Goal: Complete application form

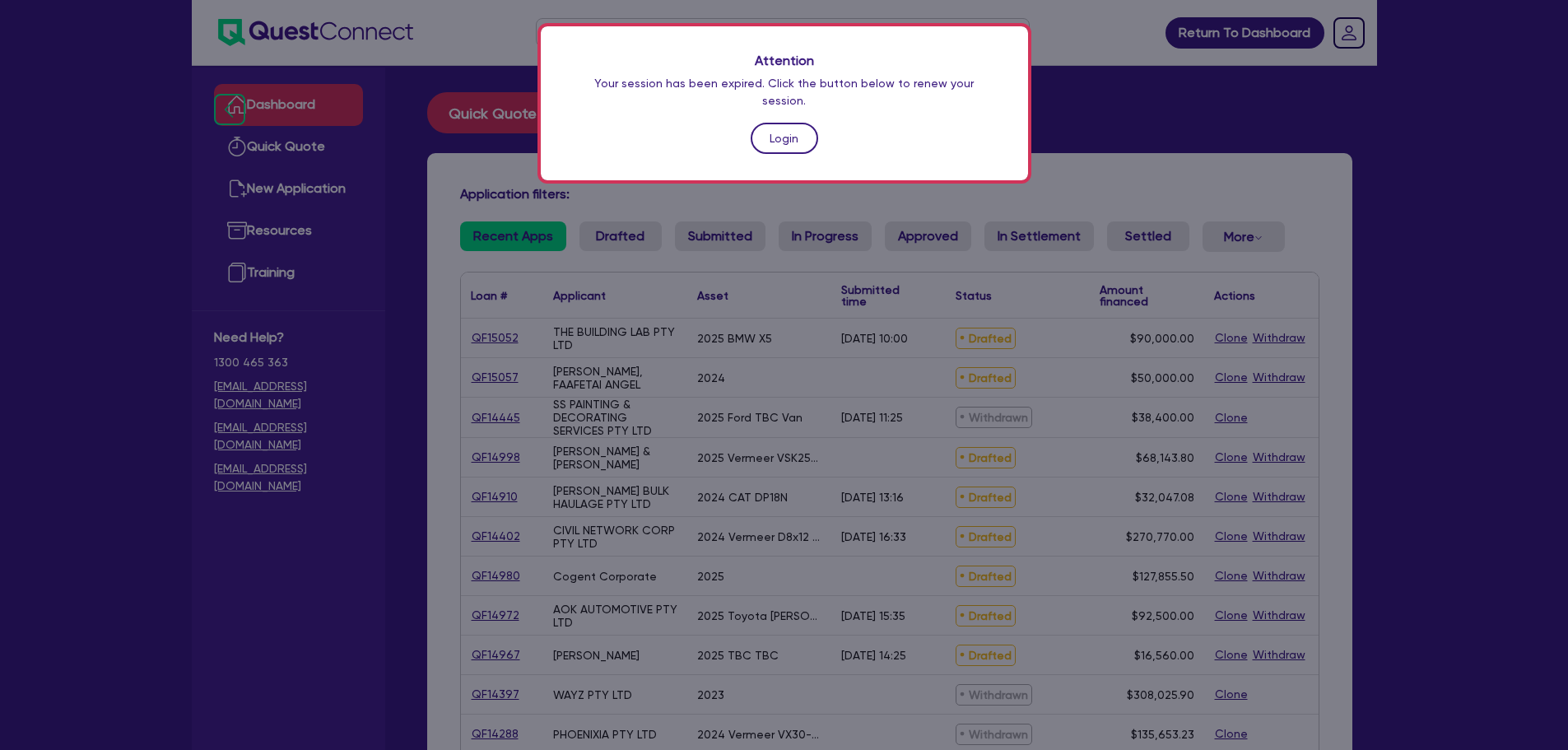
click at [779, 123] on link "Login" at bounding box center [785, 138] width 68 height 31
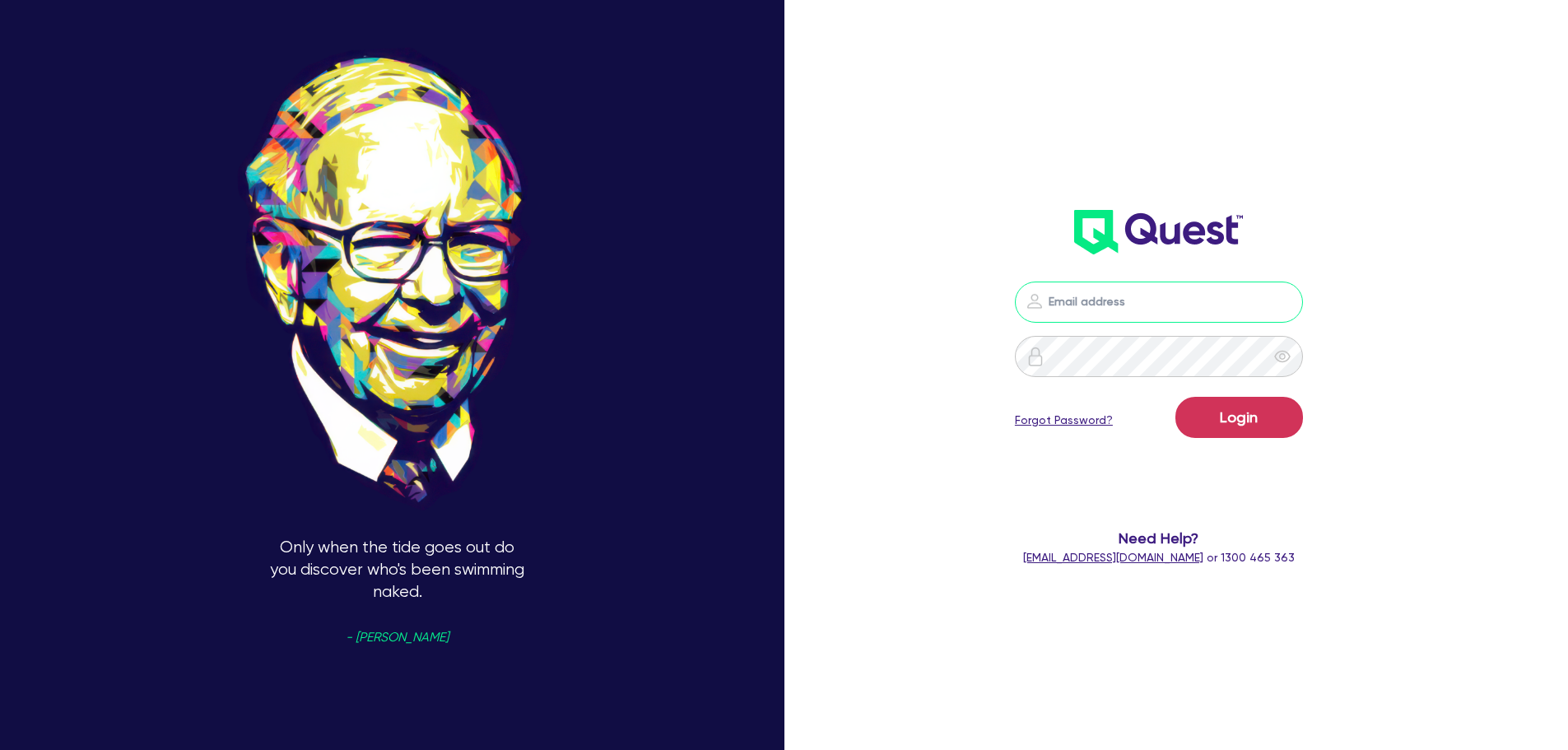
click at [1214, 304] on input "email" at bounding box center [1159, 302] width 288 height 42
type input "jake.pointer@quest.finance"
click at [1176, 397] on button "Login" at bounding box center [1239, 418] width 127 height 42
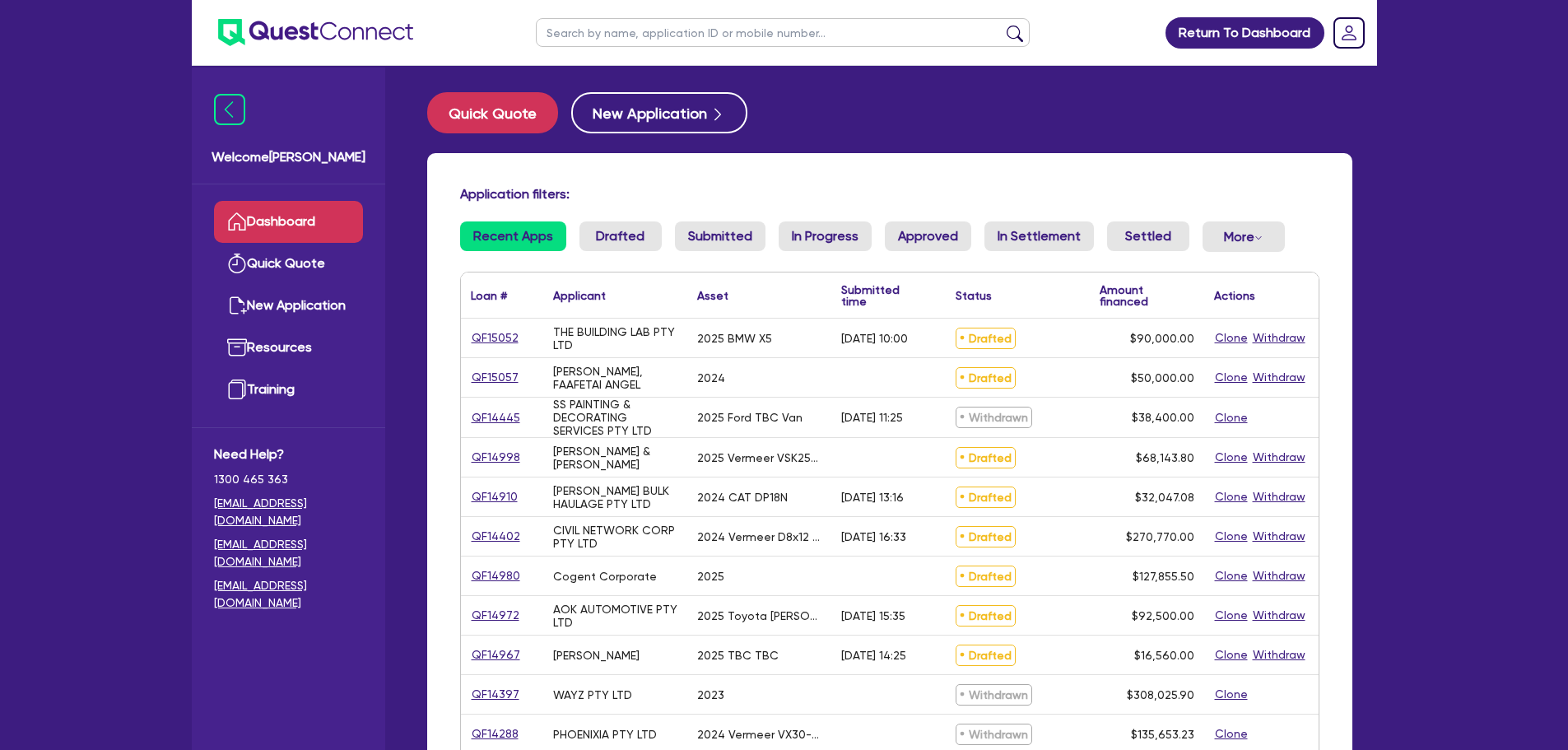
click at [694, 38] on input "text" at bounding box center [782, 32] width 493 height 29
type input "smithers bulk"
click at [1023, 34] on button "submit" at bounding box center [1015, 36] width 26 height 23
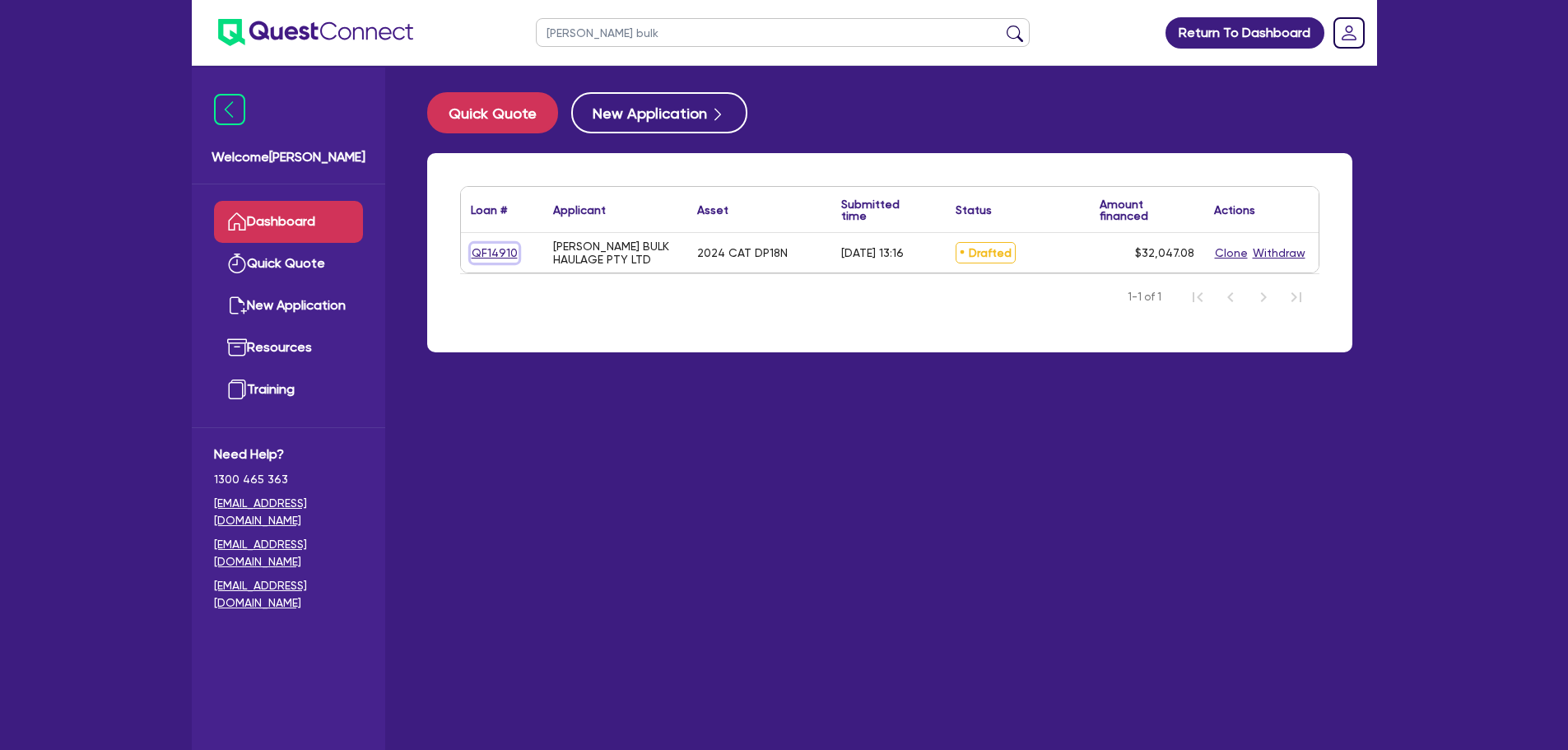
click at [503, 256] on link "QF14910" at bounding box center [494, 253] width 48 height 19
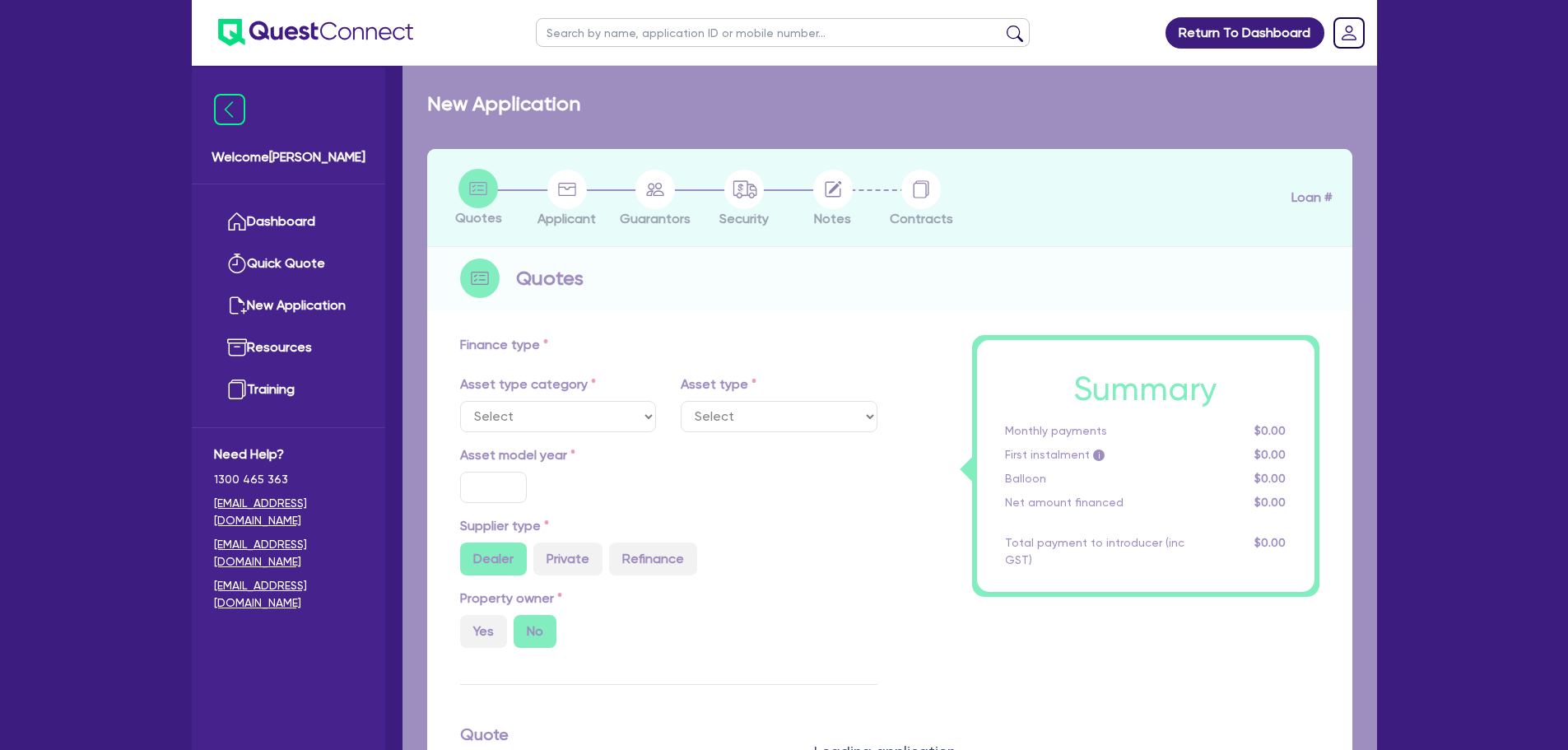
select select "PRIMARY_ASSETS"
type input "2024"
type input "32,047.08"
type input "8"
type input "2,563.77"
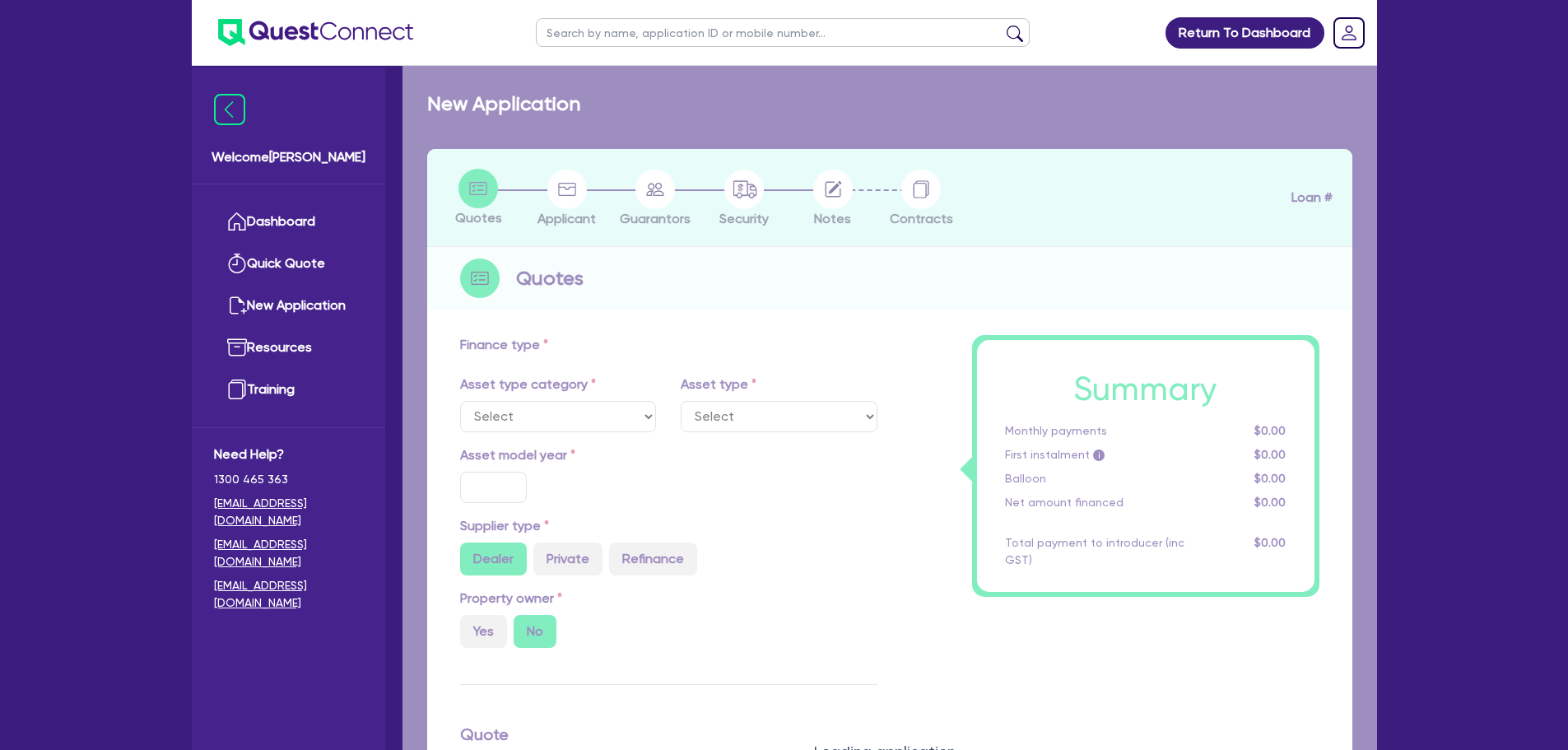
type input "17.95"
type input "900"
select select "FORKLIFTS_AND_WAREHOUSING_EQUIPMENT"
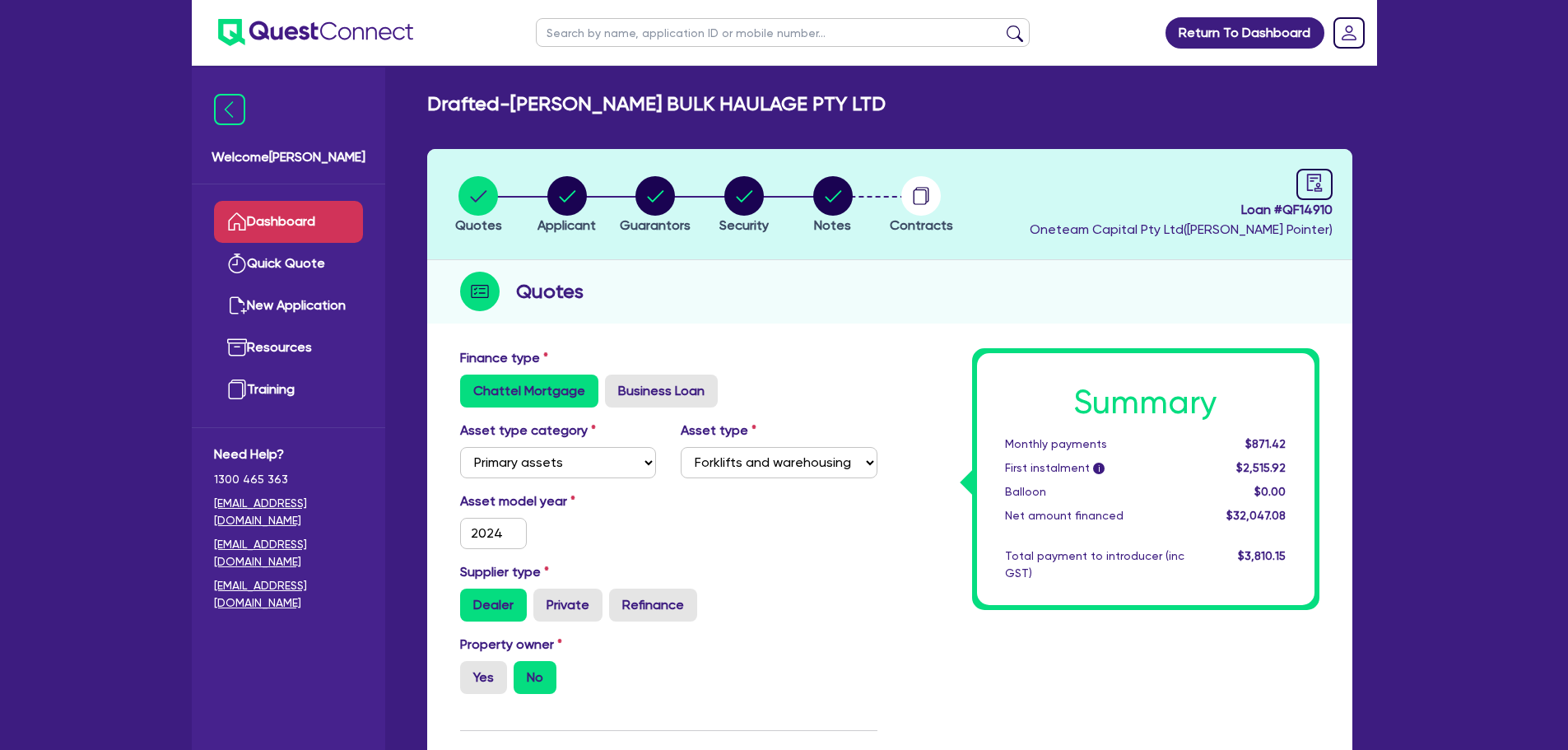
click at [323, 219] on link "Dashboard" at bounding box center [289, 222] width 149 height 42
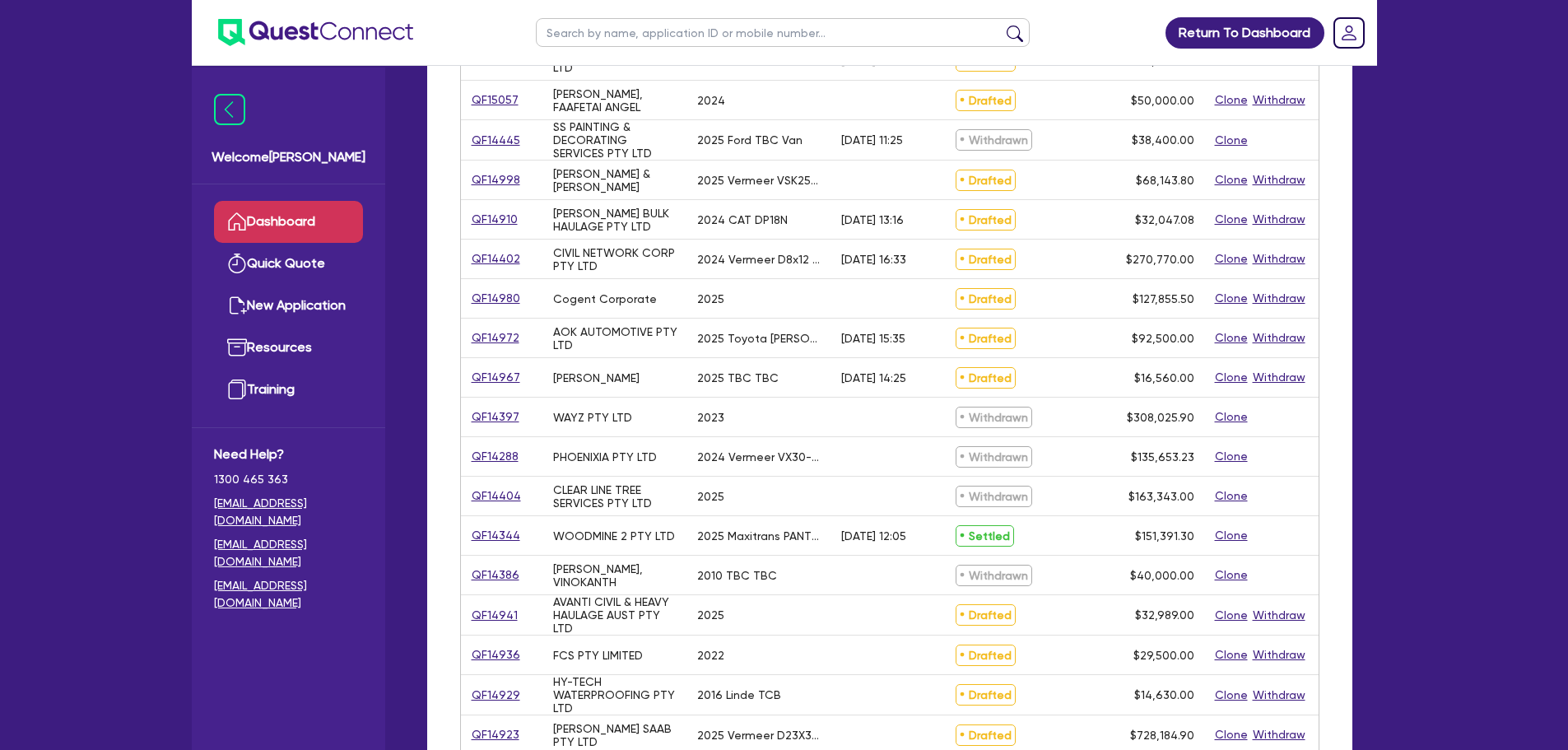
scroll to position [329, 0]
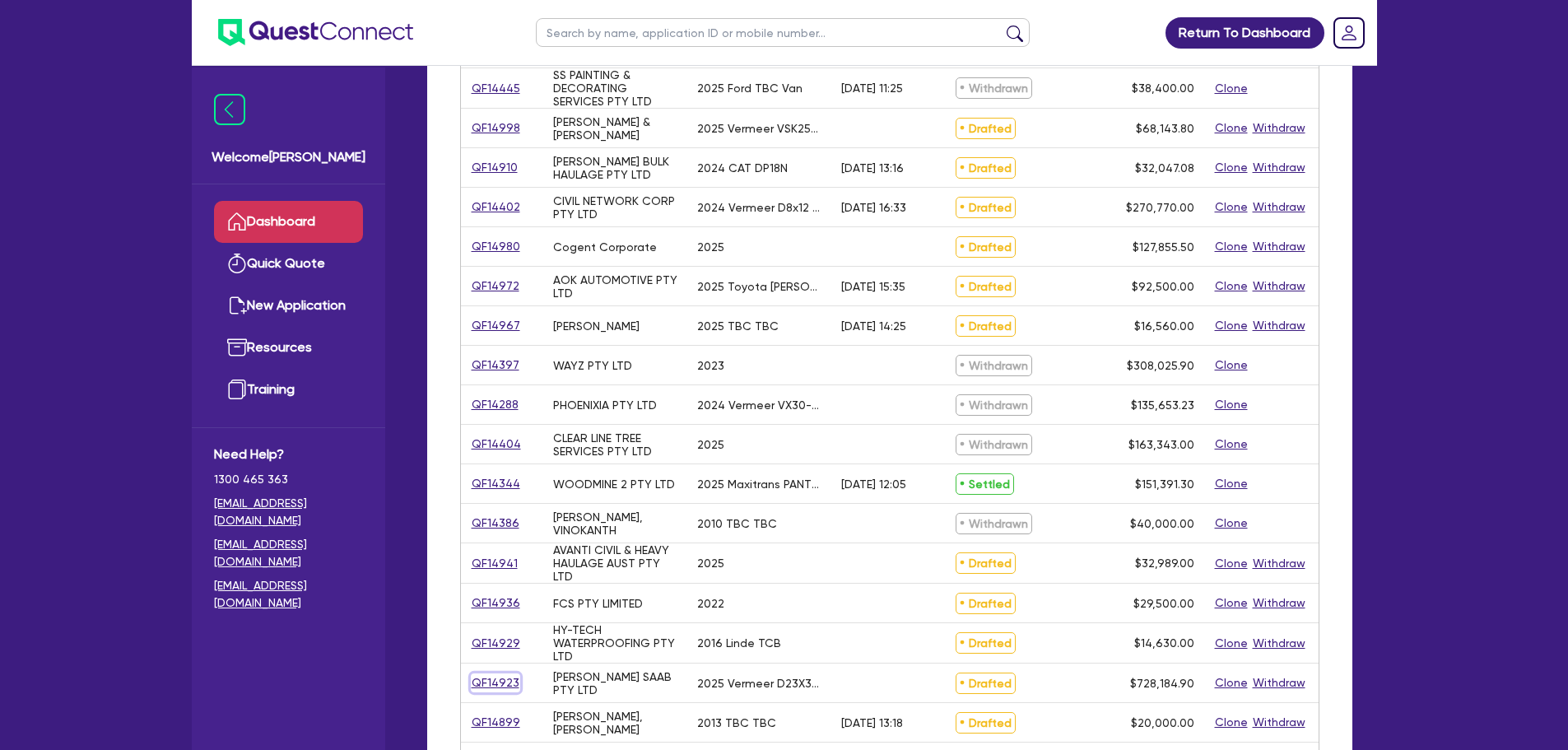
click at [490, 675] on link "QF14923" at bounding box center [495, 683] width 49 height 19
select select "PRIMARY_ASSETS"
select select "CONSTRUCTION_AND_EARTHMOVING_EQUIPMENT"
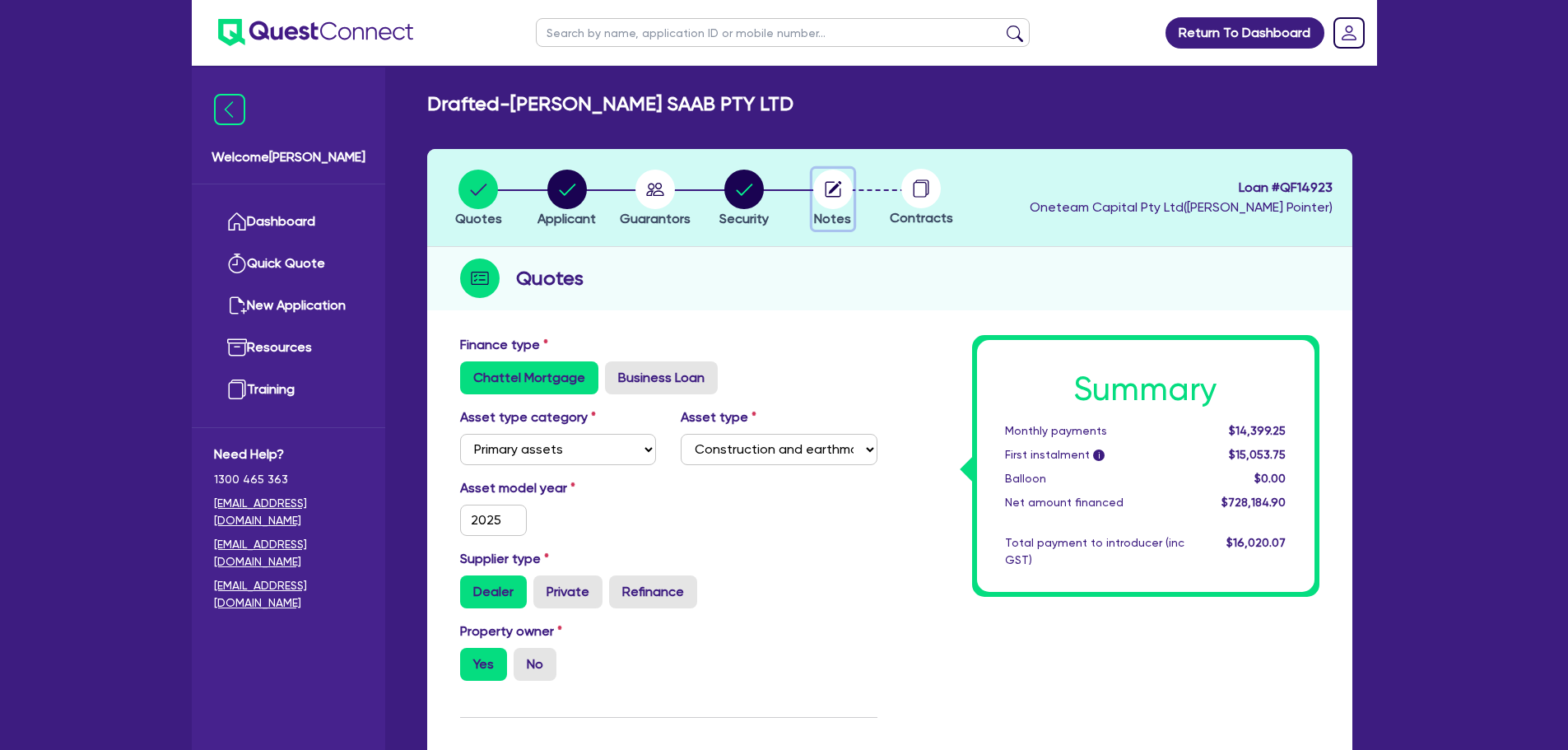
click at [829, 187] on circle "button" at bounding box center [833, 190] width 40 height 40
select select "Other"
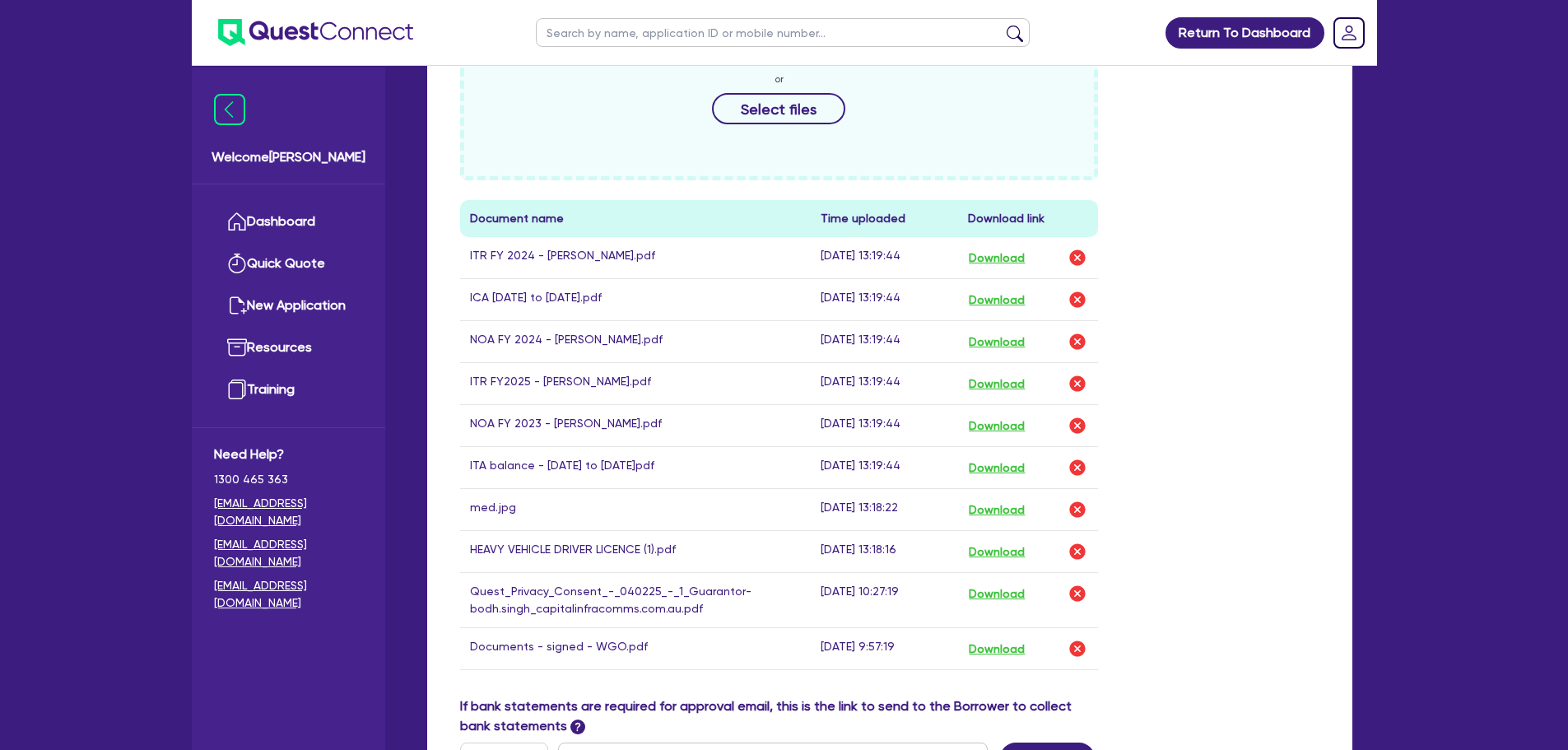
scroll to position [823, 0]
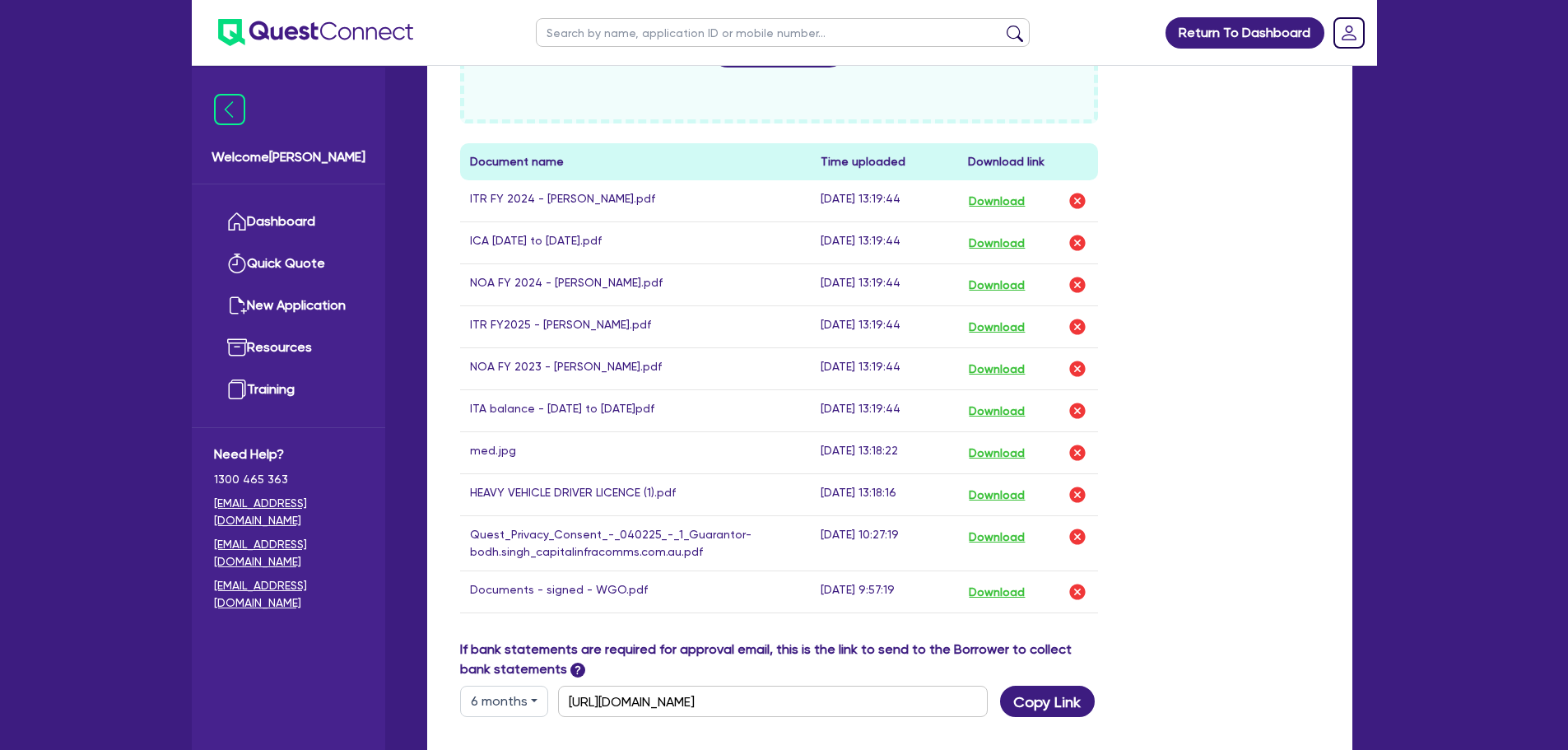
click at [1188, 341] on div "Drop files to upload or Select files Document name Time uploaded Download link …" at bounding box center [890, 292] width 884 height 693
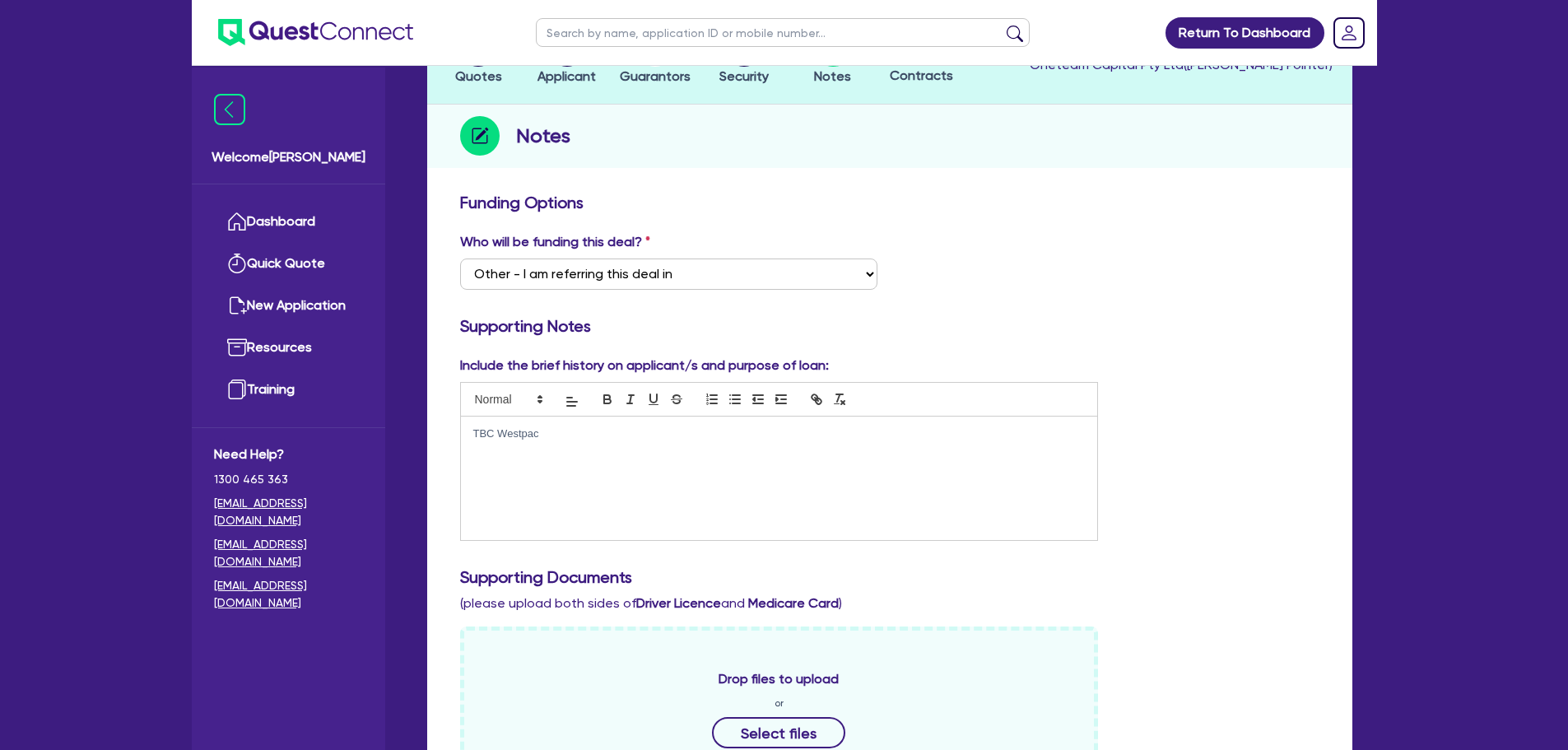
scroll to position [0, 0]
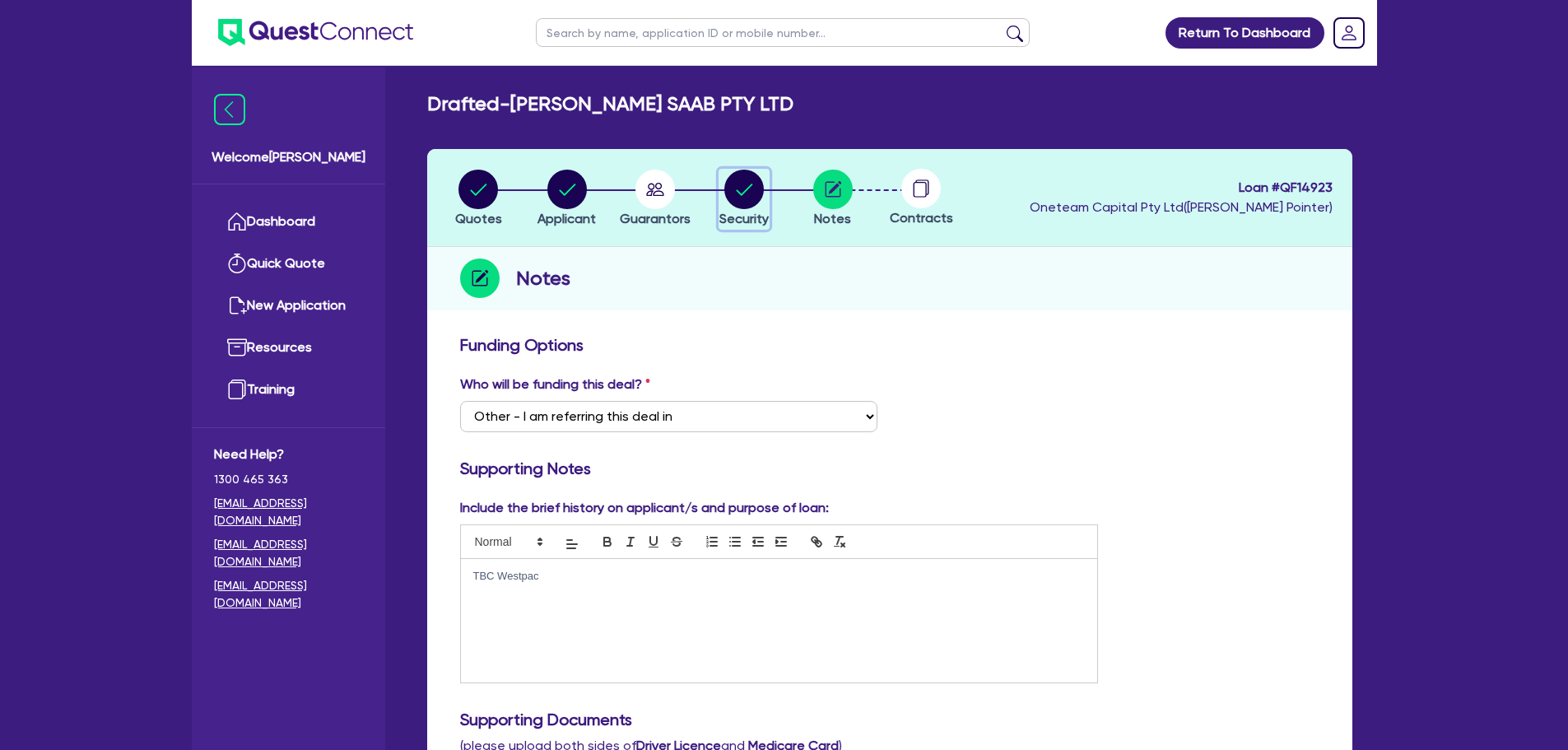
click at [763, 184] on circle "button" at bounding box center [744, 190] width 40 height 40
select select "PRIMARY_ASSETS"
select select "CONSTRUCTION_AND_EARTHMOVING_EQUIPMENT"
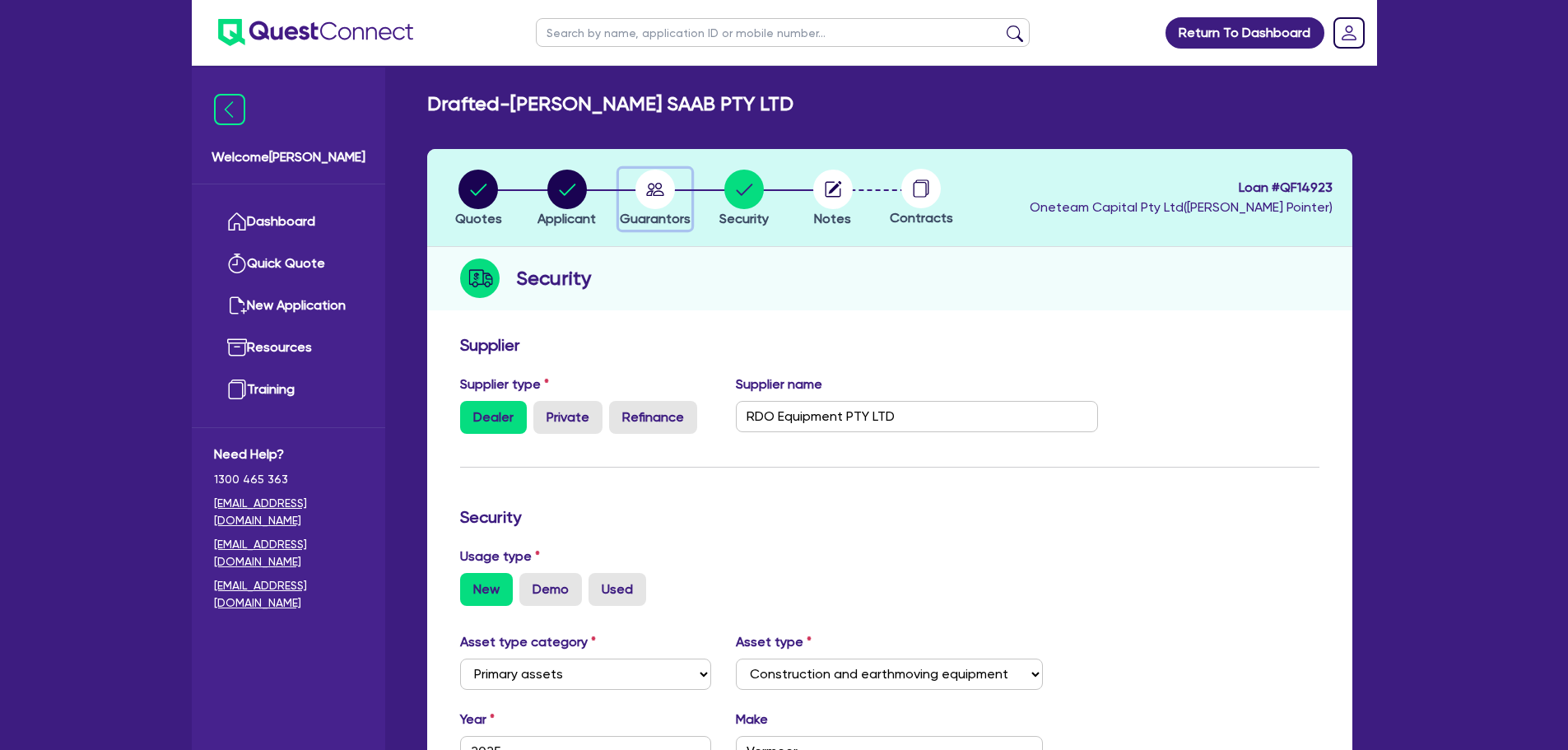
click at [672, 197] on circle "button" at bounding box center [656, 190] width 40 height 40
select select "MR"
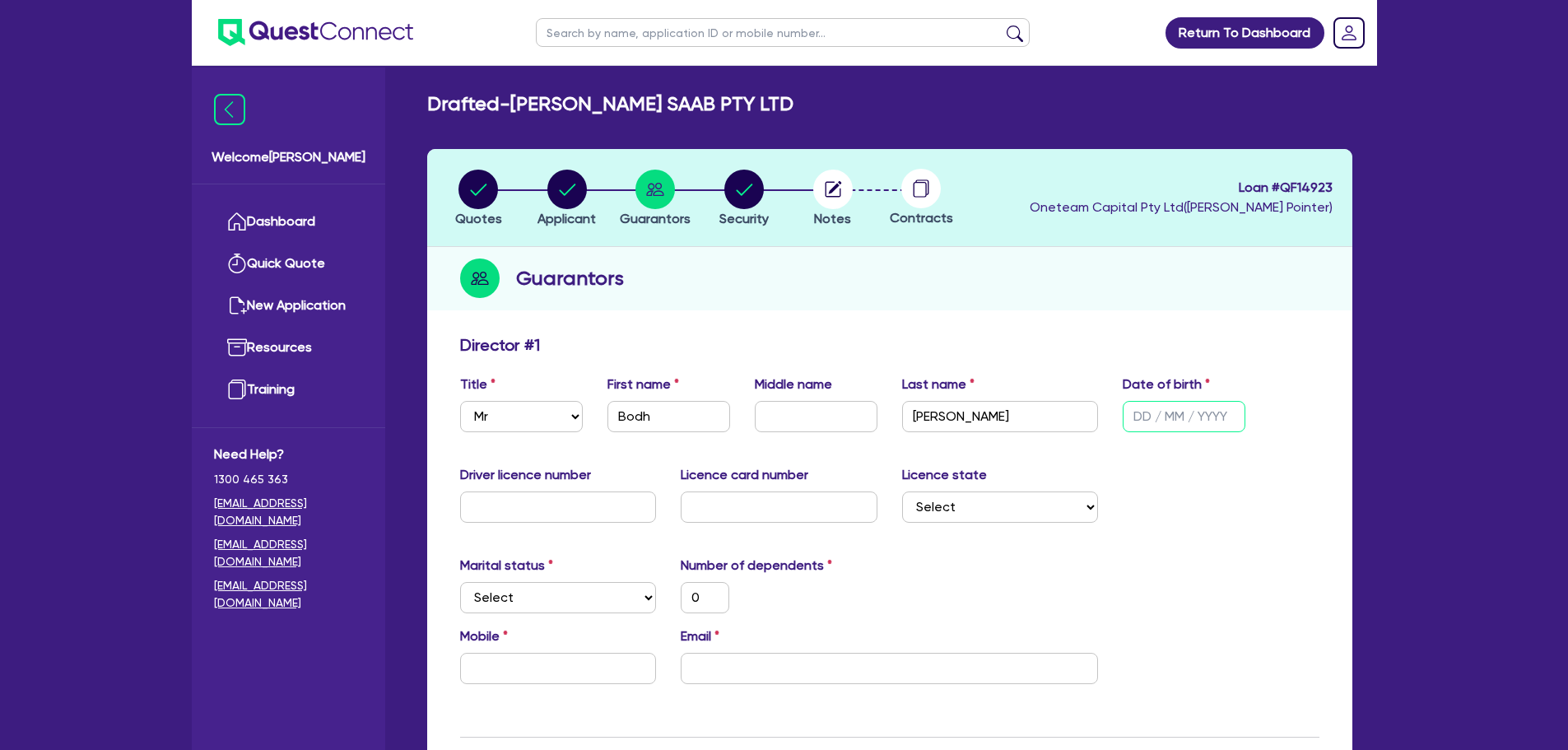
click at [1141, 416] on input "text" at bounding box center [1184, 416] width 123 height 31
type input "1 / /"
type input "0"
type input "18/ /"
type input "0"
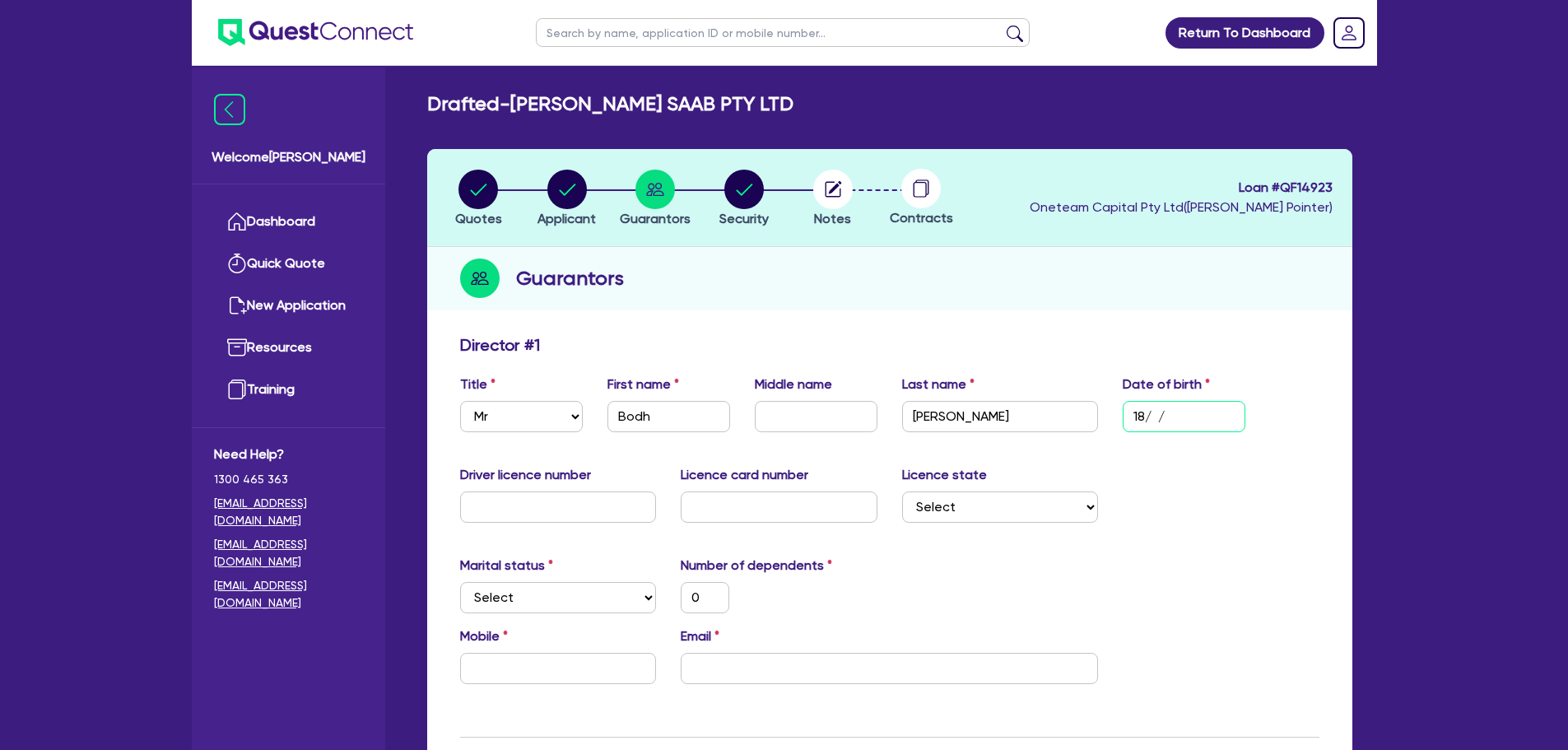
type input "18/0 /"
type input "0"
type input "18/02/"
type input "0"
type input "18/02/1"
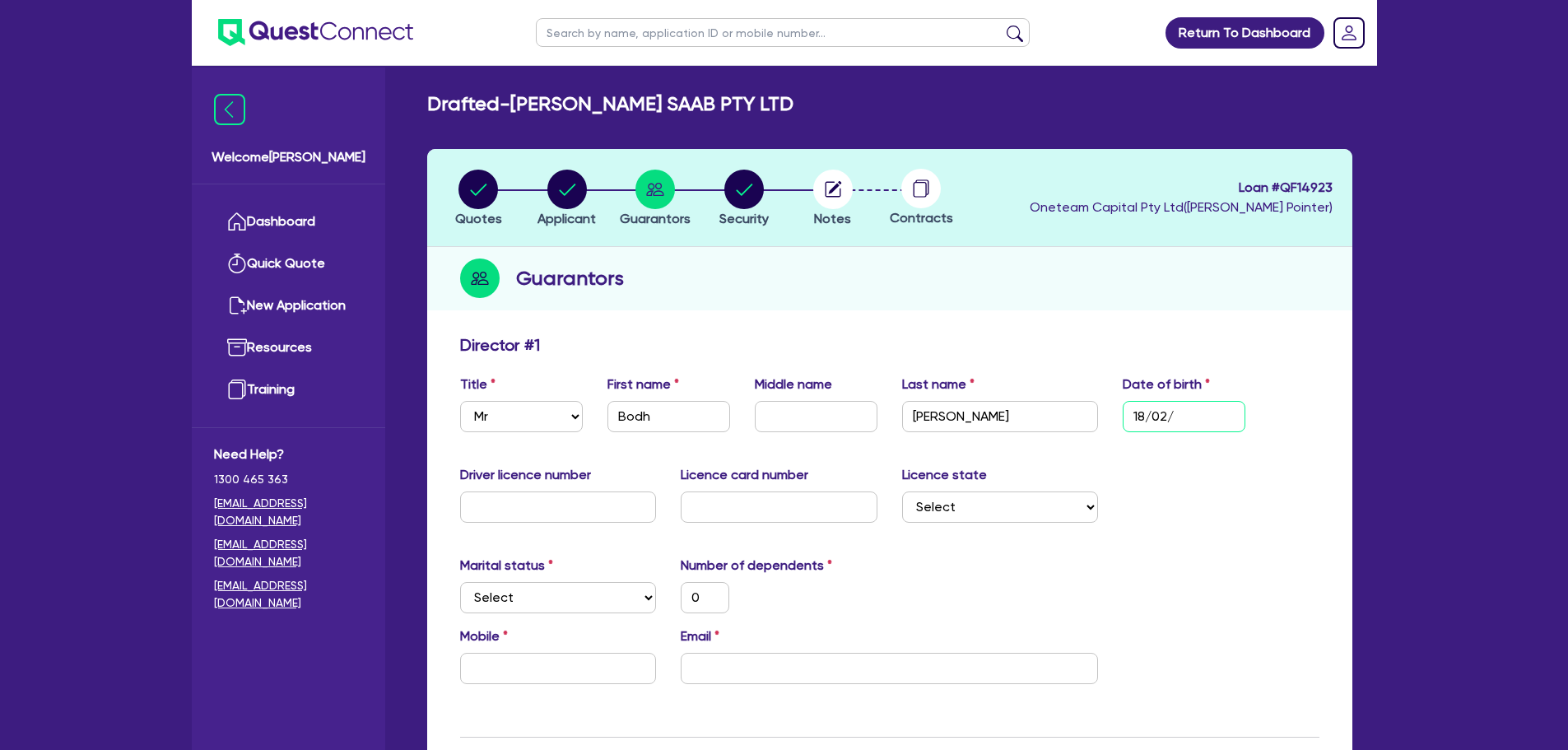
type input "0"
type input "18/02/19"
type input "0"
type input "18/02/198"
type input "0"
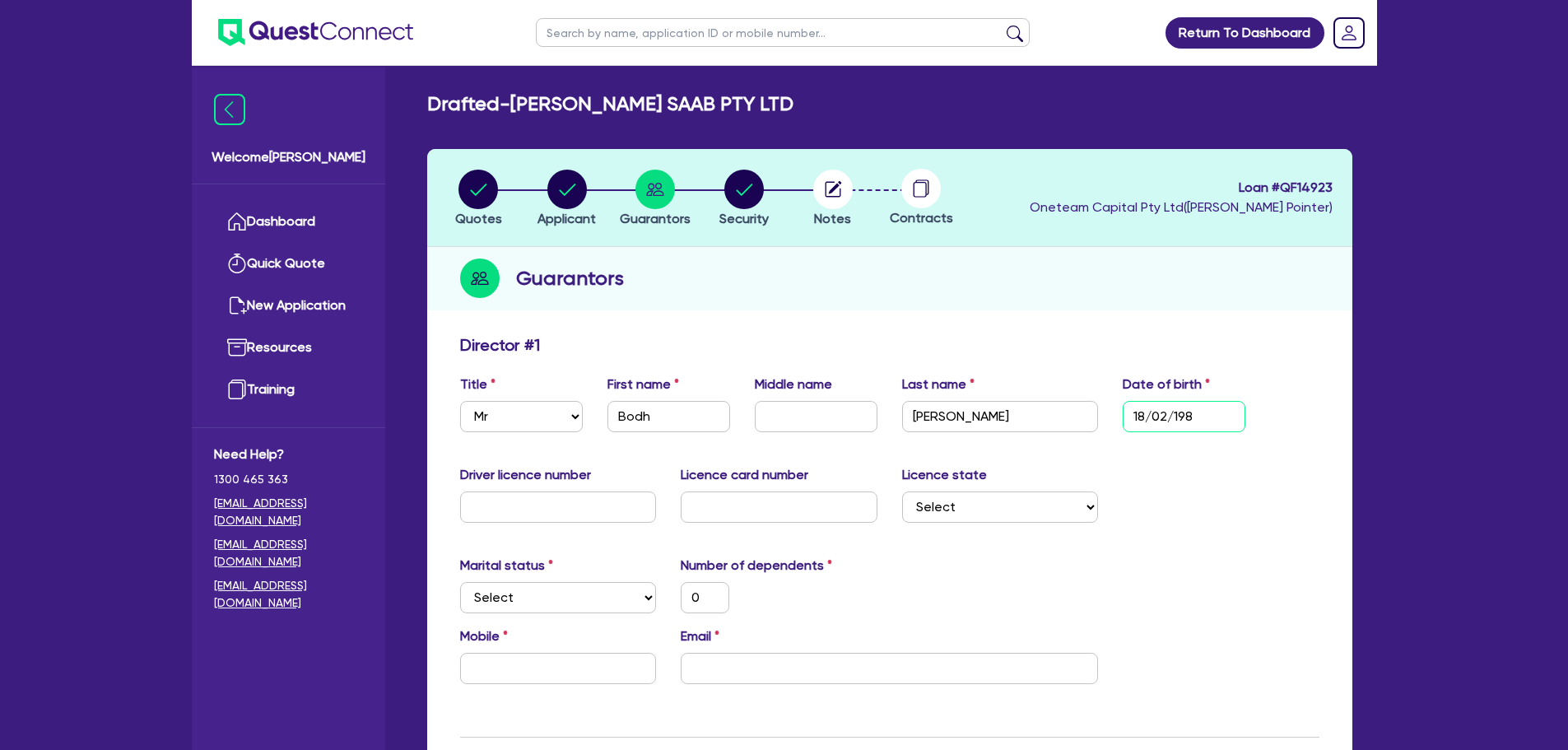
type input "18/02/1987"
type input "0"
type input "18/02/1987"
click at [515, 499] on input "text" at bounding box center [559, 507] width 197 height 31
type input "5"
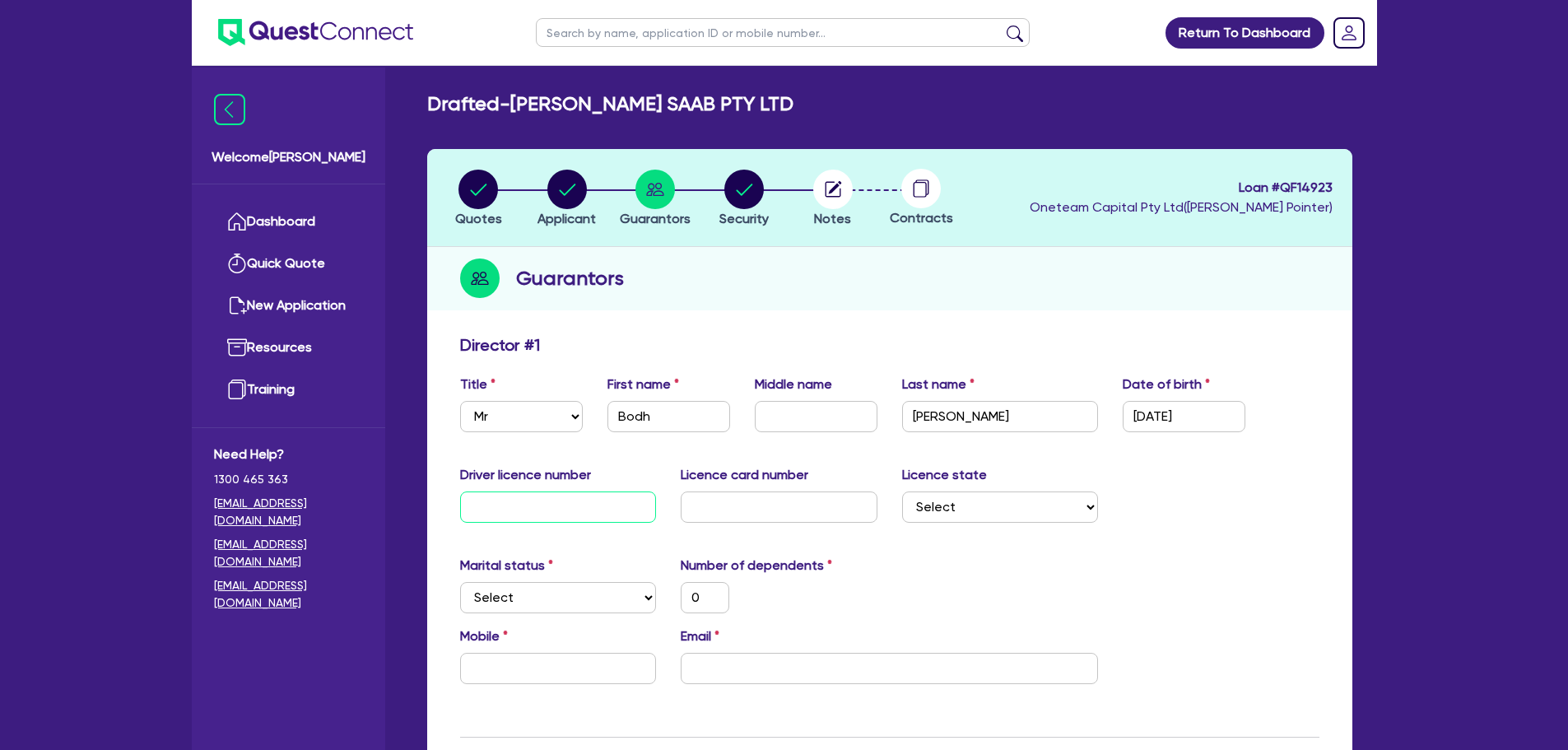
type input "0"
type input "51"
type input "0"
type input "512"
type input "0"
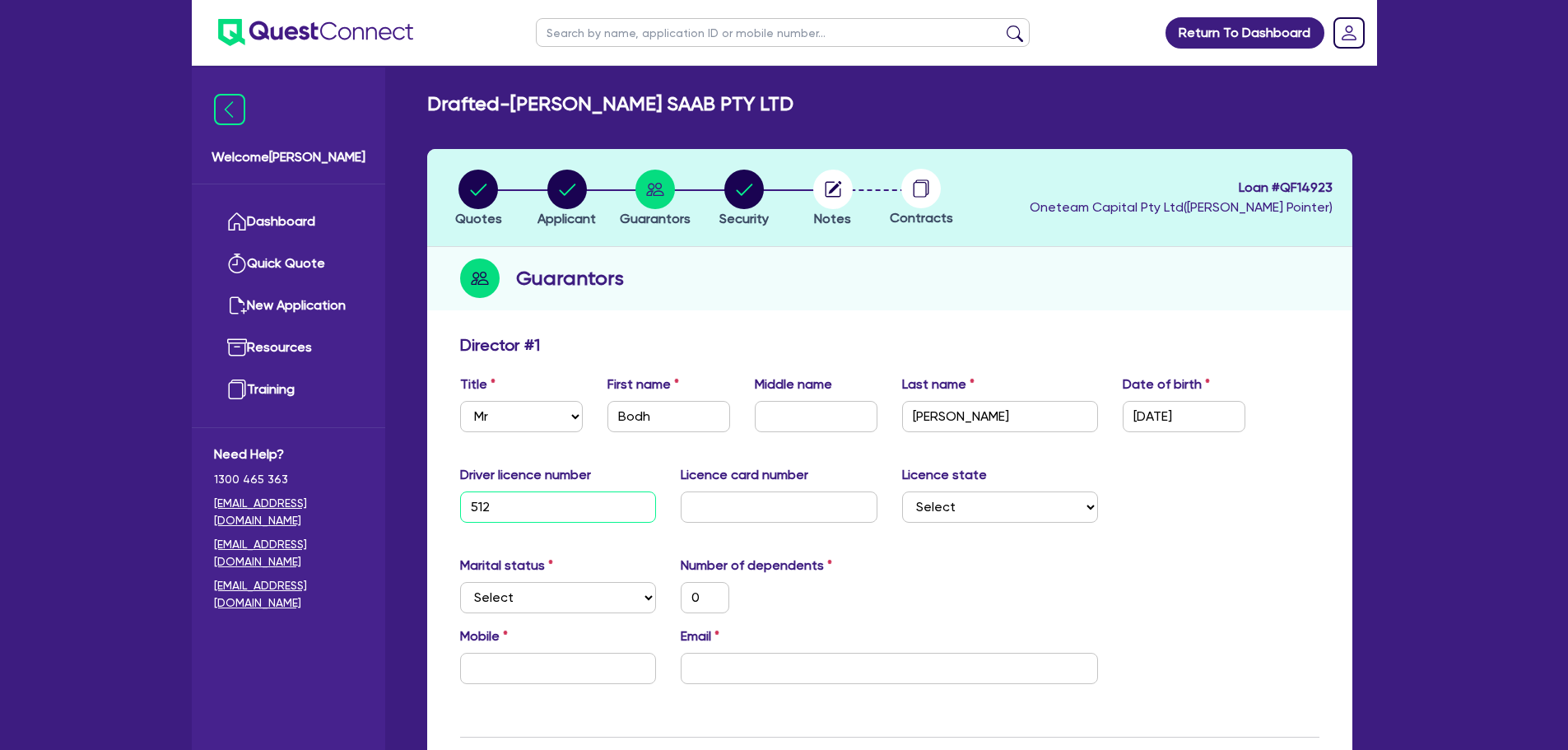
type input "5125"
type input "0"
type input "51258"
type input "0"
type input "512581"
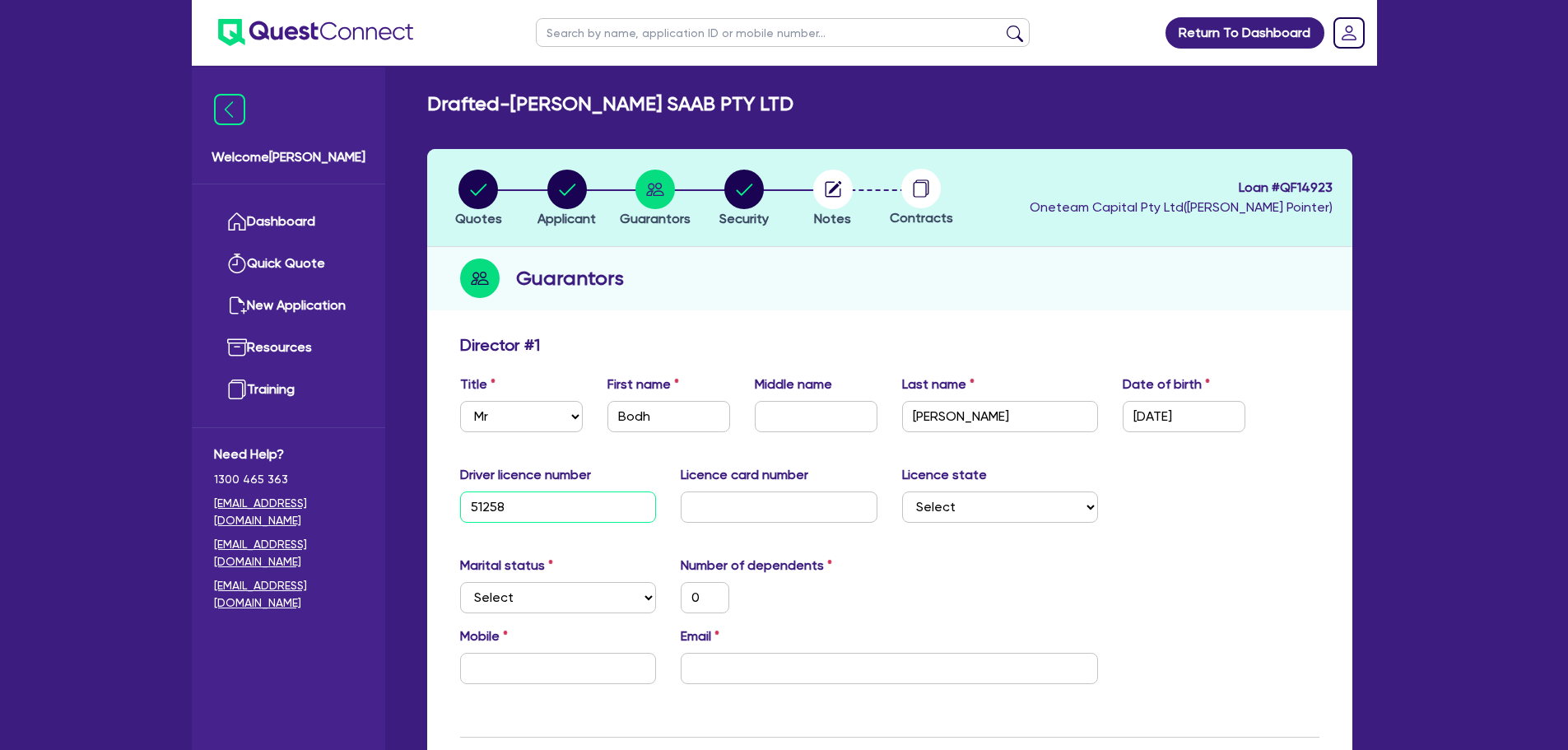
type input "0"
type input "5125813"
type input "0"
type input "5125813"
click at [742, 501] on input "text" at bounding box center [778, 507] width 197 height 31
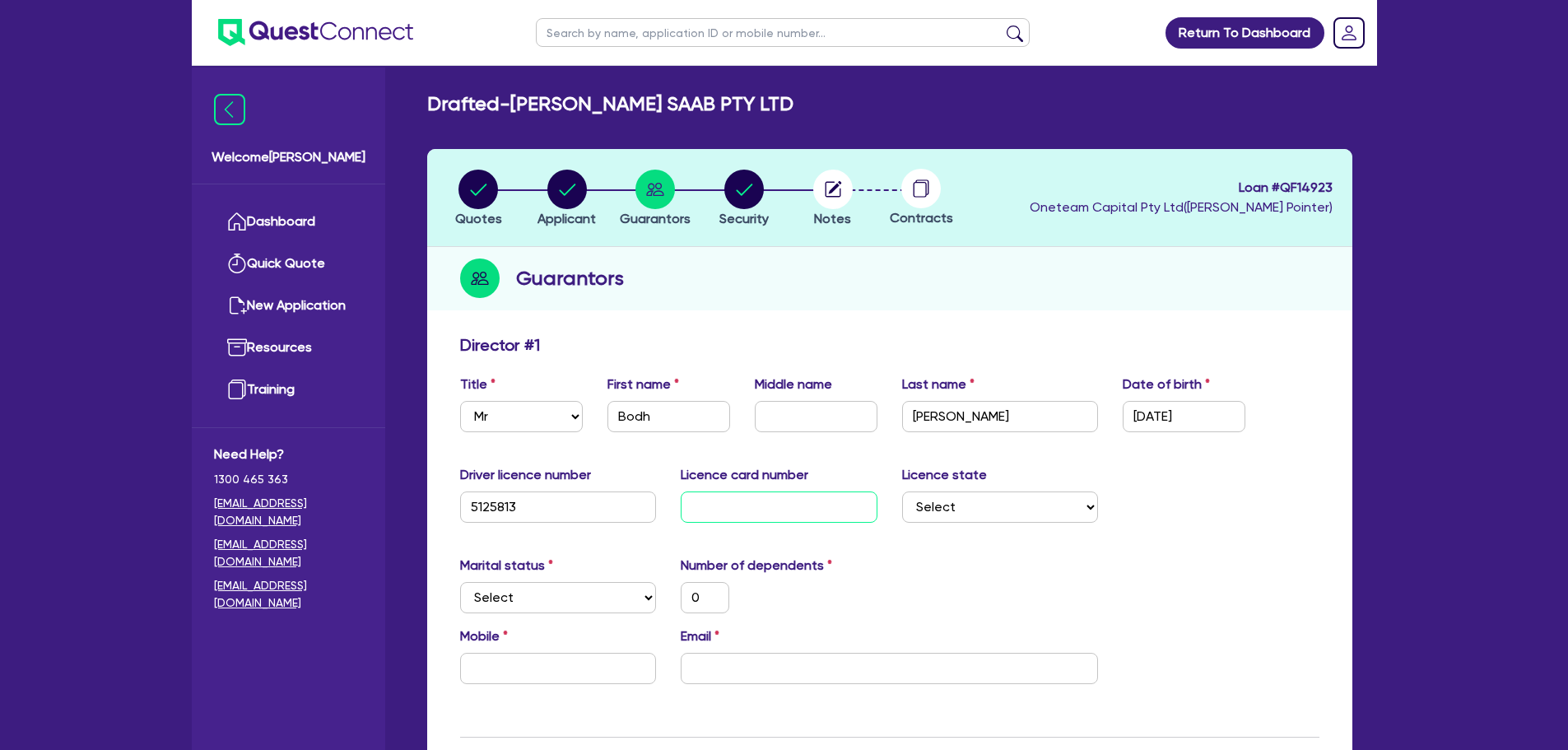
type input "A"
type input "0"
type input "A0"
type input "0"
type input "A00"
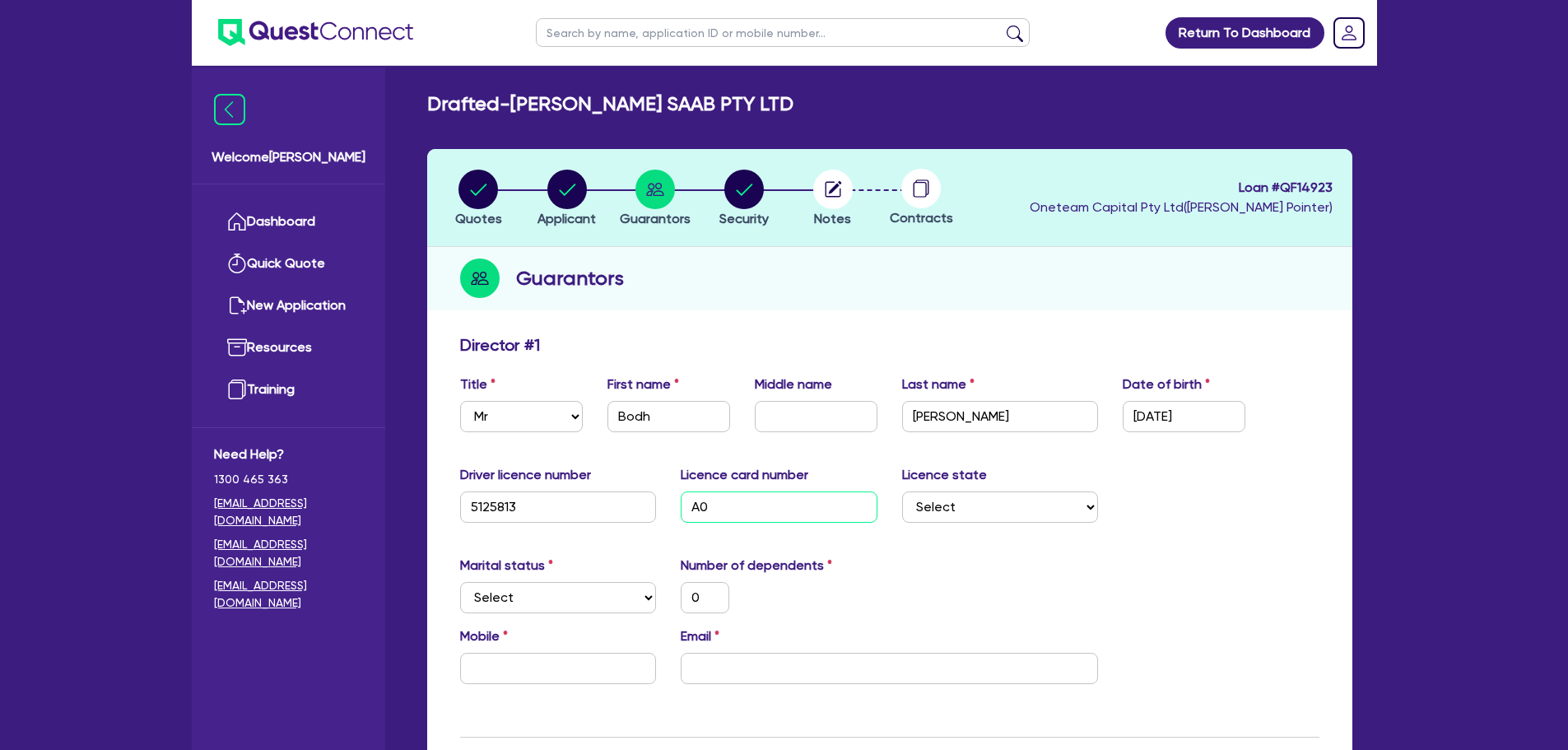
type input "0"
type input "A003"
type input "0"
type input "A0033"
type input "0"
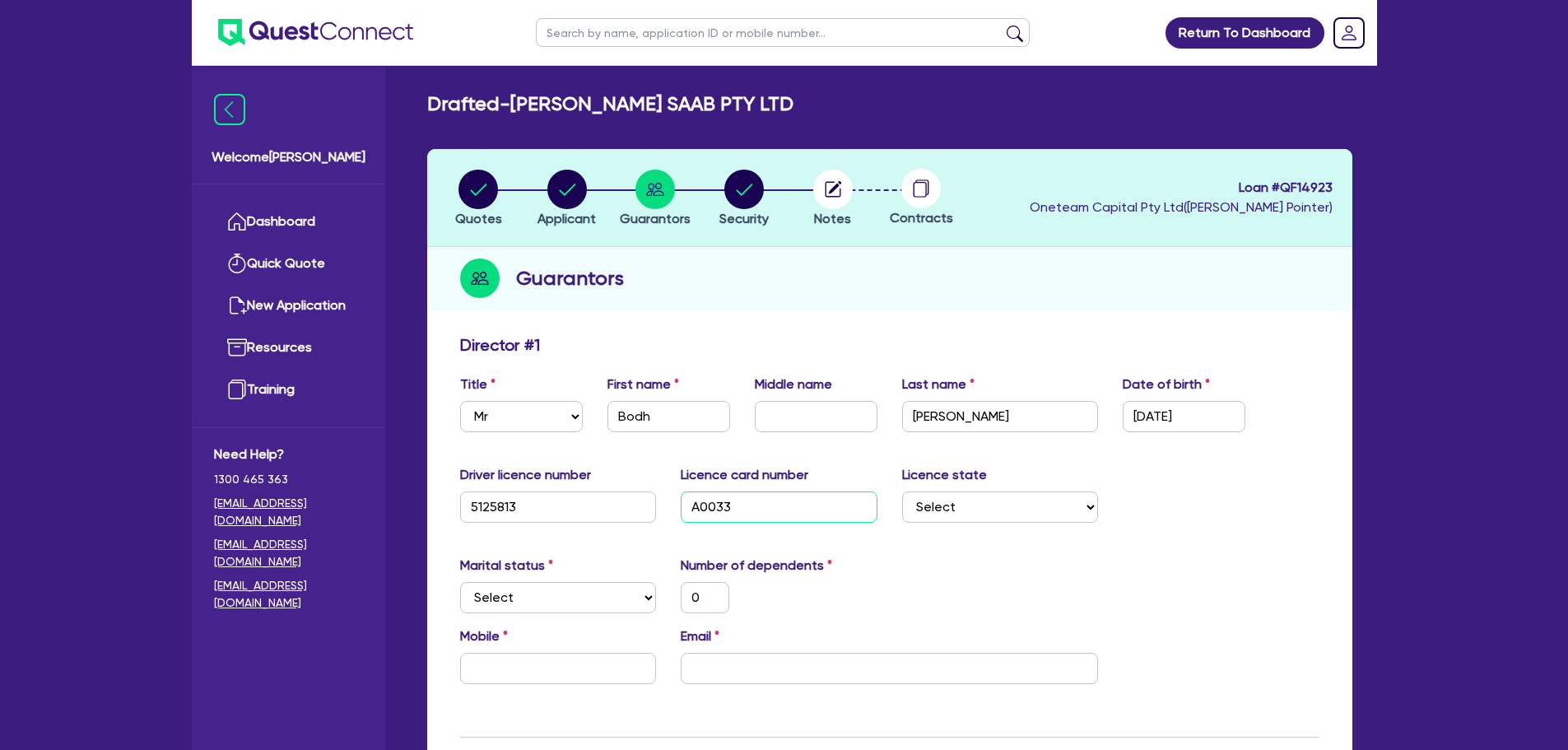
type input "A00332"
type input "0"
type input "A003320"
type input "0"
type input "A0033208"
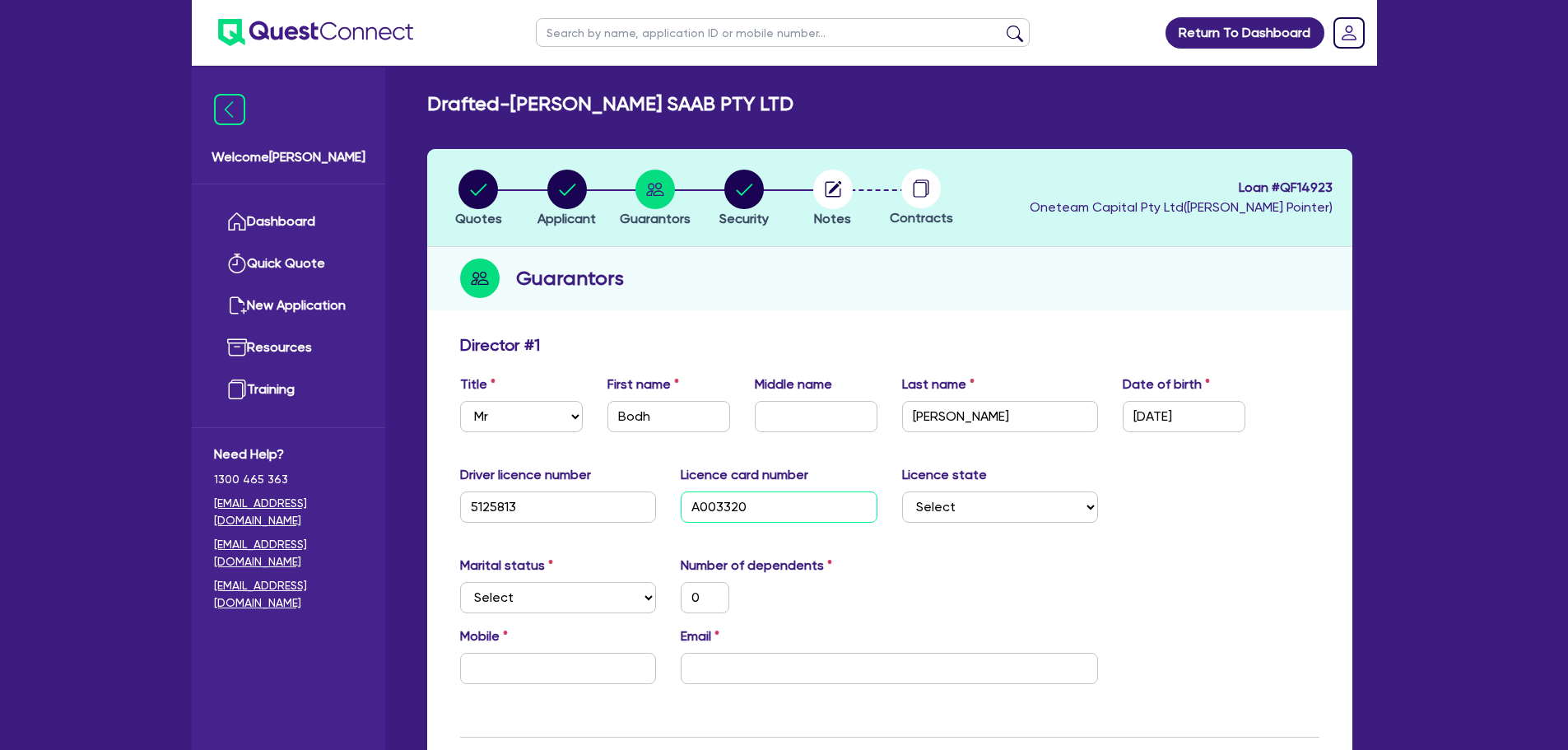
type input "0"
type input "A00332080"
type input "0"
type input "A003320807"
type input "0"
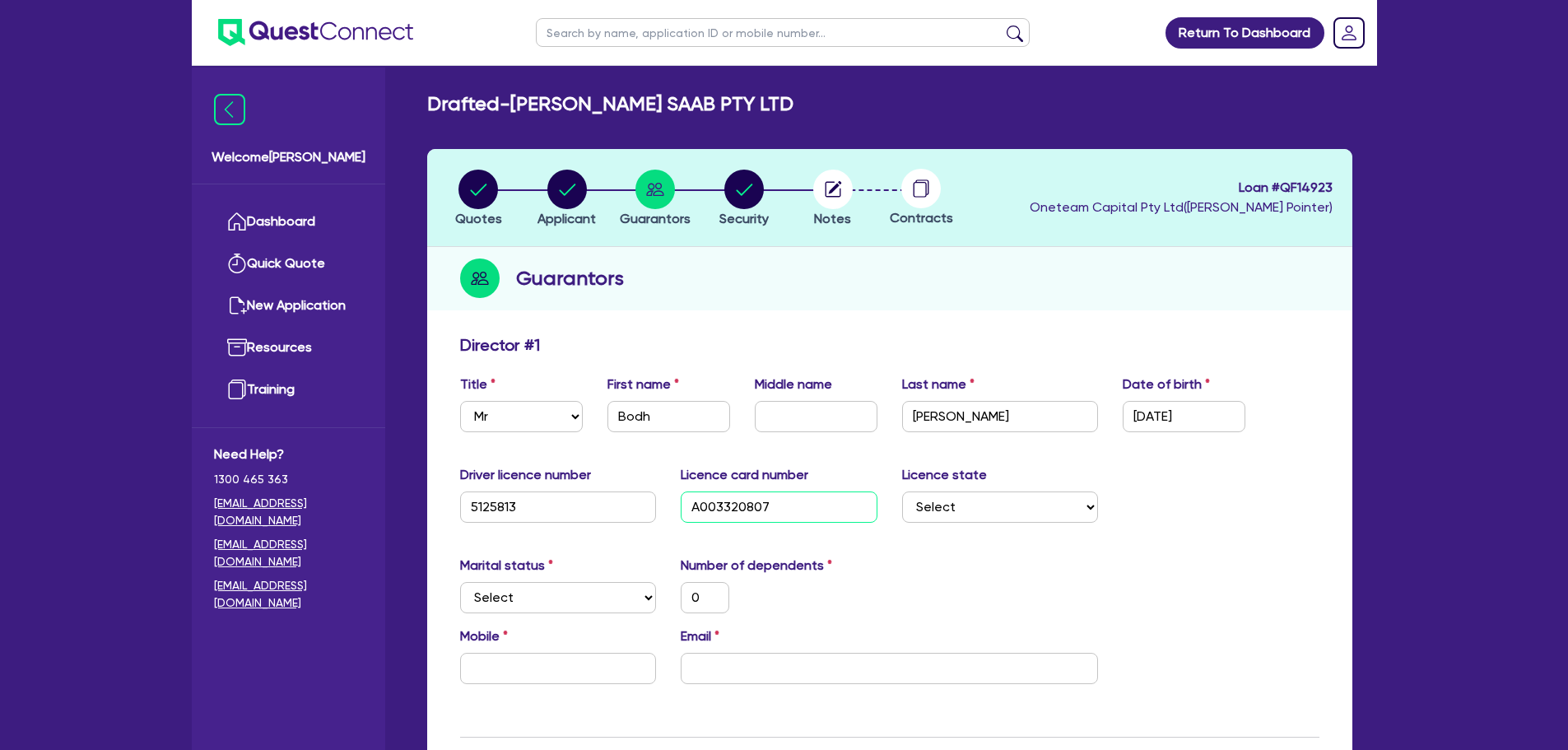
type input "A003320807"
click at [994, 515] on select "Select NSW VIC QLD TAS ACT SA NT WA" at bounding box center [1000, 507] width 197 height 31
select select "ACT"
click at [902, 492] on select "Select NSW VIC QLD TAS ACT SA NT WA" at bounding box center [1000, 507] width 197 height 31
type input "0"
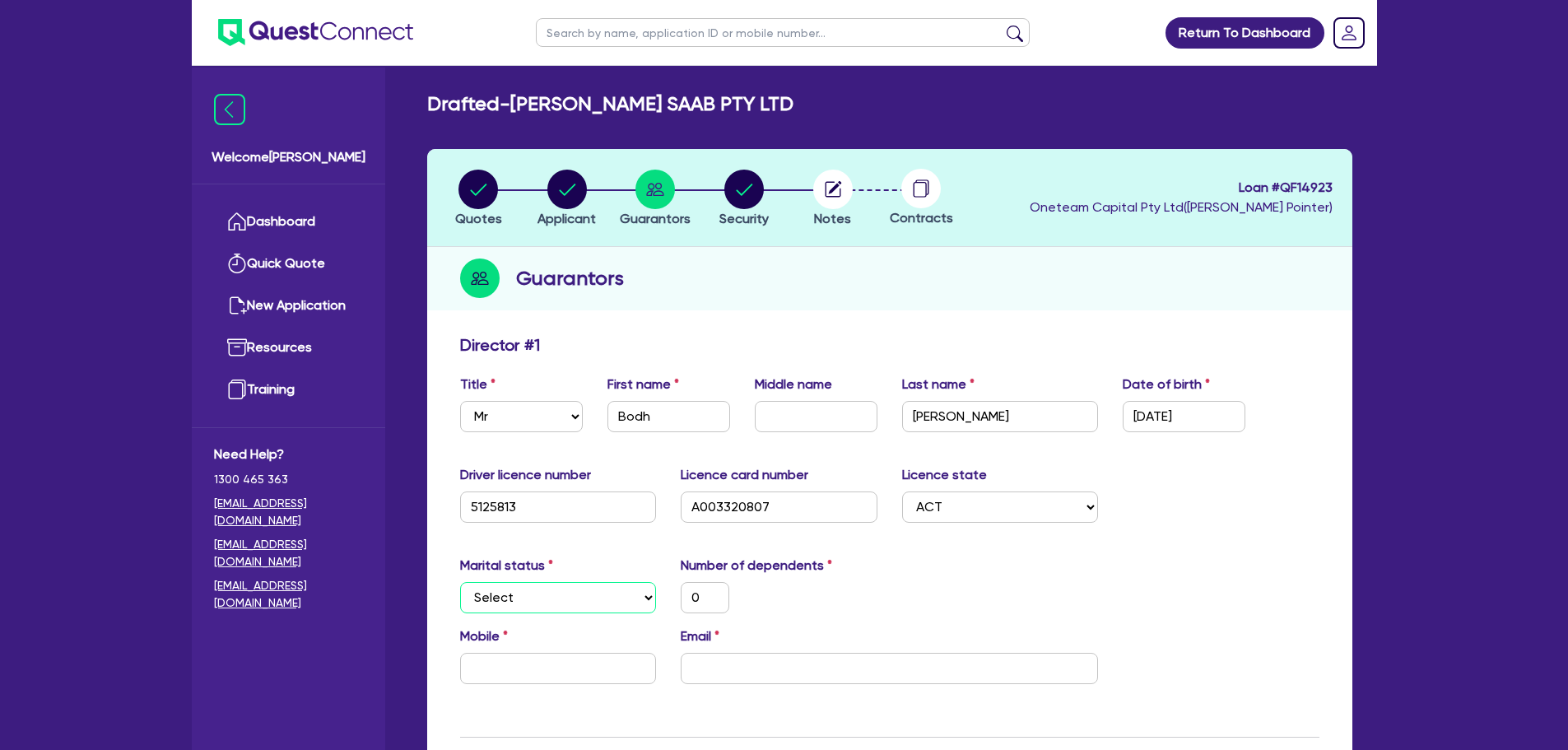
click at [493, 587] on select "Select Single Married De Facto / Partner" at bounding box center [559, 597] width 197 height 31
select select "MARRIED"
click at [460, 582] on select "Select Single Married De Facto / Partner" at bounding box center [559, 597] width 197 height 31
click at [709, 594] on input "0" at bounding box center [704, 597] width 48 height 31
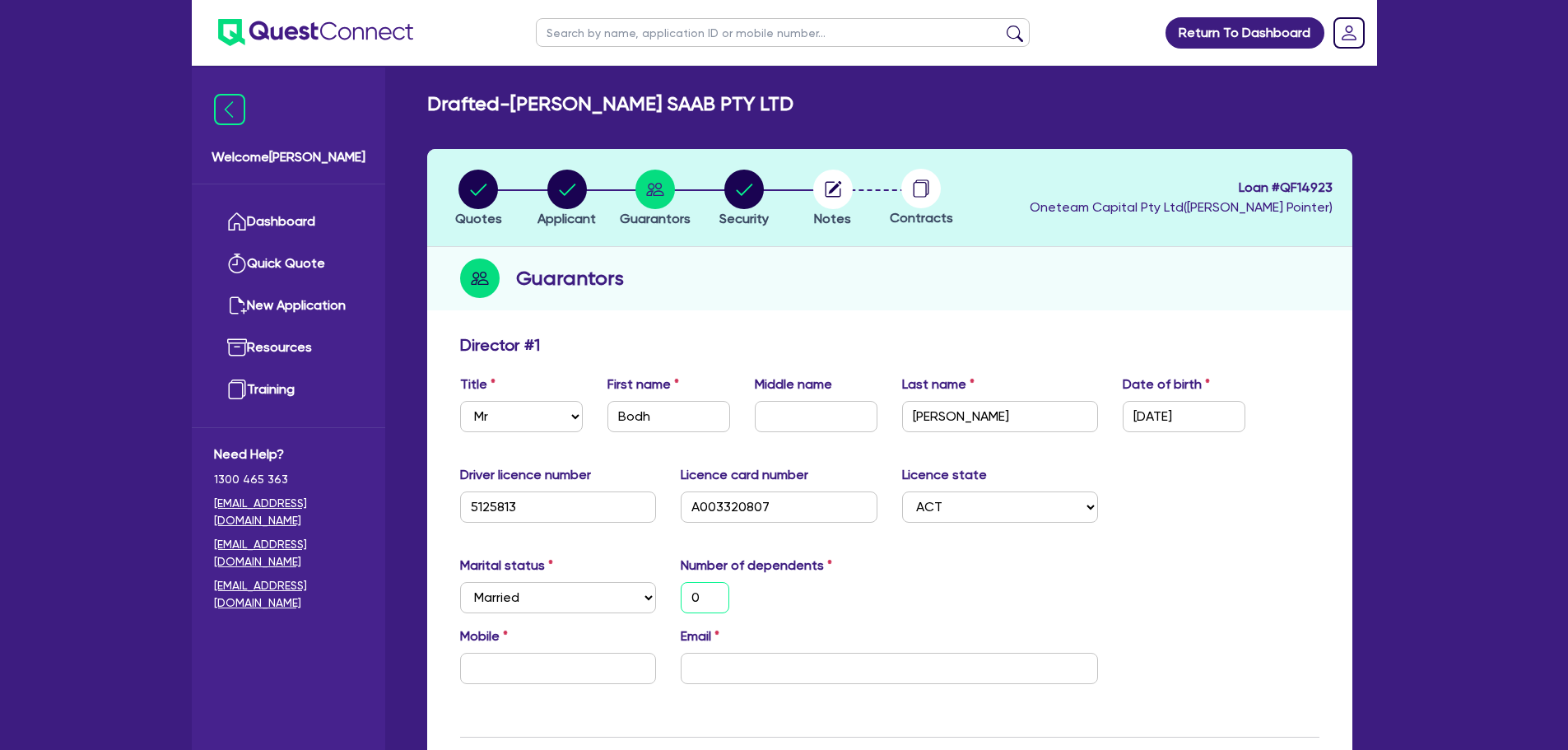
type input "0"
type input "3"
click at [495, 656] on input "text" at bounding box center [559, 668] width 197 height 31
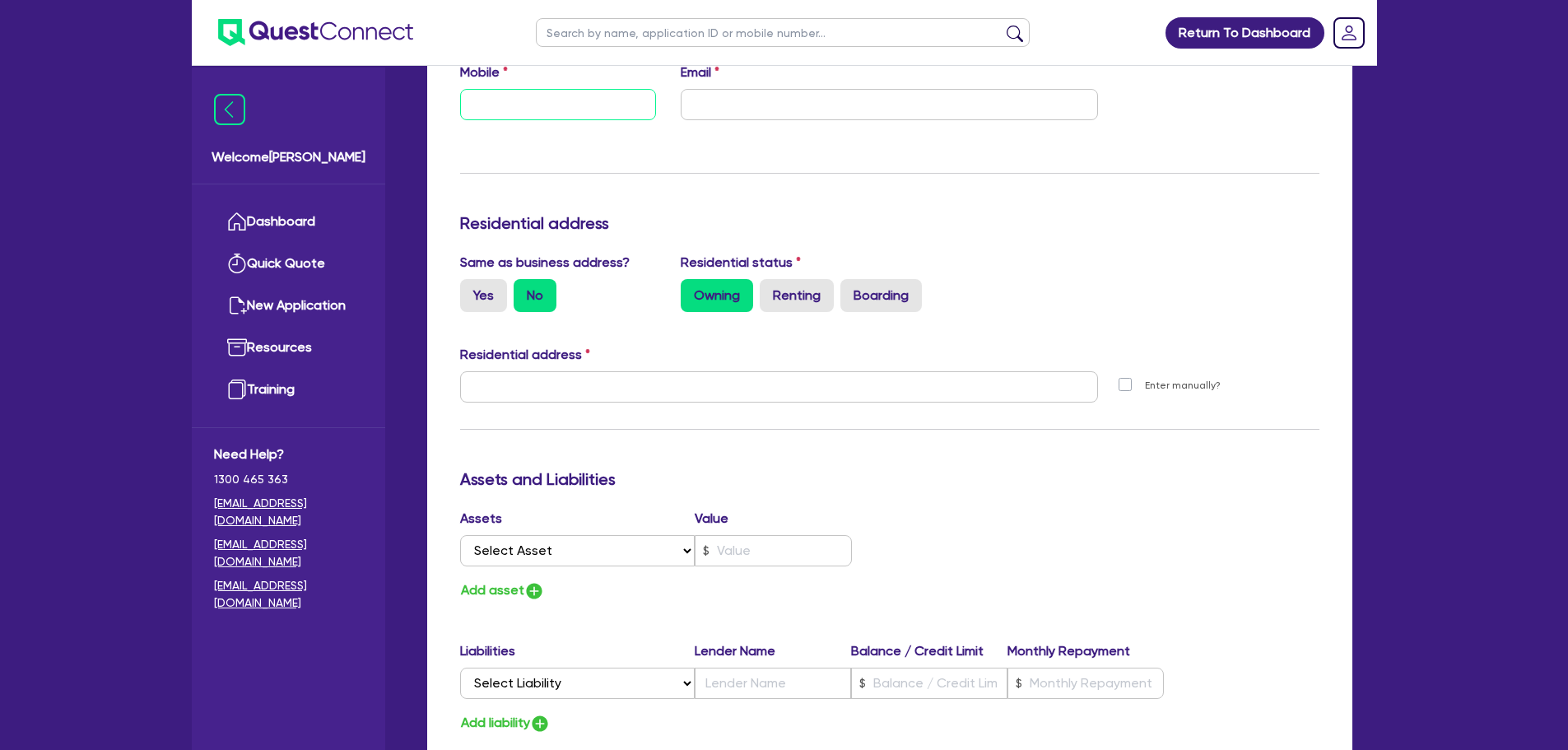
scroll to position [658, 0]
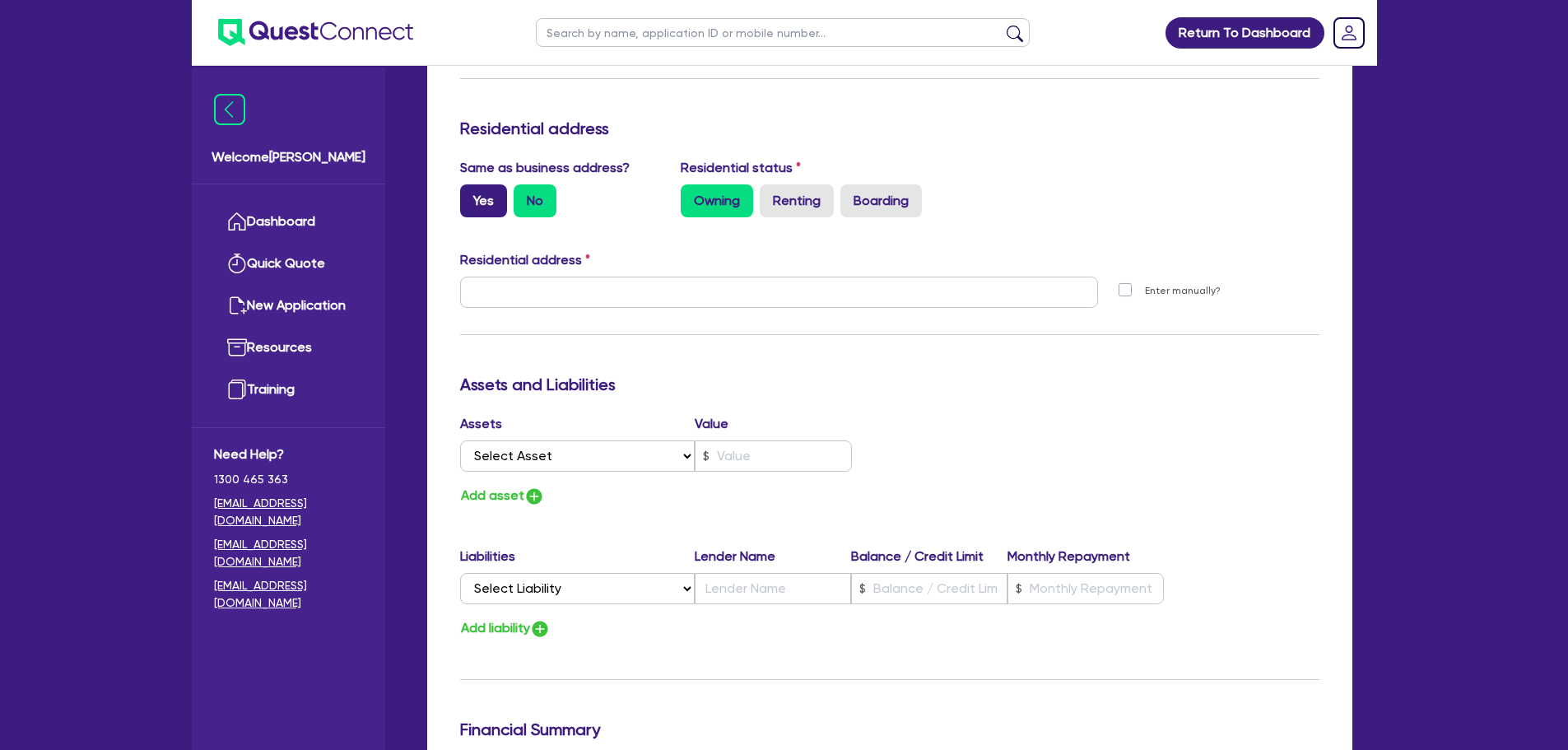
click at [492, 197] on label "Yes" at bounding box center [484, 200] width 47 height 33
click at [471, 195] on input "Yes" at bounding box center [465, 189] width 10 height 10
radio input "true"
type input "3"
type input "46 Hoskins St Mitchell ACT 2911"
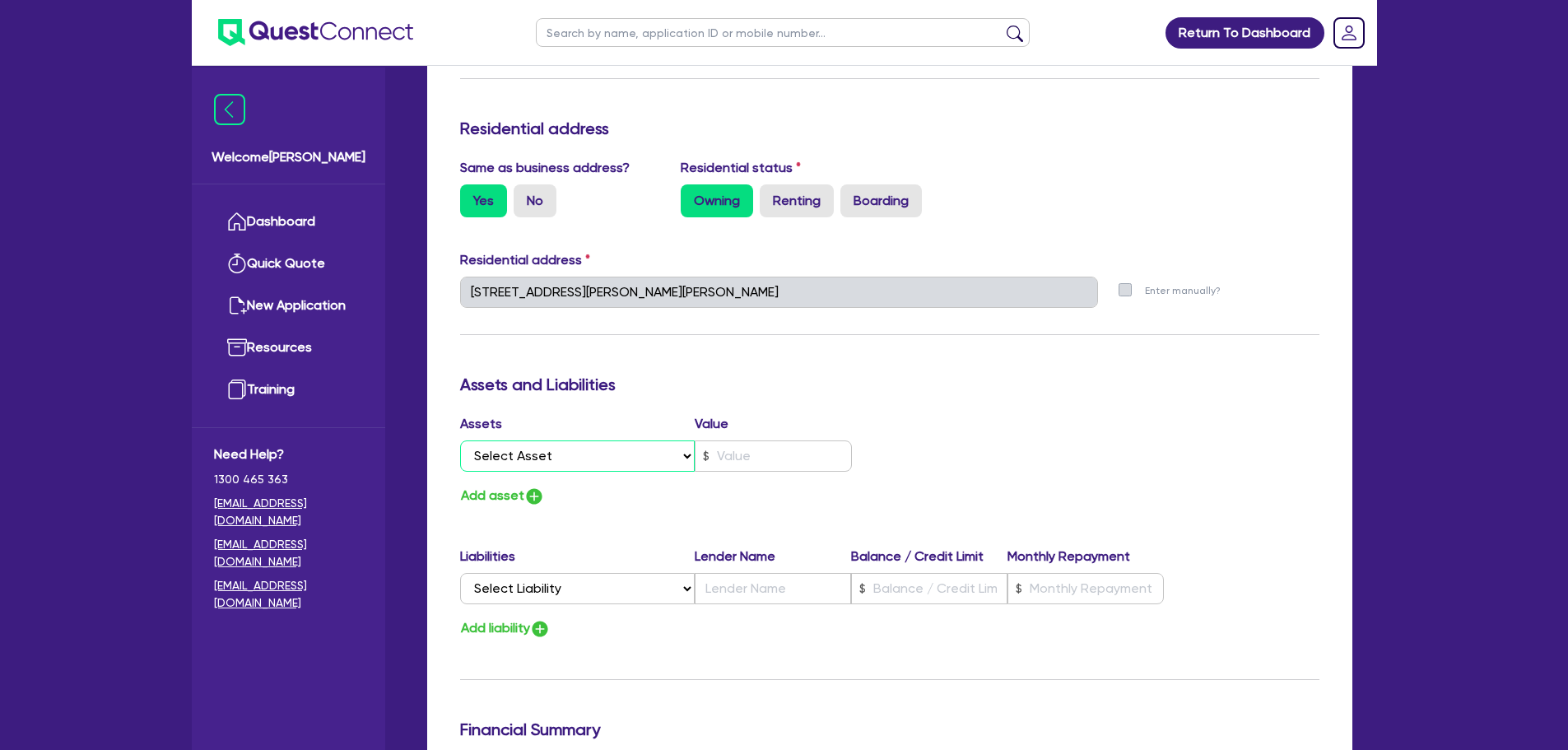
click at [577, 461] on select "Select Asset Cash Property Investment property Vehicle Truck Trailer Equipment …" at bounding box center [578, 456] width 236 height 31
select select "CASH"
click at [460, 441] on select "Select Asset Cash Property Investment property Vehicle Truck Trailer Equipment …" at bounding box center [578, 456] width 236 height 31
click at [788, 448] on input "text" at bounding box center [773, 456] width 158 height 31
type input "3"
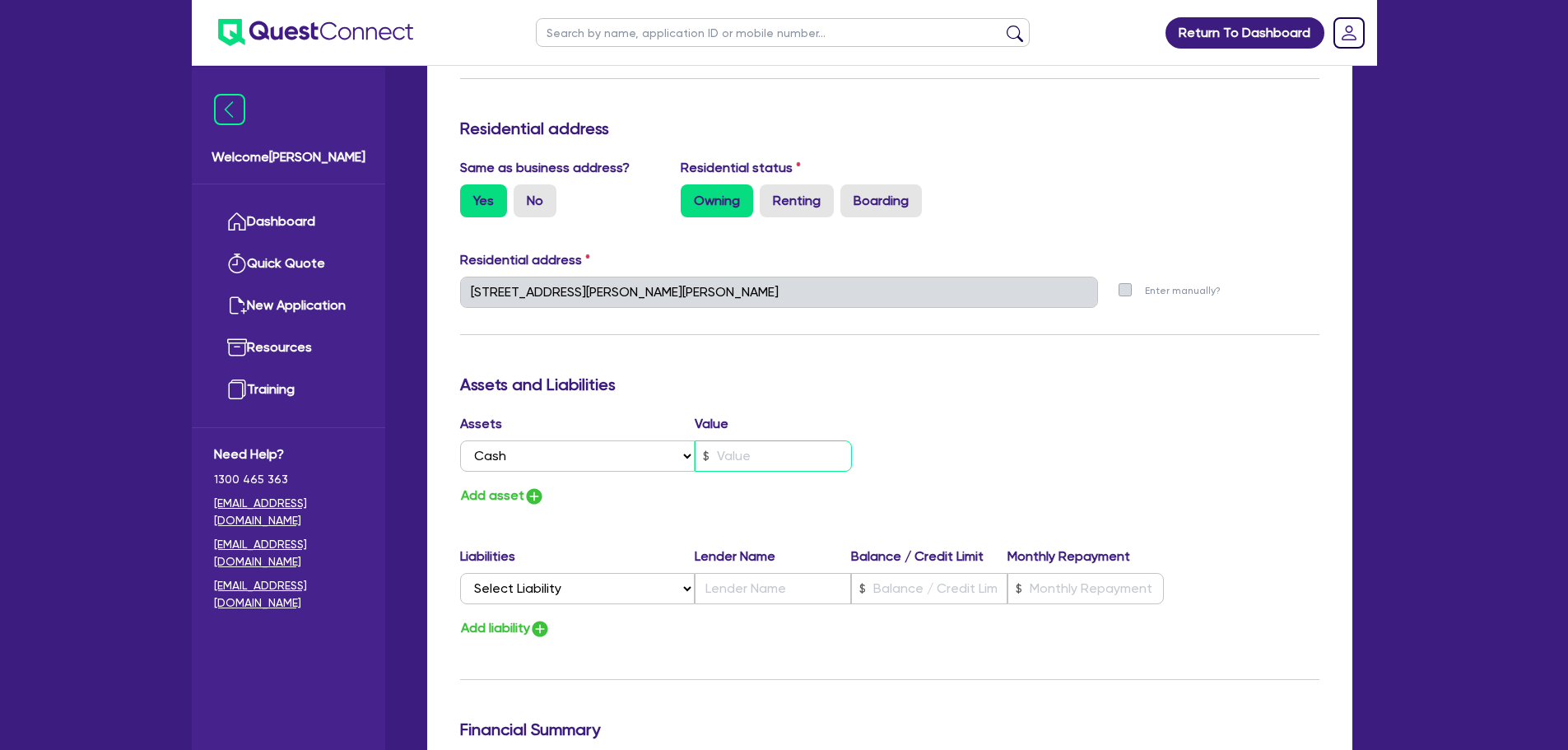
type input "2"
type input "3"
type input "25"
type input "3"
type input "250"
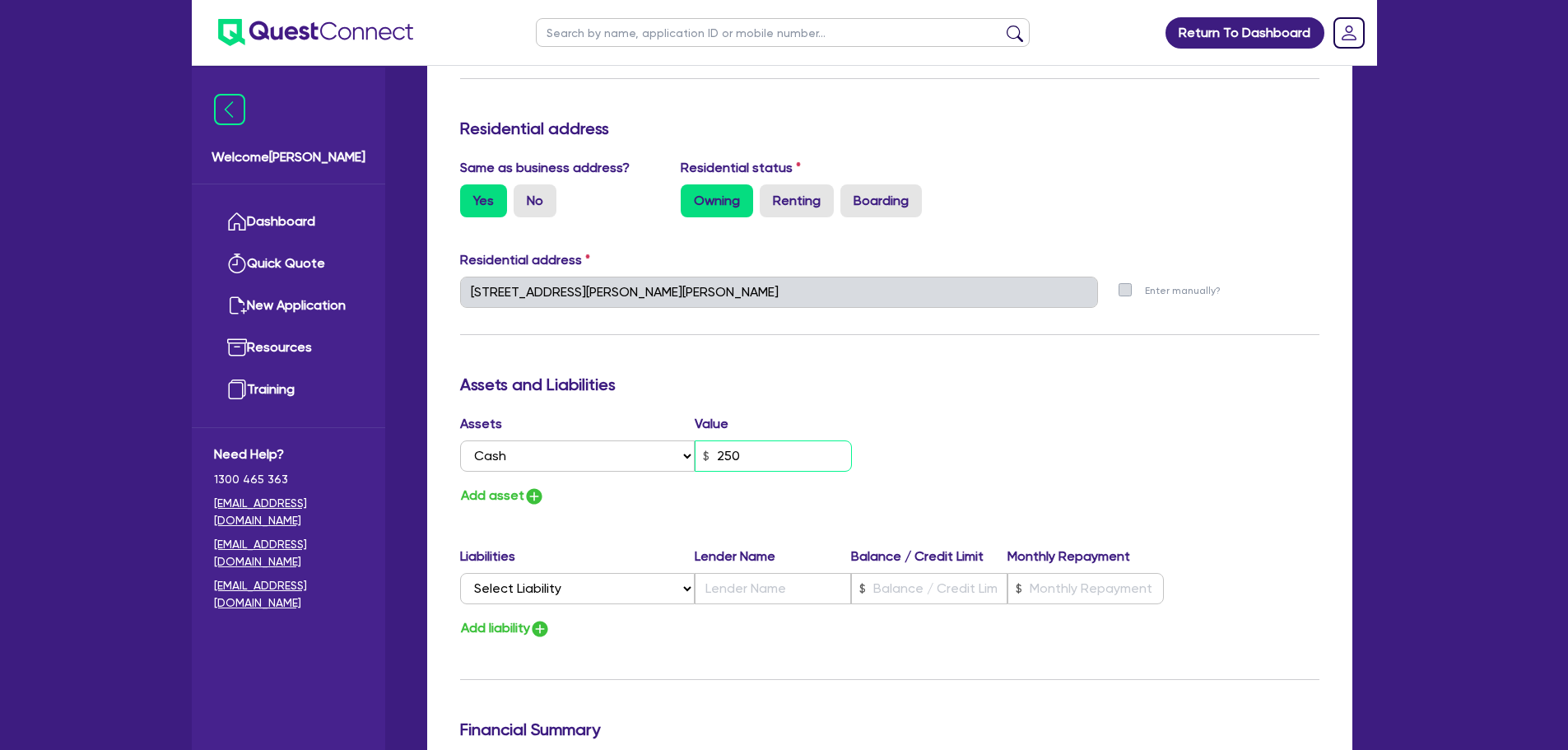
type input "3"
type input "2,500"
type input "3"
type input "25,000"
type input "3"
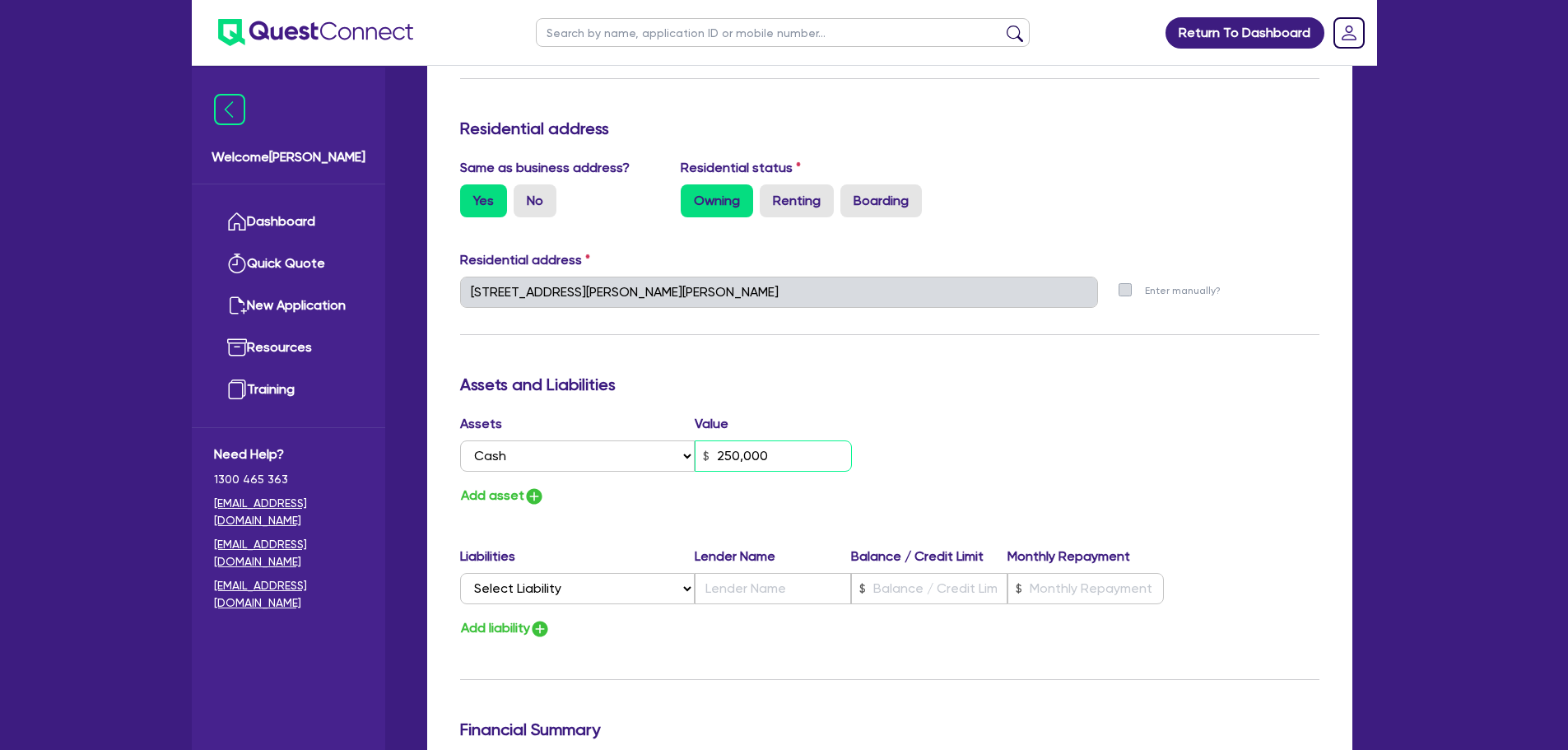
type input "250,000"
click at [525, 499] on img "button" at bounding box center [534, 496] width 20 height 20
type input "3"
type input "250,000"
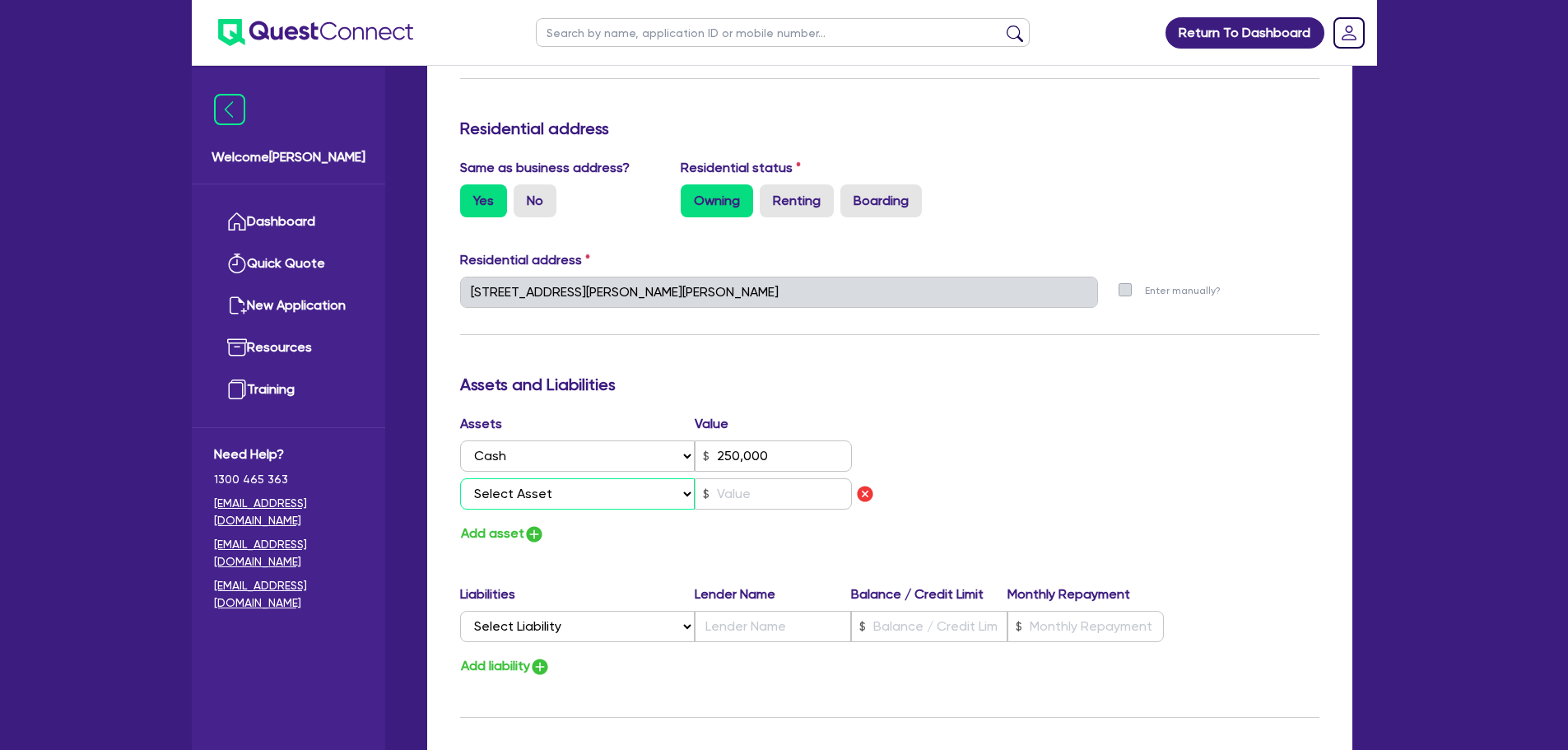
click at [525, 497] on select "Select Asset Cash Property Investment property Vehicle Truck Trailer Equipment …" at bounding box center [578, 493] width 236 height 31
select select "VEHICLE"
click at [460, 478] on select "Select Asset Cash Property Investment property Vehicle Truck Trailer Equipment …" at bounding box center [578, 493] width 236 height 31
type input "3"
type input "250,000"
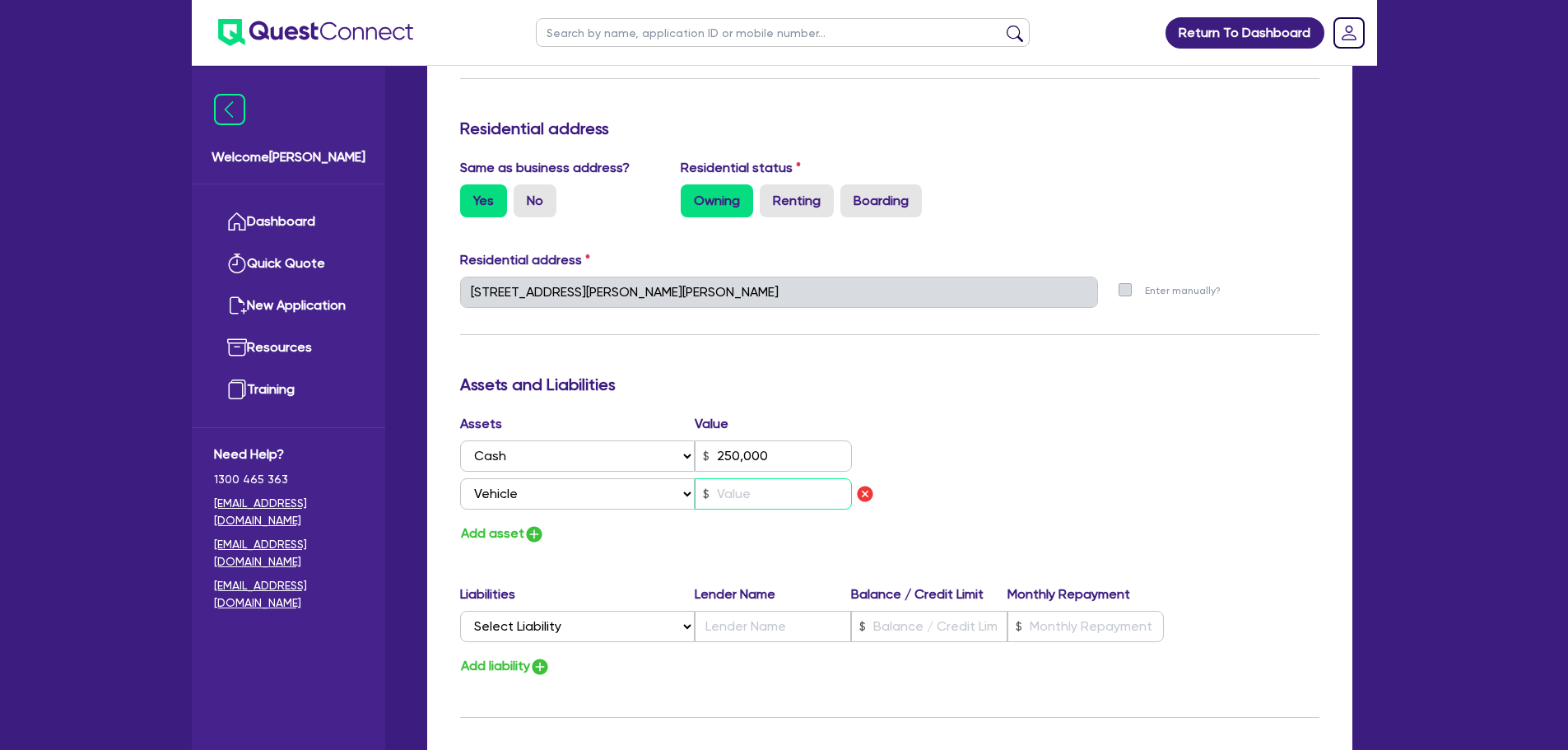
click at [721, 490] on input "text" at bounding box center [773, 493] width 158 height 31
type input "3"
type input "250,000"
type input "4"
type input "3"
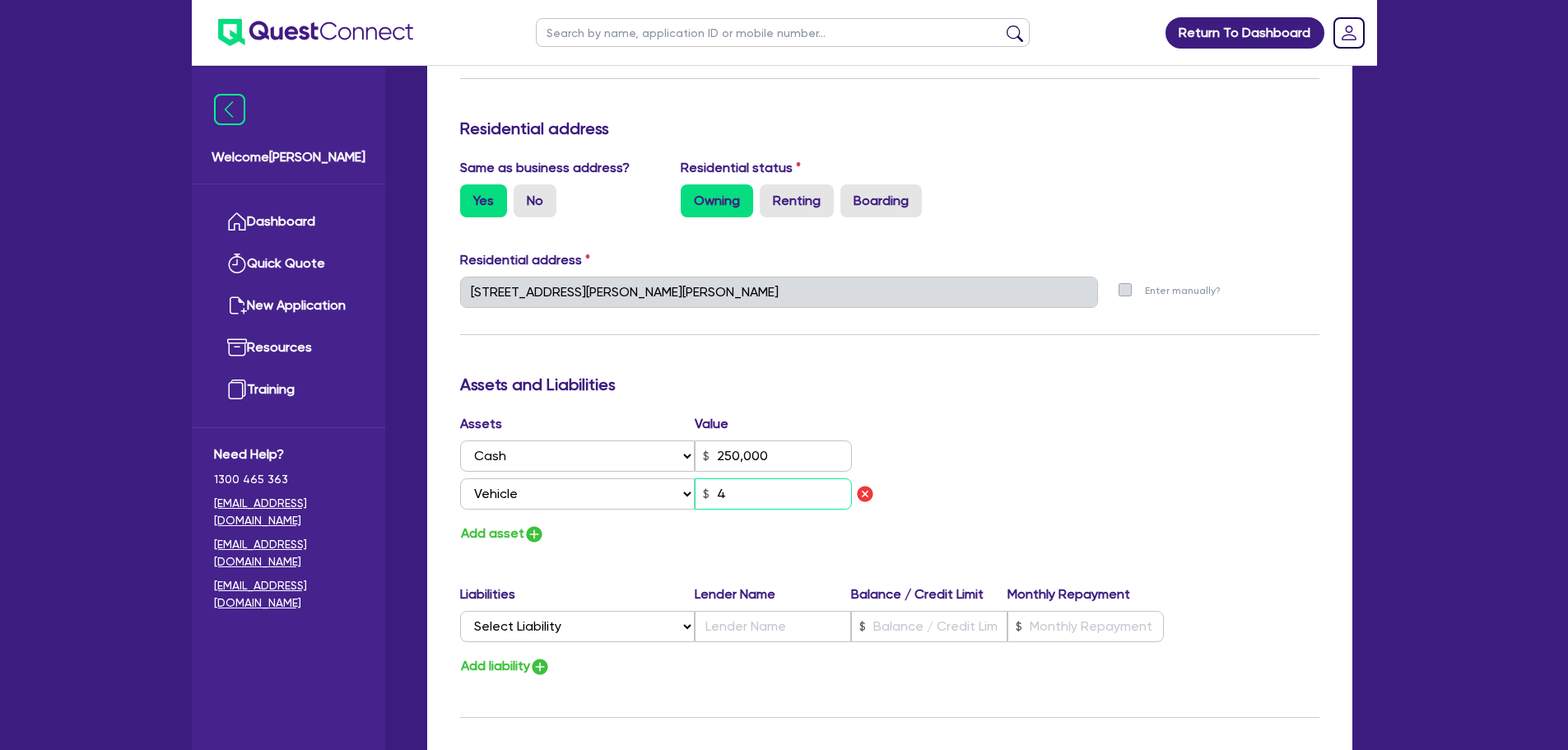
type input "250,000"
type input "45"
type input "3"
type input "250,000"
type input "450"
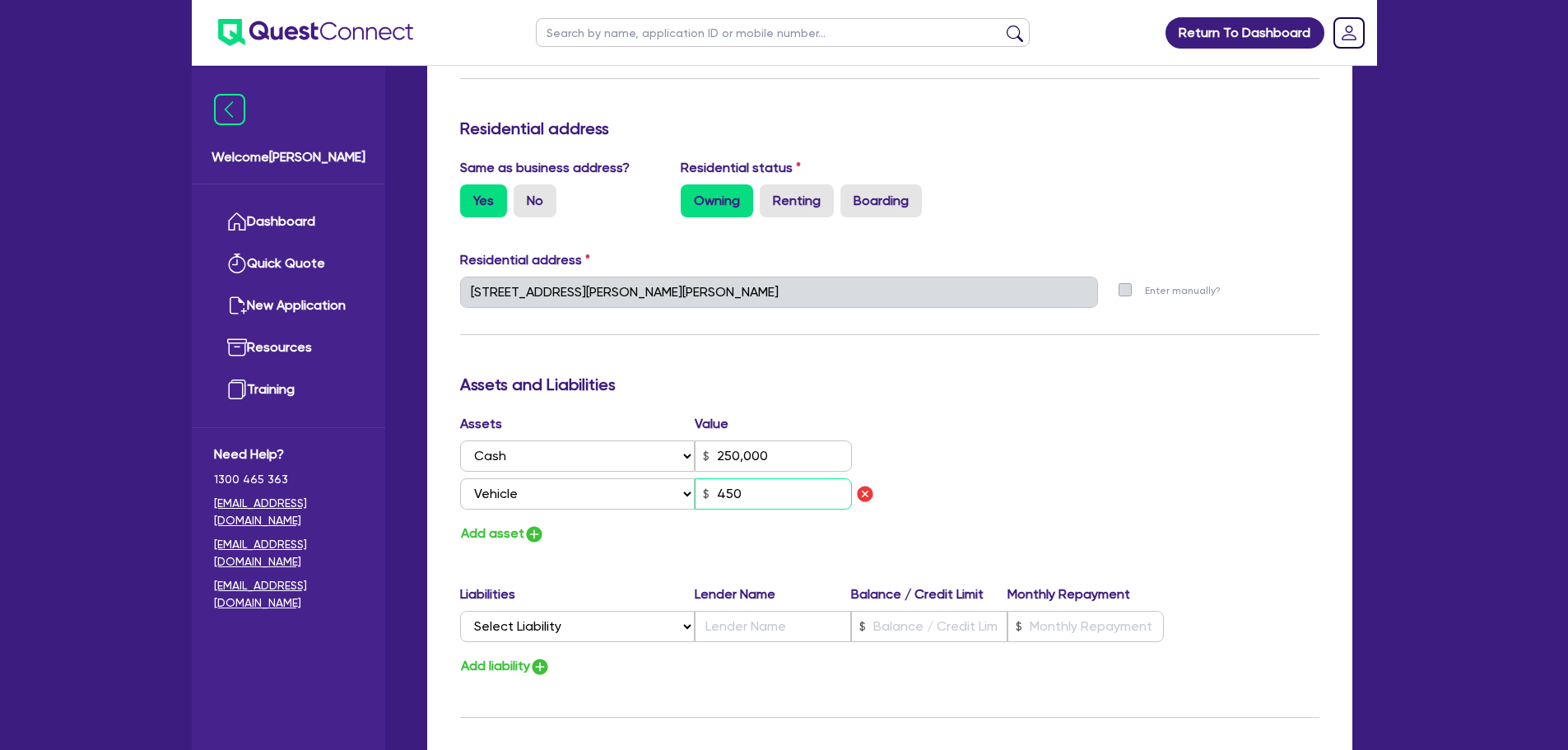
type input "3"
type input "250,000"
type input "4,500"
type input "3"
type input "250,000"
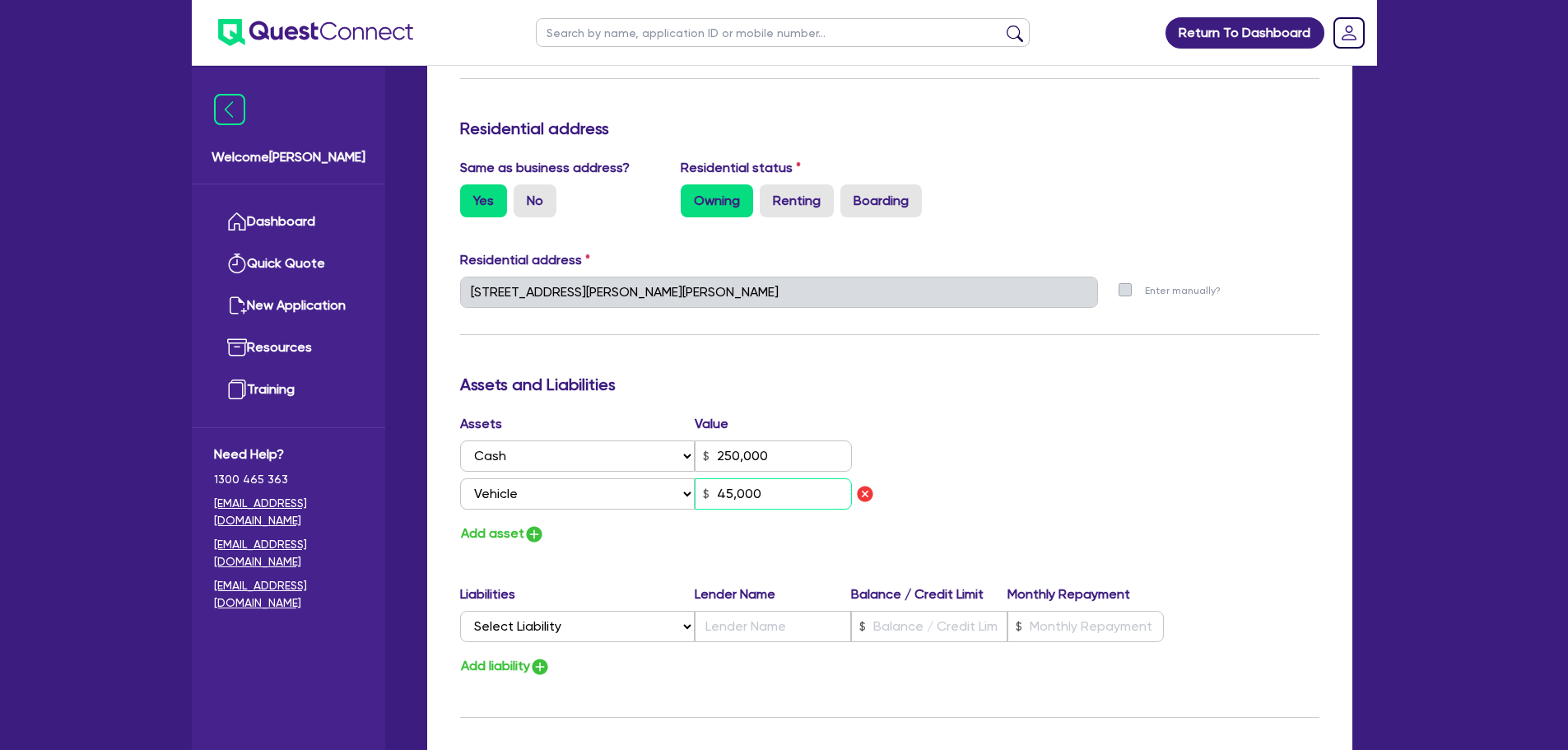
type input "45,000"
click at [510, 531] on button "Add asset" at bounding box center [503, 534] width 85 height 23
type input "3"
type input "250,000"
type input "45,000"
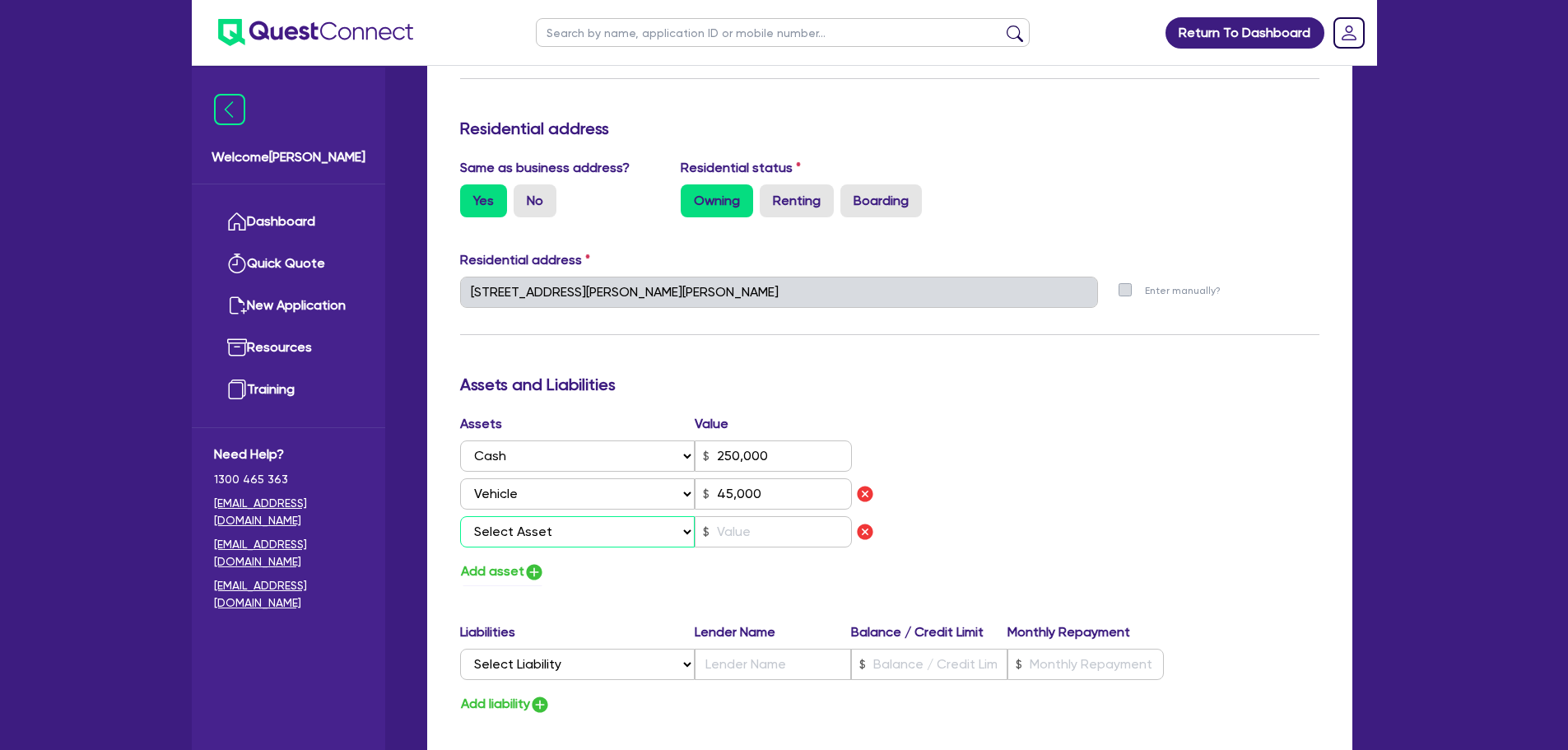
click at [511, 530] on select "Select Asset Cash Property Investment property Vehicle Truck Trailer Equipment …" at bounding box center [578, 531] width 236 height 31
select select "TRUCK"
click at [460, 516] on select "Select Asset Cash Property Investment property Vehicle Truck Trailer Equipment …" at bounding box center [578, 531] width 236 height 31
type input "3"
type input "250,000"
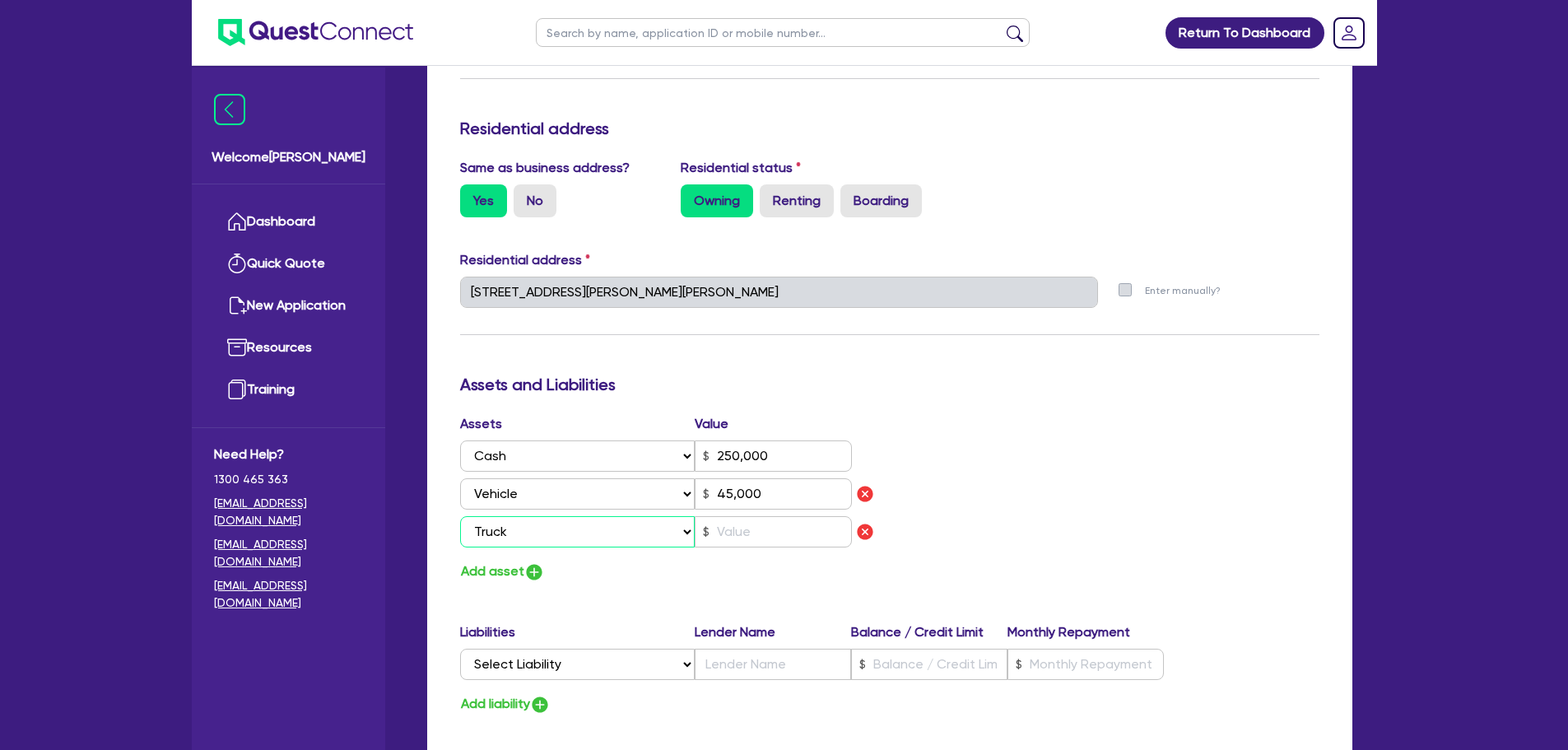
type input "45,000"
click at [751, 525] on input "text" at bounding box center [773, 531] width 158 height 31
type input "3"
type input "250,000"
type input "45,000"
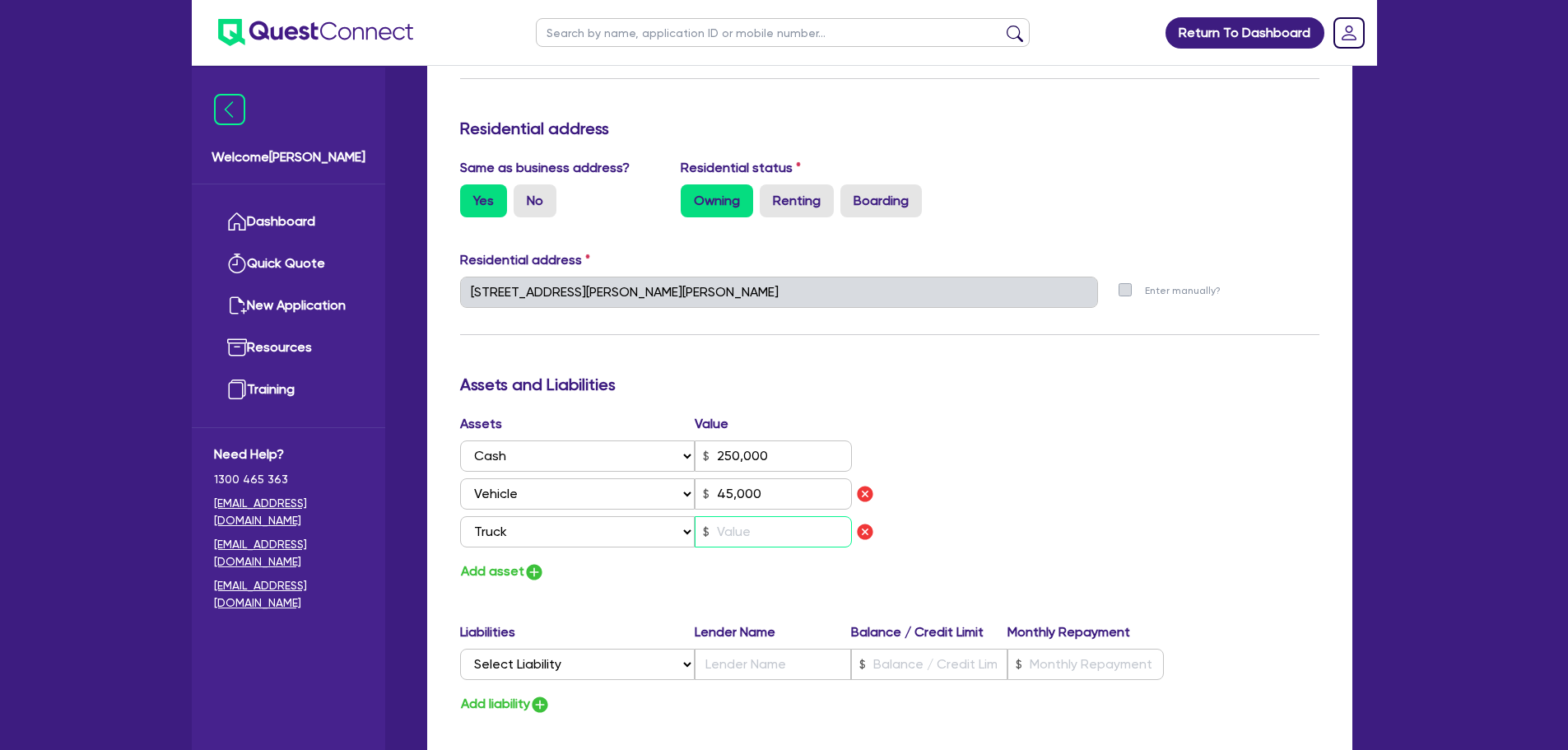
type input "8"
type input "3"
type input "250,000"
type input "45,000"
type input "80"
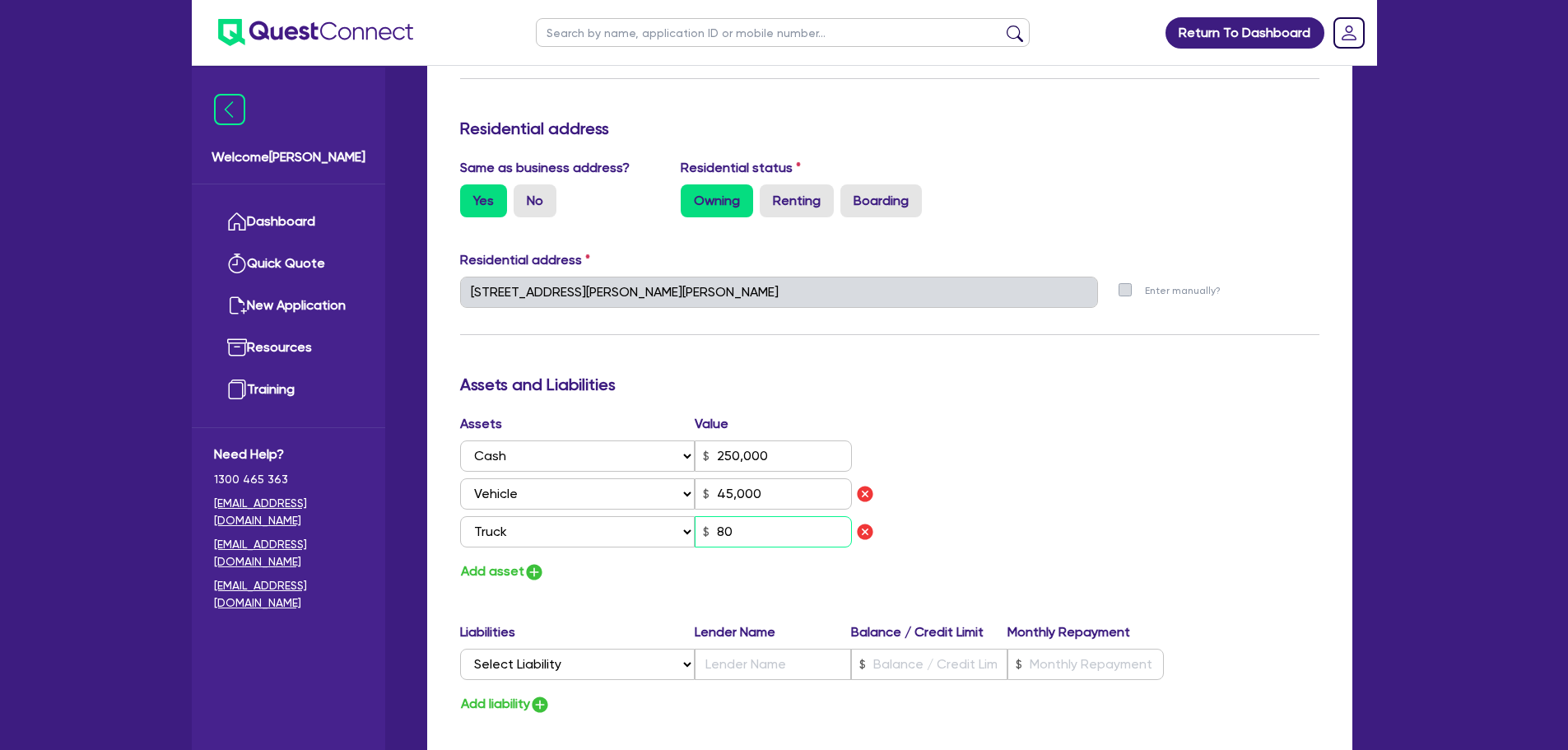
type input "3"
type input "250,000"
type input "45,000"
type input "800"
type input "3"
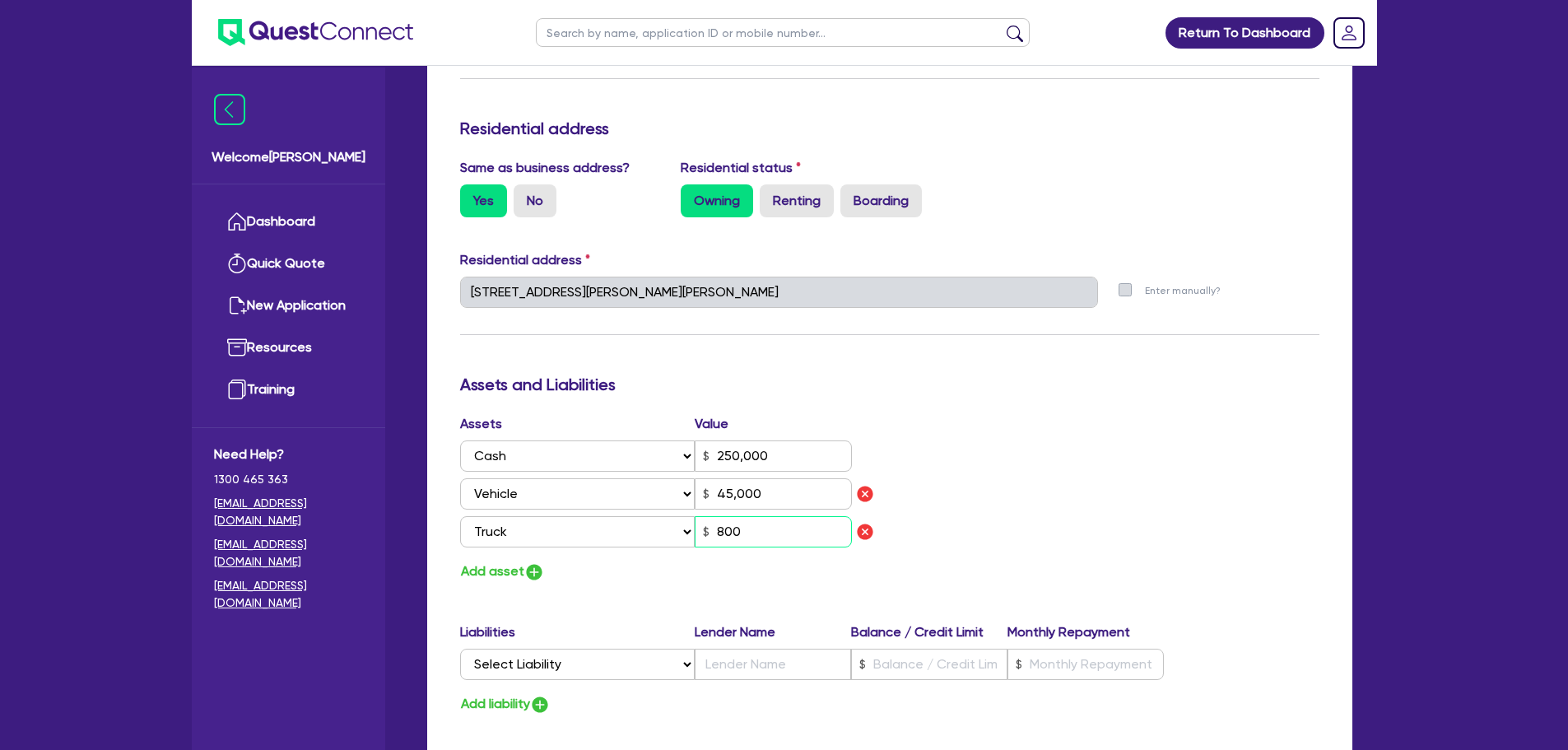
type input "250,000"
type input "45,000"
type input "8,000"
type input "3"
type input "250,000"
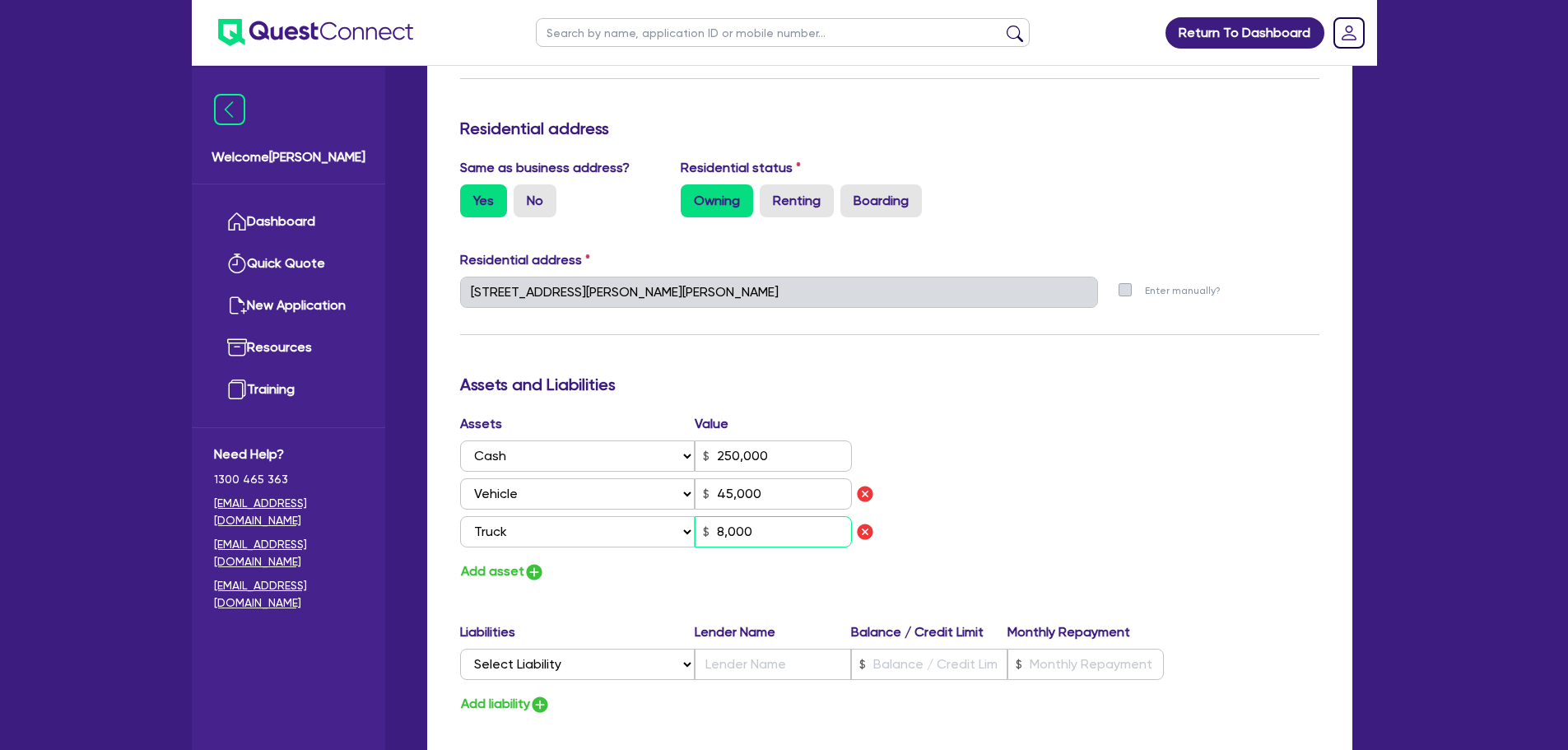
type input "45,000"
type input "80,000"
click at [511, 564] on button "Add asset" at bounding box center [503, 572] width 85 height 23
type input "3"
type input "250,000"
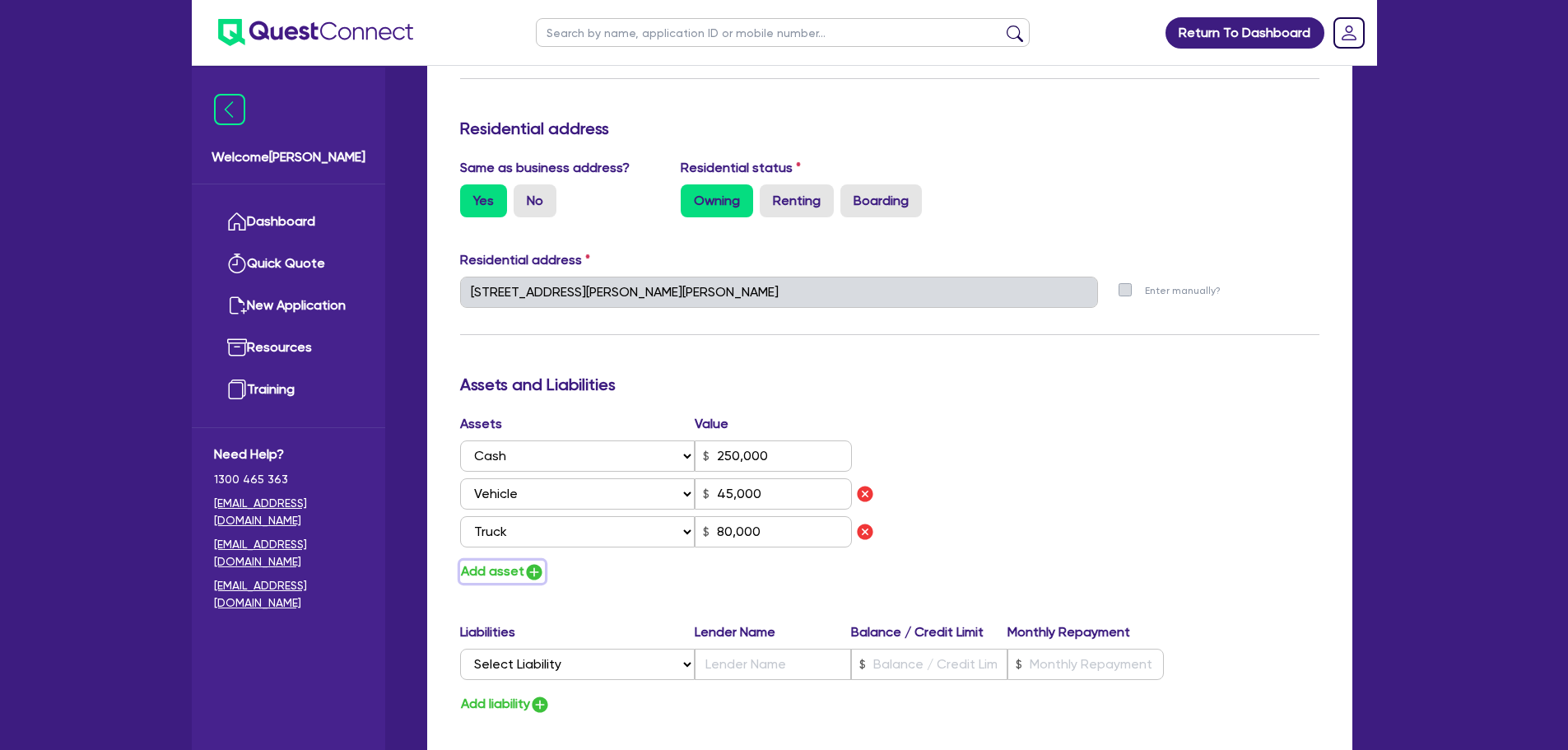
type input "45,000"
type input "80,000"
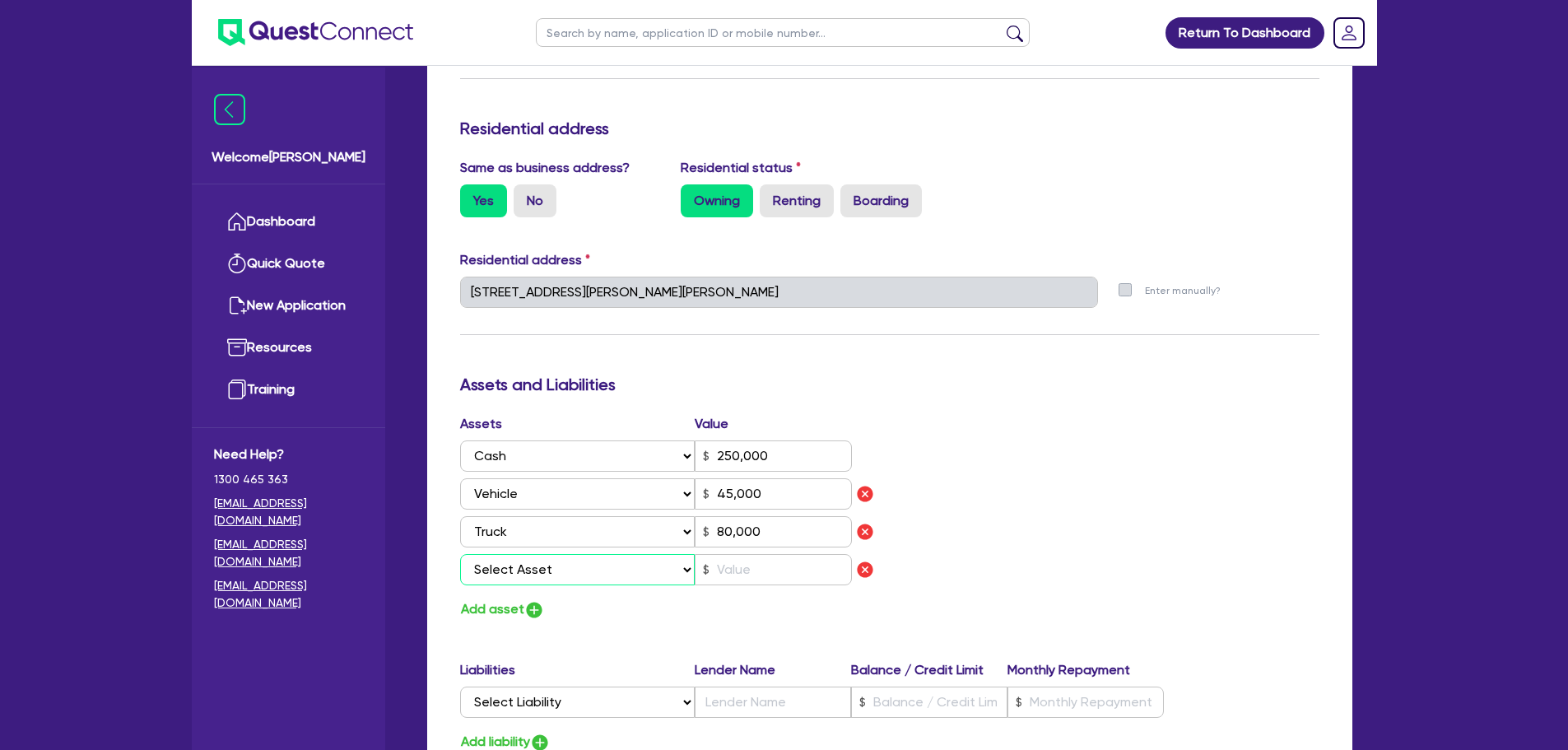
click at [511, 564] on select "Select Asset Cash Property Investment property Vehicle Truck Trailer Equipment …" at bounding box center [578, 569] width 236 height 31
select select "TRUCK"
click at [460, 554] on select "Select Asset Cash Property Investment property Vehicle Truck Trailer Equipment …" at bounding box center [578, 569] width 236 height 31
type input "3"
type input "250,000"
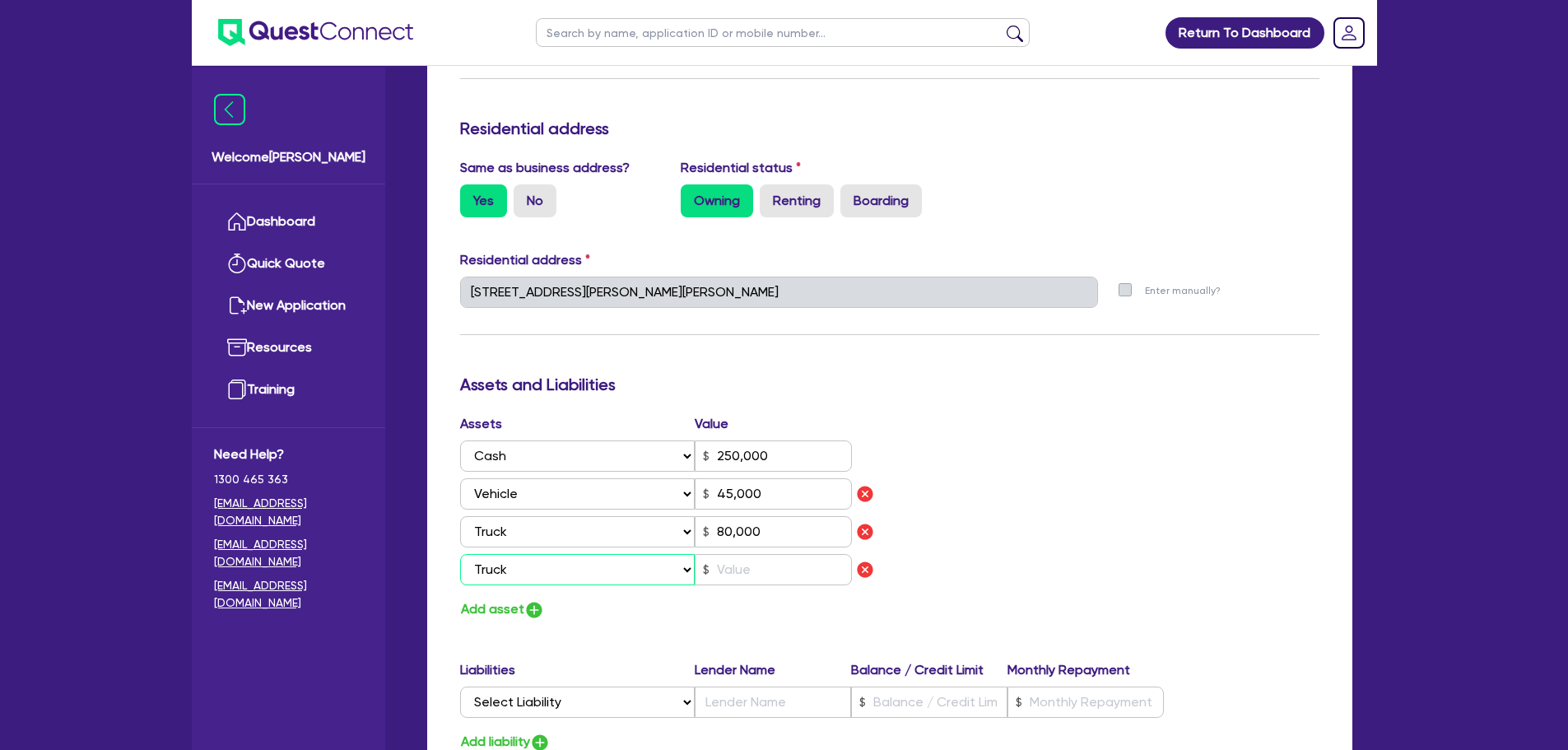
type input "45,000"
type input "80,000"
click at [735, 567] on input "text" at bounding box center [773, 569] width 158 height 31
type input "3"
type input "250,000"
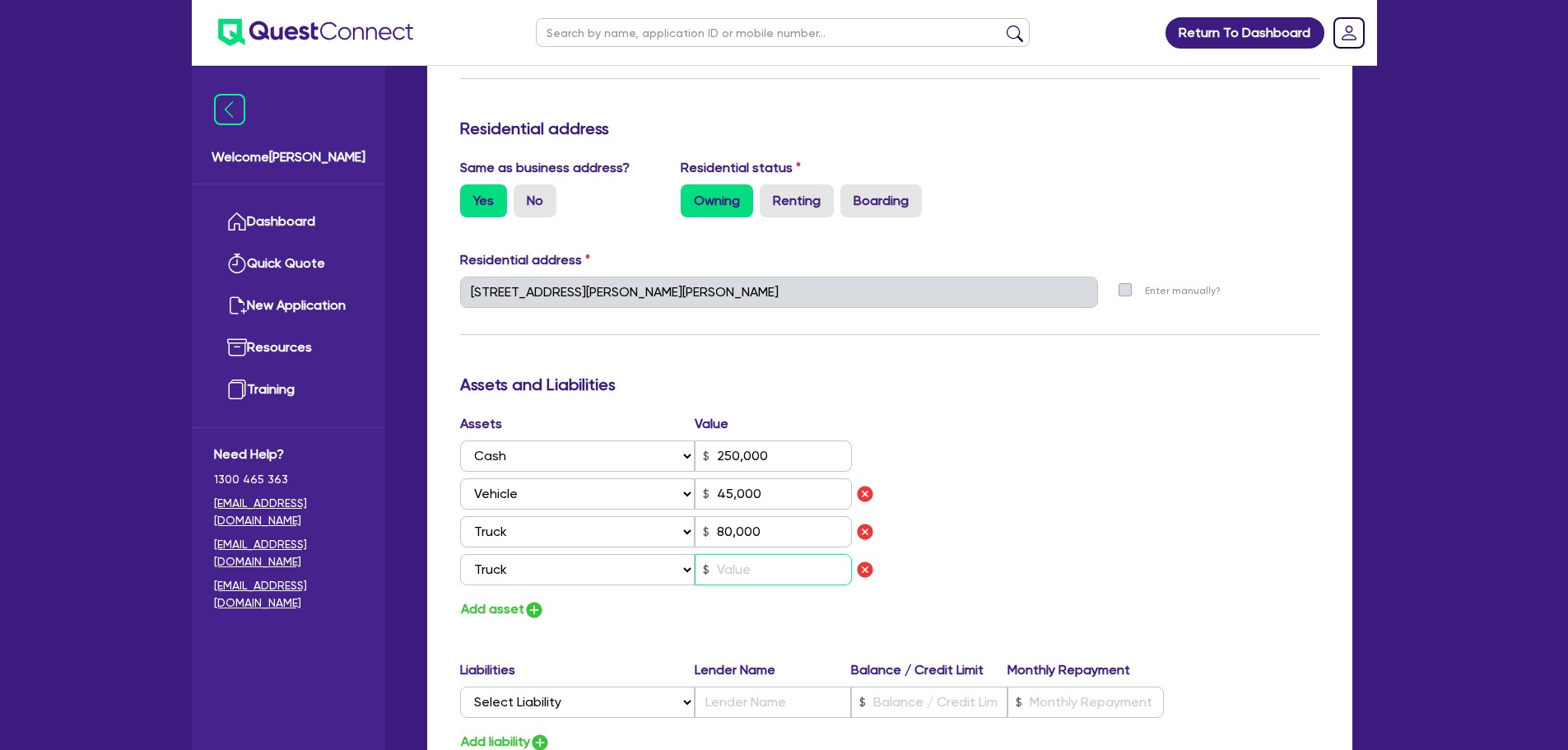
type input "45,000"
type input "80,000"
type input "1"
type input "3"
type input "250,000"
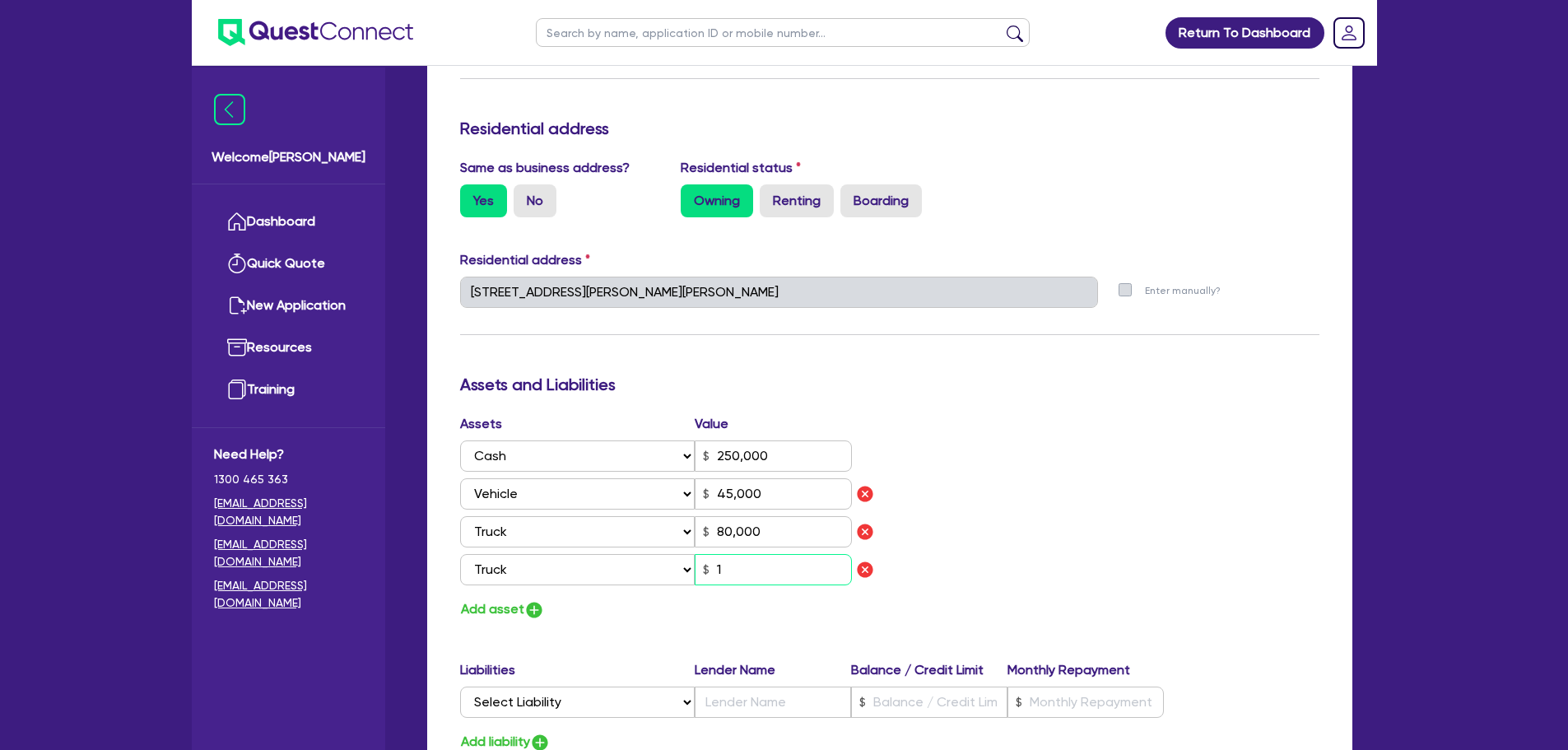
type input "45,000"
type input "80,000"
type input "12"
type input "3"
type input "250,000"
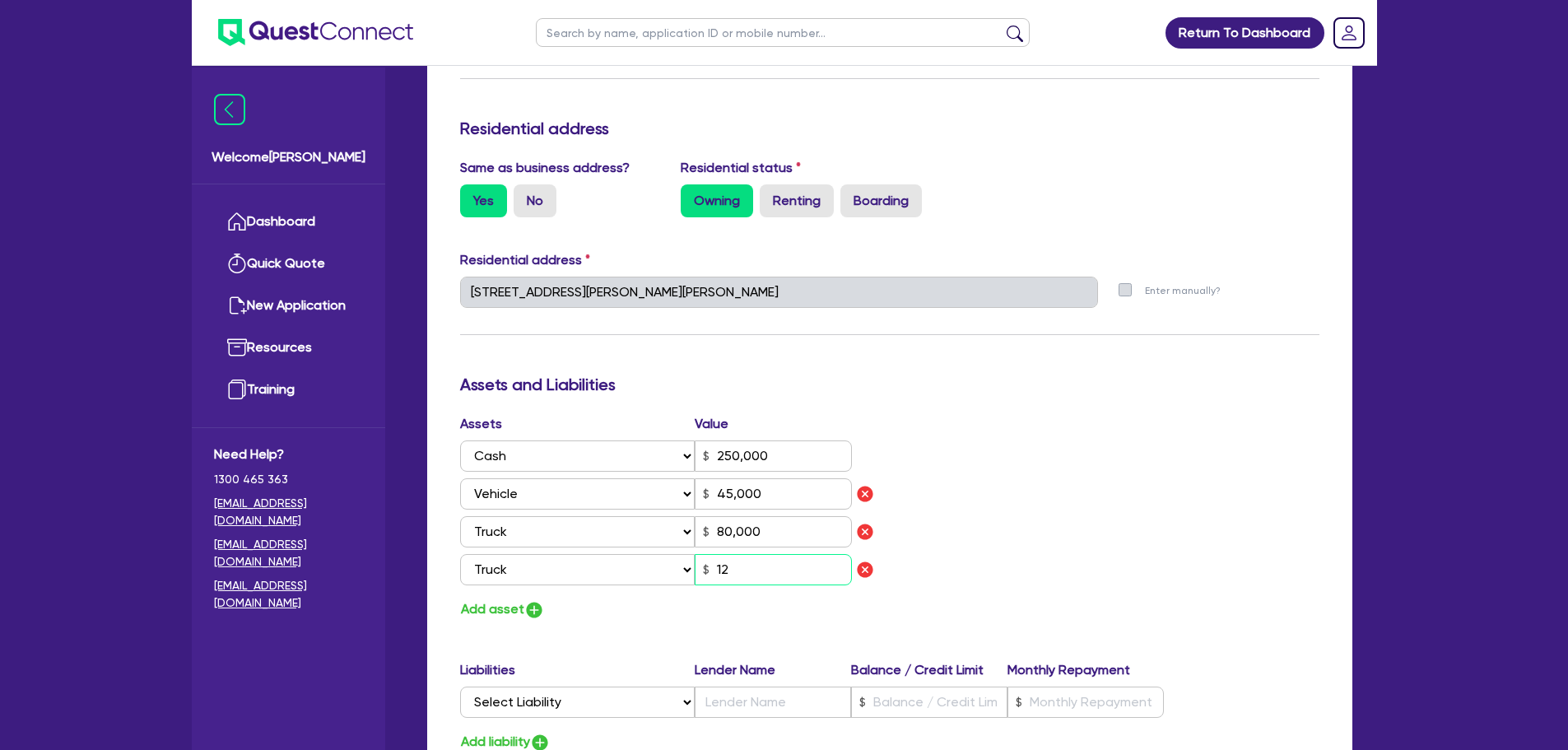
type input "45,000"
type input "80,000"
type input "120"
type input "3"
type input "250,000"
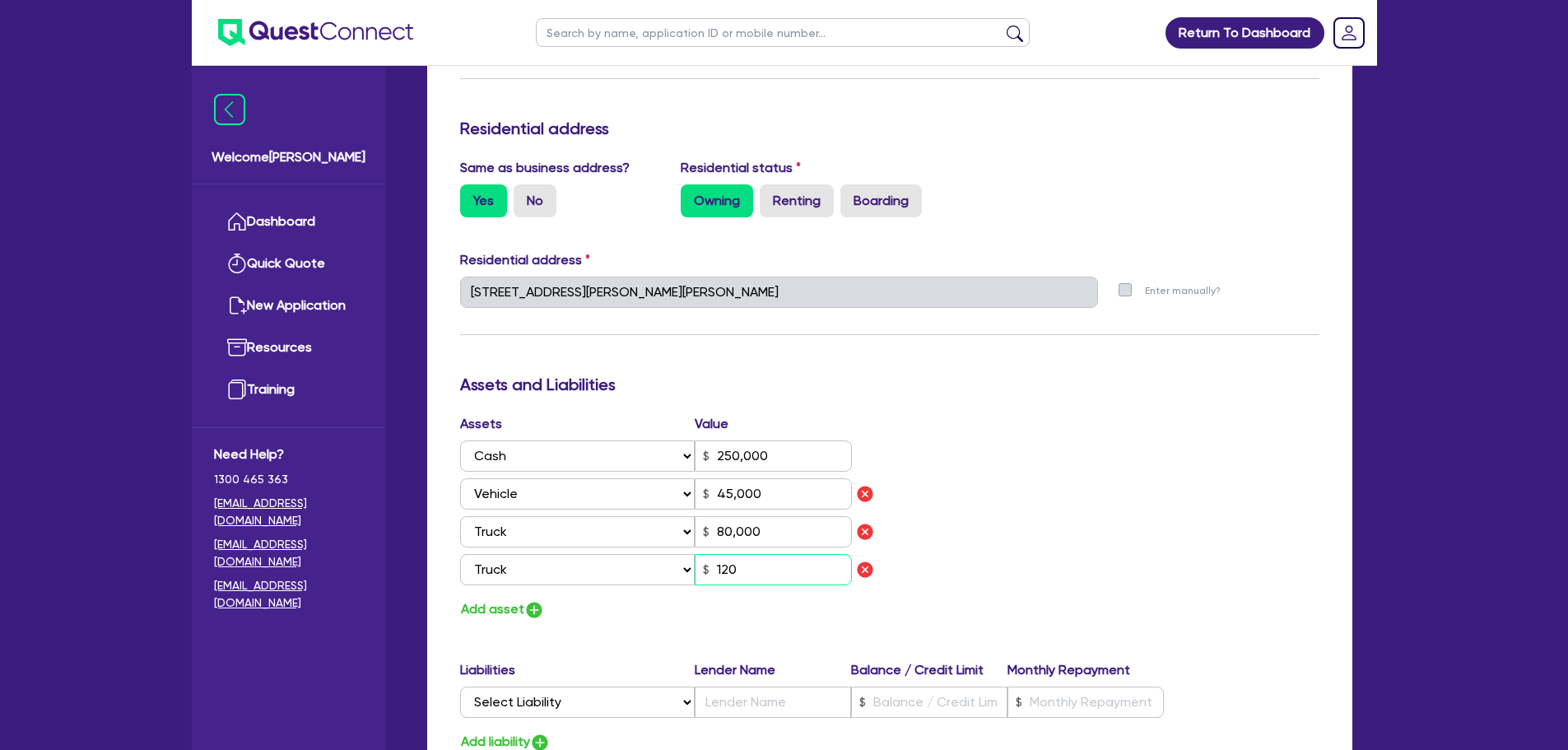
type input "45,000"
type input "80,000"
type input "1,200"
type input "3"
type input "250,000"
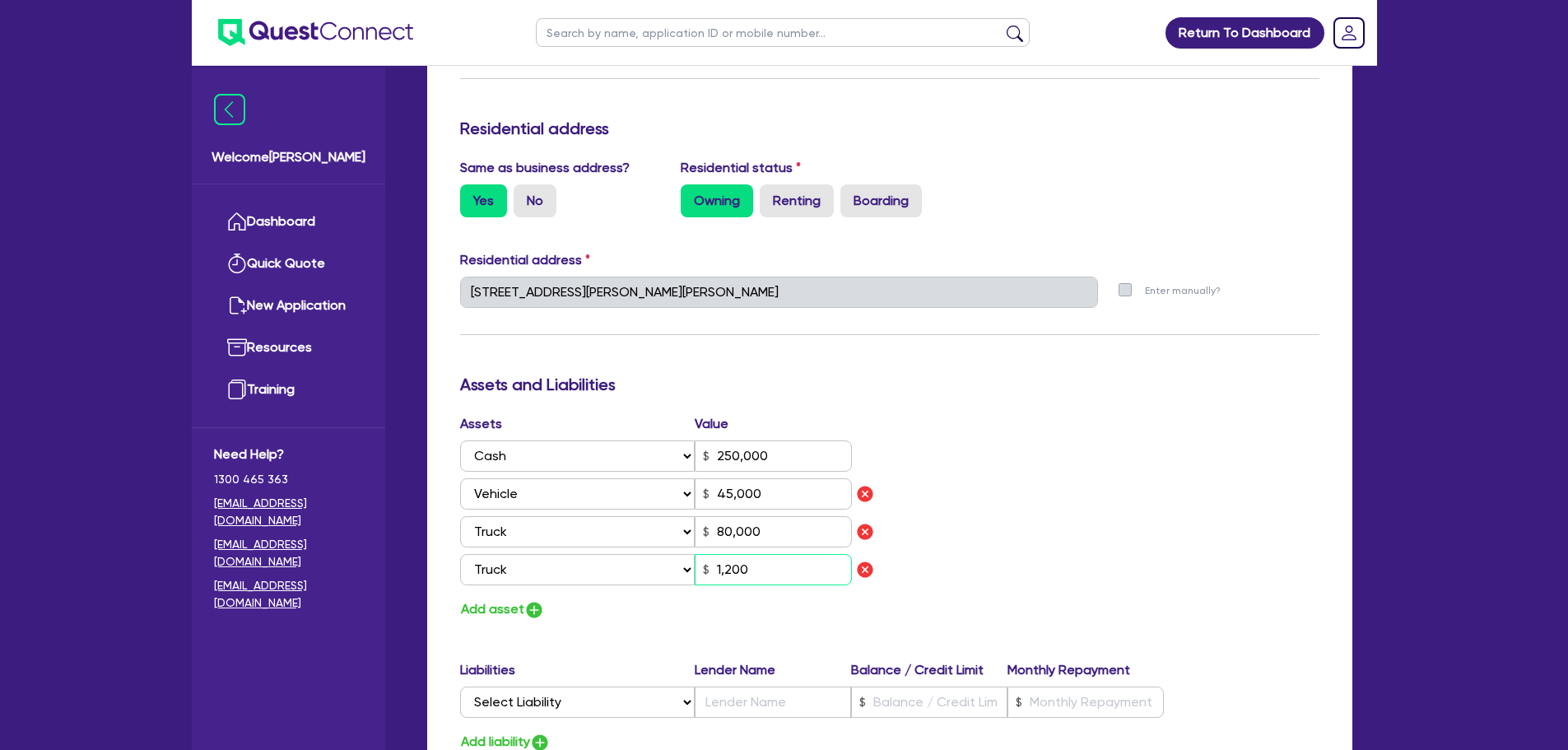
type input "45,000"
type input "80,000"
type input "12,000"
type input "3"
type input "250,000"
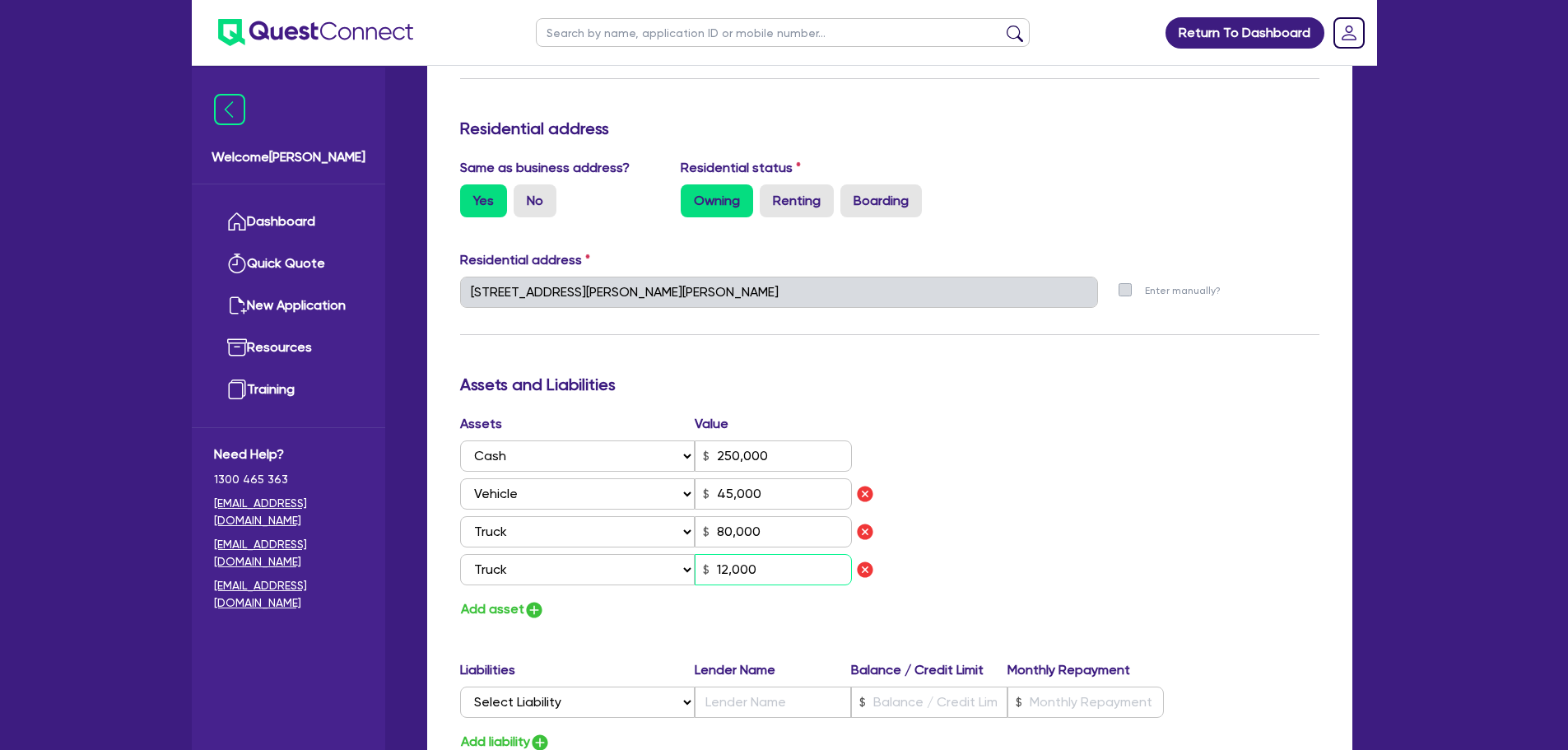
type input "45,000"
type input "80,000"
type input "120,000"
click at [515, 606] on button "Add asset" at bounding box center [503, 609] width 85 height 23
type input "3"
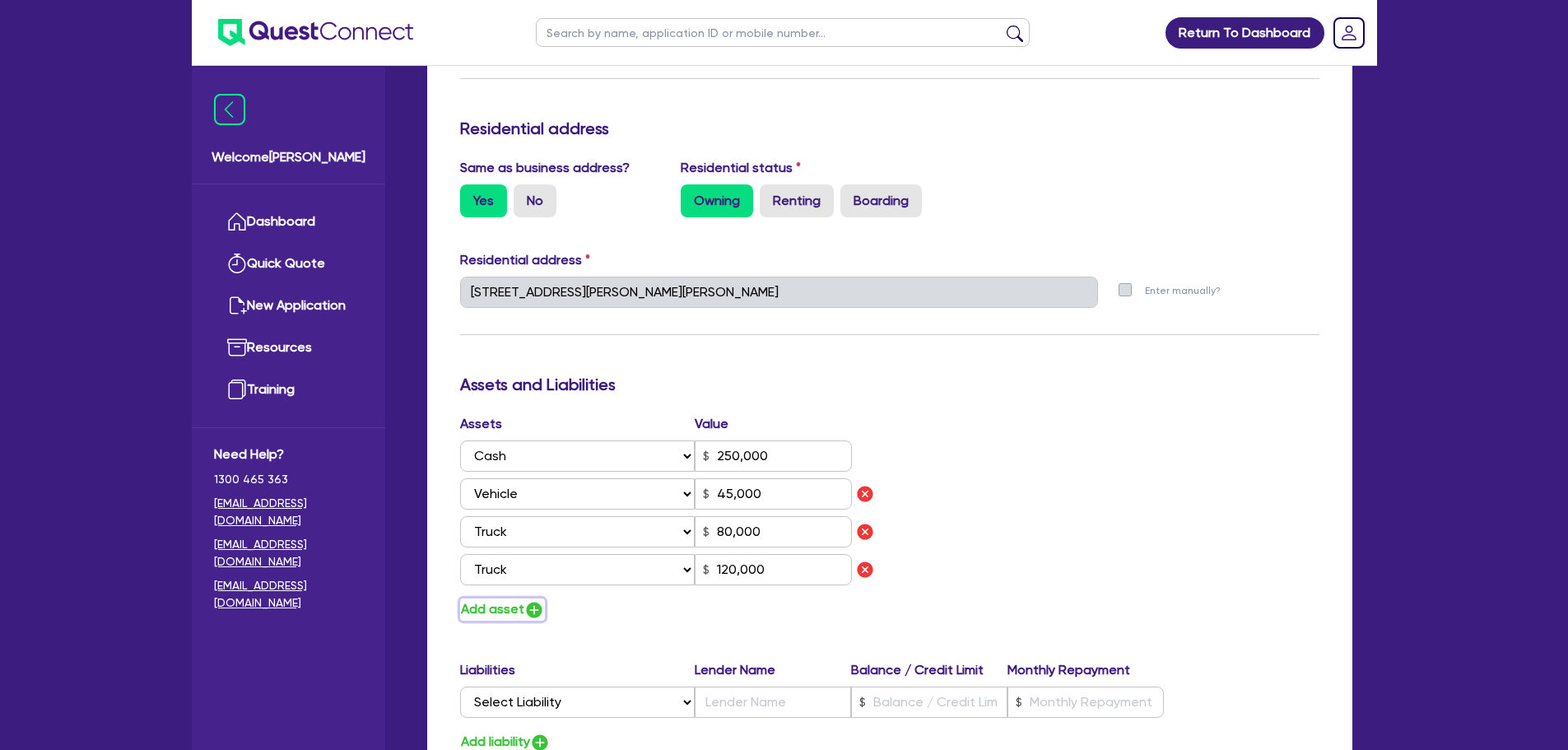
type input "250,000"
type input "45,000"
type input "80,000"
type input "120,000"
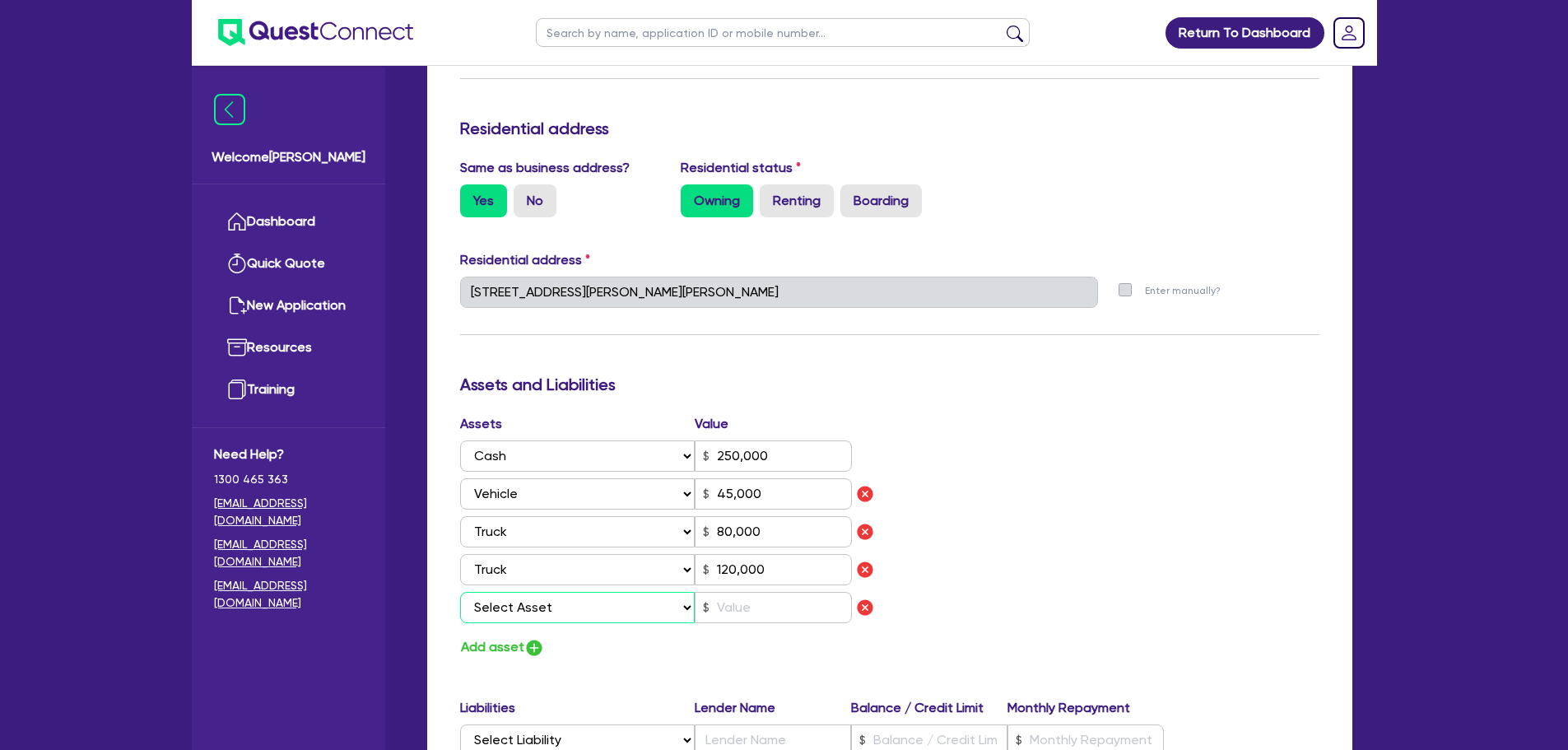
click at [515, 606] on select "Select Asset Cash Property Investment property Vehicle Truck Trailer Equipment …" at bounding box center [578, 607] width 236 height 31
select select "TRUCK"
click at [460, 592] on select "Select Asset Cash Property Investment property Vehicle Truck Trailer Equipment …" at bounding box center [578, 607] width 236 height 31
type input "3"
type input "250,000"
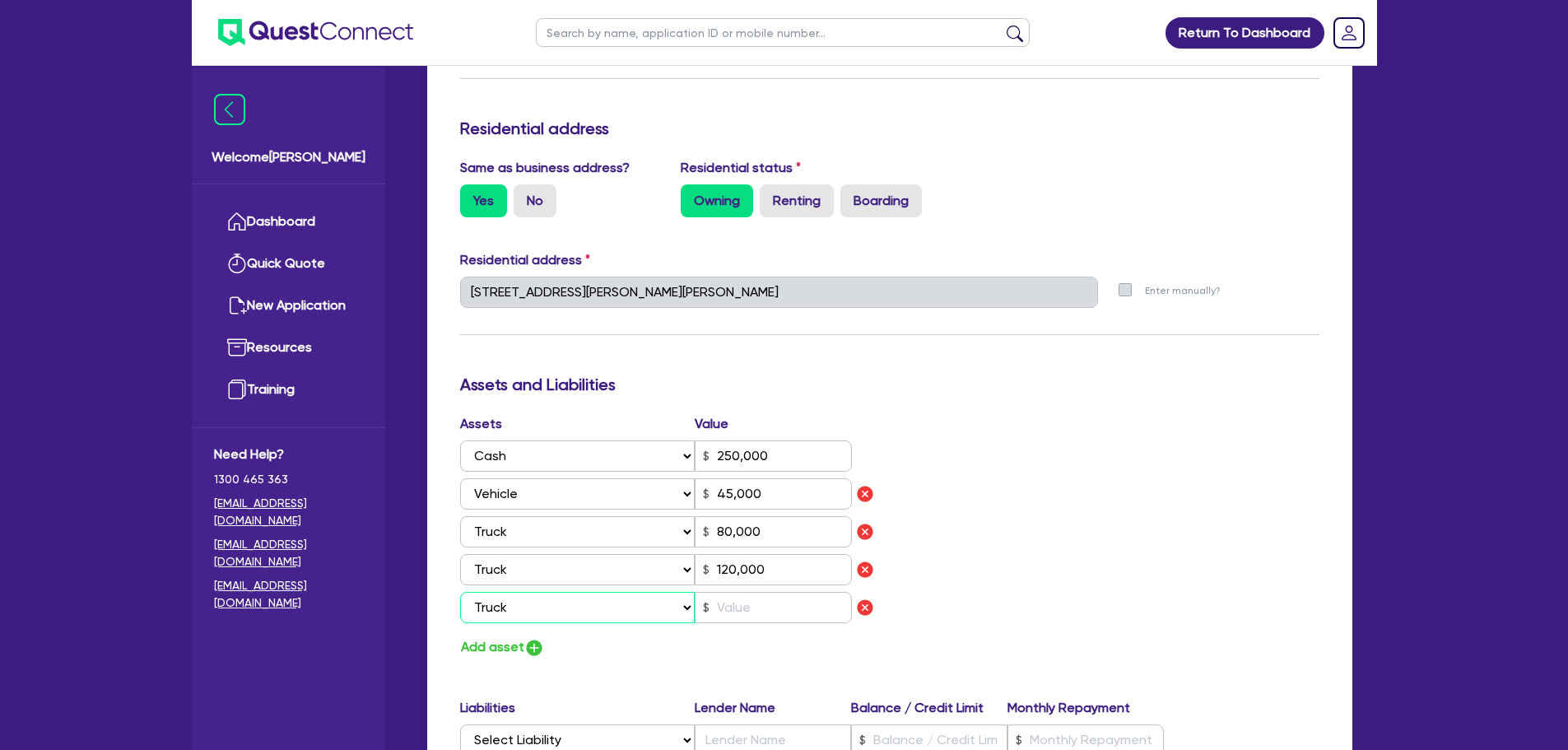
type input "45,000"
type input "80,000"
type input "120,000"
click at [715, 600] on input "text" at bounding box center [773, 607] width 158 height 31
type input "3"
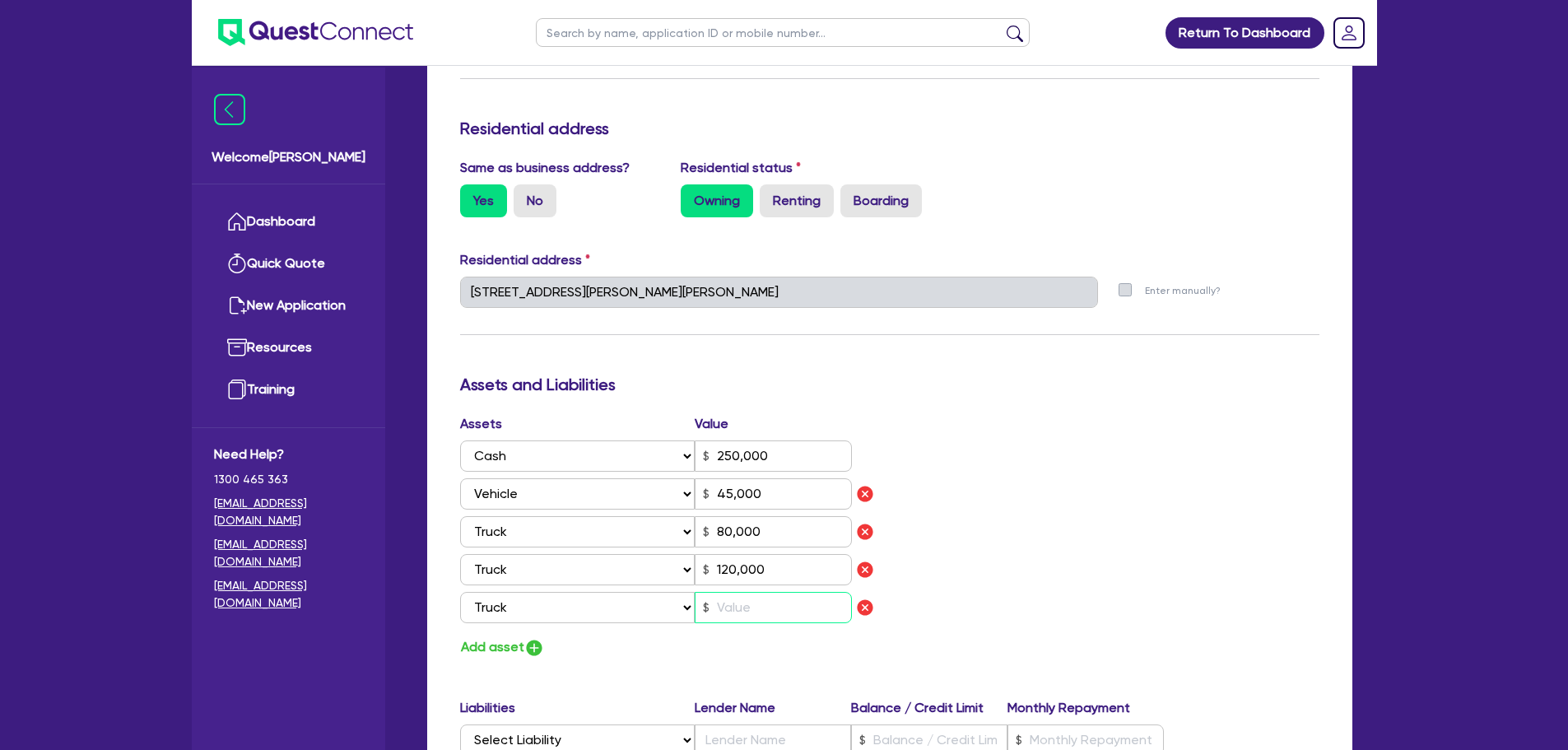
type input "250,000"
type input "45,000"
type input "80,000"
type input "120,000"
type input "8"
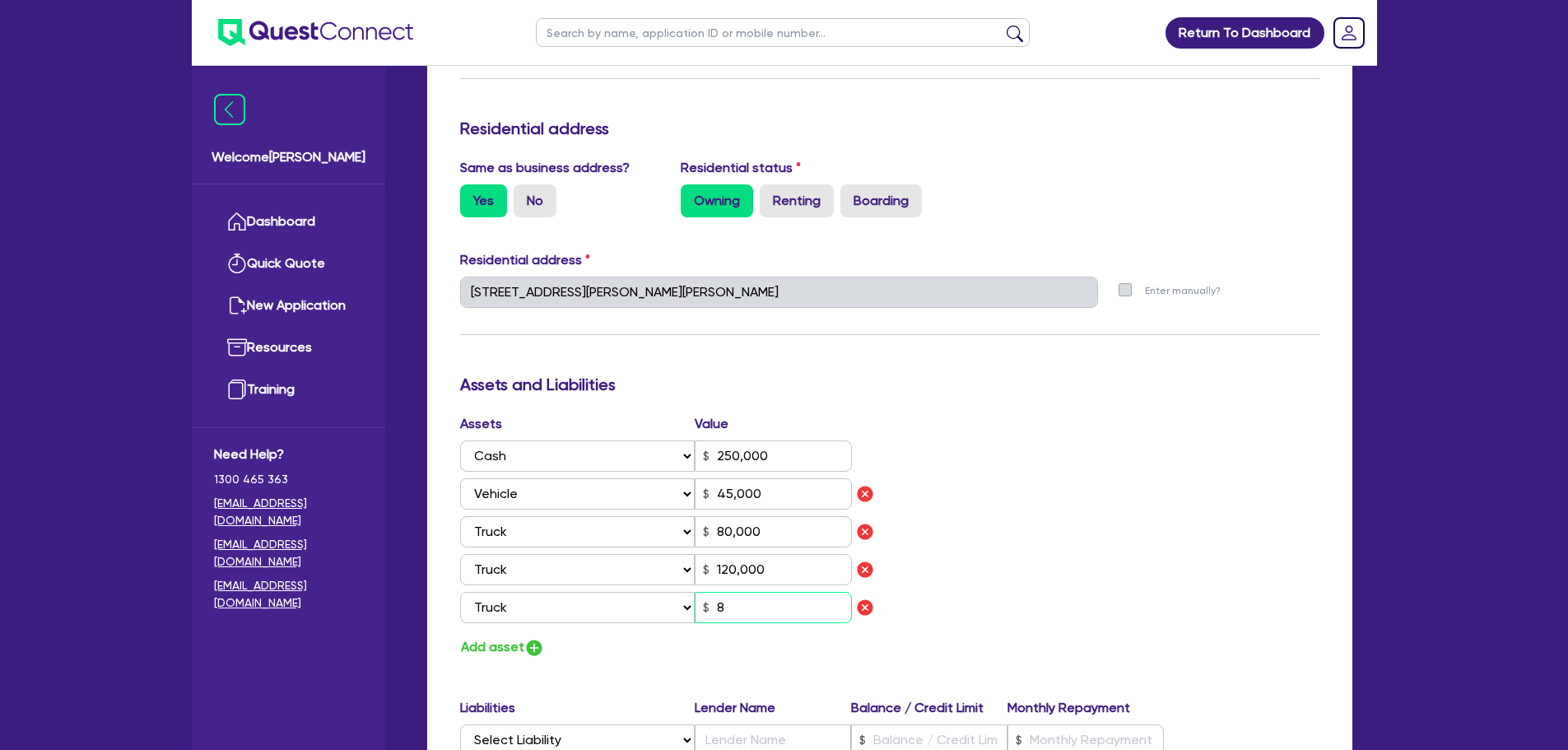
type input "3"
type input "250,000"
type input "45,000"
type input "80,000"
type input "120,000"
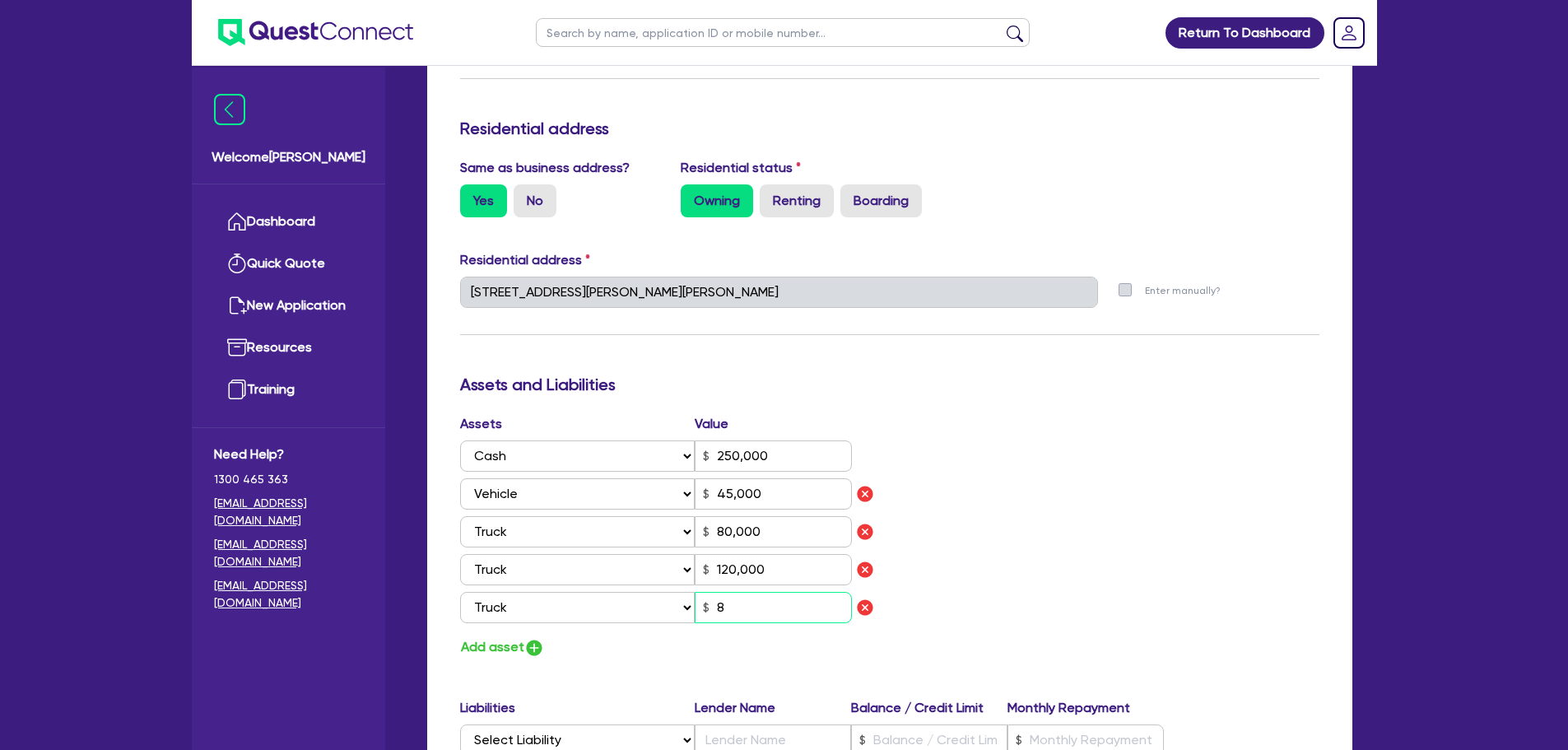
type input "85"
type input "3"
click at [726, 606] on input "85,000" at bounding box center [773, 607] width 158 height 31
click at [530, 644] on img "button" at bounding box center [534, 647] width 20 height 20
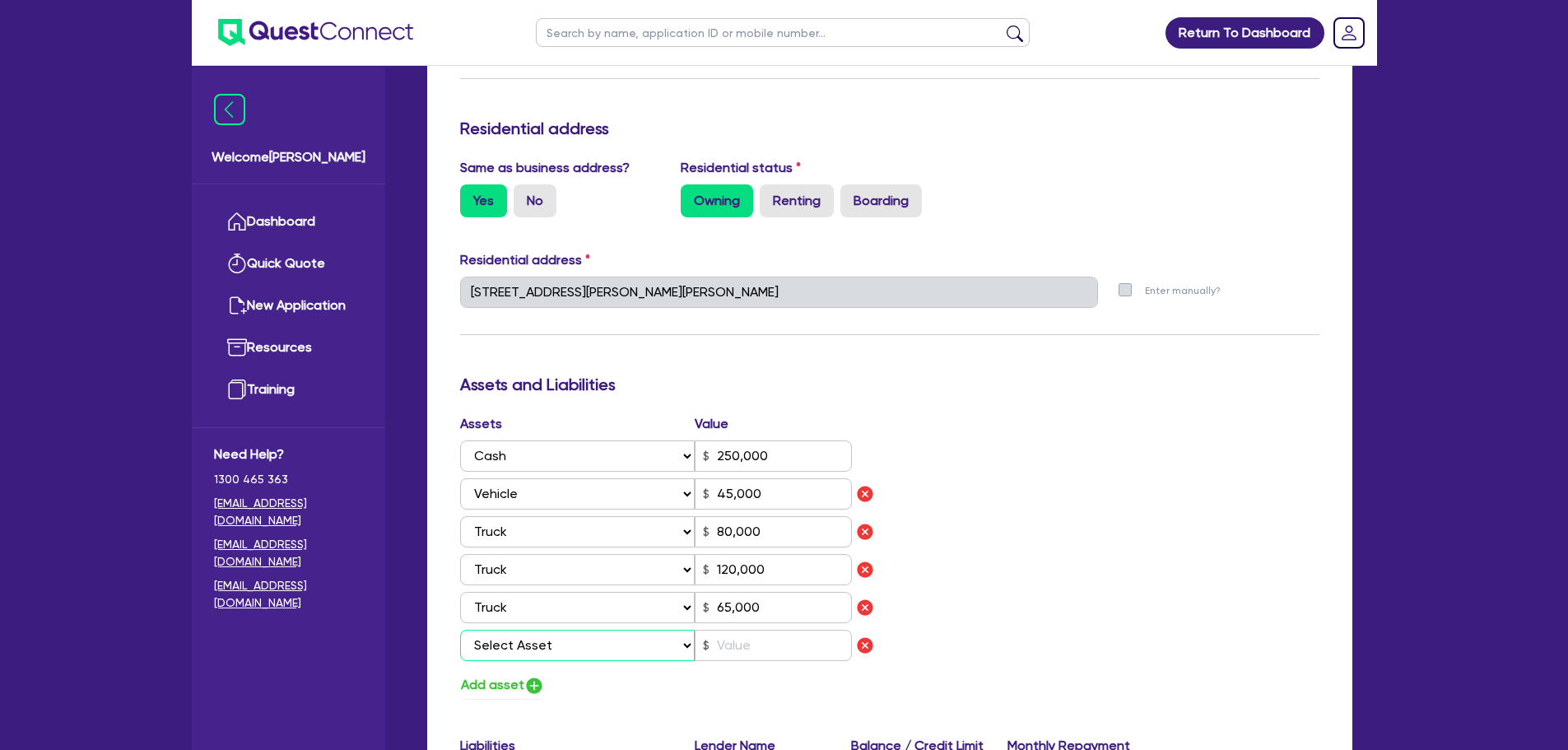
click at [530, 644] on select "Select Asset Cash Property Investment property Vehicle Truck Trailer Equipment …" at bounding box center [578, 644] width 236 height 31
click at [460, 629] on select "Select Asset Cash Property Investment property Vehicle Truck Trailer Equipment …" at bounding box center [578, 644] width 236 height 31
click at [790, 657] on input "text" at bounding box center [773, 644] width 158 height 31
click at [528, 687] on img "button" at bounding box center [534, 685] width 20 height 20
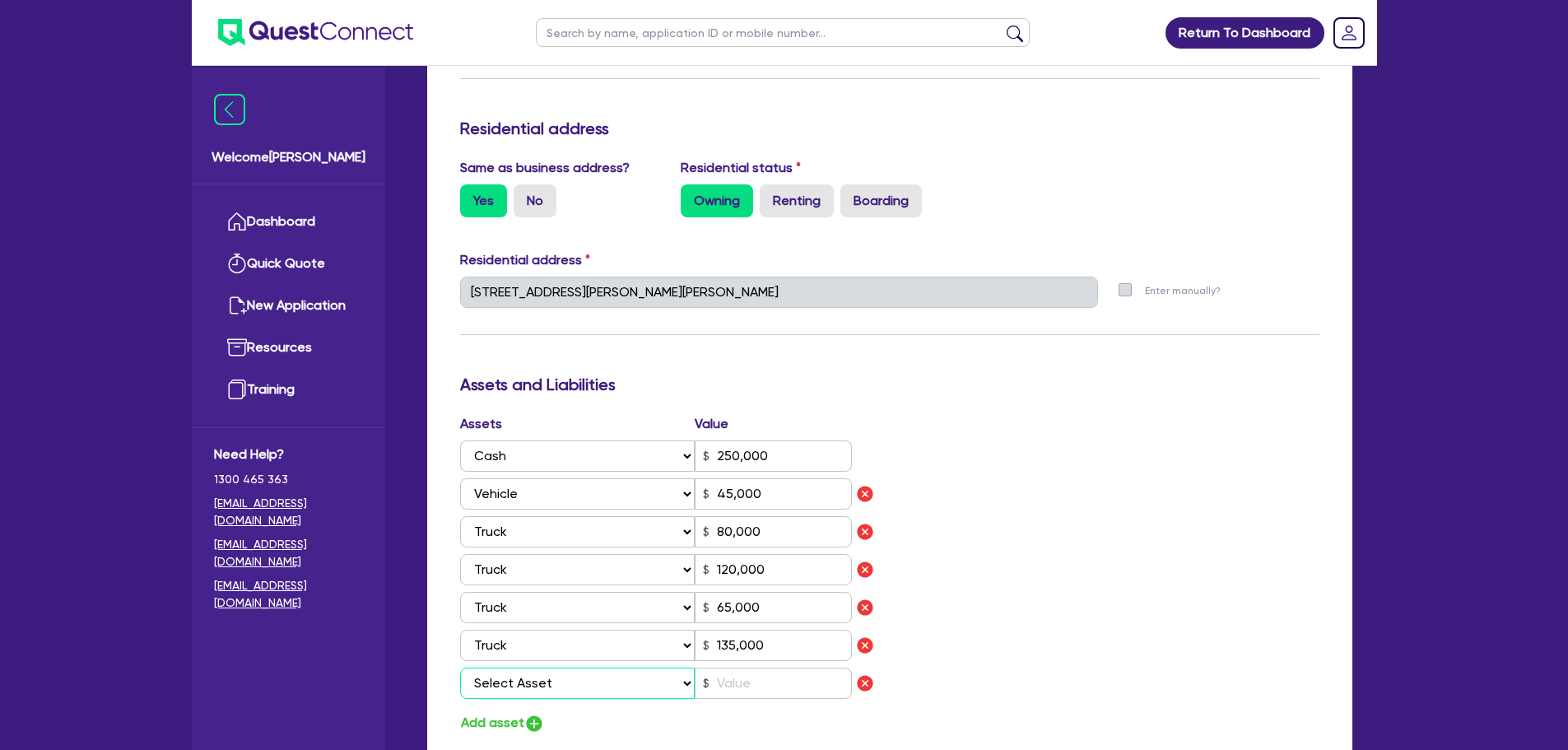
click at [528, 687] on select "Select Asset Cash Property Investment property Vehicle Truck Trailer Equipment …" at bounding box center [578, 683] width 236 height 31
click at [460, 668] on select "Select Asset Cash Property Investment property Vehicle Truck Trailer Equipment …" at bounding box center [578, 683] width 236 height 31
click at [790, 688] on input "text" at bounding box center [773, 683] width 158 height 31
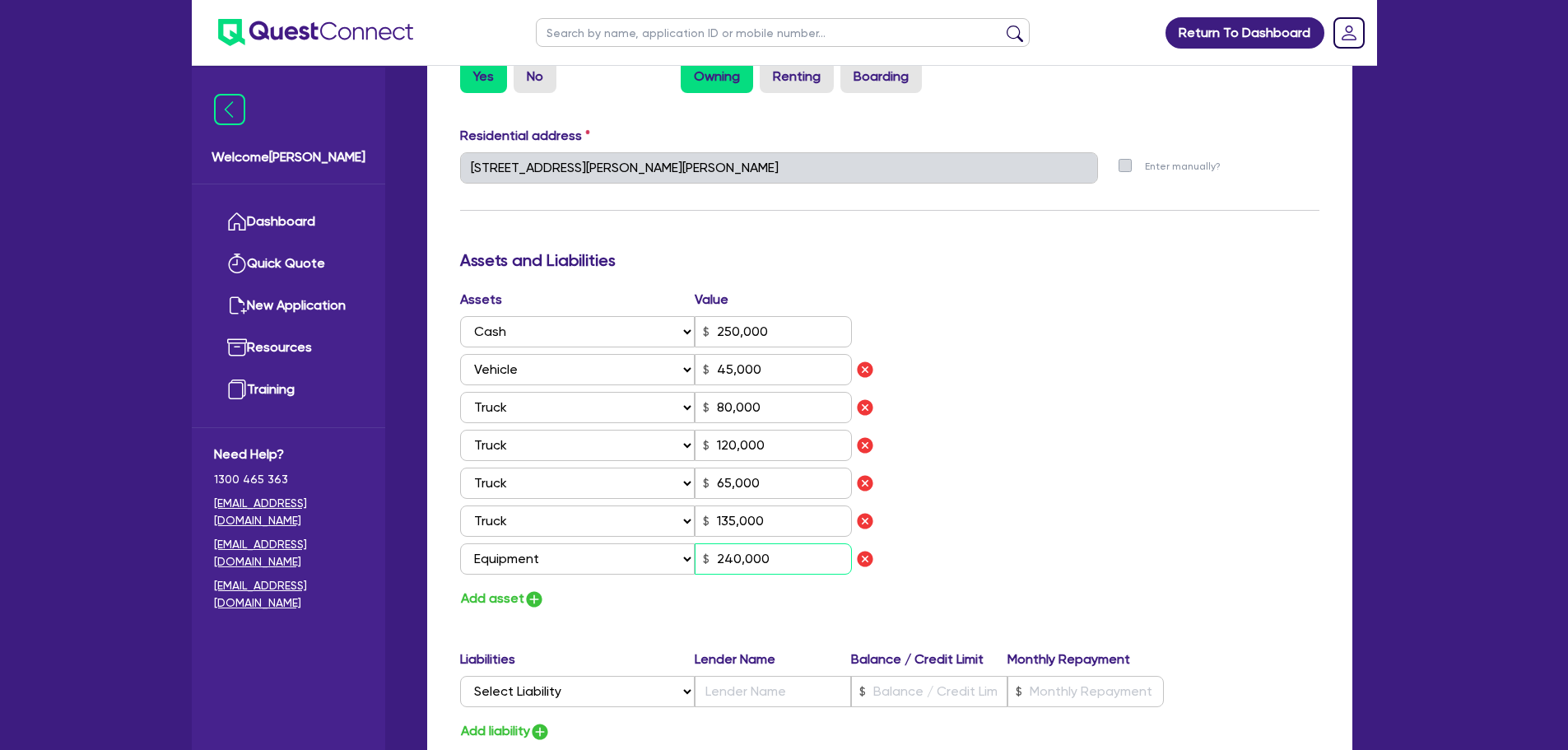
scroll to position [823, 0]
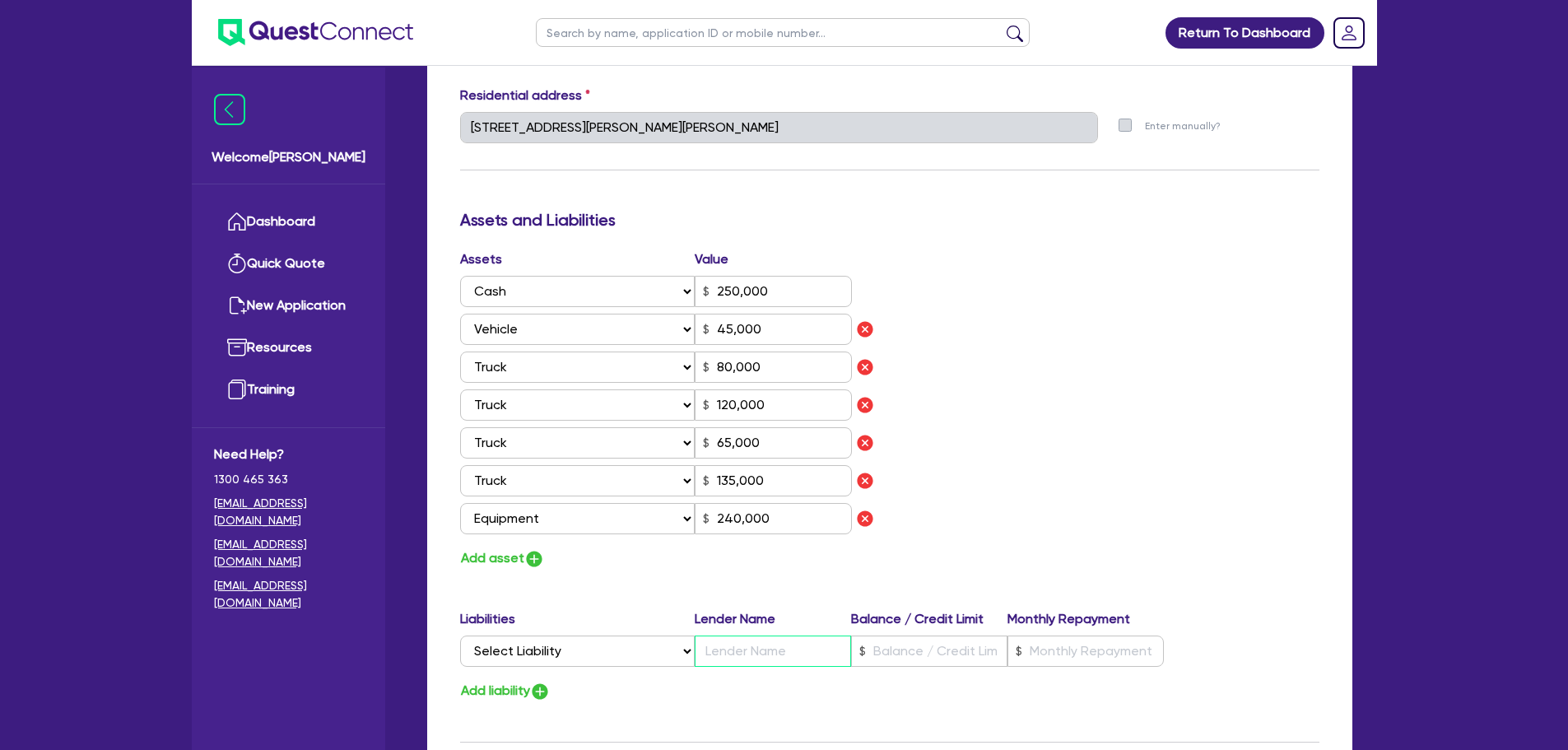
click at [847, 652] on input "text" at bounding box center [773, 651] width 157 height 31
click at [900, 648] on input "text" at bounding box center [929, 651] width 157 height 31
click at [1064, 648] on input "text" at bounding box center [1086, 651] width 157 height 31
click at [739, 651] on input "text" at bounding box center [773, 651] width 157 height 31
click at [600, 656] on select "Select Liability Credit card Mortgage Investment property loan Vehicle loan Tru…" at bounding box center [577, 651] width 235 height 31
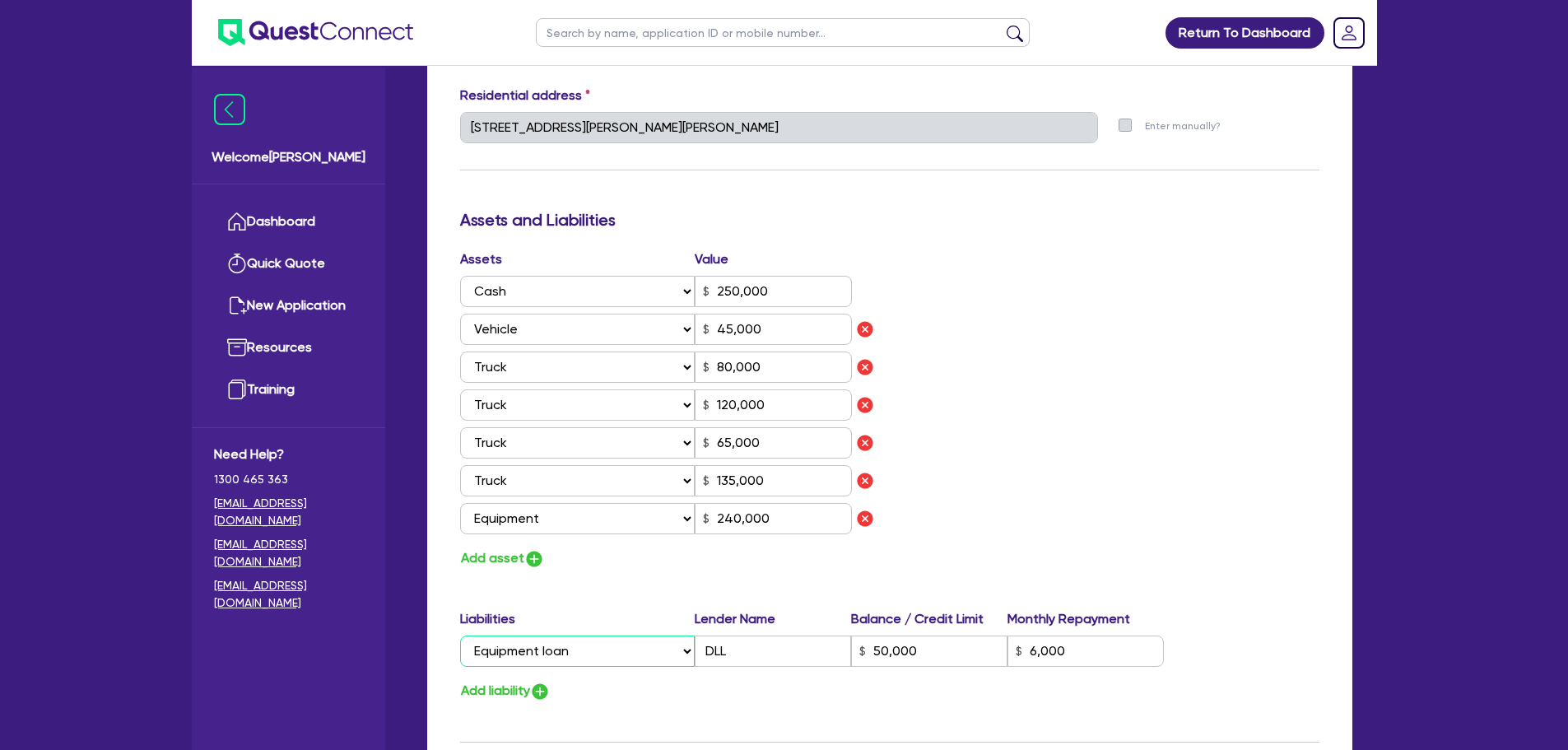
click at [460, 636] on select "Select Liability Credit card Mortgage Investment property loan Vehicle loan Tru…" at bounding box center [577, 651] width 235 height 31
click at [525, 558] on img "button" at bounding box center [534, 558] width 20 height 20
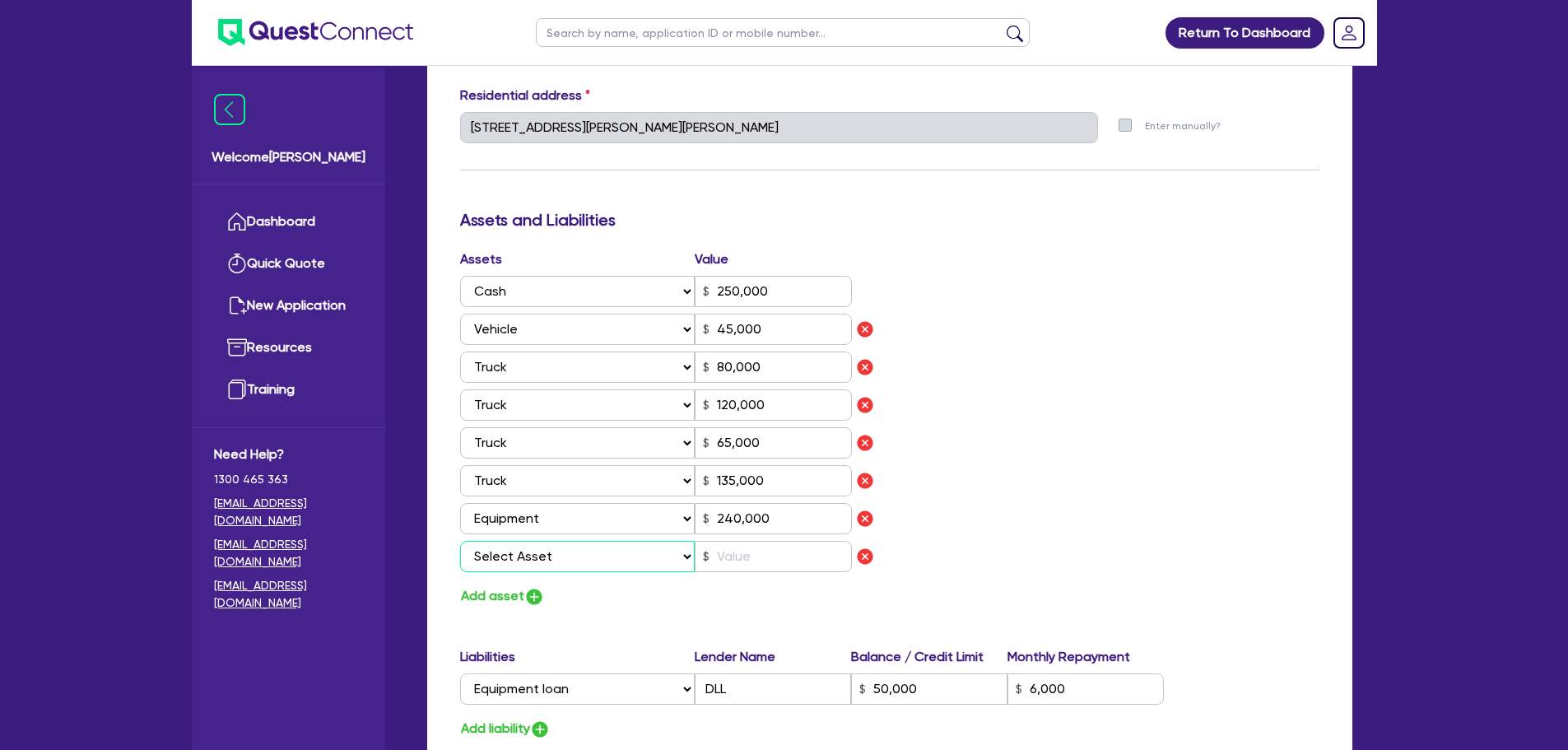
click at [525, 558] on select "Select Asset Cash Property Investment property Vehicle Truck Trailer Equipment …" at bounding box center [578, 556] width 236 height 31
click at [460, 541] on select "Select Asset Cash Property Investment property Vehicle Truck Trailer Equipment …" at bounding box center [578, 556] width 236 height 31
click at [790, 558] on input "text" at bounding box center [773, 556] width 158 height 31
click at [517, 593] on button "Add asset" at bounding box center [503, 596] width 85 height 23
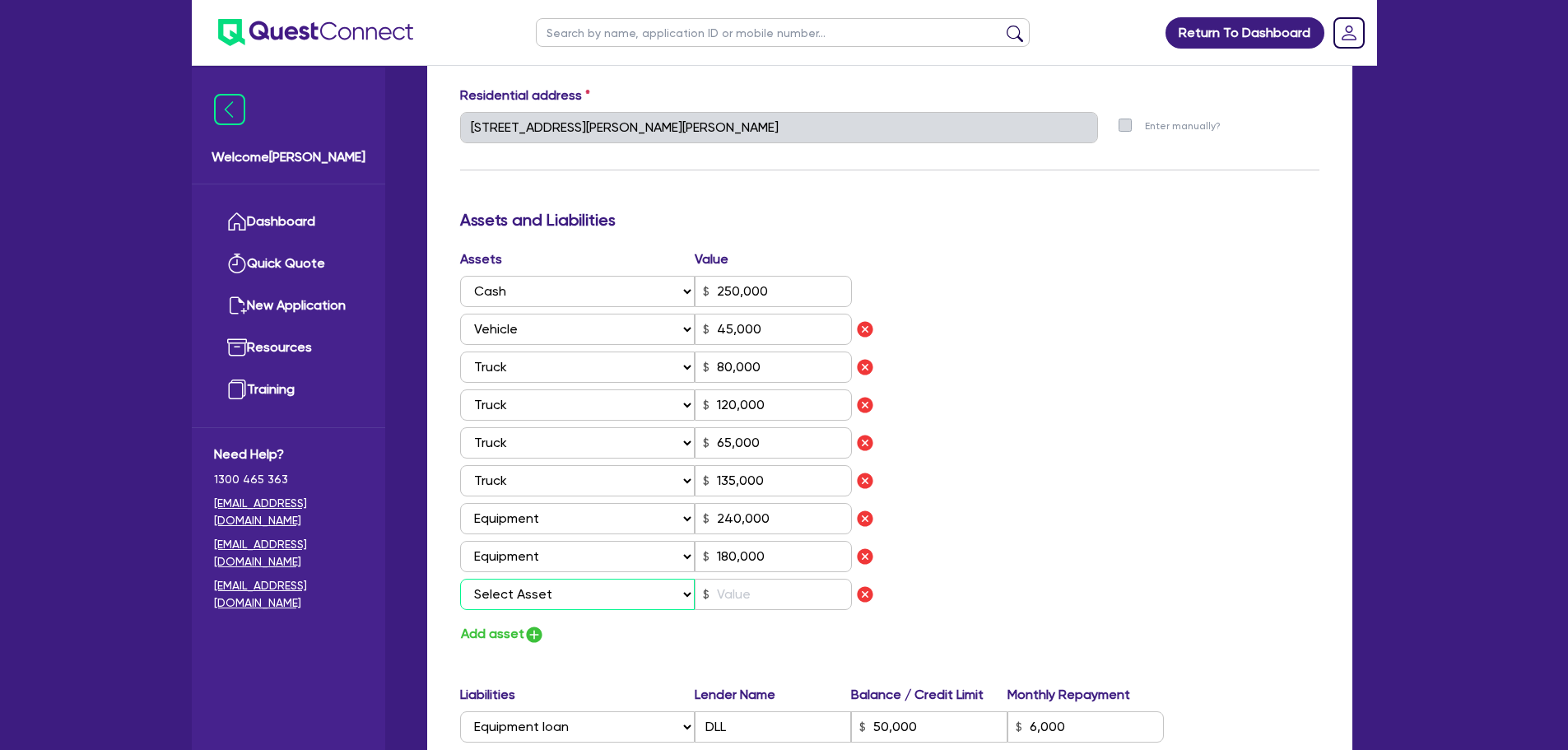
click at [519, 588] on select "Select Asset Cash Property Investment property Vehicle Truck Trailer Equipment …" at bounding box center [578, 593] width 236 height 31
click at [460, 578] on select "Select Asset Cash Property Investment property Vehicle Truck Trailer Equipment …" at bounding box center [578, 593] width 236 height 31
click at [753, 599] on input "text" at bounding box center [773, 593] width 158 height 31
click at [498, 627] on button "Add asset" at bounding box center [503, 634] width 85 height 23
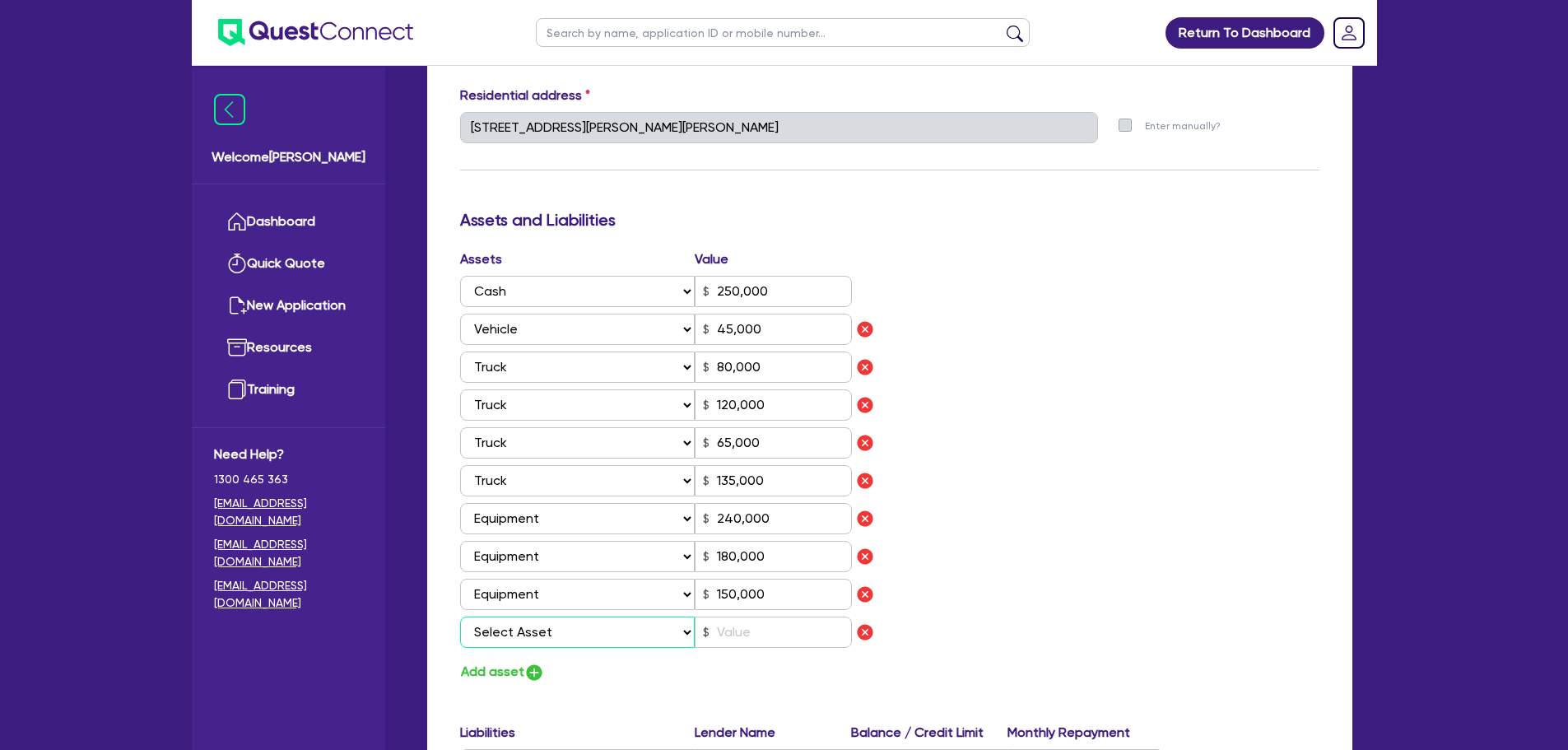
click at [498, 627] on select "Select Asset Cash Property Investment property Vehicle Truck Trailer Equipment …" at bounding box center [578, 631] width 236 height 31
click at [460, 616] on select "Select Asset Cash Property Investment property Vehicle Truck Trailer Equipment …" at bounding box center [578, 631] width 236 height 31
click at [758, 634] on input "text" at bounding box center [773, 631] width 158 height 31
click at [732, 629] on input "150,000" at bounding box center [773, 631] width 158 height 31
click at [507, 669] on button "Add asset" at bounding box center [503, 673] width 85 height 23
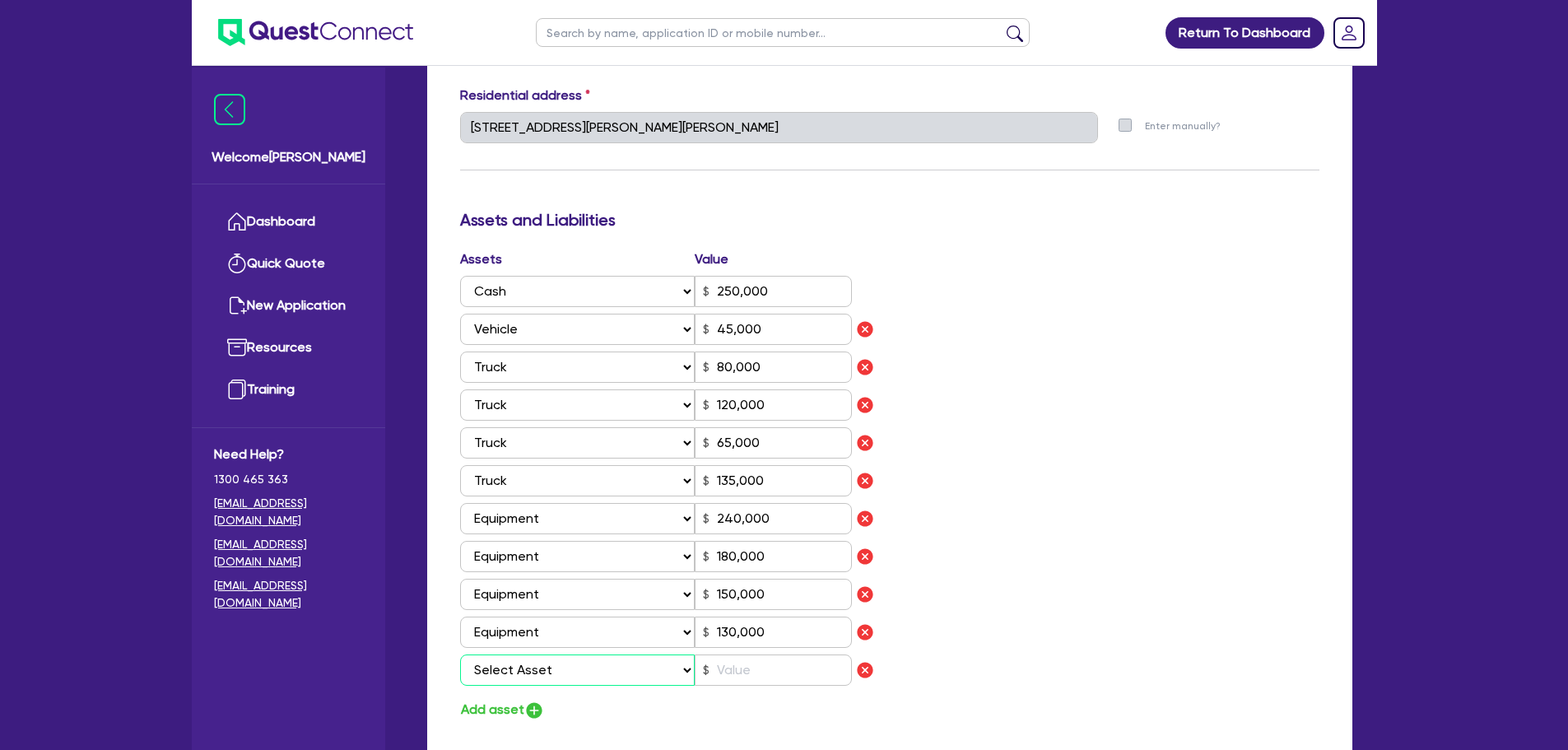
click at [507, 669] on select "Select Asset Cash Property Investment property Vehicle Truck Trailer Equipment …" at bounding box center [578, 670] width 236 height 31
click at [460, 655] on select "Select Asset Cash Property Investment property Vehicle Truck Trailer Equipment …" at bounding box center [578, 670] width 236 height 31
click at [739, 665] on input "text" at bounding box center [773, 670] width 158 height 31
click at [1110, 471] on div "Assets Value Select Asset Cash Property Investment property Vehicle Truck Trail…" at bounding box center [890, 485] width 884 height 472
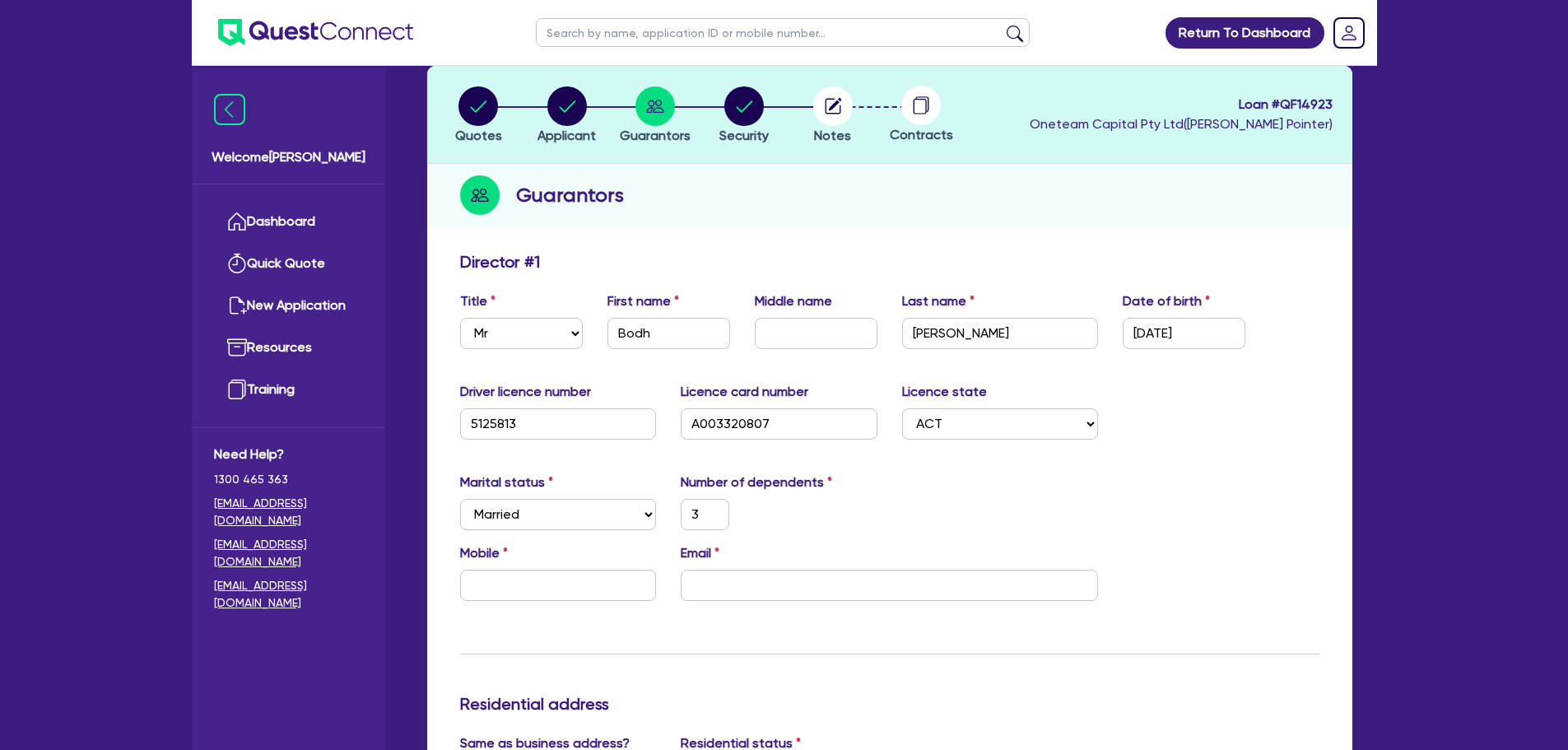
scroll to position [82, 0]
click at [527, 578] on input "text" at bounding box center [559, 586] width 197 height 31
paste input "444 503 302"
click at [779, 592] on input "email" at bounding box center [889, 586] width 417 height 31
paste input "bodh.singh@capitalinfracomms.com.au"
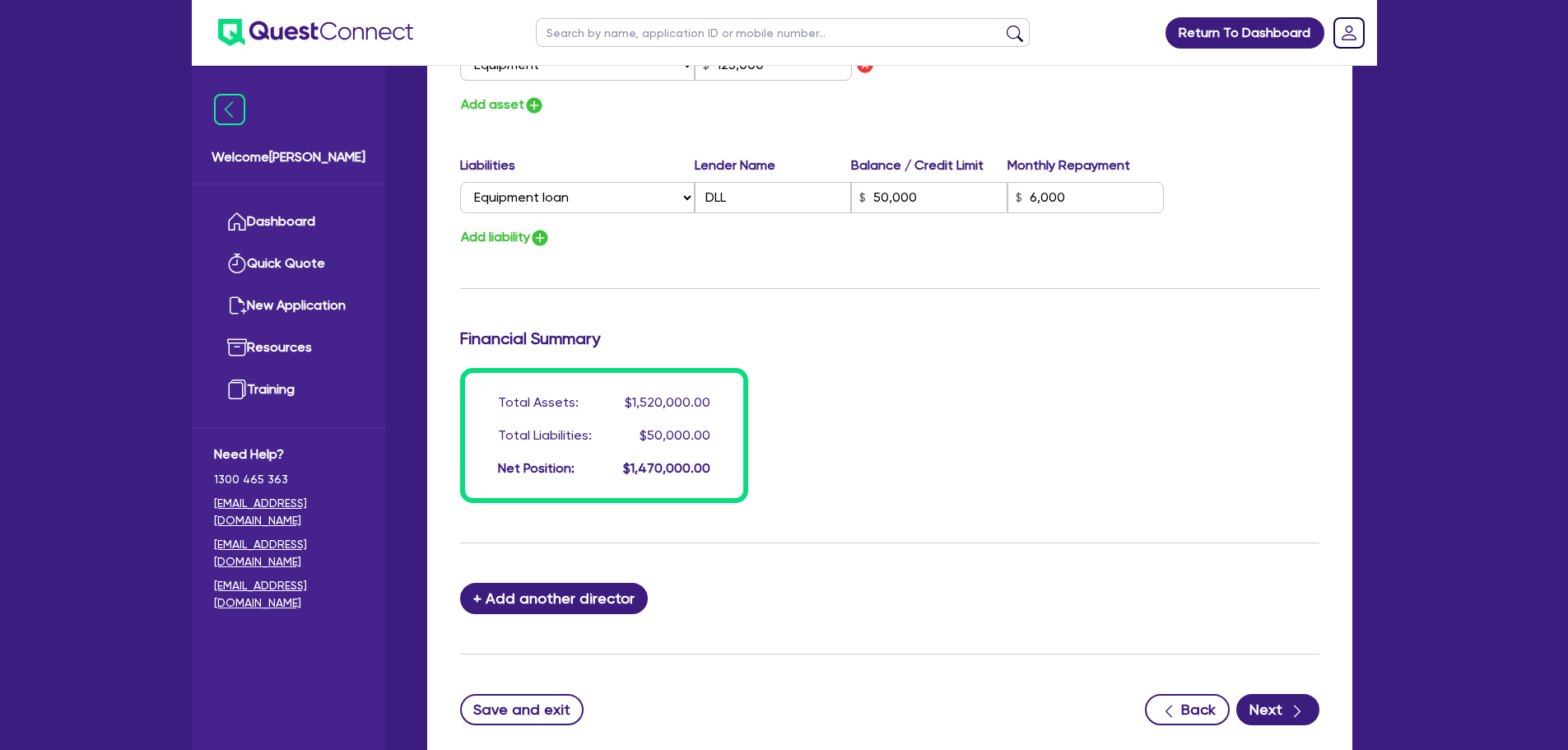
scroll to position [1537, 0]
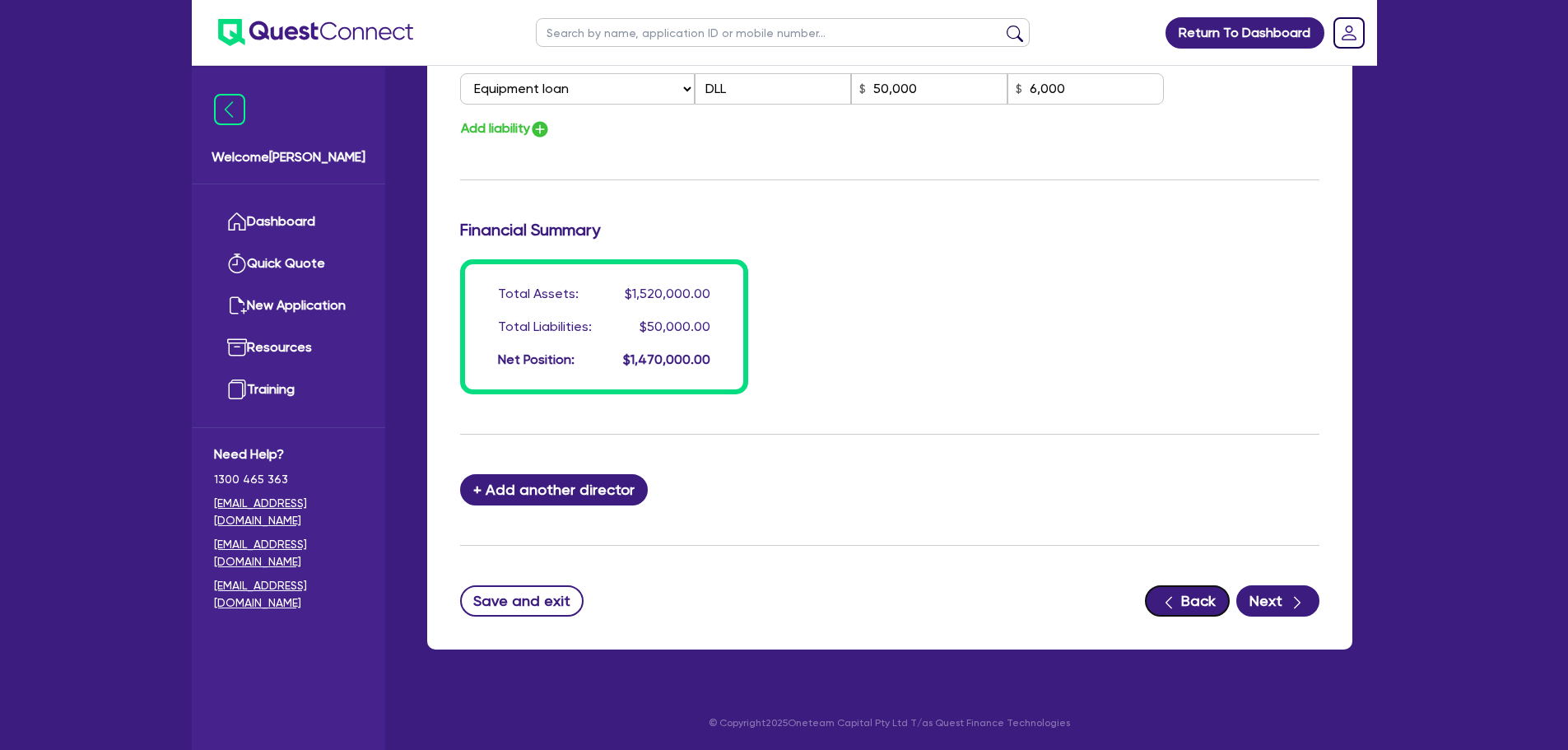
click at [1180, 607] on button "Back" at bounding box center [1188, 600] width 85 height 31
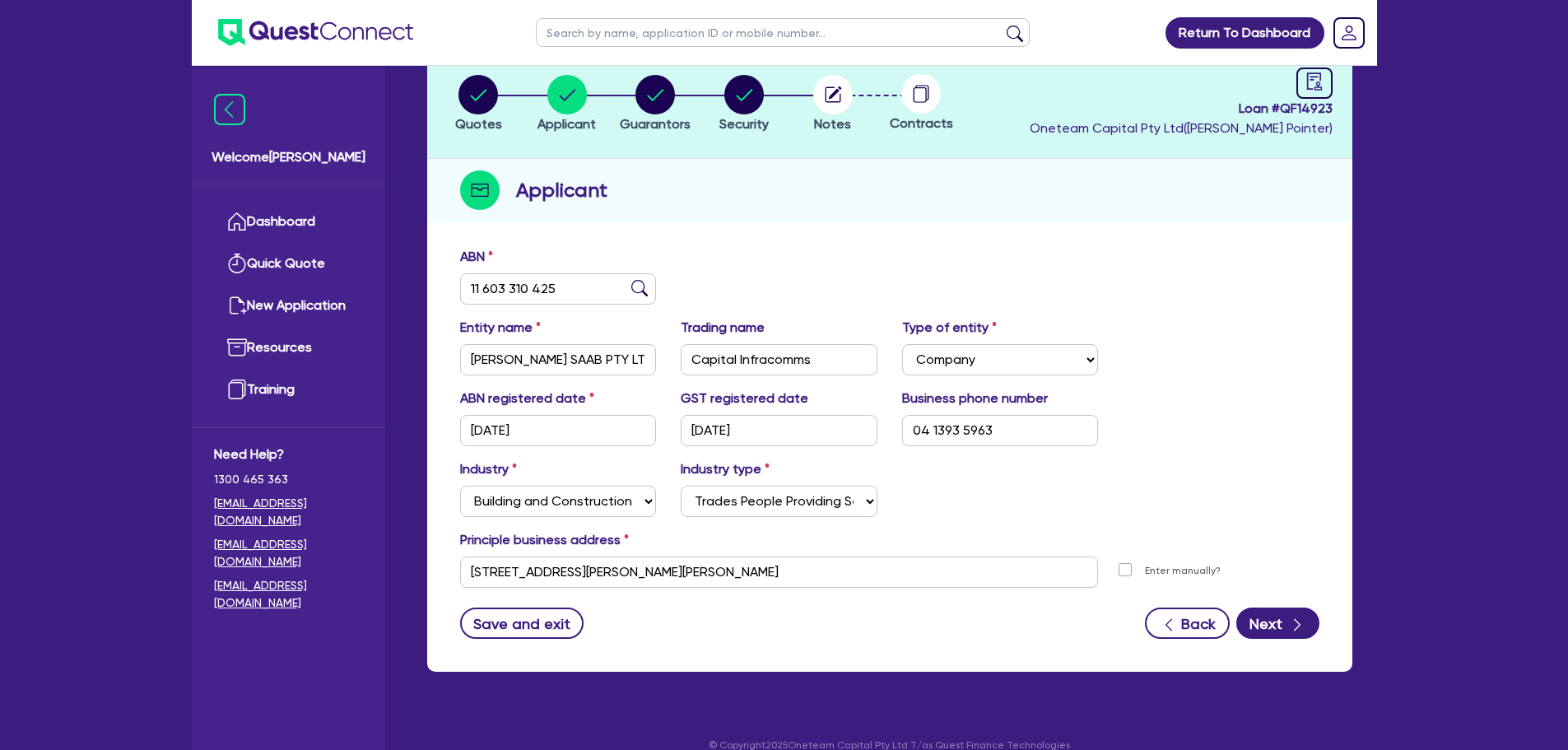
scroll to position [124, 0]
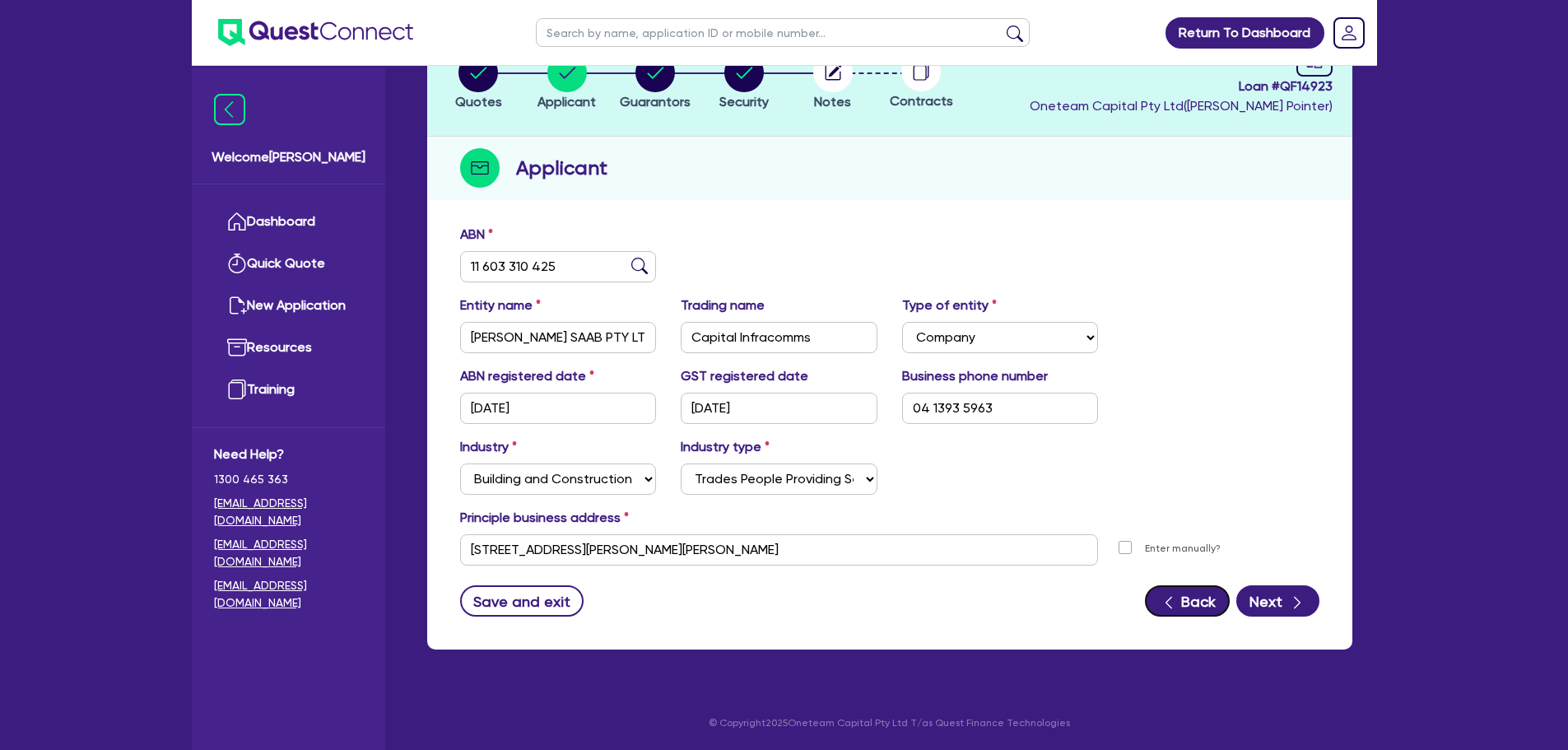
click at [1165, 609] on icon "button" at bounding box center [1168, 602] width 16 height 16
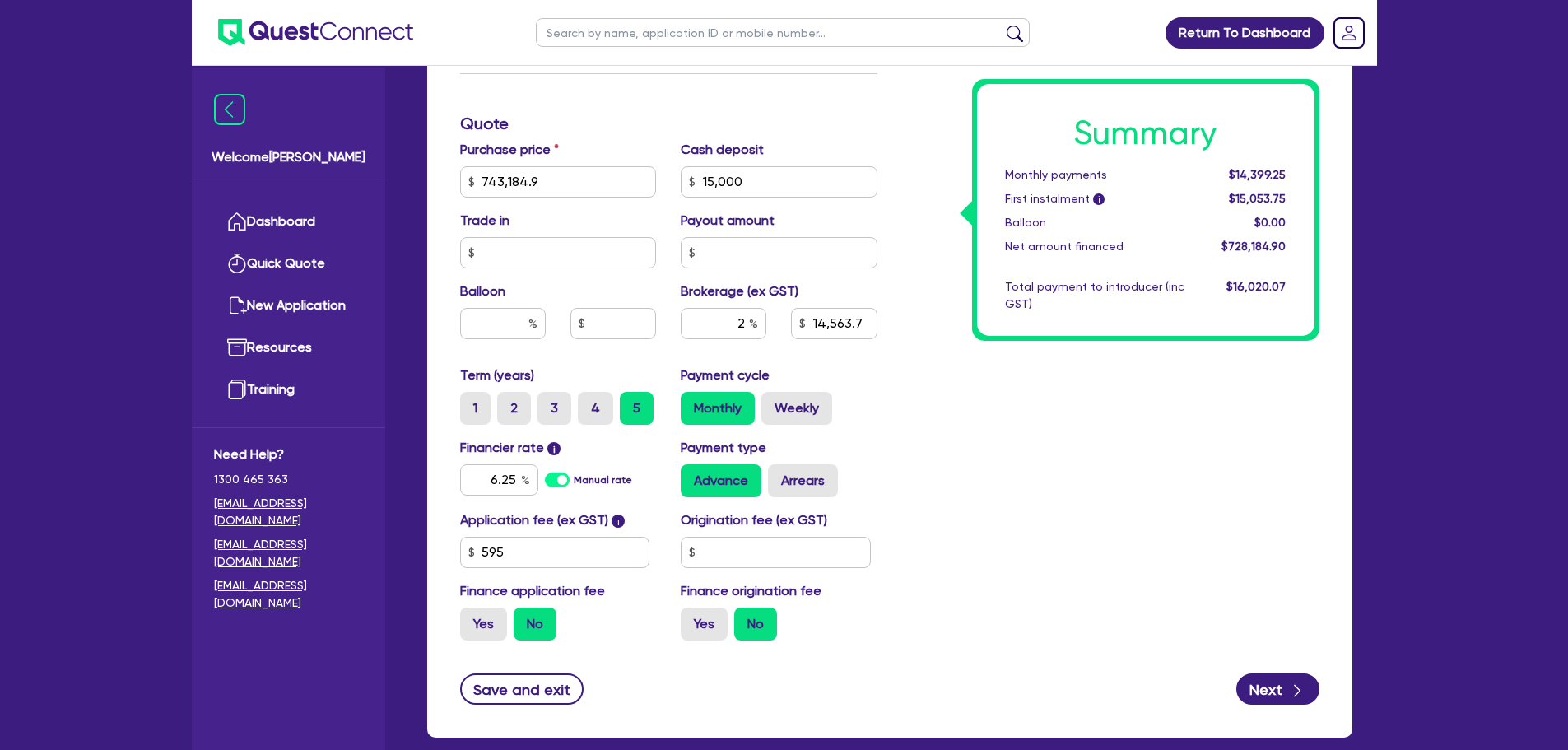
scroll to position [745, 0]
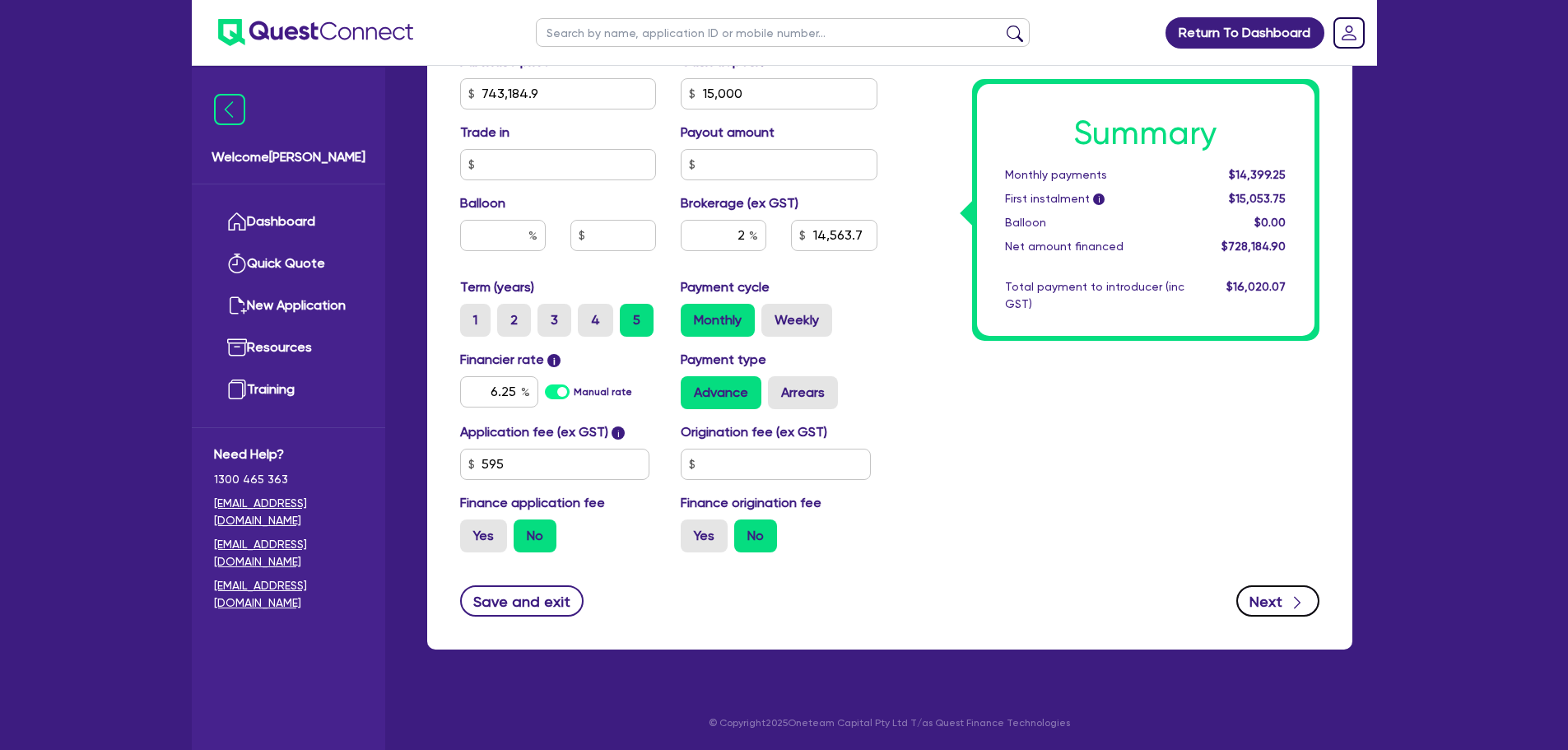
click at [1275, 603] on button "Next" at bounding box center [1277, 600] width 83 height 31
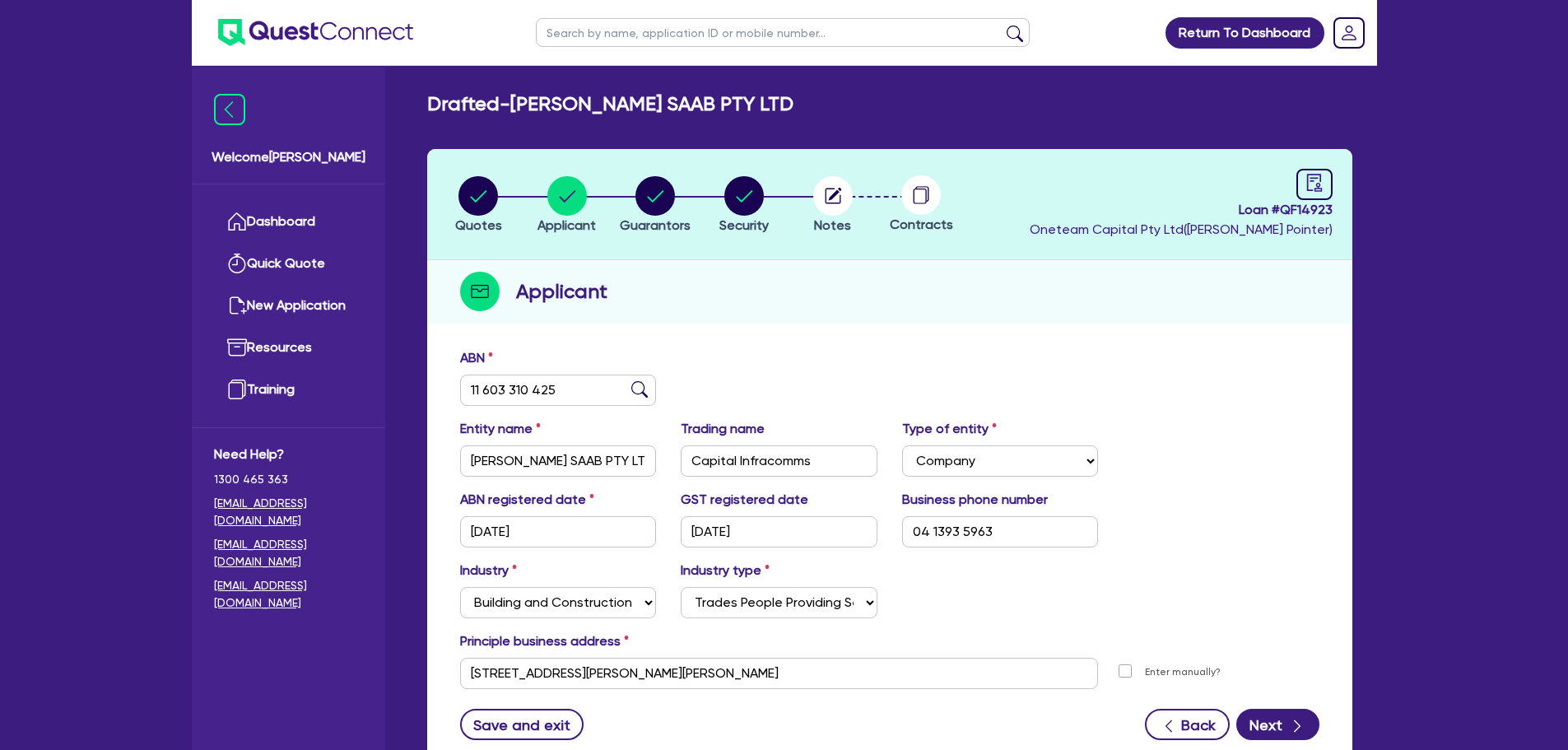
scroll to position [82, 0]
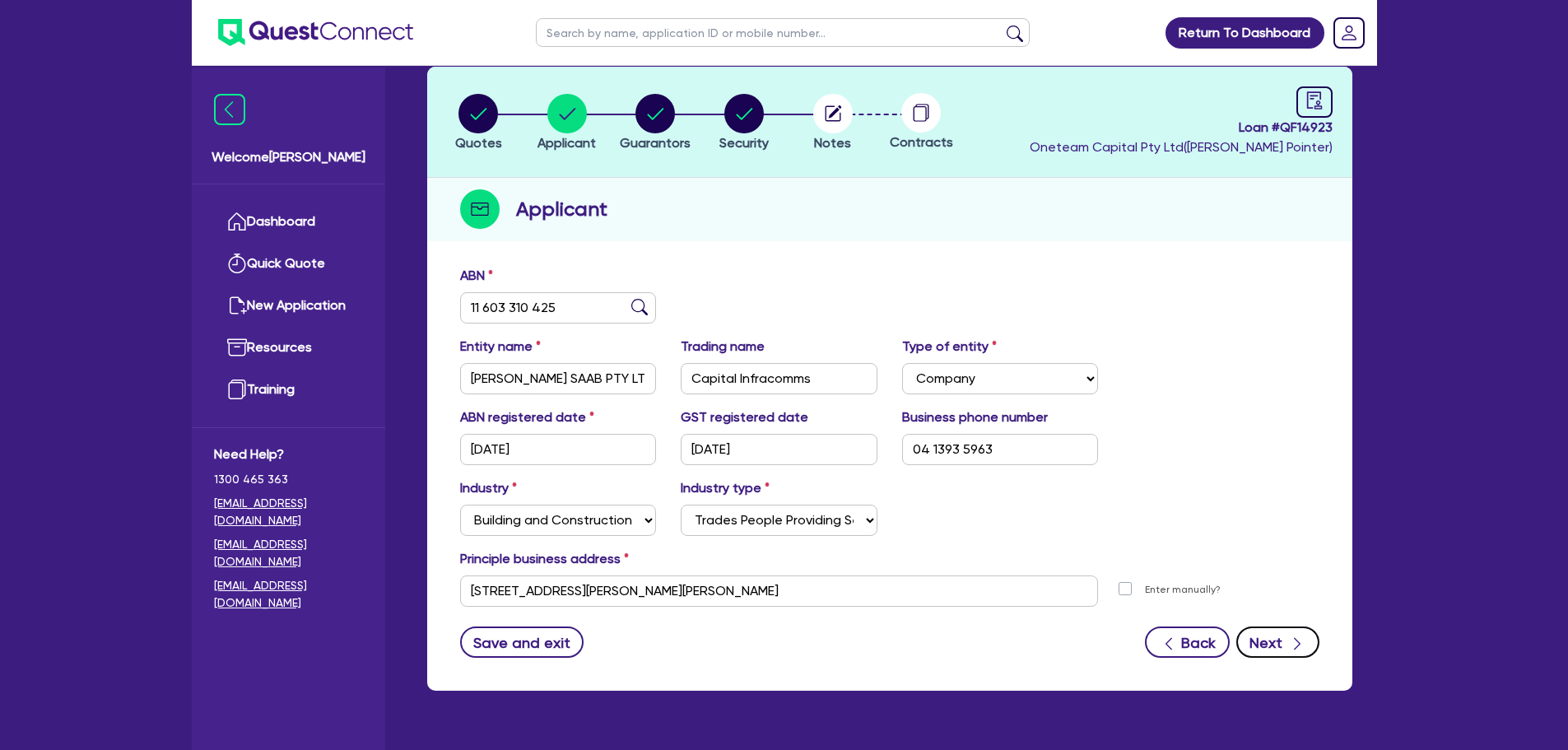
click at [1293, 642] on icon "button" at bounding box center [1296, 643] width 16 height 16
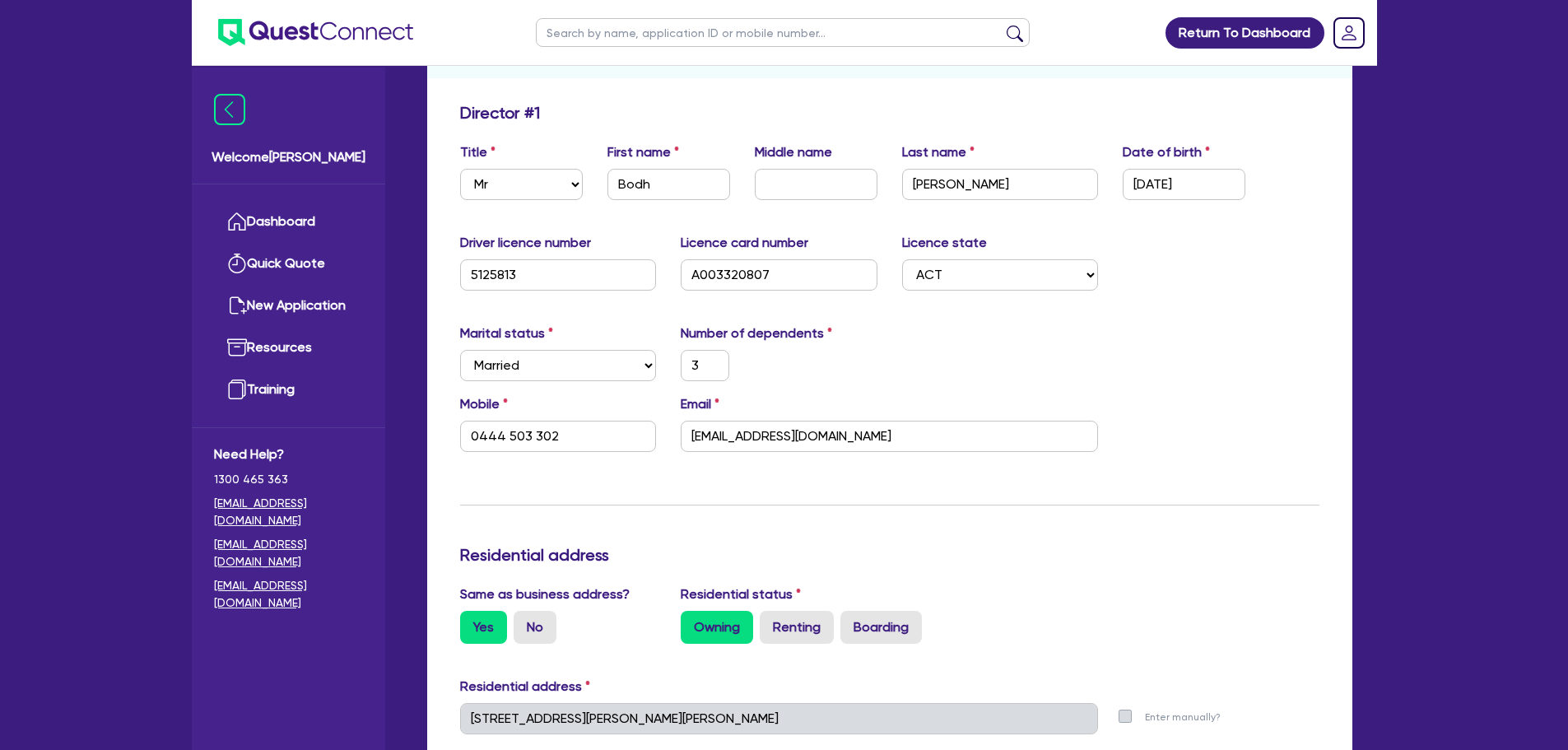
scroll to position [247, 0]
click at [519, 632] on label "No" at bounding box center [534, 625] width 42 height 33
click at [519, 620] on input "No" at bounding box center [518, 614] width 10 height 10
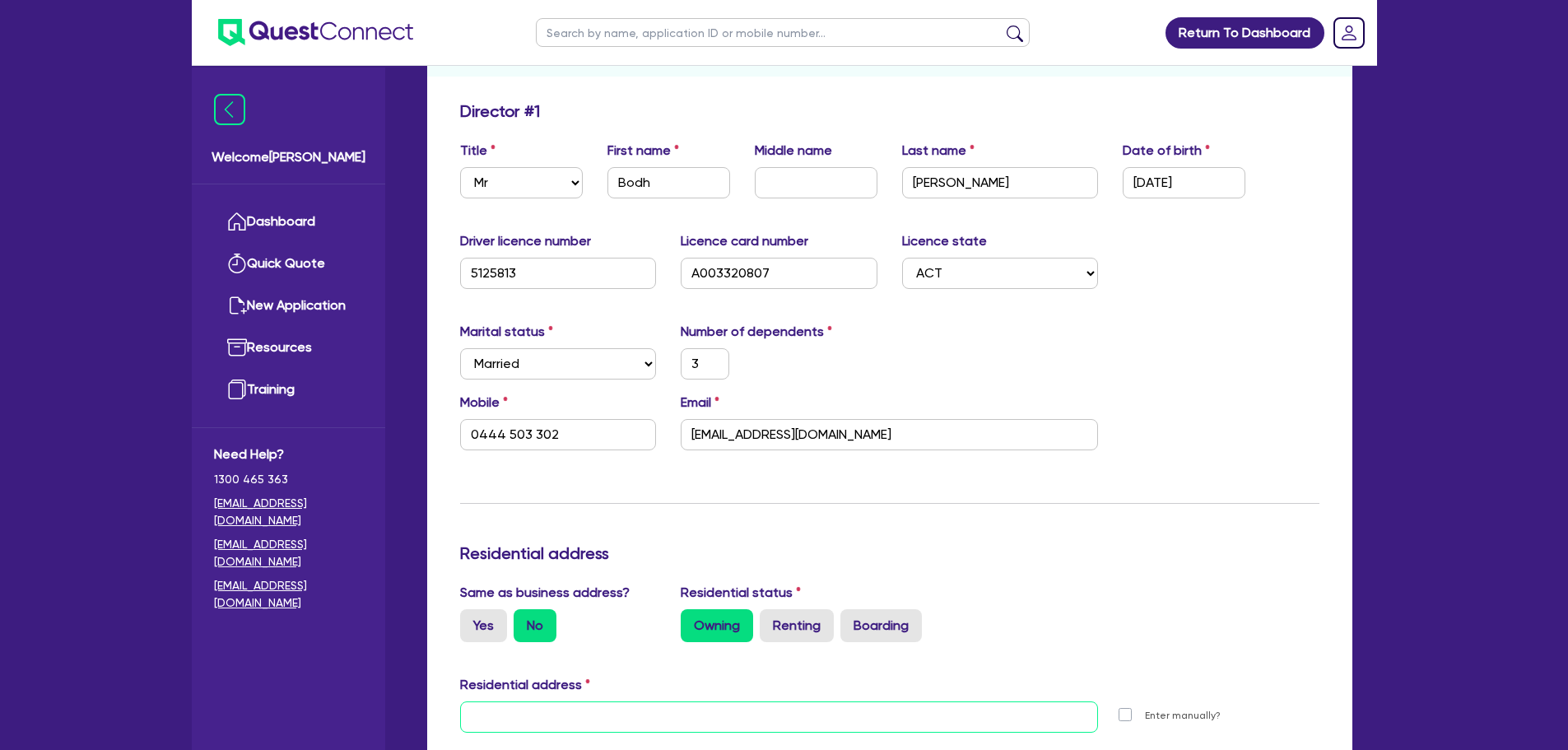
click at [554, 720] on input "text" at bounding box center [779, 716] width 639 height 31
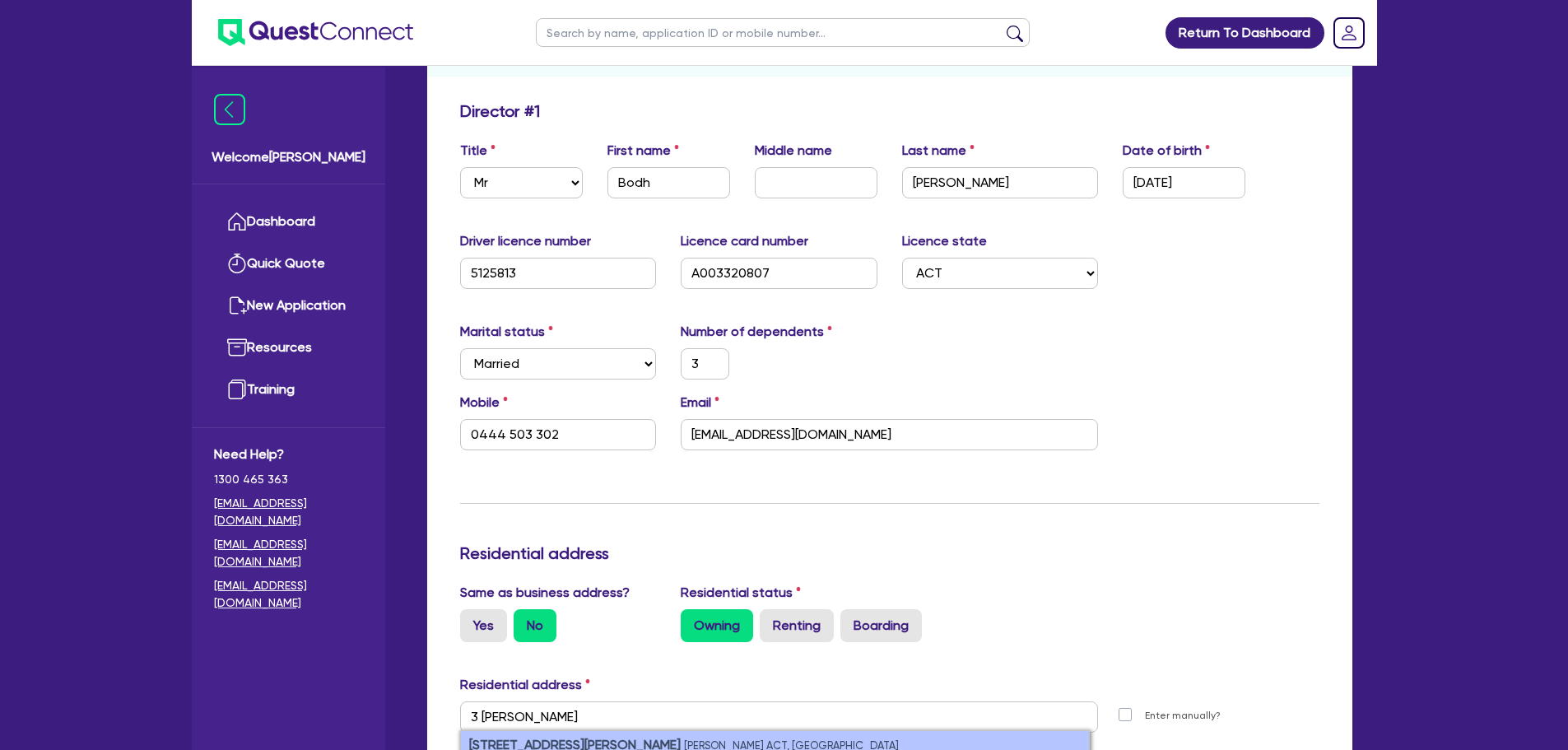
click at [546, 743] on strong "3 Arney Close" at bounding box center [575, 744] width 211 height 16
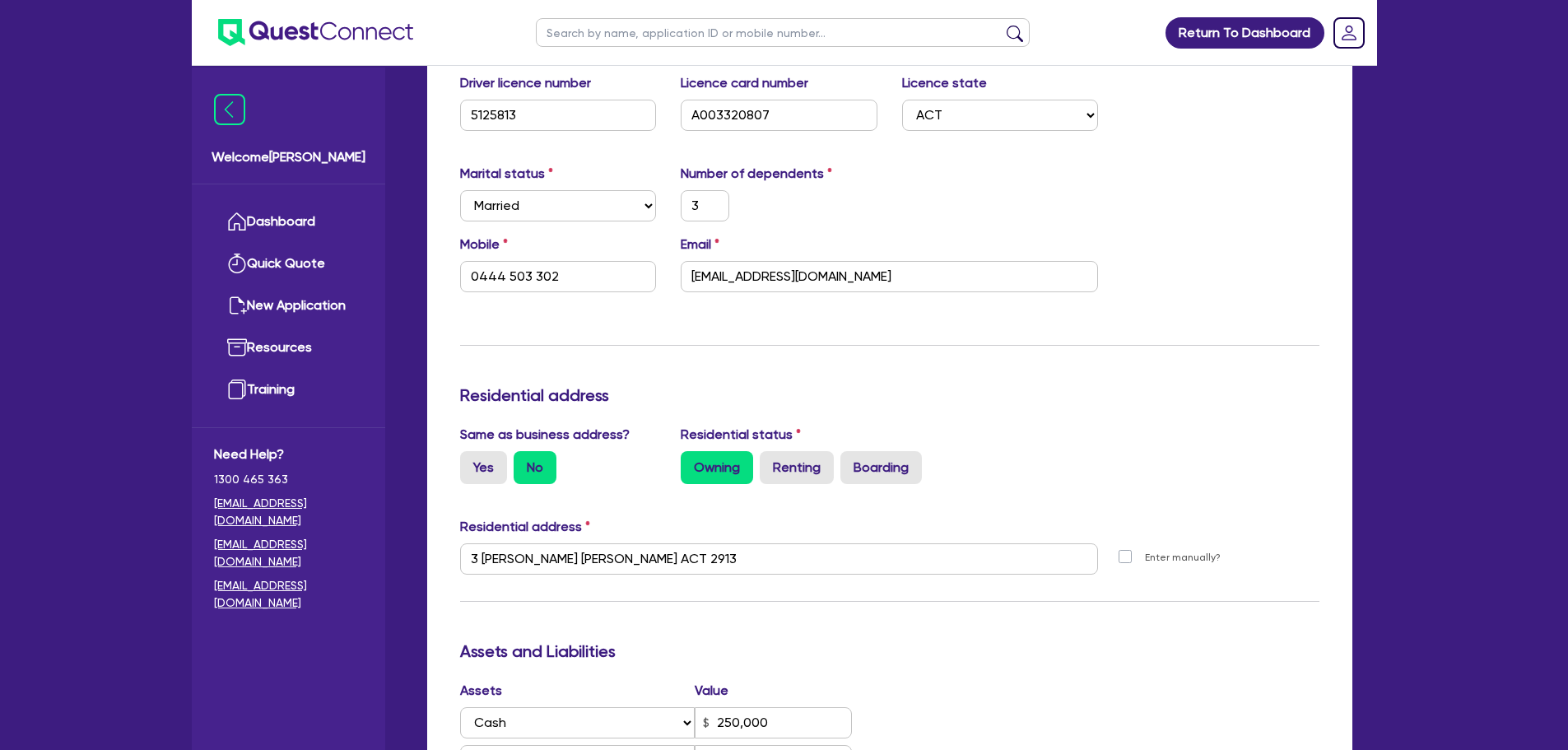
scroll to position [411, 0]
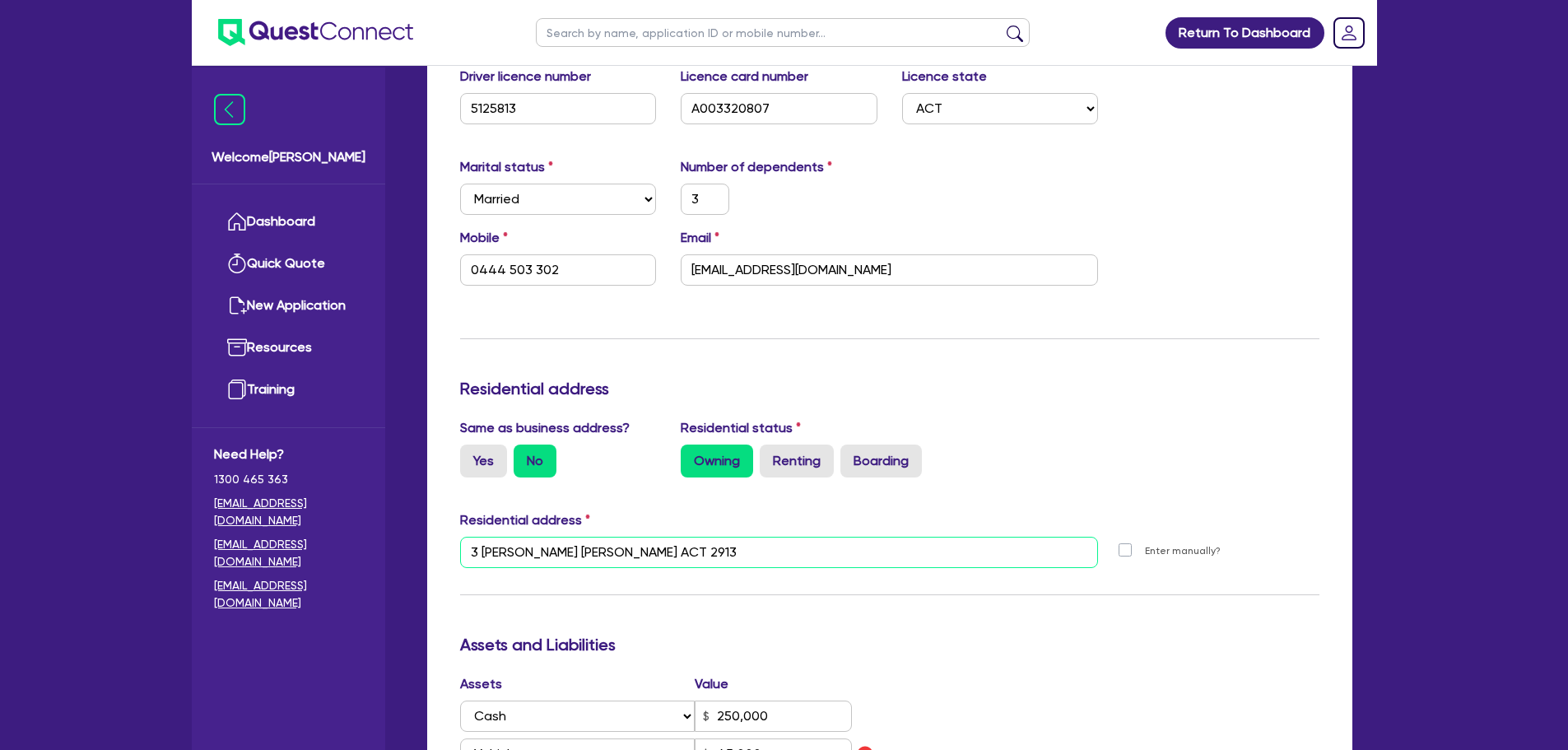
drag, startPoint x: 653, startPoint y: 556, endPoint x: 464, endPoint y: 559, distance: 189.0
click at [464, 559] on input "3 Arney Cl Taylor ACT 2913" at bounding box center [779, 552] width 639 height 31
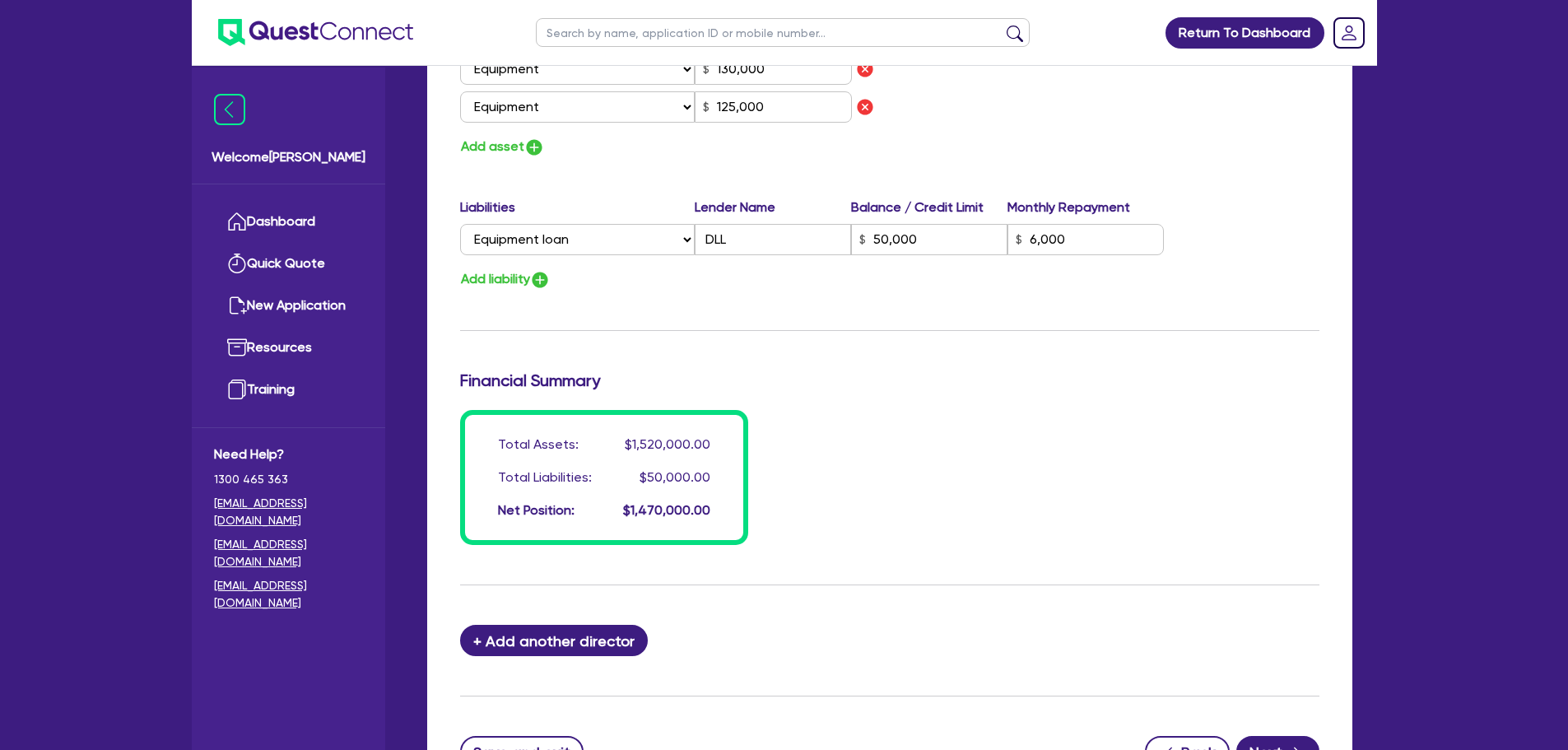
scroll to position [1481, 0]
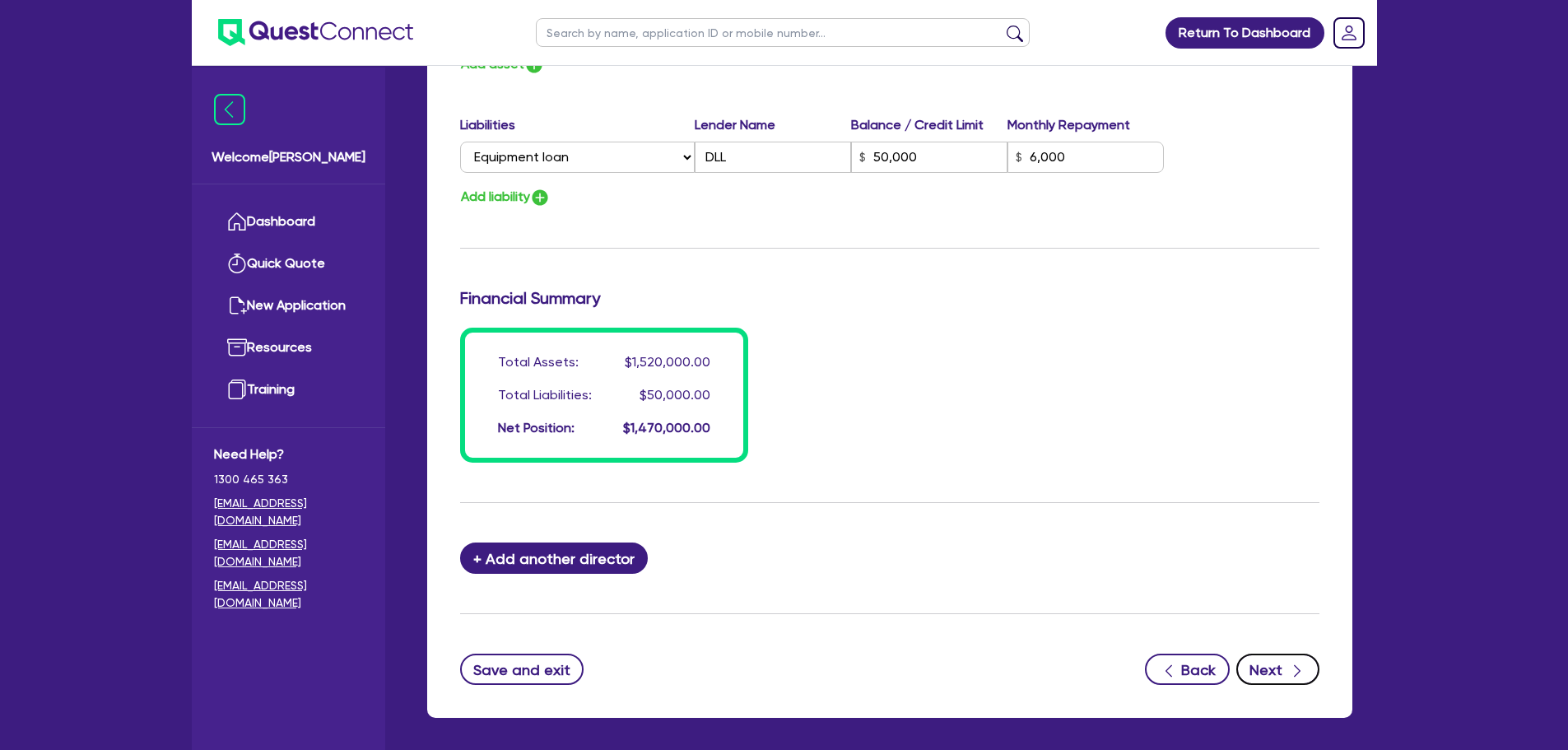
click at [1282, 675] on button "Next" at bounding box center [1277, 669] width 83 height 31
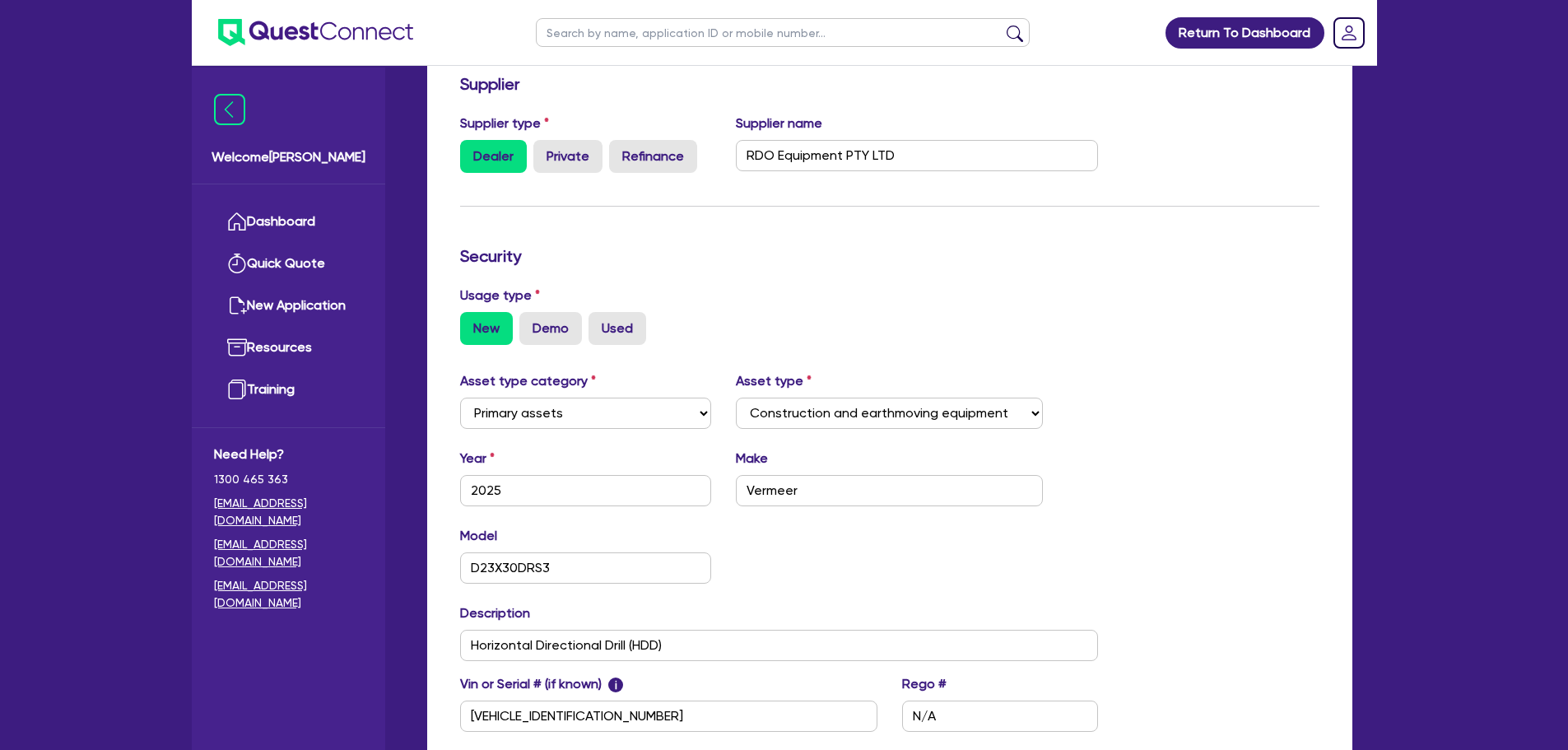
scroll to position [411, 0]
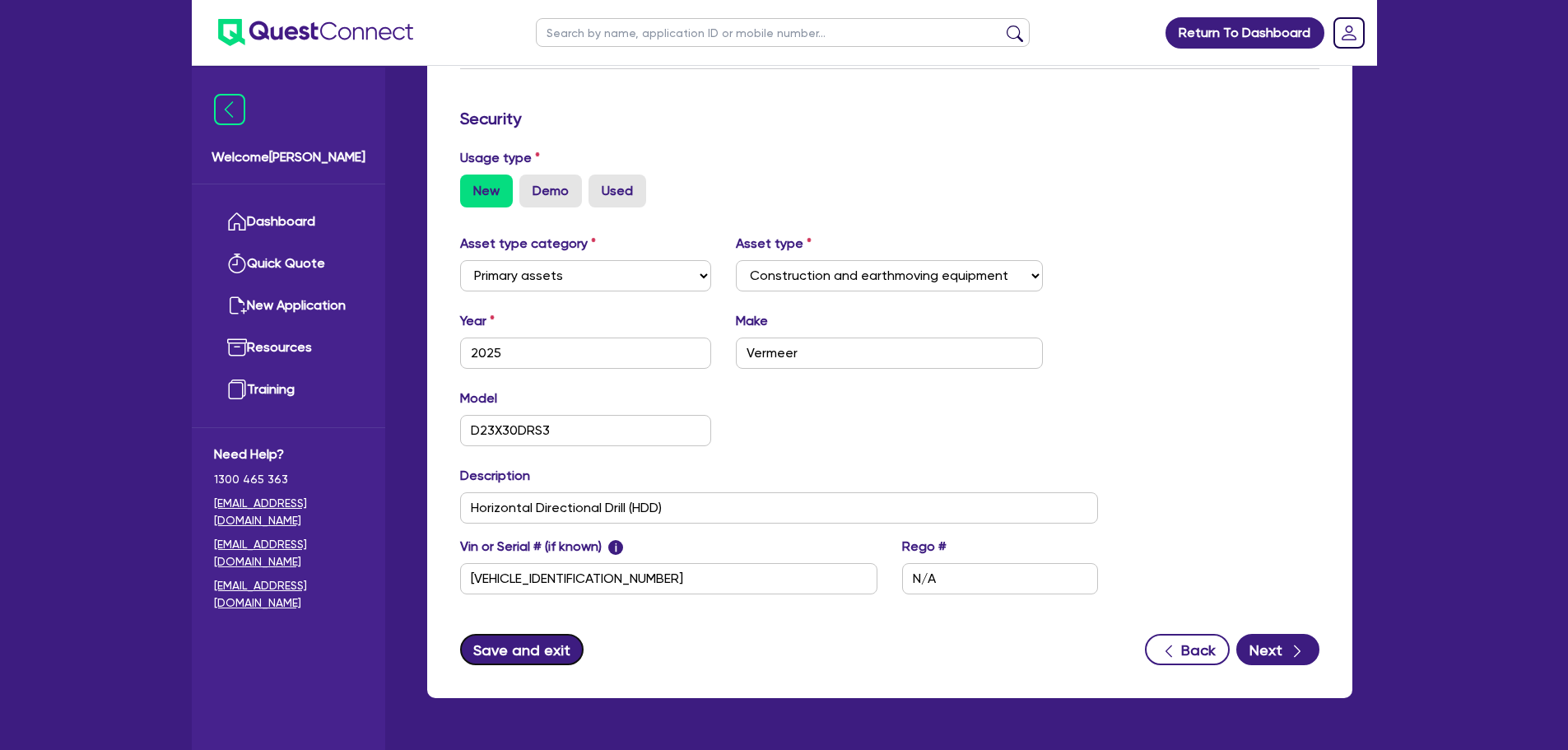
click at [567, 652] on button "Save and exit" at bounding box center [523, 649] width 125 height 31
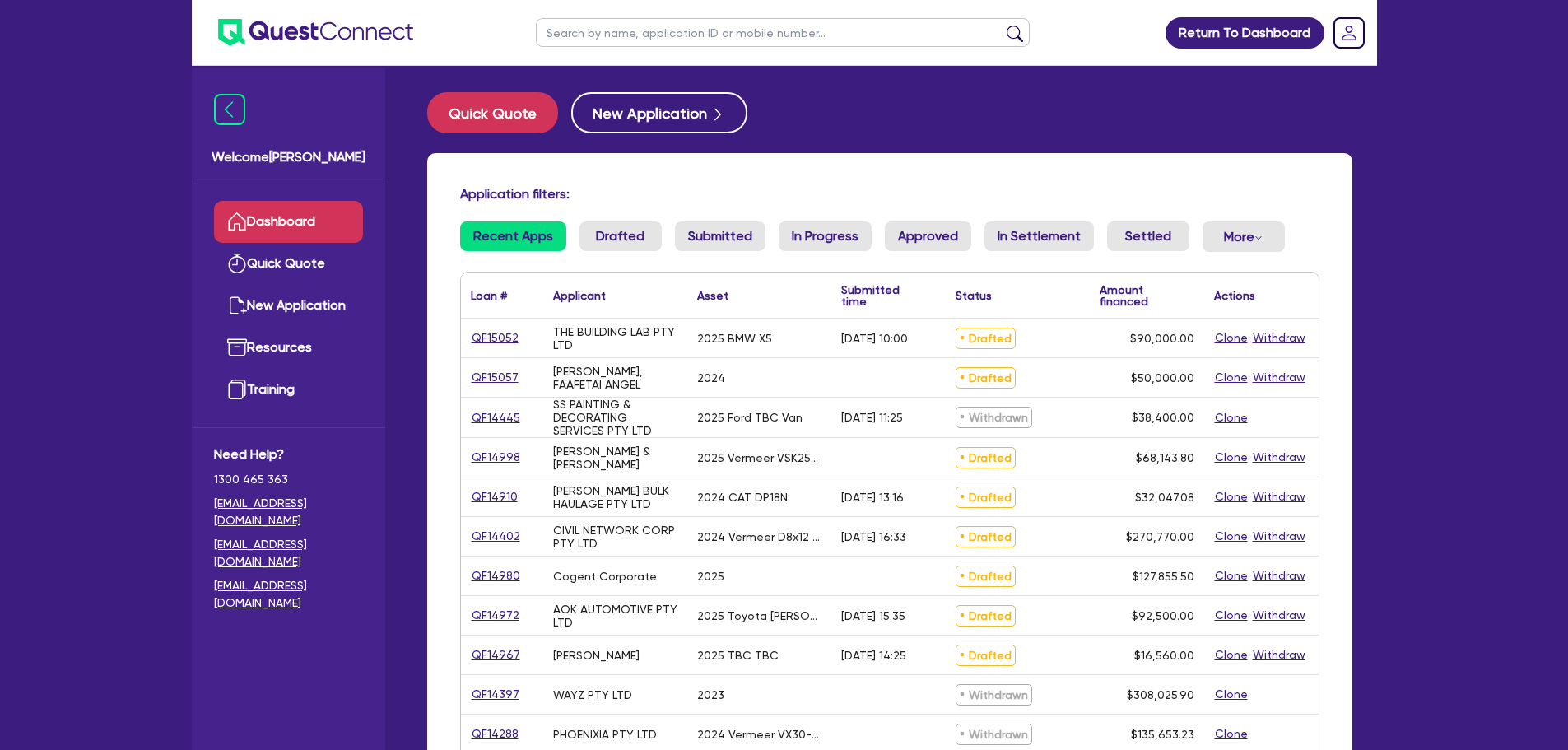
click at [624, 31] on input "text" at bounding box center [782, 32] width 493 height 29
click at [587, 36] on input "text" at bounding box center [782, 32] width 493 height 29
click at [629, 29] on input "text" at bounding box center [782, 32] width 493 height 29
click at [617, 36] on input "text" at bounding box center [782, 32] width 493 height 29
click at [643, 36] on input "text" at bounding box center [782, 32] width 493 height 29
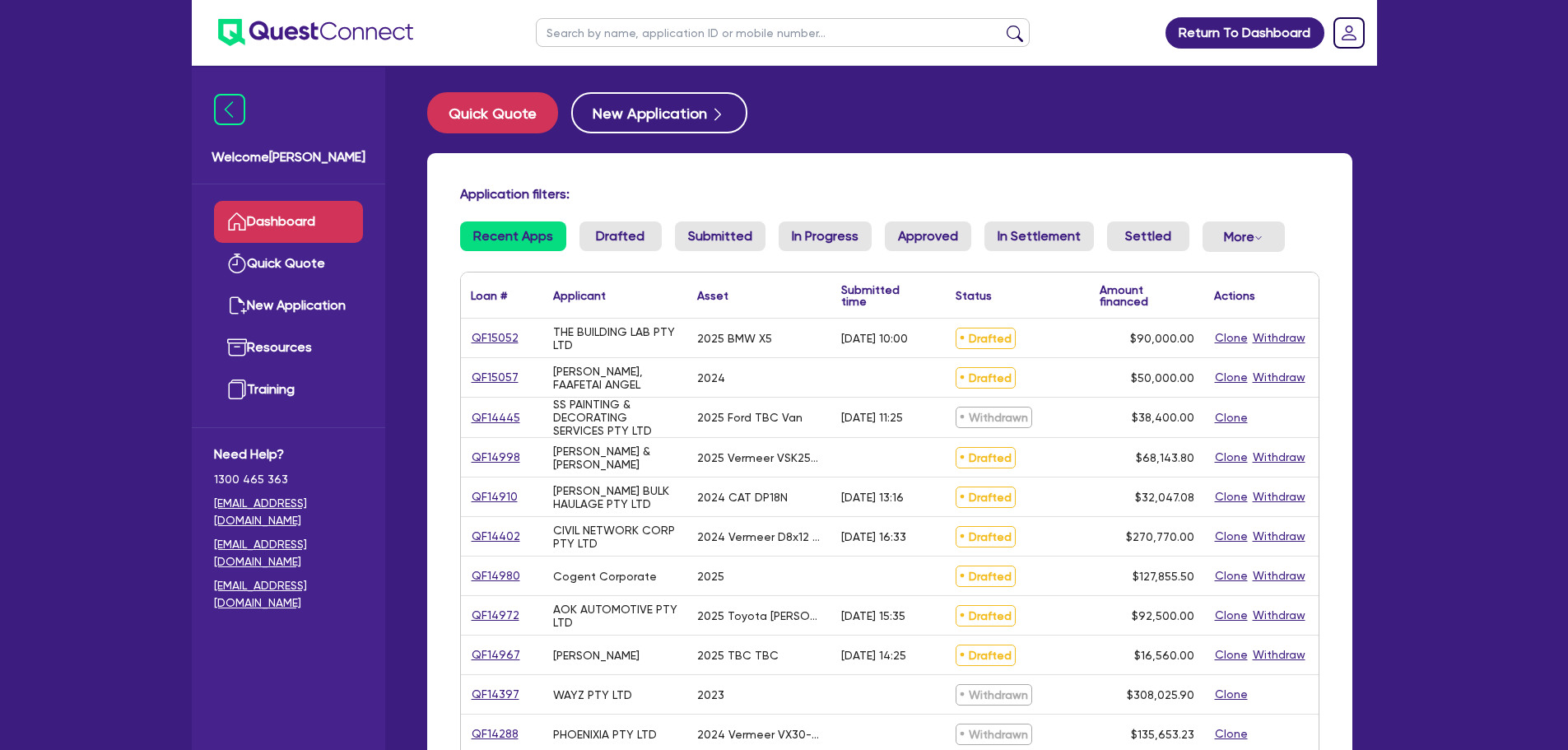
click at [668, 35] on input "text" at bounding box center [782, 32] width 493 height 29
click at [663, 39] on input "text" at bounding box center [782, 32] width 493 height 29
click at [672, 35] on input "text" at bounding box center [782, 32] width 493 height 29
click at [680, 36] on input "text" at bounding box center [782, 32] width 493 height 29
click at [680, 41] on input "text" at bounding box center [782, 32] width 493 height 29
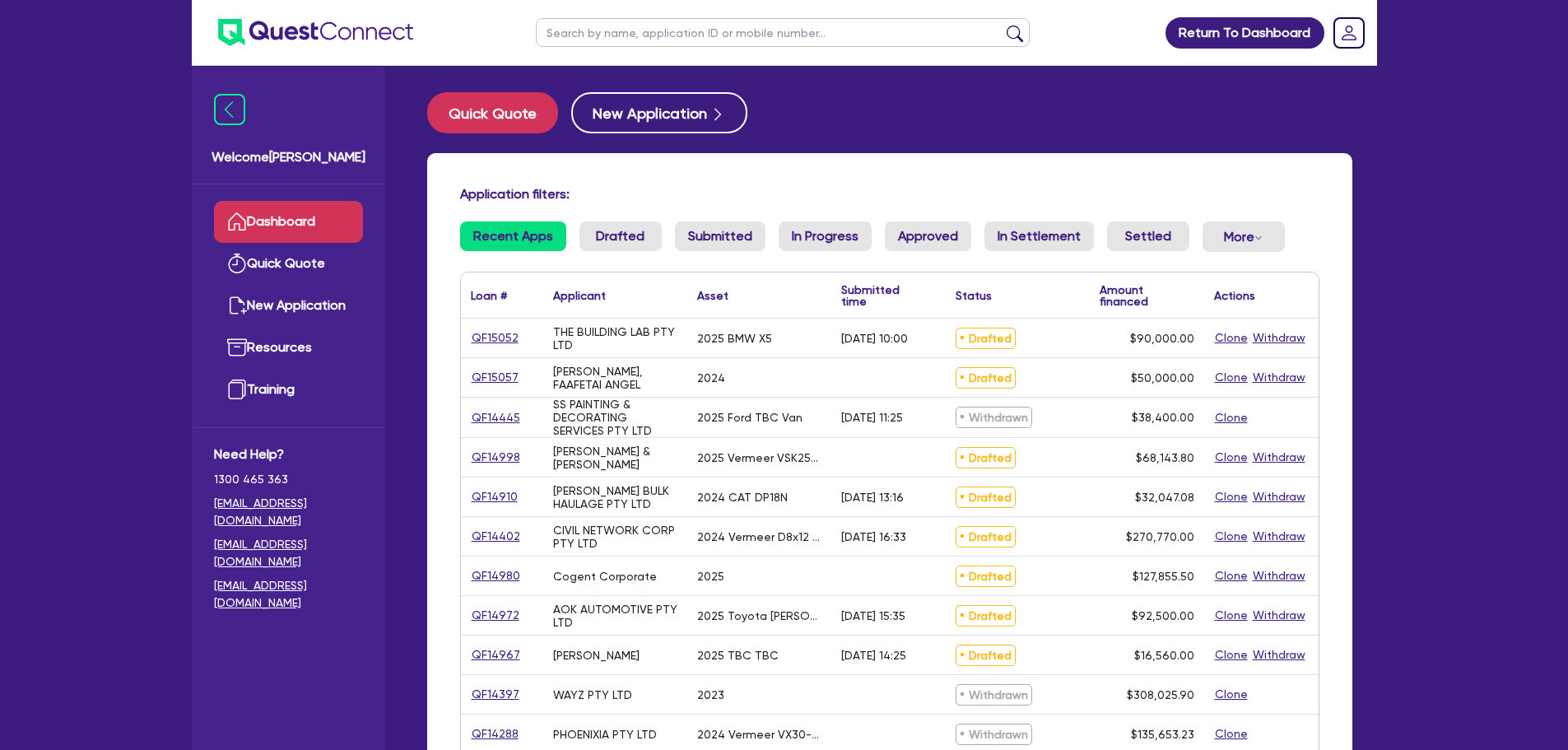
click at [769, 72] on main "Quick Quote New Application Application filters: Recent Apps Drafted Submitted …" at bounding box center [890, 658] width 975 height 1184
click at [719, 32] on input "text" at bounding box center [782, 32] width 493 height 29
click at [712, 42] on input "text" at bounding box center [782, 32] width 493 height 29
click at [687, 32] on input "text" at bounding box center [782, 32] width 493 height 29
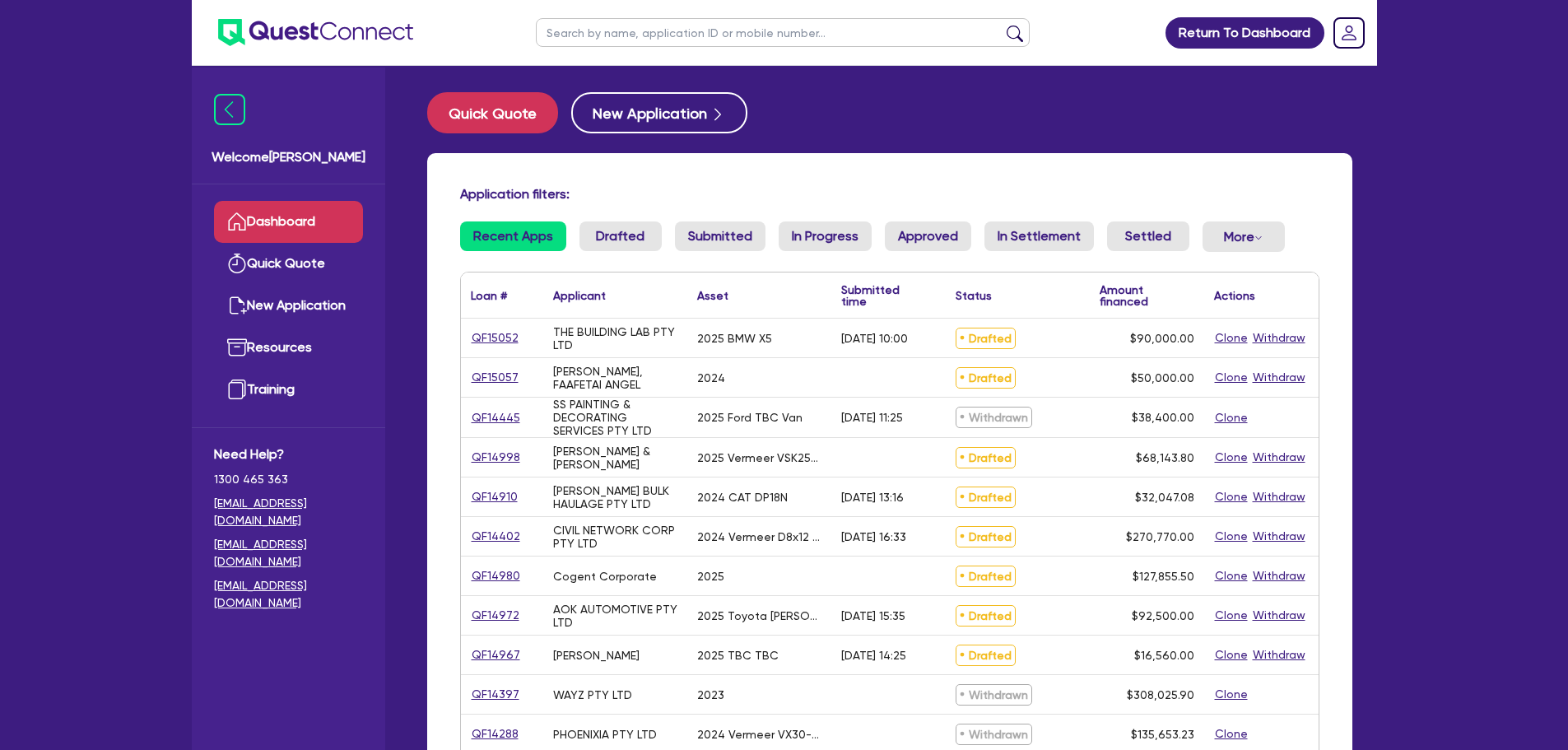
click at [663, 32] on input "text" at bounding box center [782, 32] width 493 height 29
click at [698, 36] on input "text" at bounding box center [782, 32] width 493 height 29
click at [696, 38] on input "text" at bounding box center [782, 32] width 493 height 29
click at [696, 37] on input "text" at bounding box center [782, 32] width 493 height 29
click at [692, 38] on input "text" at bounding box center [782, 32] width 493 height 29
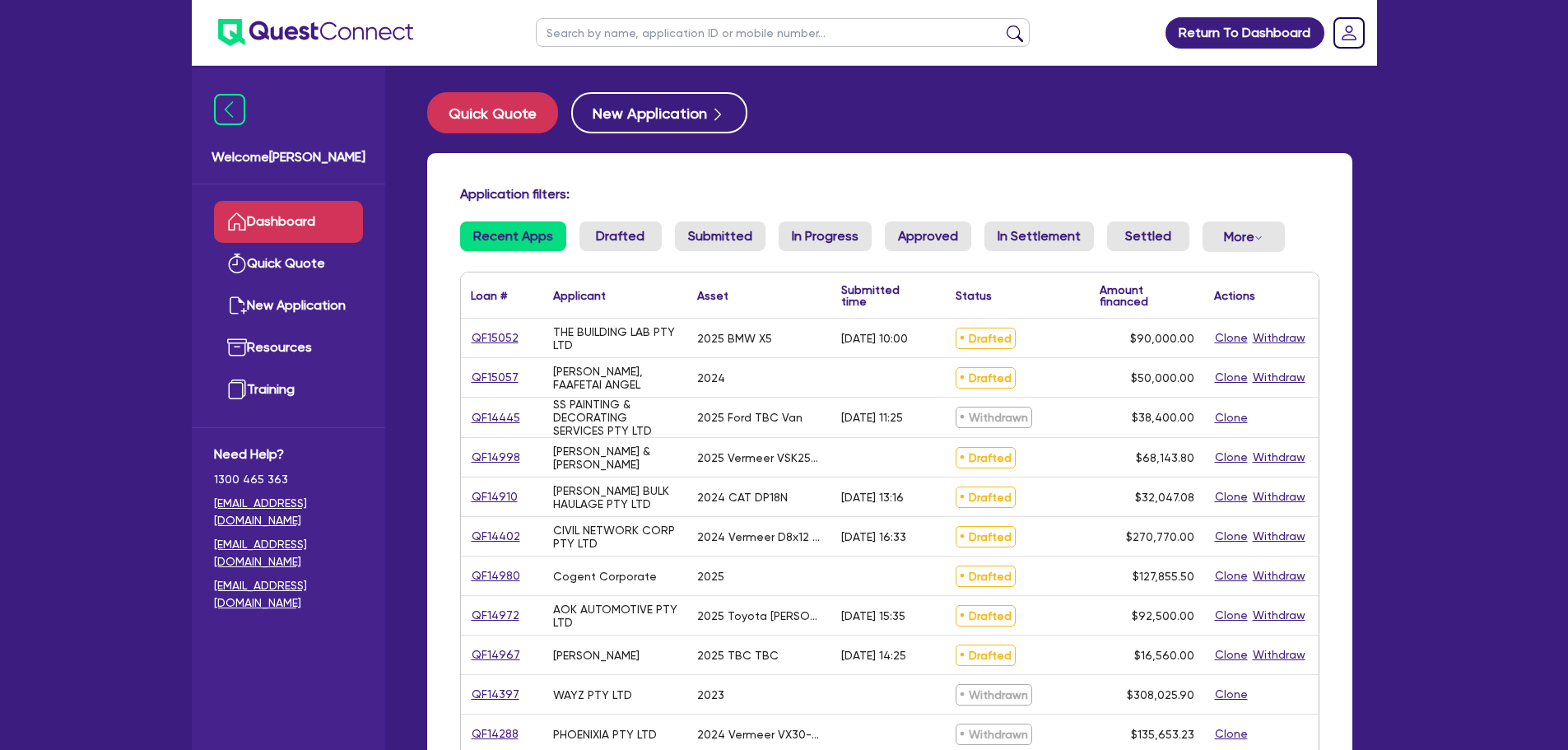
click at [703, 41] on input "text" at bounding box center [782, 32] width 493 height 29
click at [713, 45] on input "text" at bounding box center [782, 32] width 493 height 29
click at [715, 37] on input "text" at bounding box center [782, 32] width 493 height 29
click at [1002, 25] on button "submit" at bounding box center [1015, 36] width 26 height 23
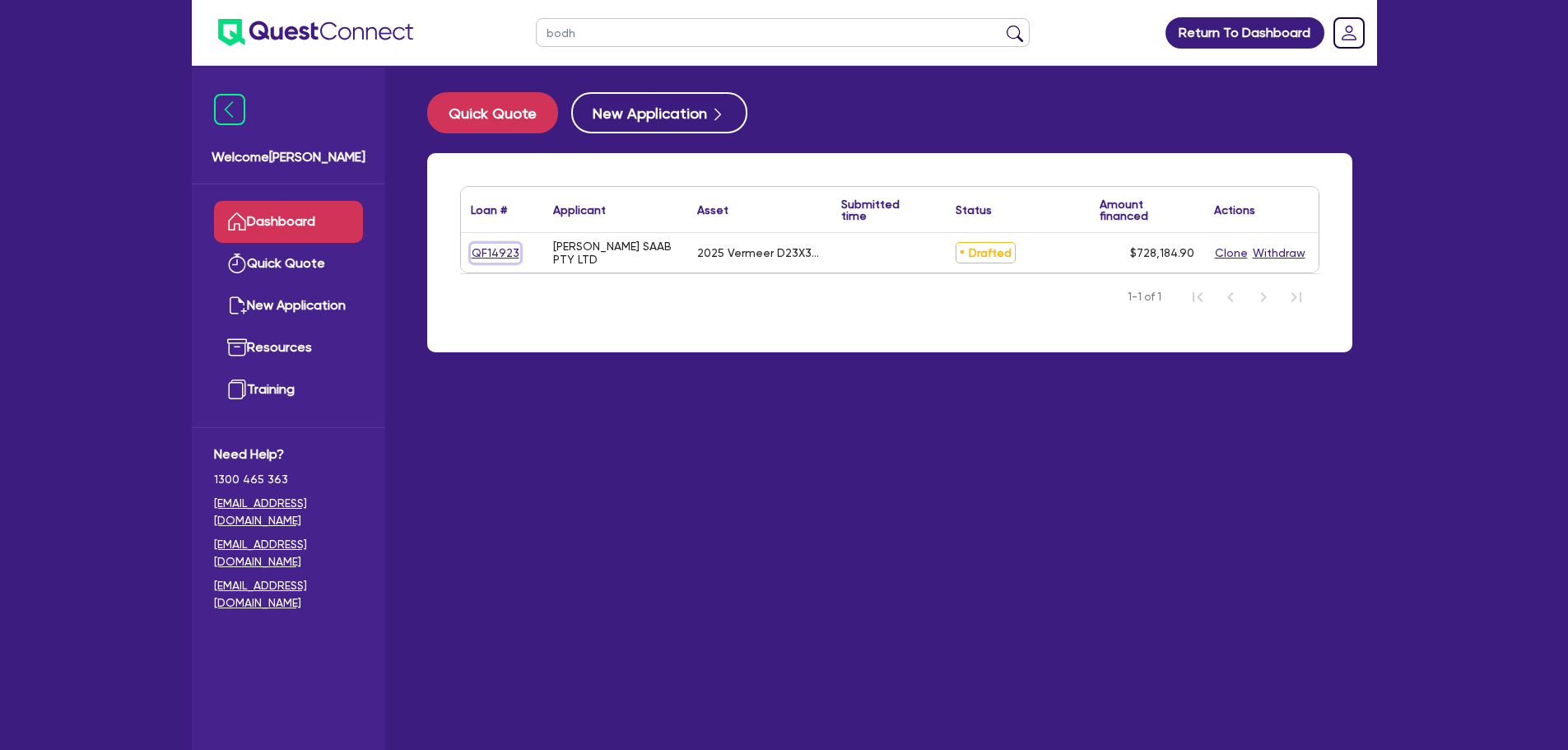
click at [498, 255] on link "QF14923" at bounding box center [495, 253] width 49 height 19
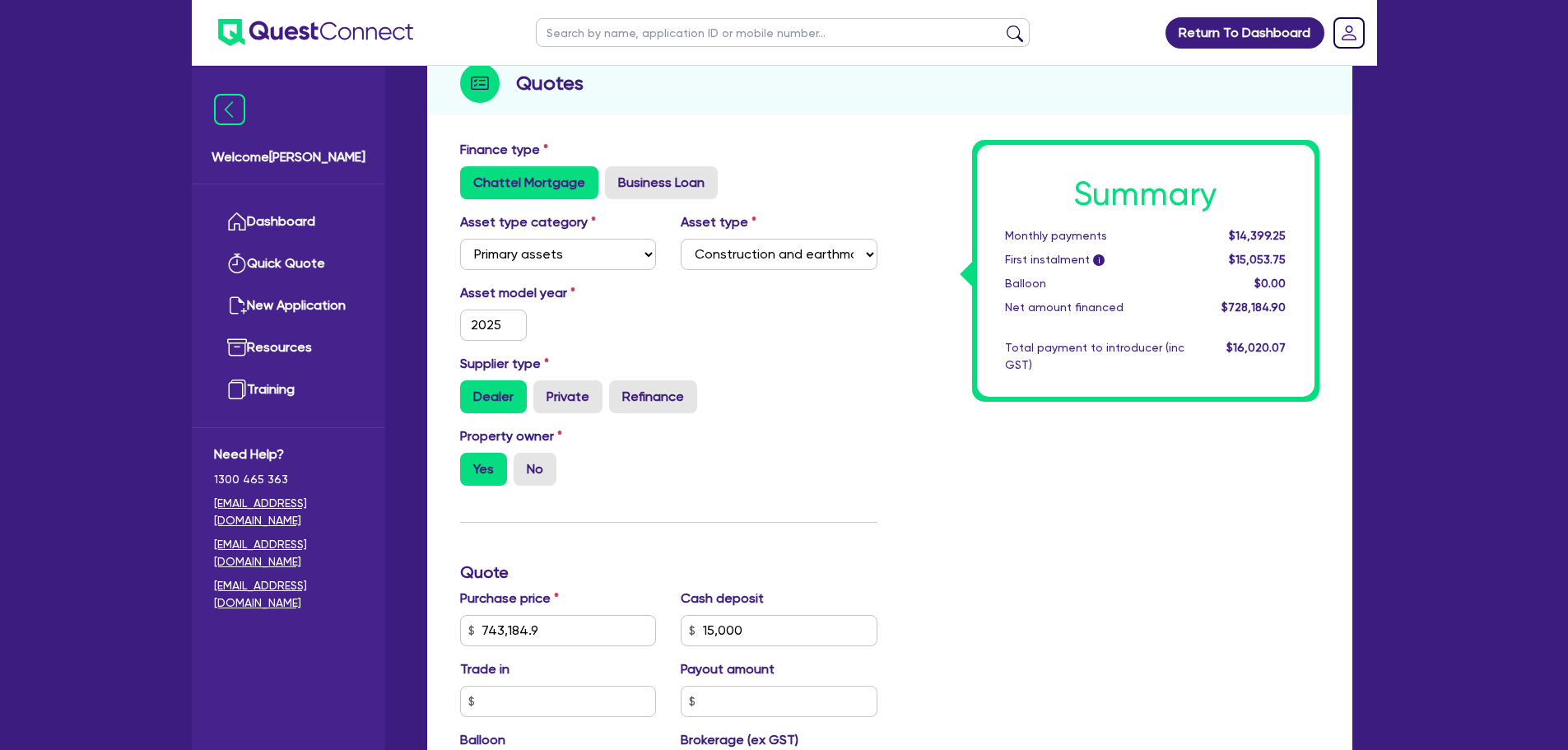
scroll to position [4, 0]
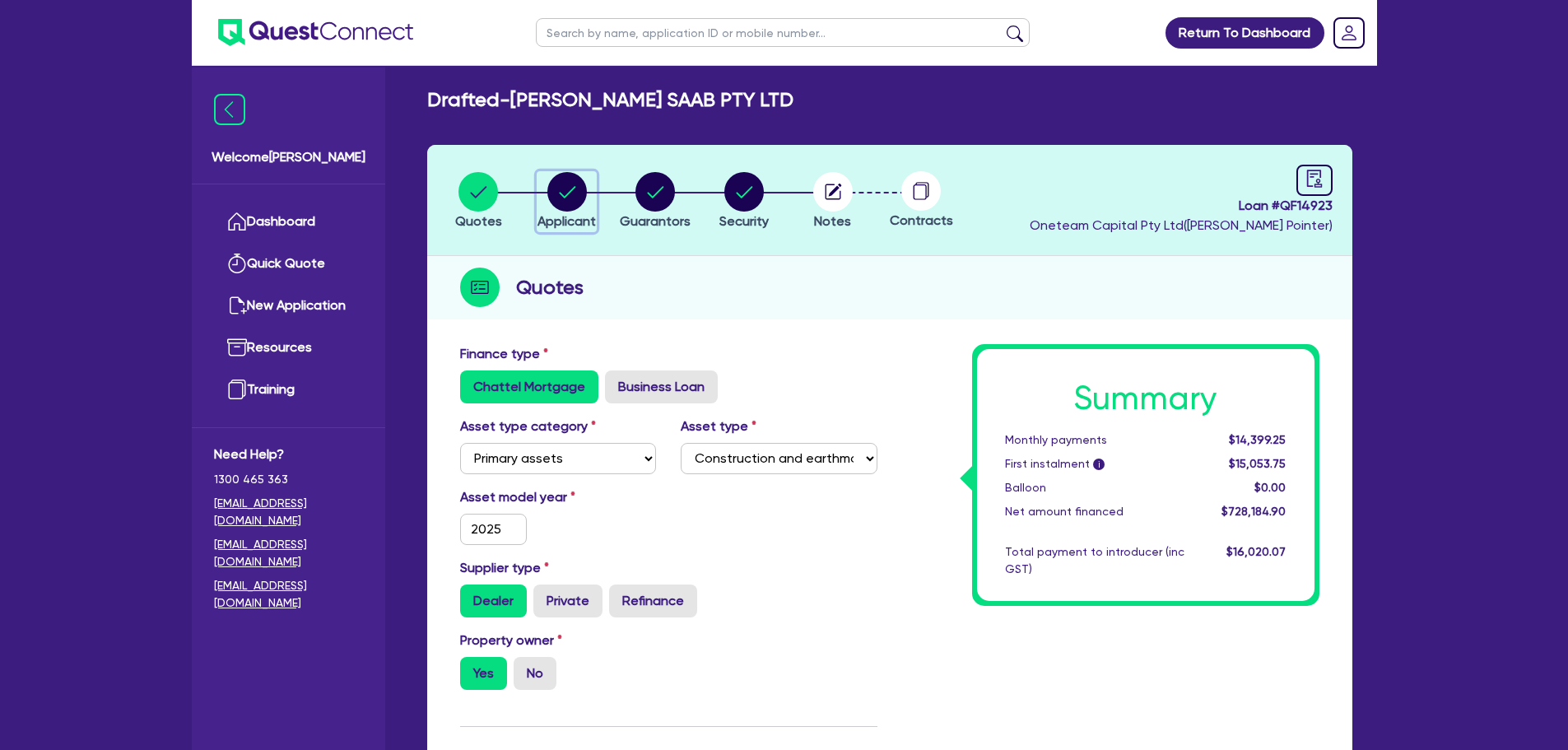
click at [577, 178] on circle "button" at bounding box center [567, 192] width 40 height 40
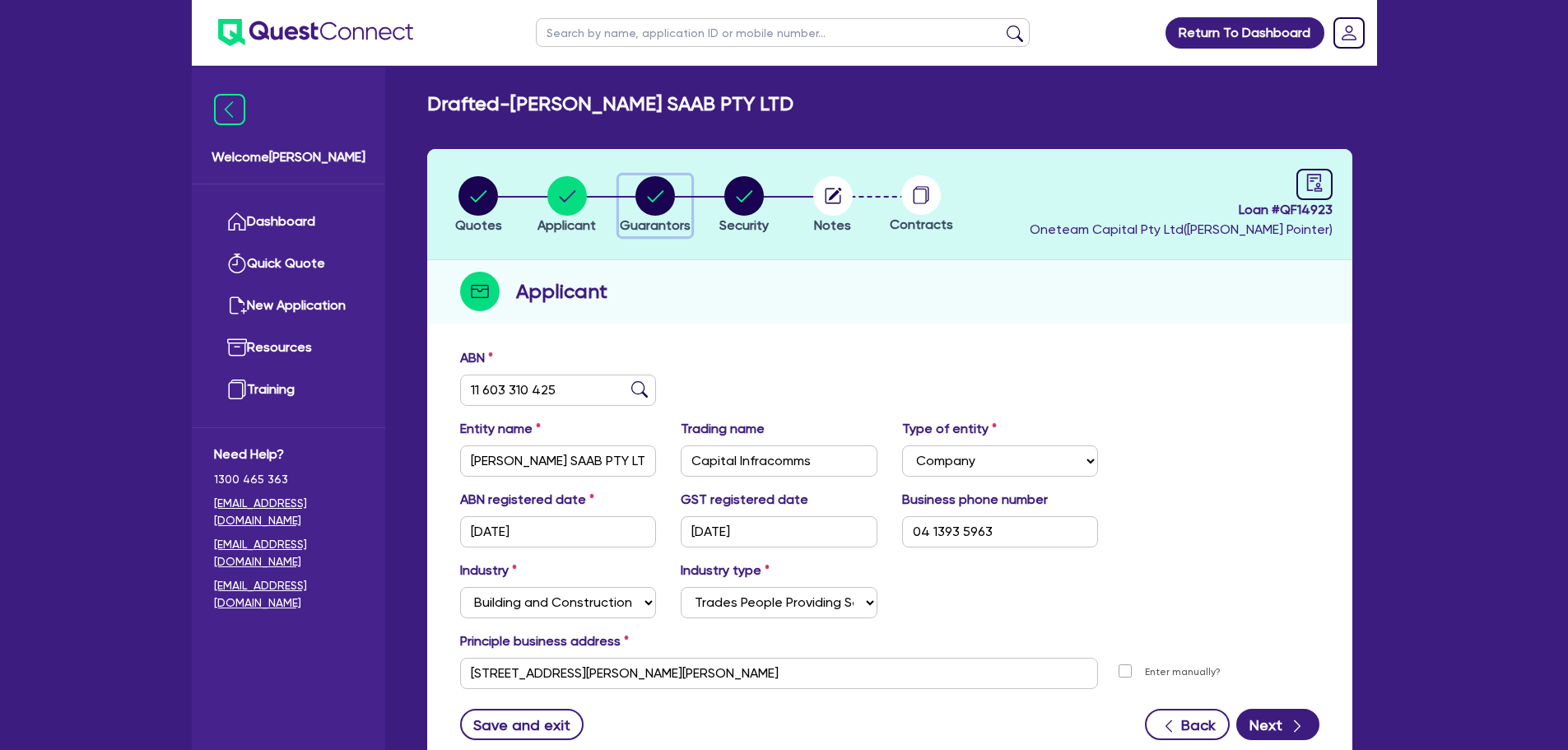
click at [666, 204] on circle "button" at bounding box center [656, 196] width 40 height 40
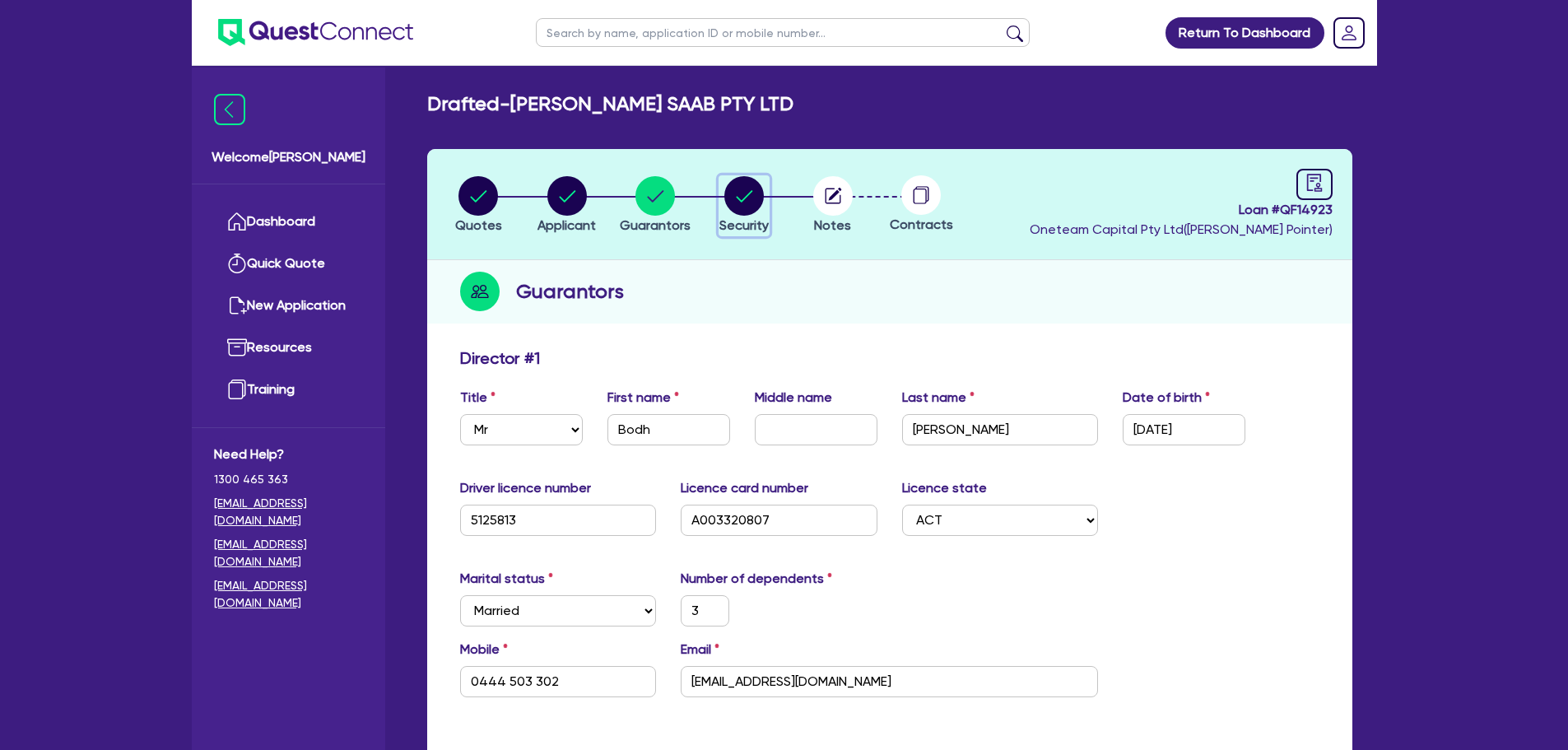
click at [740, 193] on circle "button" at bounding box center [744, 196] width 40 height 40
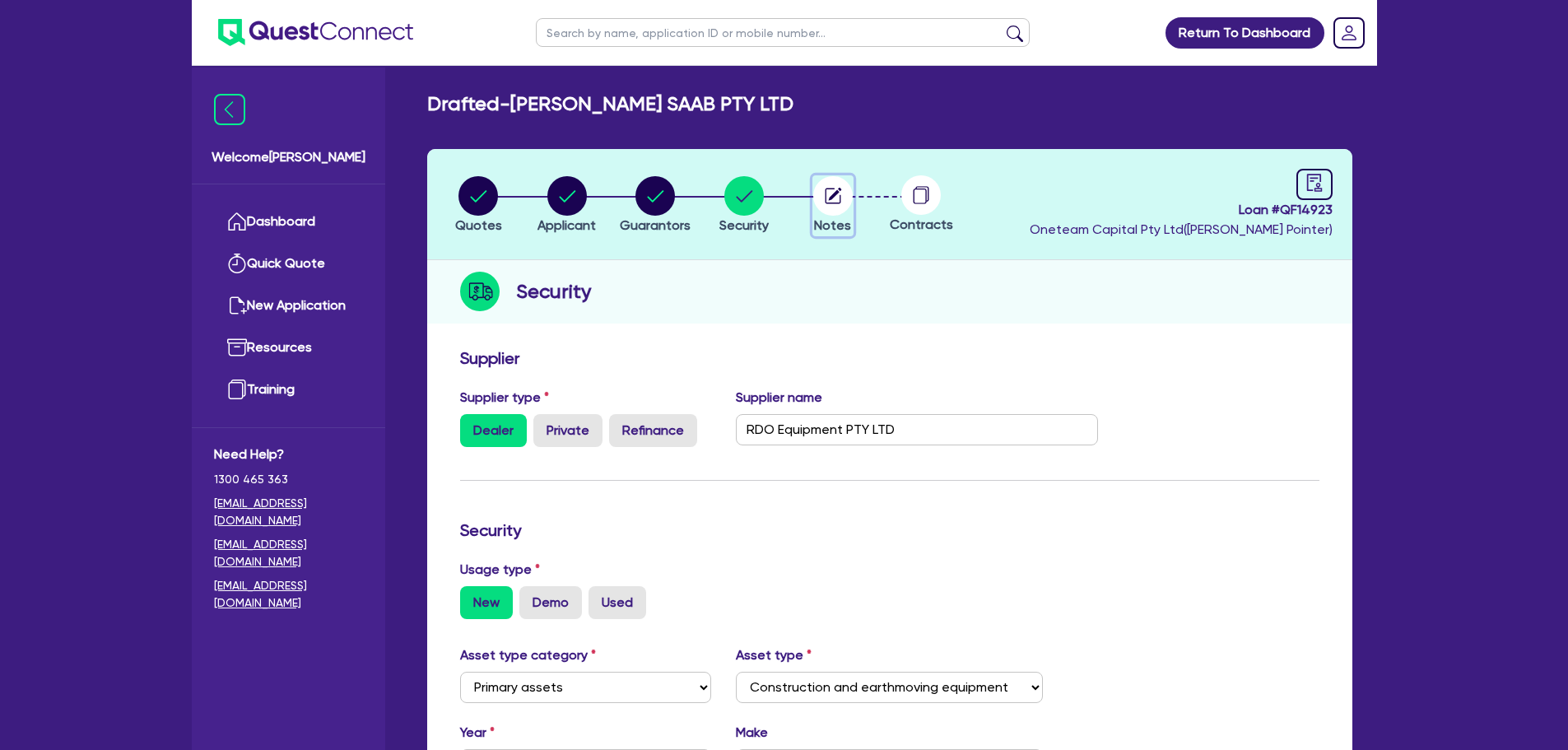
click at [829, 204] on circle "button" at bounding box center [833, 196] width 40 height 40
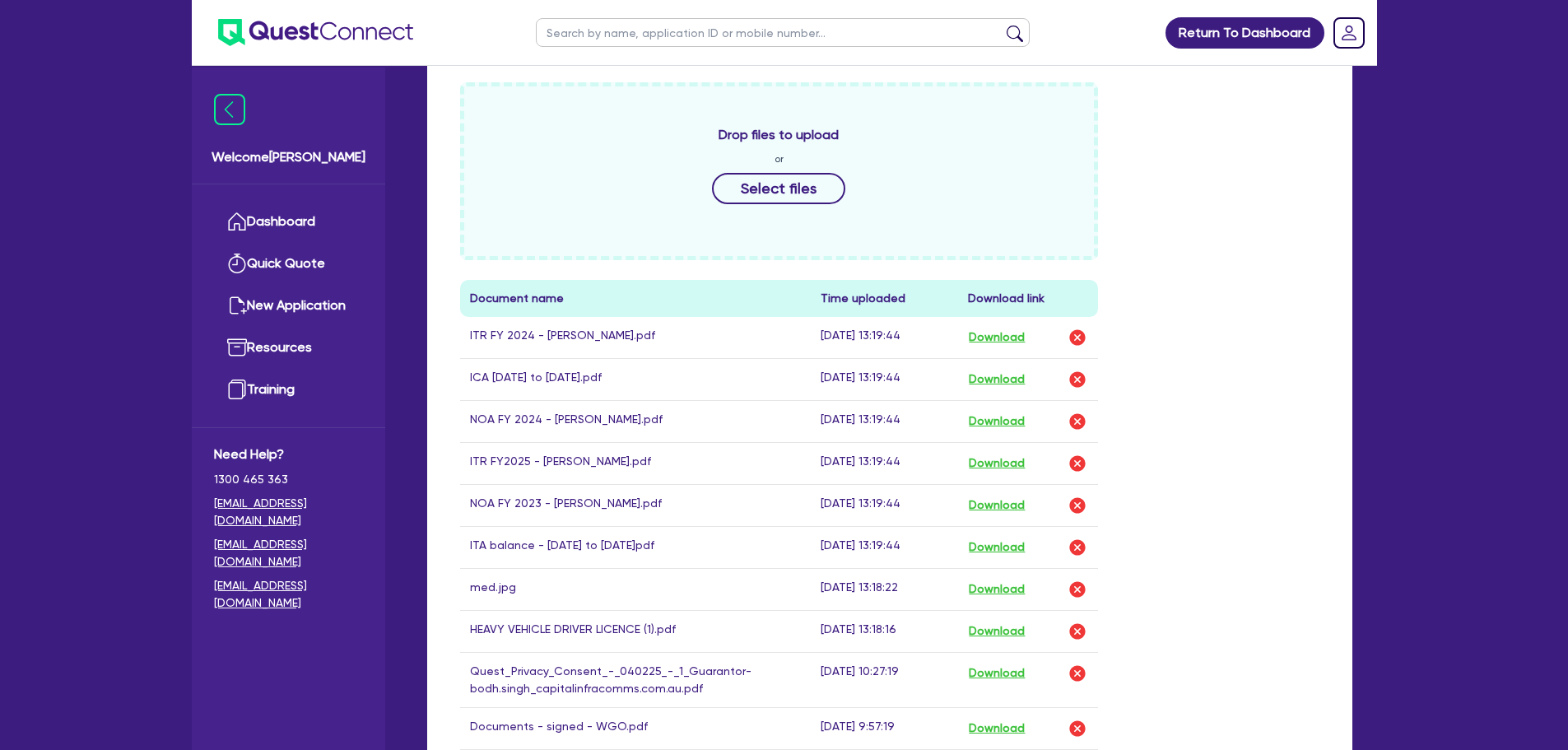
scroll to position [1070, 0]
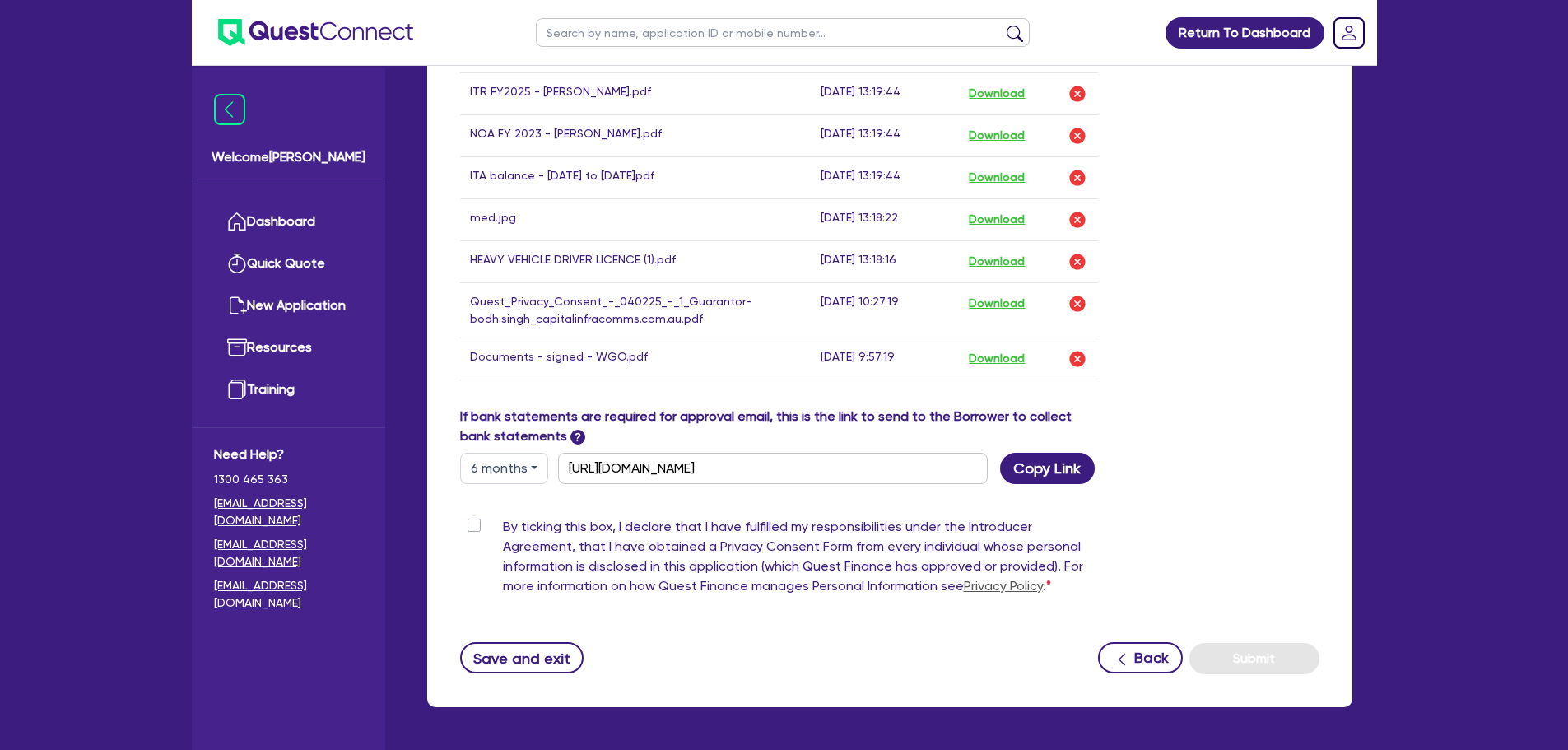
click at [503, 525] on label "By ticking this box, I declare that I have fulfilled my responsibilities under …" at bounding box center [801, 559] width 596 height 86
click at [472, 525] on input "By ticking this box, I declare that I have fulfilled my responsibilities under …" at bounding box center [467, 525] width 13 height 16
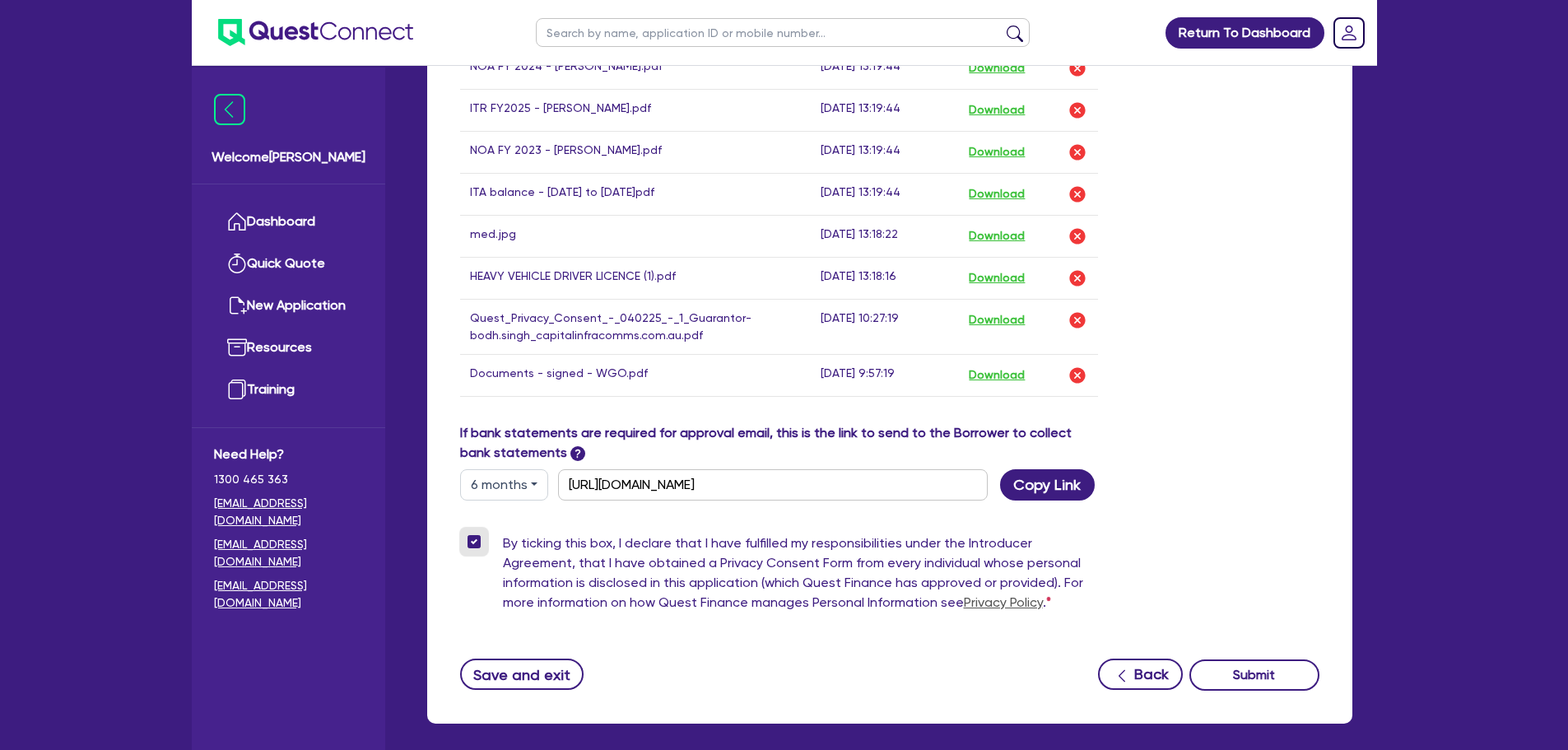
scroll to position [1127, 0]
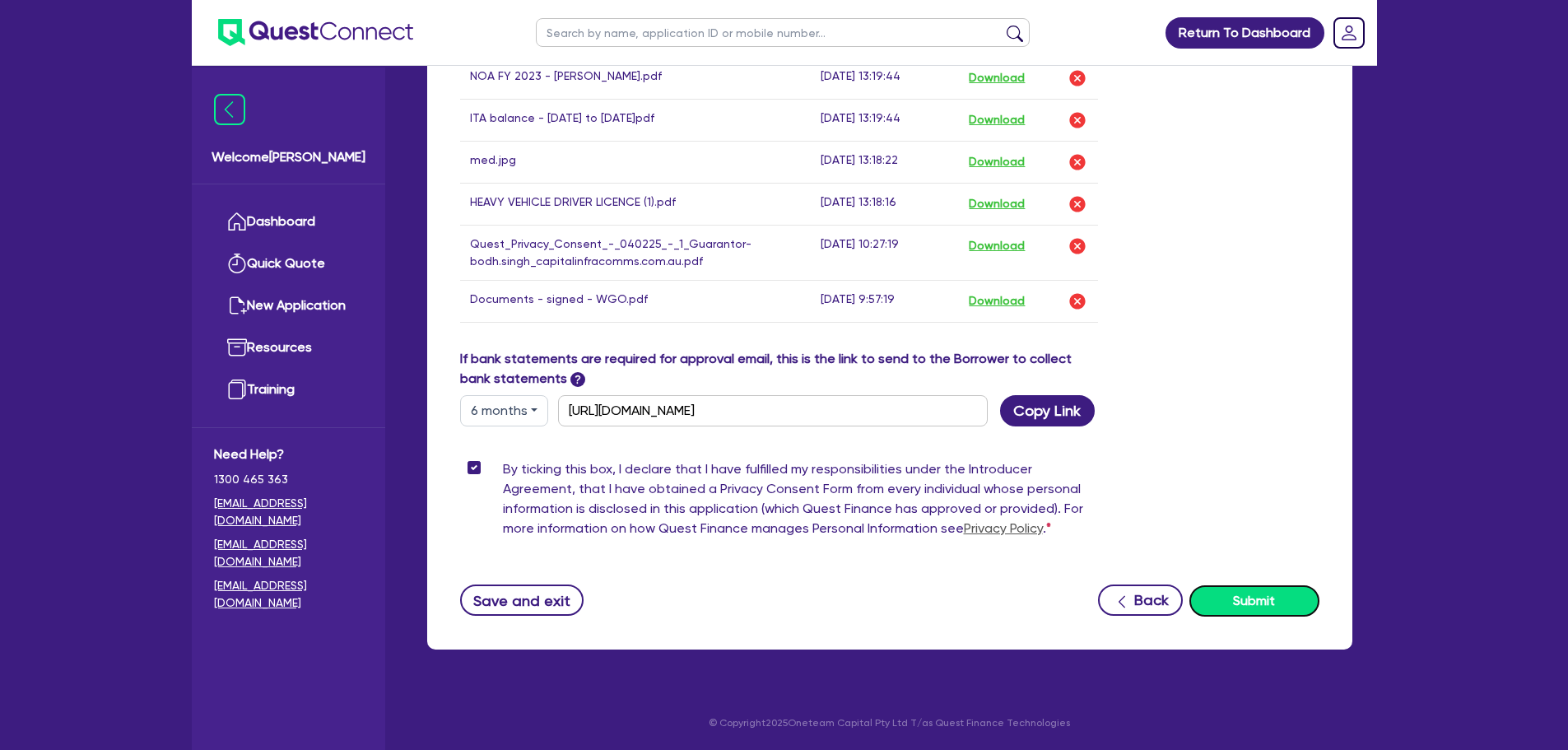
click at [1270, 592] on button "Submit" at bounding box center [1255, 600] width 130 height 31
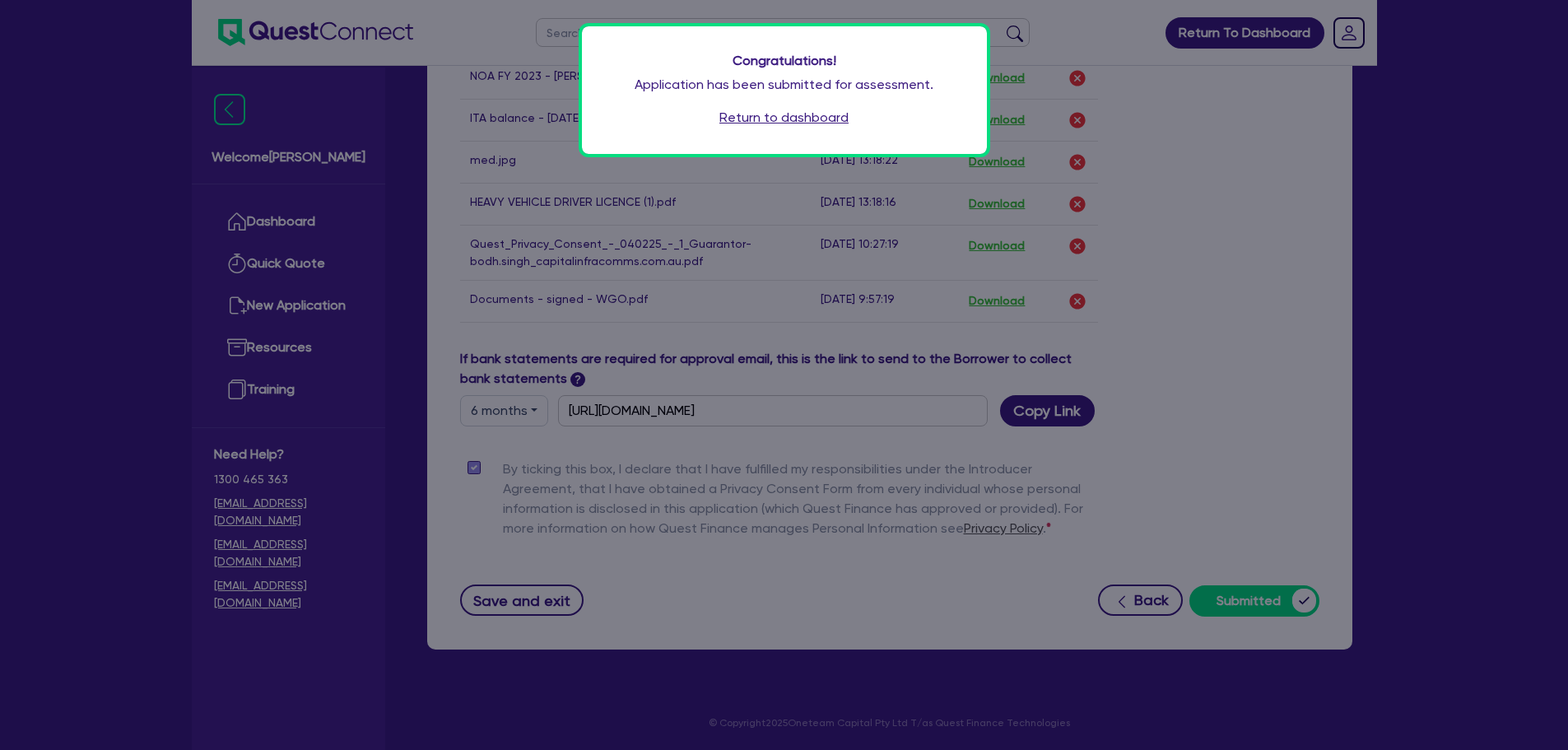
click at [829, 120] on link "Return to dashboard" at bounding box center [783, 117] width 129 height 20
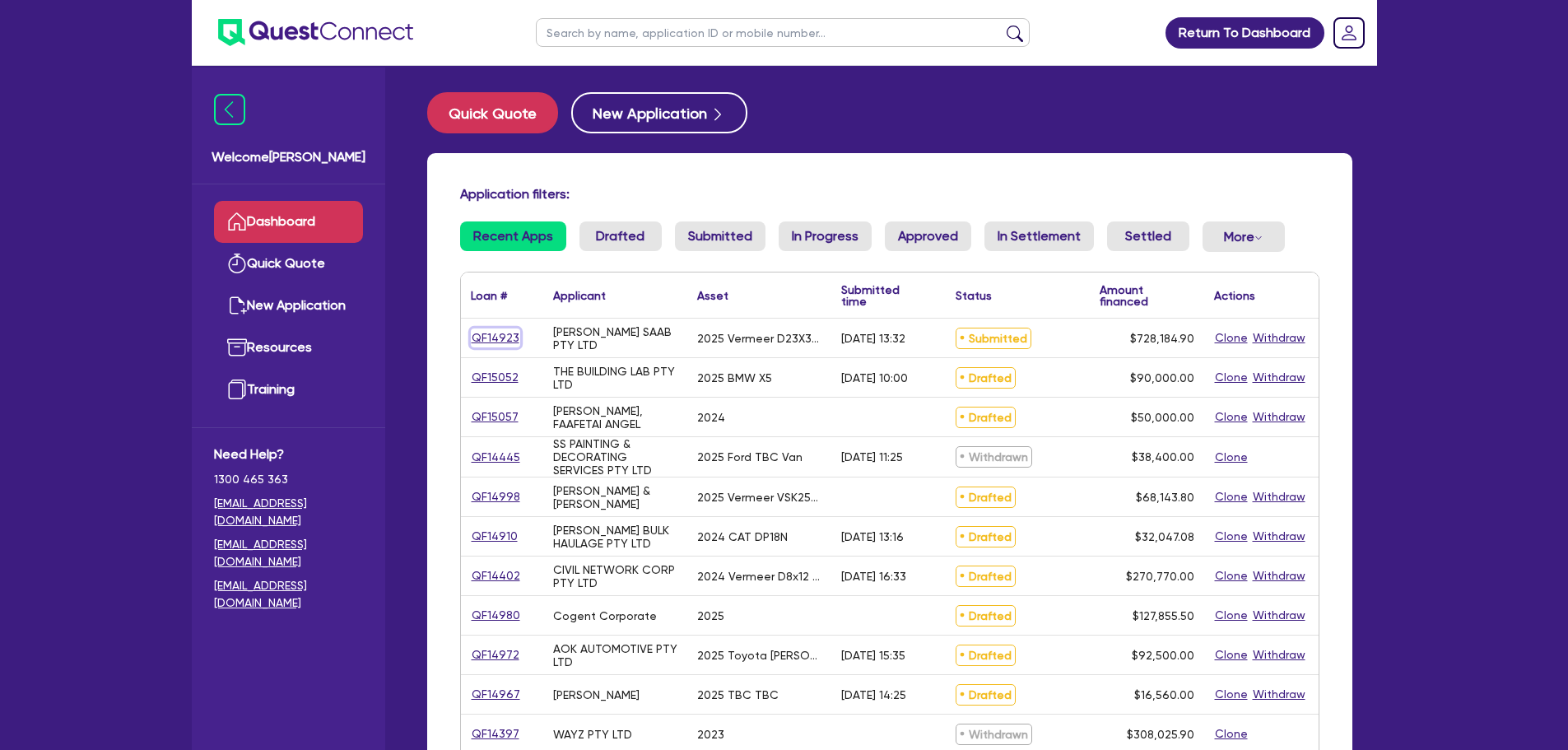
click at [490, 334] on link "QF14923" at bounding box center [495, 338] width 49 height 19
select select "PRIMARY_ASSETS"
select select "CONSTRUCTION_AND_EARTHMOVING_EQUIPMENT"
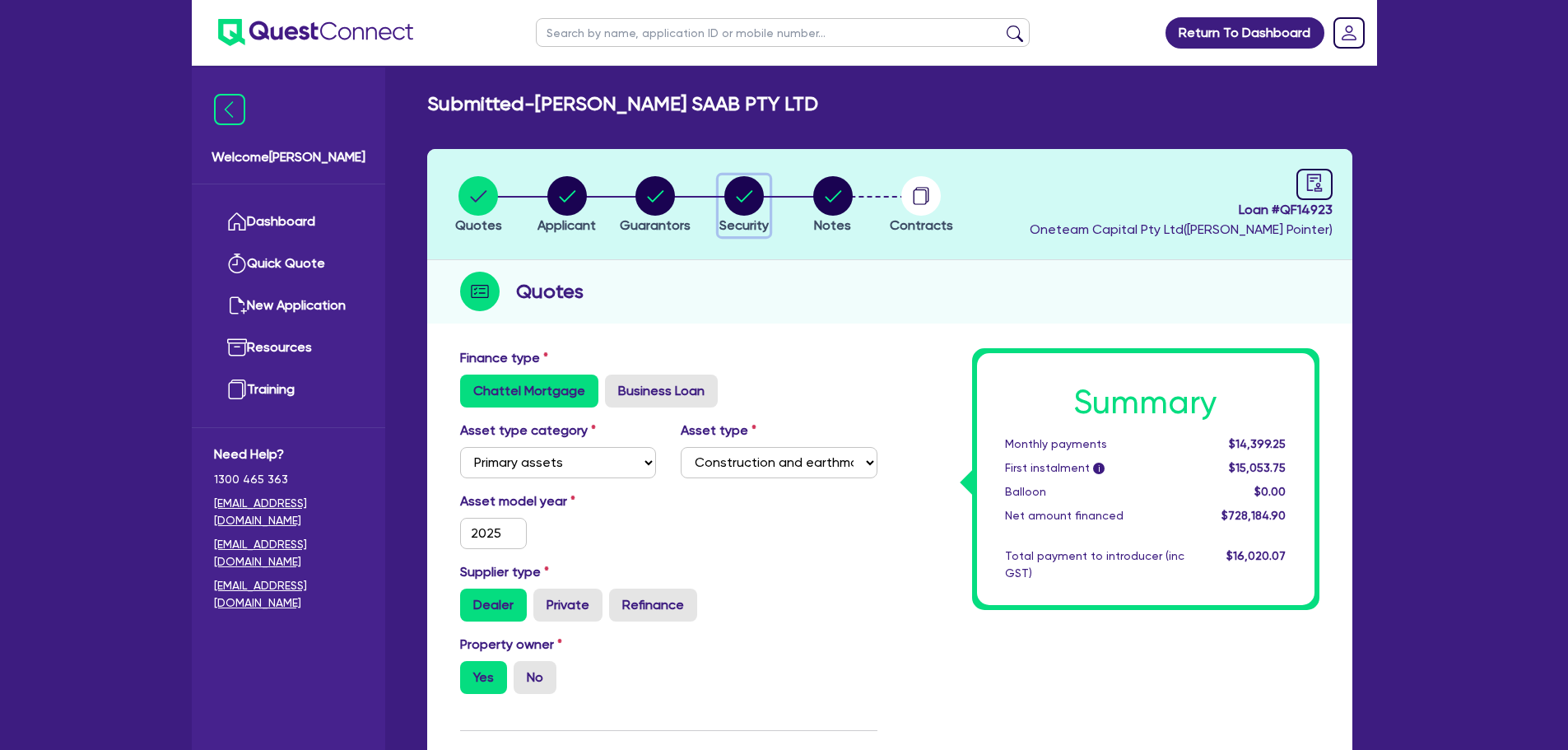
click at [753, 203] on circle "button" at bounding box center [744, 196] width 40 height 40
select select "PRIMARY_ASSETS"
select select "CONSTRUCTION_AND_EARTHMOVING_EQUIPMENT"
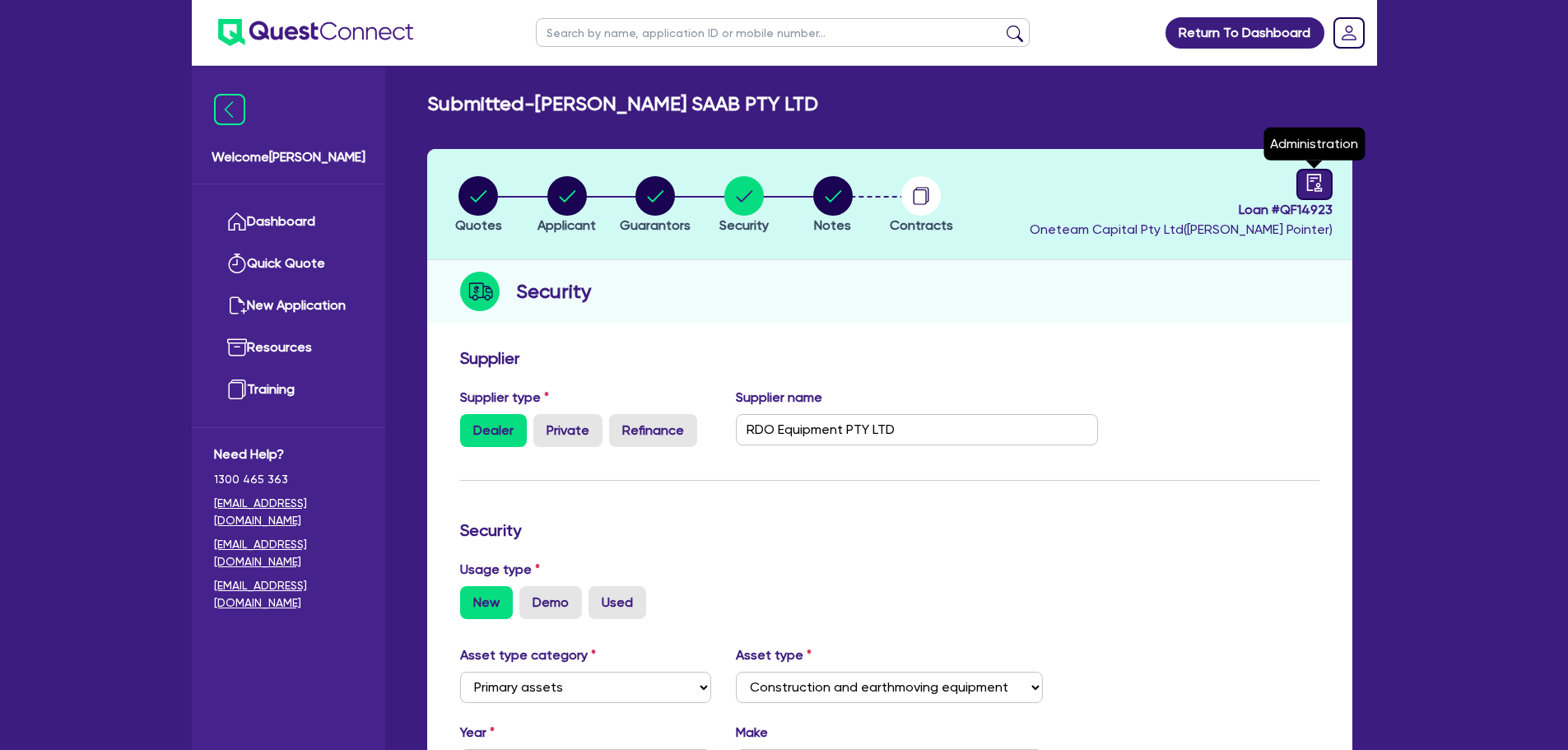
click at [1306, 175] on icon "audit" at bounding box center [1314, 182] width 18 height 18
select select "SUBMITTED_NEW"
select select "Other"
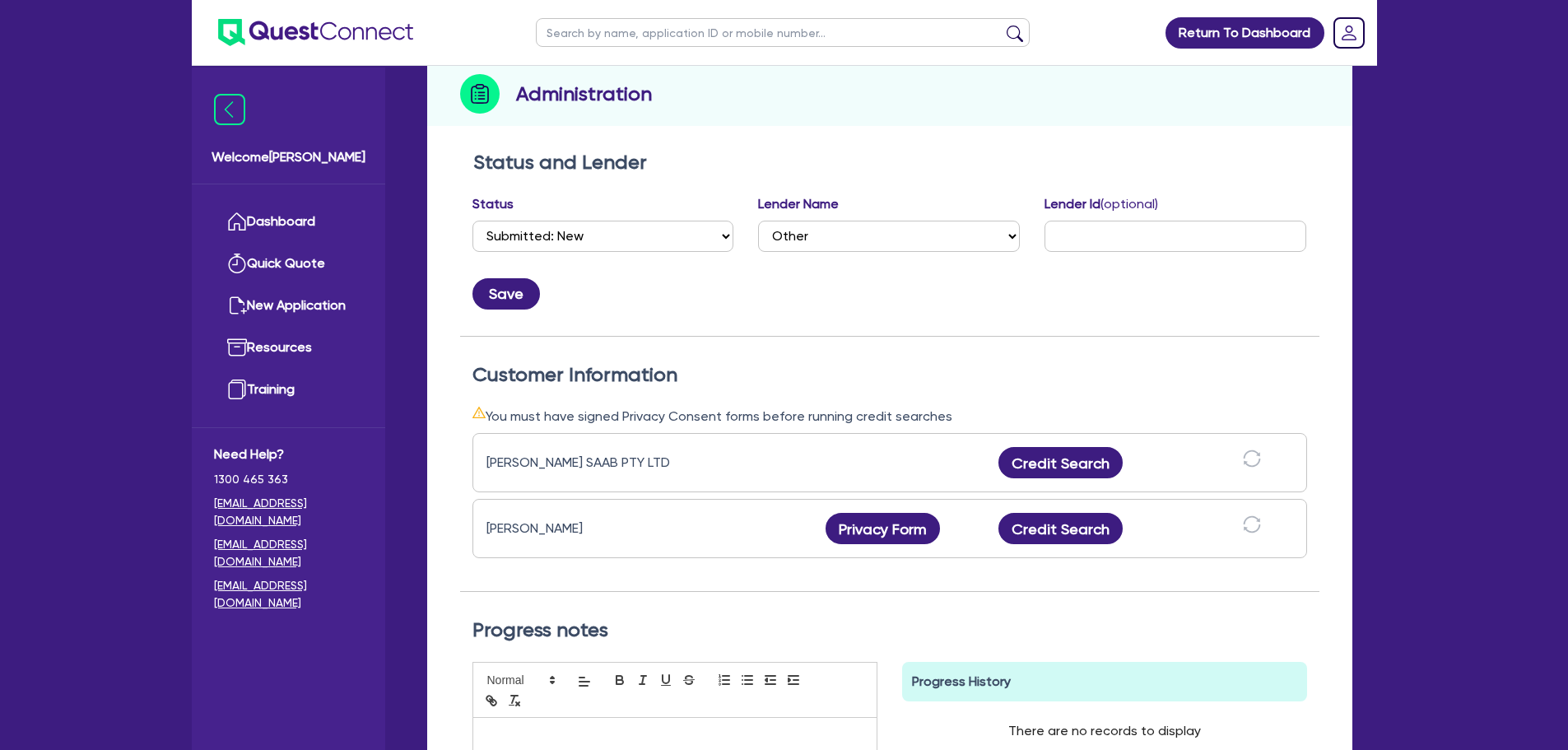
scroll to position [507, 0]
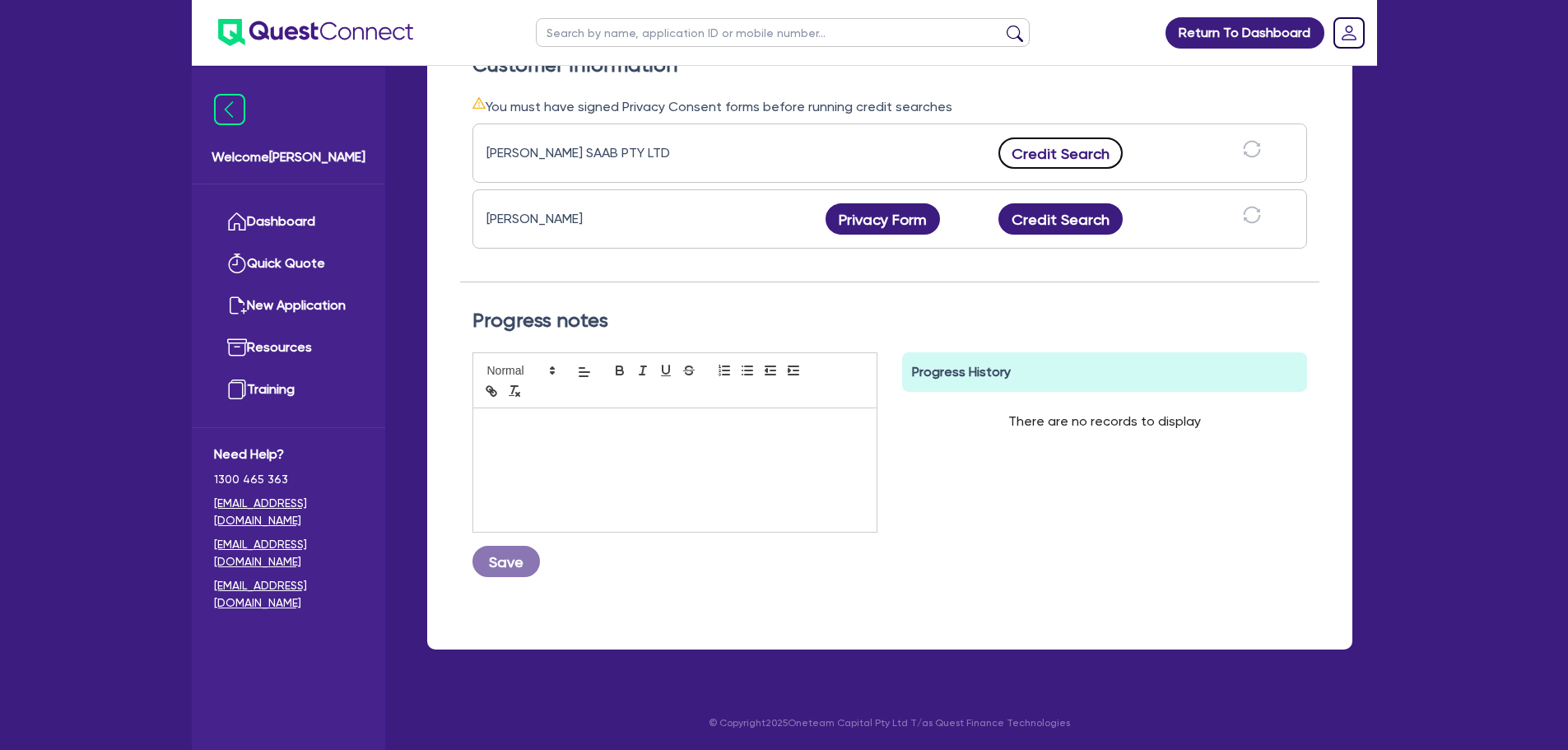
click at [1073, 159] on button "Credit Search" at bounding box center [1060, 153] width 125 height 31
click at [1071, 219] on button "Credit Search" at bounding box center [1060, 218] width 125 height 31
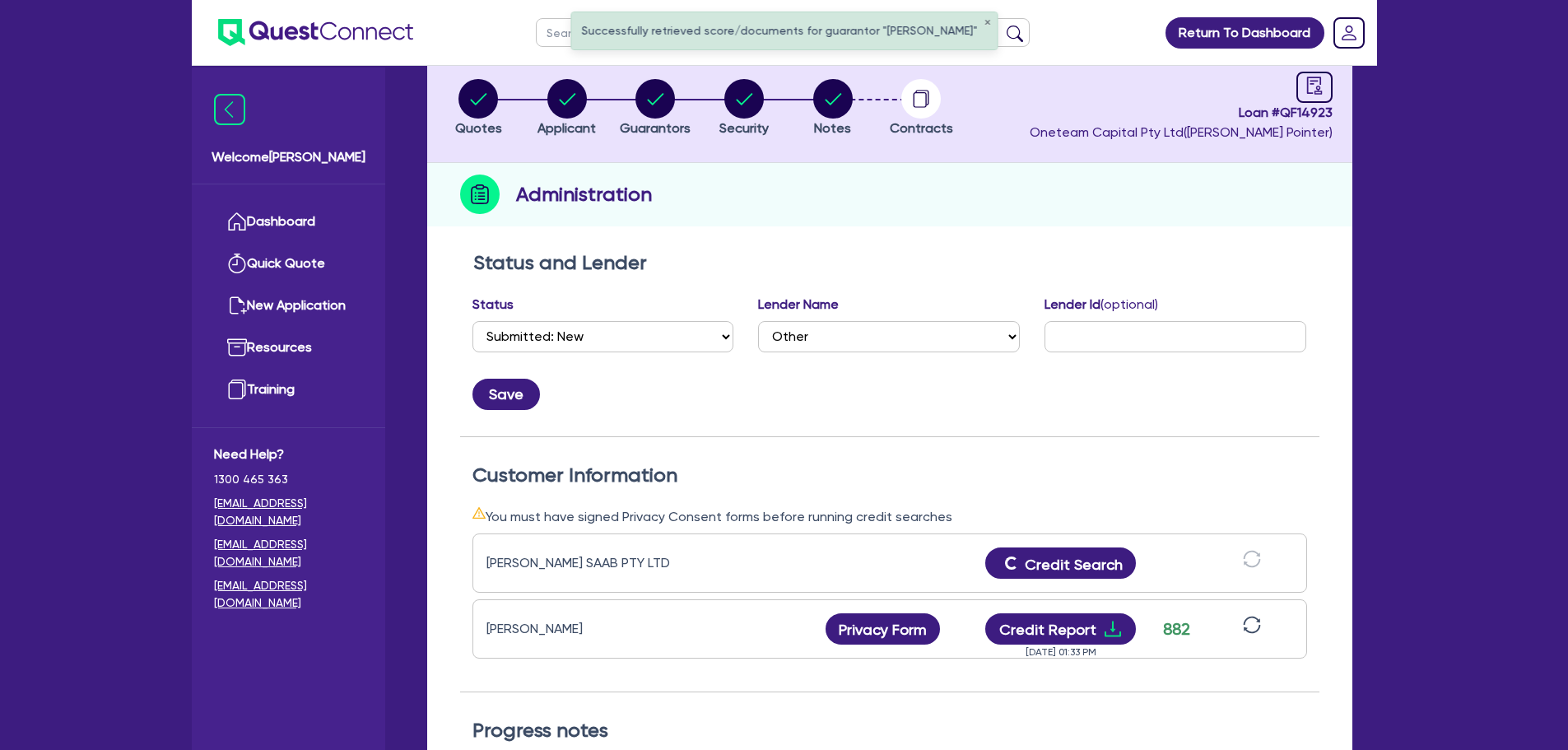
scroll to position [177, 0]
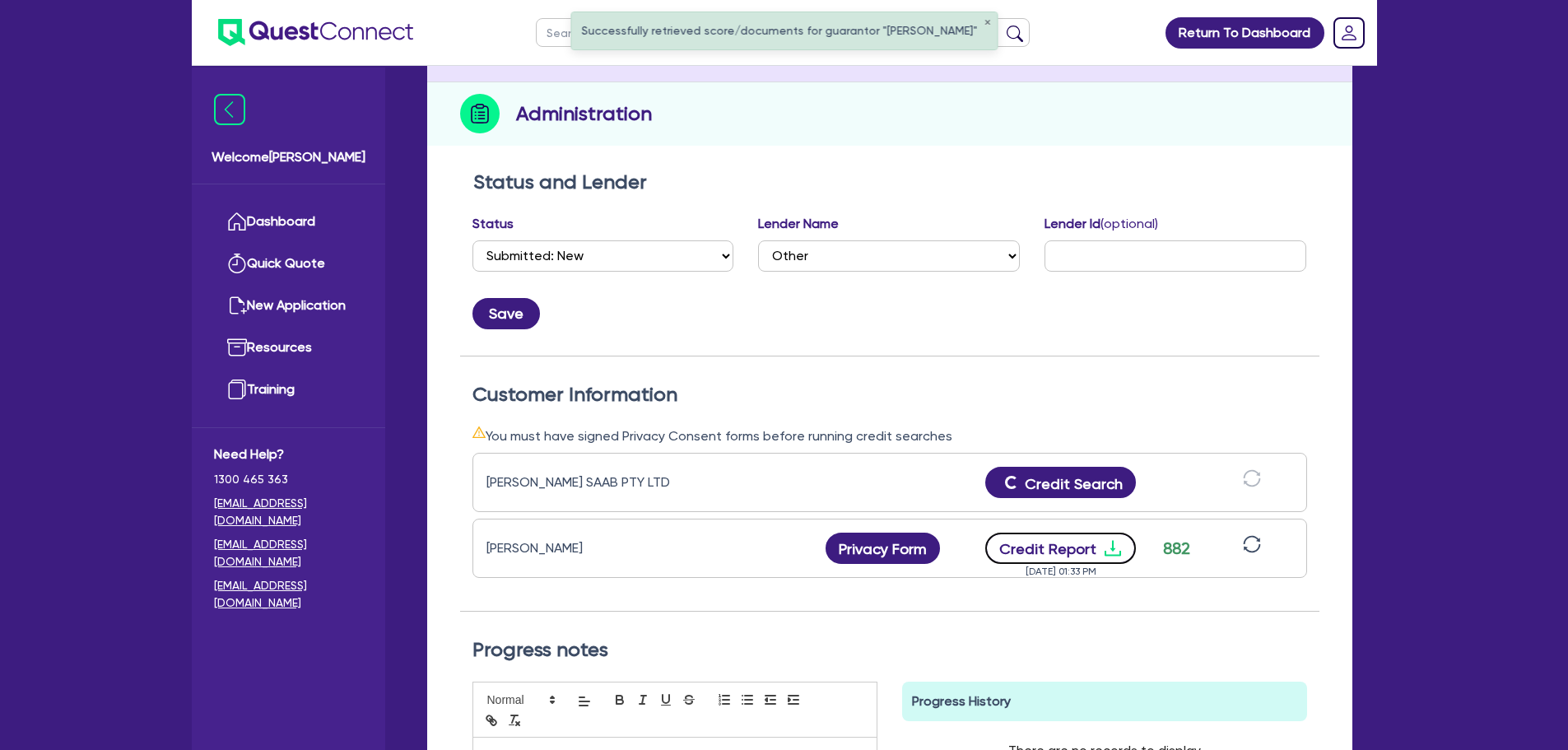
click at [1048, 543] on button "Credit Report" at bounding box center [1060, 547] width 151 height 31
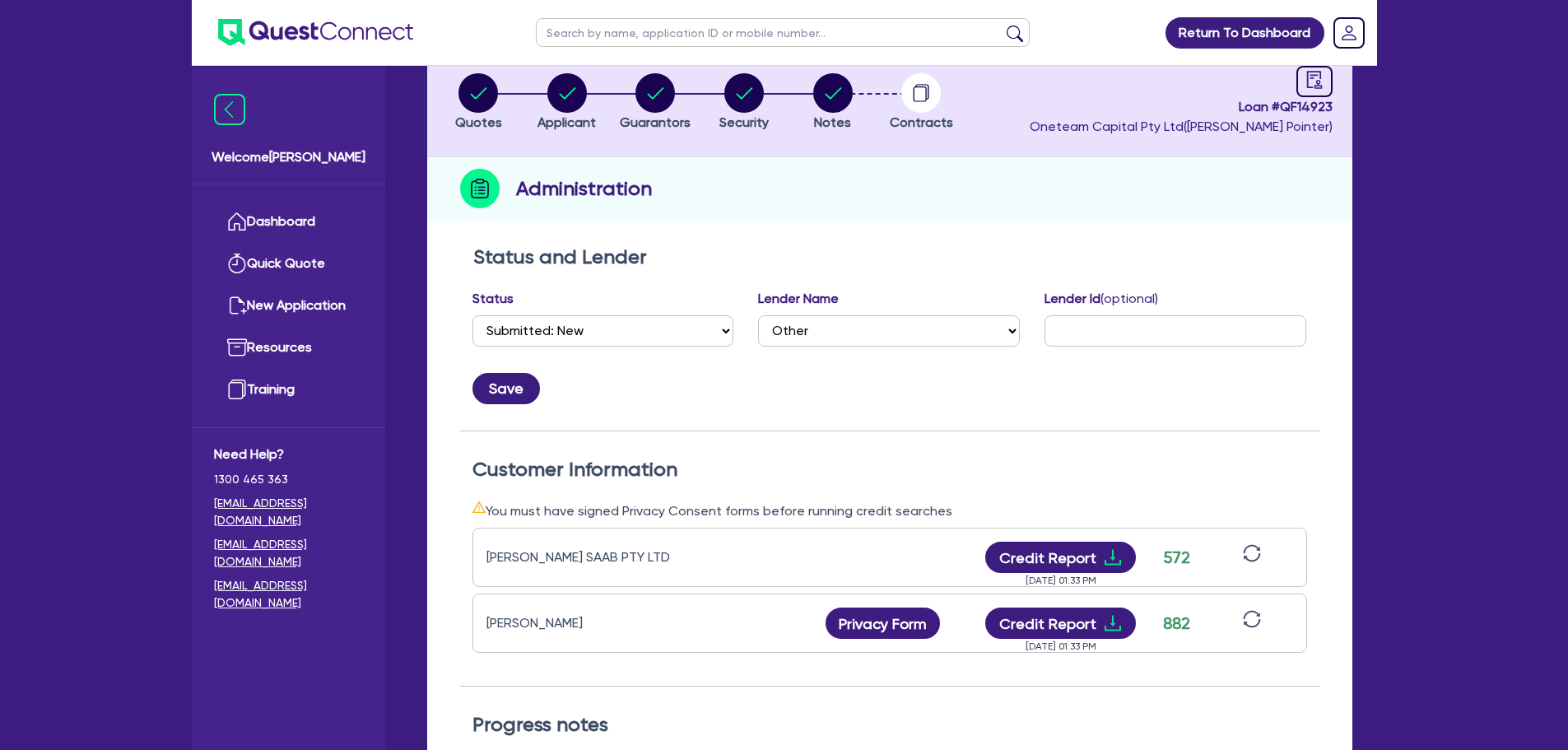
scroll to position [0, 0]
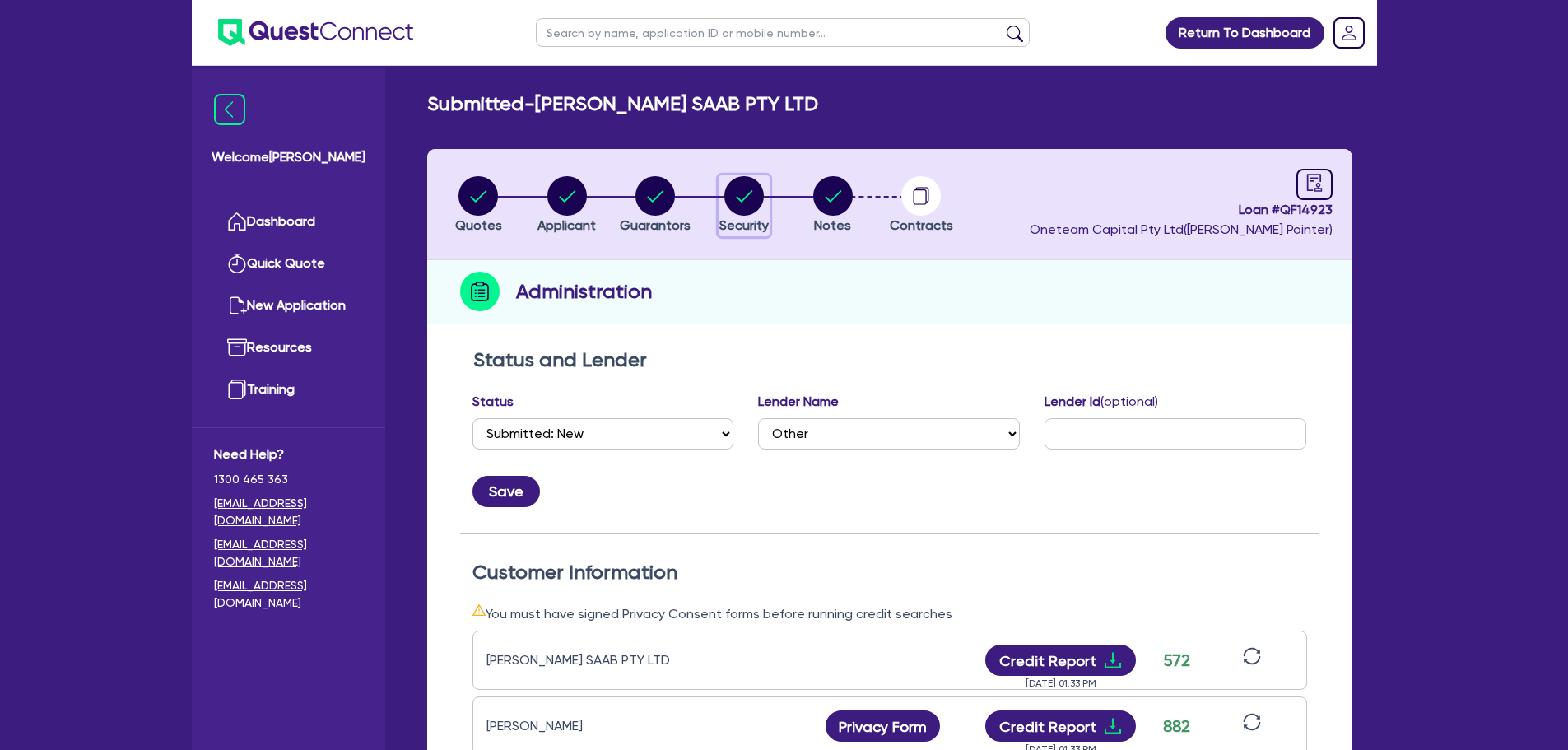
click at [744, 183] on circle "button" at bounding box center [744, 196] width 40 height 40
select select "PRIMARY_ASSETS"
select select "CONSTRUCTION_AND_EARTHMOVING_EQUIPMENT"
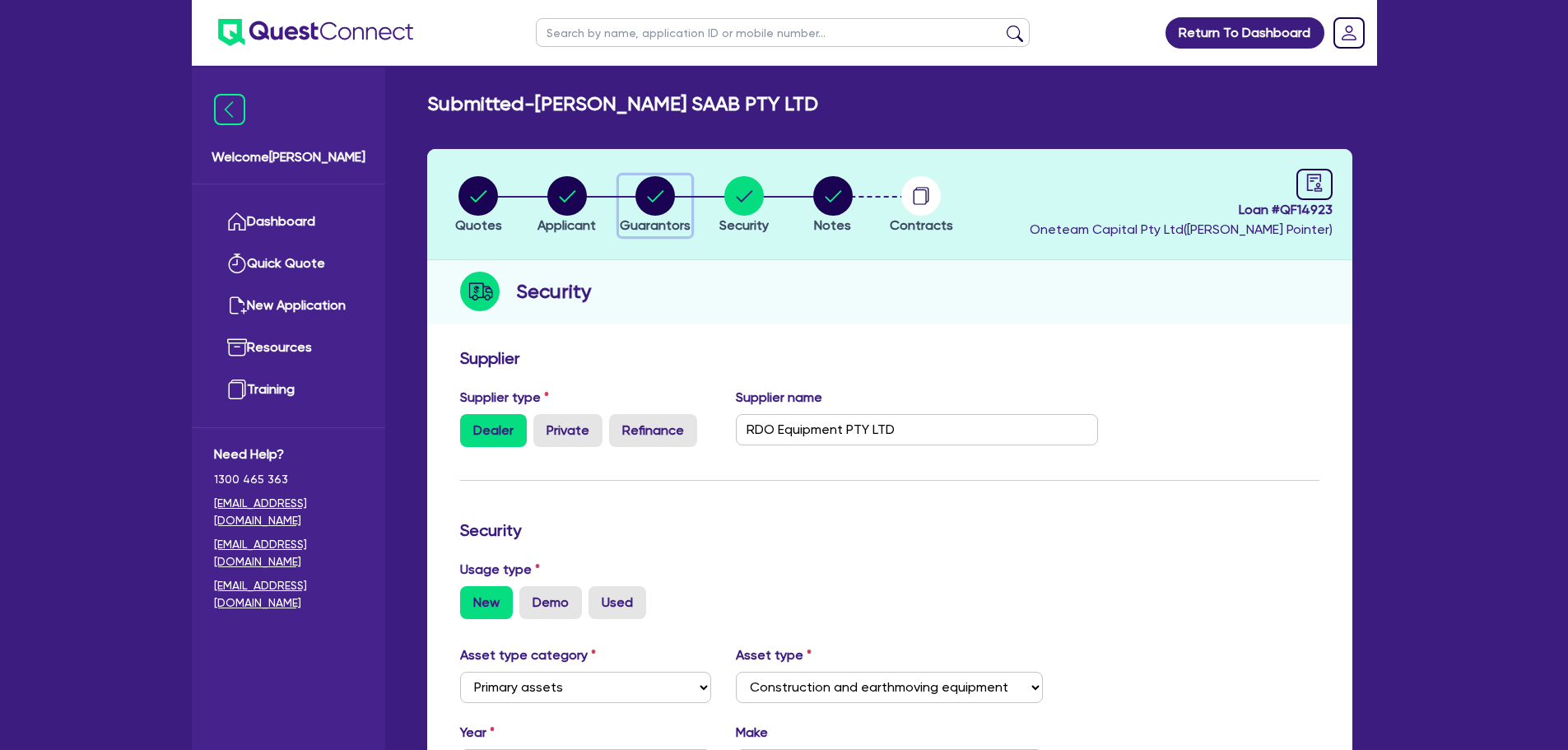
click at [644, 201] on circle "button" at bounding box center [656, 196] width 40 height 40
select select "MR"
select select "ACT"
select select "MARRIED"
select select "CASH"
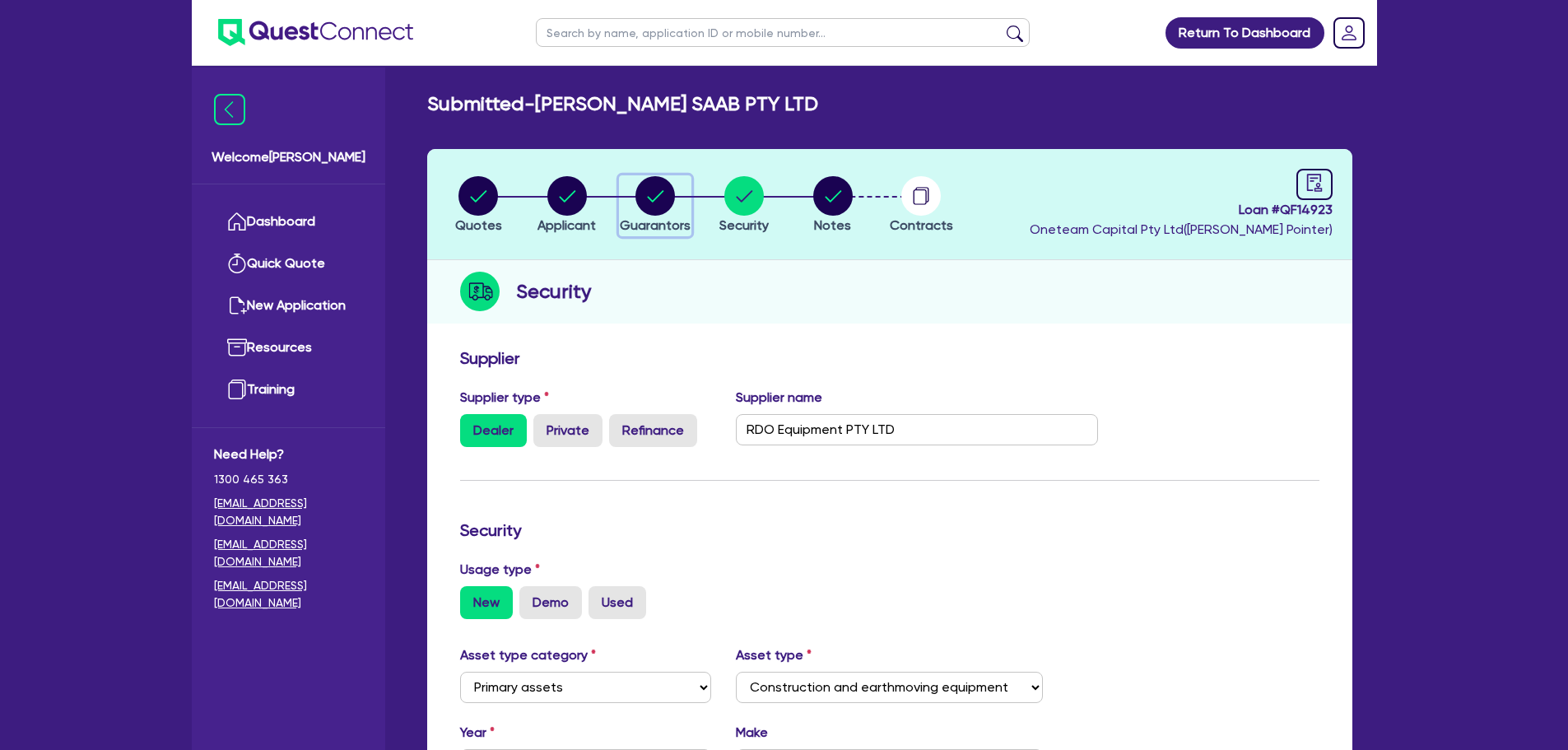
select select "VEHICLE"
select select "TRUCK"
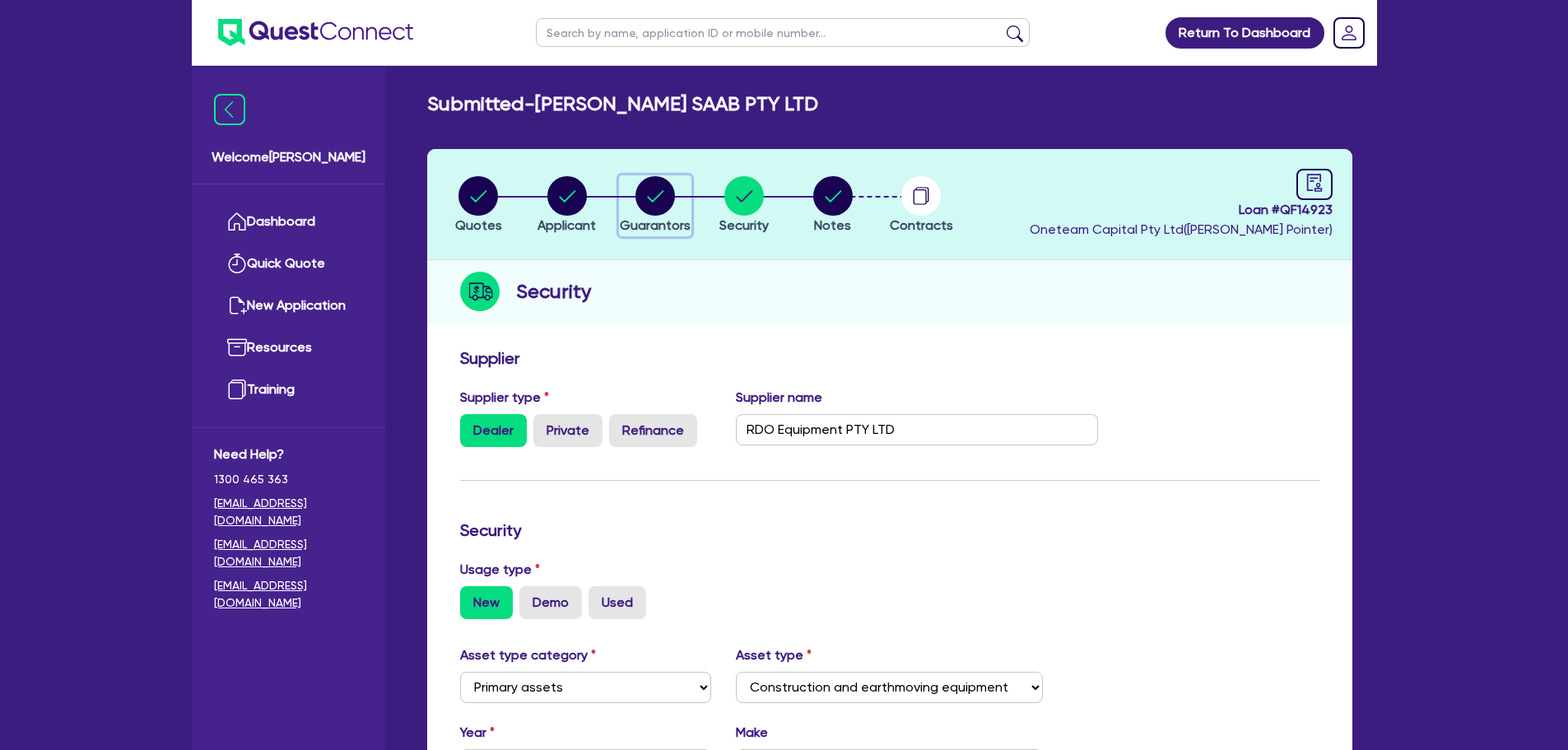
select select "EQUIPMENT"
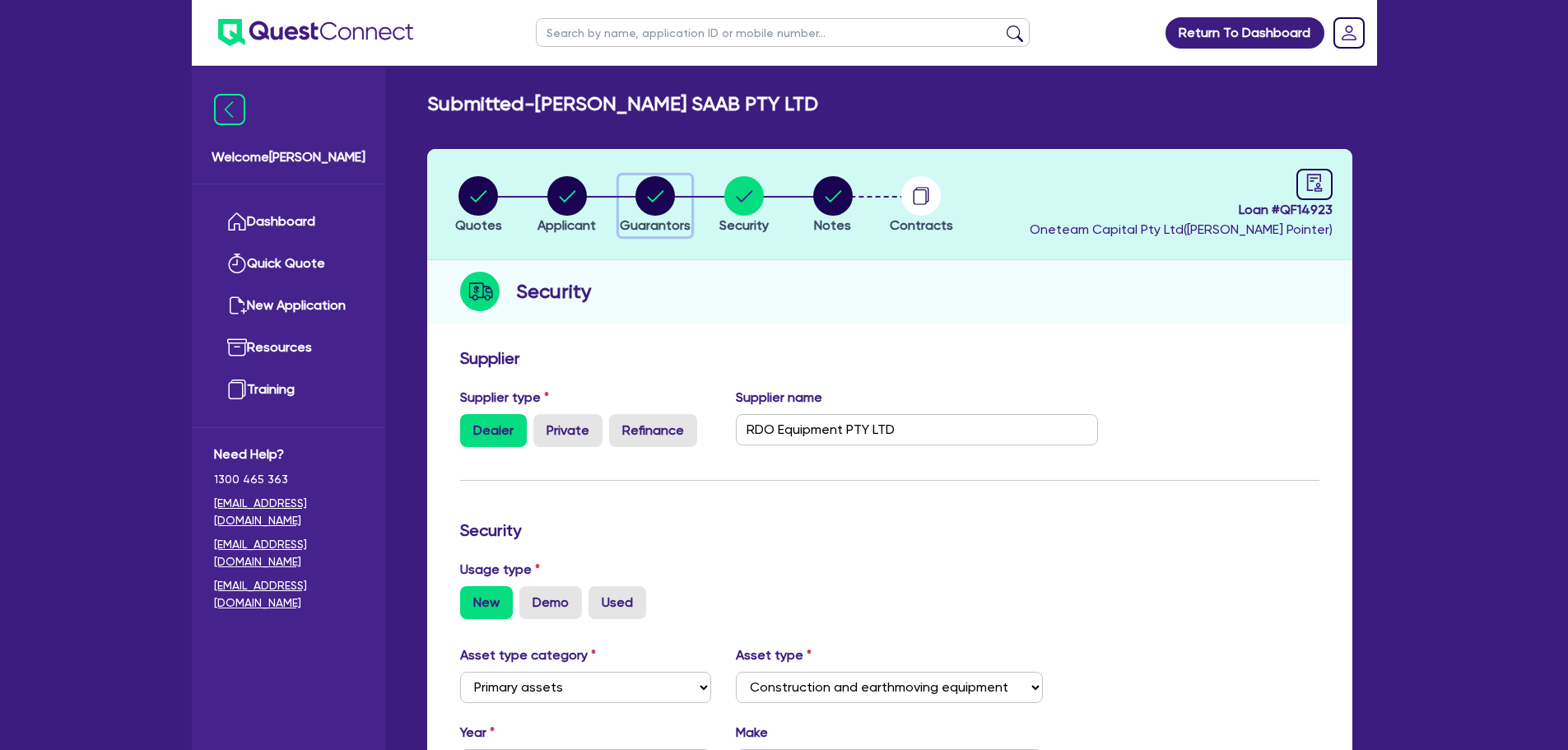
select select "EQUIPMENT_LOAN"
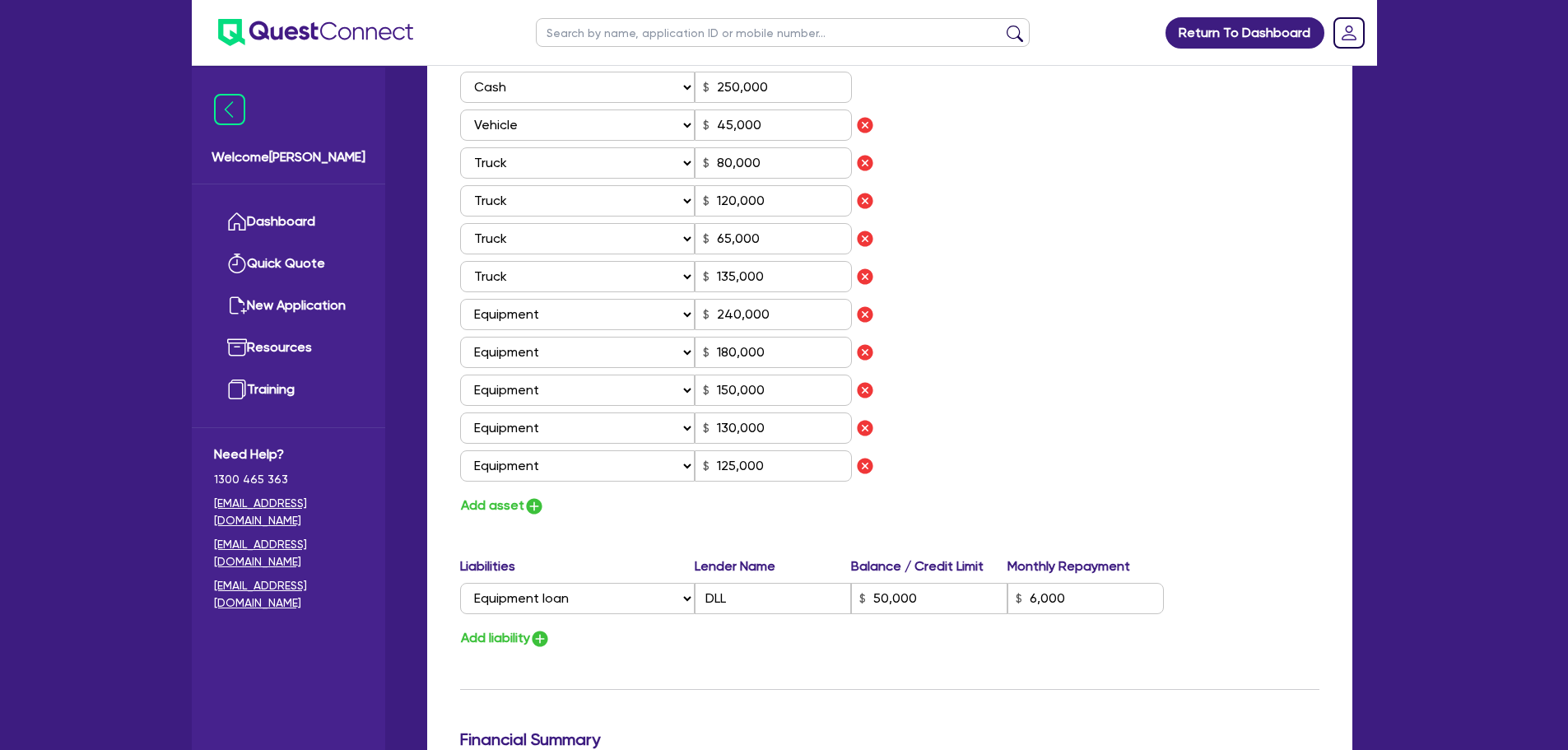
scroll to position [1235, 0]
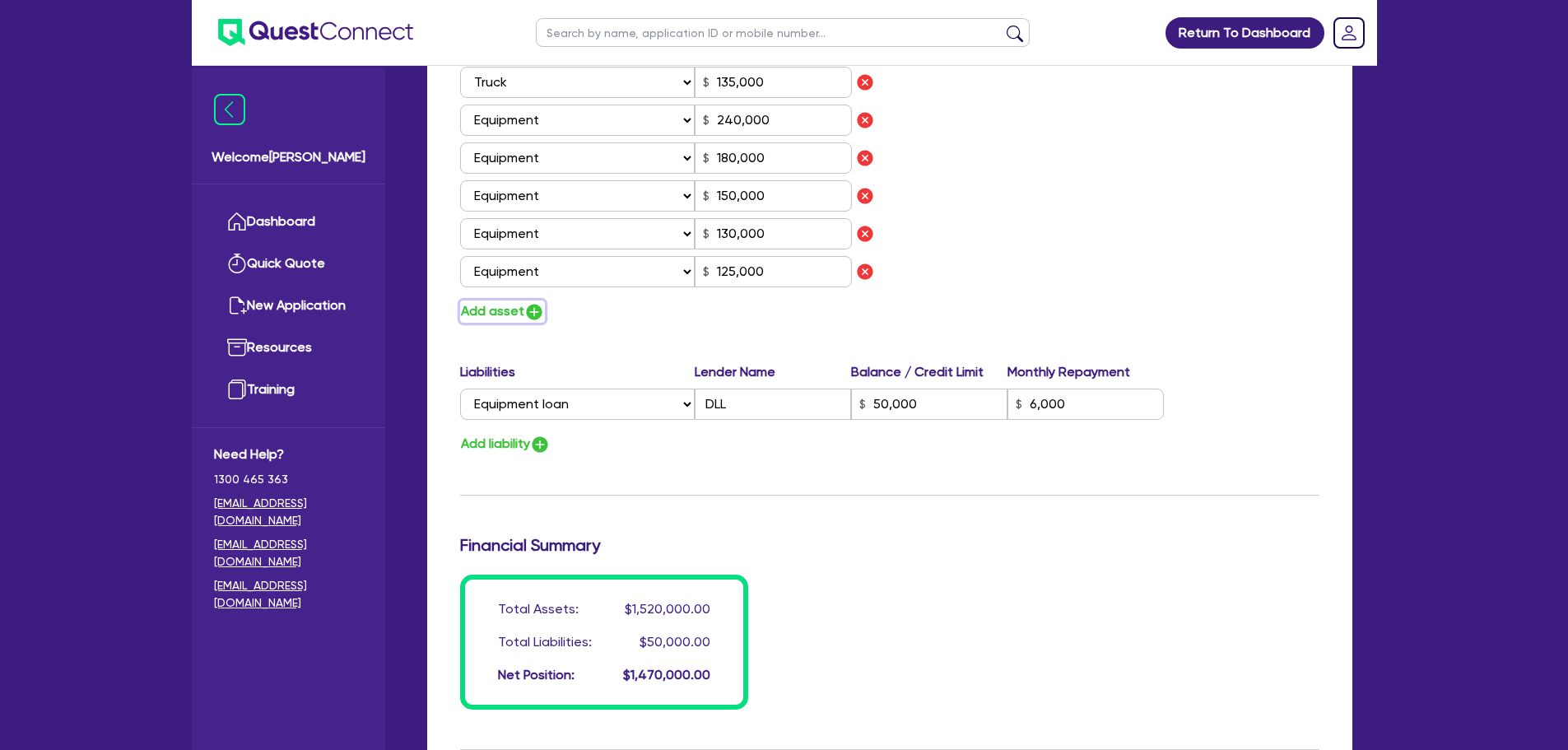
click at [532, 313] on img "button" at bounding box center [534, 311] width 20 height 20
type input "3"
type input "0444 503 302"
type input "250,000"
type input "45,000"
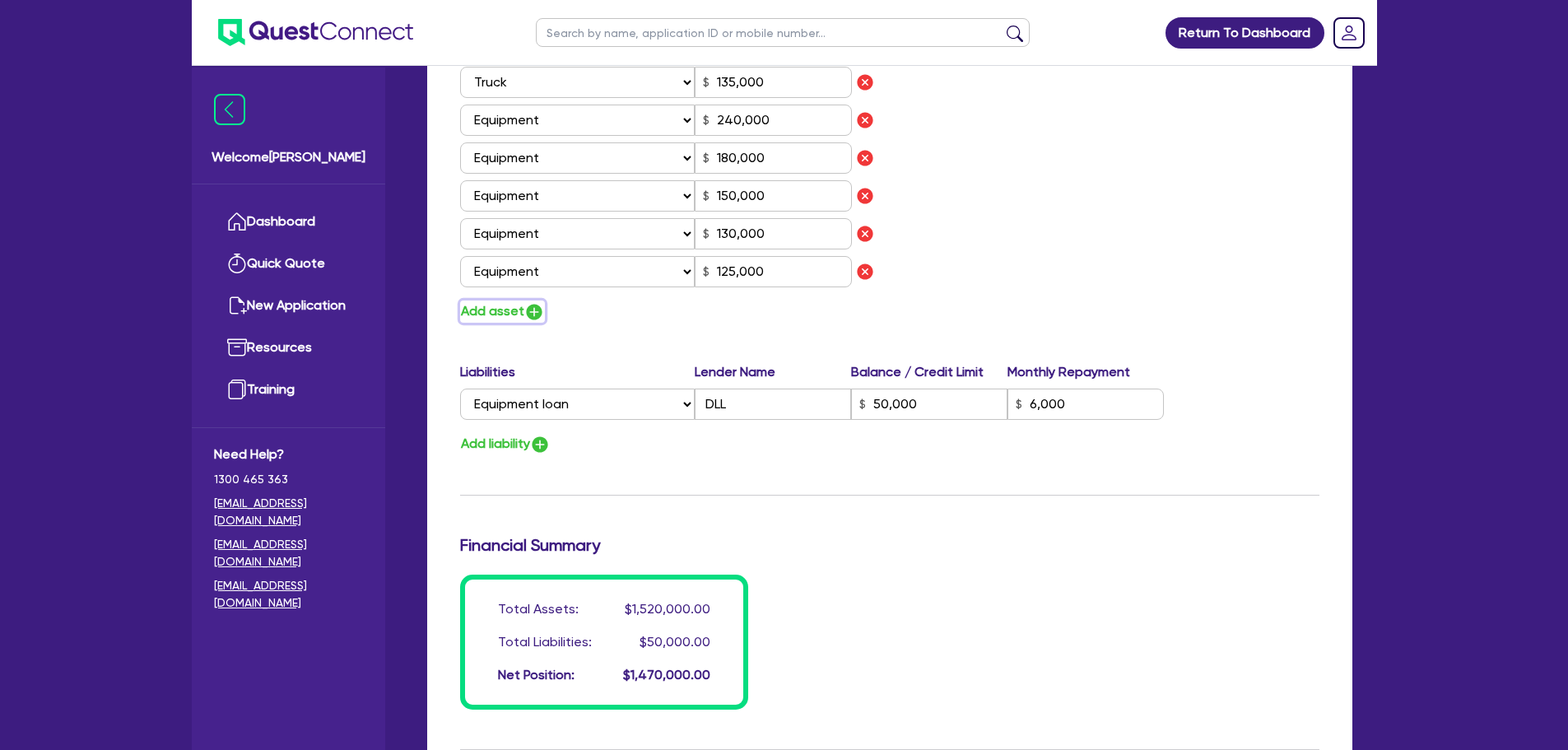
type input "80,000"
type input "120,000"
type input "65,000"
type input "135,000"
type input "240,000"
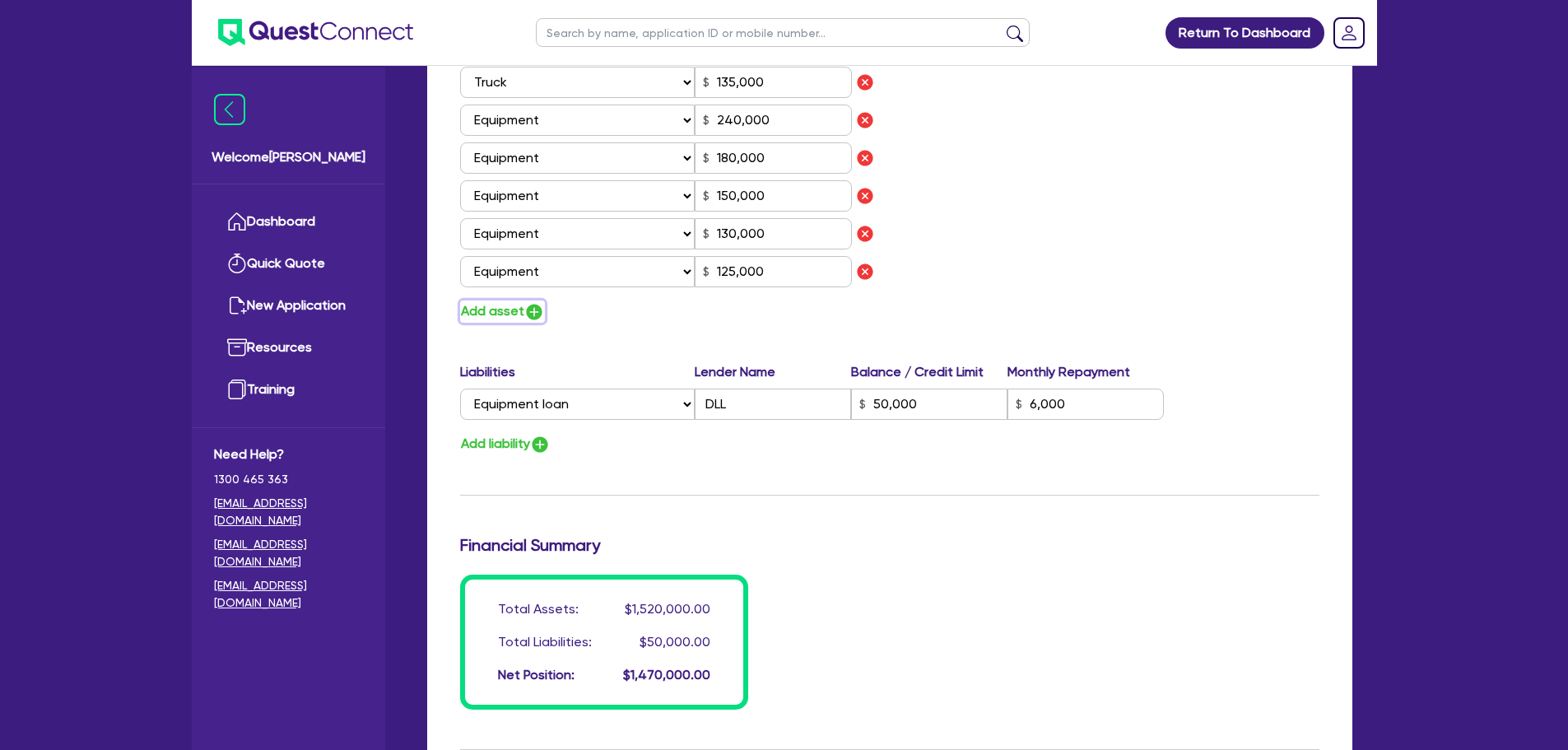
type input "180,000"
type input "150,000"
type input "130,000"
type input "125,000"
type input "50,000"
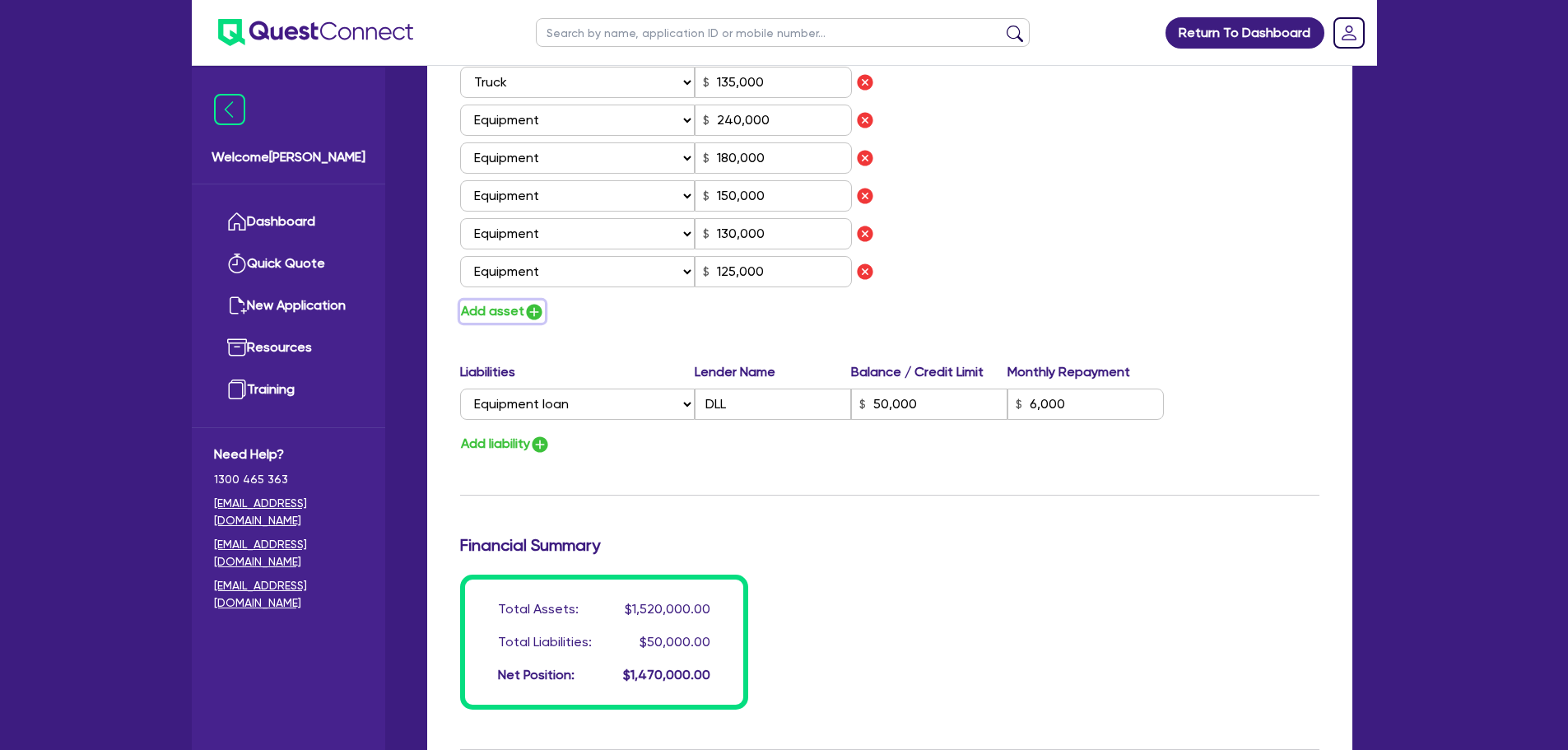
type input "6,000"
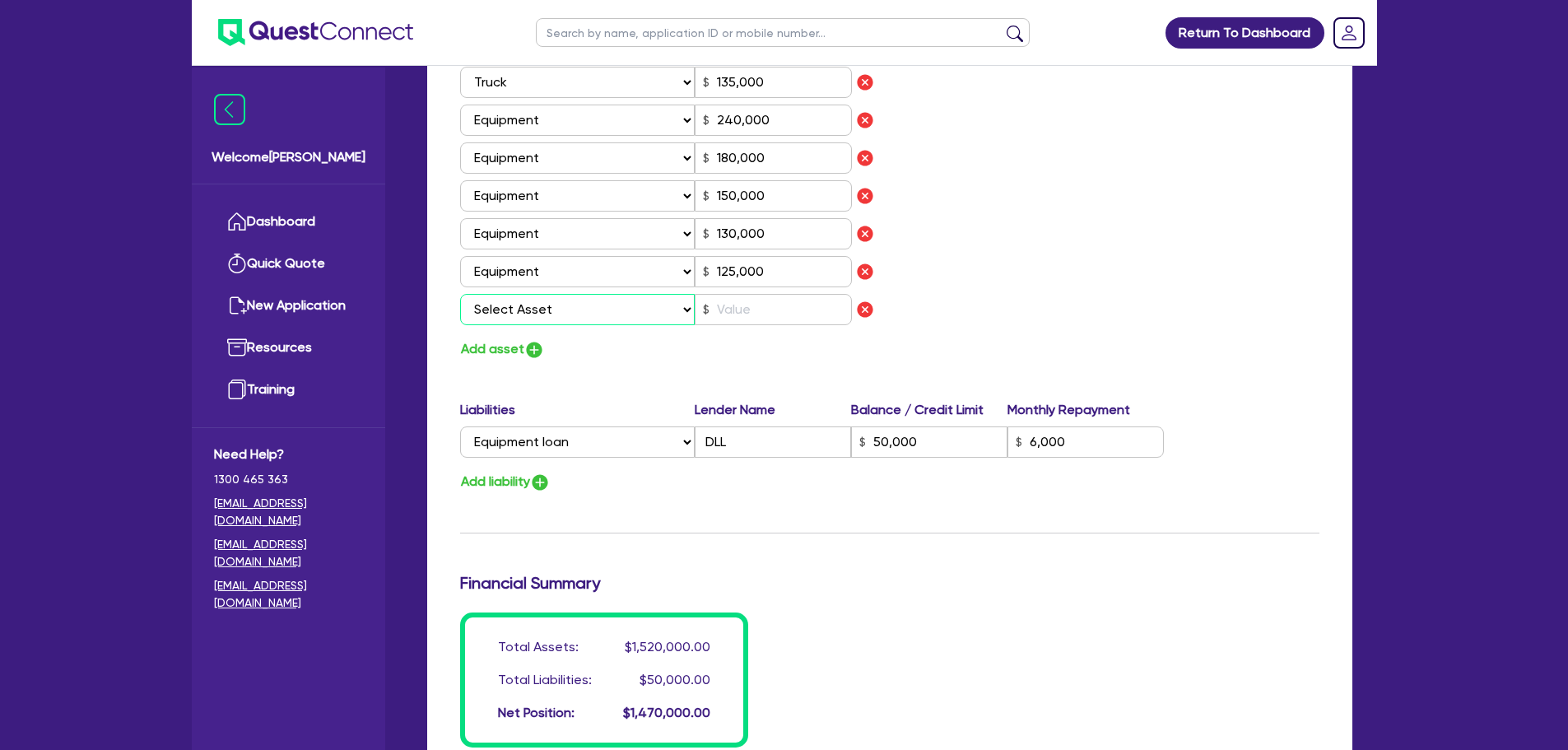
click at [536, 315] on select "Select Asset Cash Property Investment property Vehicle Truck Trailer Equipment …" at bounding box center [578, 308] width 236 height 31
select select "PROPERTY"
click at [460, 293] on select "Select Asset Cash Property Investment property Vehicle Truck Trailer Equipment …" at bounding box center [578, 308] width 236 height 31
type input "3"
type input "0444 503 302"
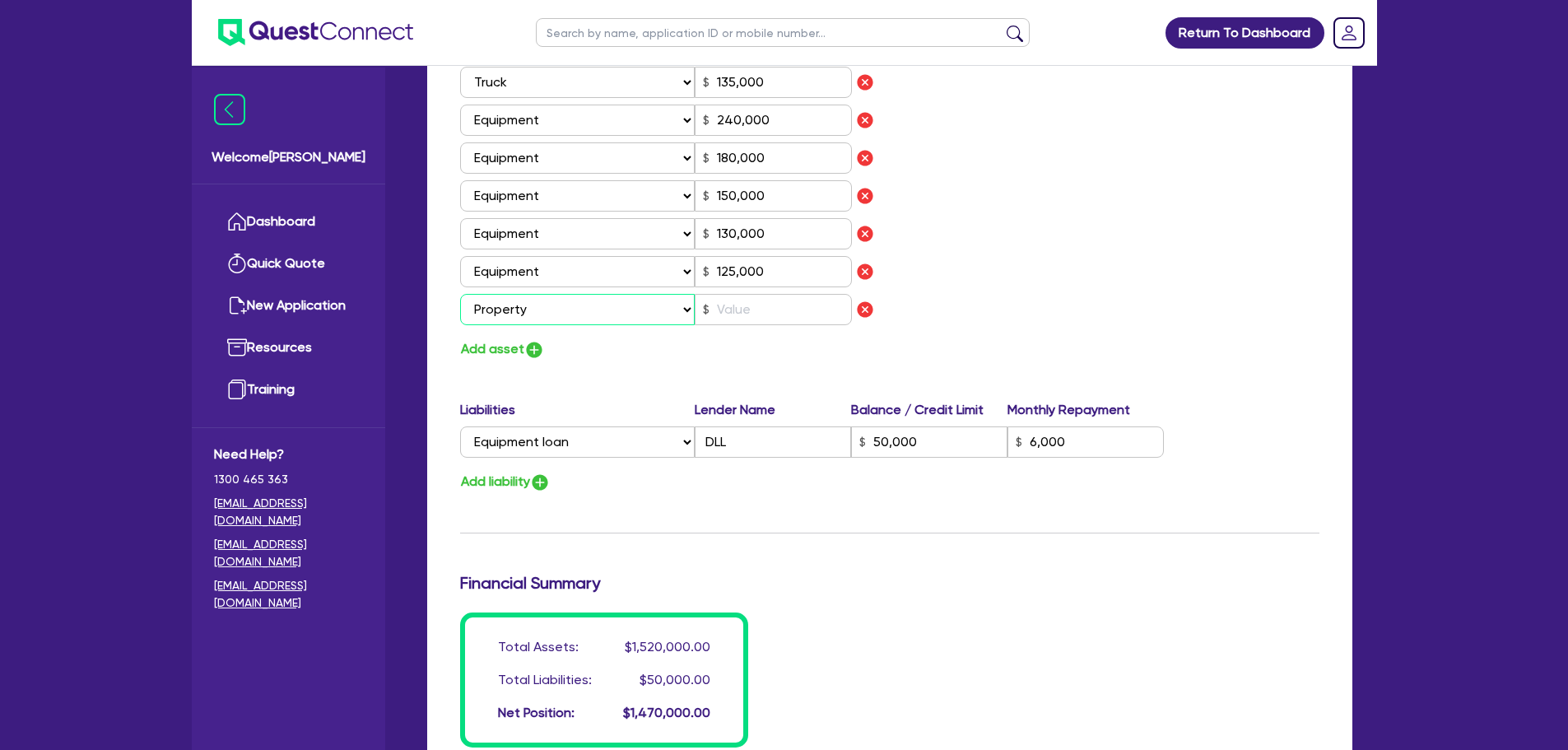
type input "250,000"
type input "45,000"
type input "80,000"
type input "120,000"
type input "65,000"
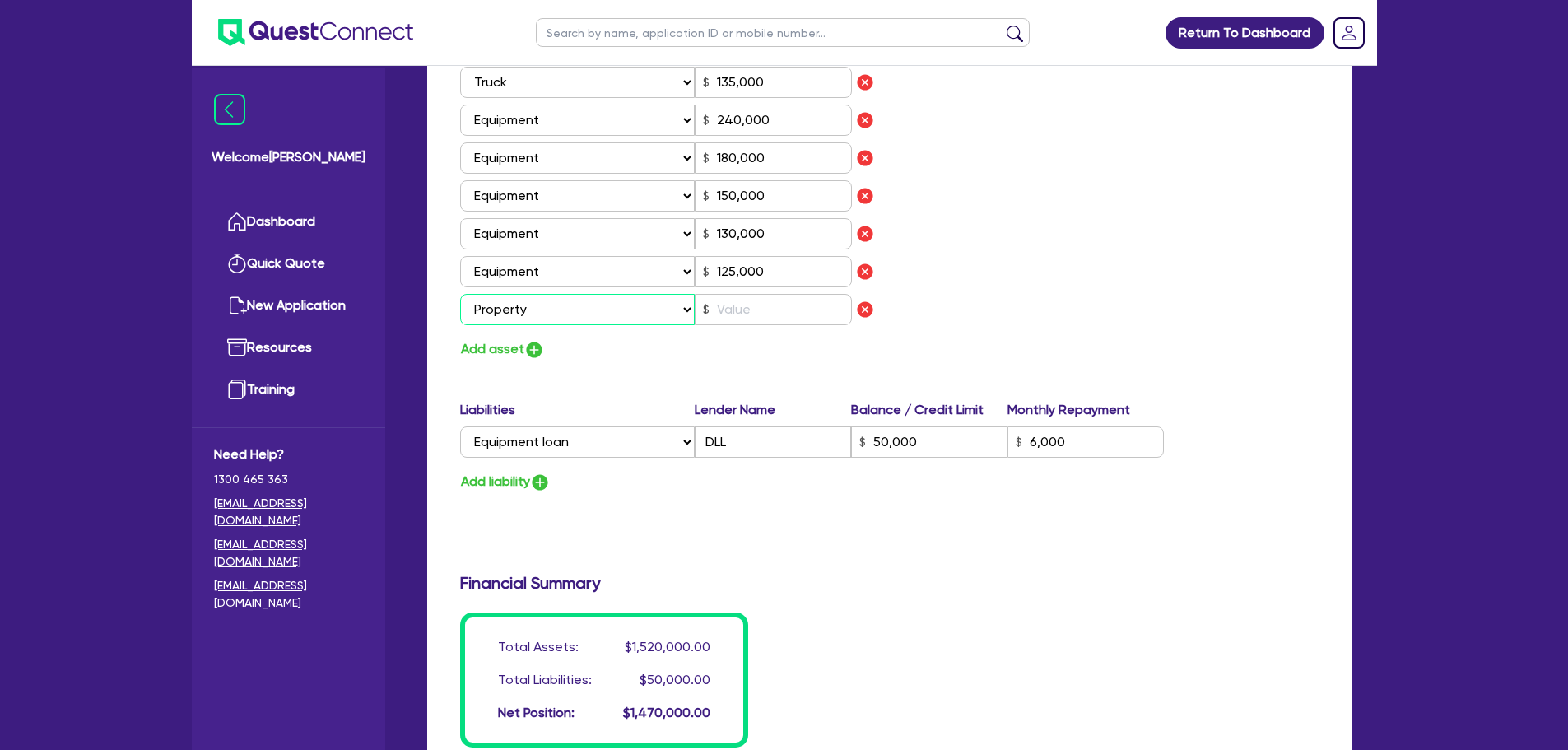
type input "135,000"
type input "240,000"
type input "180,000"
type input "150,000"
type input "130,000"
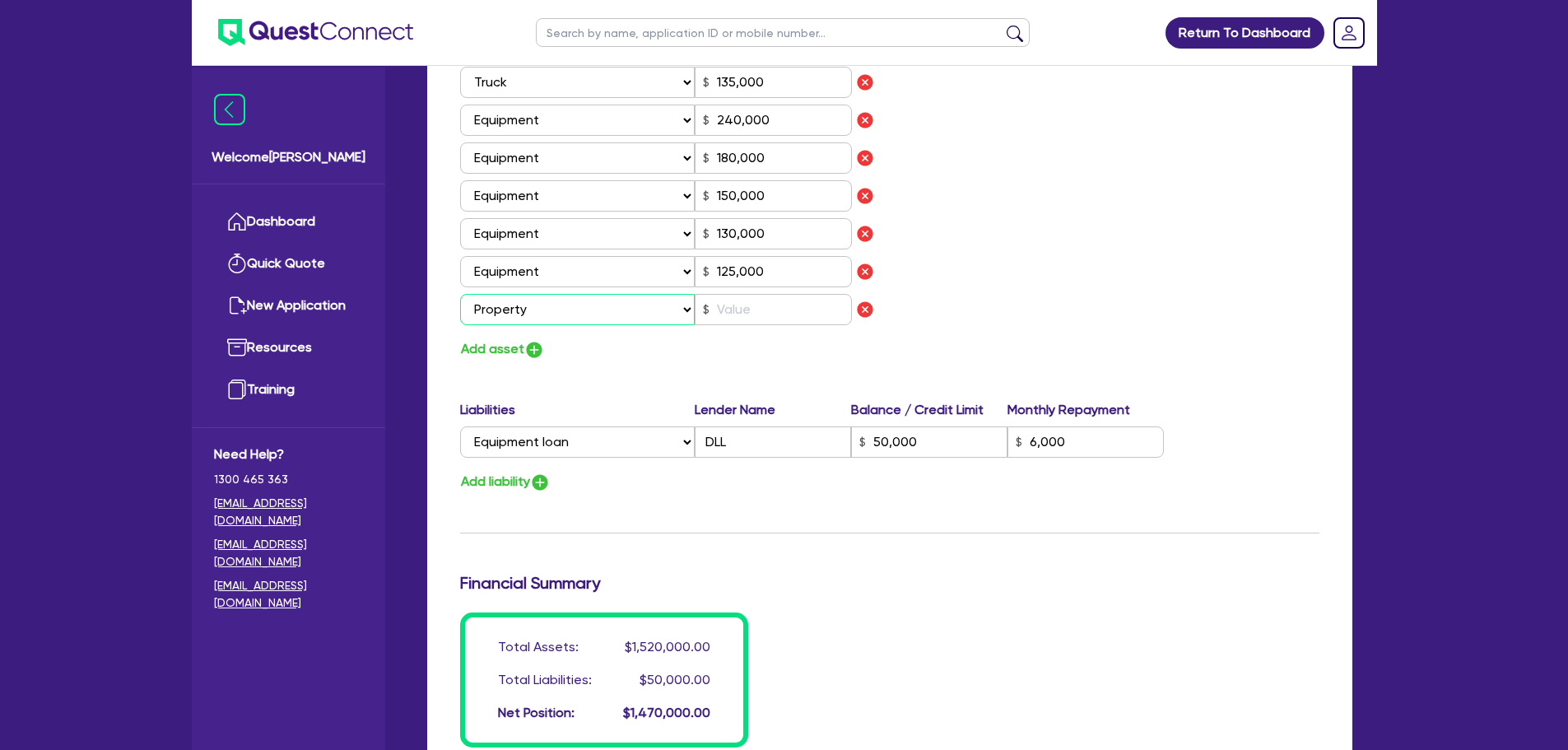
type input "125,000"
type input "50,000"
type input "6,000"
click at [772, 307] on input "text" at bounding box center [773, 308] width 158 height 31
type input "3"
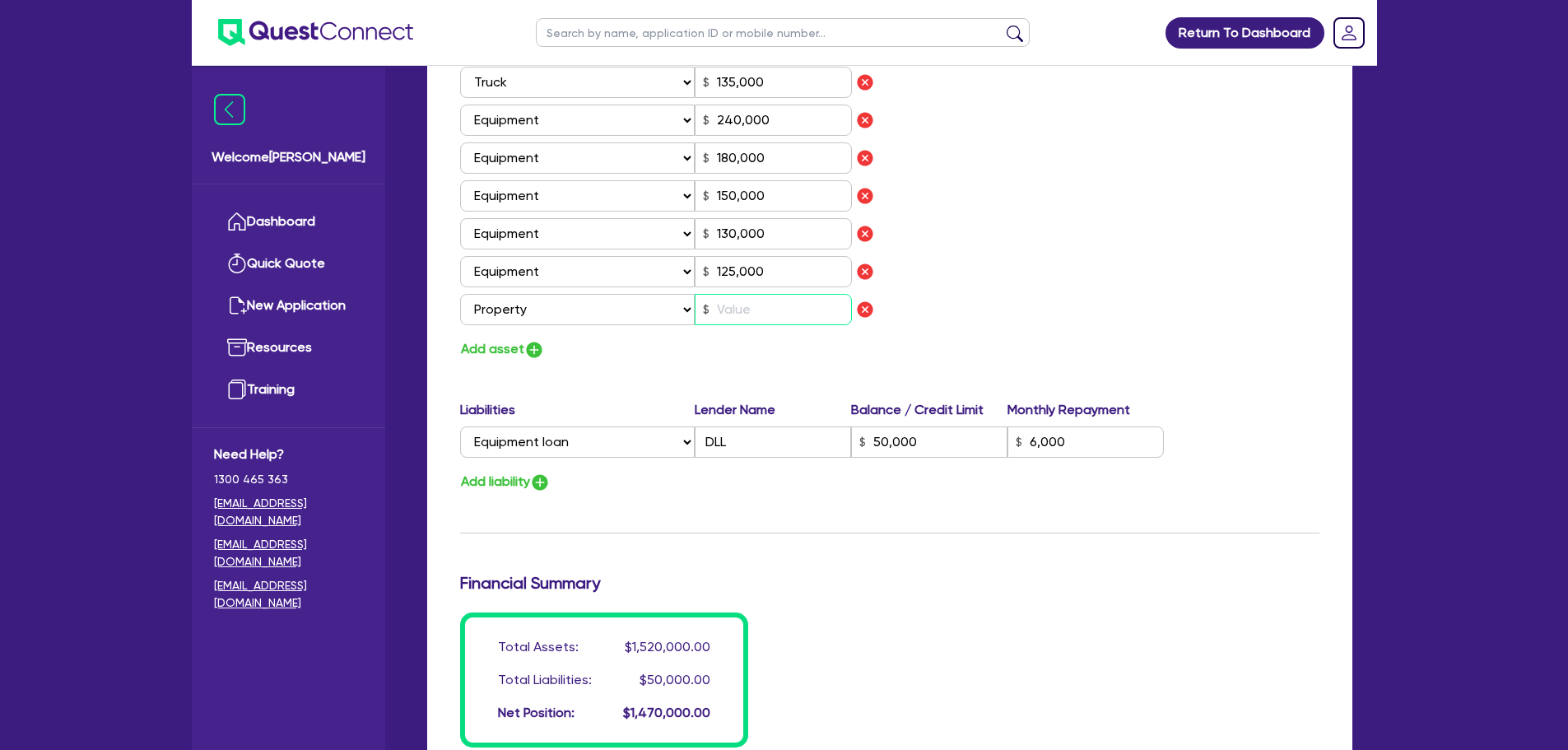
type input "0444 503 302"
type input "250,000"
type input "45,000"
type input "80,000"
type input "120,000"
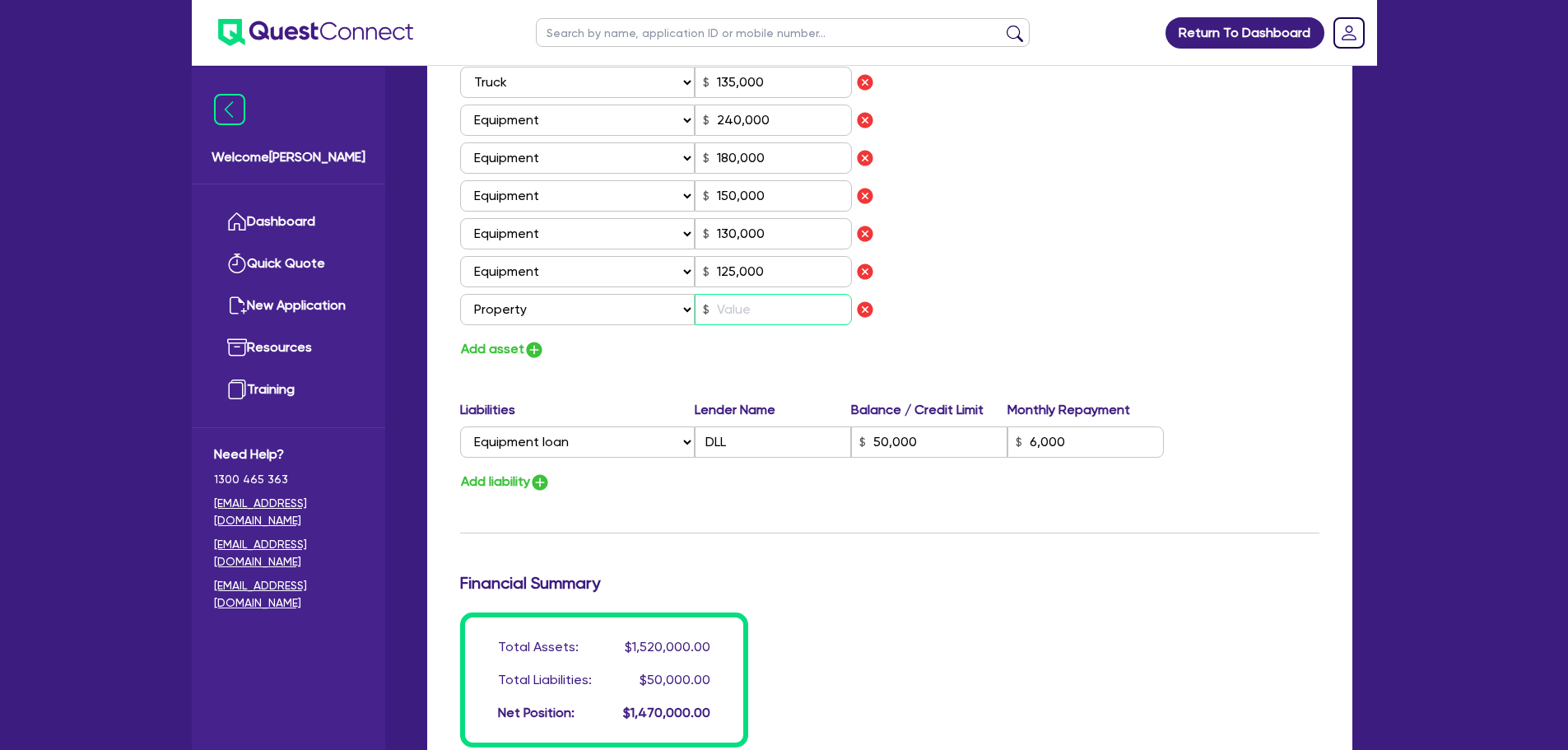
type input "65,000"
type input "135,000"
type input "240,000"
type input "180,000"
type input "150,000"
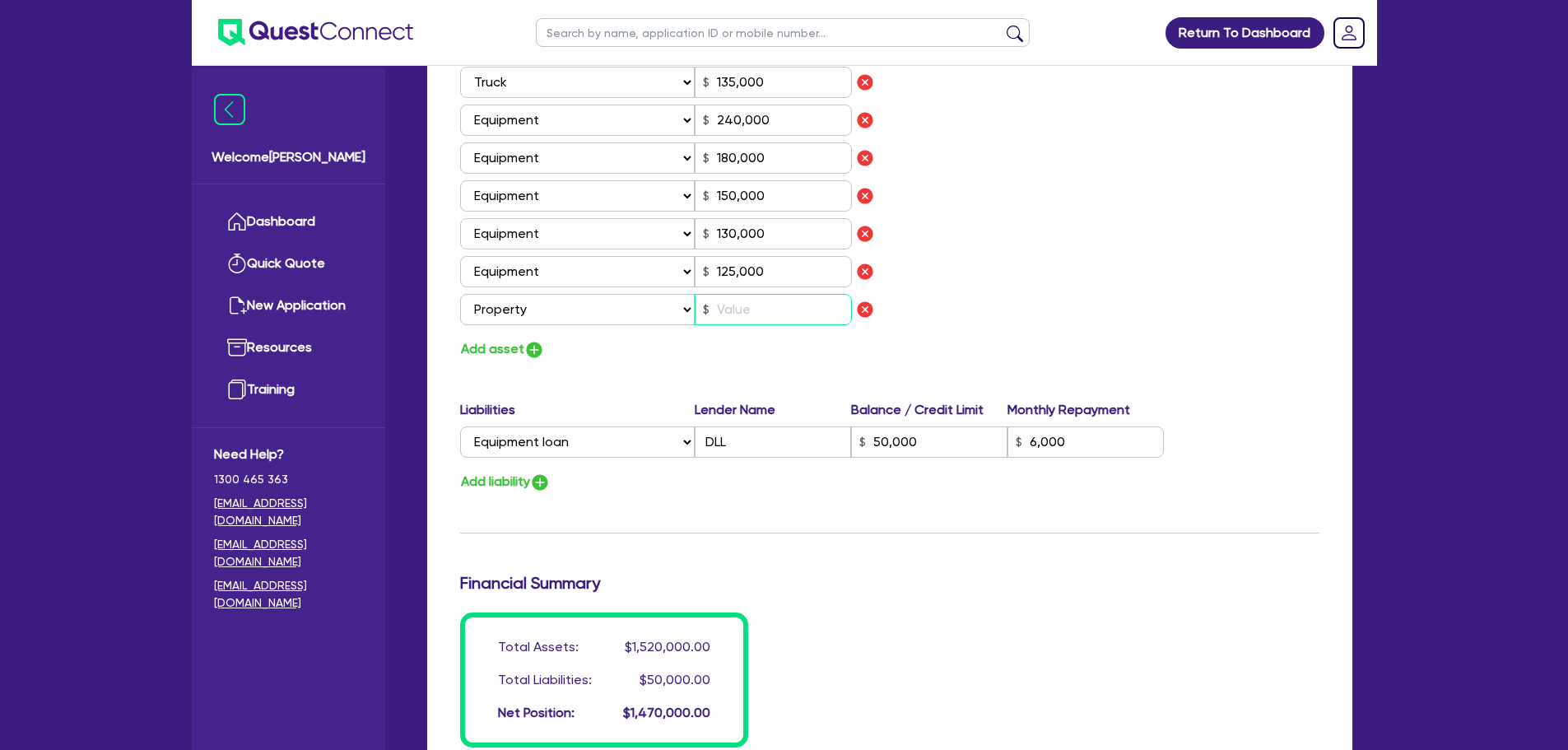
type input "130,000"
type input "125,000"
type input "50,000"
type input "6,000"
type input "1"
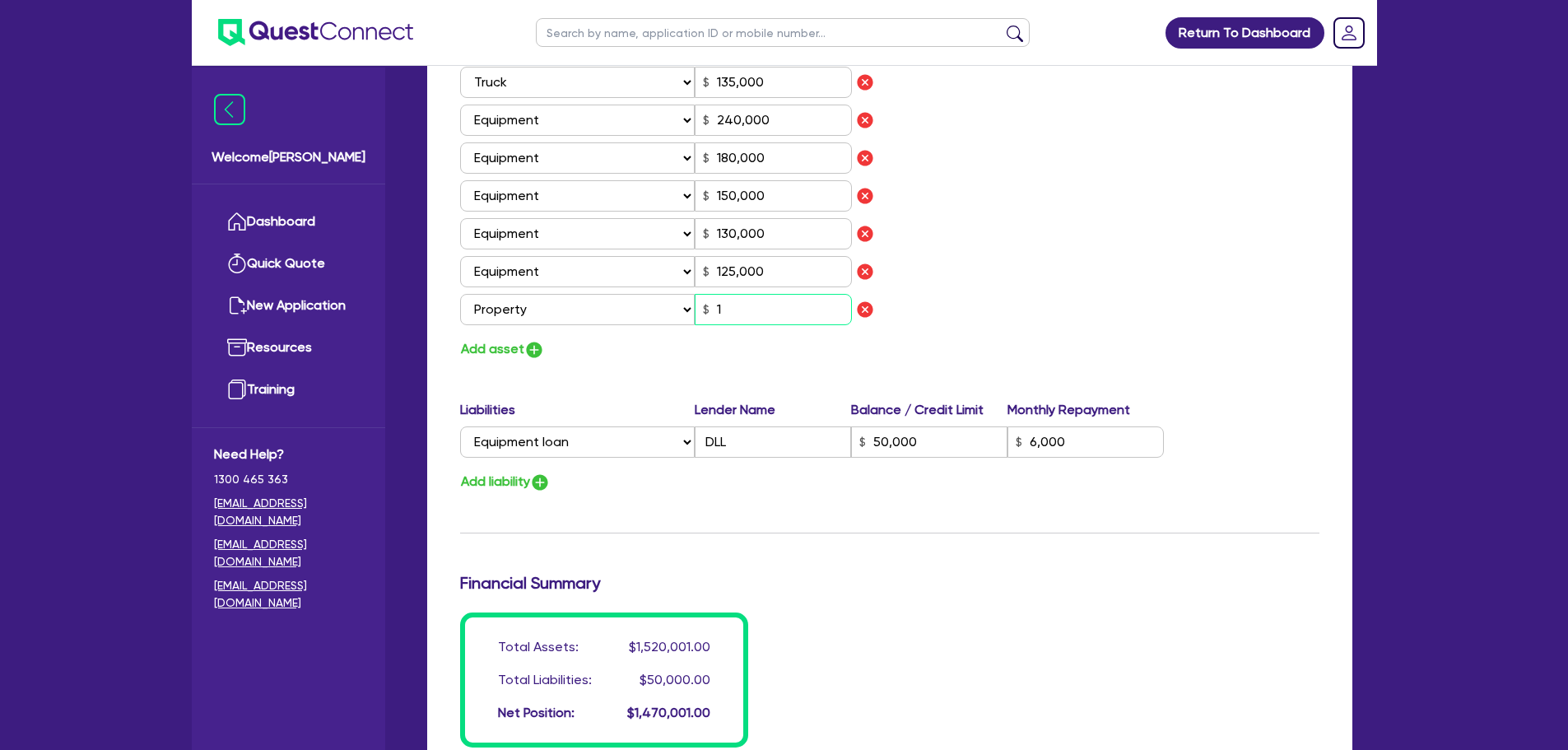
type input "3"
type input "0444 503 302"
type input "250,000"
type input "45,000"
type input "80,000"
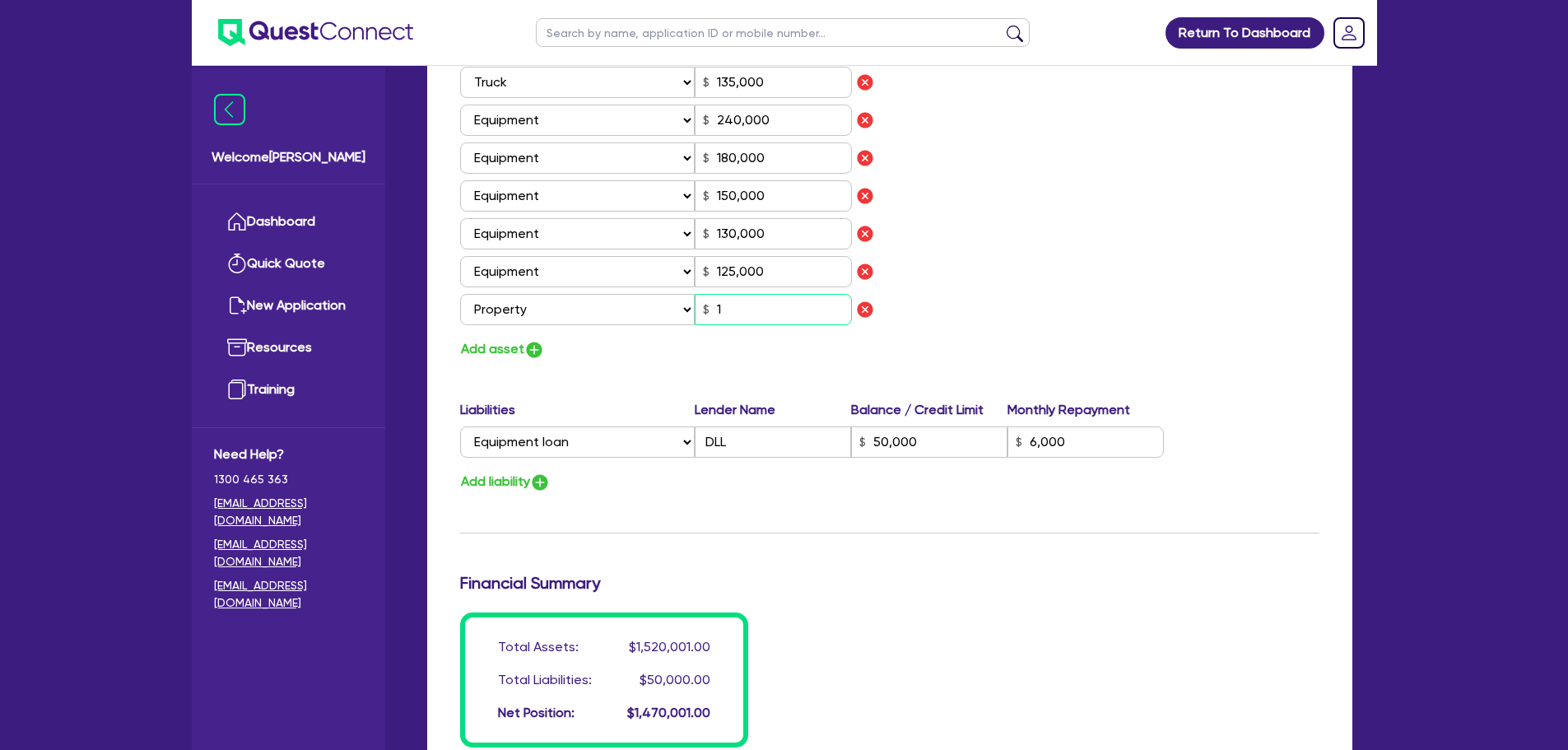
type input "120,000"
type input "65,000"
type input "135,000"
type input "240,000"
type input "180,000"
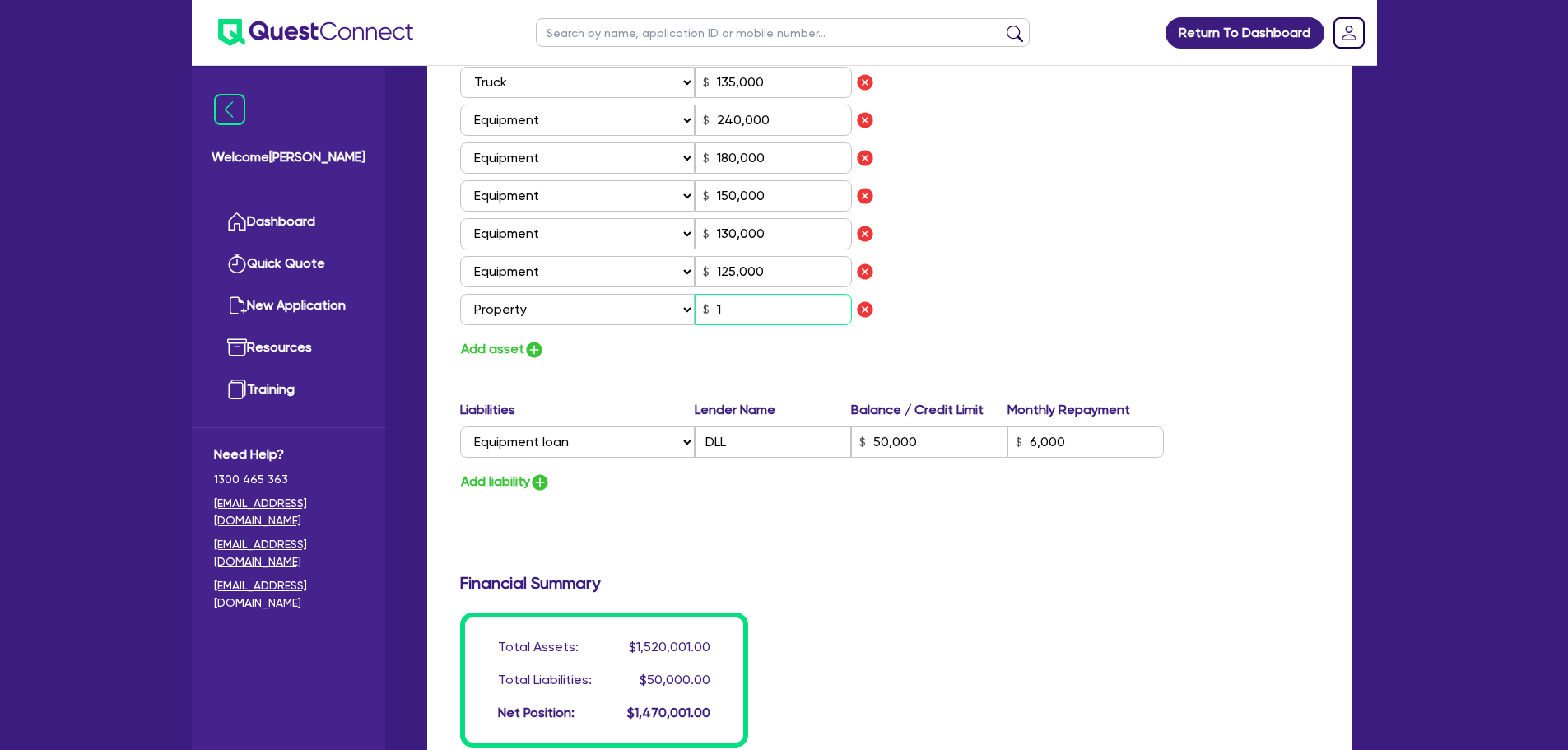
type input "150,000"
type input "130,000"
type input "125,000"
type input "50,000"
type input "6,000"
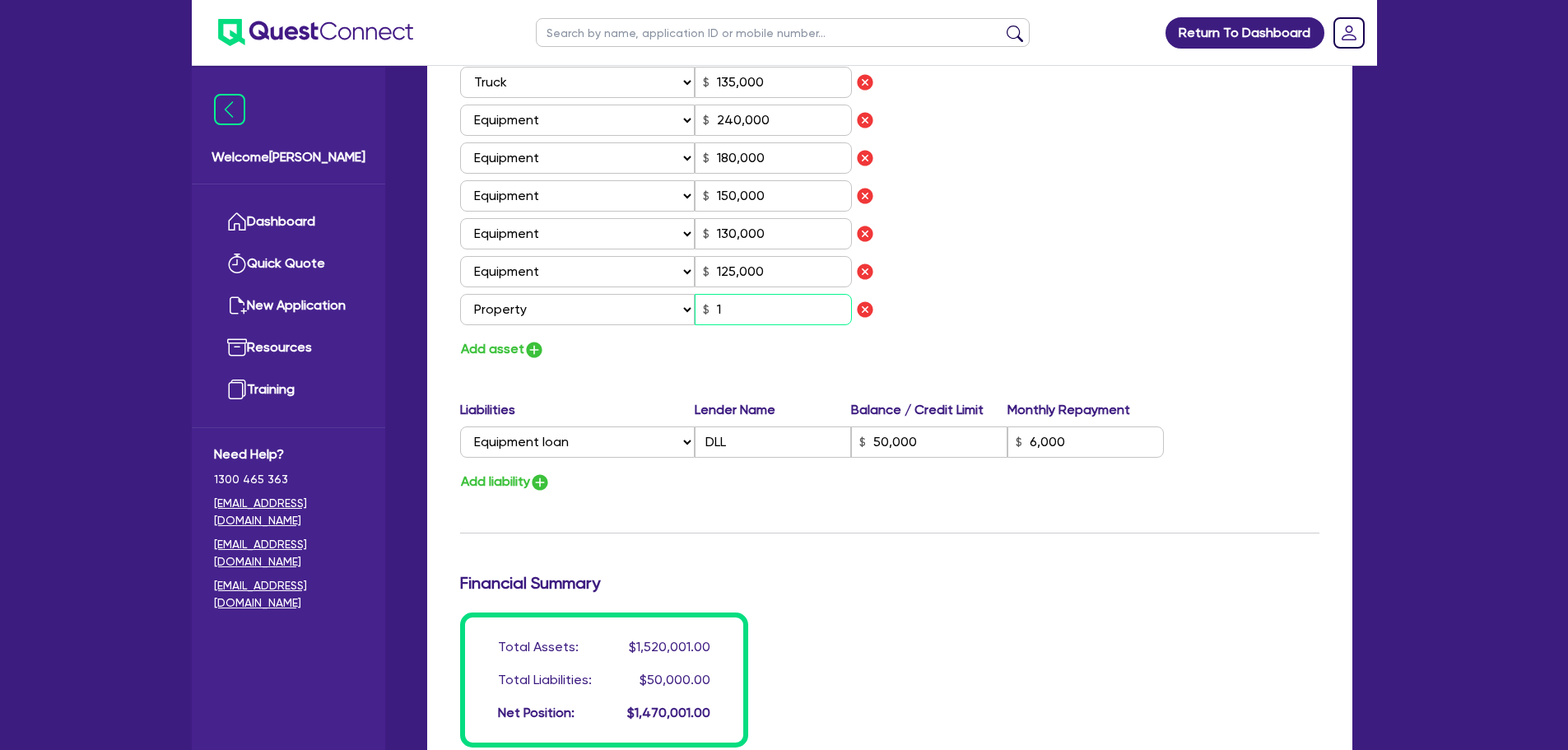
type input "10"
type input "3"
type input "0444 503 302"
type input "250,000"
type input "45,000"
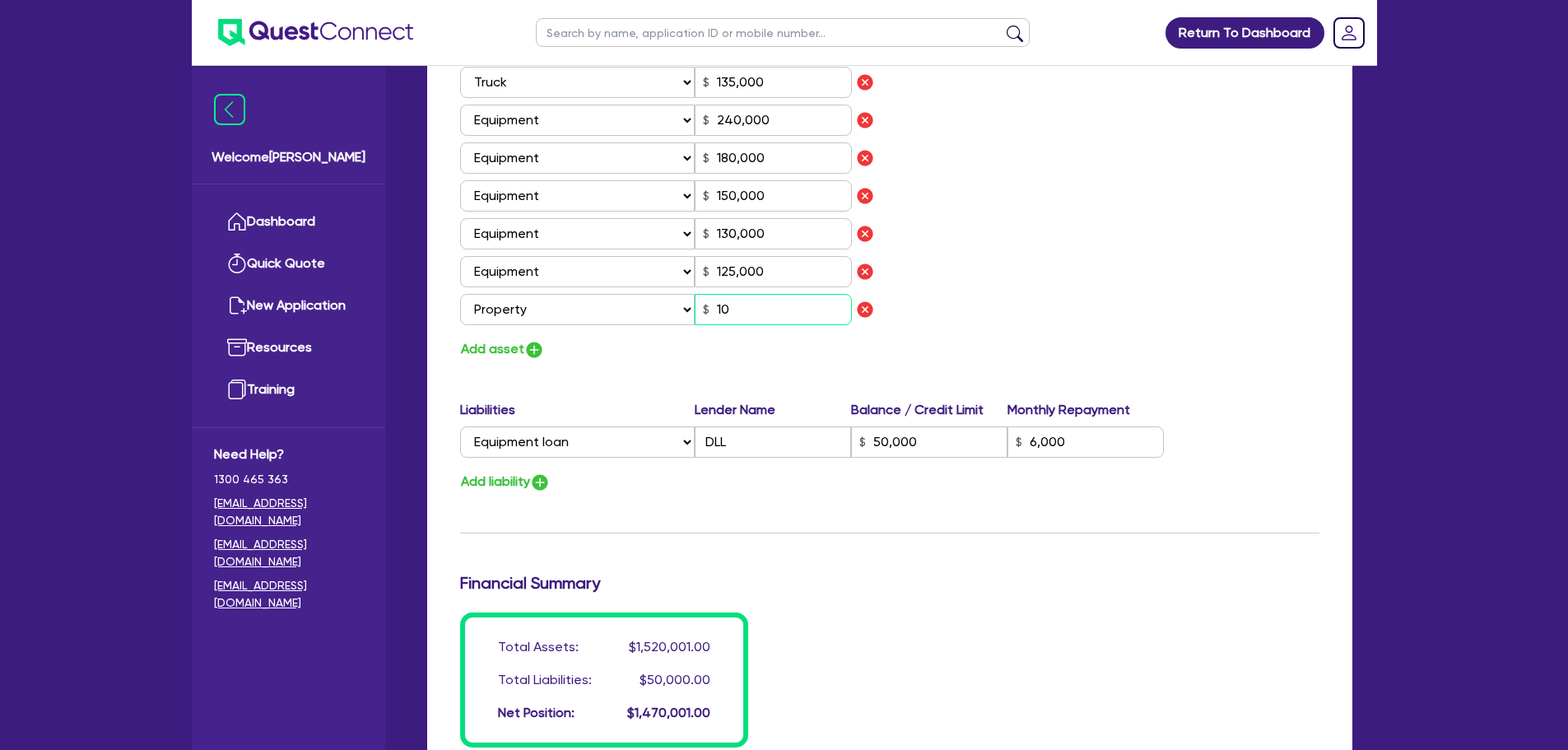
type input "80,000"
type input "120,000"
type input "65,000"
type input "135,000"
type input "240,000"
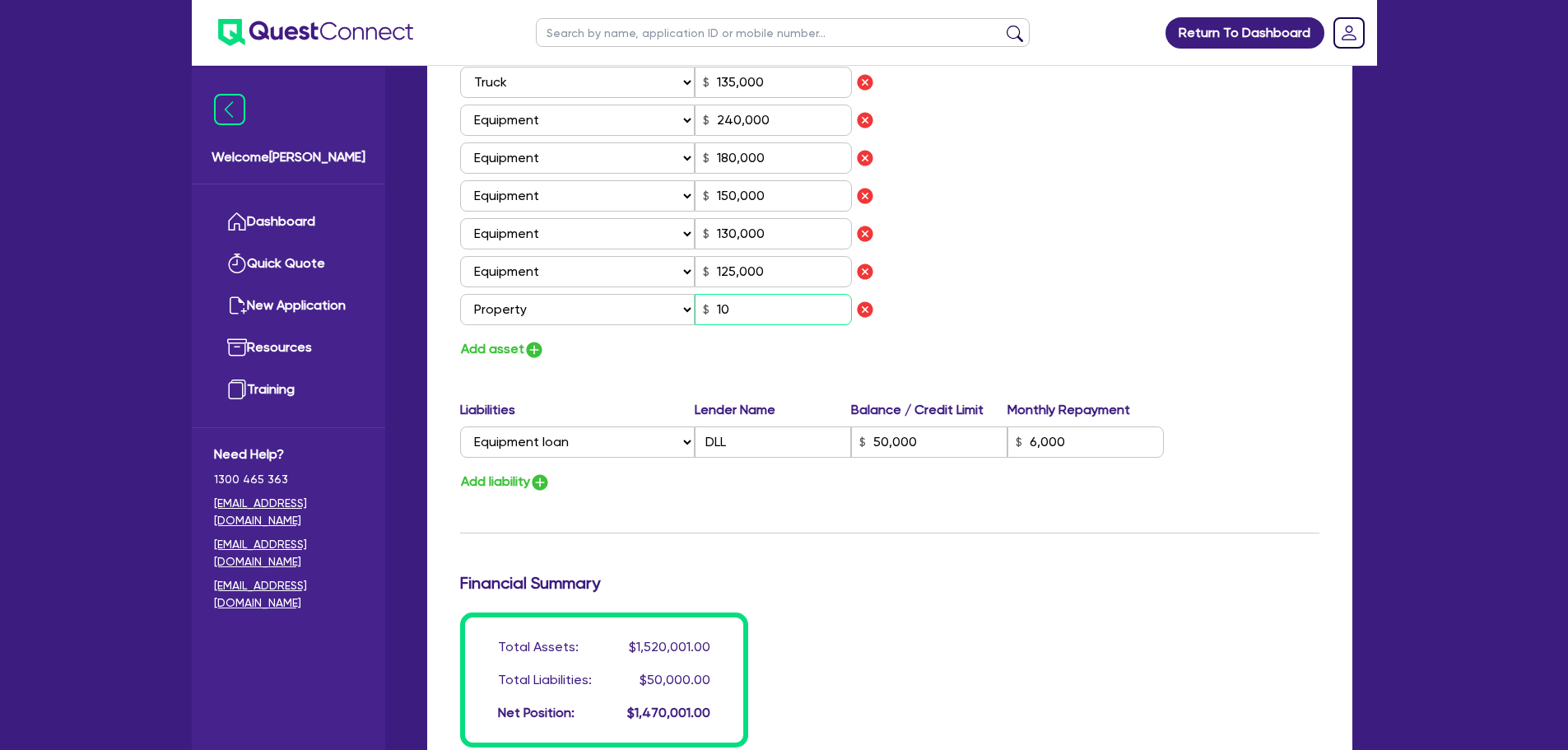
type input "180,000"
type input "150,000"
type input "130,000"
type input "125,000"
type input "50,000"
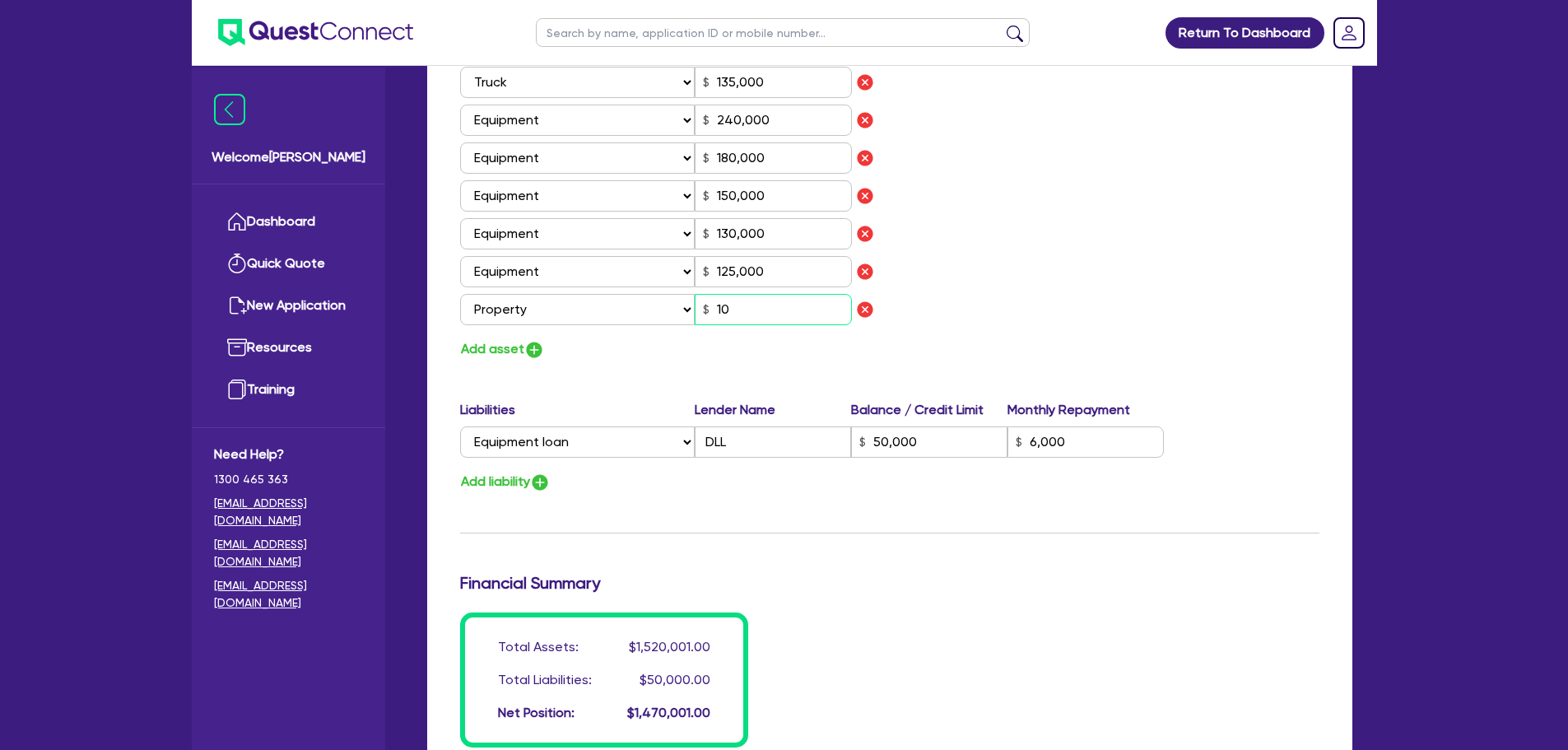
type input "6,000"
type input "105"
type input "3"
type input "0444 503 302"
type input "250,000"
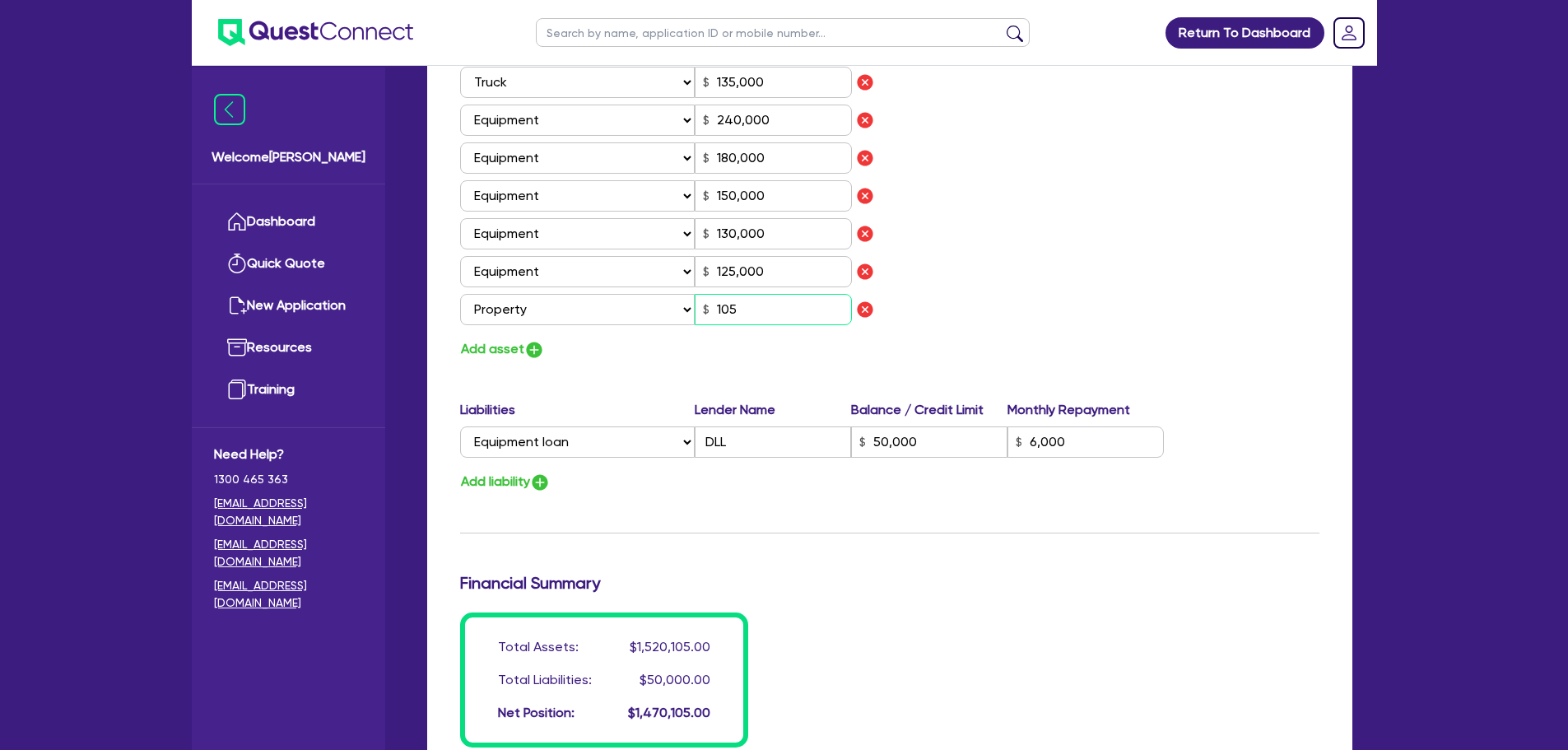
type input "45,000"
type input "80,000"
type input "120,000"
type input "65,000"
type input "135,000"
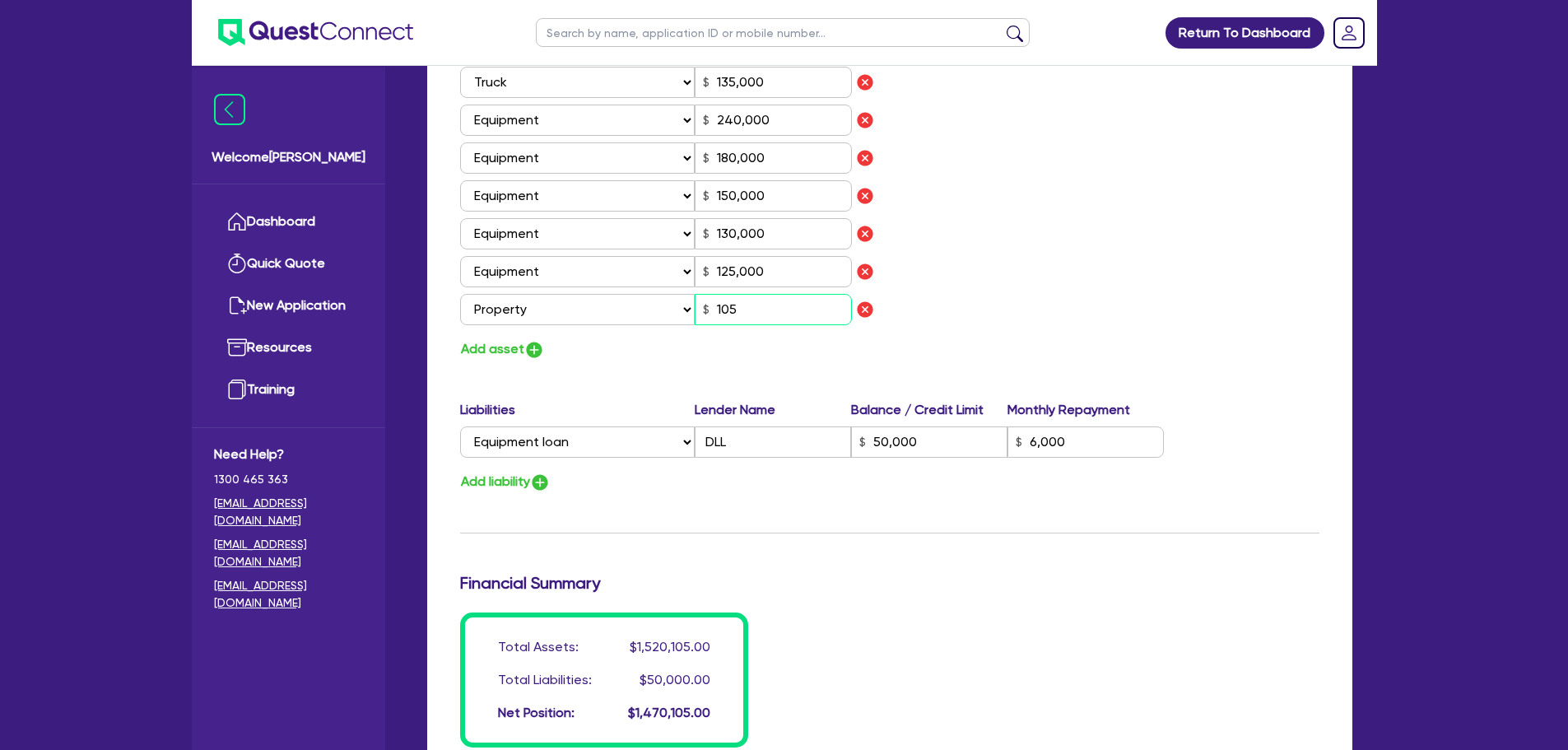
type input "240,000"
type input "180,000"
type input "150,000"
type input "130,000"
type input "125,000"
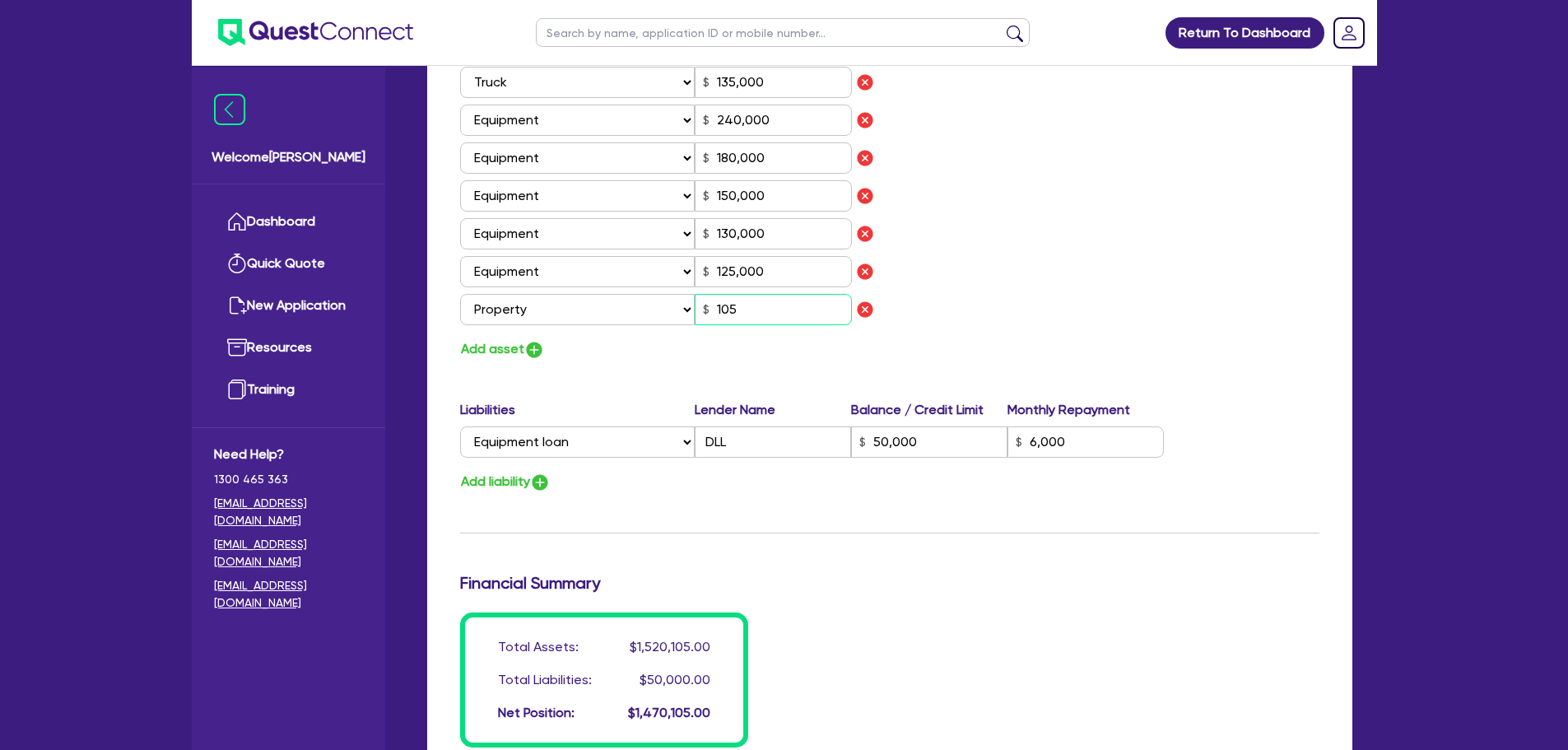
type input "50,000"
type input "6,000"
type input "1,050"
type input "3"
type input "0444 503 302"
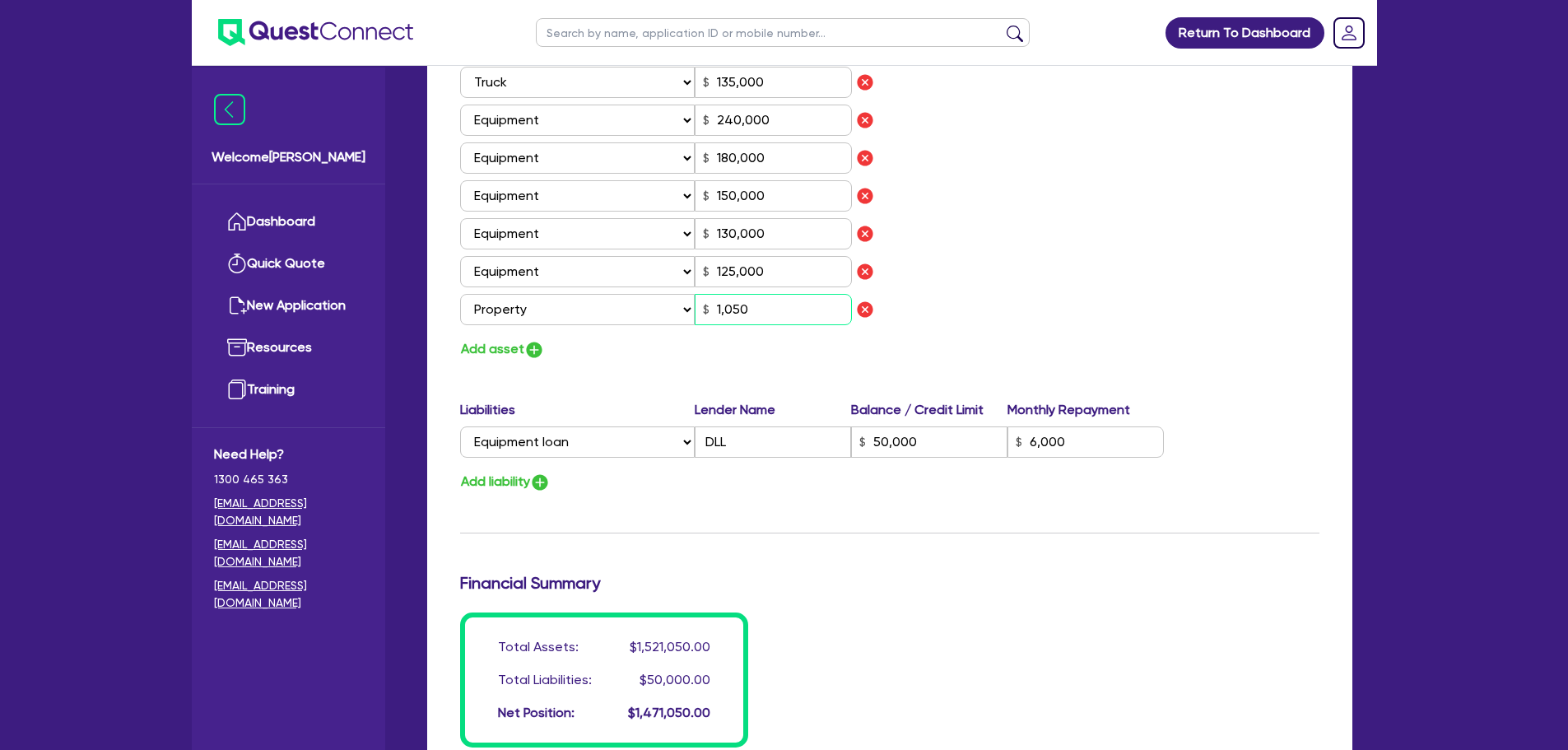
type input "250,000"
type input "45,000"
type input "80,000"
type input "120,000"
type input "65,000"
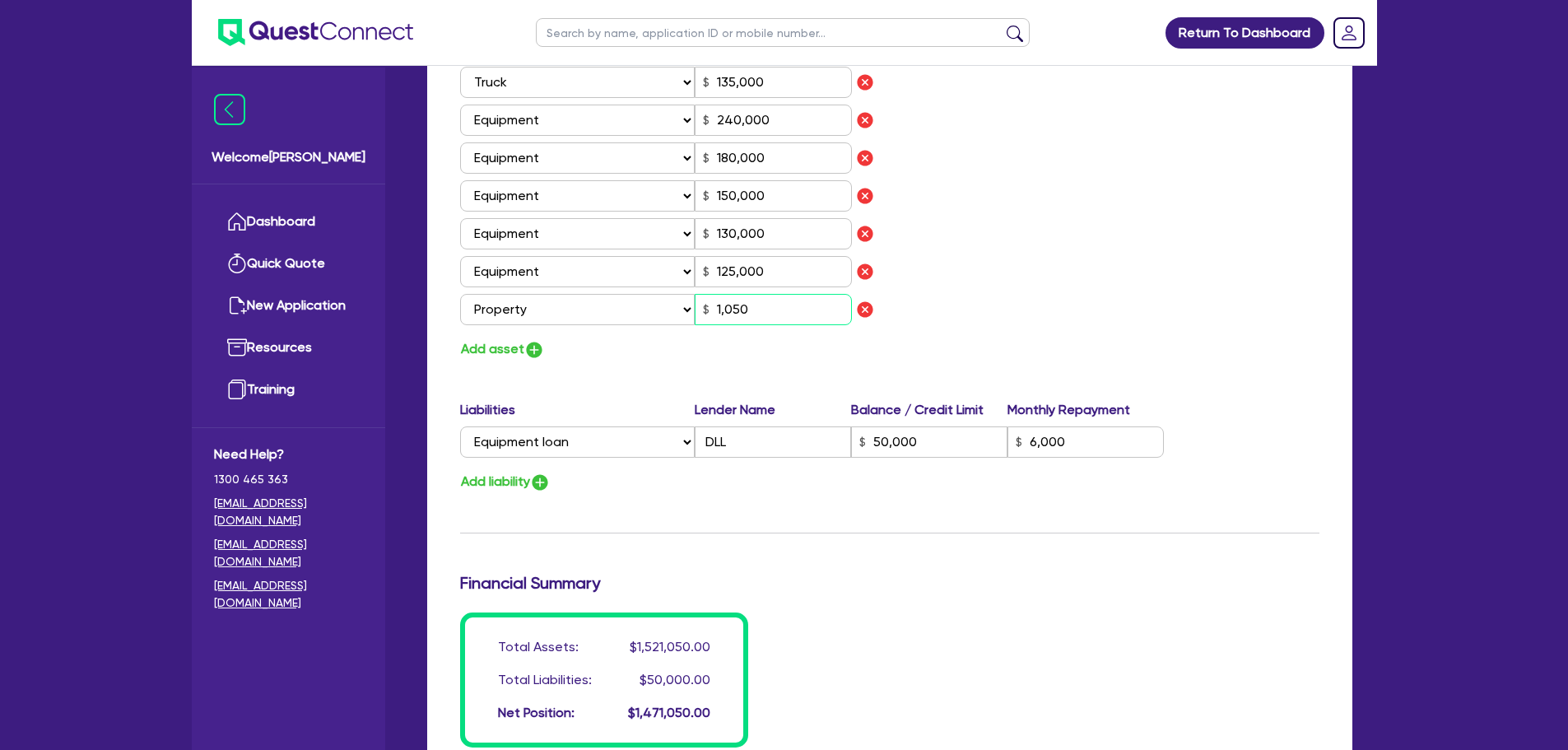
type input "135,000"
type input "240,000"
type input "180,000"
type input "150,000"
type input "130,000"
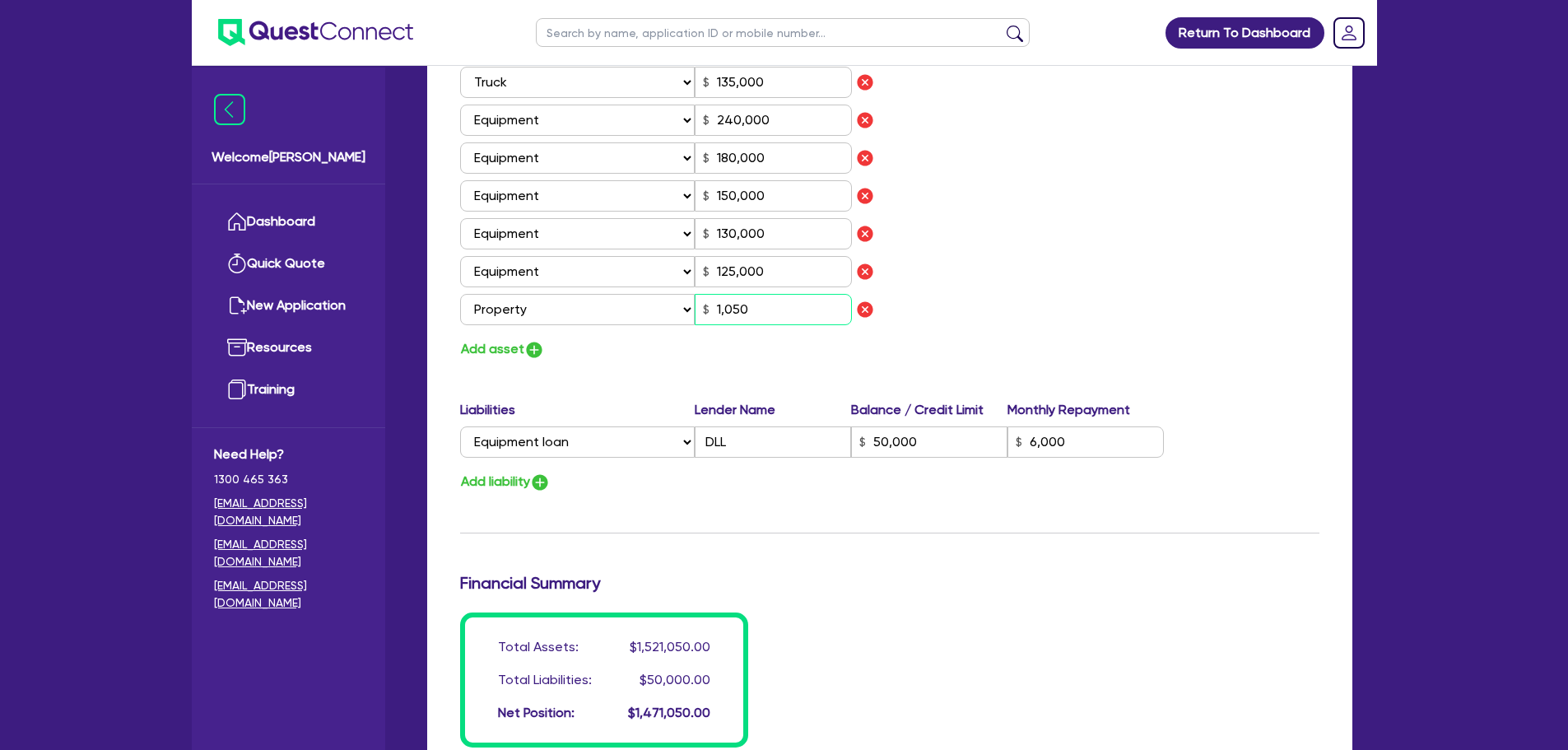
type input "125,000"
type input "50,000"
type input "6,000"
type input "10,500"
type input "3"
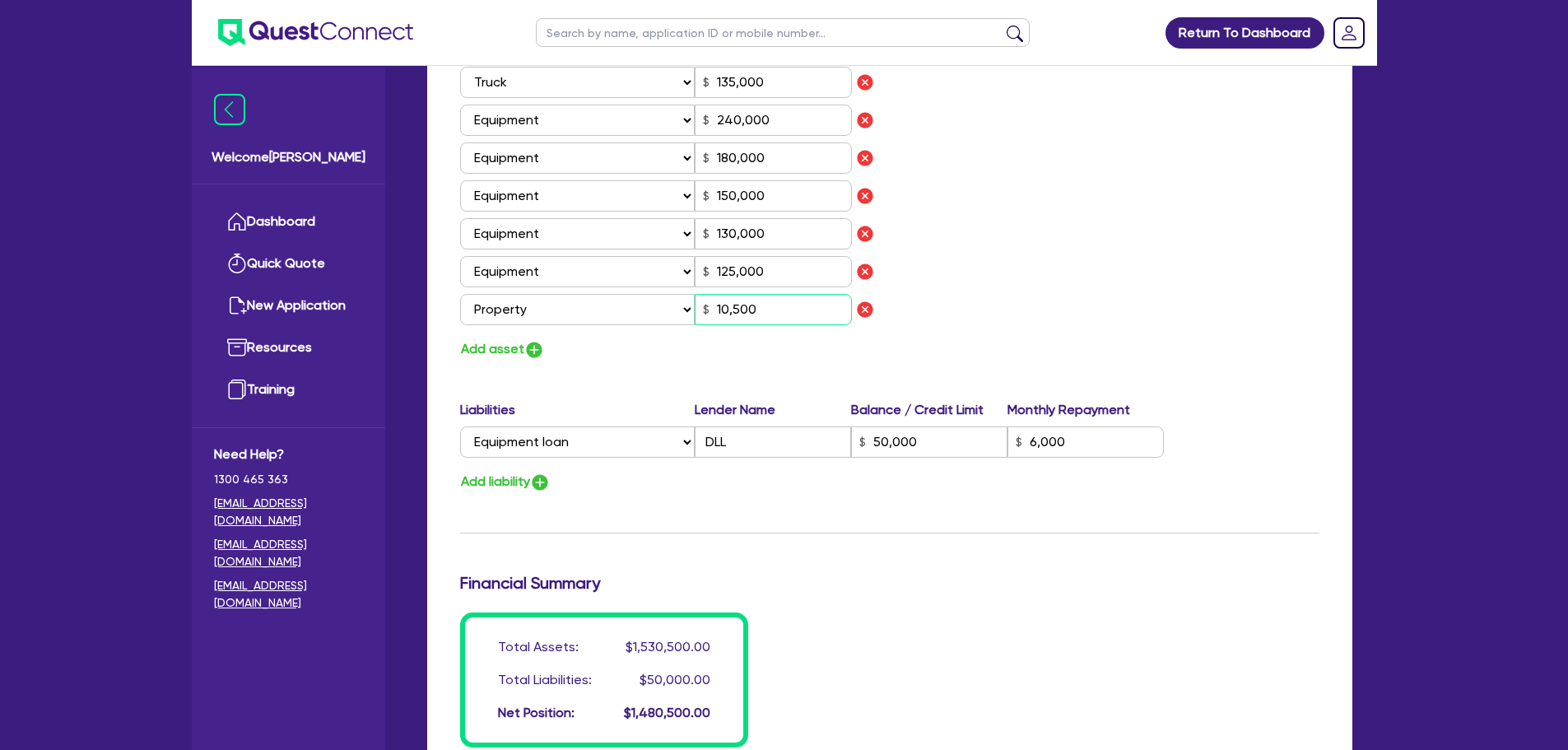
type input "0444 503 302"
type input "250,000"
type input "45,000"
type input "80,000"
type input "120,000"
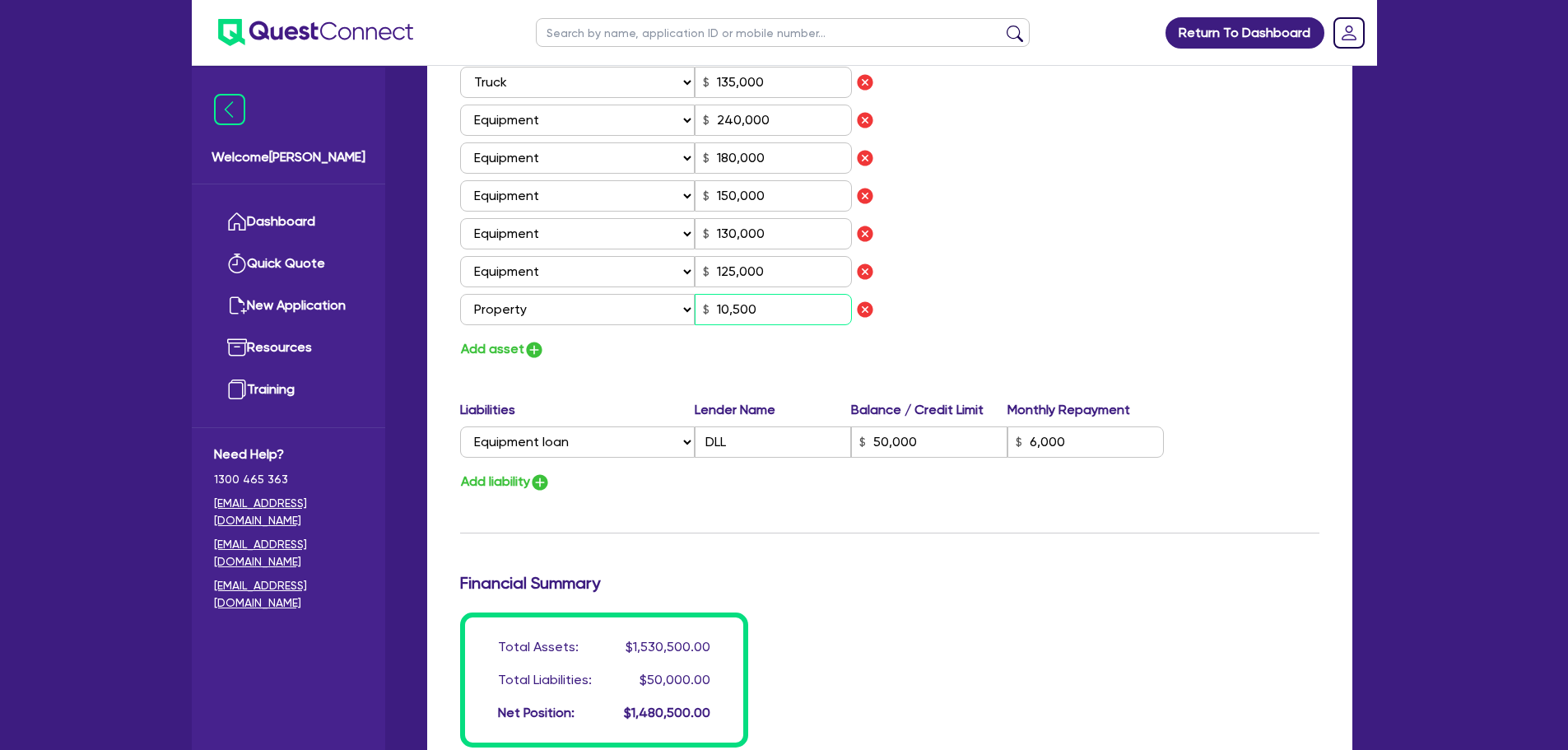
type input "65,000"
type input "135,000"
type input "240,000"
type input "180,000"
type input "150,000"
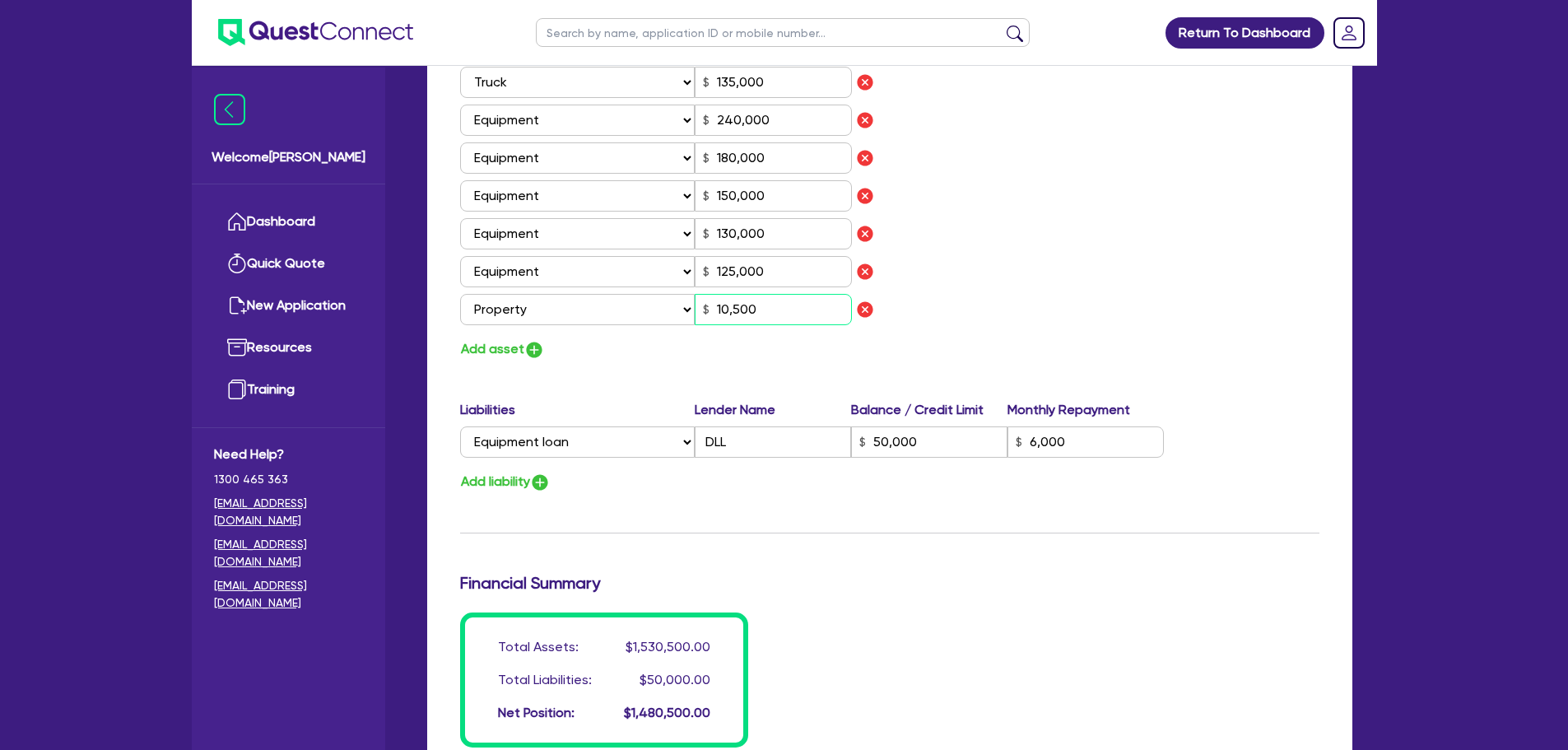
type input "130,000"
type input "125,000"
type input "50,000"
type input "6,000"
type input "105,000"
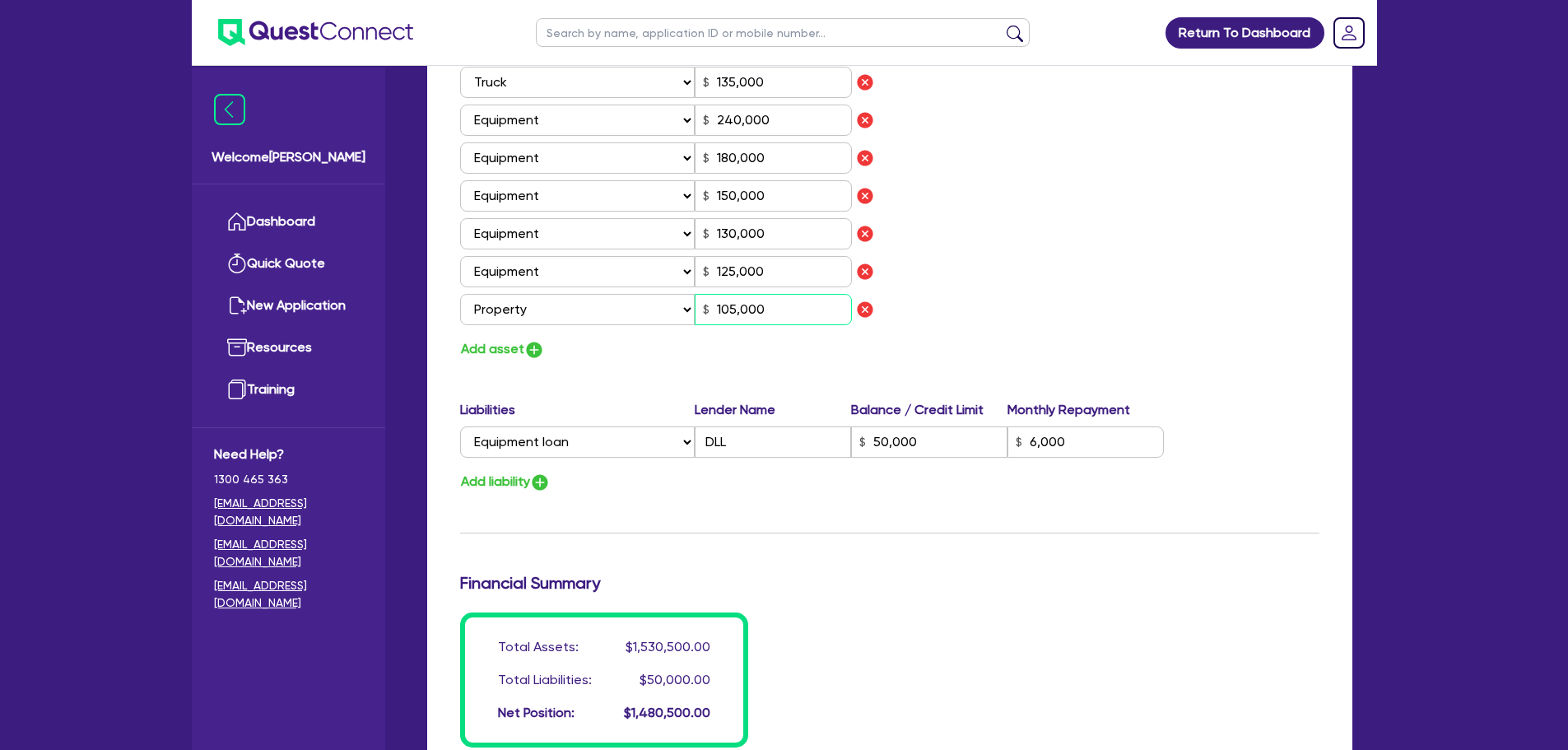
type input "3"
type input "0444 503 302"
type input "250,000"
type input "45,000"
type input "80,000"
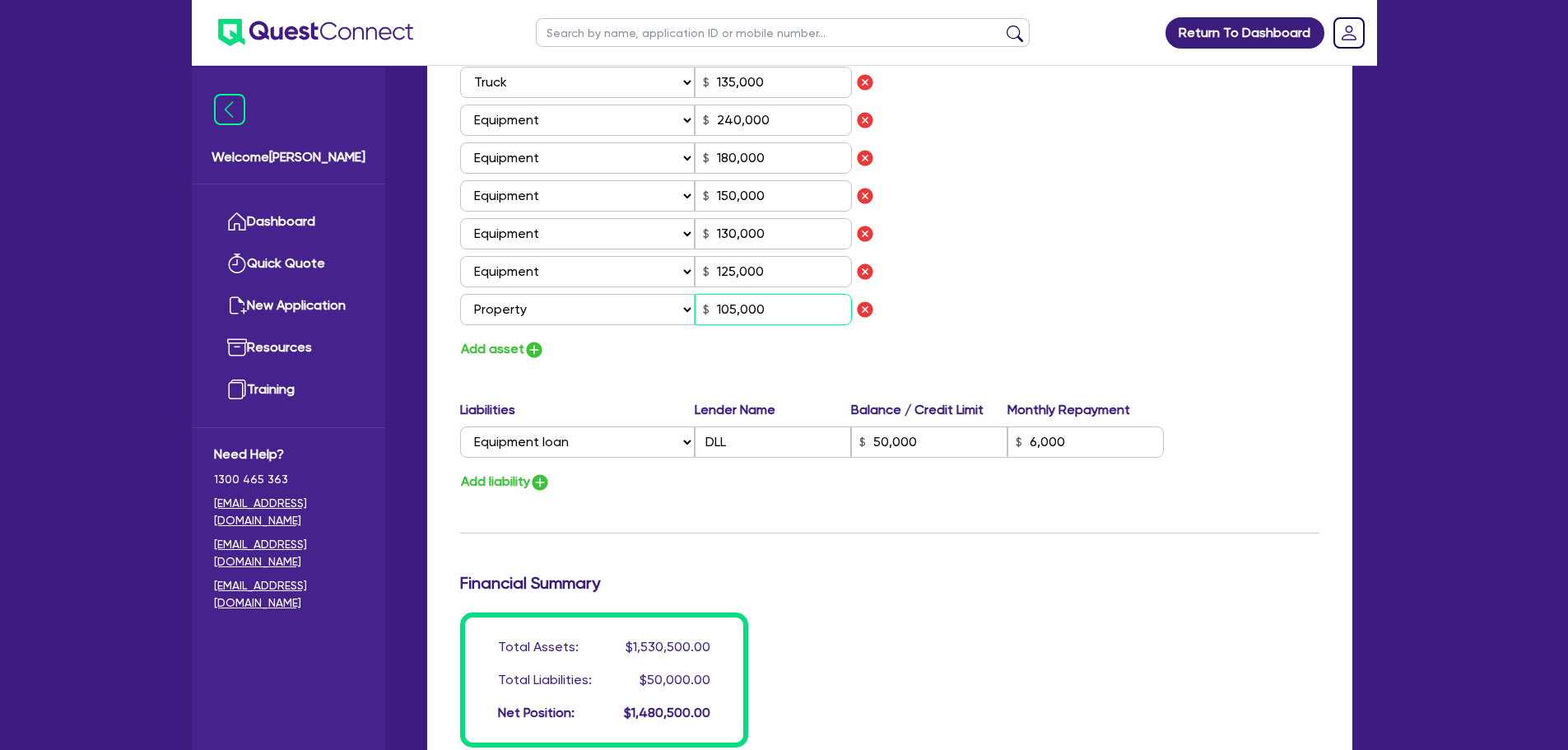
type input "120,000"
type input "65,000"
type input "135,000"
type input "240,000"
type input "180,000"
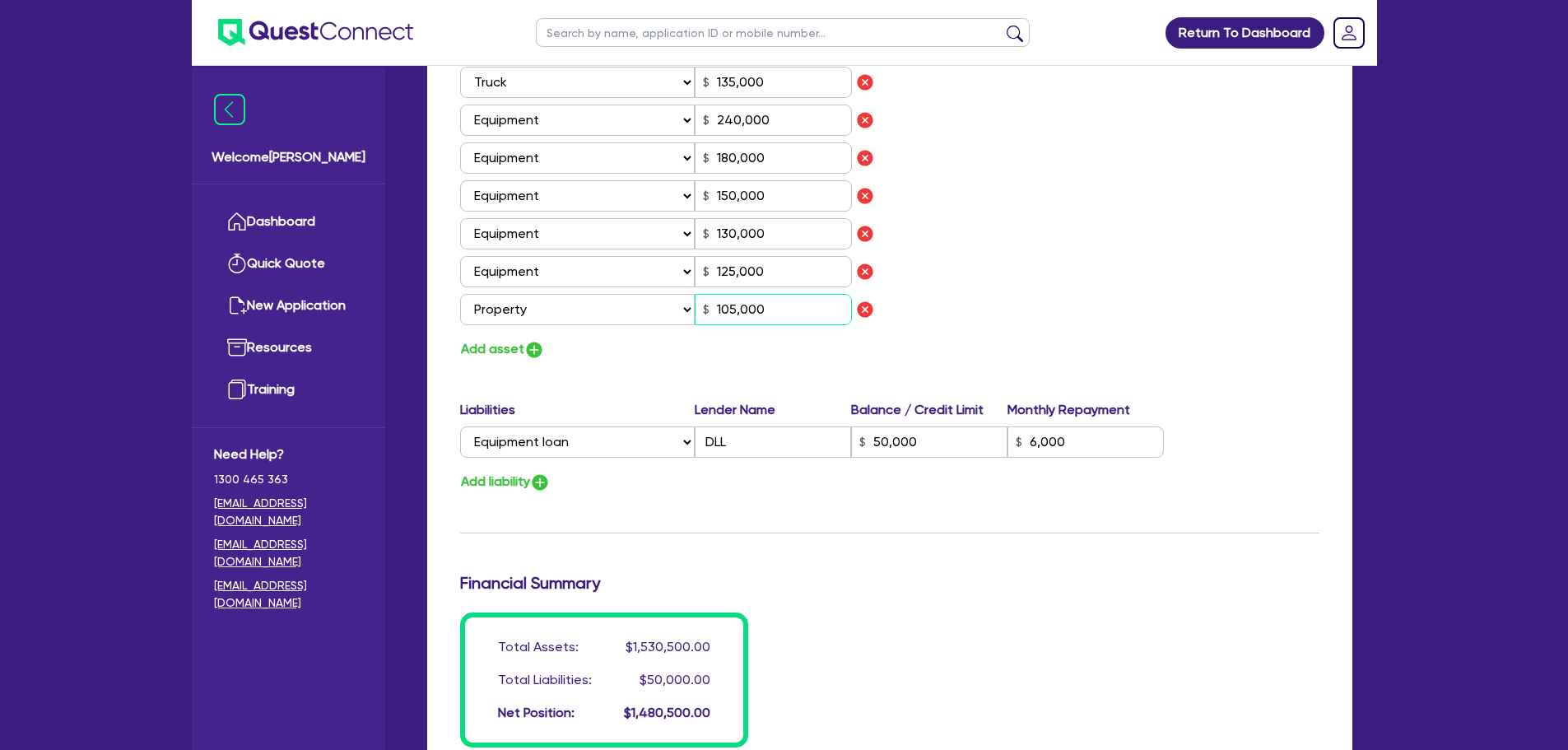
type input "150,000"
type input "130,000"
type input "125,000"
type input "50,000"
type input "6,000"
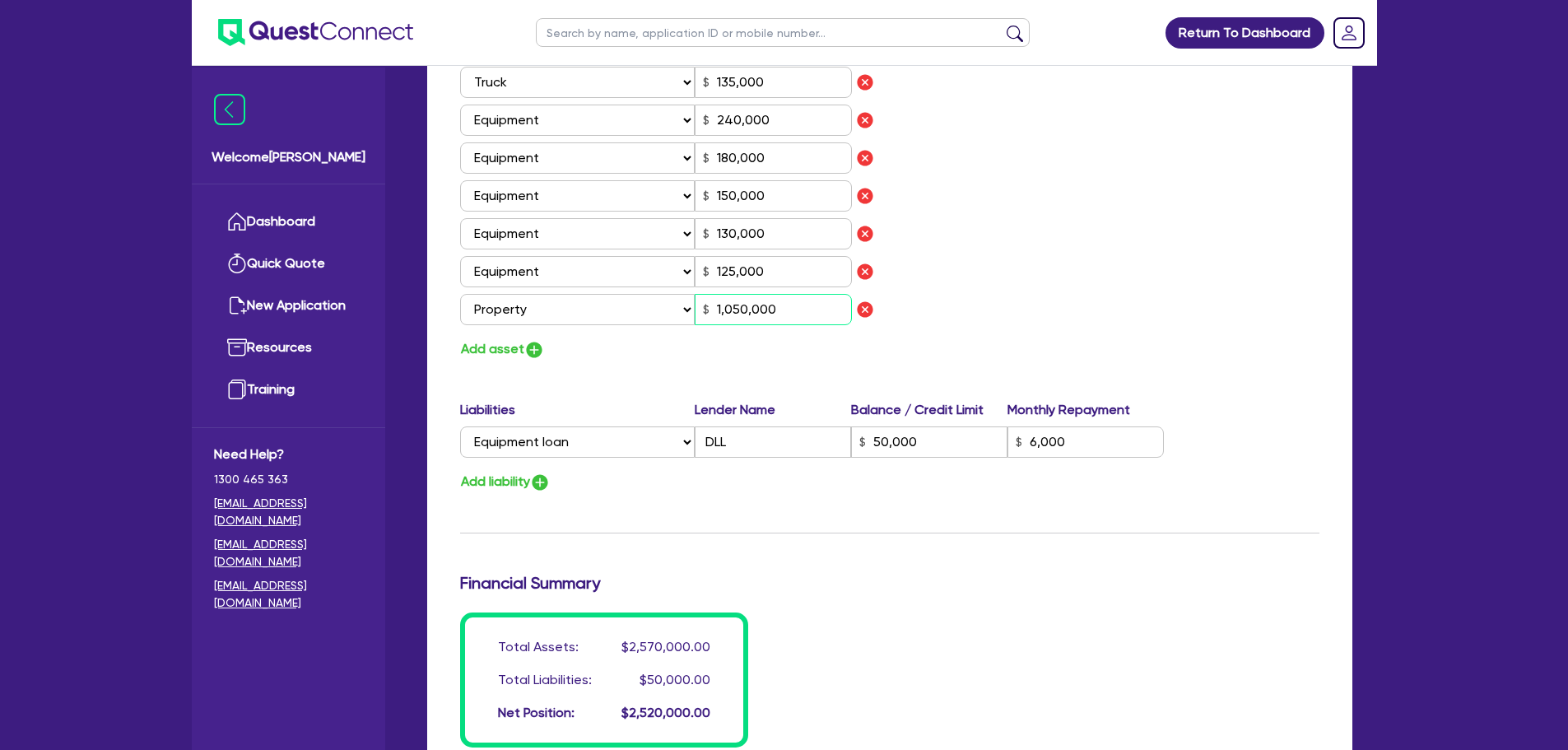
type input "1,050,000"
click at [542, 484] on img "button" at bounding box center [540, 482] width 20 height 20
type input "3"
type input "0444 503 302"
type input "250,000"
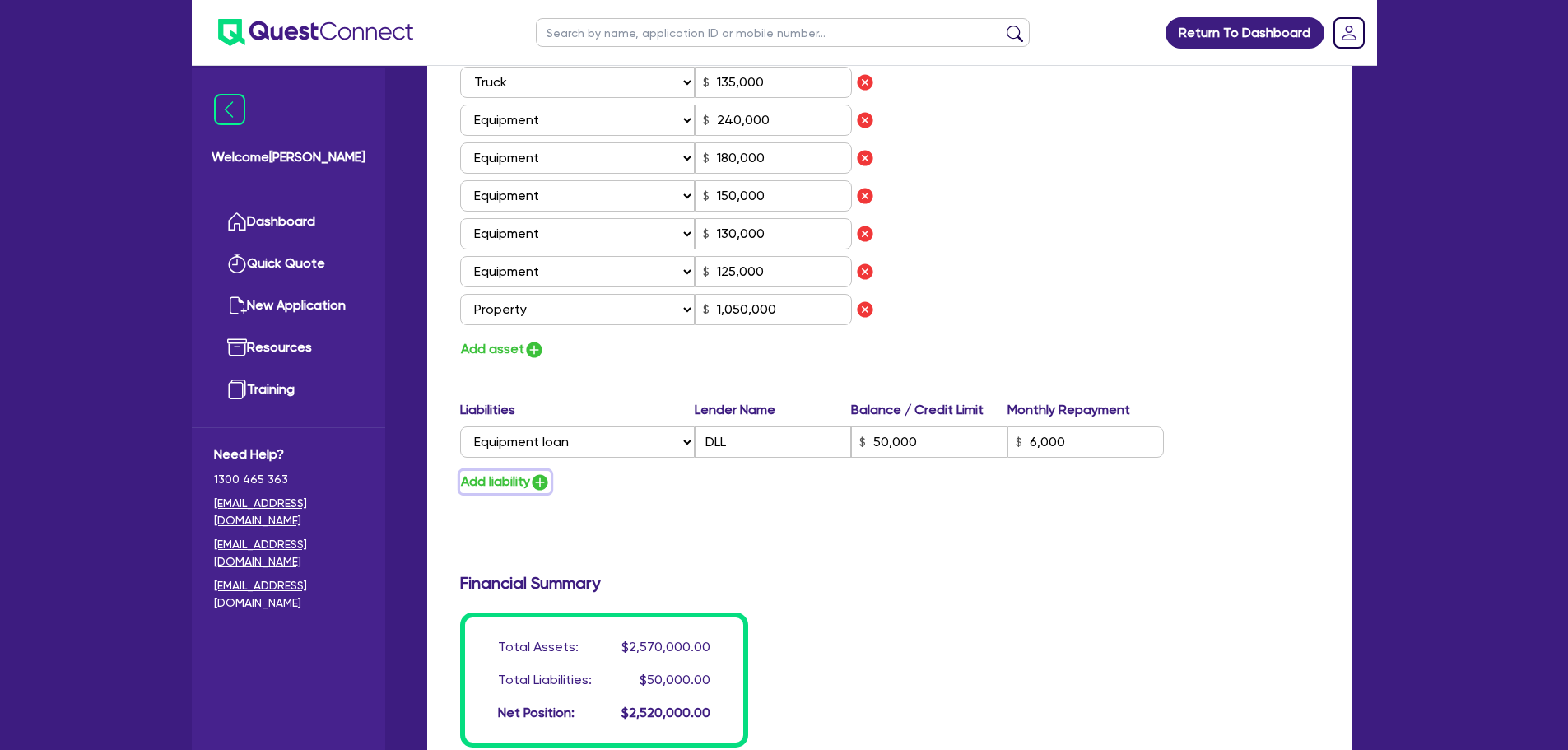
type input "45,000"
type input "80,000"
type input "120,000"
type input "65,000"
type input "135,000"
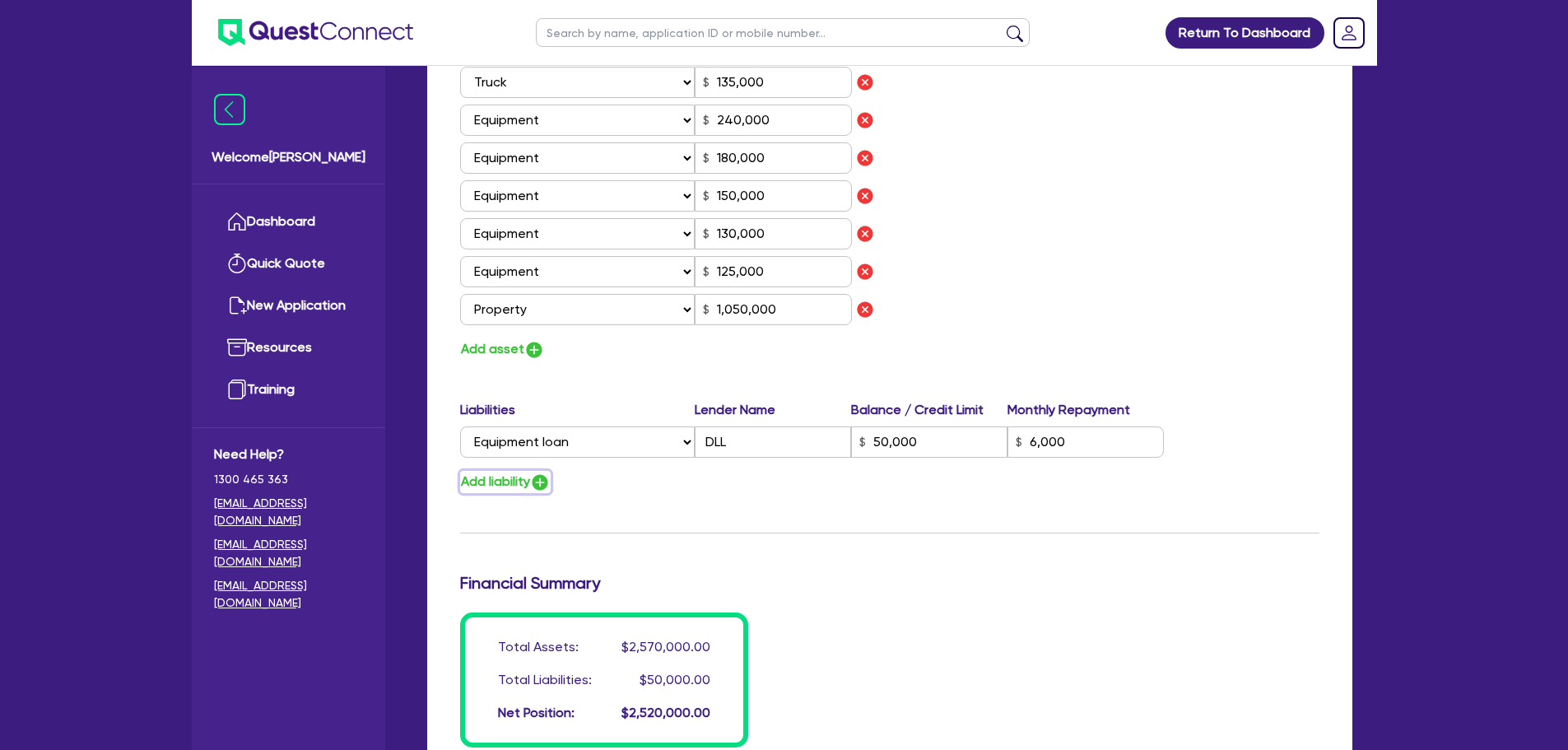
type input "240,000"
type input "180,000"
type input "150,000"
type input "130,000"
type input "125,000"
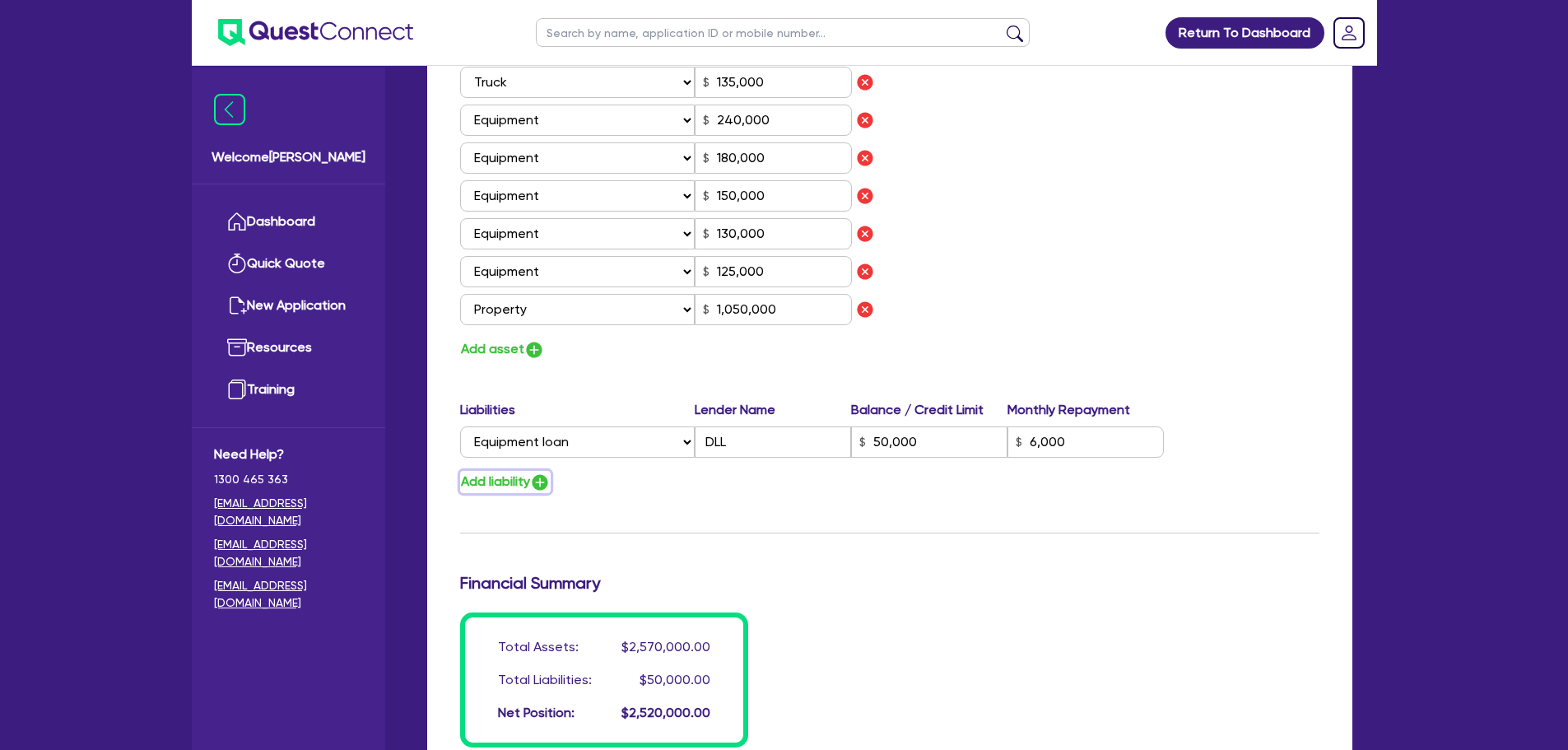
type input "50,000"
type input "6,000"
type input "1,050,000"
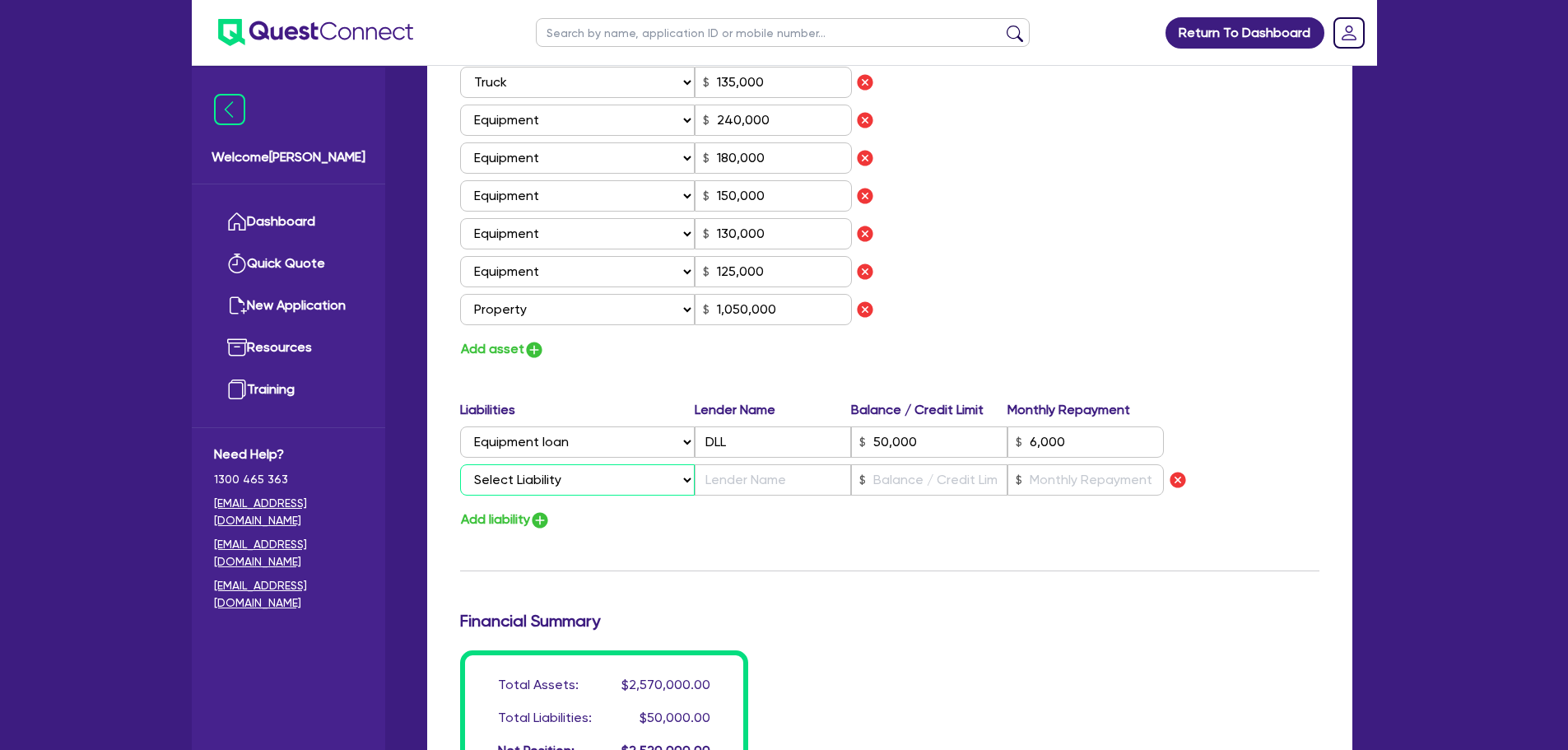
click at [541, 476] on select "Select Liability Credit card Mortgage Investment property loan Vehicle loan Tru…" at bounding box center [577, 479] width 235 height 31
select select "MORTGAGE"
click at [460, 464] on select "Select Liability Credit card Mortgage Investment property loan Vehicle loan Tru…" at bounding box center [577, 479] width 235 height 31
type input "3"
type input "0444 503 302"
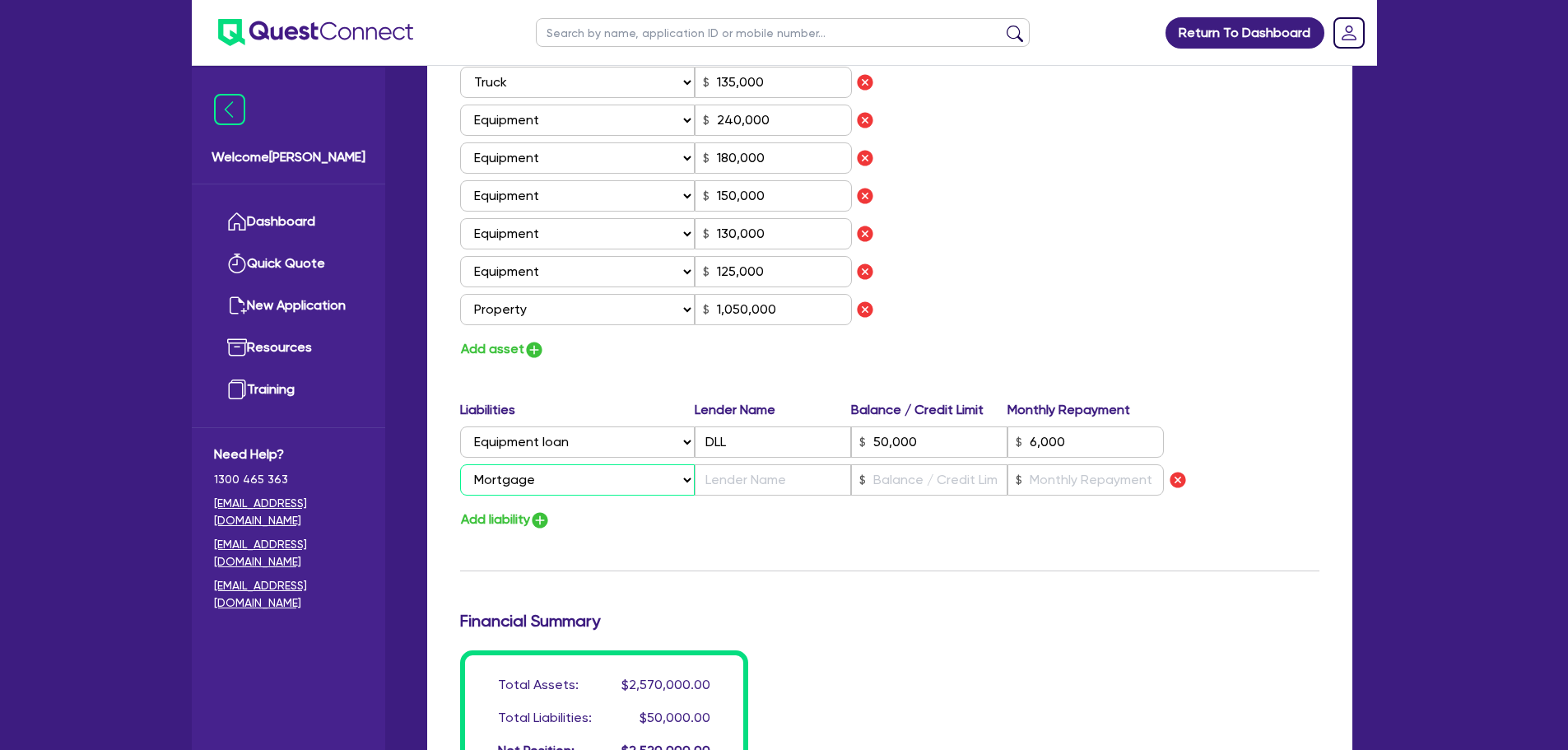
type input "250,000"
type input "45,000"
type input "80,000"
type input "120,000"
type input "65,000"
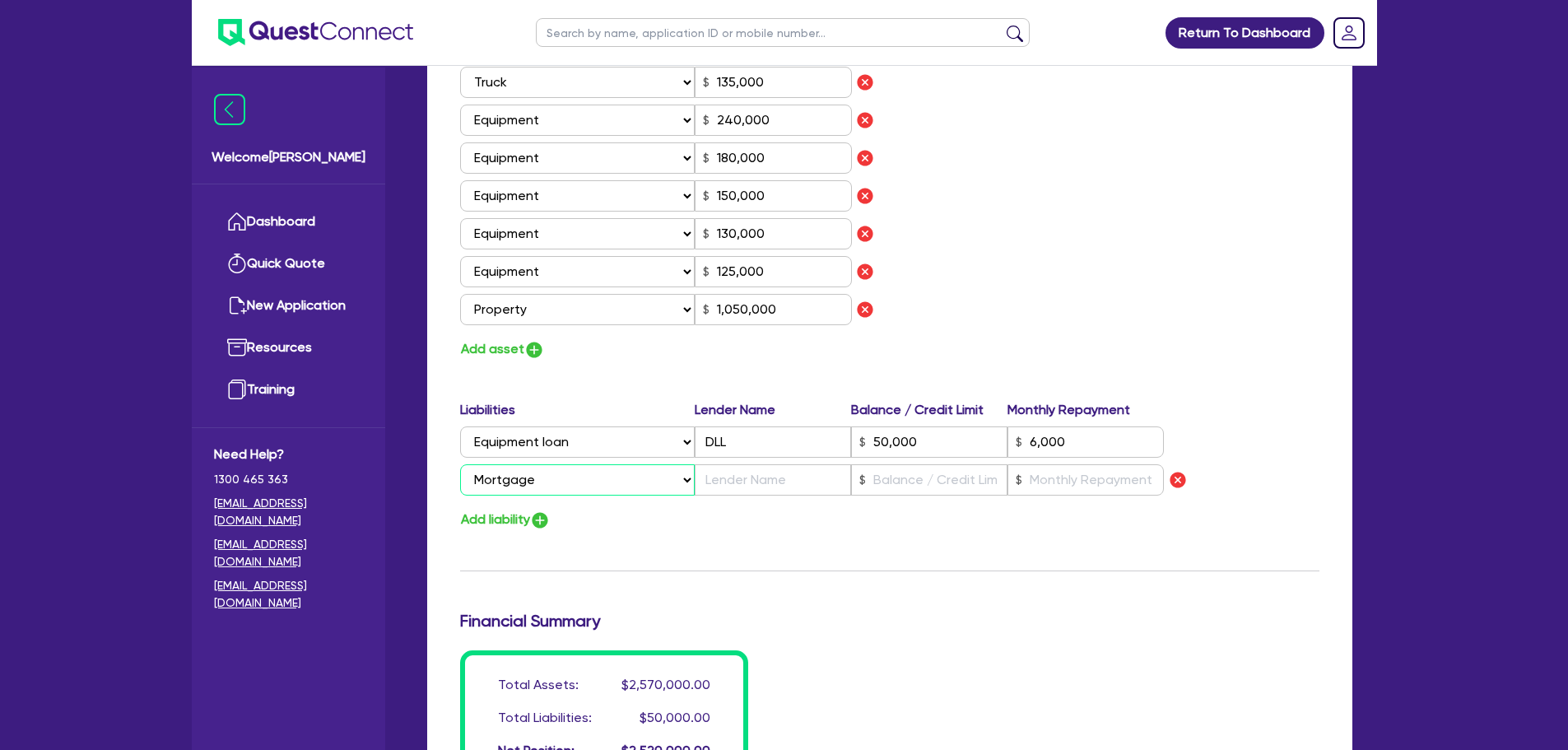
type input "135,000"
type input "240,000"
type input "180,000"
type input "150,000"
type input "130,000"
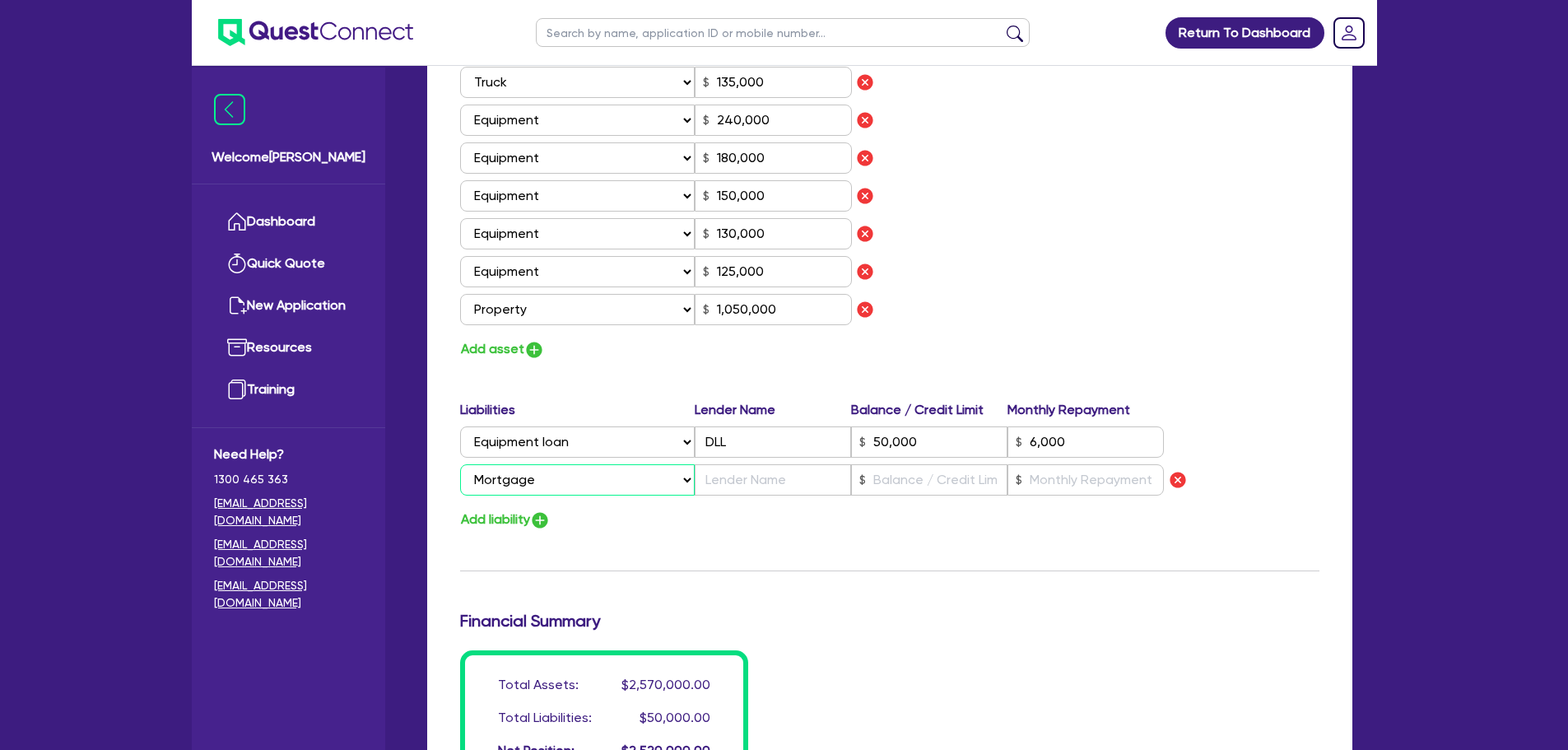
type input "125,000"
type input "50,000"
type input "6,000"
type input "1,050,000"
click at [722, 472] on input "text" at bounding box center [773, 479] width 157 height 31
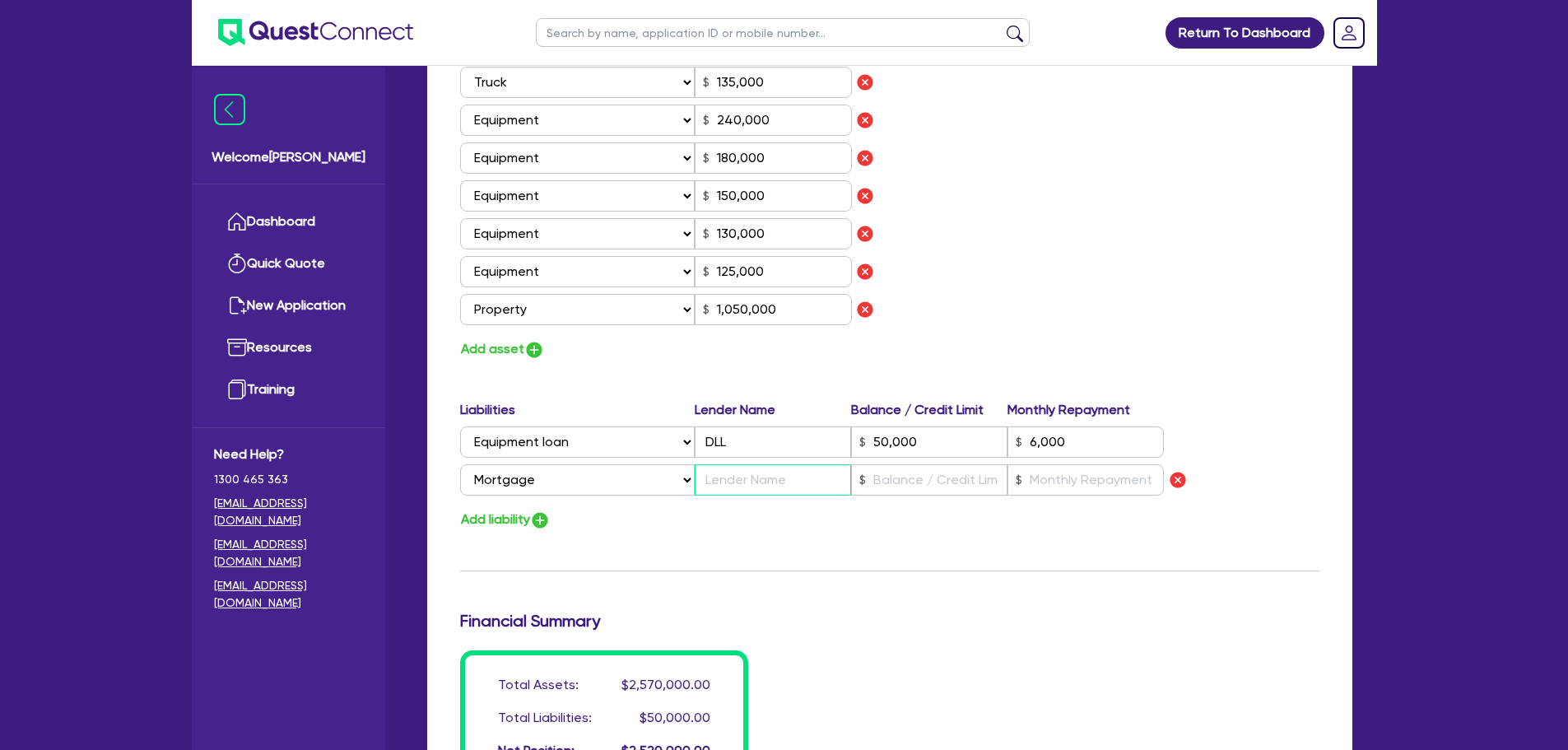
type input "3"
click at [939, 482] on input "text" at bounding box center [929, 479] width 157 height 31
click at [1060, 478] on input "text" at bounding box center [1086, 479] width 157 height 31
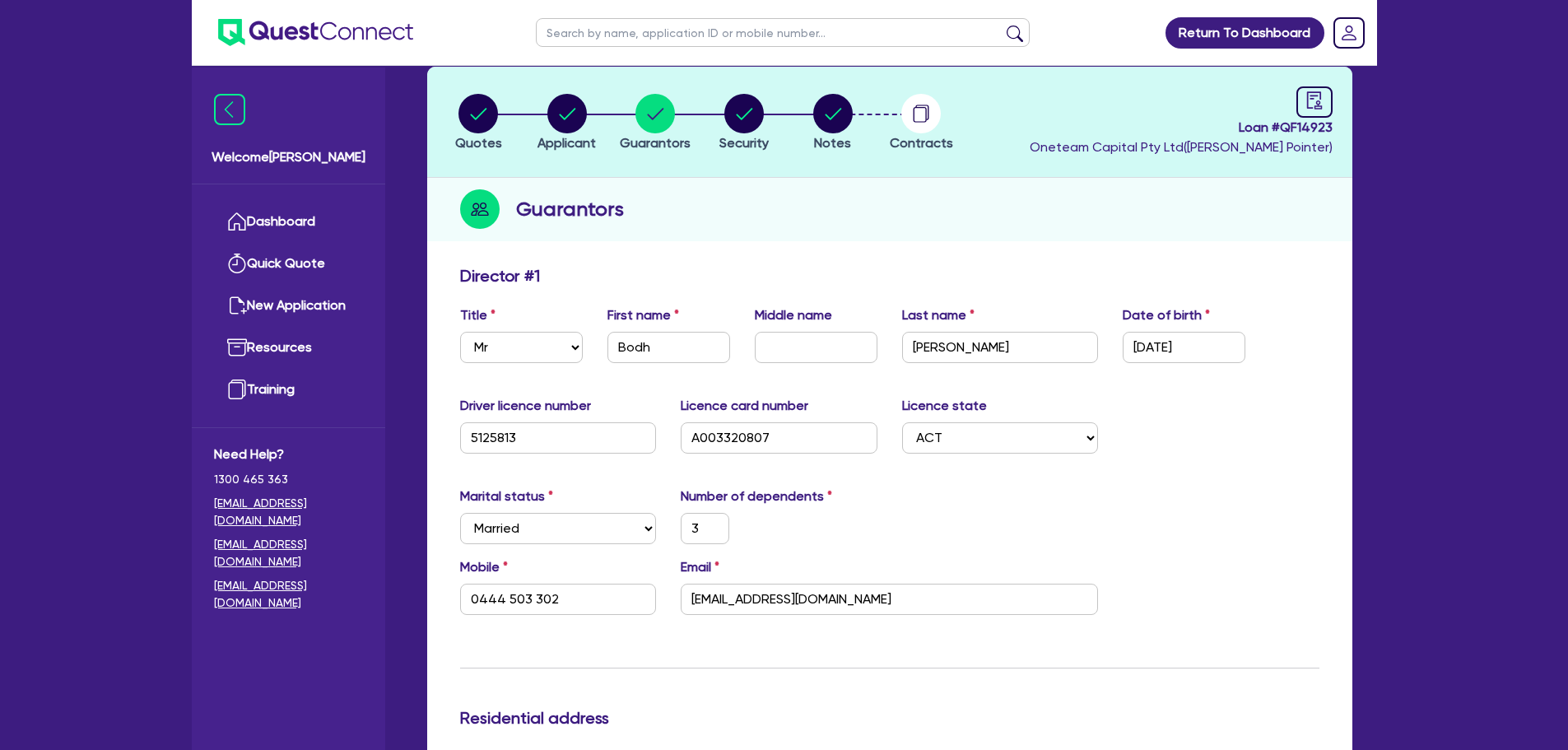
scroll to position [0, 0]
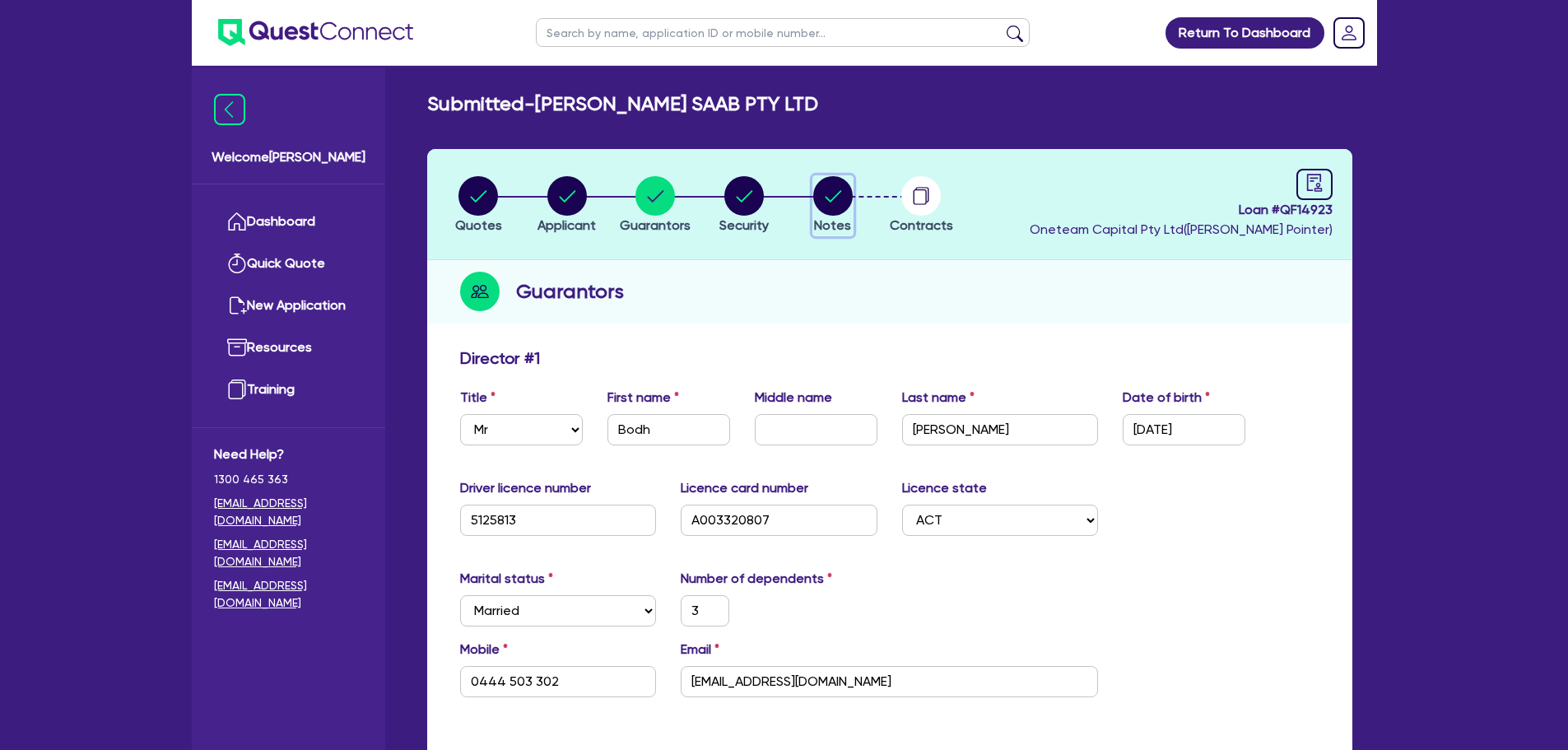
click at [842, 192] on circle "button" at bounding box center [833, 196] width 40 height 40
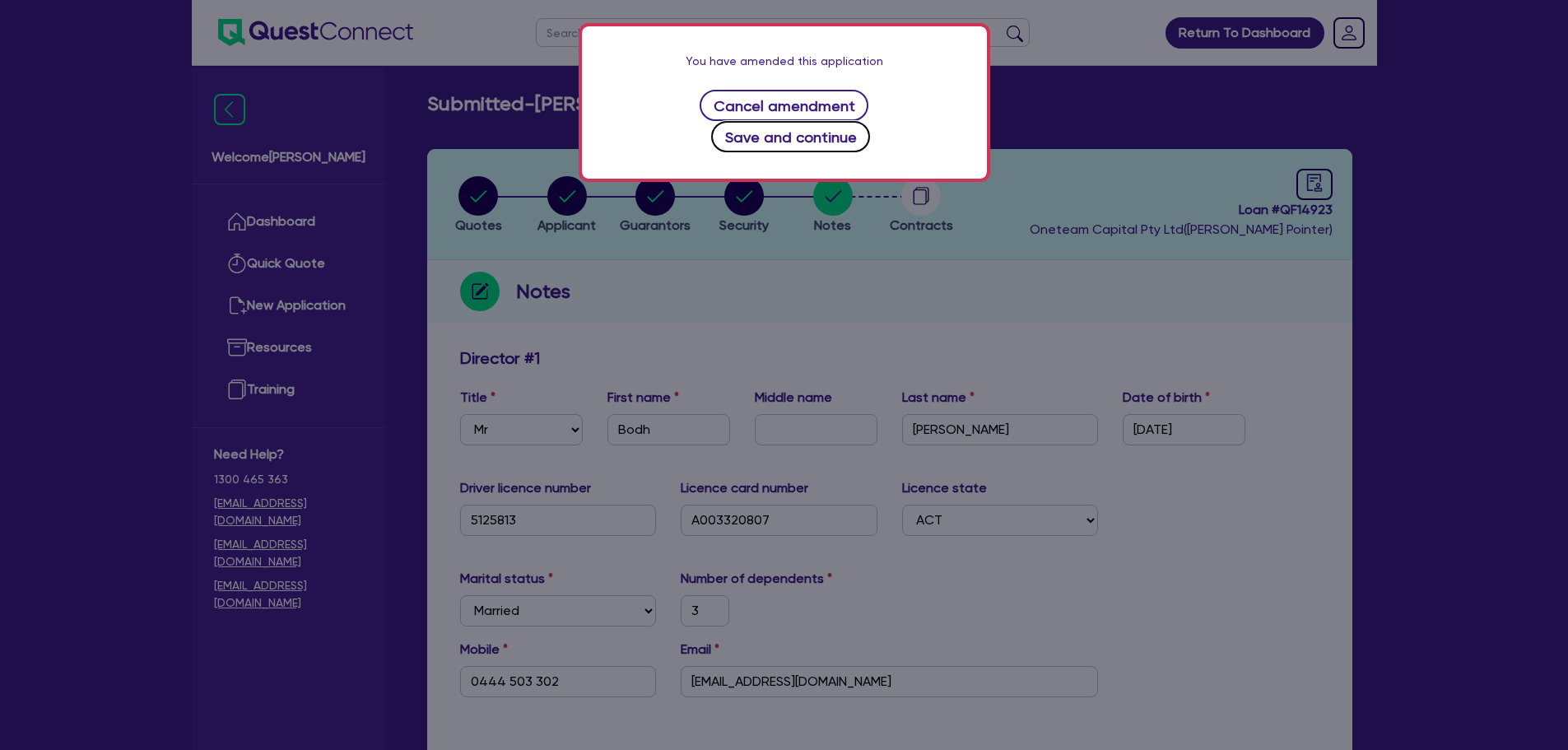
click at [870, 121] on button "Save and continue" at bounding box center [791, 136] width 158 height 31
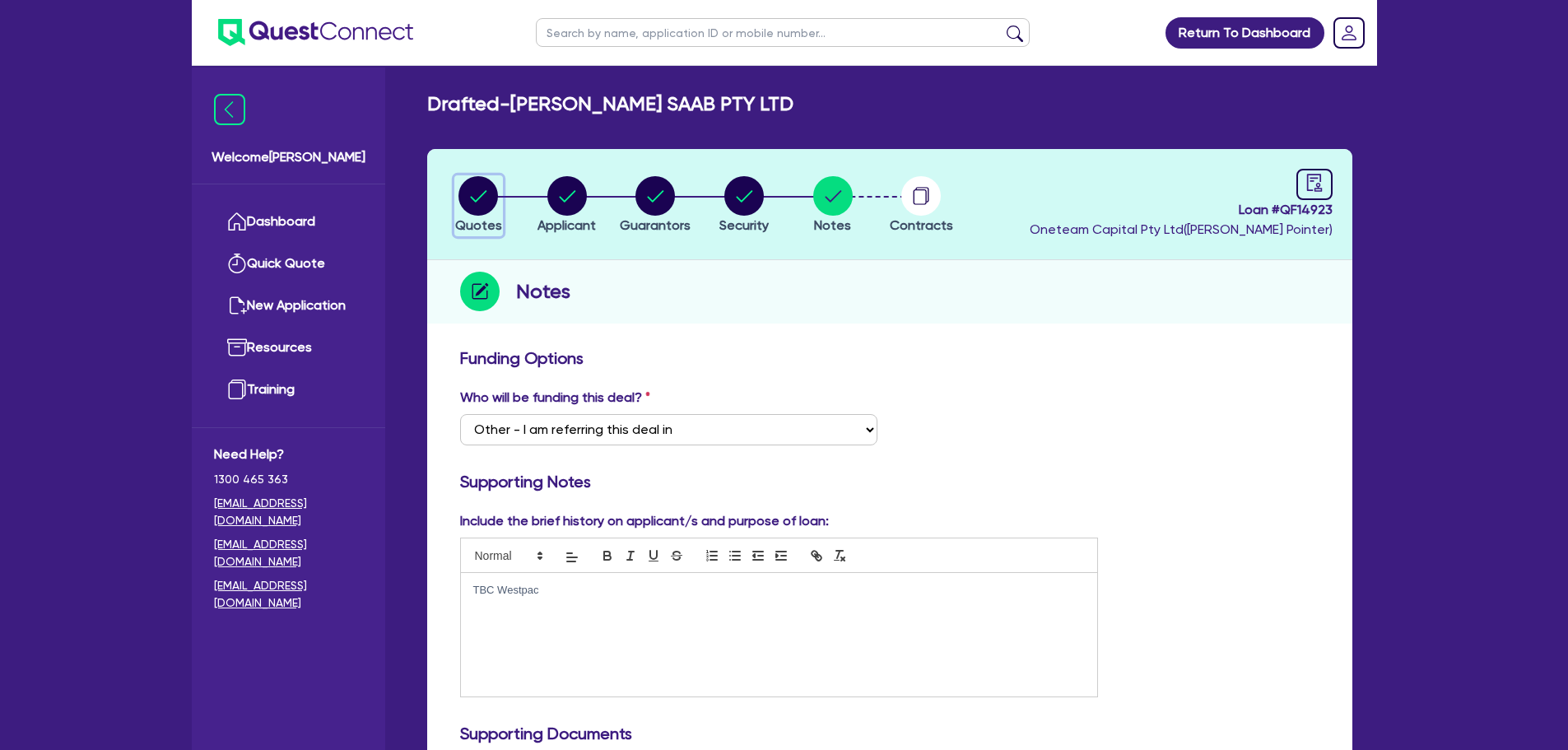
click at [480, 194] on circle "button" at bounding box center [478, 196] width 40 height 40
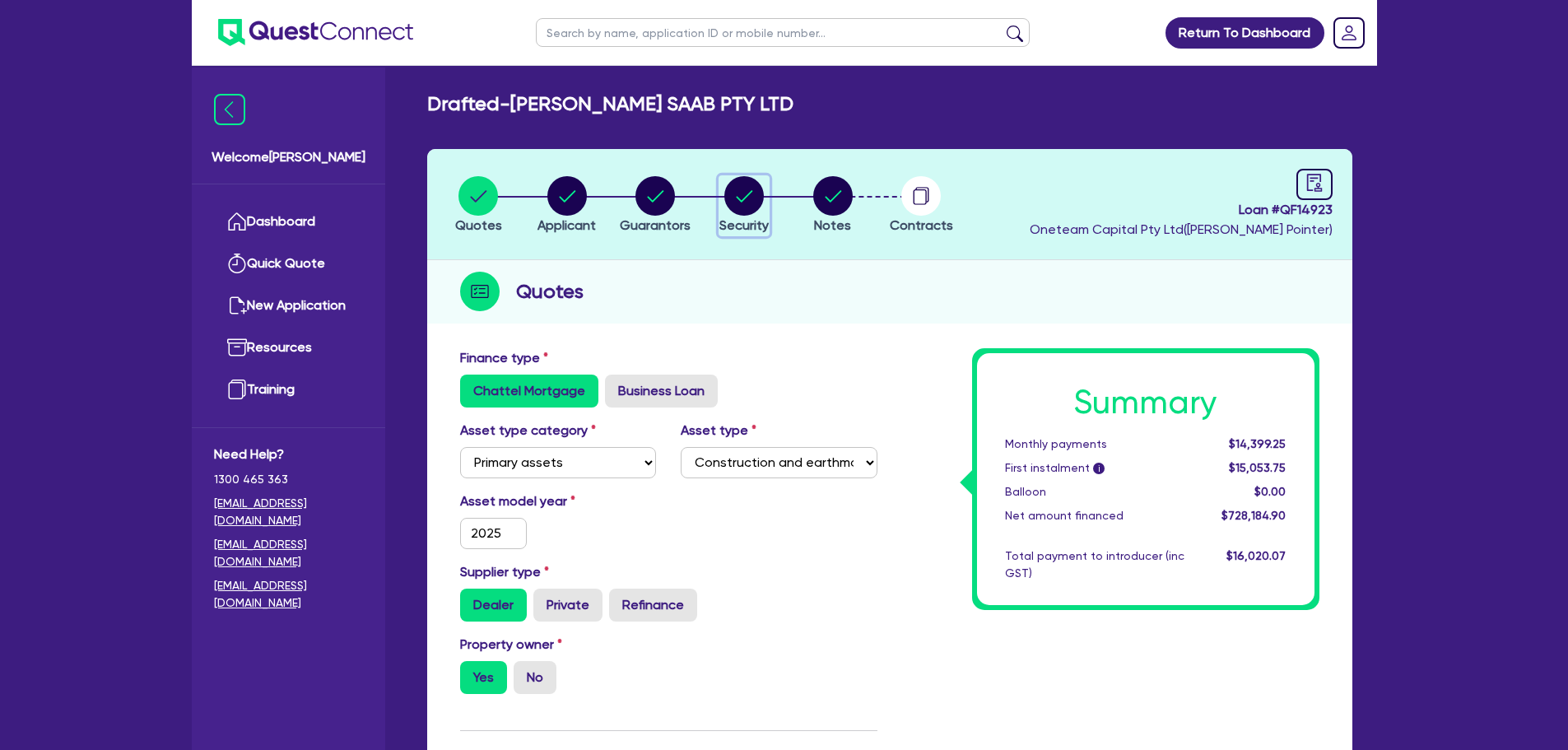
click at [752, 200] on circle "button" at bounding box center [744, 196] width 40 height 40
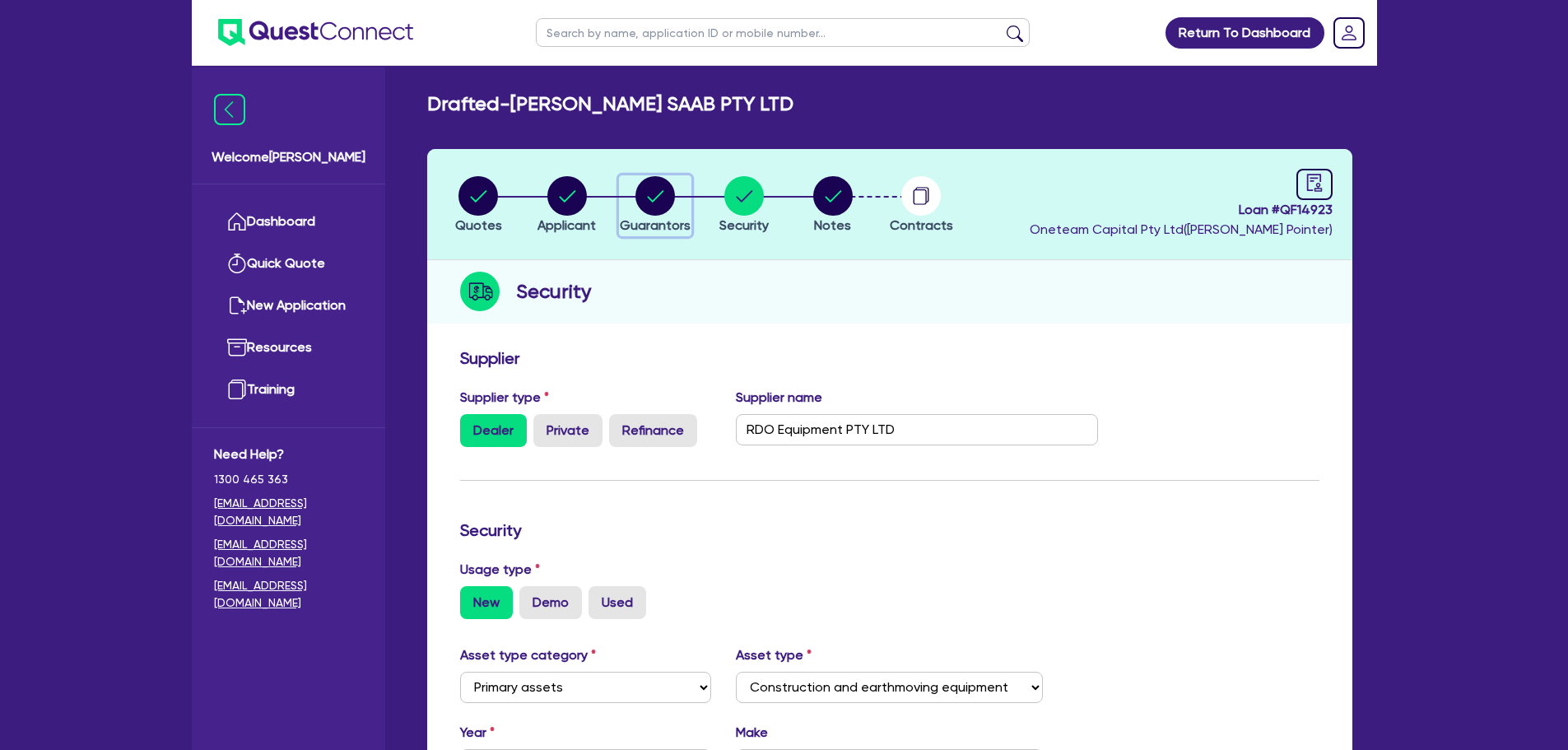
click at [654, 193] on circle "button" at bounding box center [656, 196] width 40 height 40
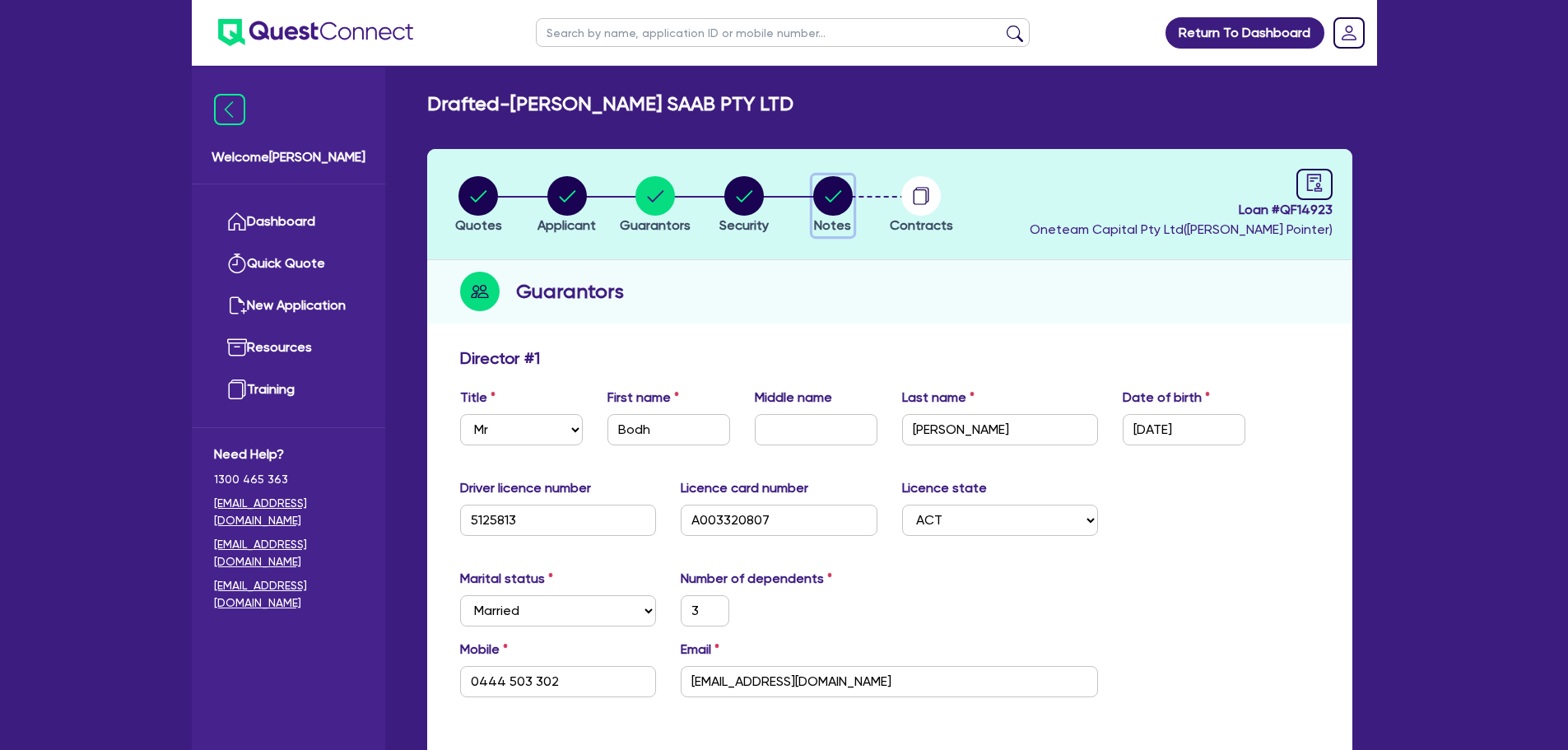
click at [816, 192] on circle "button" at bounding box center [833, 196] width 40 height 40
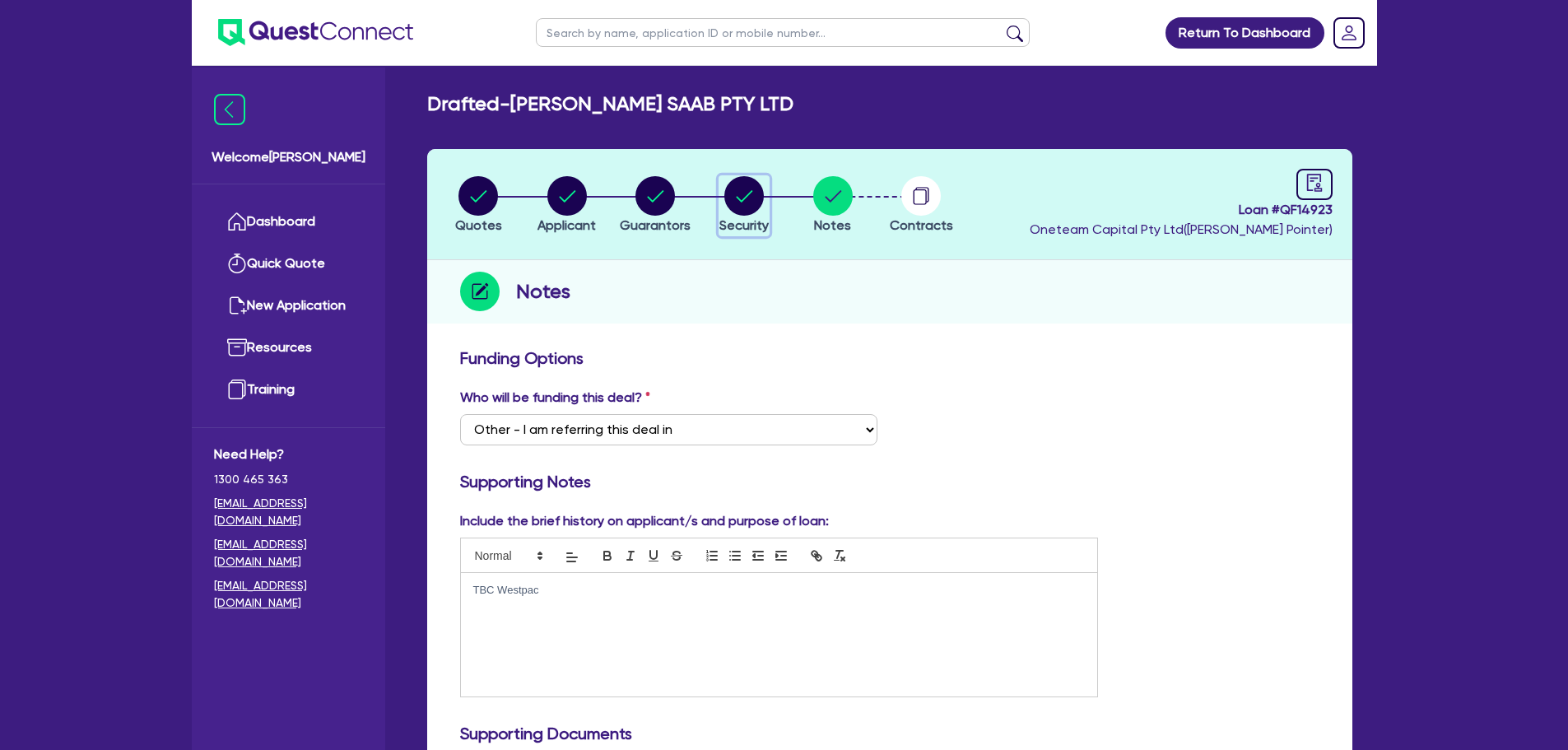
click at [751, 207] on circle "button" at bounding box center [744, 196] width 40 height 40
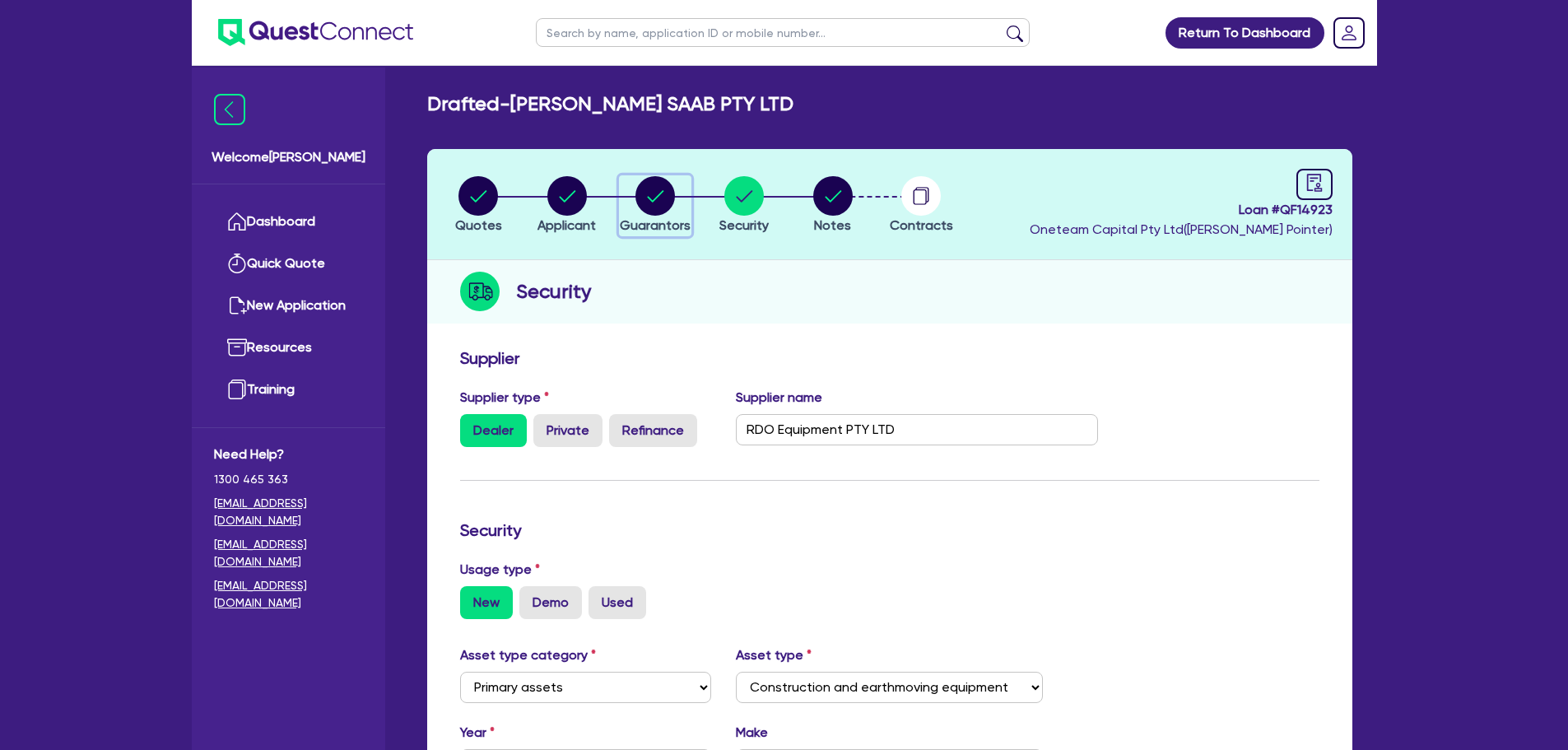
click at [661, 203] on circle "button" at bounding box center [656, 196] width 40 height 40
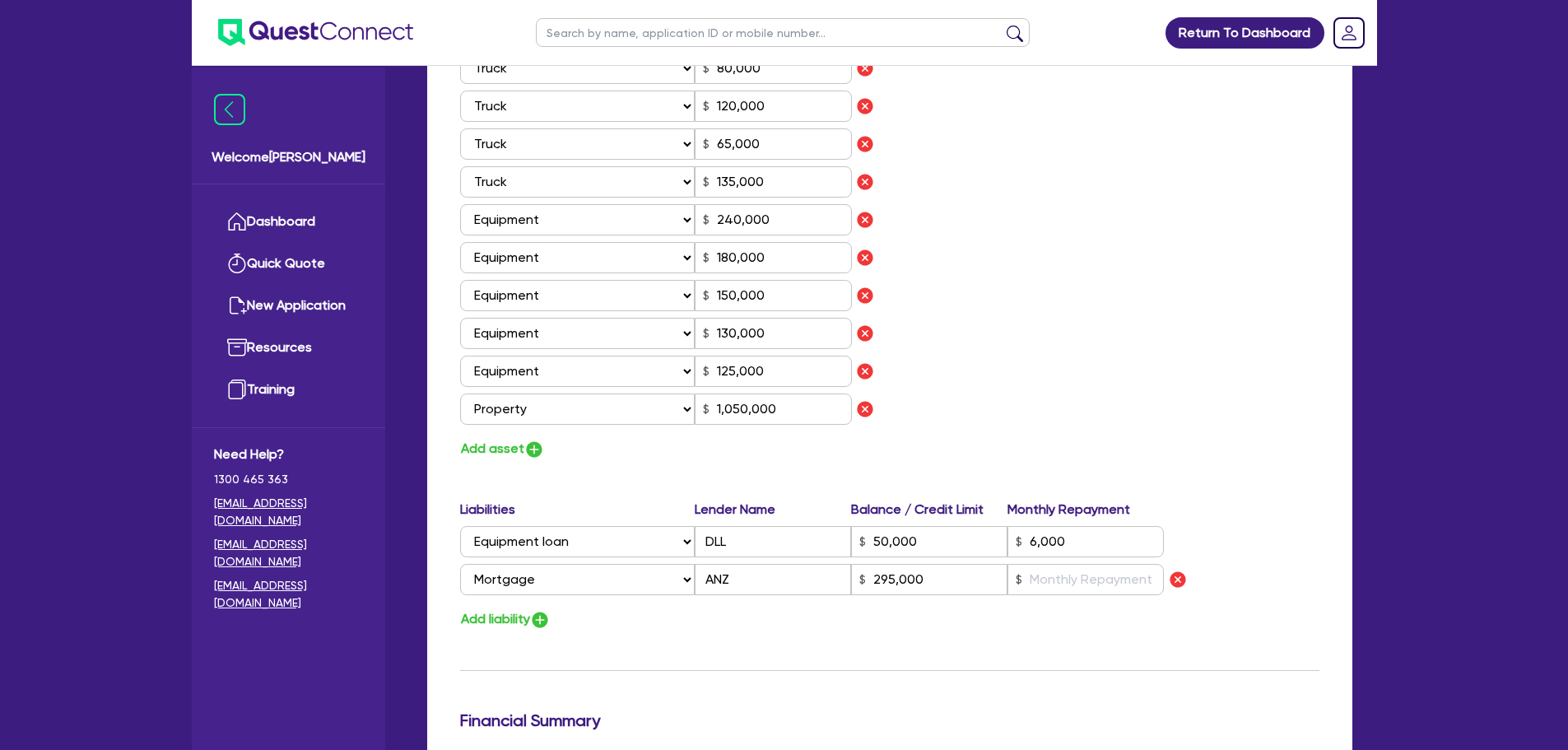
scroll to position [1152, 0]
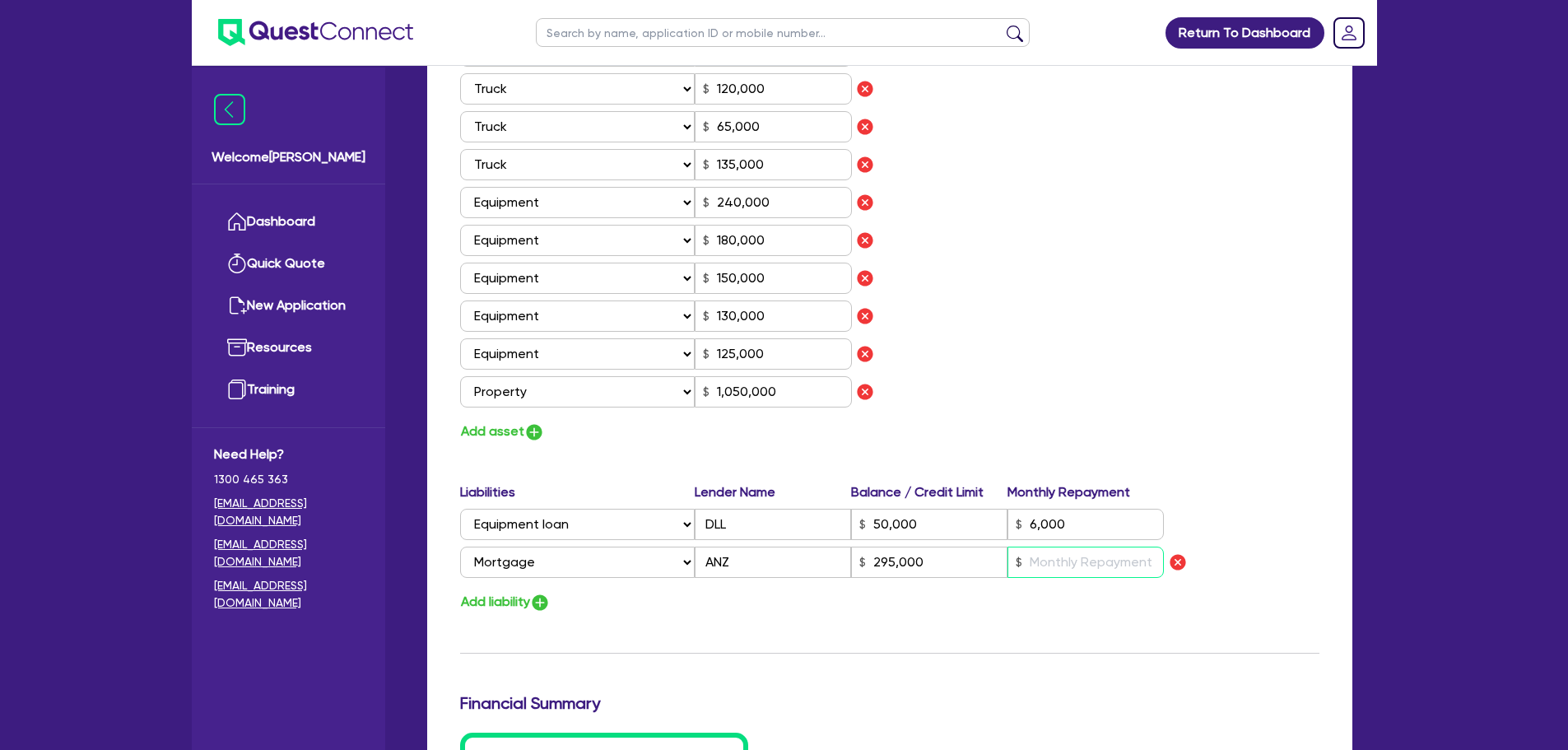
click at [1029, 558] on input "text" at bounding box center [1086, 561] width 157 height 31
click at [497, 595] on button "Add liability" at bounding box center [506, 602] width 91 height 23
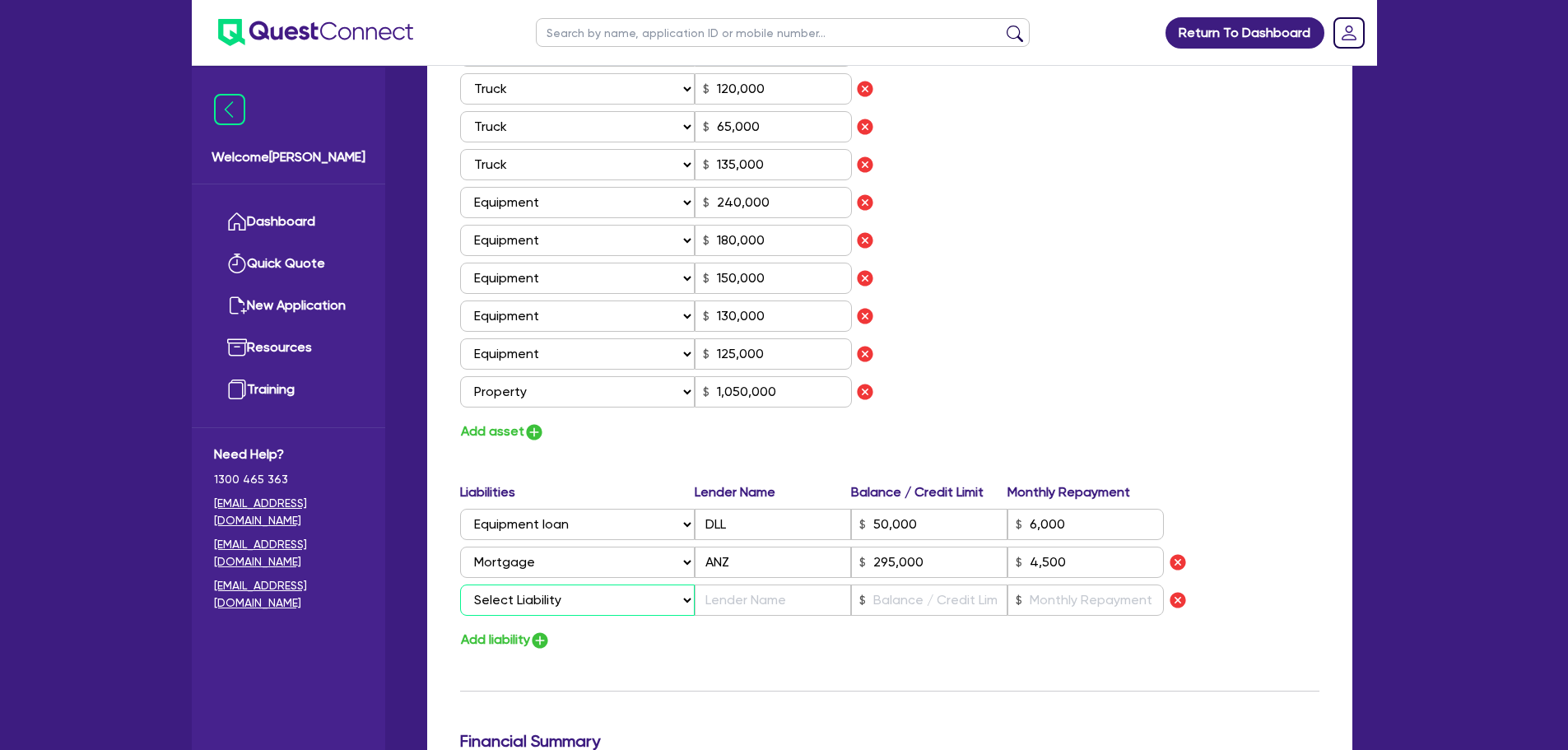
click at [497, 595] on select "Select Liability Credit card Mortgage Investment property loan Vehicle loan Tru…" at bounding box center [577, 599] width 235 height 31
click at [460, 584] on select "Select Liability Credit card Mortgage Investment property loan Vehicle loan Tru…" at bounding box center [577, 599] width 235 height 31
click at [718, 596] on input "text" at bounding box center [773, 599] width 157 height 31
click at [908, 606] on input "text" at bounding box center [929, 599] width 157 height 31
click at [1062, 610] on input "text" at bounding box center [1086, 599] width 157 height 31
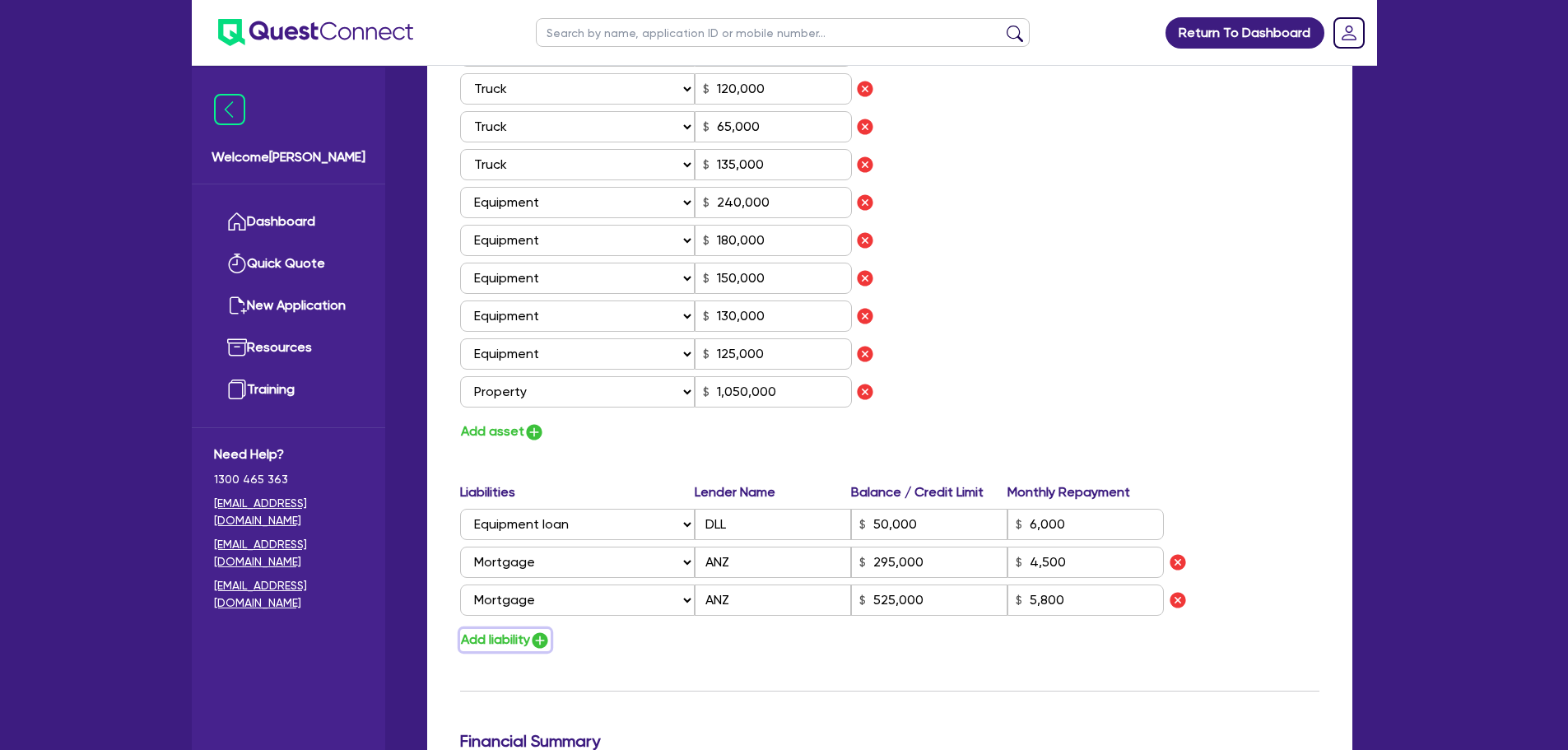
click at [522, 640] on button "Add liability" at bounding box center [506, 641] width 91 height 23
click at [522, 640] on select "Select Liability Credit card Mortgage Investment property loan Vehicle loan Tru…" at bounding box center [577, 638] width 235 height 31
click at [460, 623] on select "Select Liability Credit card Mortgage Investment property loan Vehicle loan Tru…" at bounding box center [577, 638] width 235 height 31
click at [759, 642] on input "text" at bounding box center [773, 638] width 157 height 31
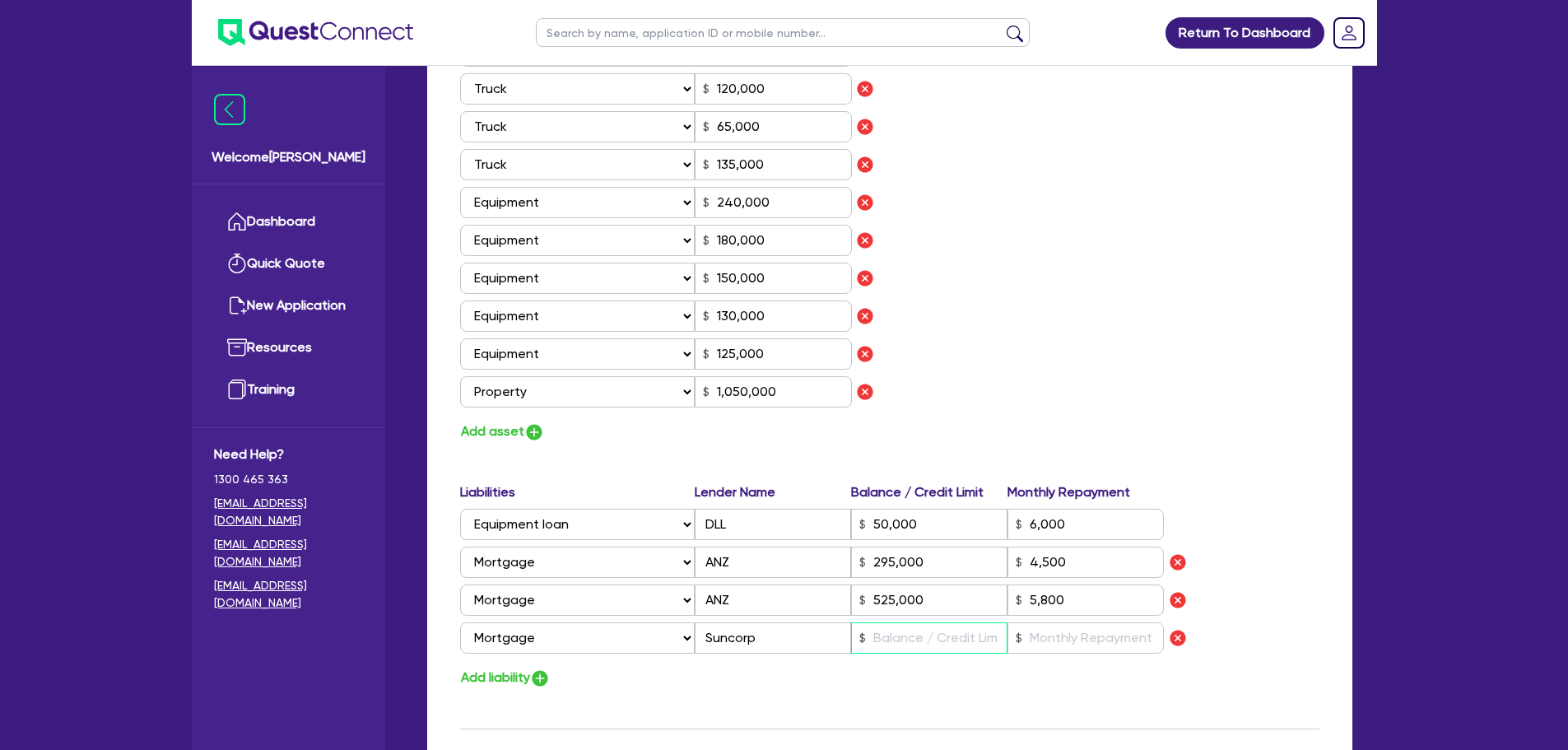
click at [906, 646] on input "text" at bounding box center [929, 638] width 157 height 31
click at [1055, 644] on input "text" at bounding box center [1086, 638] width 157 height 31
click at [1004, 414] on div "Assets Value Select Asset Cash Property Investment property Vehicle Truck Trail…" at bounding box center [890, 188] width 884 height 509
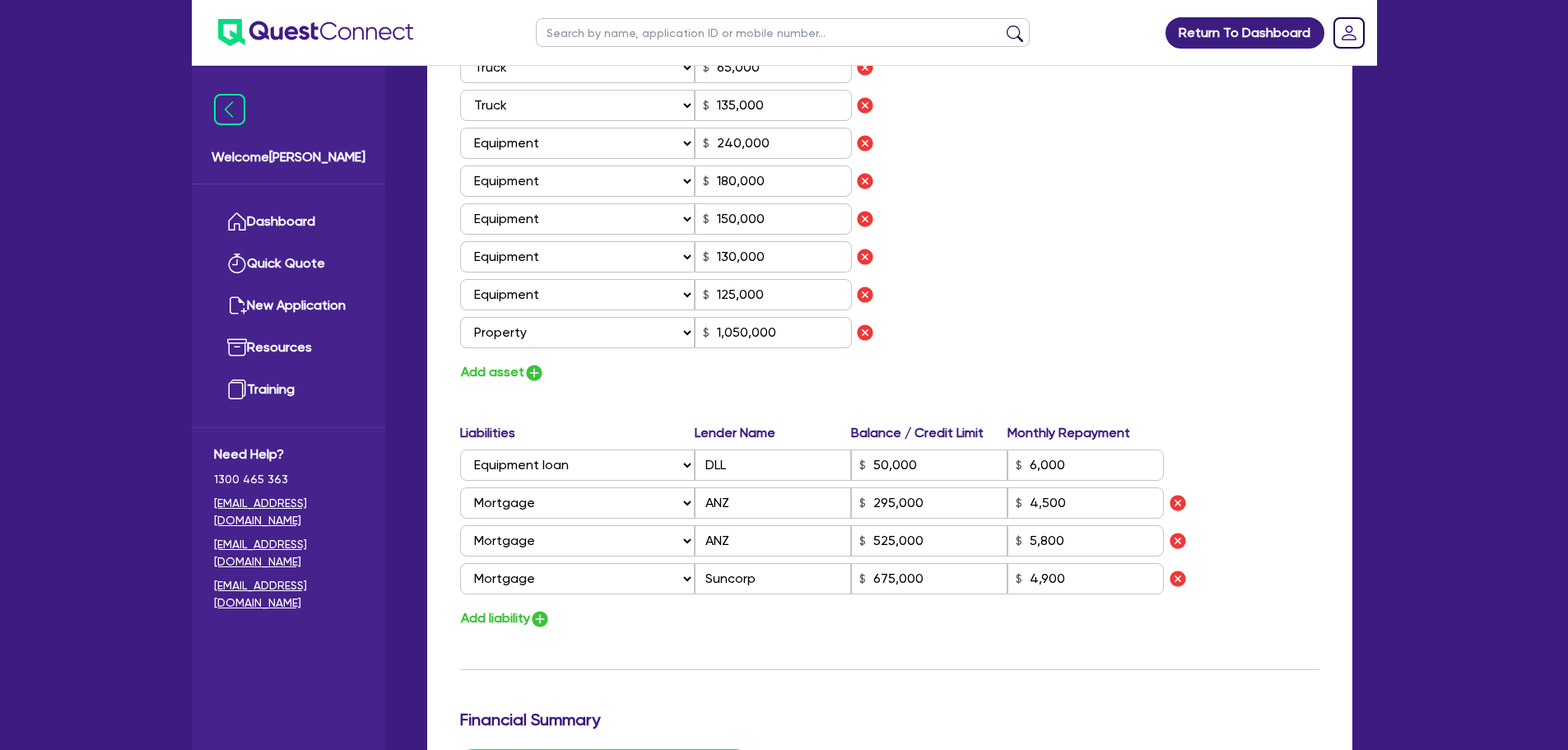
scroll to position [1481, 0]
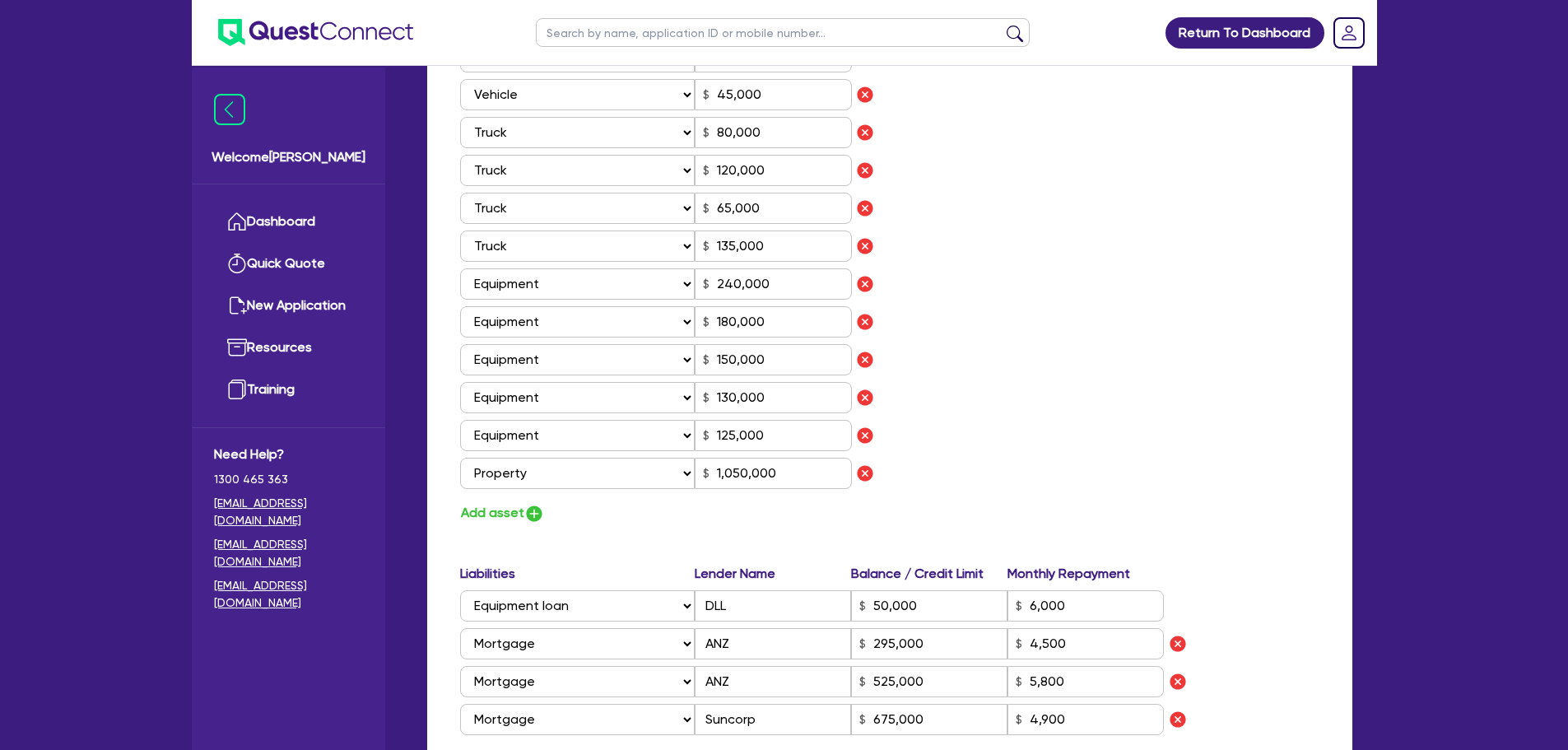
scroll to position [1070, 0]
click at [515, 517] on button "Add asset" at bounding box center [503, 514] width 85 height 23
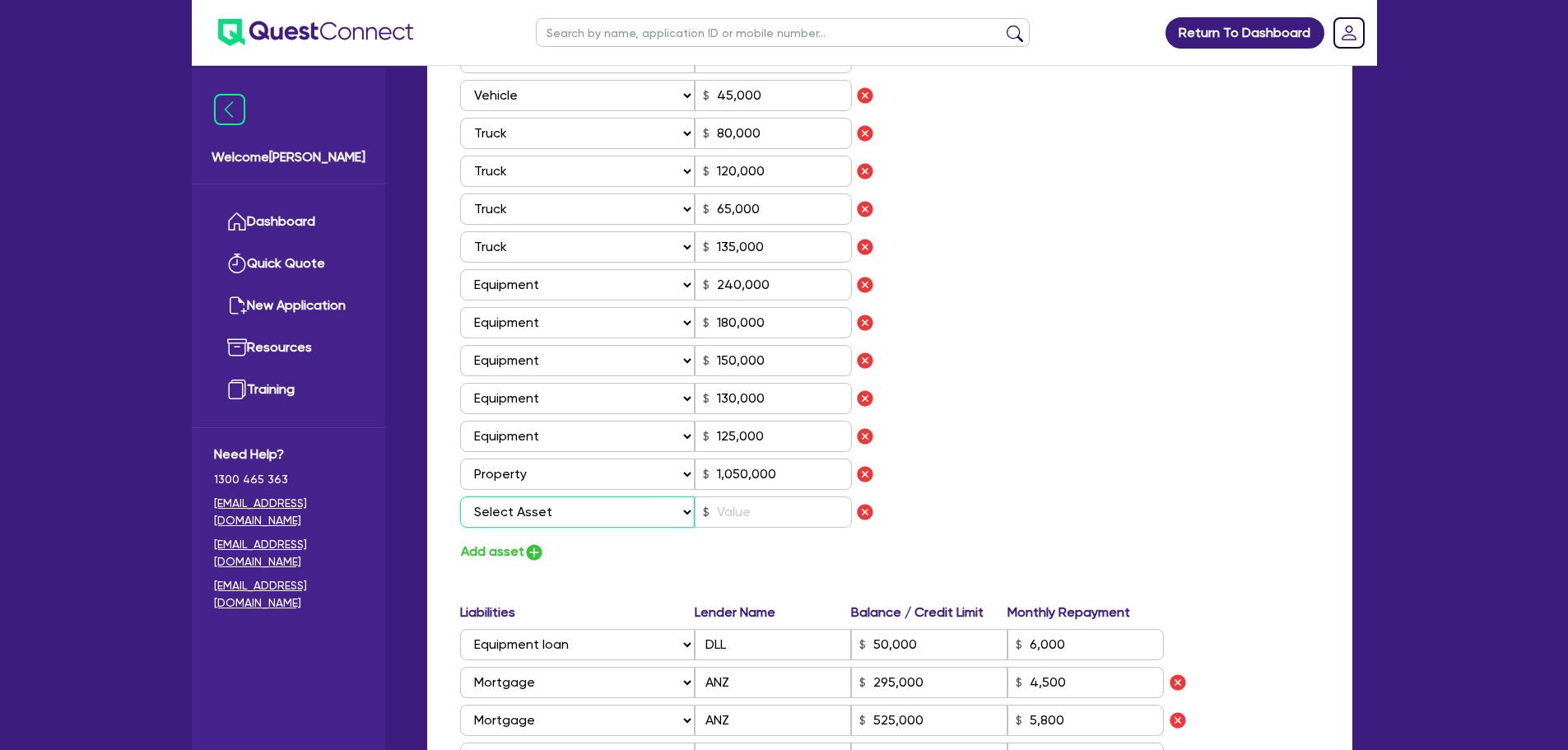
click at [520, 513] on select "Select Asset Cash Property Investment property Vehicle Truck Trailer Equipment …" at bounding box center [578, 511] width 236 height 31
click at [460, 496] on select "Select Asset Cash Property Investment property Vehicle Truck Trailer Equipment …" at bounding box center [578, 511] width 236 height 31
click at [741, 507] on input "text" at bounding box center [773, 511] width 158 height 31
click at [537, 550] on img "button" at bounding box center [534, 552] width 20 height 20
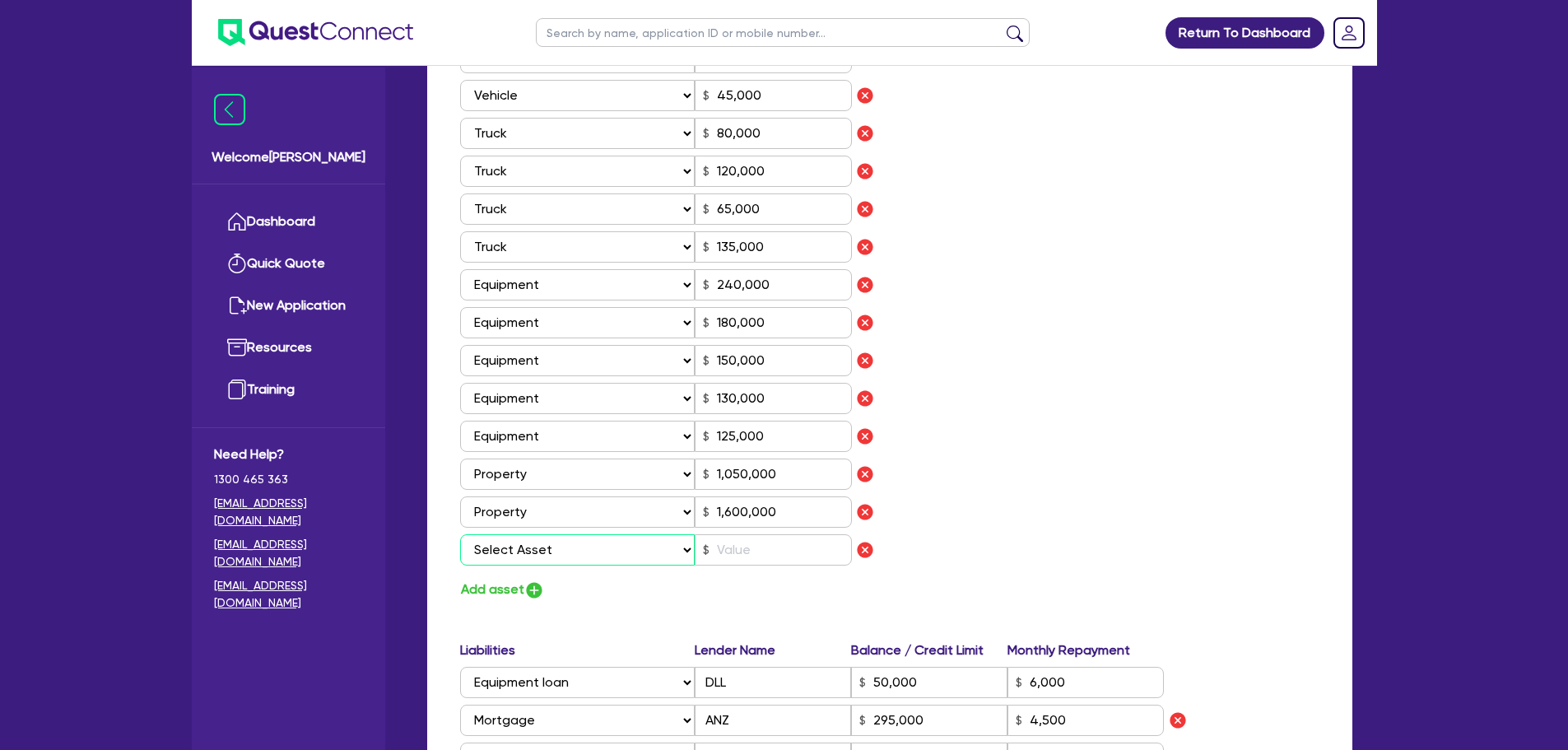
click at [537, 550] on select "Select Asset Cash Property Investment property Vehicle Truck Trailer Equipment …" at bounding box center [578, 549] width 236 height 31
click at [460, 534] on select "Select Asset Cash Property Investment property Vehicle Truck Trailer Equipment …" at bounding box center [578, 549] width 236 height 31
click at [726, 563] on input "text" at bounding box center [773, 549] width 158 height 31
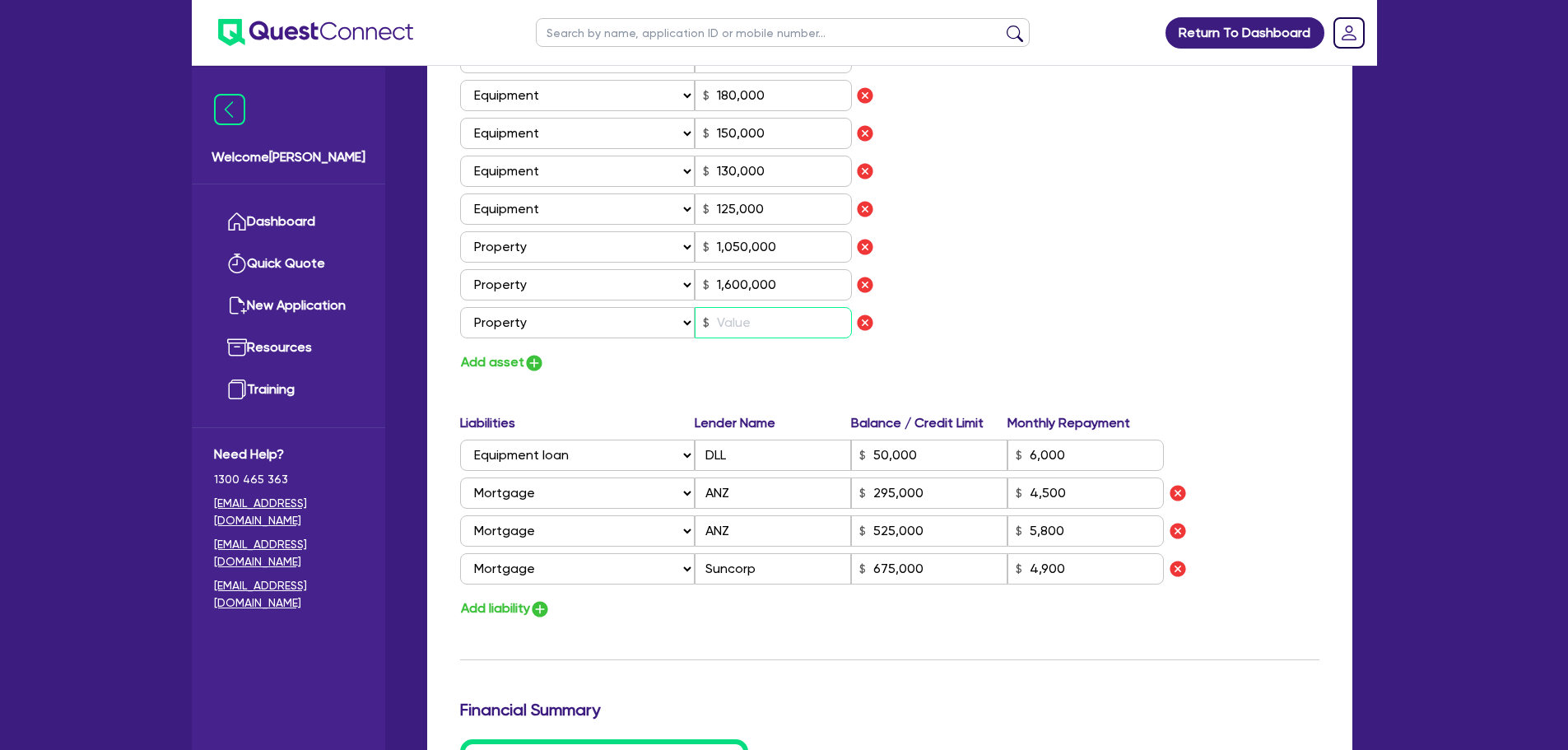
scroll to position [1317, 0]
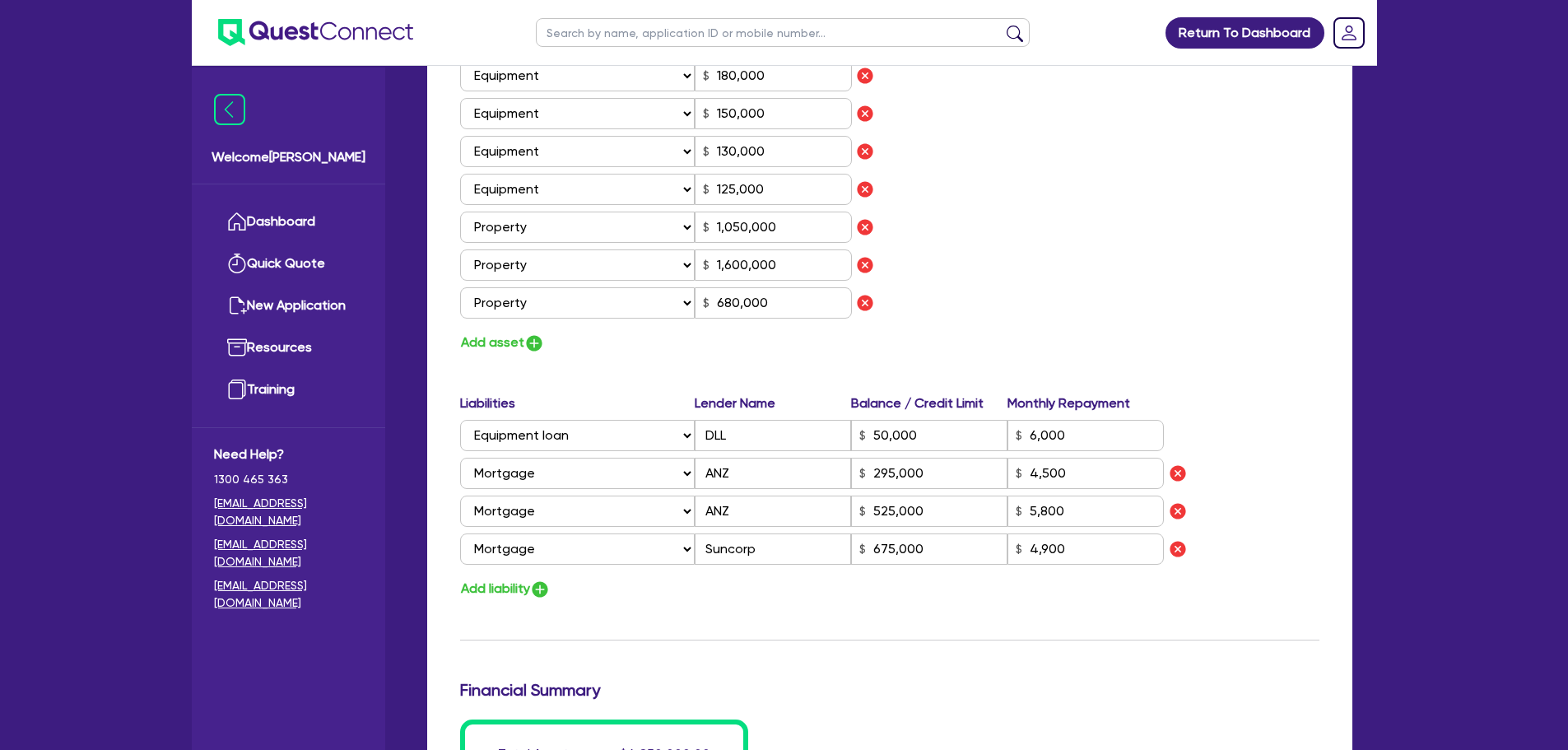
click at [1102, 252] on div "Assets Value Select Asset Cash Property Investment property Vehicle Truck Trail…" at bounding box center [890, 61] width 884 height 585
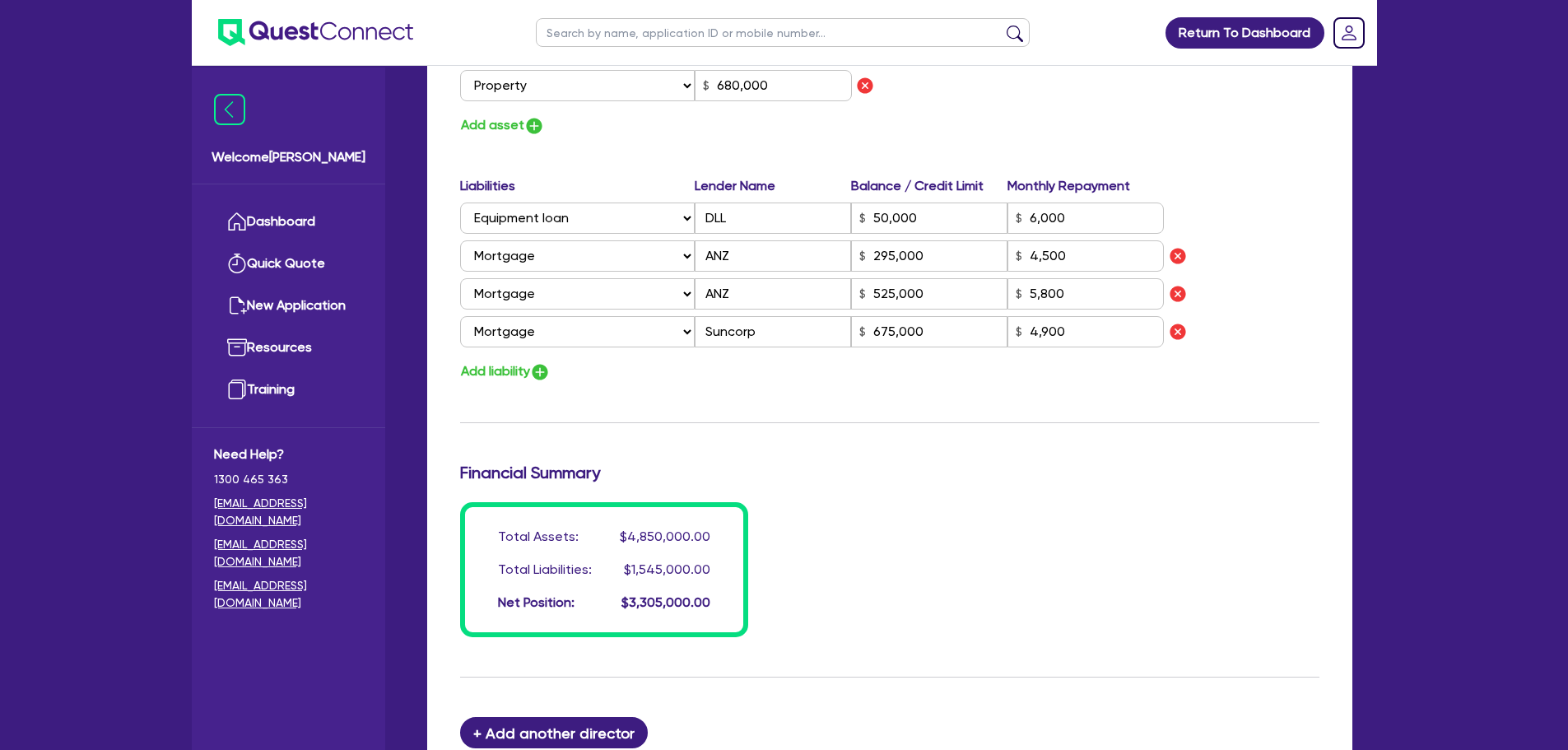
scroll to position [1646, 0]
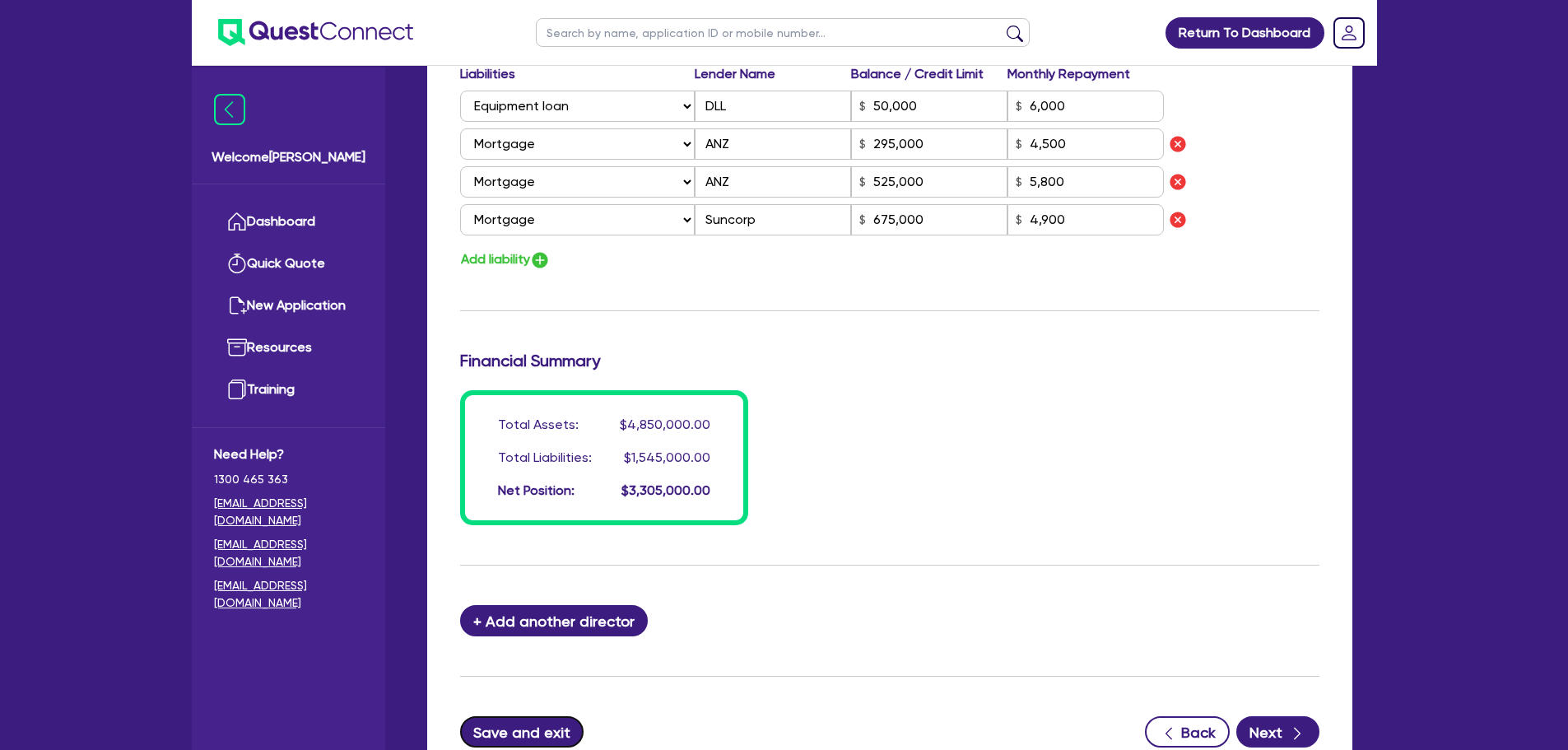
click at [518, 734] on button "Save and exit" at bounding box center [523, 731] width 125 height 31
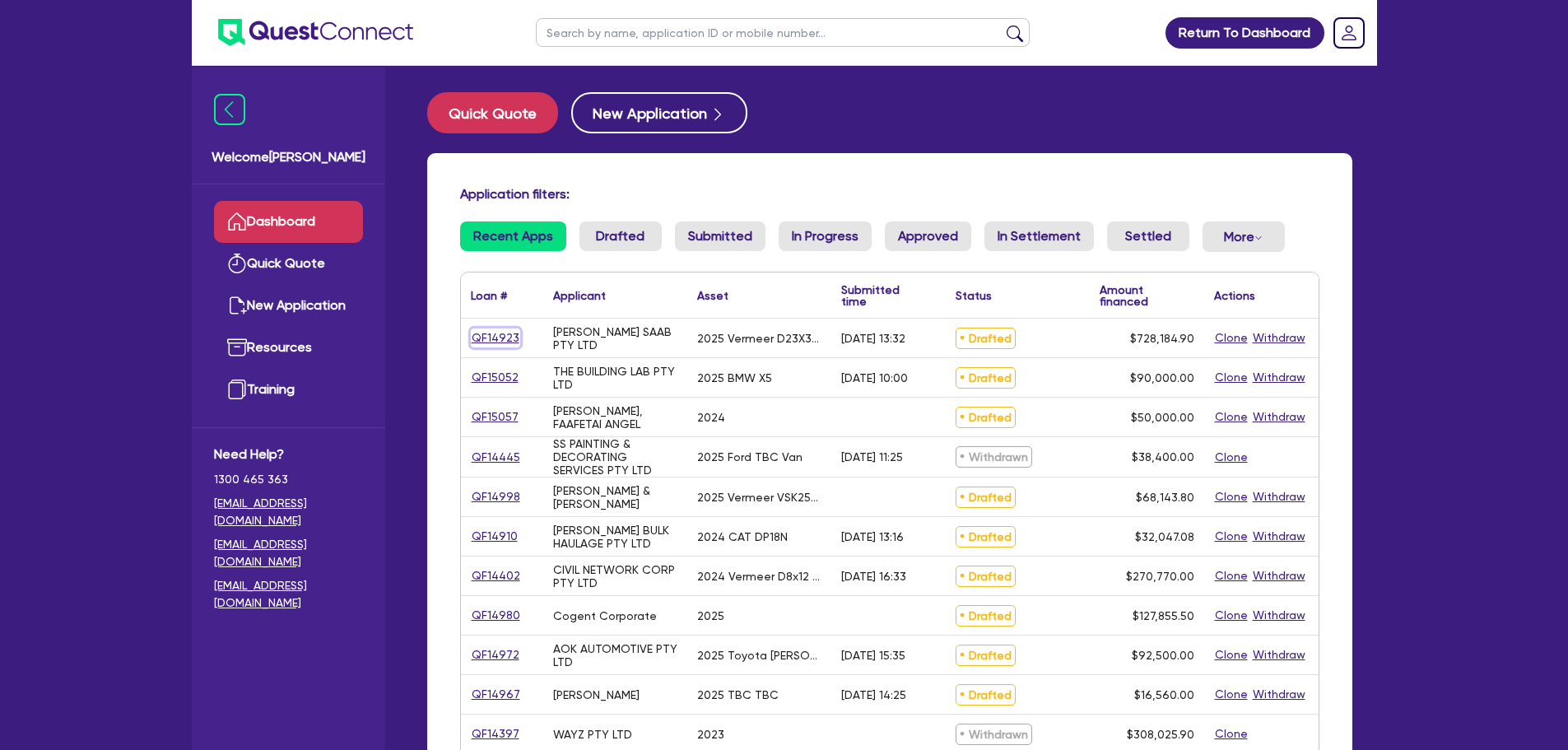
click at [481, 335] on link "QF14923" at bounding box center [495, 338] width 49 height 19
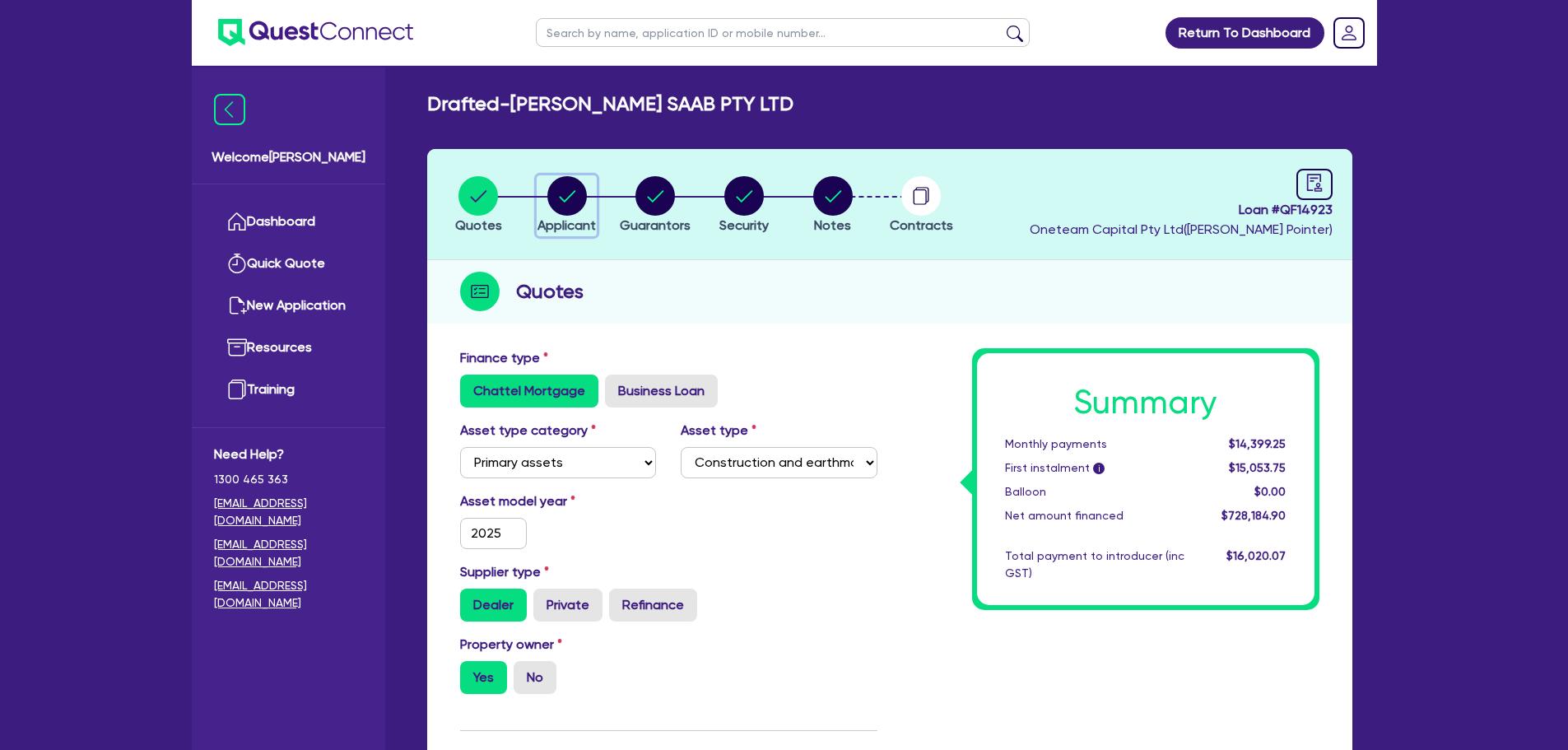
click at [567, 192] on circle "button" at bounding box center [567, 196] width 40 height 40
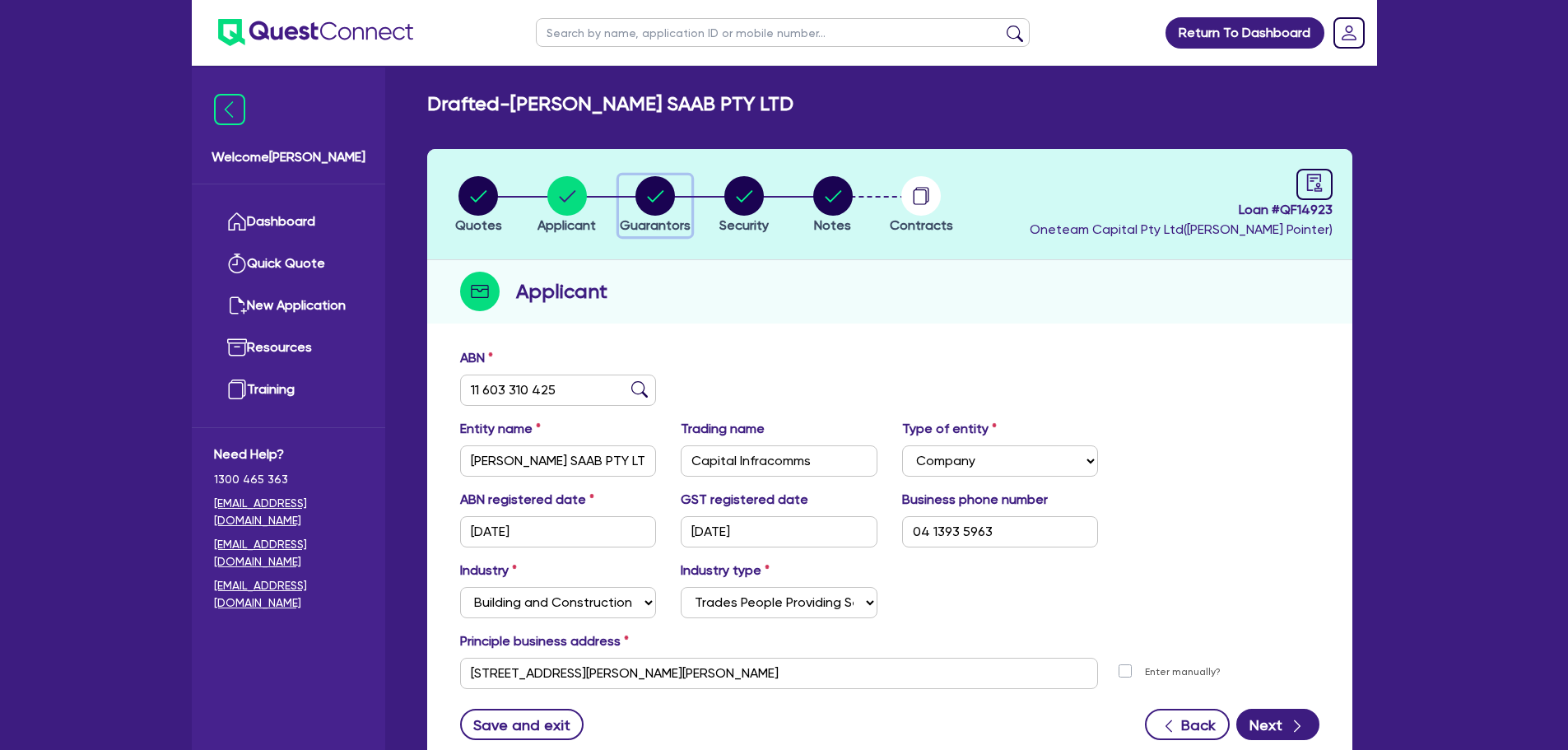
click at [658, 194] on circle "button" at bounding box center [656, 196] width 40 height 40
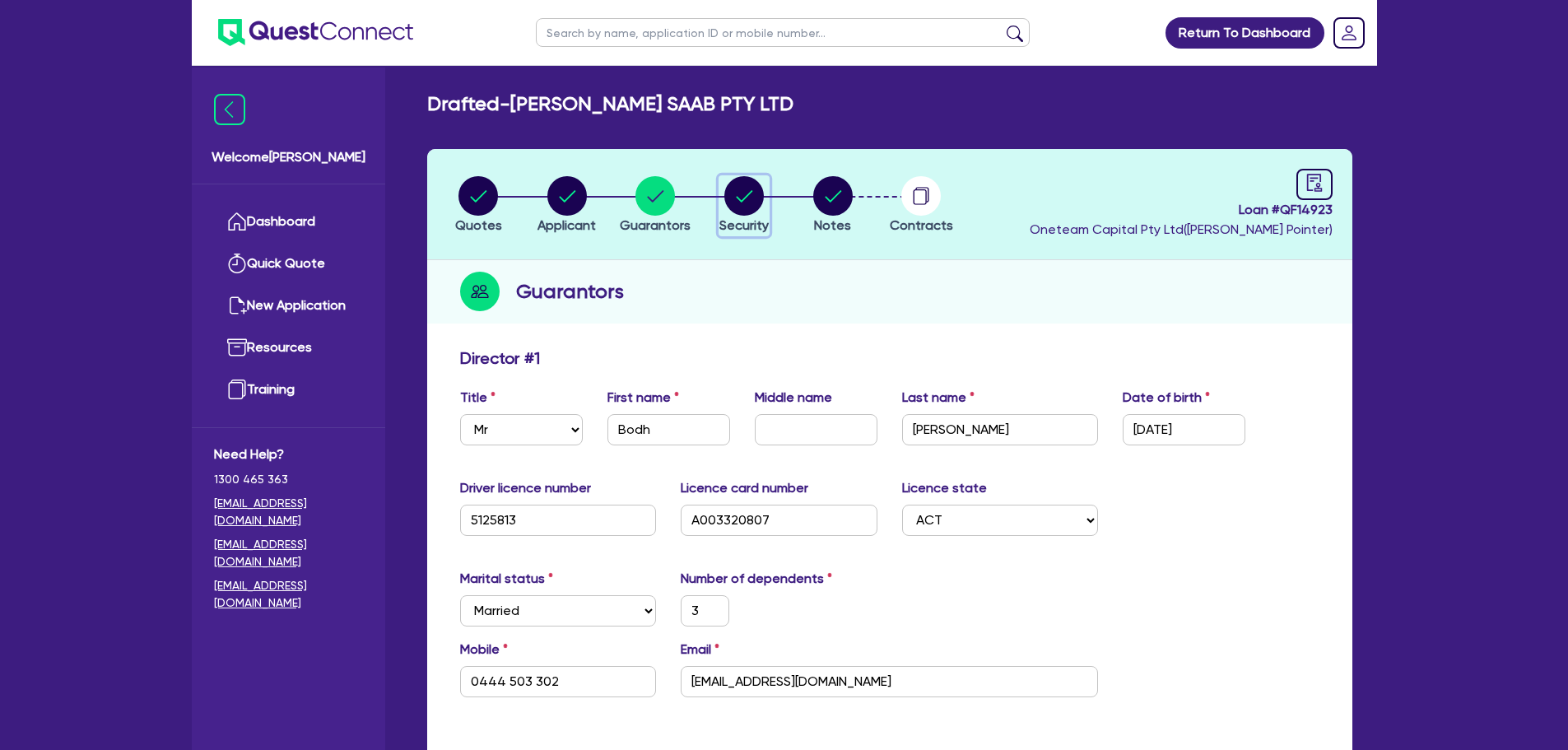
click at [742, 185] on circle "button" at bounding box center [744, 196] width 40 height 40
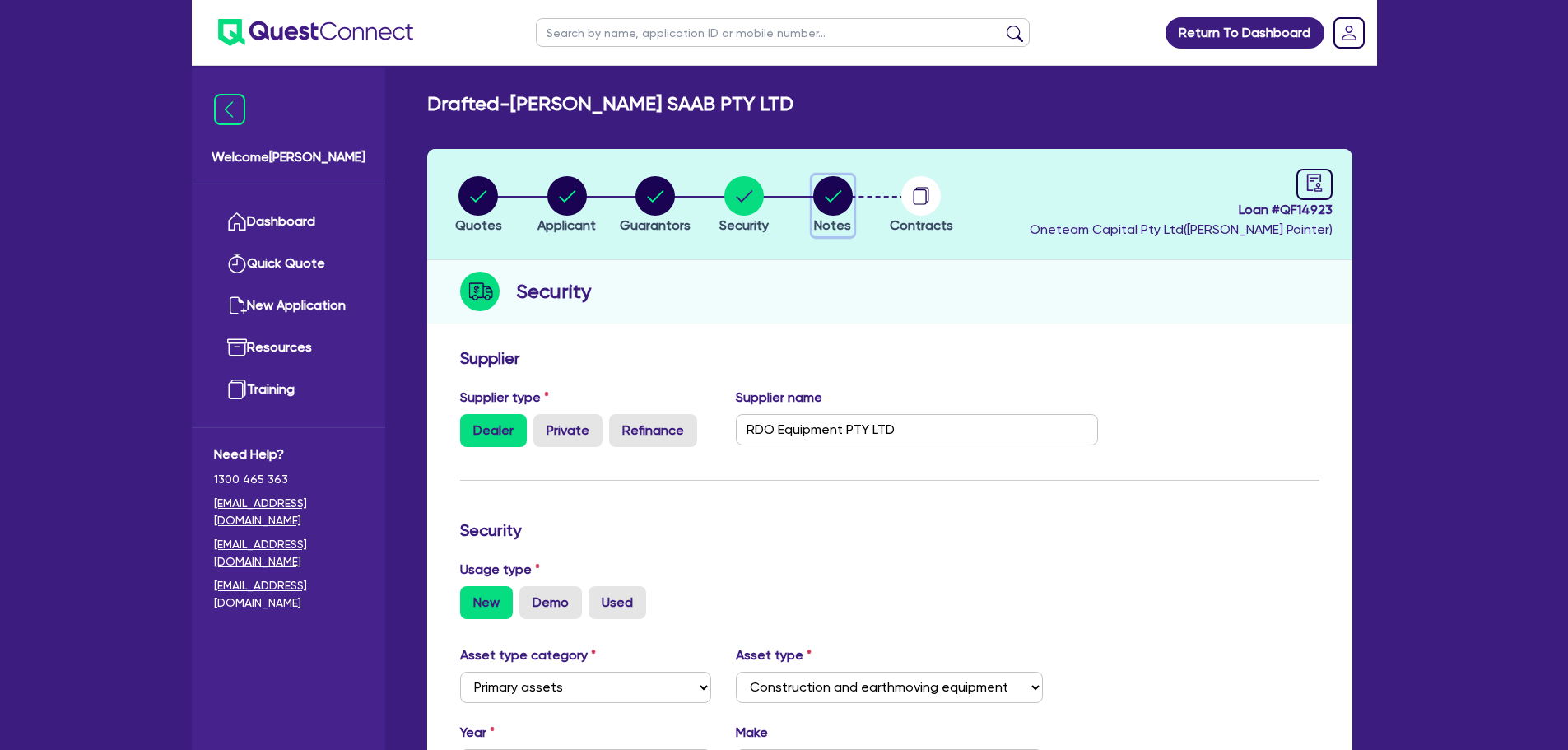
click at [828, 192] on circle "button" at bounding box center [833, 196] width 40 height 40
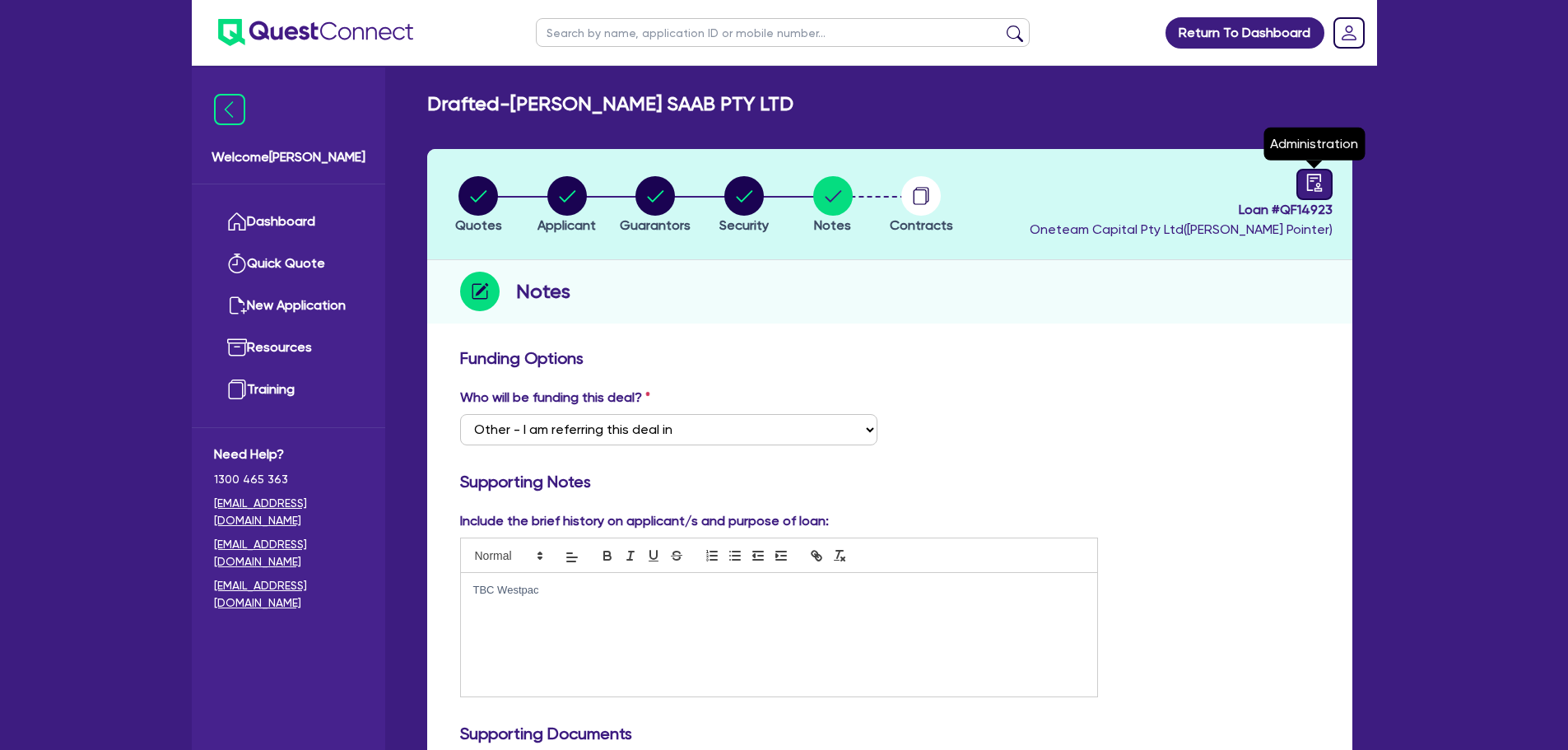
click at [1314, 184] on icon "audit" at bounding box center [1314, 182] width 18 height 18
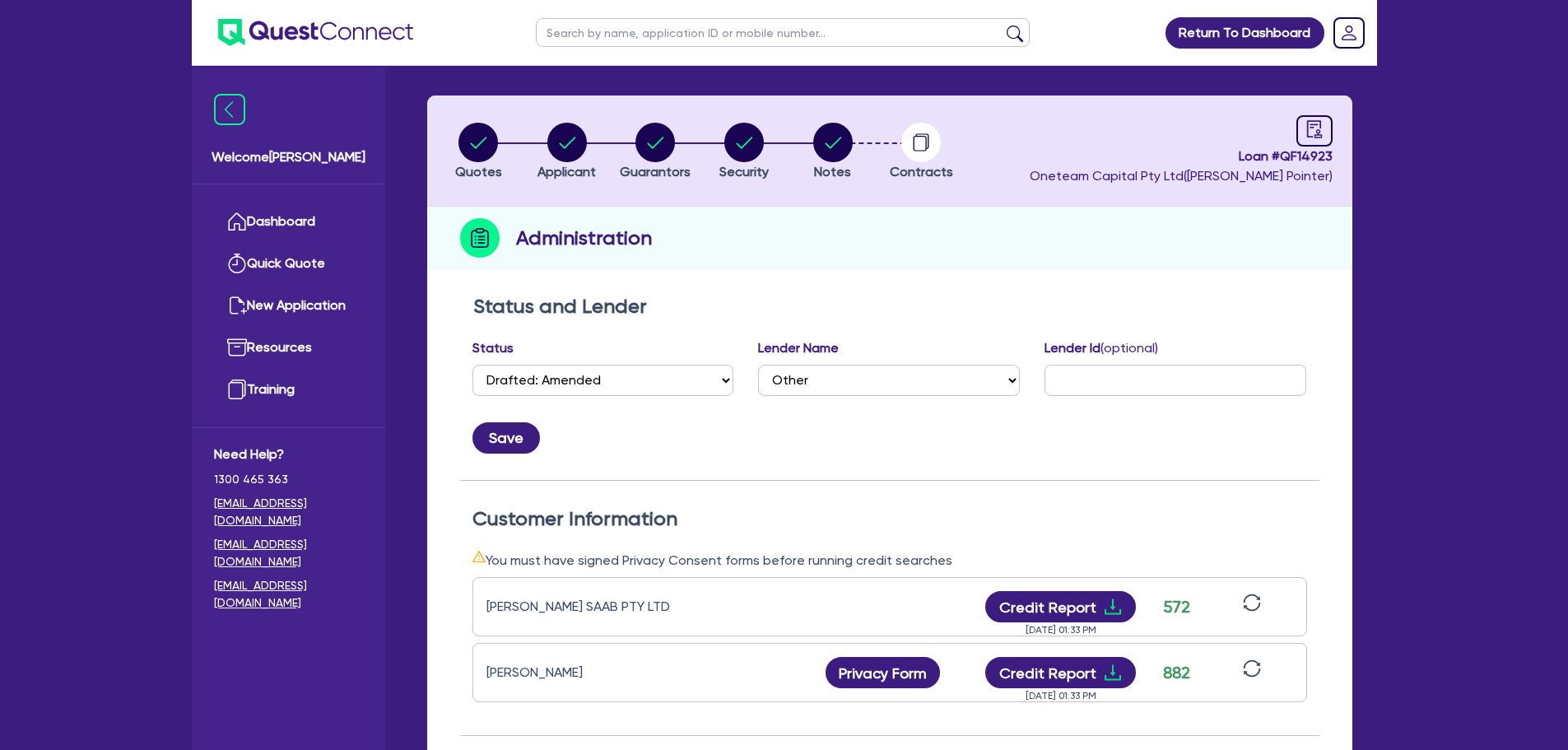
scroll to position [247, 0]
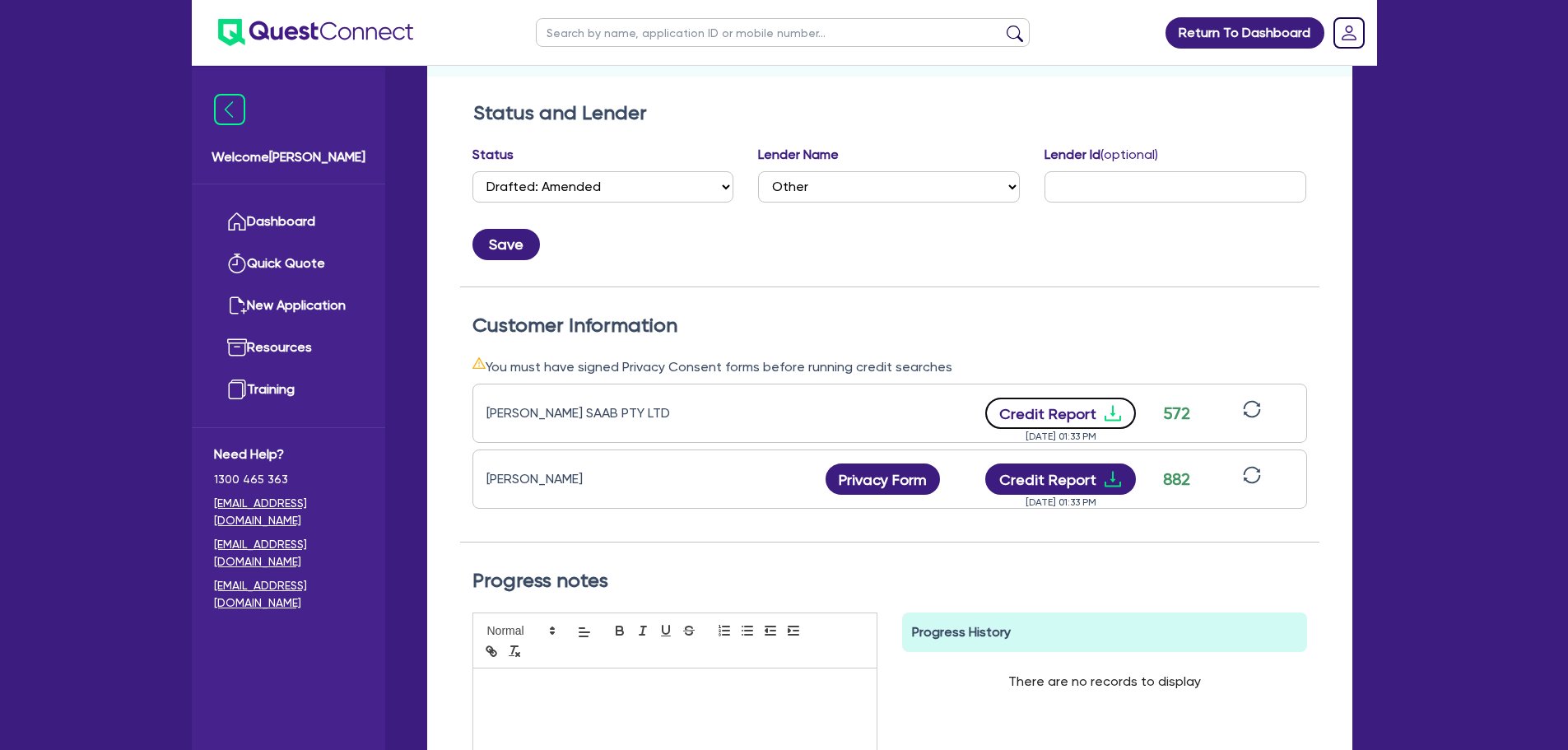
click at [1040, 406] on button "Credit Report" at bounding box center [1060, 412] width 151 height 31
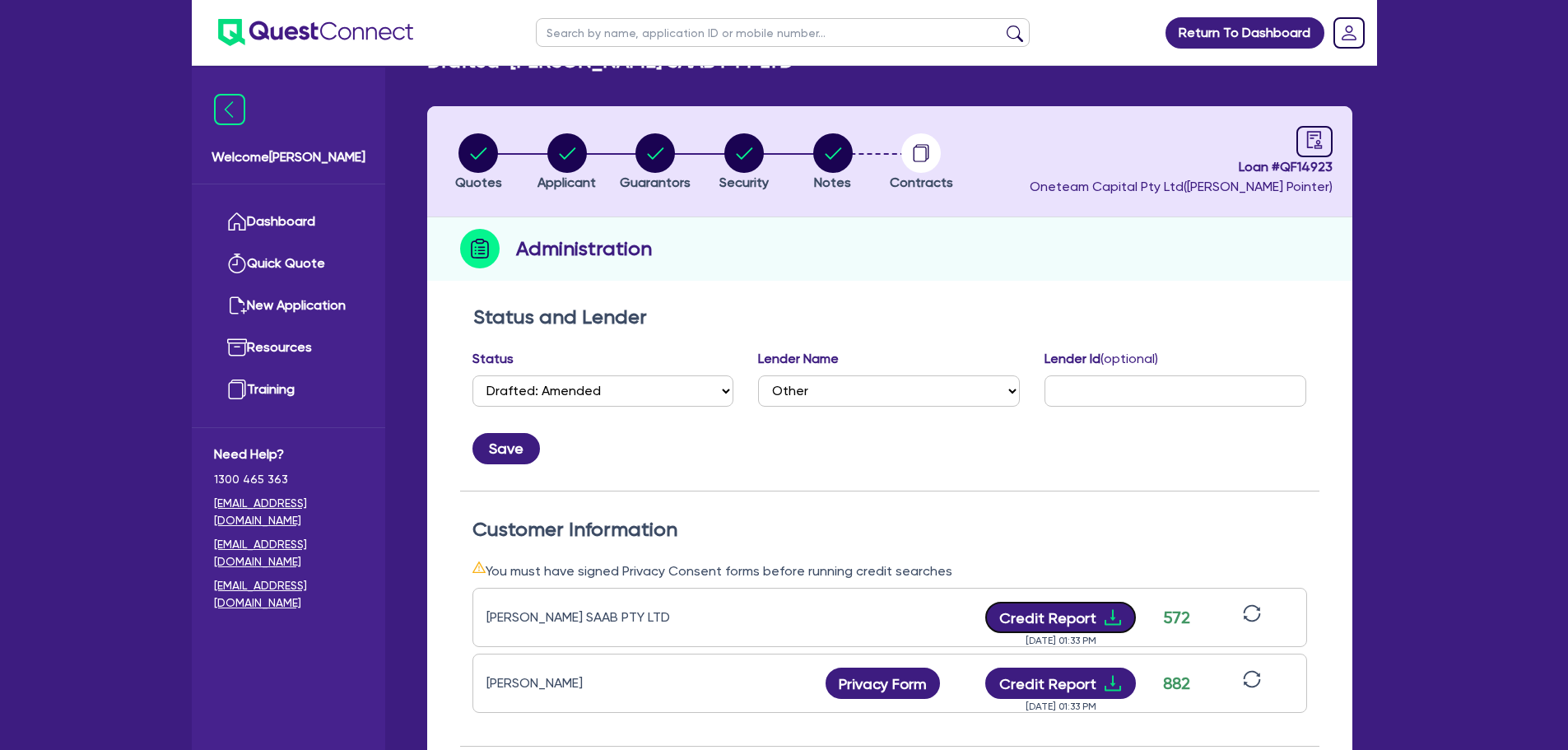
scroll to position [0, 0]
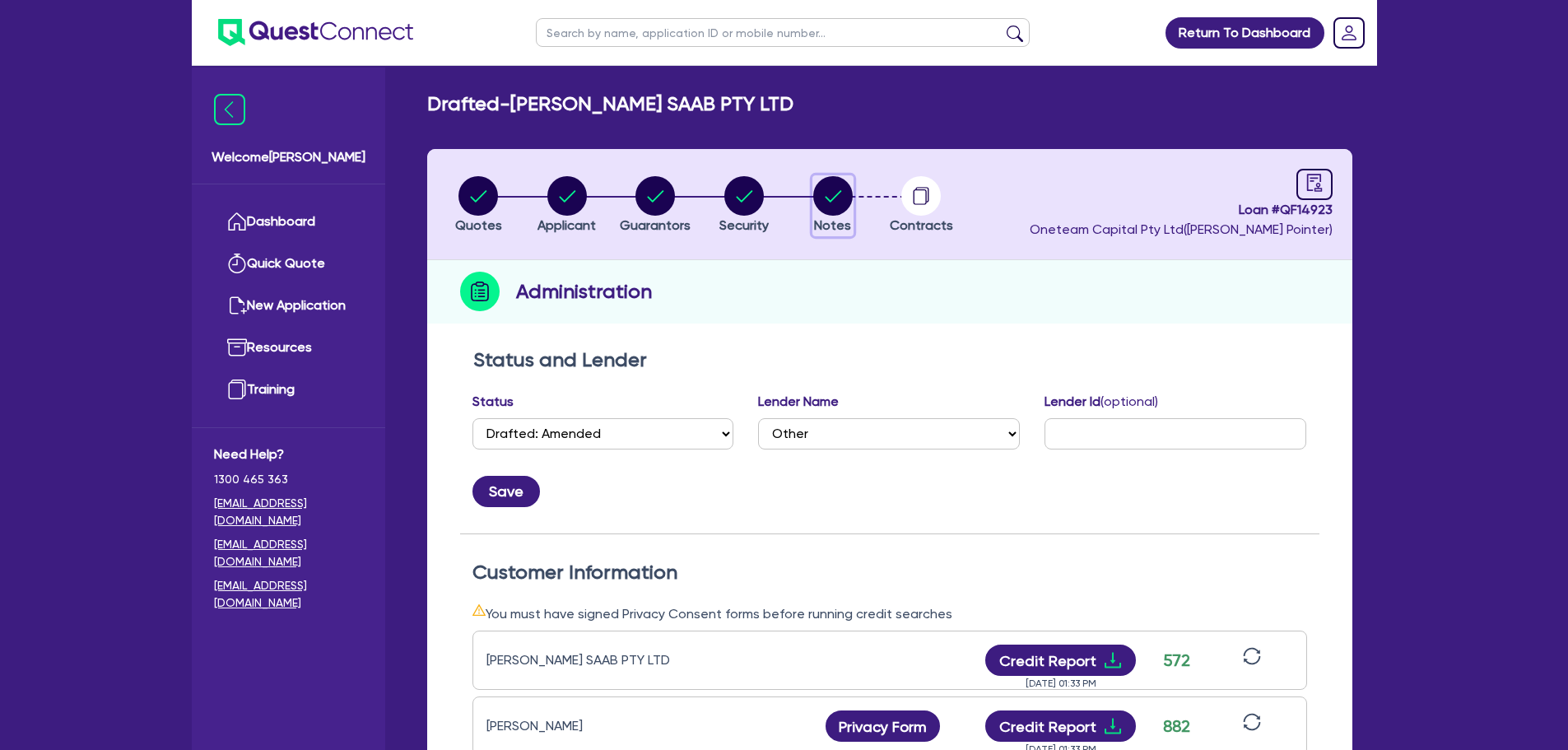
click at [840, 201] on circle "button" at bounding box center [833, 196] width 40 height 40
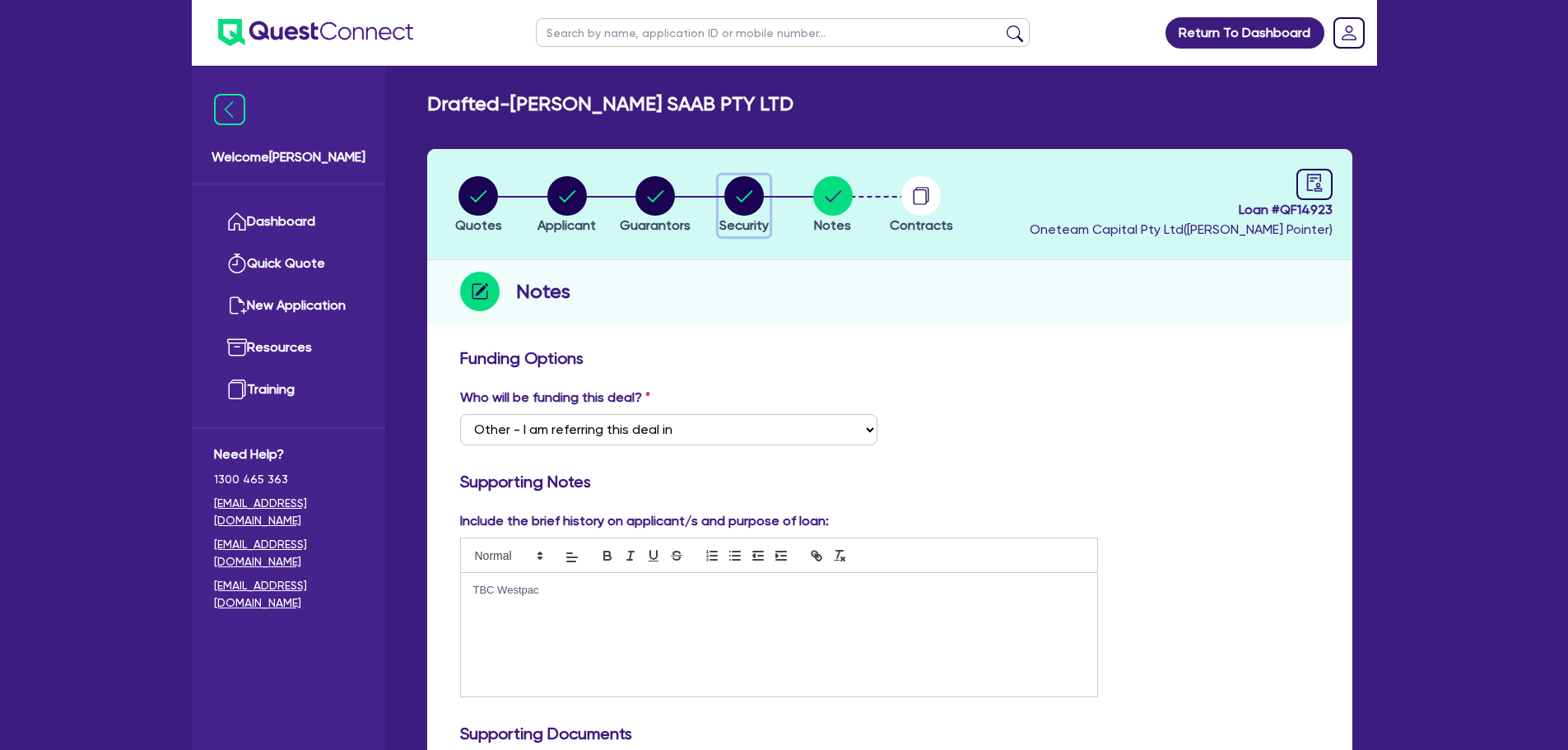
click at [755, 197] on circle "button" at bounding box center [744, 196] width 40 height 40
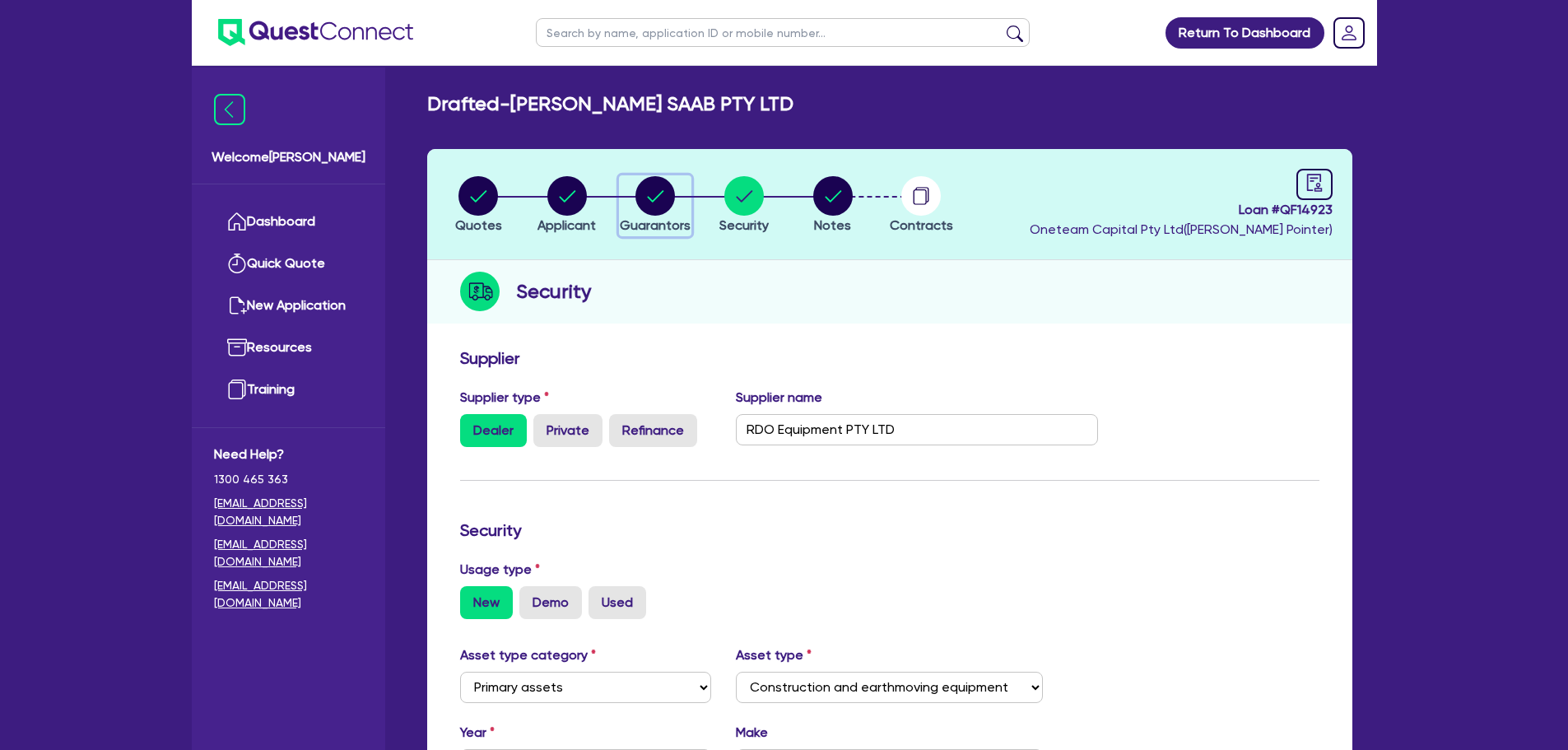
click at [666, 177] on icon "button" at bounding box center [656, 196] width 40 height 40
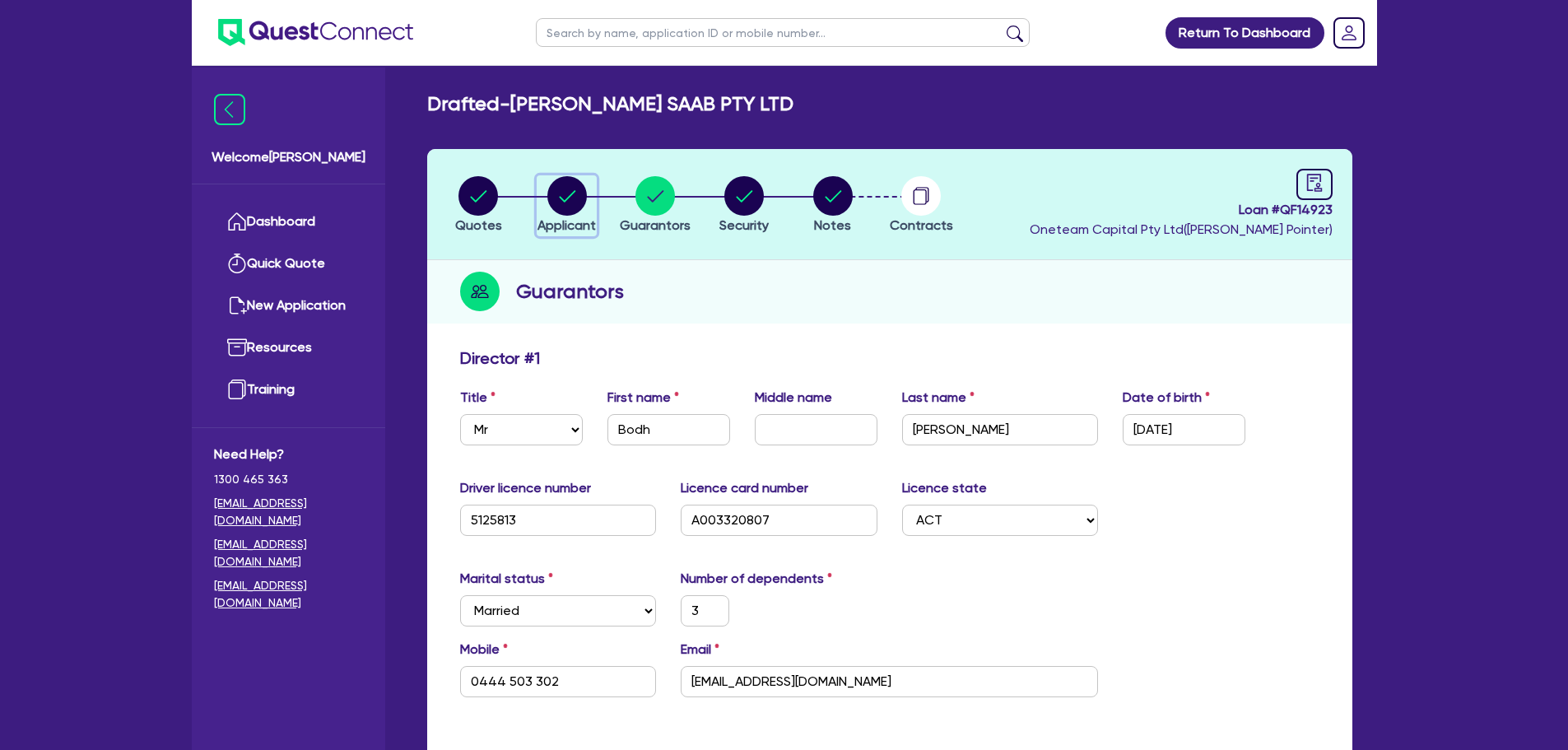
click at [577, 191] on circle "button" at bounding box center [567, 196] width 40 height 40
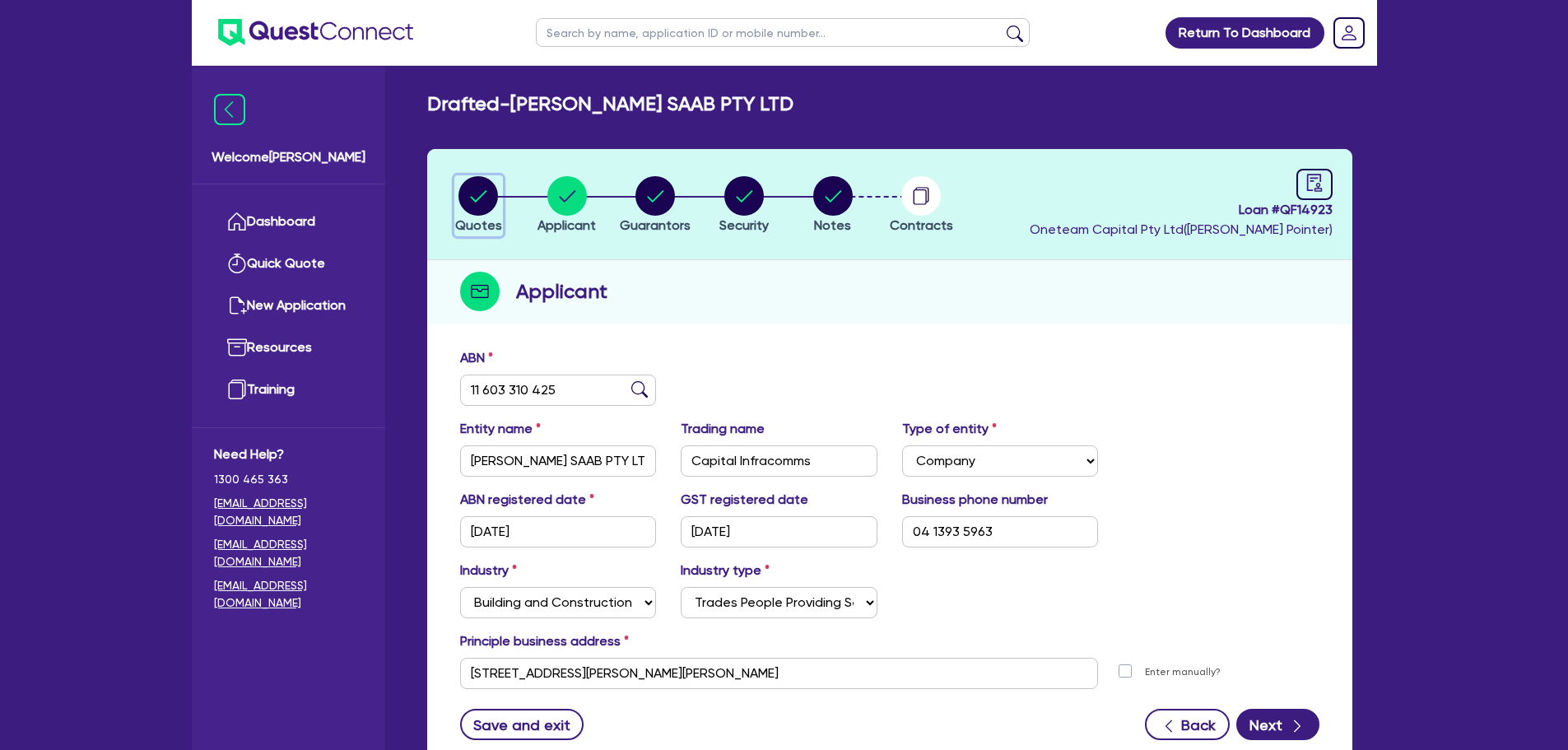
click at [489, 195] on circle "button" at bounding box center [478, 196] width 40 height 40
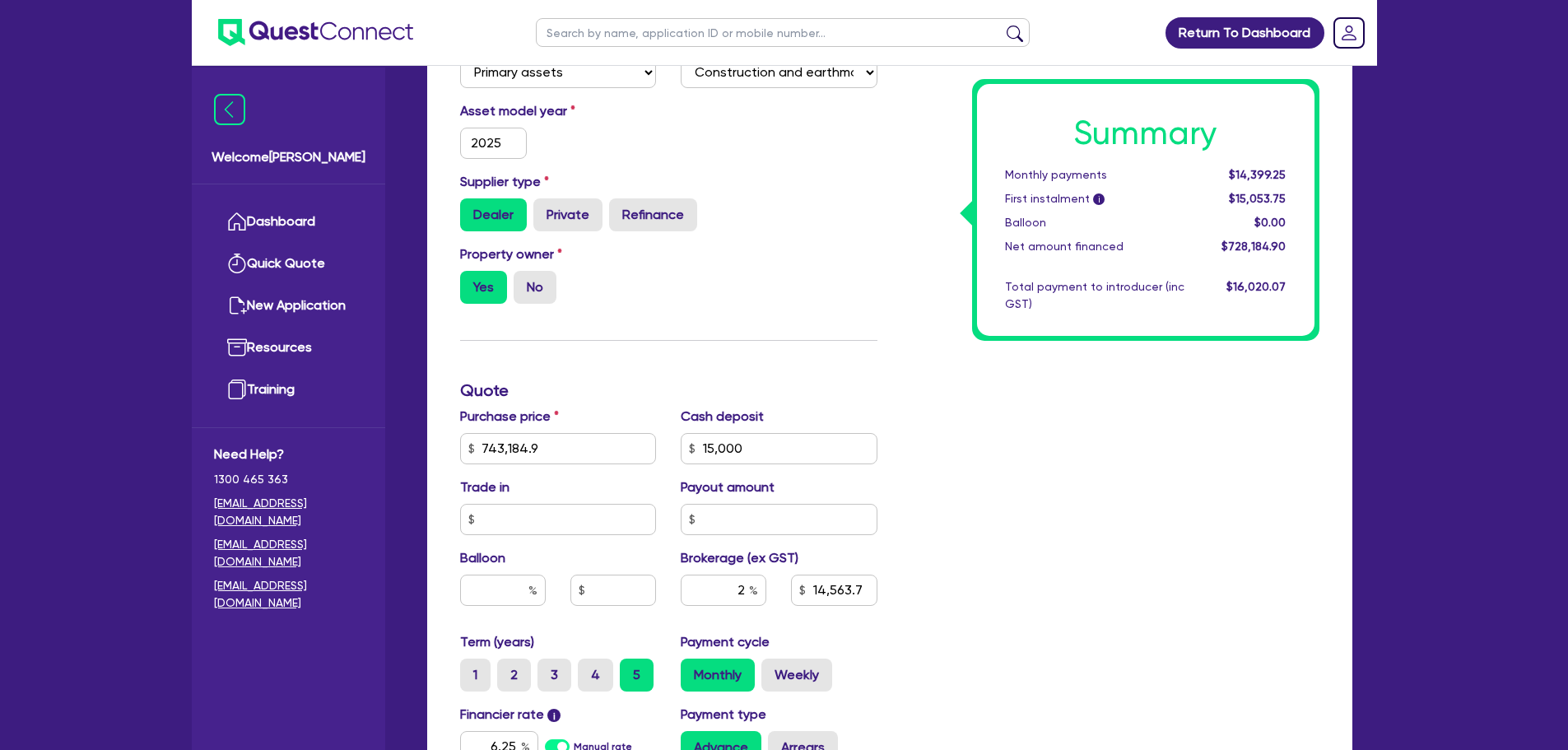
scroll to position [493, 0]
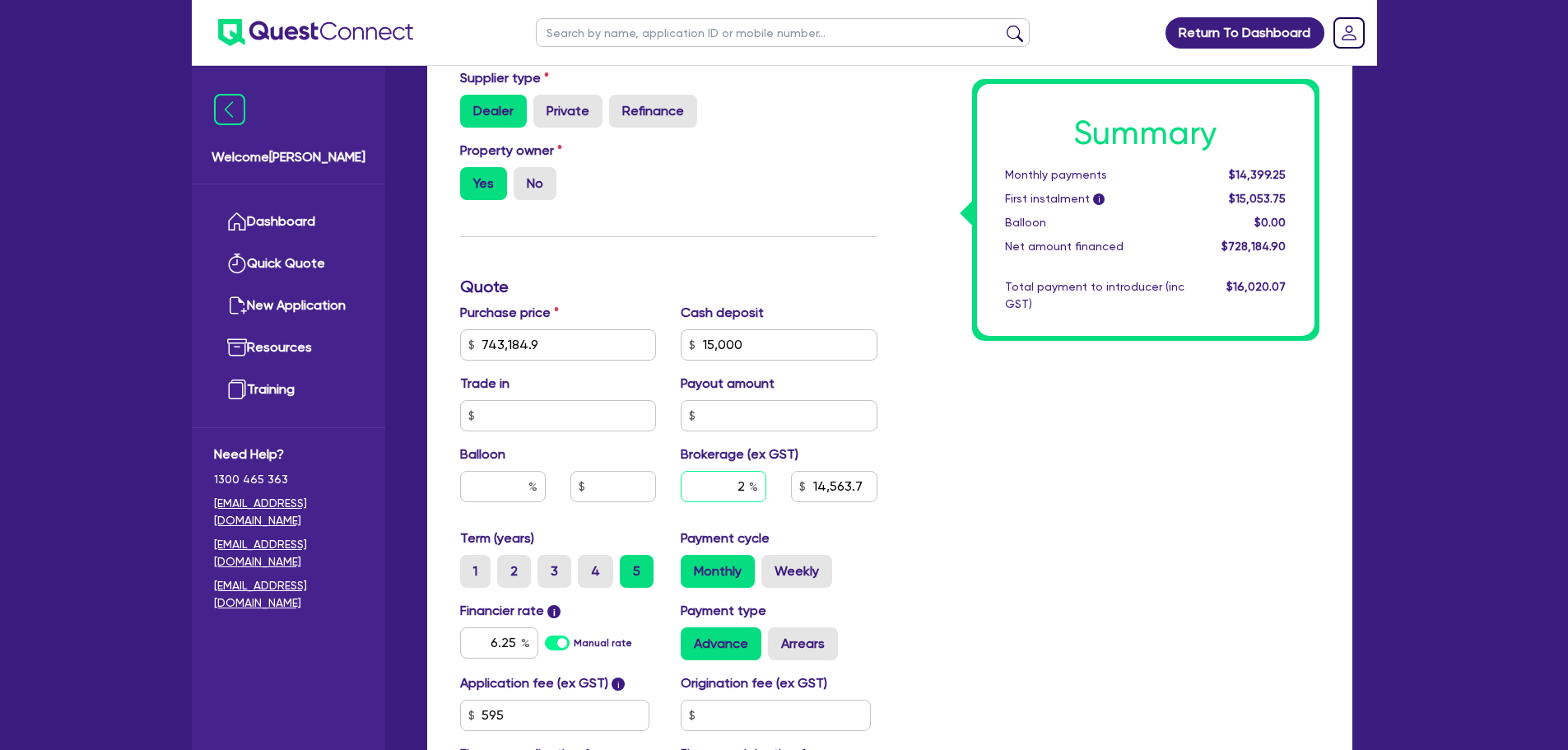
click at [746, 484] on input "2" at bounding box center [723, 486] width 86 height 31
click at [1003, 480] on div "Summary Monthly payments $14,399.25 First instalment i $15,053.75 Balloon $0.00…" at bounding box center [1110, 336] width 442 height 962
click at [1160, 508] on div "Summary Monthly payments $14,554.23 First instalment i $15,208.73 Balloon $0.00…" at bounding box center [1110, 336] width 442 height 962
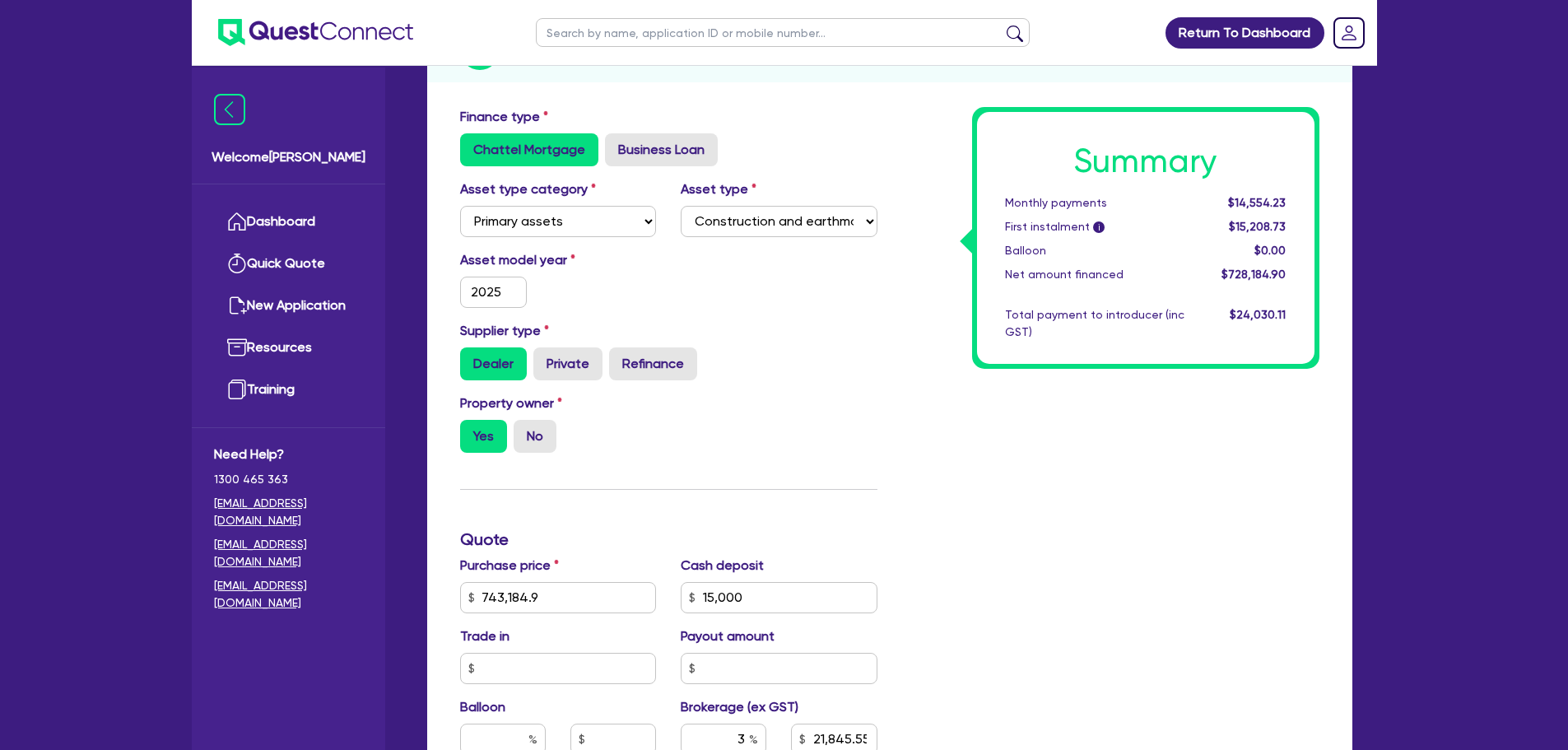
scroll to position [0, 0]
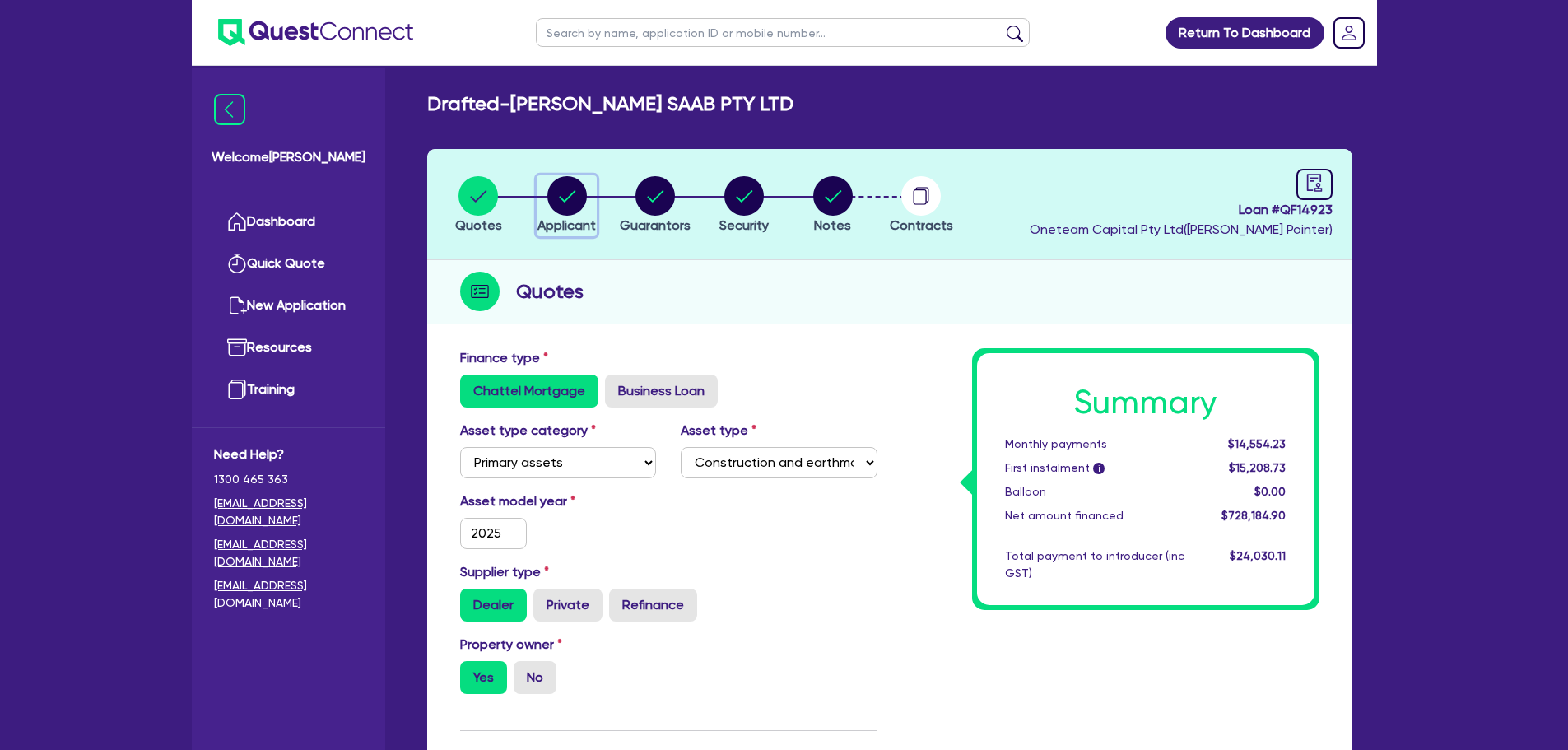
click at [574, 200] on circle "button" at bounding box center [567, 196] width 40 height 40
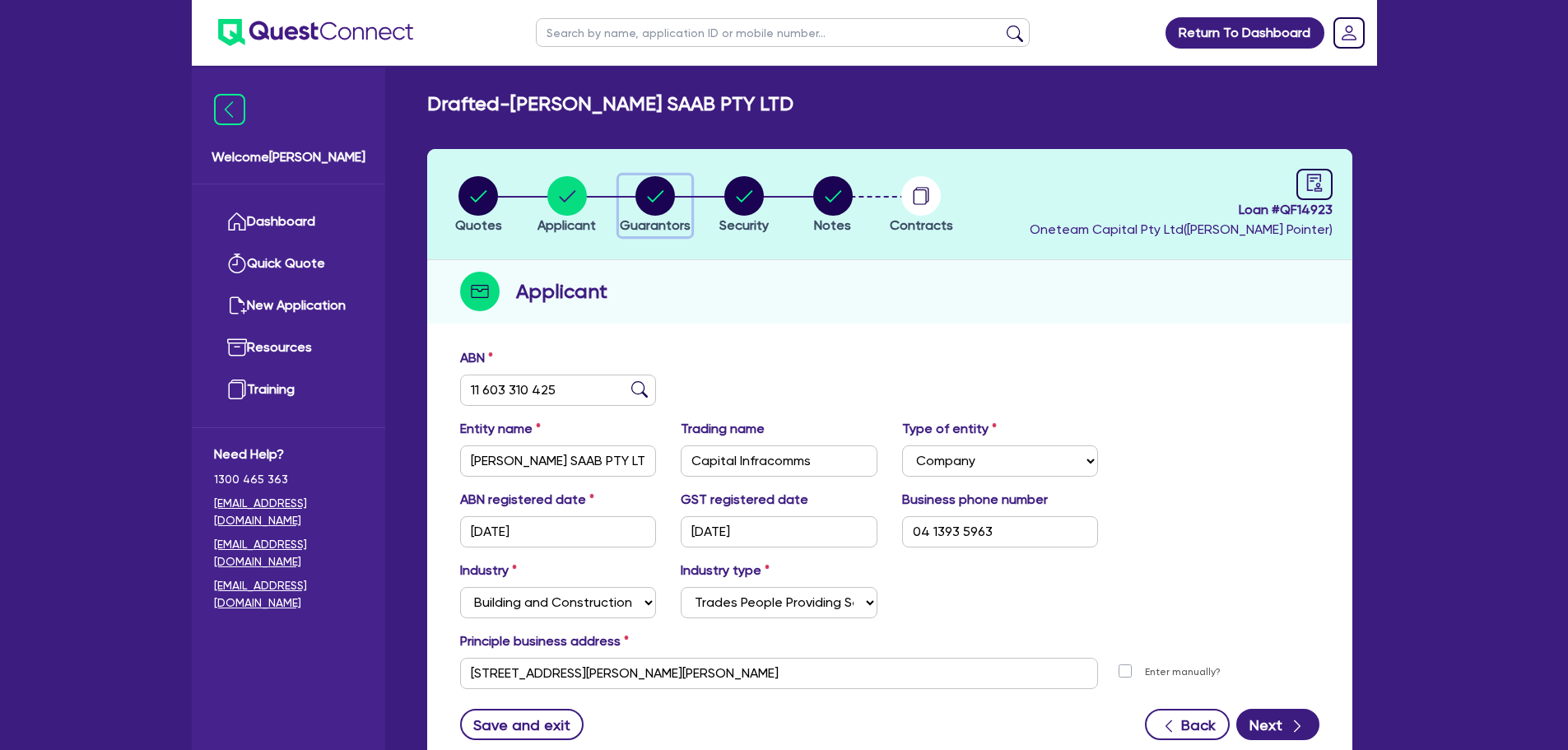
click at [659, 193] on circle "button" at bounding box center [656, 196] width 40 height 40
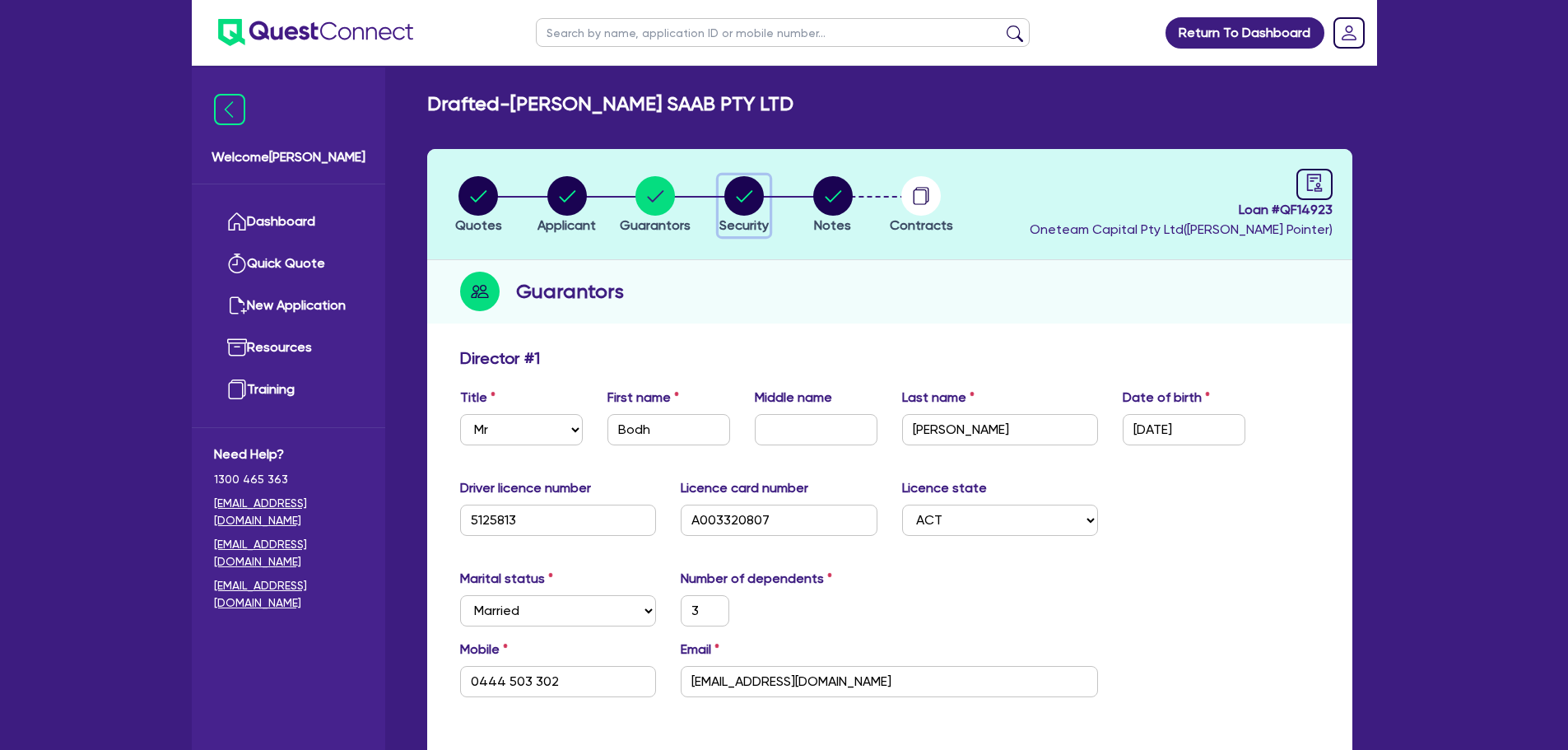
click at [758, 202] on circle "button" at bounding box center [744, 196] width 40 height 40
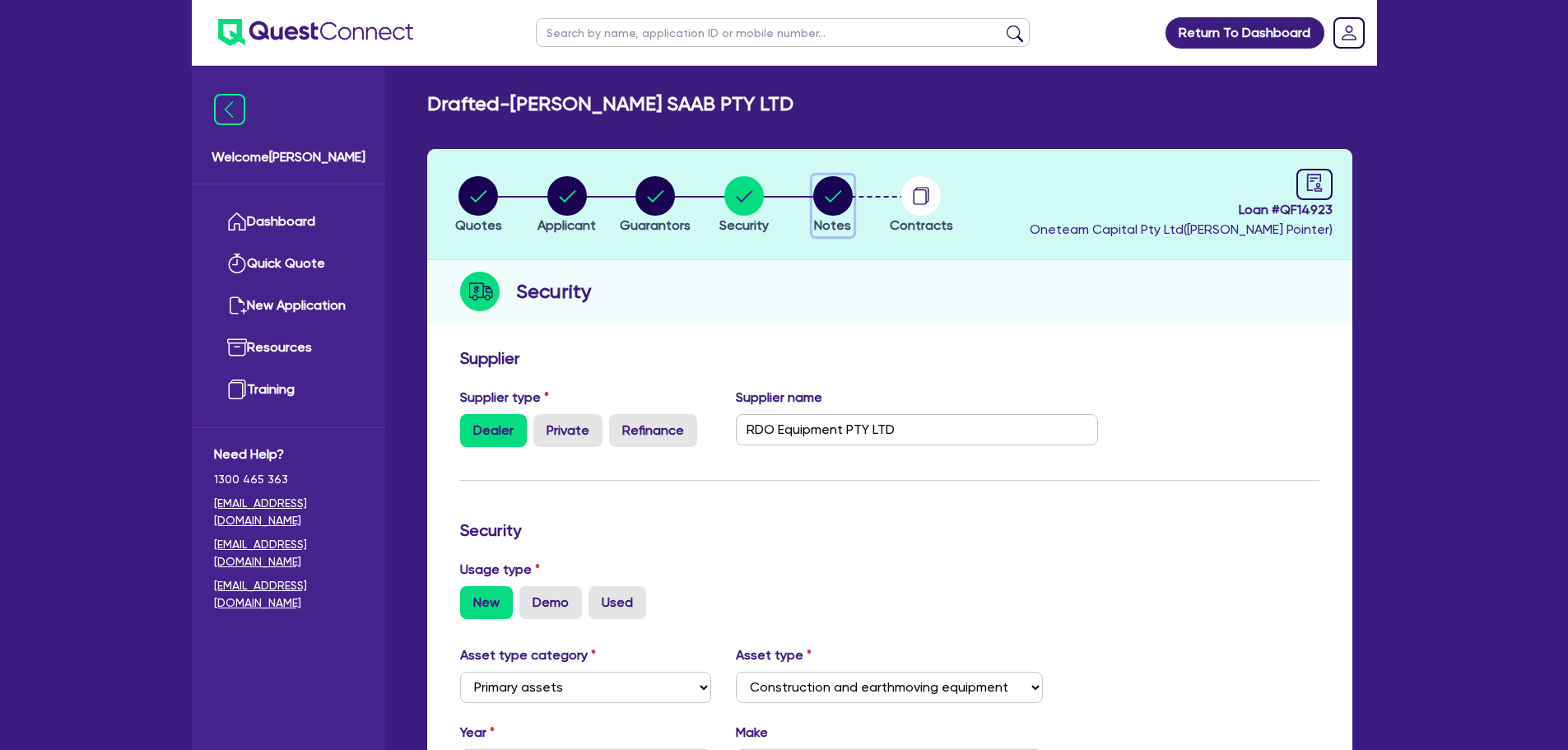
click at [828, 209] on circle "button" at bounding box center [833, 196] width 40 height 40
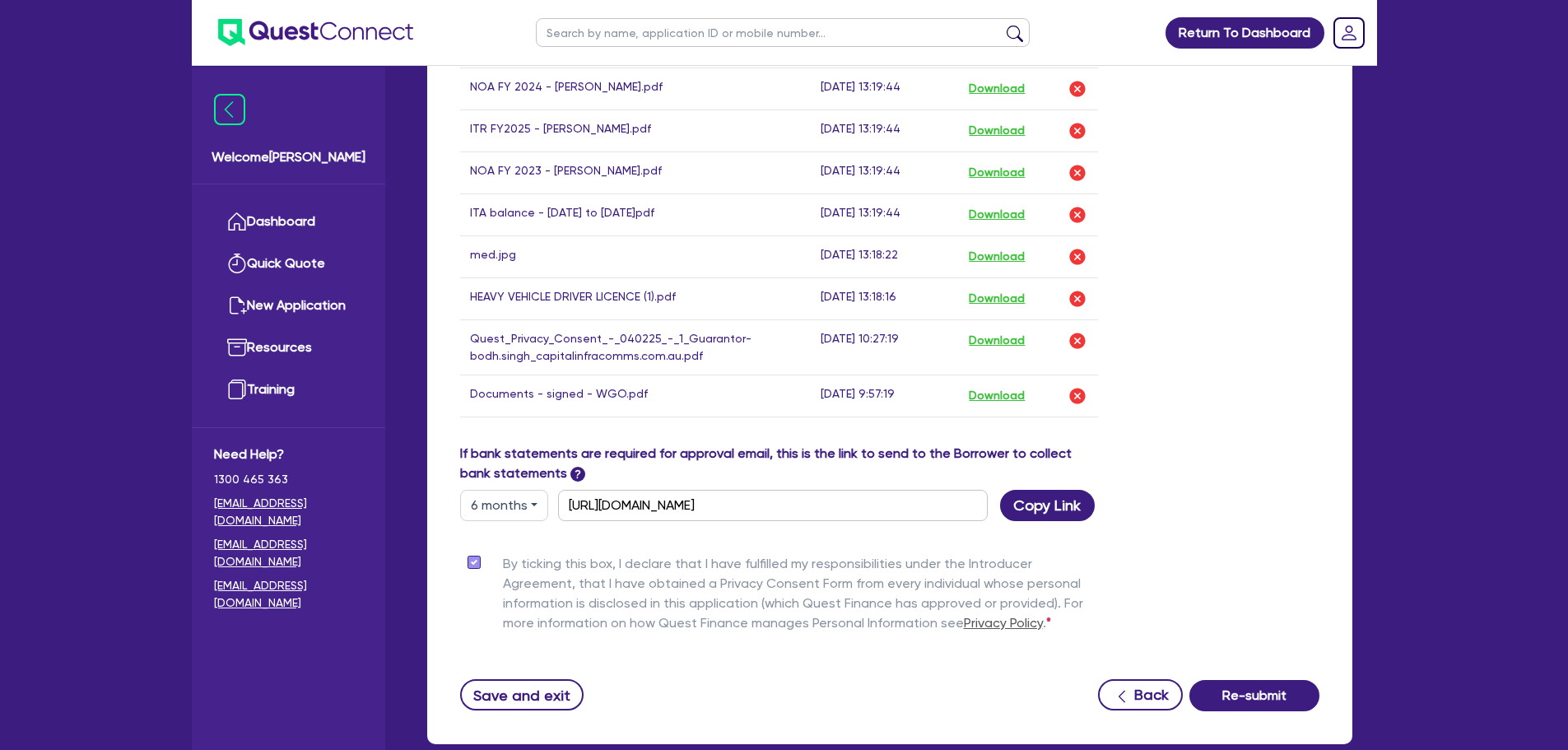
scroll to position [1127, 0]
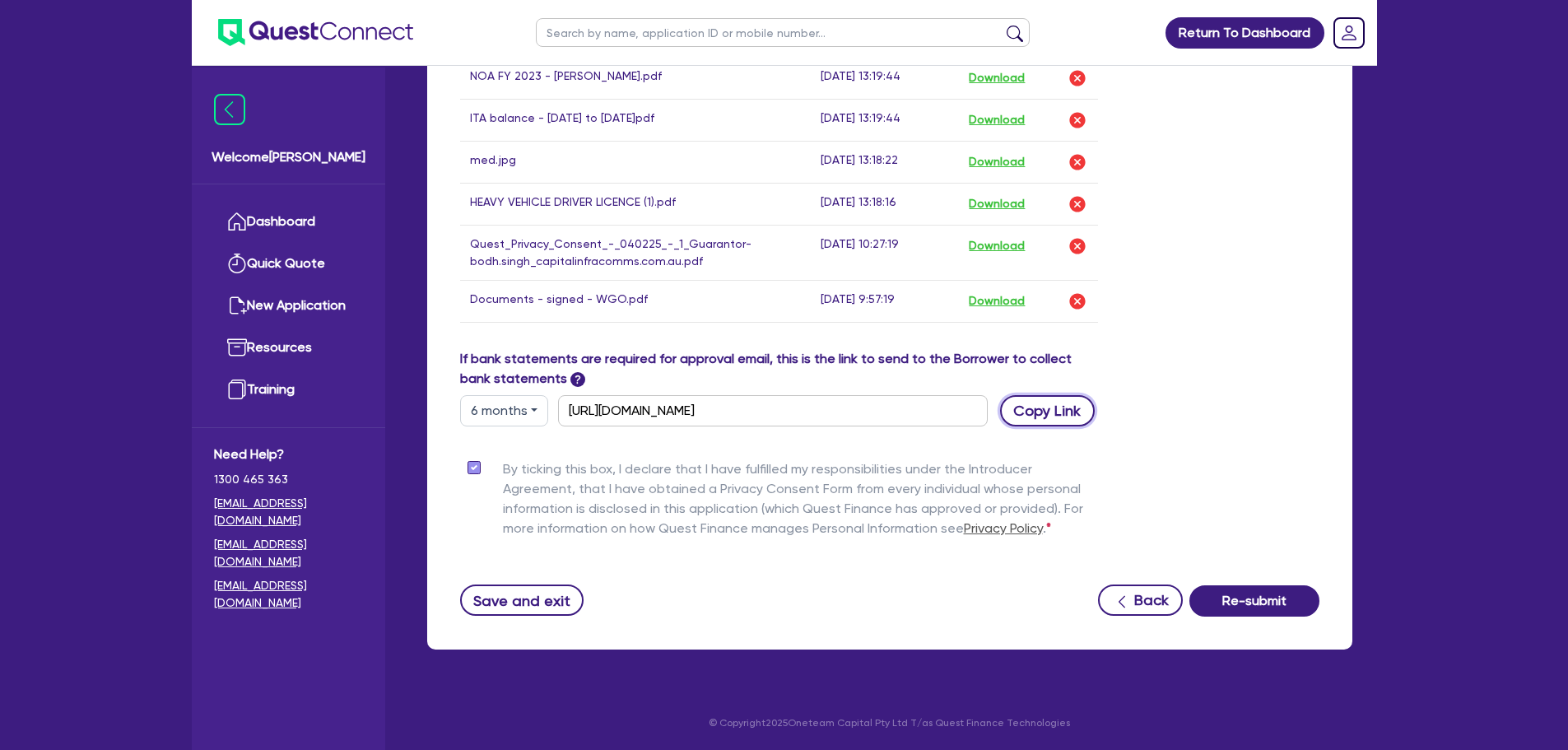
click at [1029, 411] on button "Copy Link" at bounding box center [1047, 410] width 94 height 31
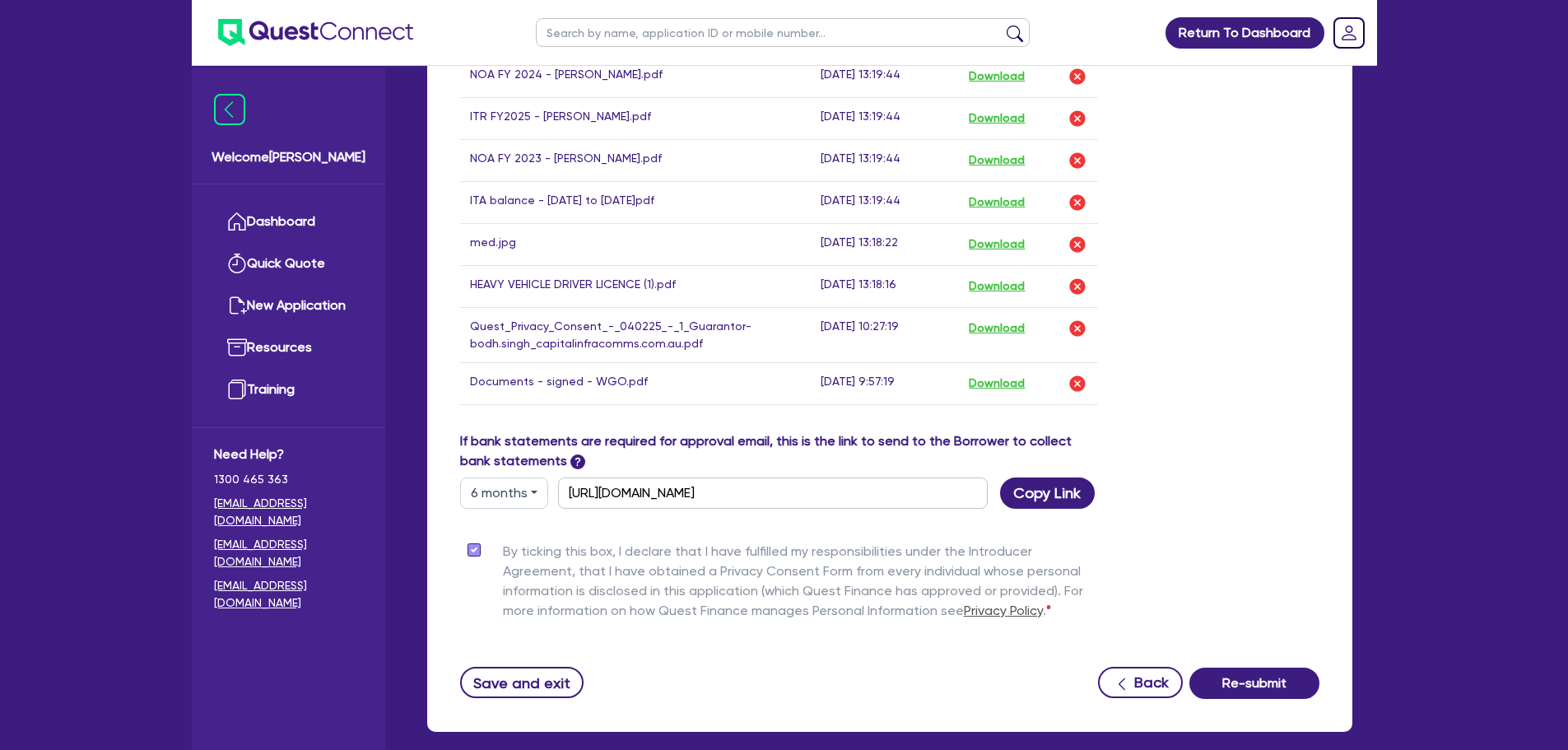
click at [1263, 358] on div "Drop files to upload or Select files Document name Time uploaded Download link …" at bounding box center [890, 84] width 884 height 693
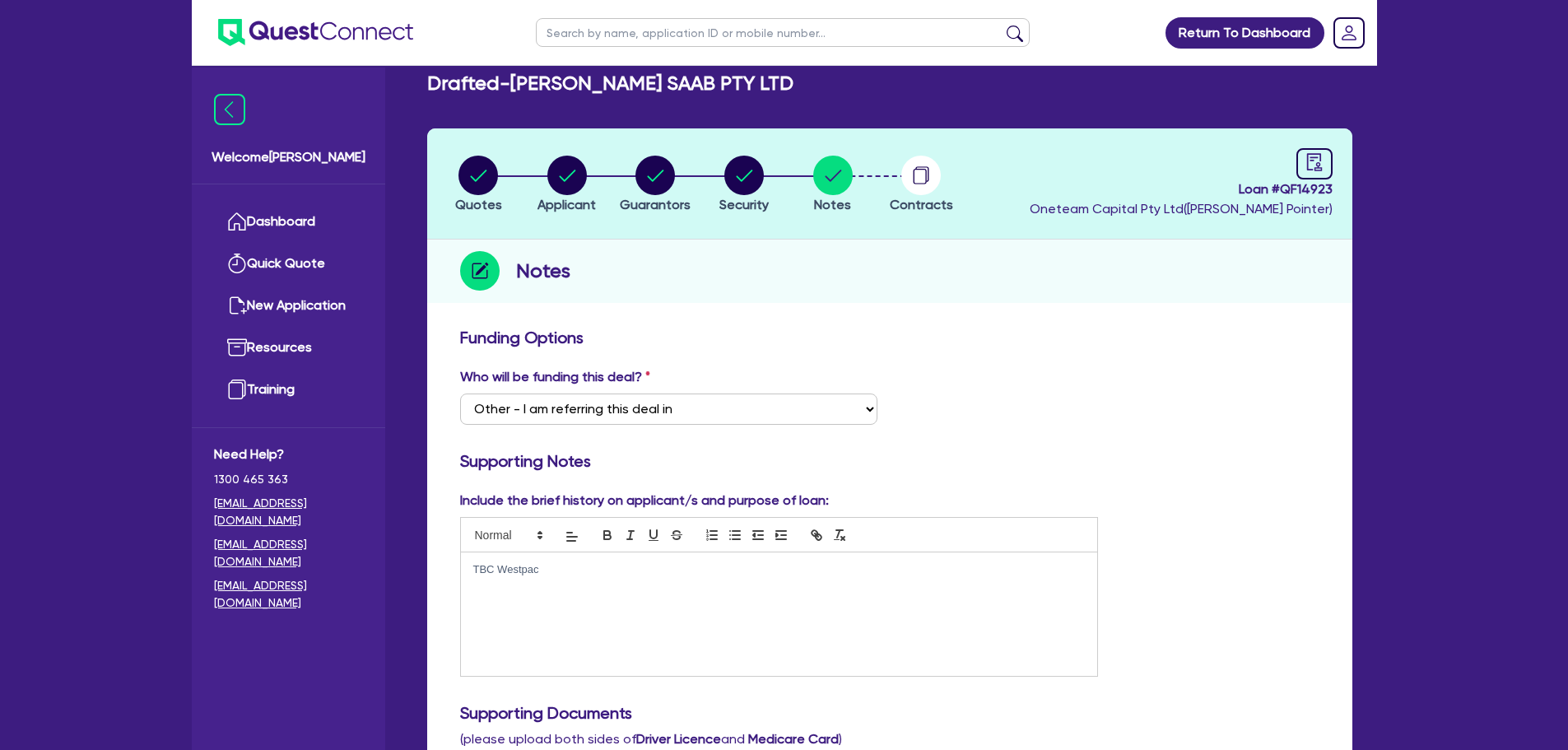
scroll to position [0, 0]
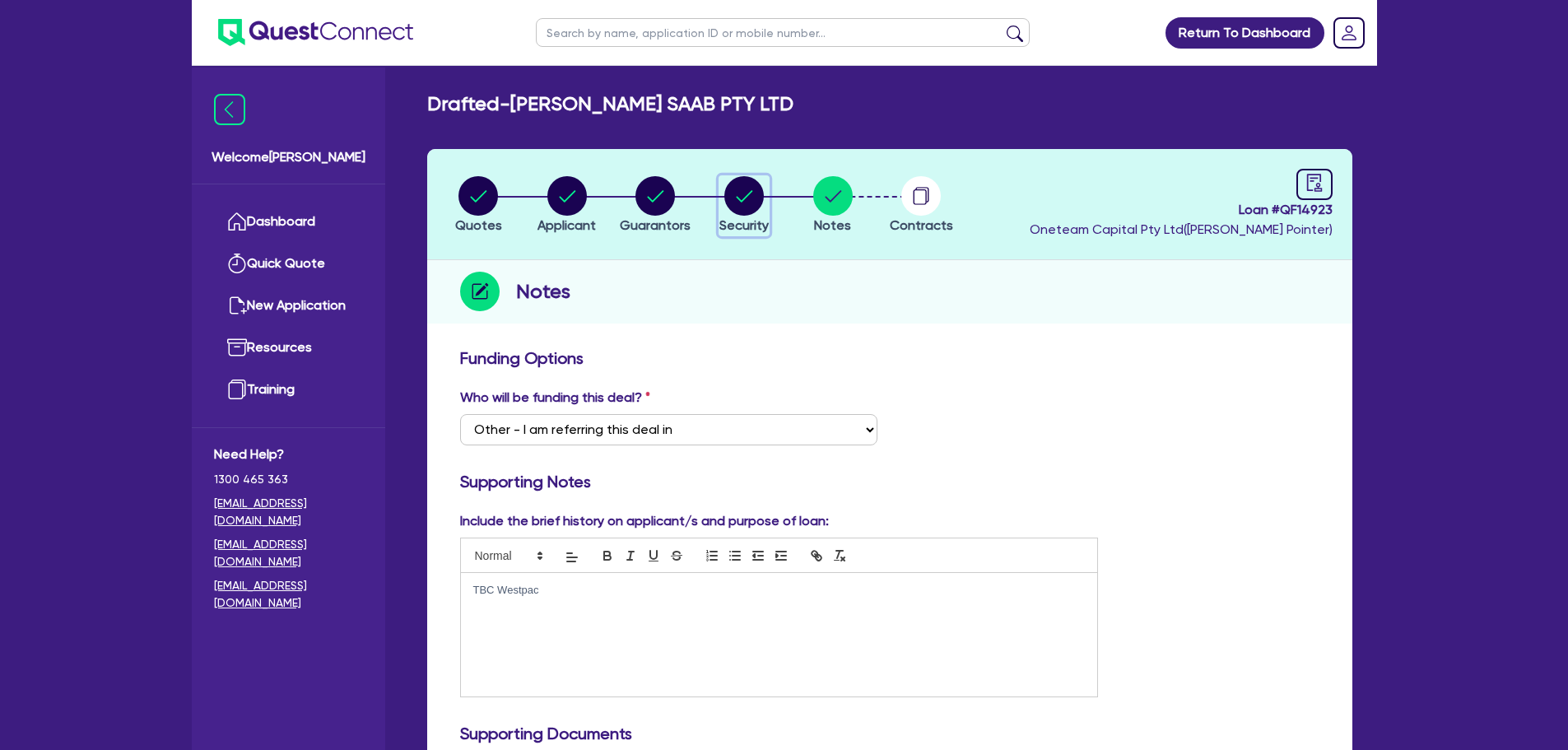
click at [751, 192] on icon "button" at bounding box center [744, 196] width 16 height 11
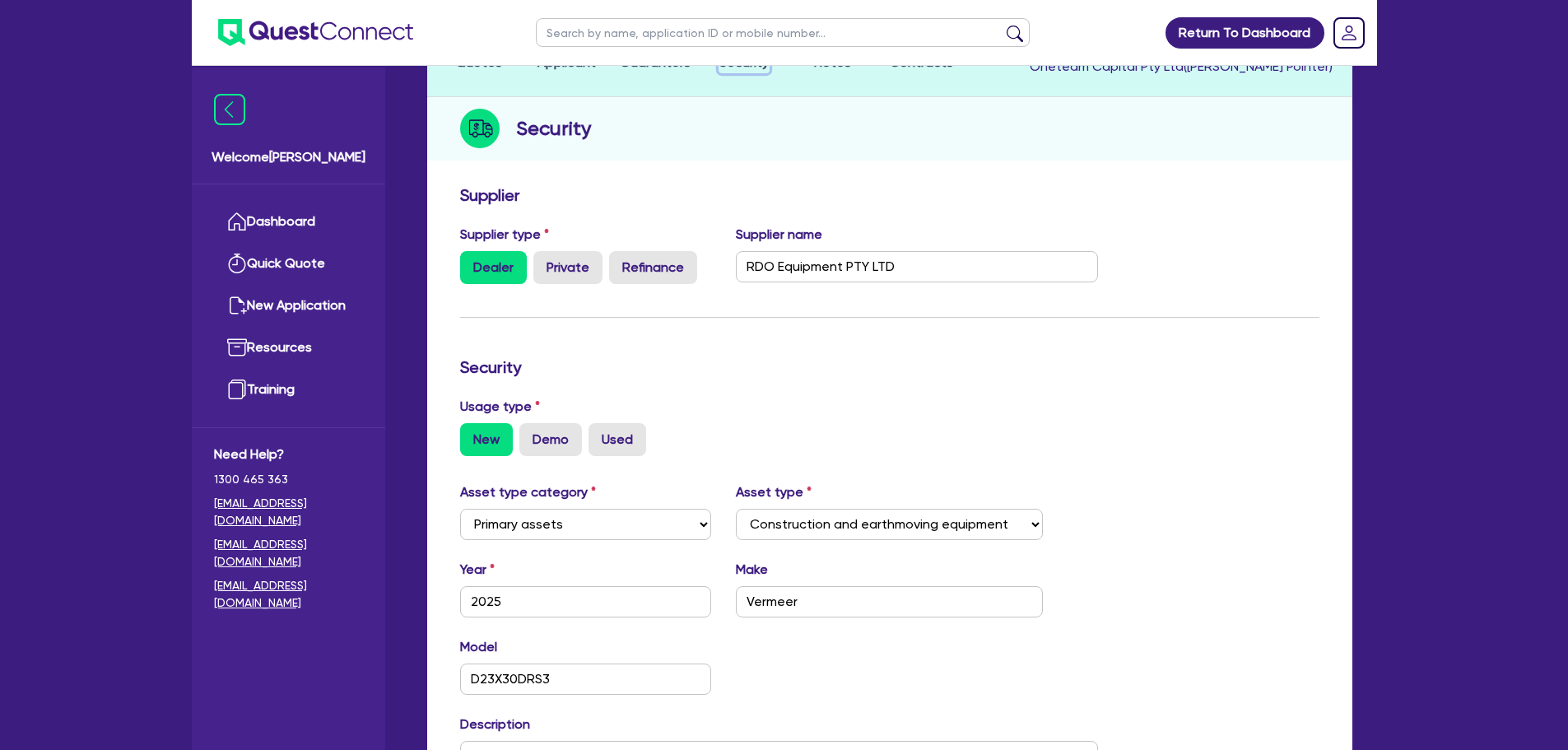
scroll to position [48, 0]
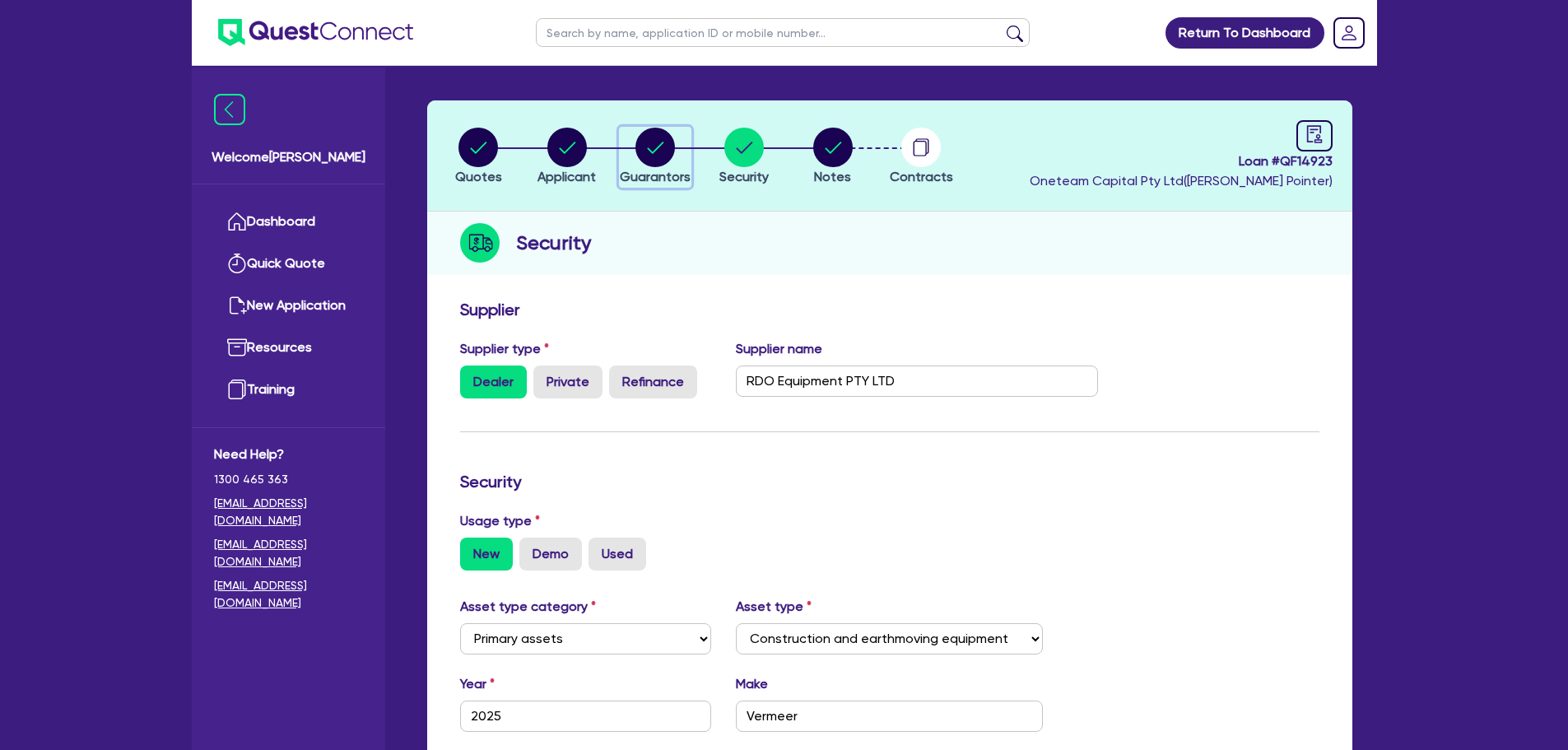
click at [655, 141] on circle "button" at bounding box center [656, 147] width 40 height 40
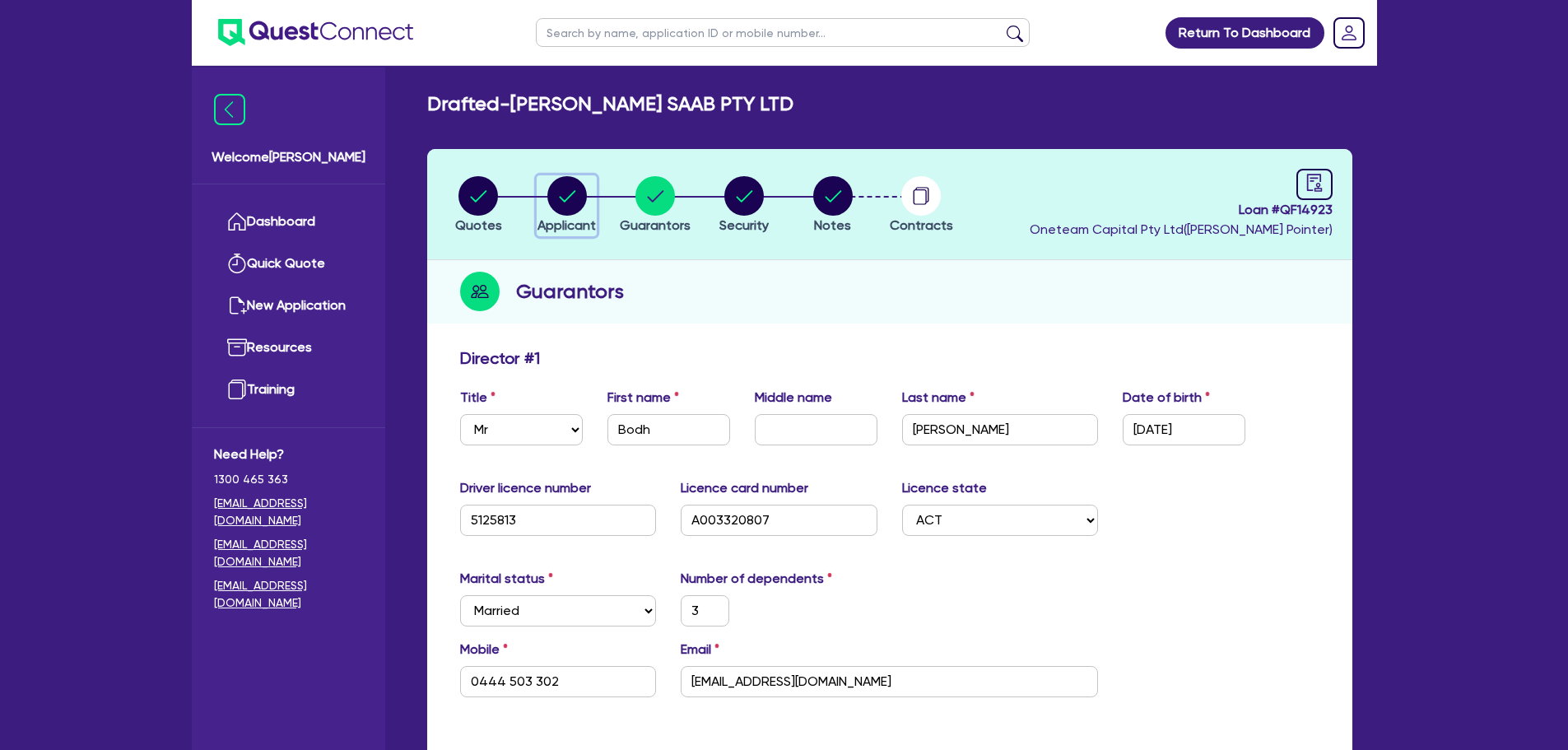
click at [557, 192] on circle "button" at bounding box center [567, 196] width 40 height 40
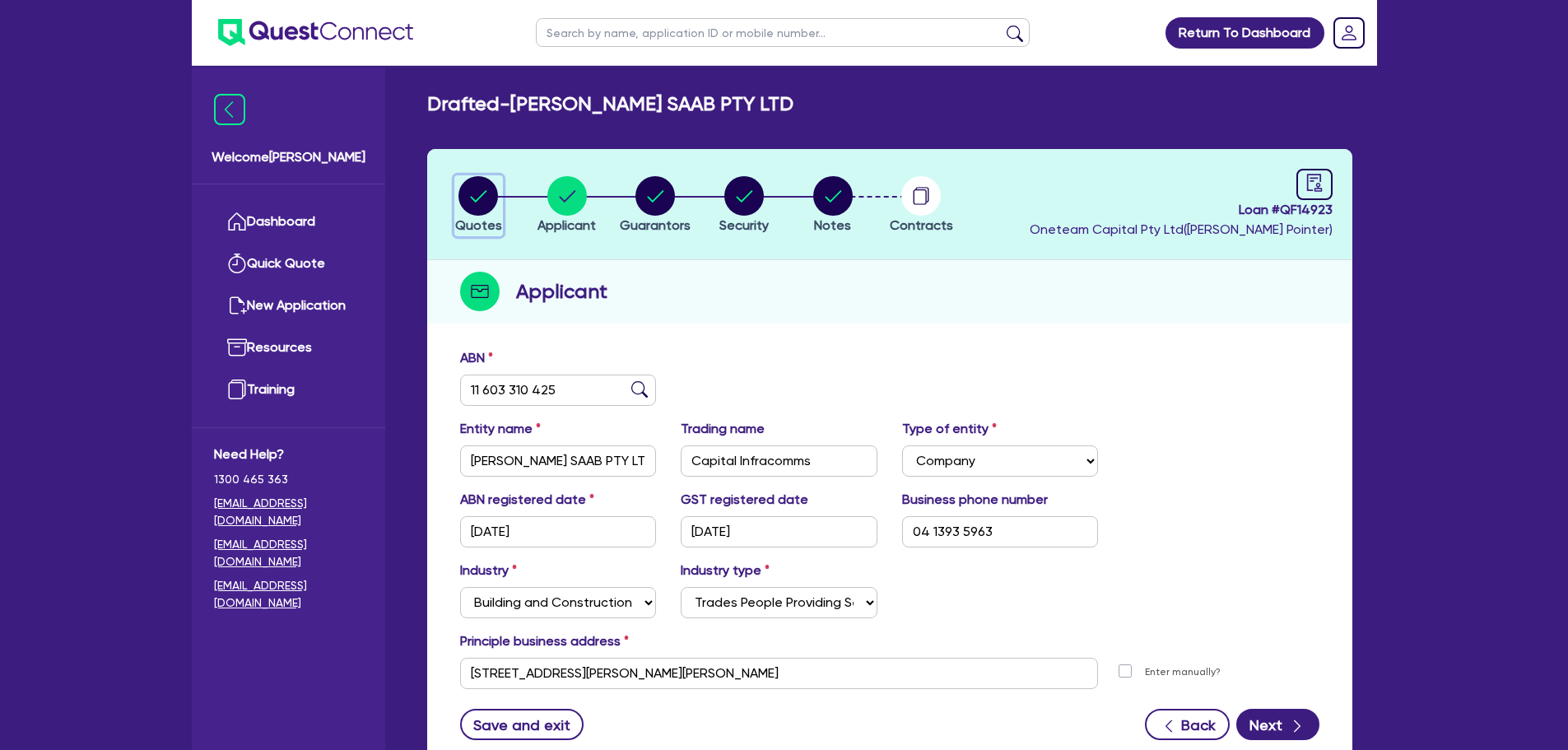
click at [476, 181] on circle "button" at bounding box center [478, 196] width 40 height 40
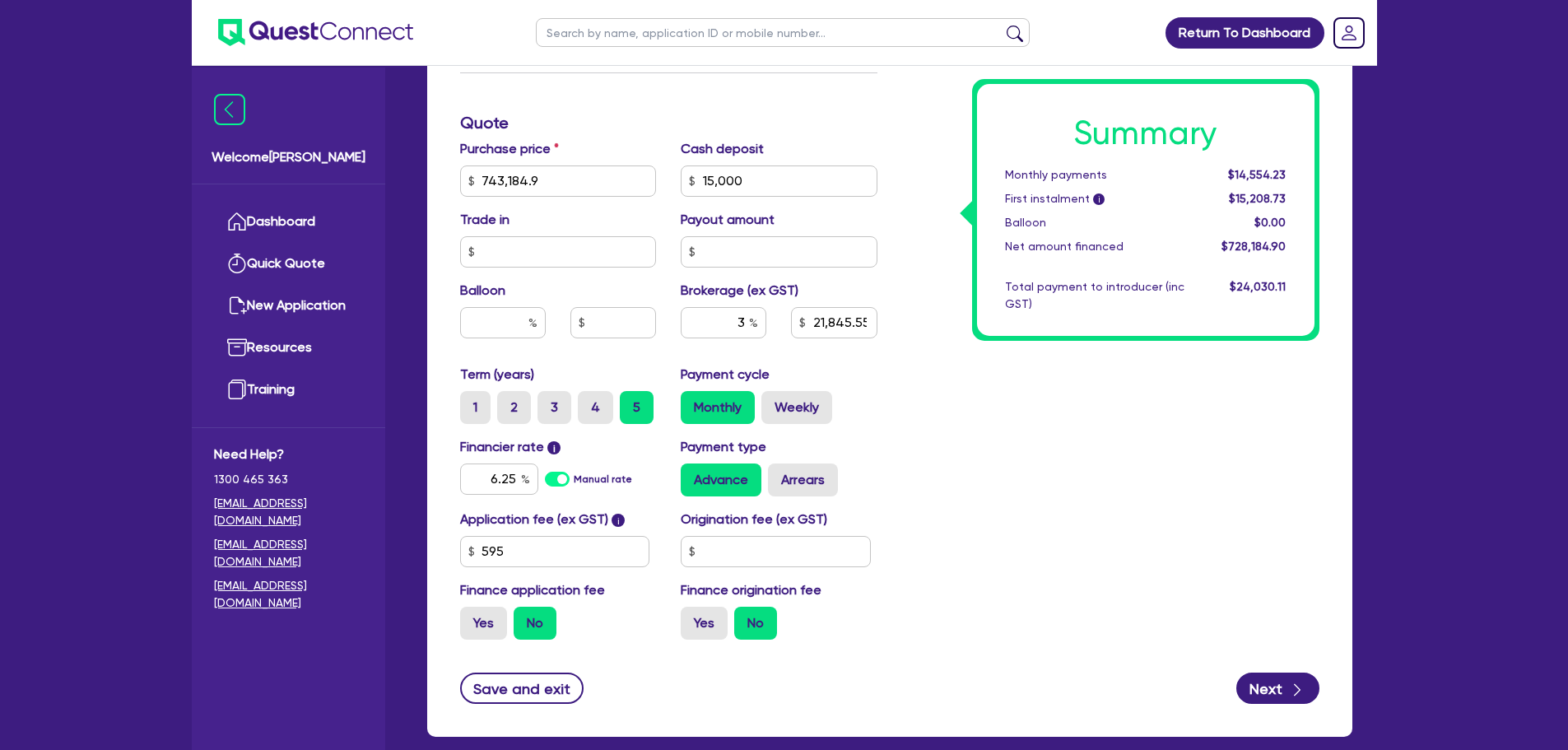
scroll to position [658, 0]
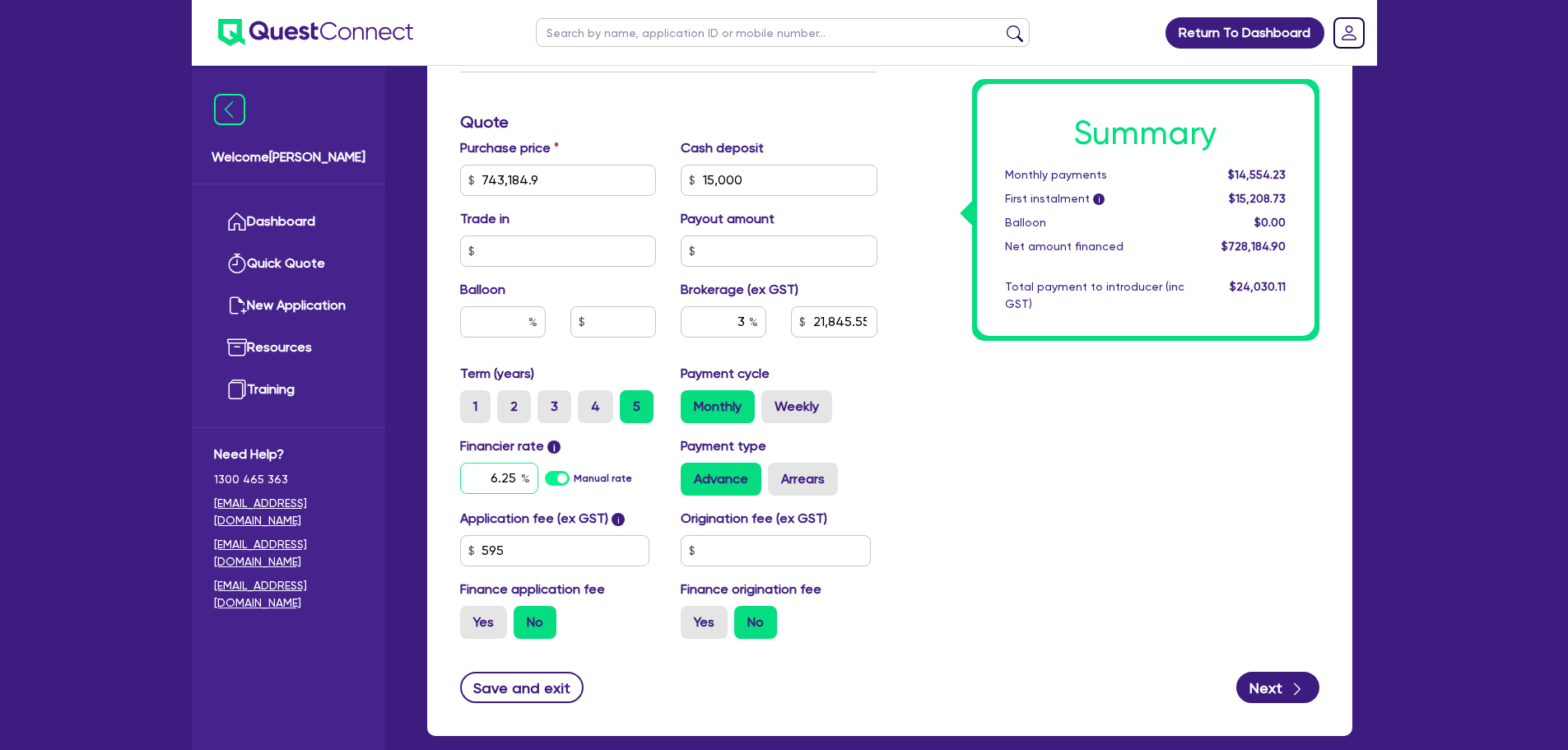
click at [515, 475] on input "6.25" at bounding box center [499, 477] width 78 height 31
click at [987, 471] on div "Summary Monthly payments $14,554.23 First instalment i $15,208.73 Balloon $0.00…" at bounding box center [1110, 171] width 442 height 962
click at [746, 321] on input "3" at bounding box center [723, 322] width 86 height 31
click at [1022, 385] on div "Summary Monthly payments $14,554.23 First instalment i $15,208.73 Balloon $0.00…" at bounding box center [1110, 171] width 442 height 962
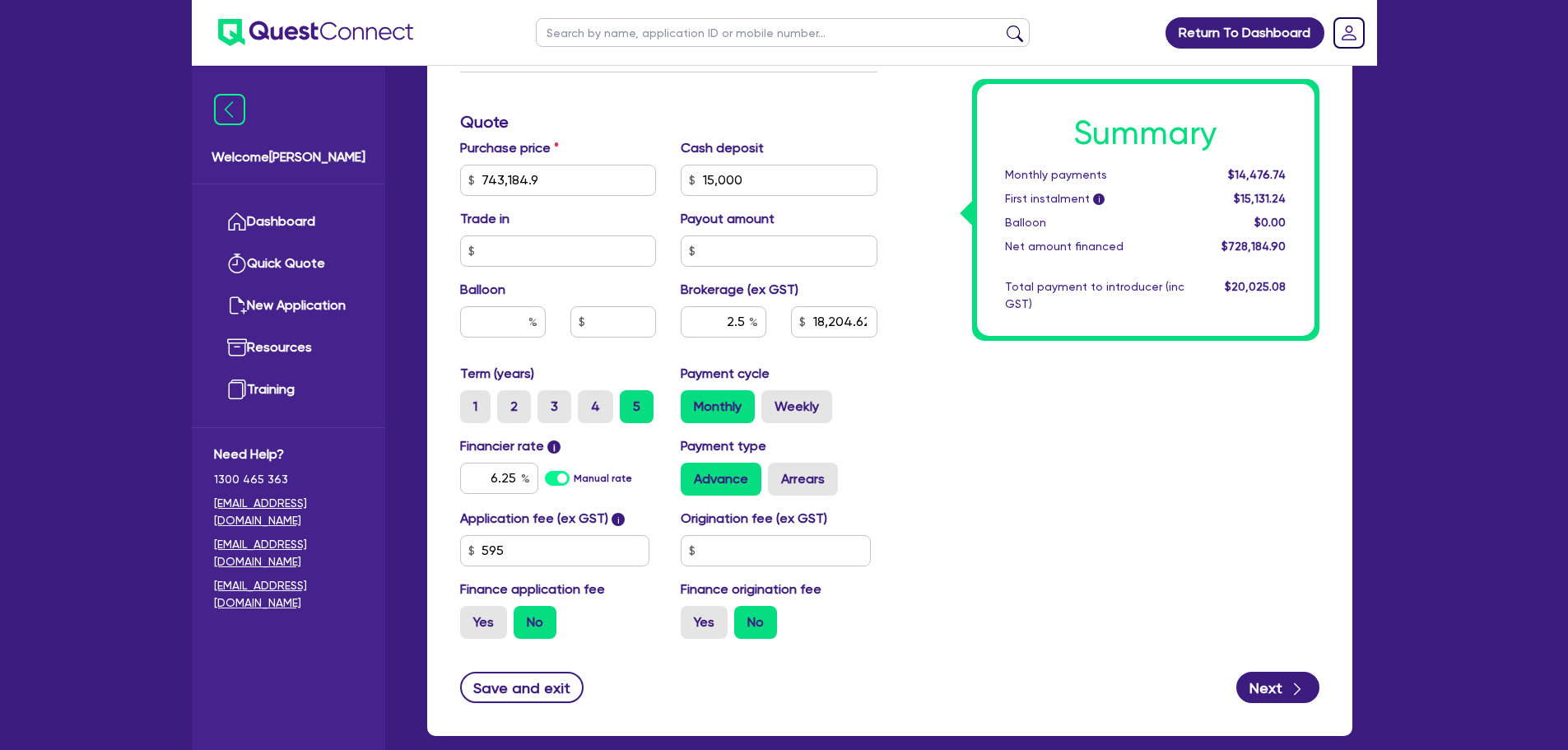
click at [1055, 391] on div "Summary Monthly payments $14,476.74 First instalment i $15,131.24 Balloon $0.00…" at bounding box center [1110, 171] width 442 height 962
click at [982, 488] on div "Summary Monthly payments $14,476.74 First instalment i $15,131.24 Balloon $0.00…" at bounding box center [1110, 171] width 442 height 962
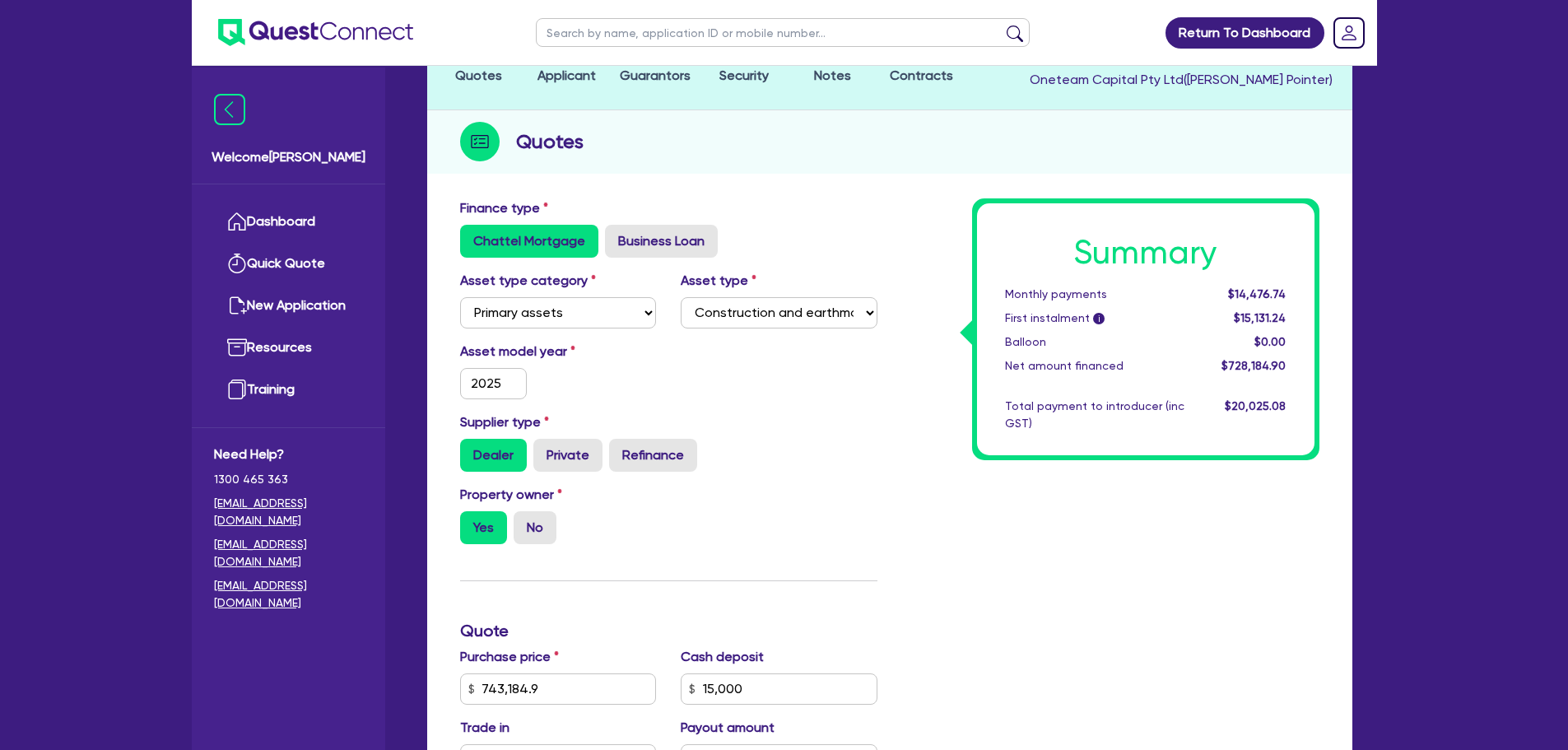
scroll to position [0, 0]
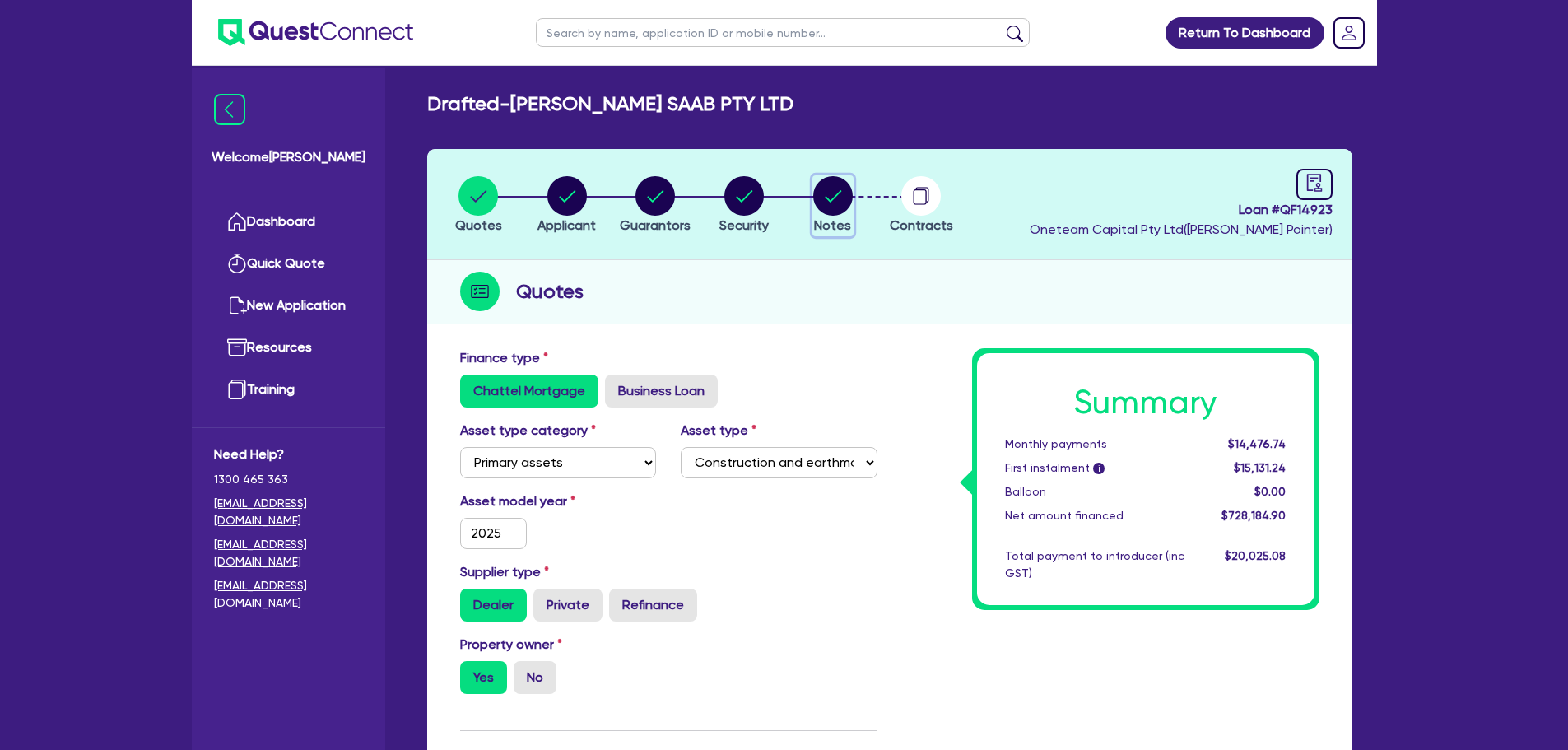
click at [820, 195] on circle "button" at bounding box center [833, 196] width 40 height 40
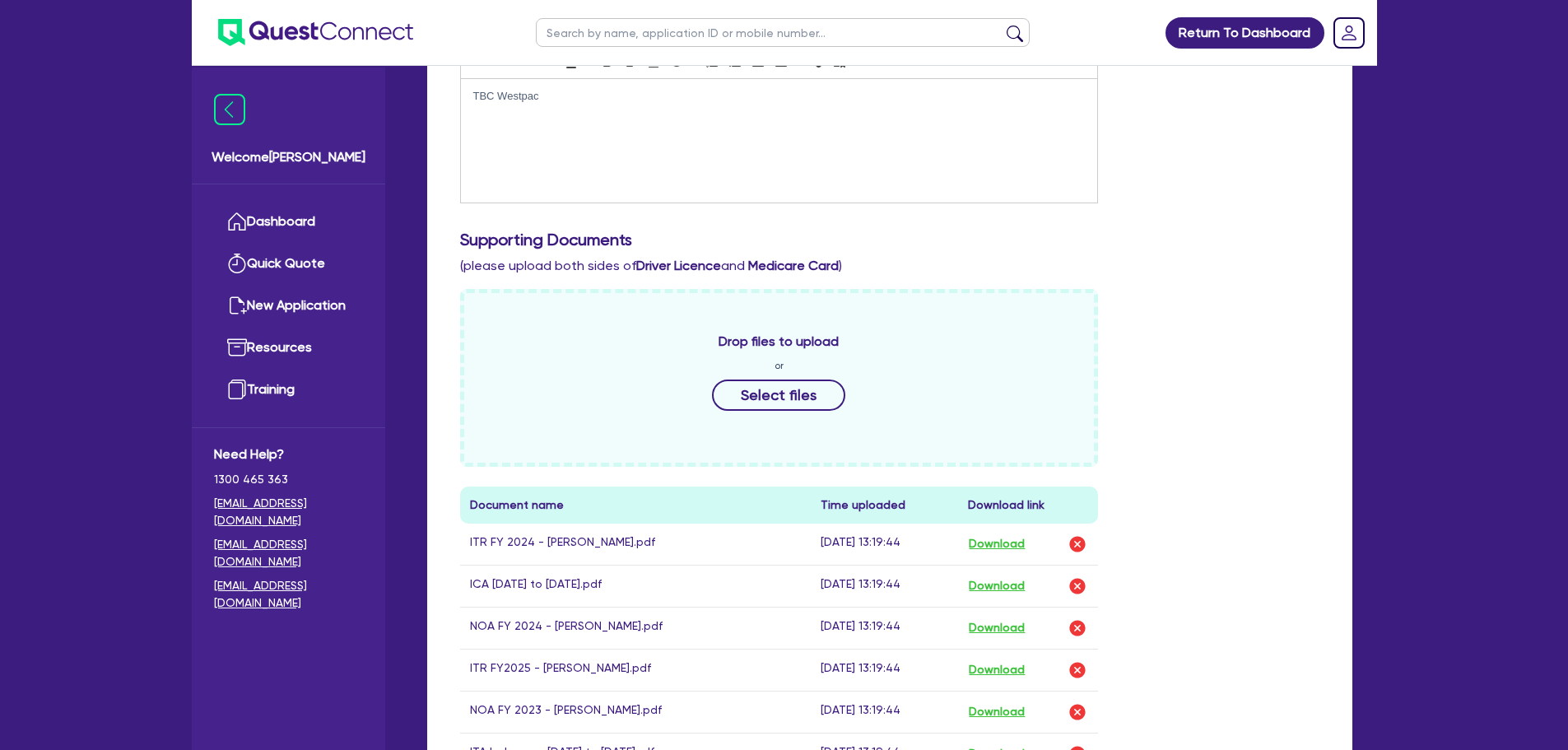
scroll to position [823, 0]
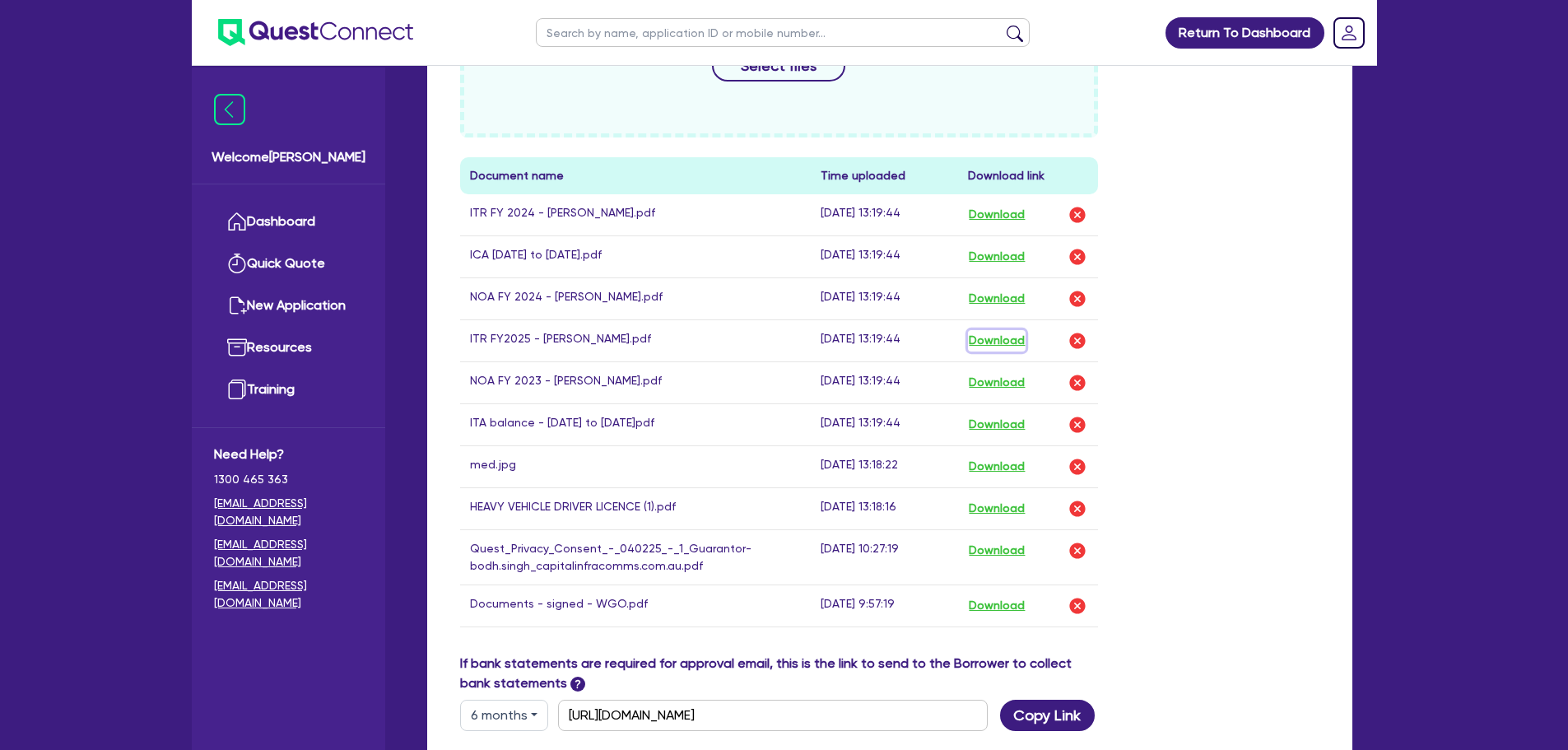
click at [988, 343] on button "Download" at bounding box center [996, 341] width 58 height 22
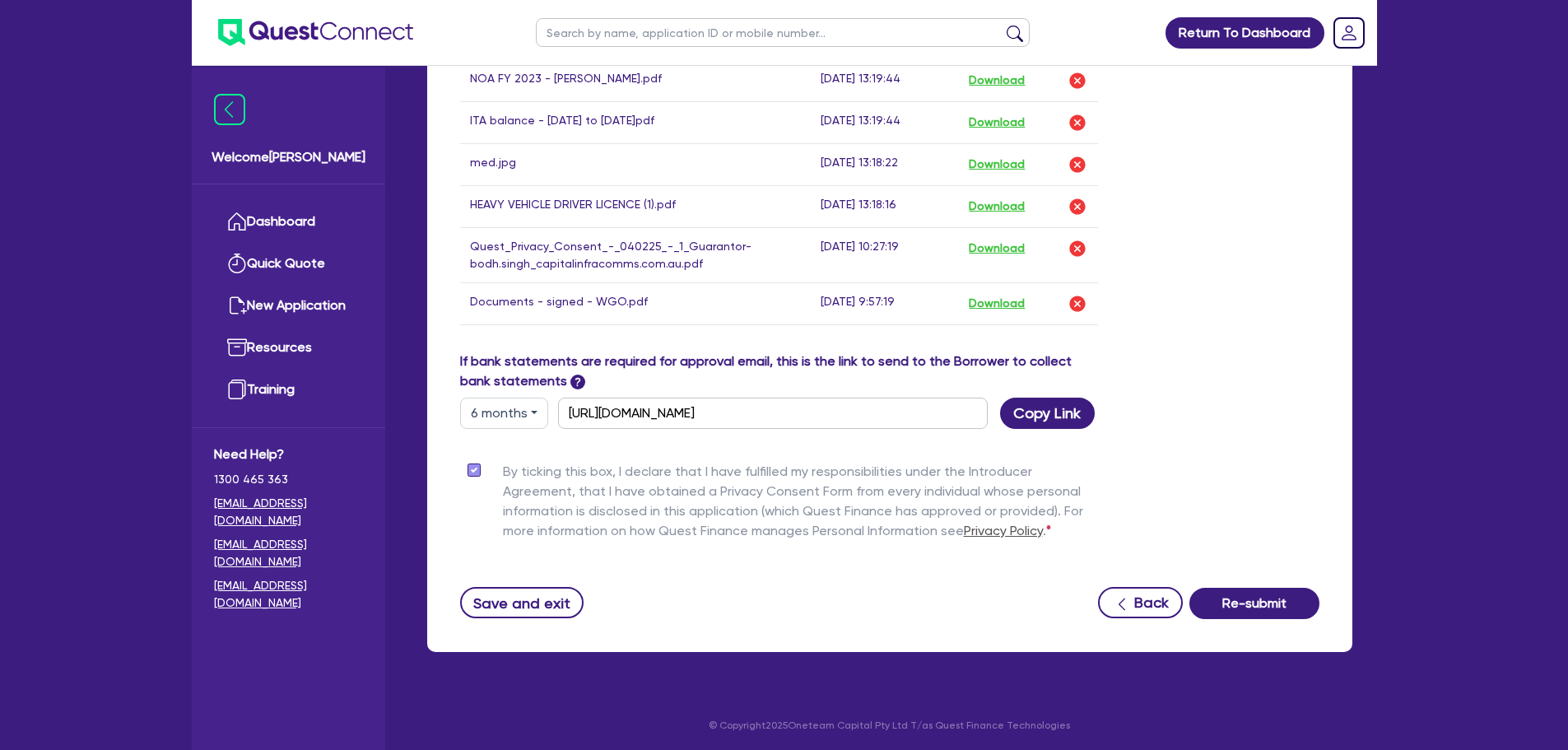
scroll to position [1127, 0]
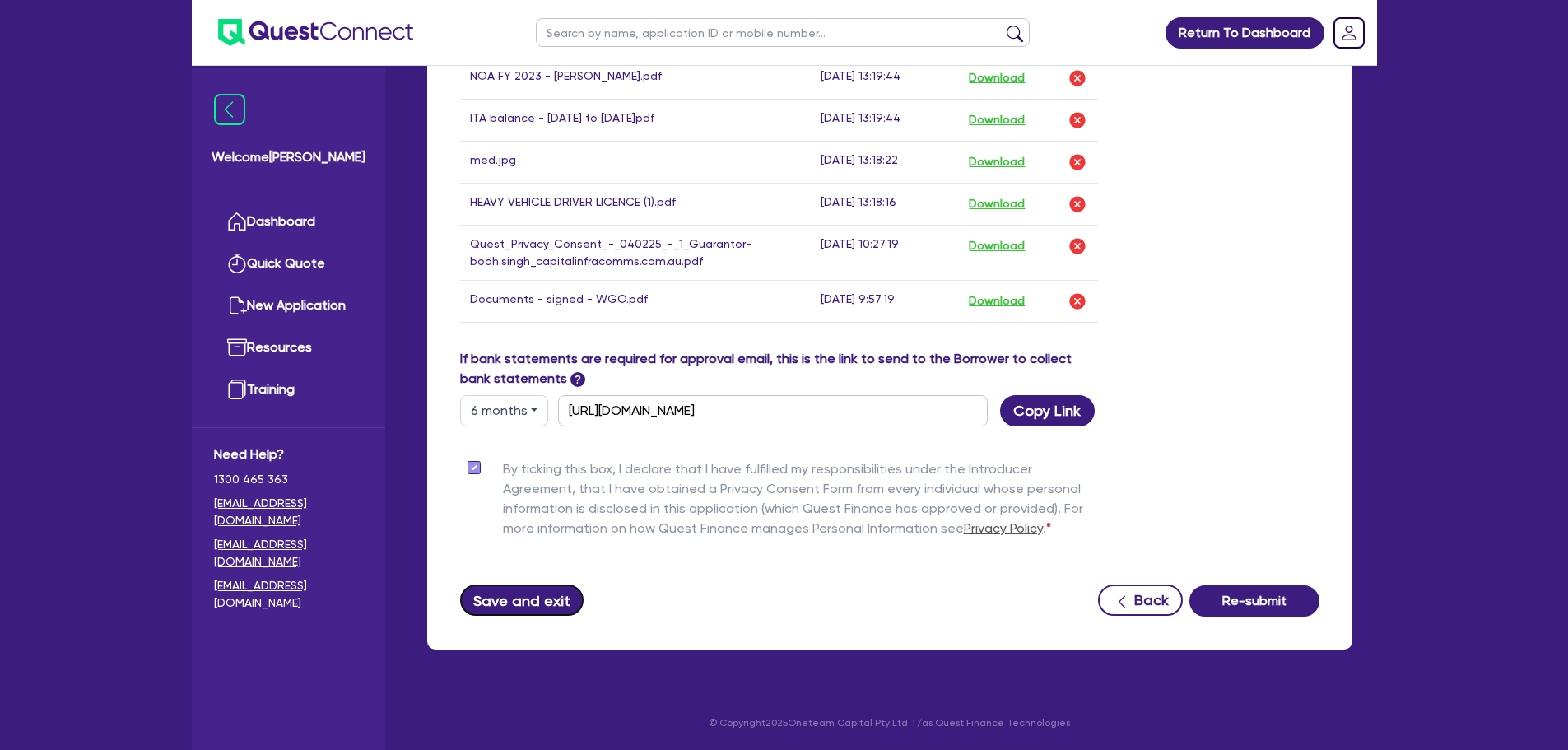
click at [519, 604] on button "Save and exit" at bounding box center [523, 599] width 125 height 31
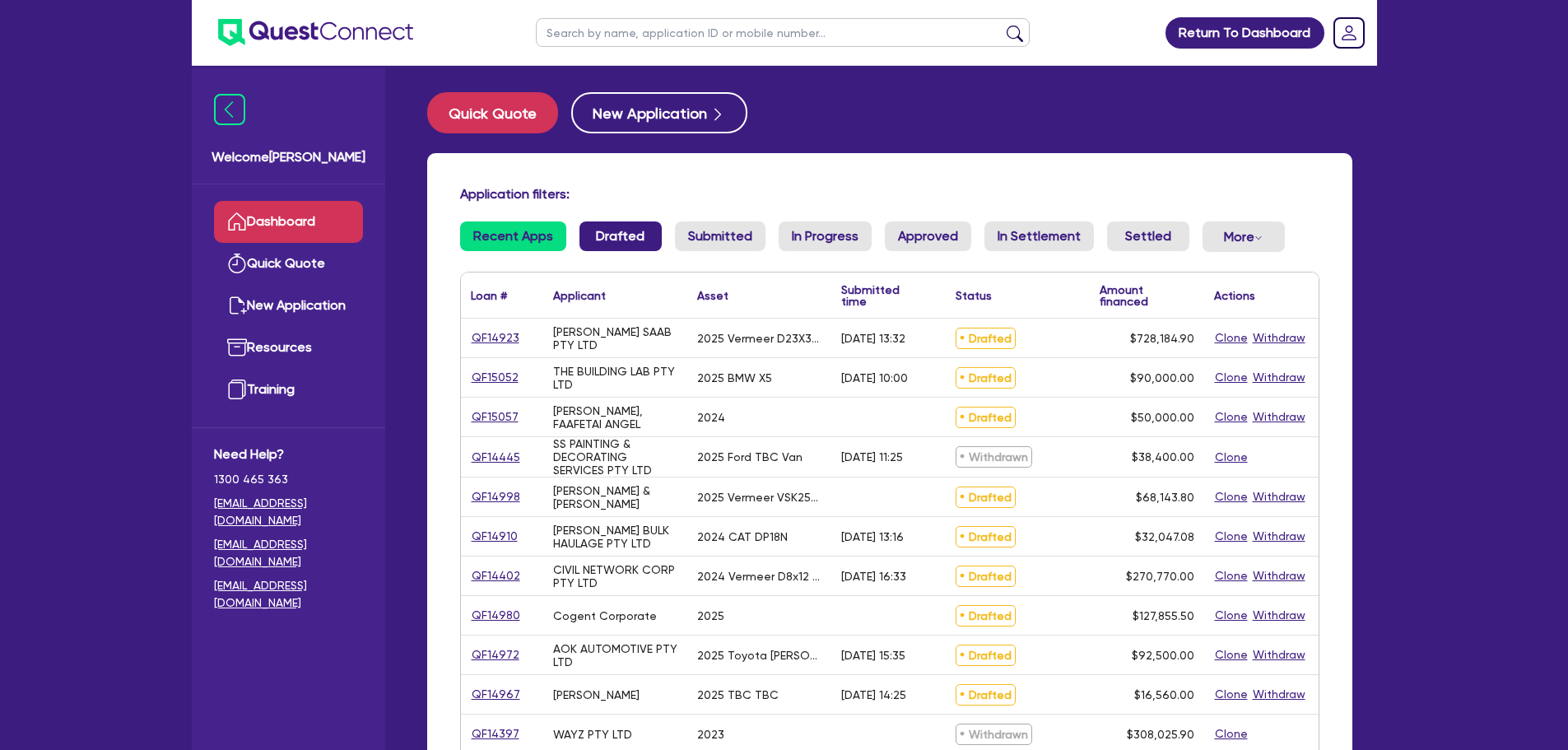
click at [602, 231] on link "Drafted" at bounding box center [620, 236] width 82 height 29
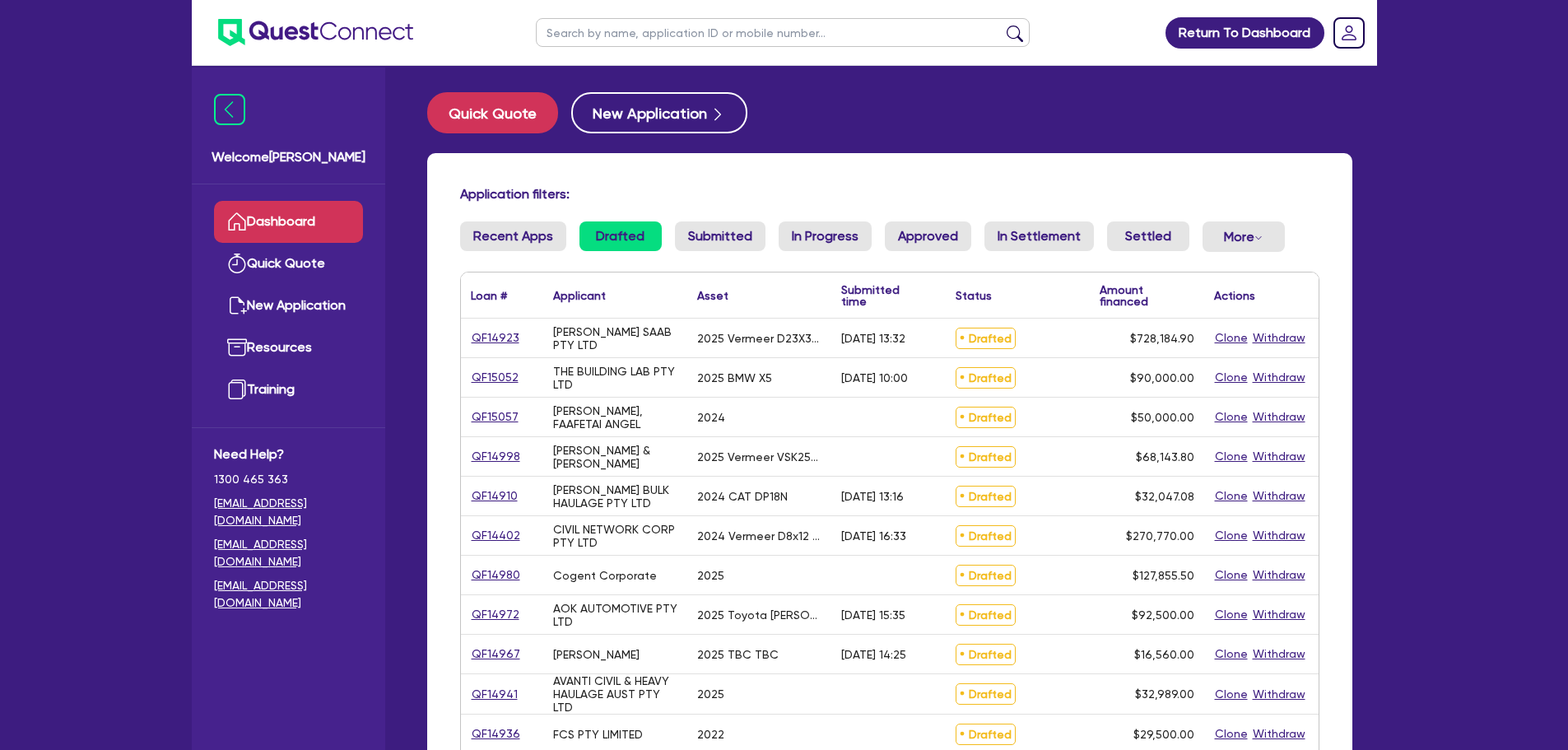
click at [642, 37] on input "text" at bounding box center [782, 32] width 493 height 29
click at [1002, 25] on button "submit" at bounding box center [1015, 36] width 26 height 23
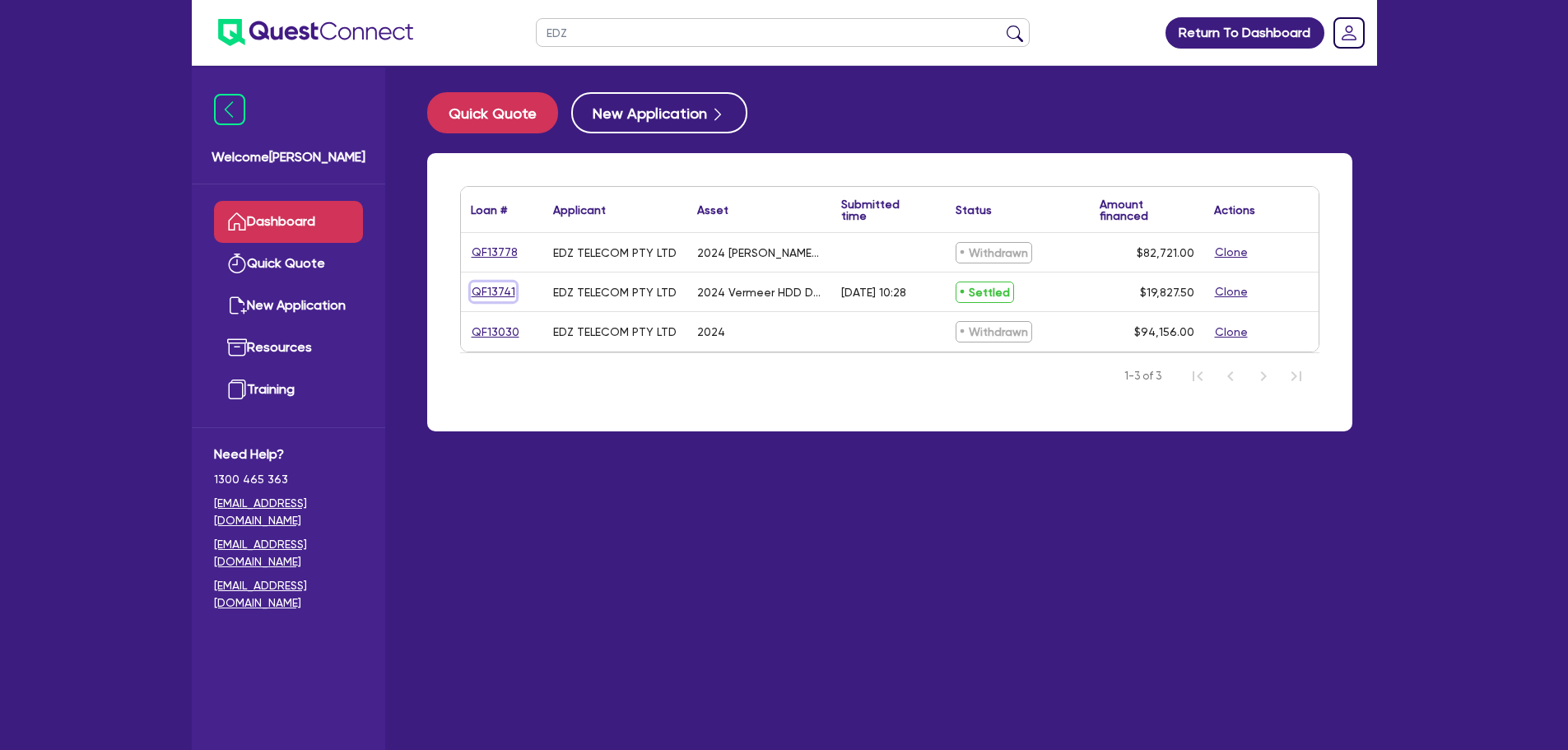
click at [484, 296] on link "QF13741" at bounding box center [493, 292] width 45 height 19
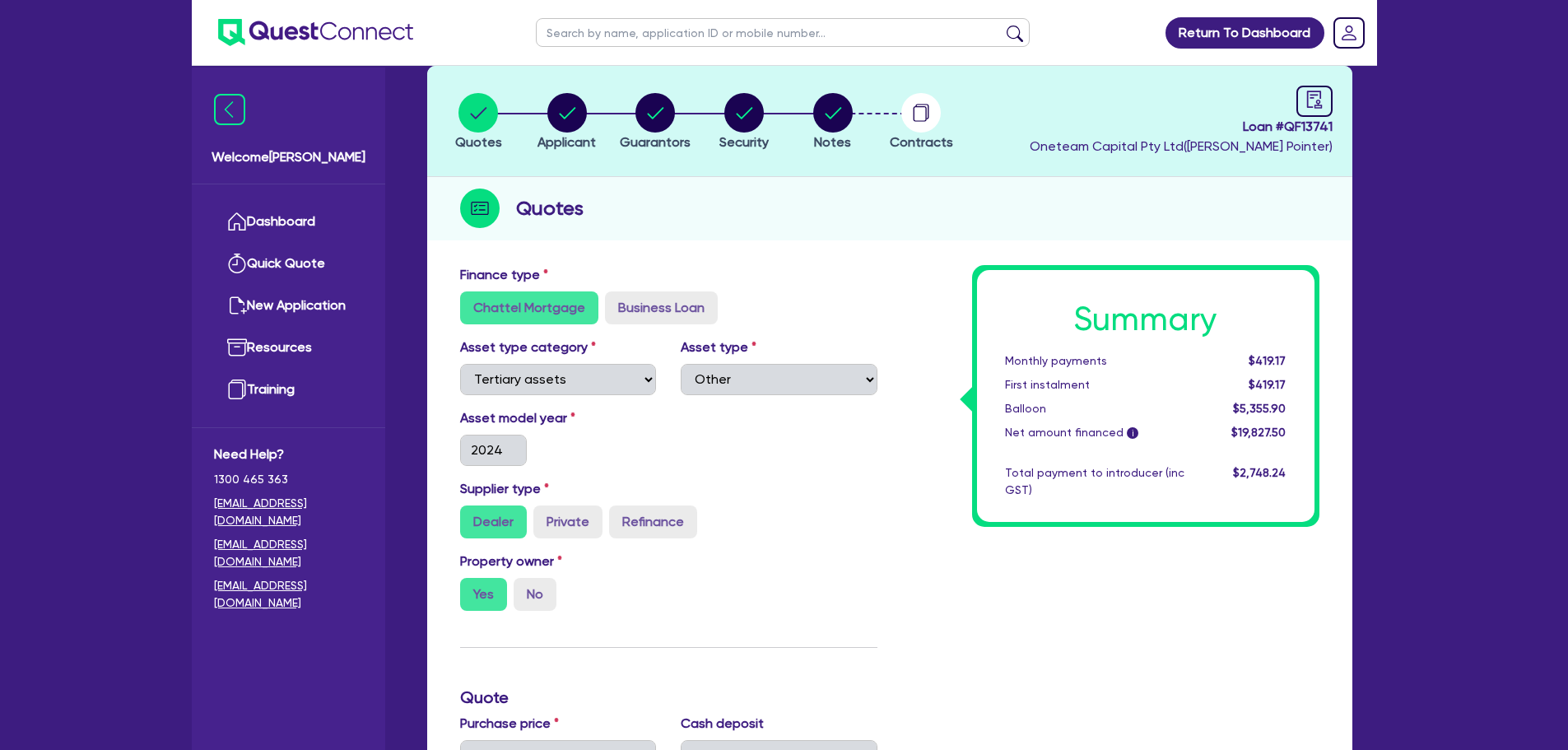
scroll to position [82, 0]
click at [566, 117] on icon "button" at bounding box center [566, 113] width 16 height 11
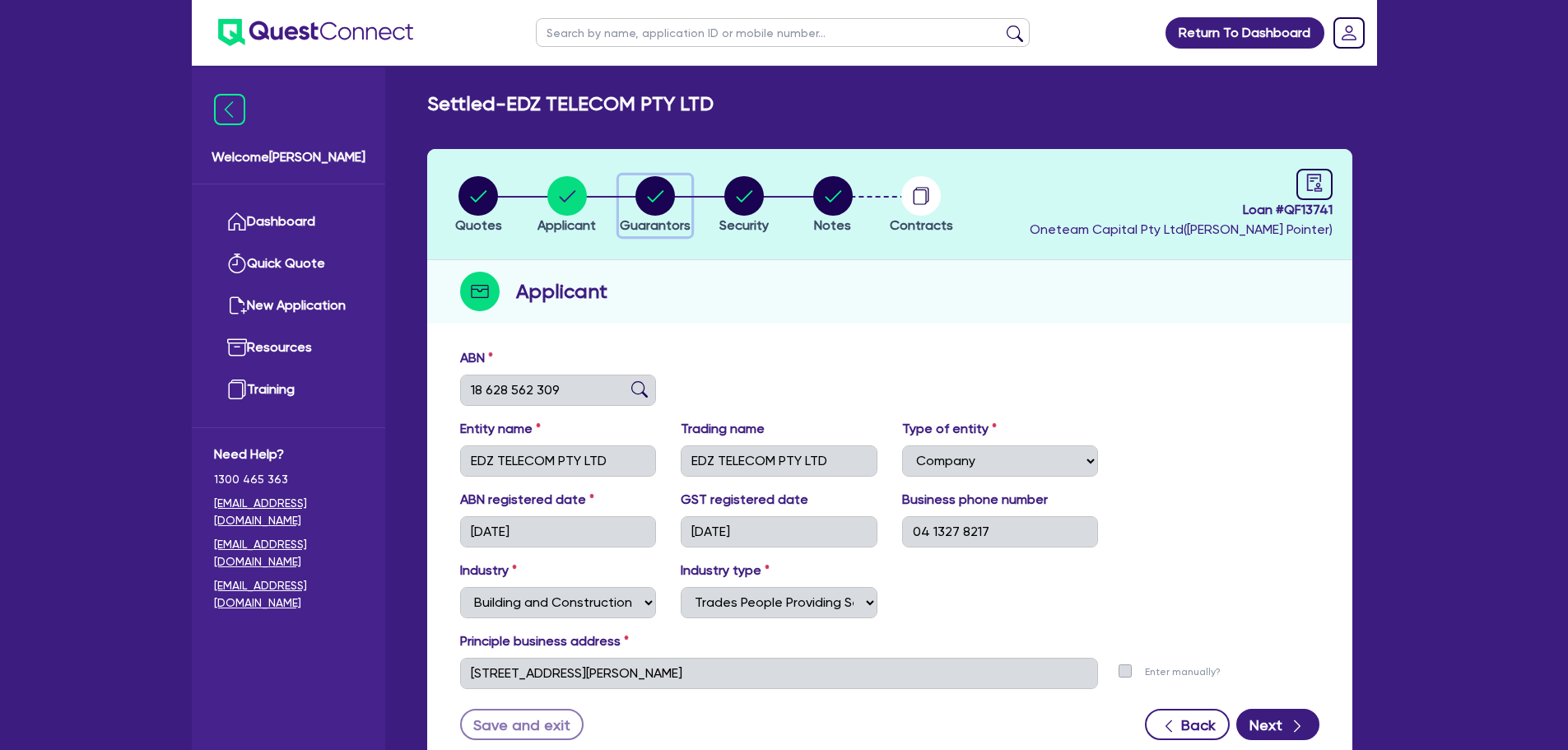
click at [645, 190] on circle "button" at bounding box center [656, 196] width 40 height 40
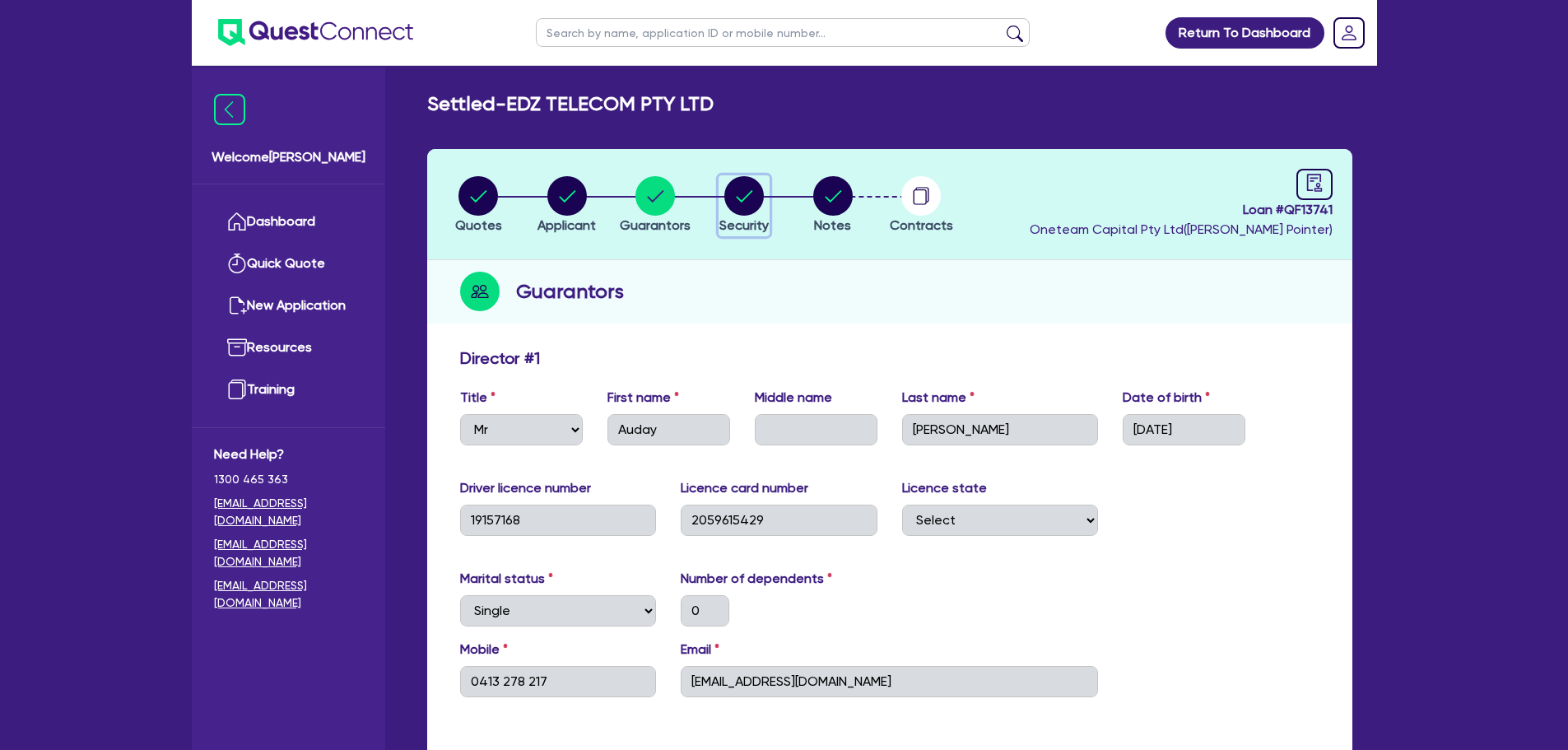
click at [748, 197] on circle "button" at bounding box center [744, 196] width 40 height 40
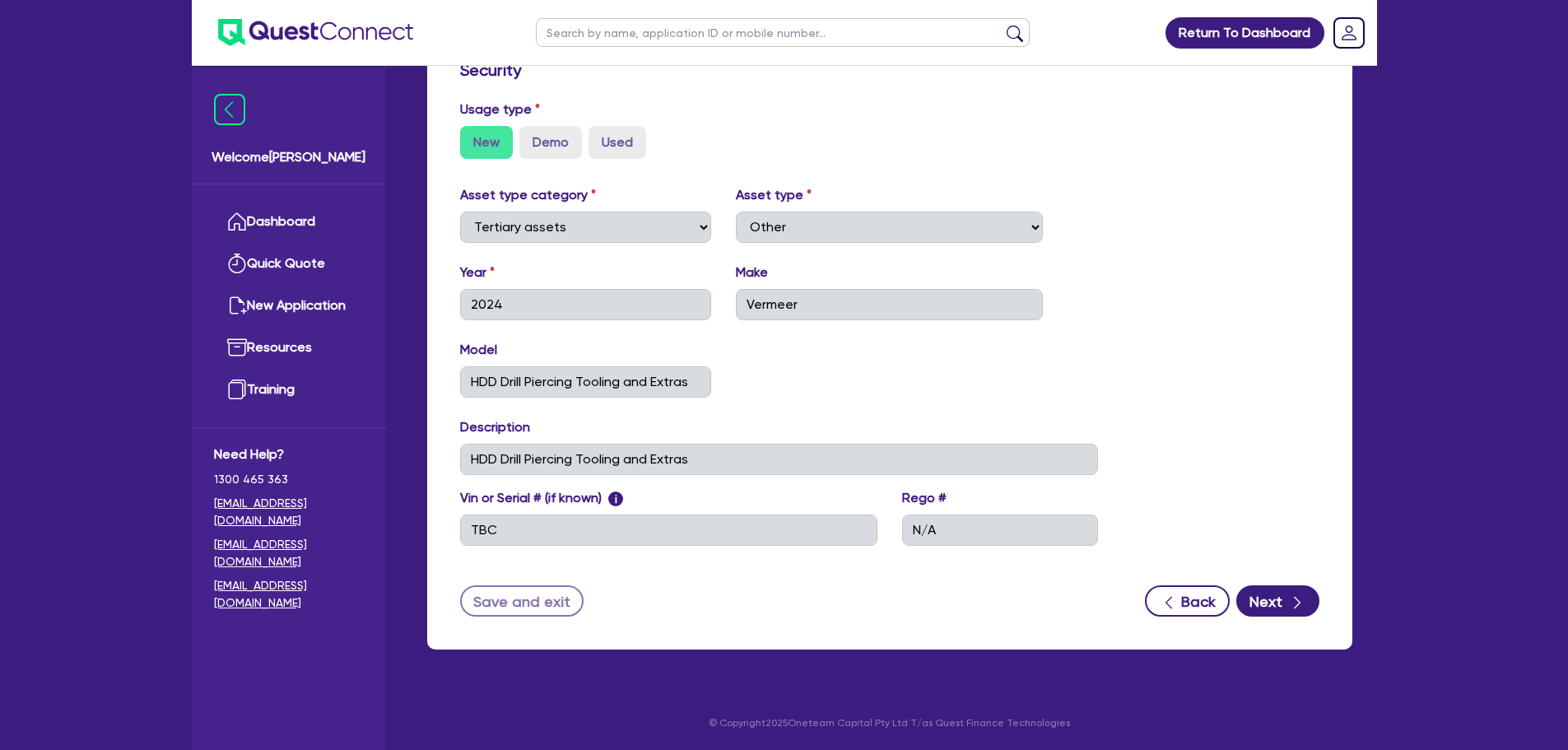
scroll to position [48, 0]
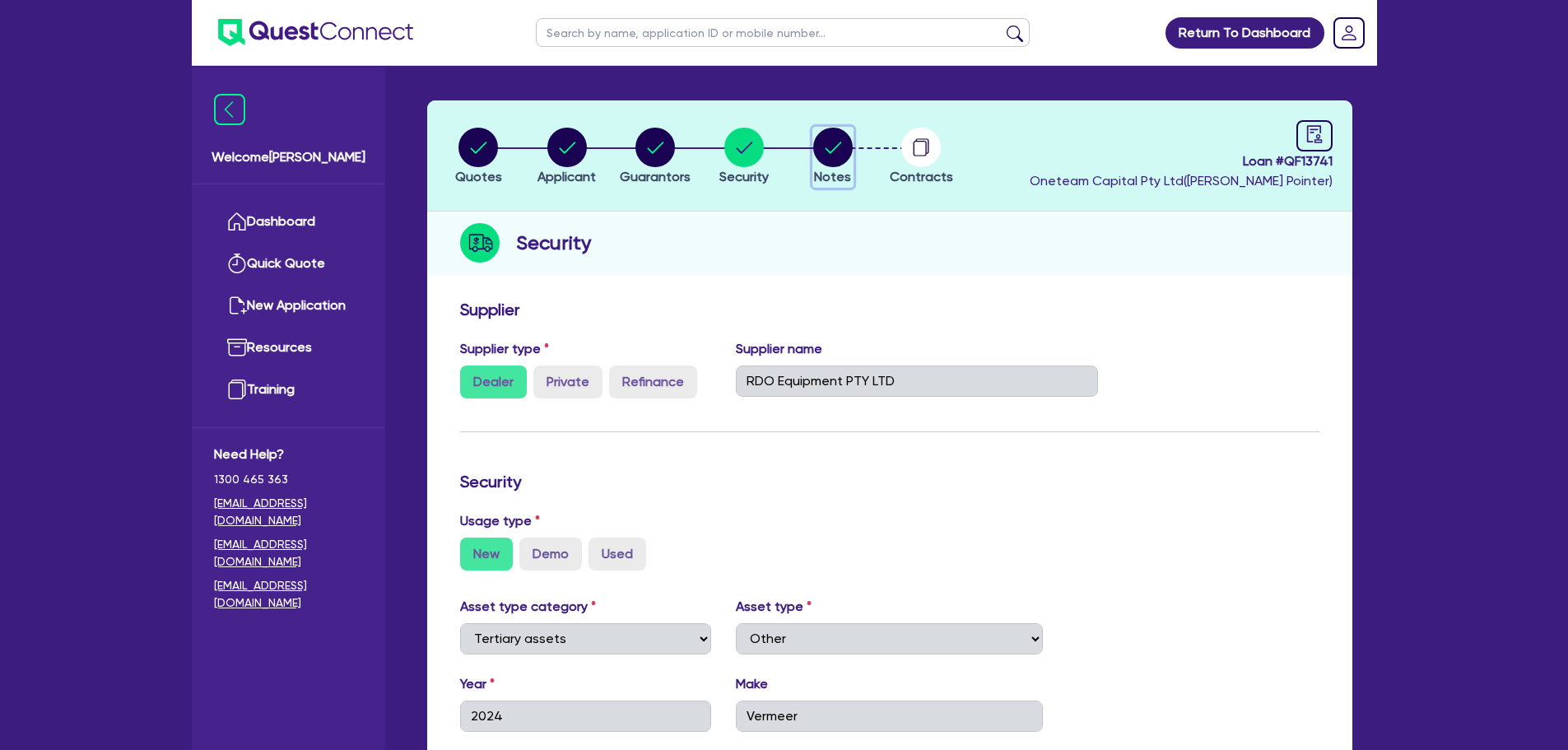
click at [832, 134] on circle "button" at bounding box center [833, 147] width 40 height 40
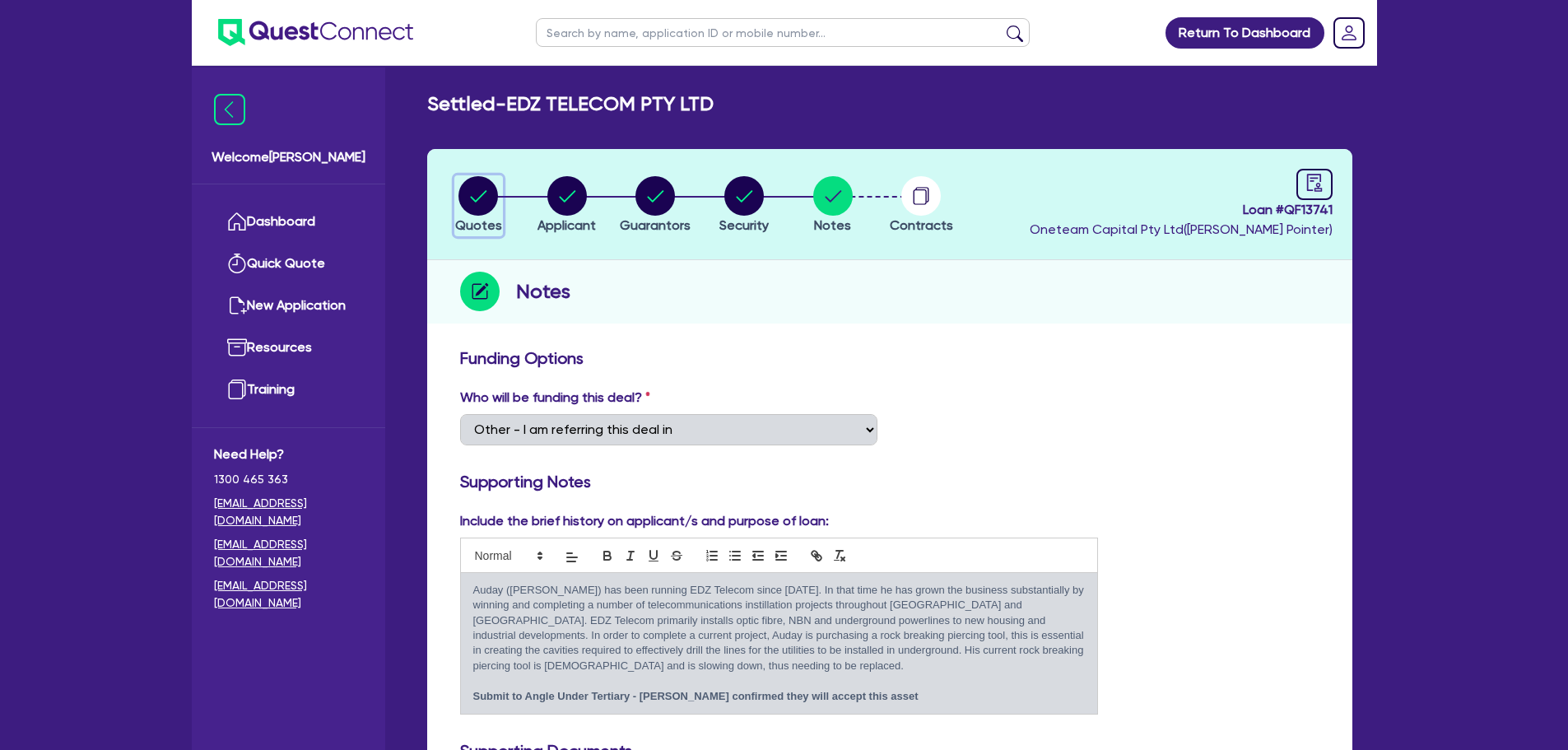
click at [468, 187] on circle "button" at bounding box center [478, 196] width 40 height 40
drag, startPoint x: 338, startPoint y: 219, endPoint x: 317, endPoint y: 220, distance: 21.0
click at [317, 220] on link "Dashboard" at bounding box center [289, 222] width 149 height 42
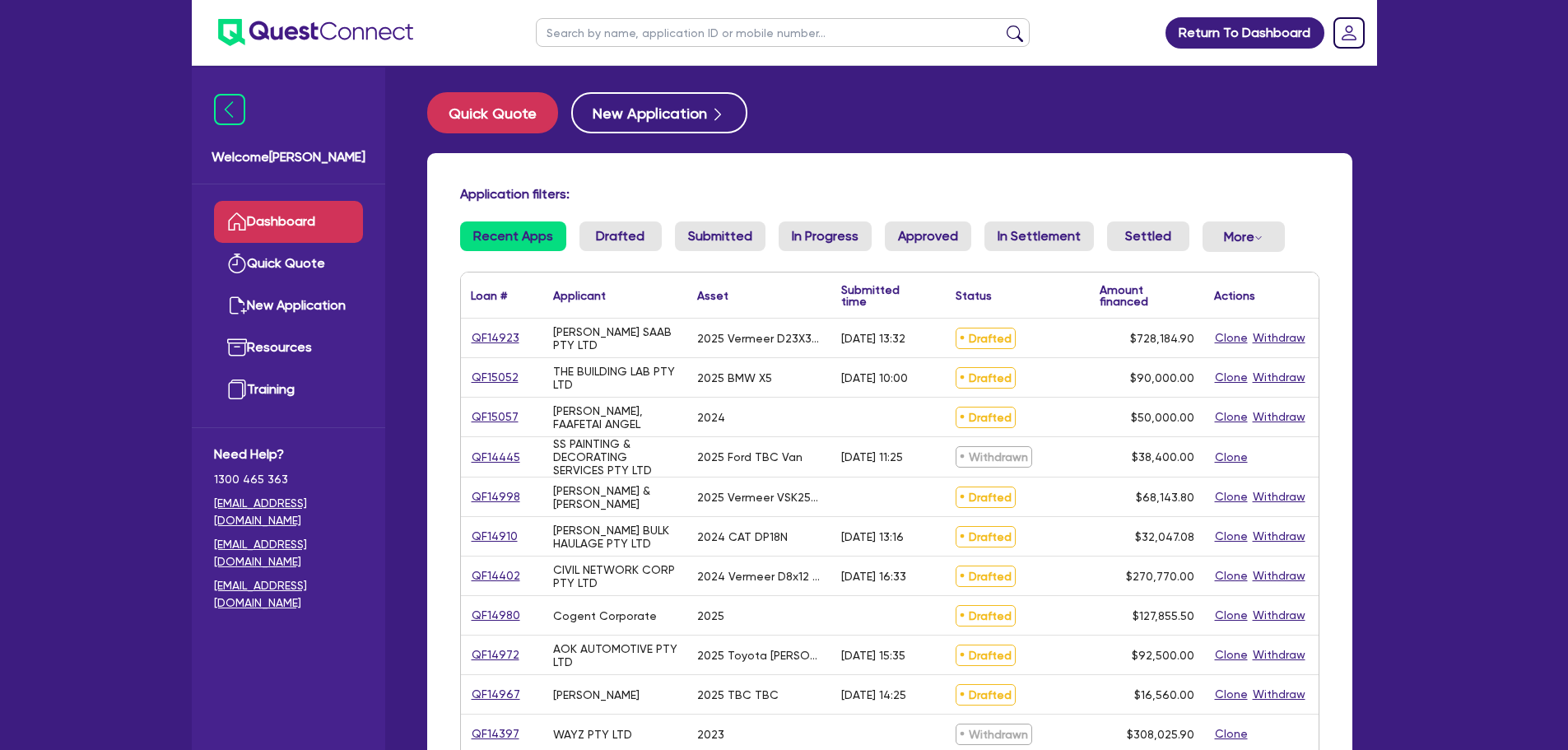
click at [703, 32] on input "text" at bounding box center [782, 32] width 493 height 29
click at [1002, 25] on button "submit" at bounding box center [1015, 36] width 26 height 23
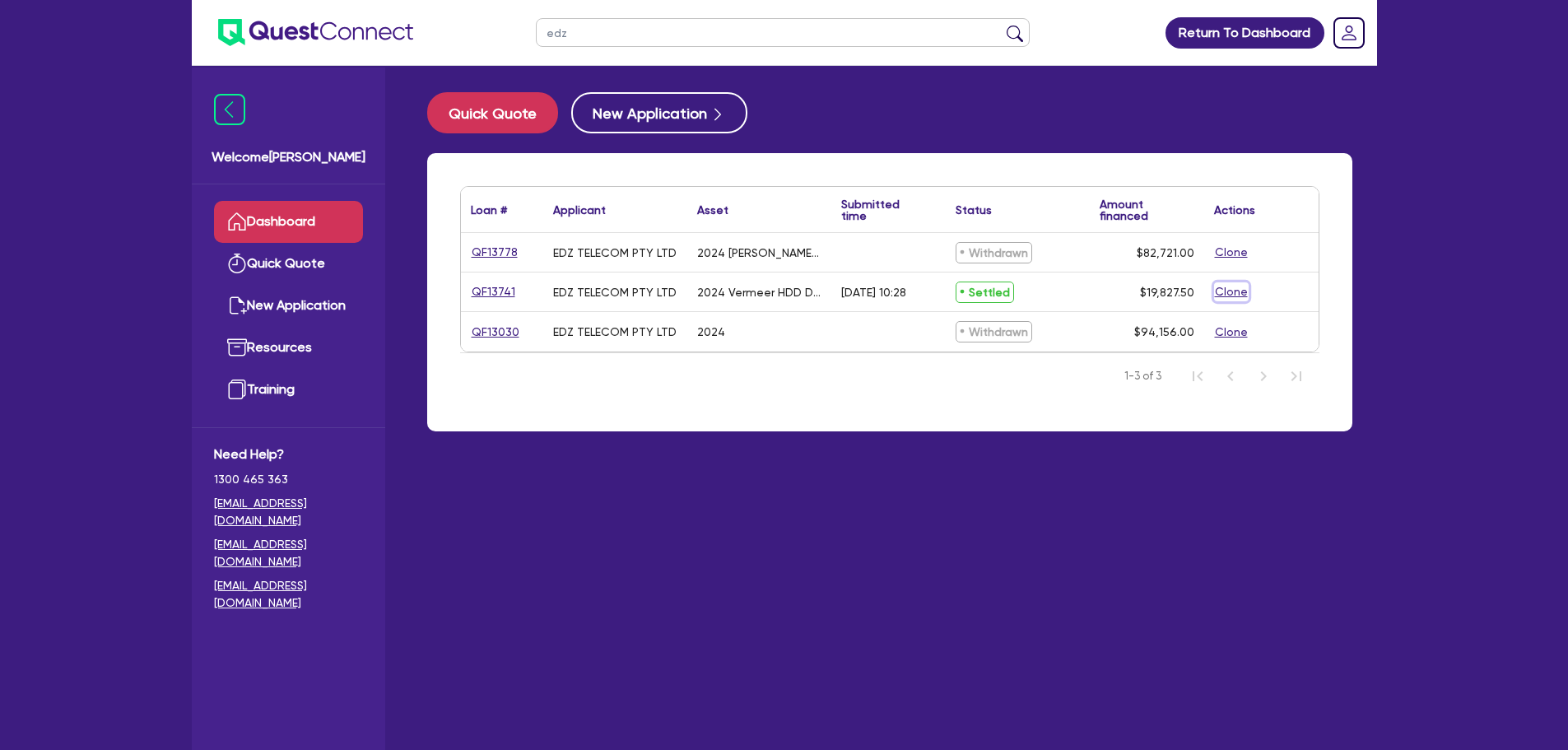
click at [1237, 293] on button "Clone" at bounding box center [1231, 292] width 35 height 19
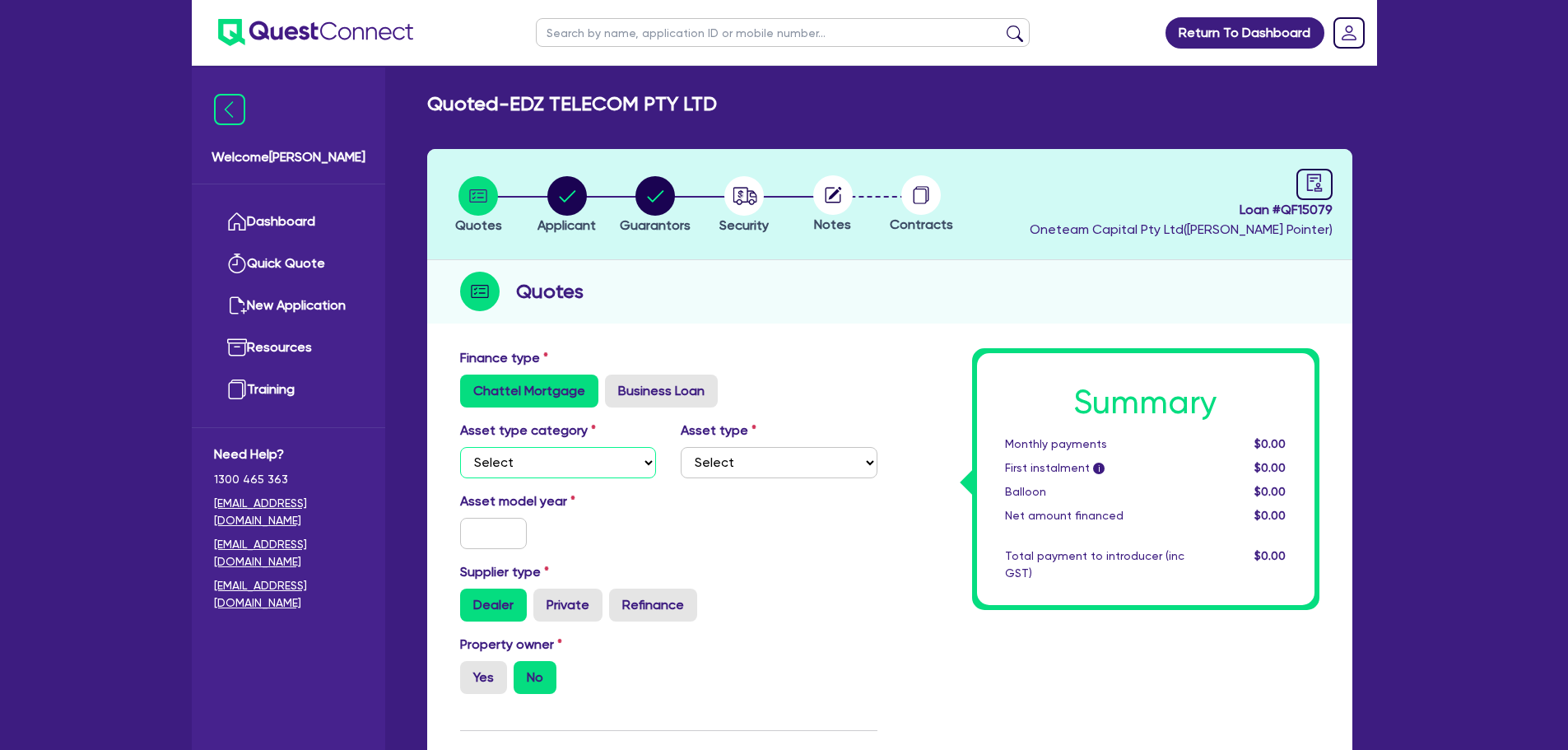
click at [564, 463] on select "Select Cars and light trucks Primary assets Secondary assets Tertiary assets" at bounding box center [559, 462] width 197 height 31
click at [460, 447] on select "Select Cars and light trucks Primary assets Secondary assets Tertiary assets" at bounding box center [559, 462] width 197 height 31
click at [728, 458] on select "Select Beauty equipment IT equipment IT software Watercraft Other" at bounding box center [778, 462] width 197 height 31
click at [680, 447] on select "Select Beauty equipment IT equipment IT software Watercraft Other" at bounding box center [778, 462] width 197 height 31
click at [481, 527] on input "text" at bounding box center [494, 533] width 68 height 31
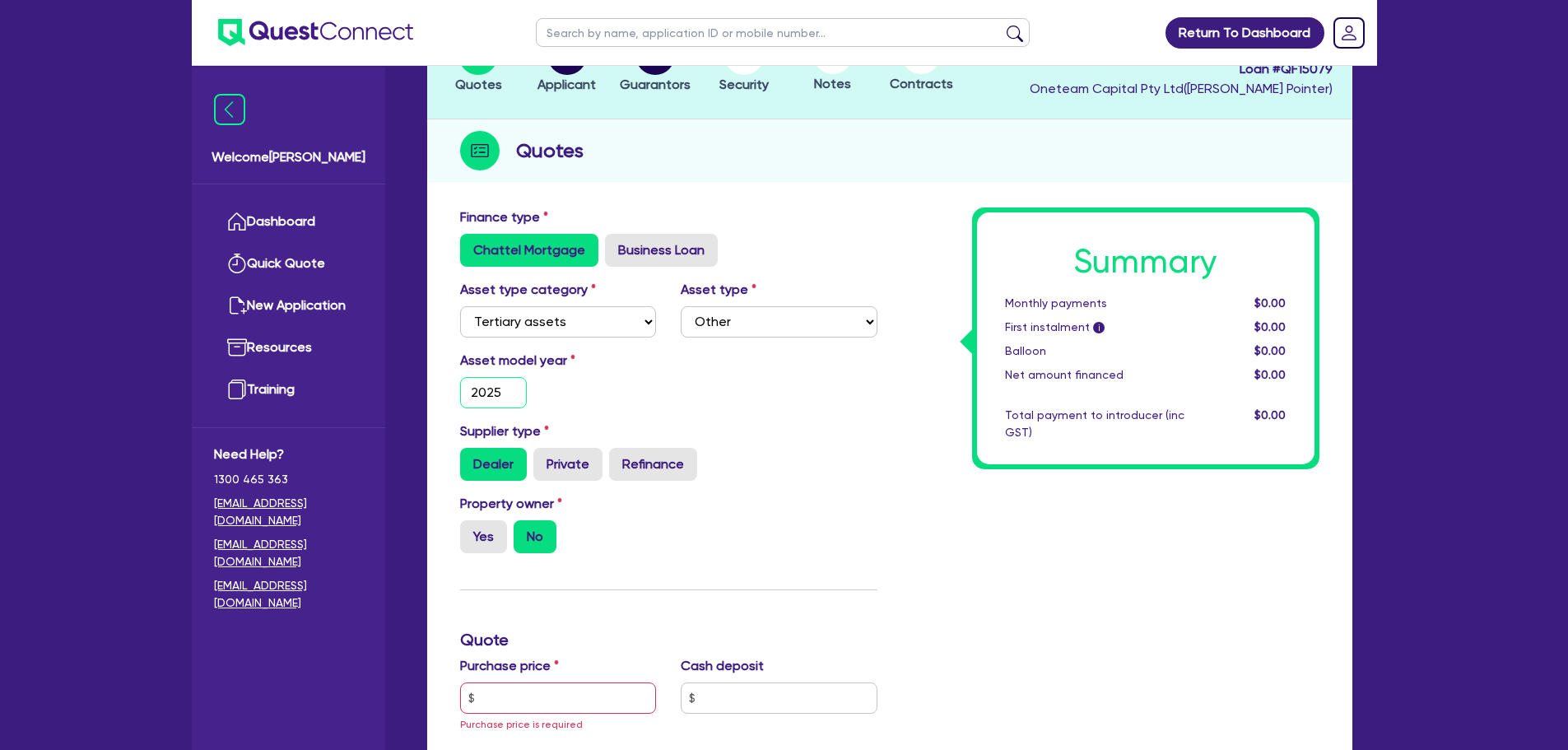
scroll to position [164, 0]
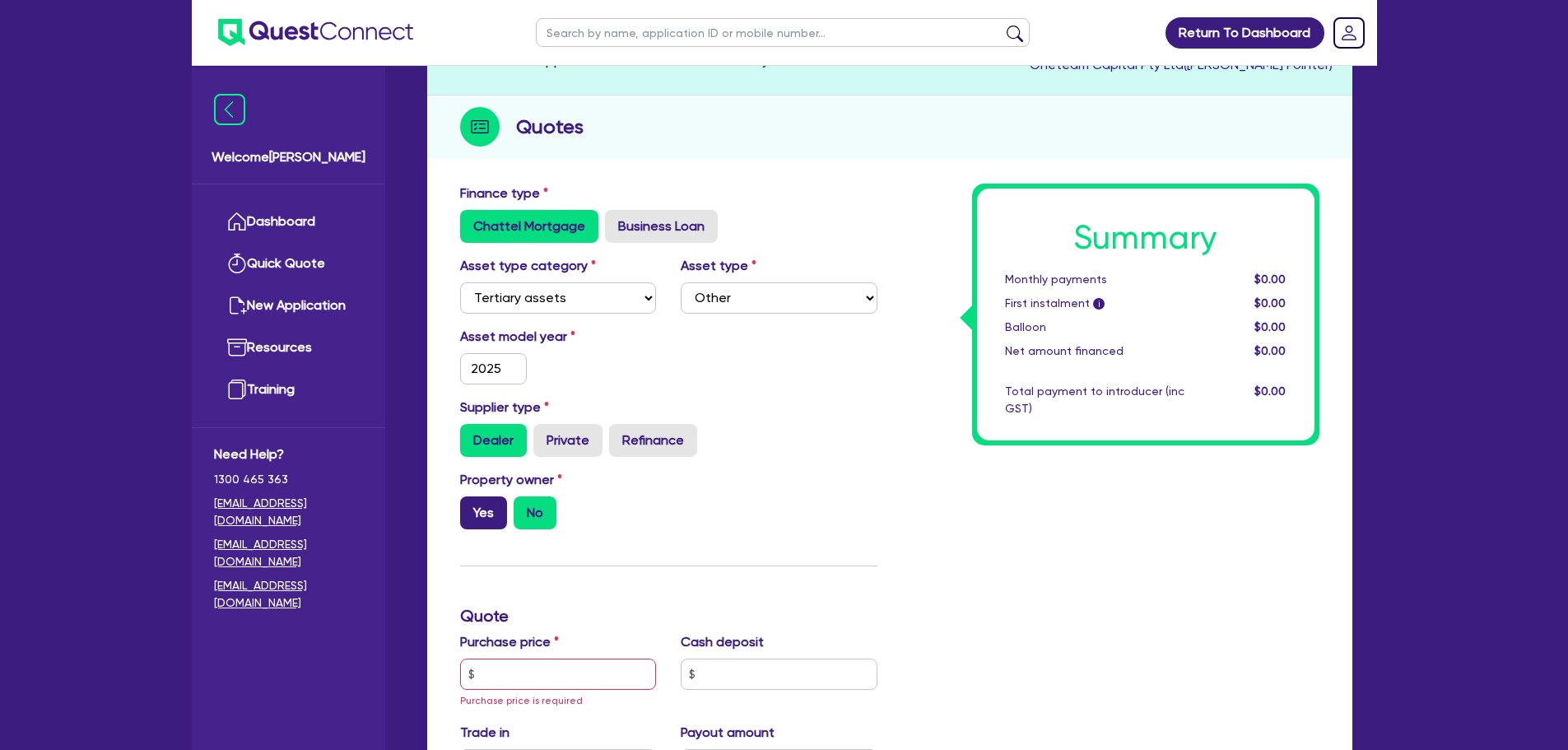
click at [480, 507] on label "Yes" at bounding box center [484, 512] width 47 height 33
click at [471, 507] on input "Yes" at bounding box center [465, 501] width 10 height 10
click at [498, 666] on input "text" at bounding box center [559, 674] width 197 height 31
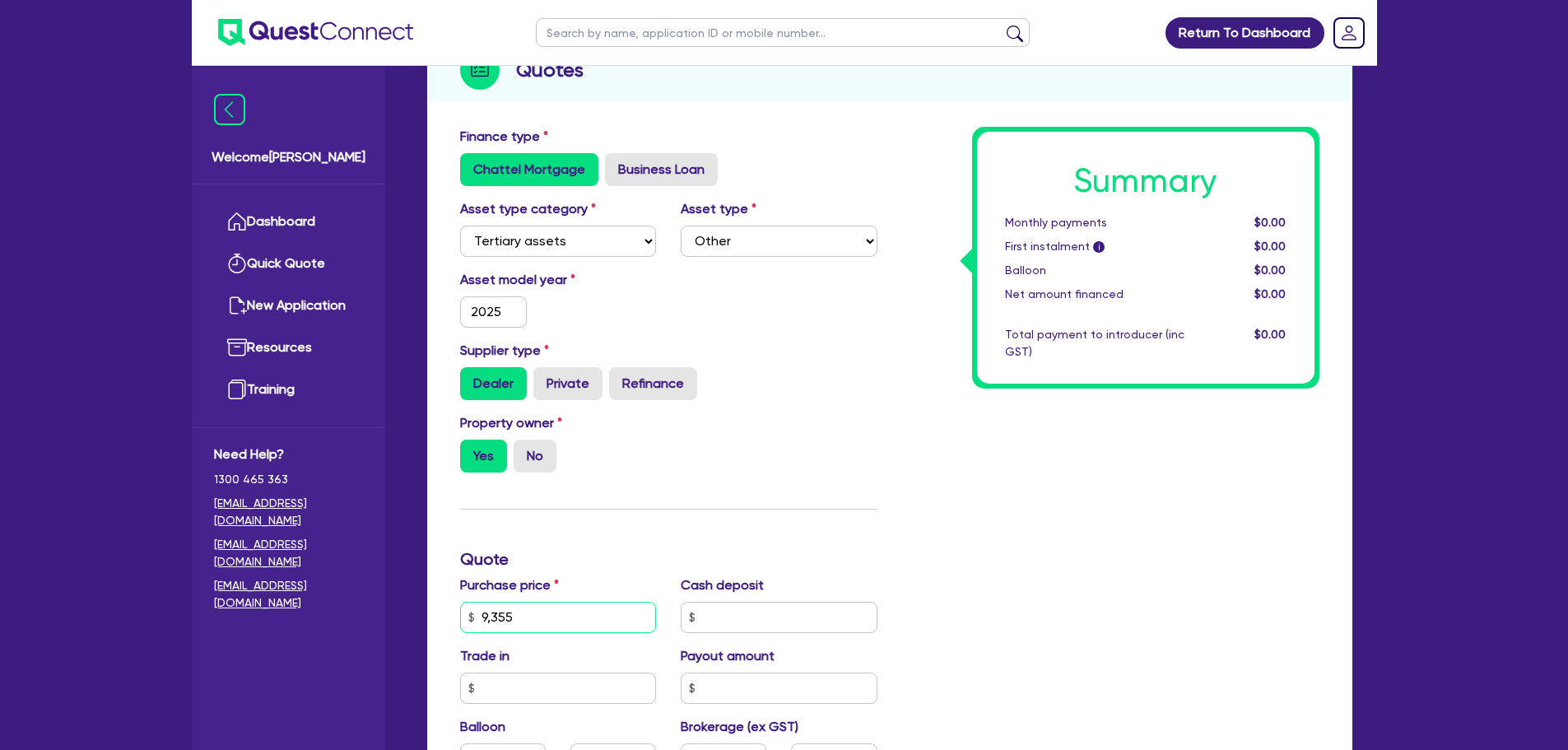
scroll to position [247, 0]
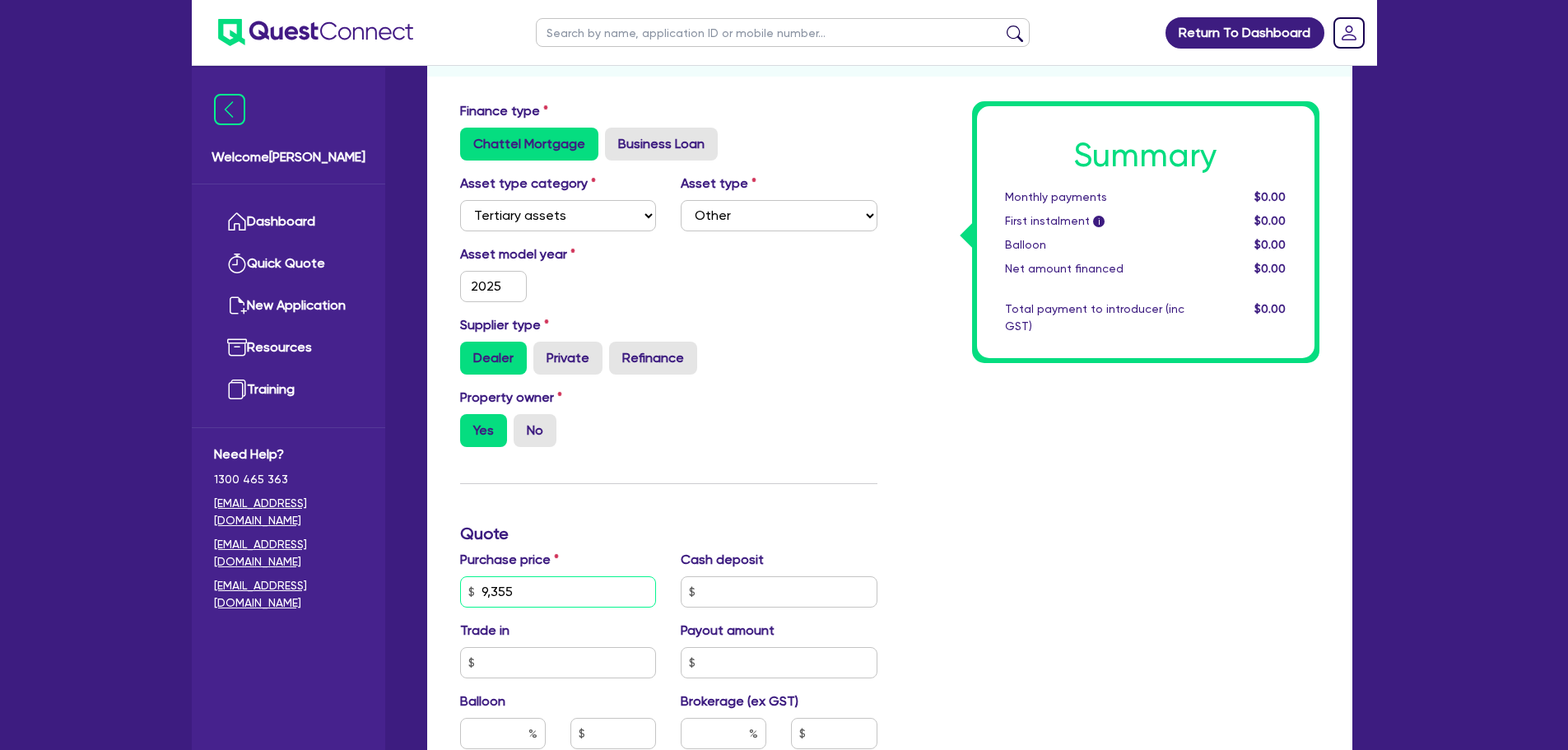
drag, startPoint x: 603, startPoint y: 594, endPoint x: 476, endPoint y: 587, distance: 127.2
click at [476, 587] on input "9,355" at bounding box center [559, 592] width 197 height 31
drag, startPoint x: 532, startPoint y: 594, endPoint x: 393, endPoint y: 573, distance: 140.6
click at [393, 573] on div "Welcome Jake Dashboard Quick Quote New Application Ref Company Ref Salesperson …" at bounding box center [784, 529] width 1185 height 1554
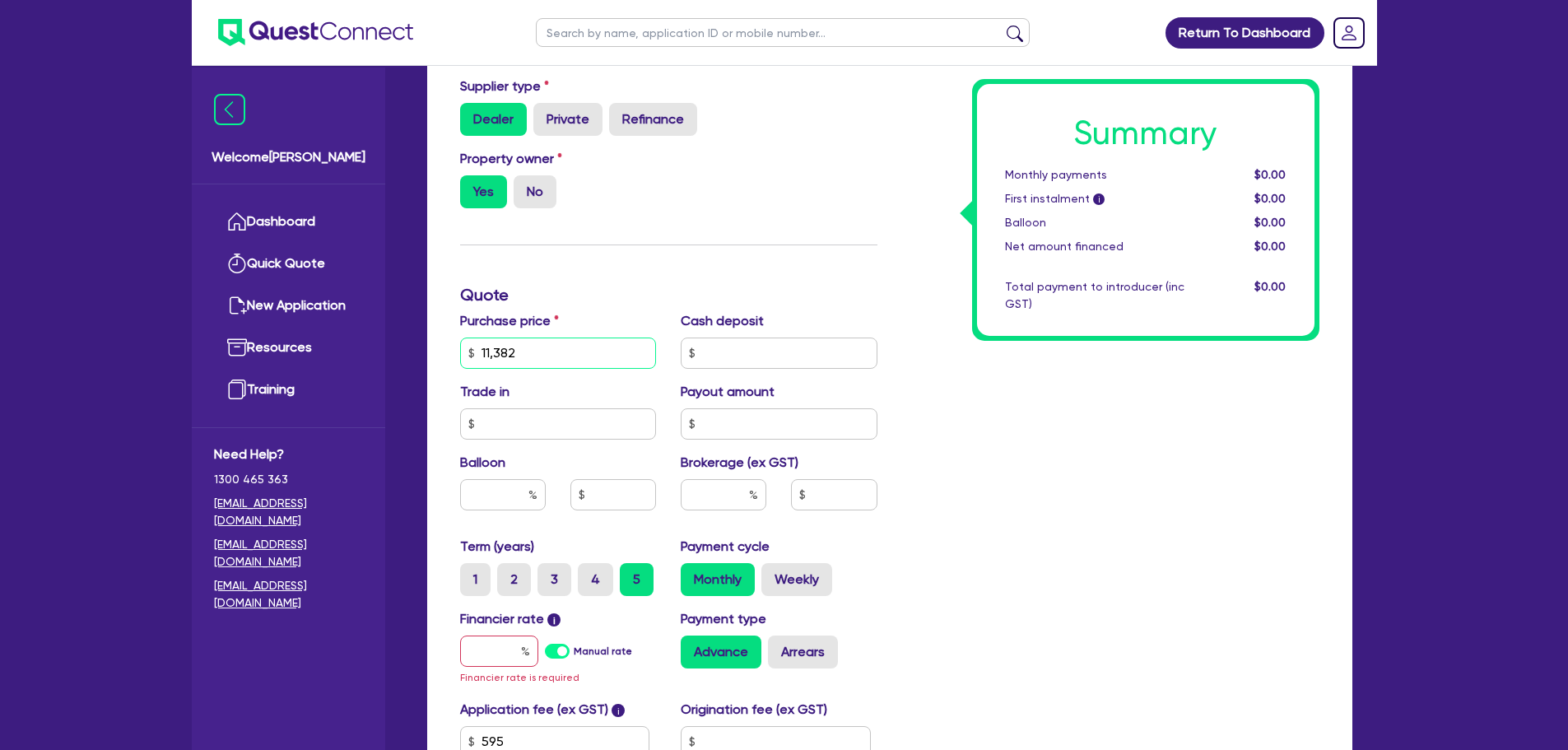
scroll to position [493, 0]
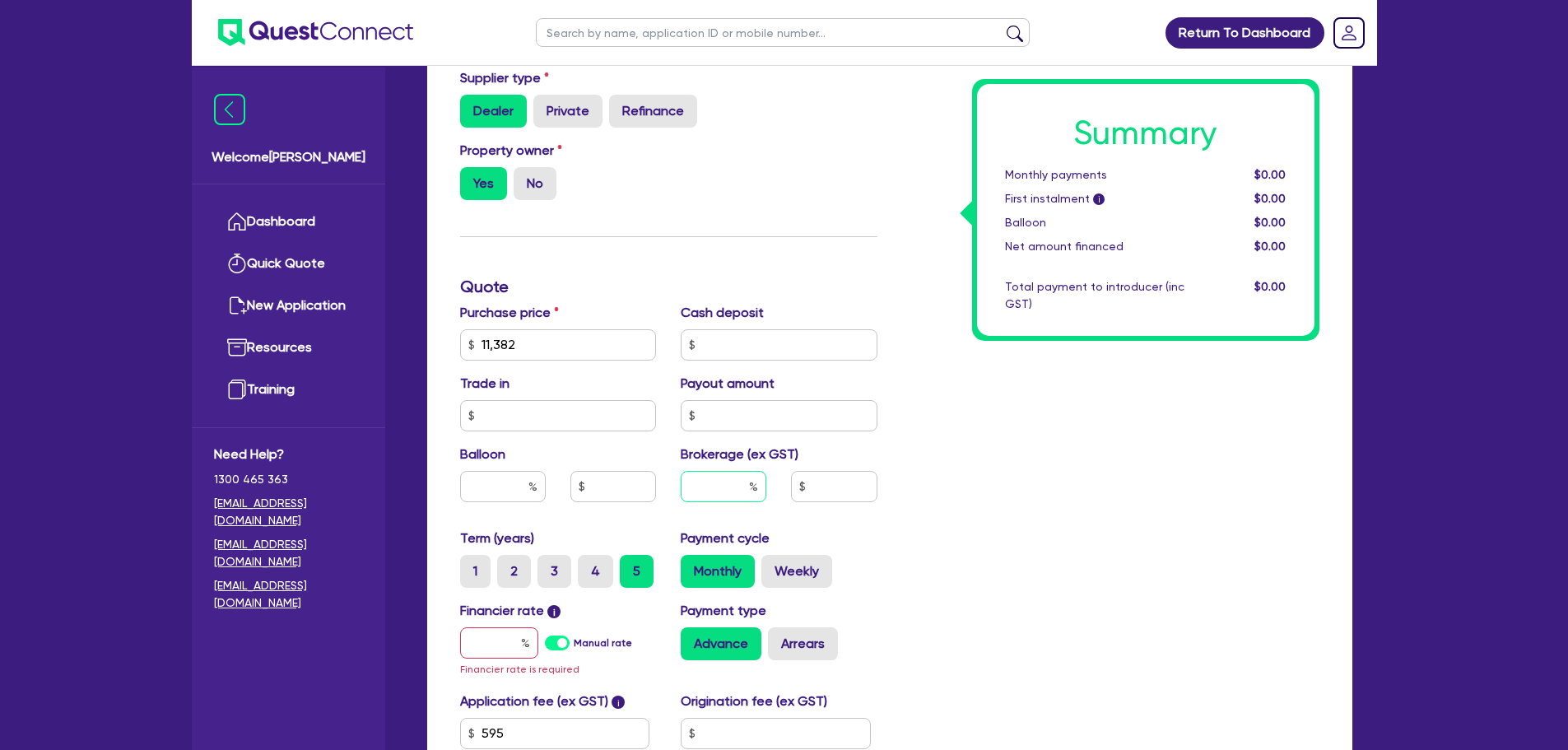
click at [703, 488] on input "text" at bounding box center [723, 486] width 86 height 31
click at [485, 649] on input "text" at bounding box center [499, 642] width 78 height 31
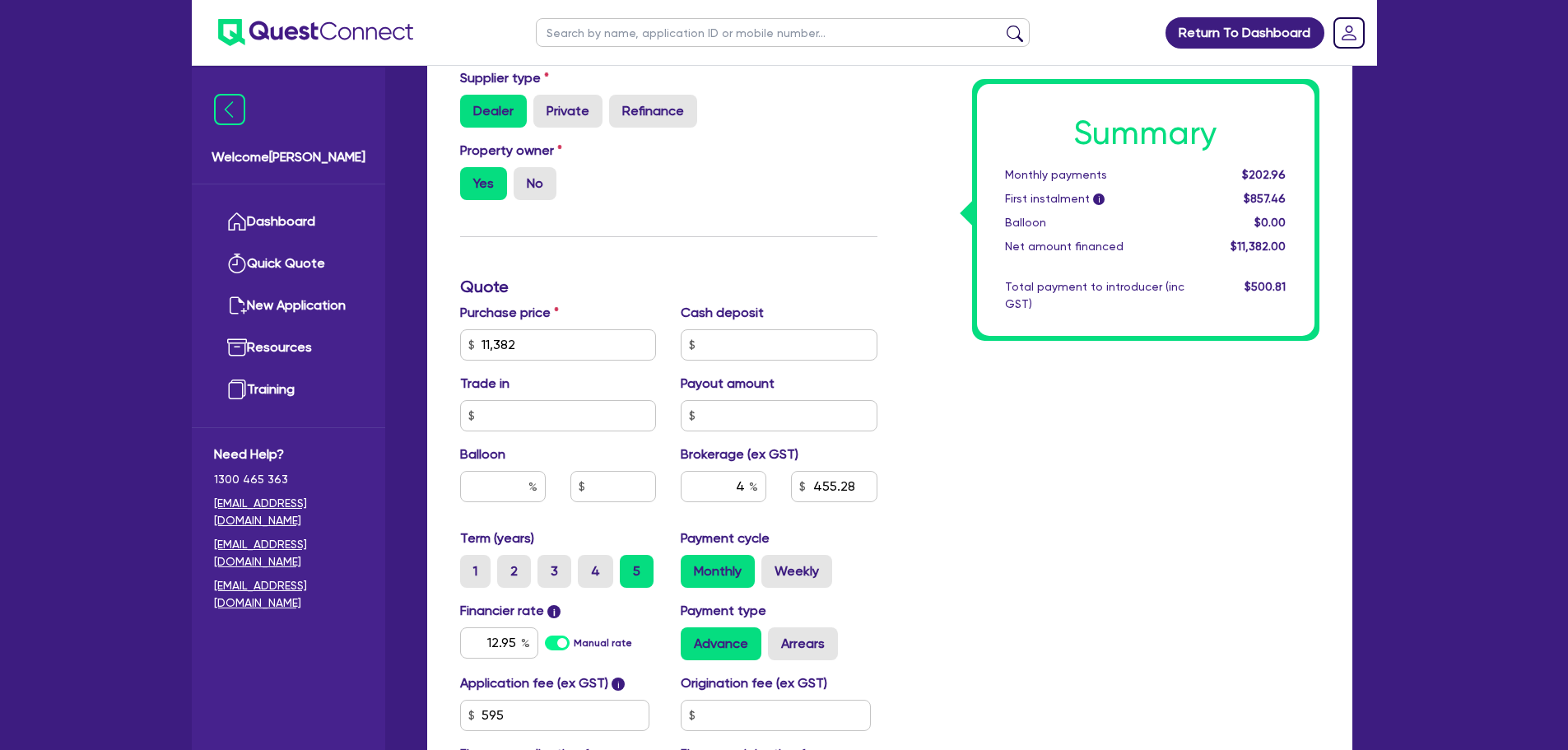
click at [1005, 614] on div "Summary Monthly payments $202.96 First instalment i $857.46 Balloon $0.00 Net a…" at bounding box center [1110, 336] width 442 height 962
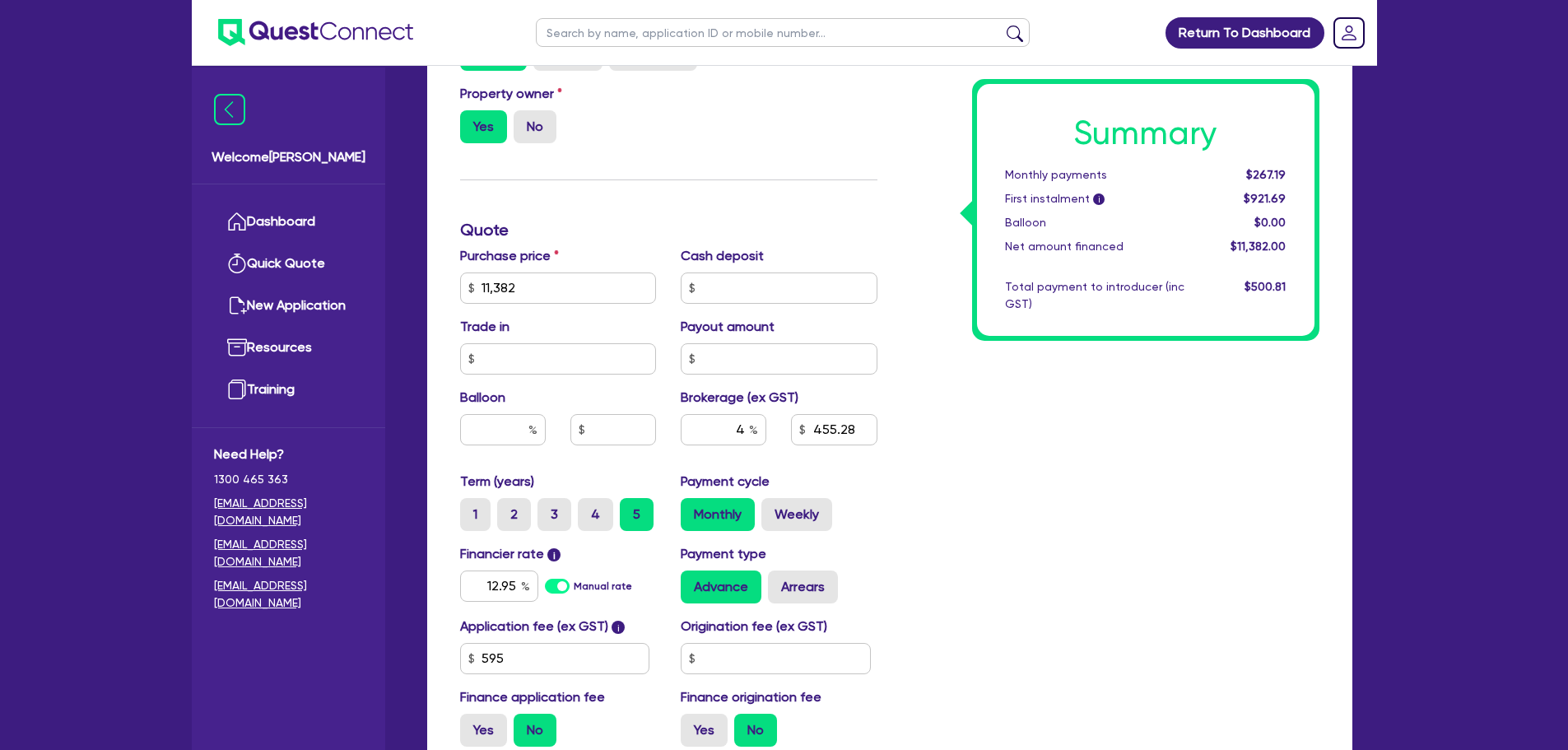
scroll to position [576, 0]
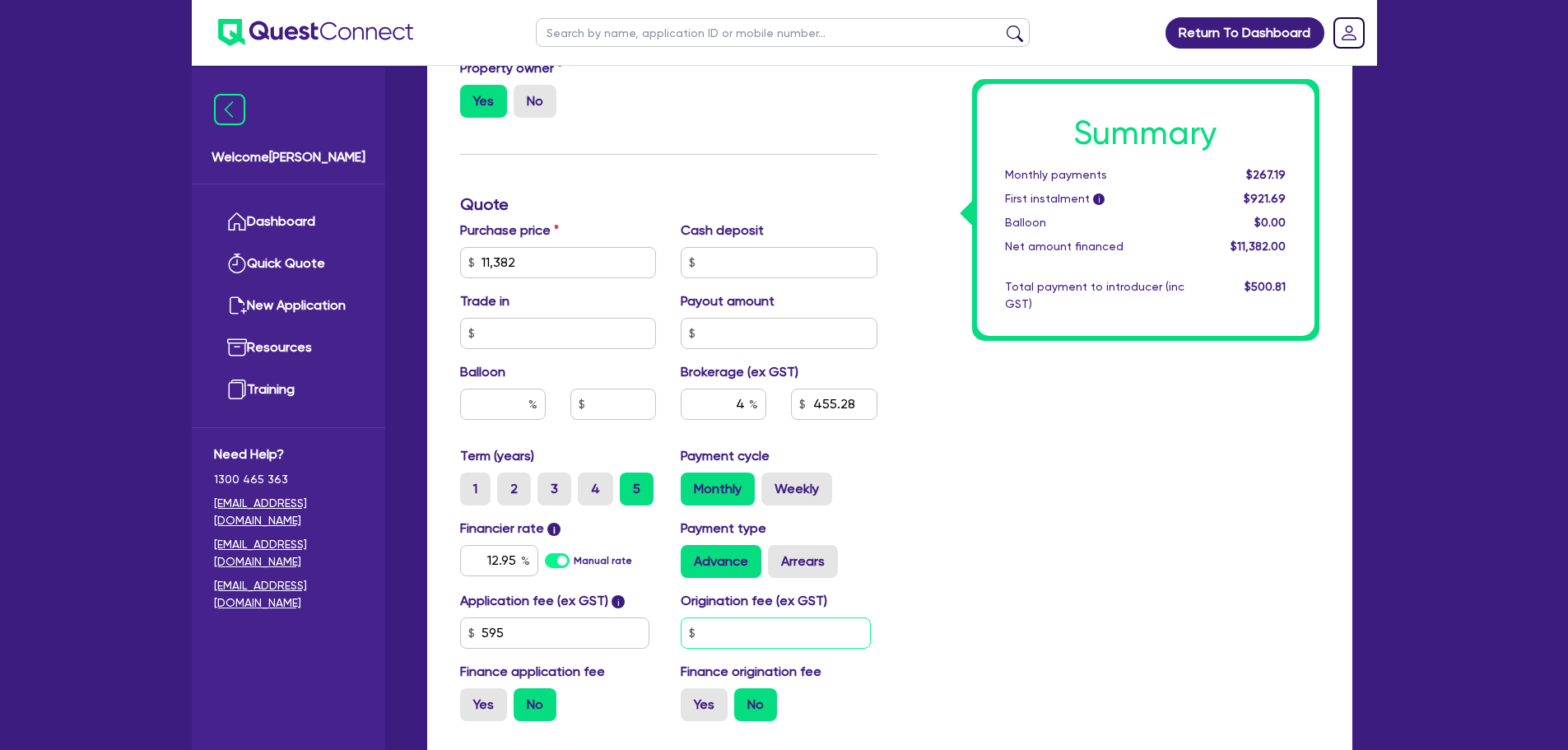
click at [782, 636] on input "text" at bounding box center [776, 632] width 191 height 31
click at [996, 453] on div "Summary Monthly payments $267.19 First instalment i $921.69 Balloon $0.00 Net a…" at bounding box center [1110, 253] width 442 height 962
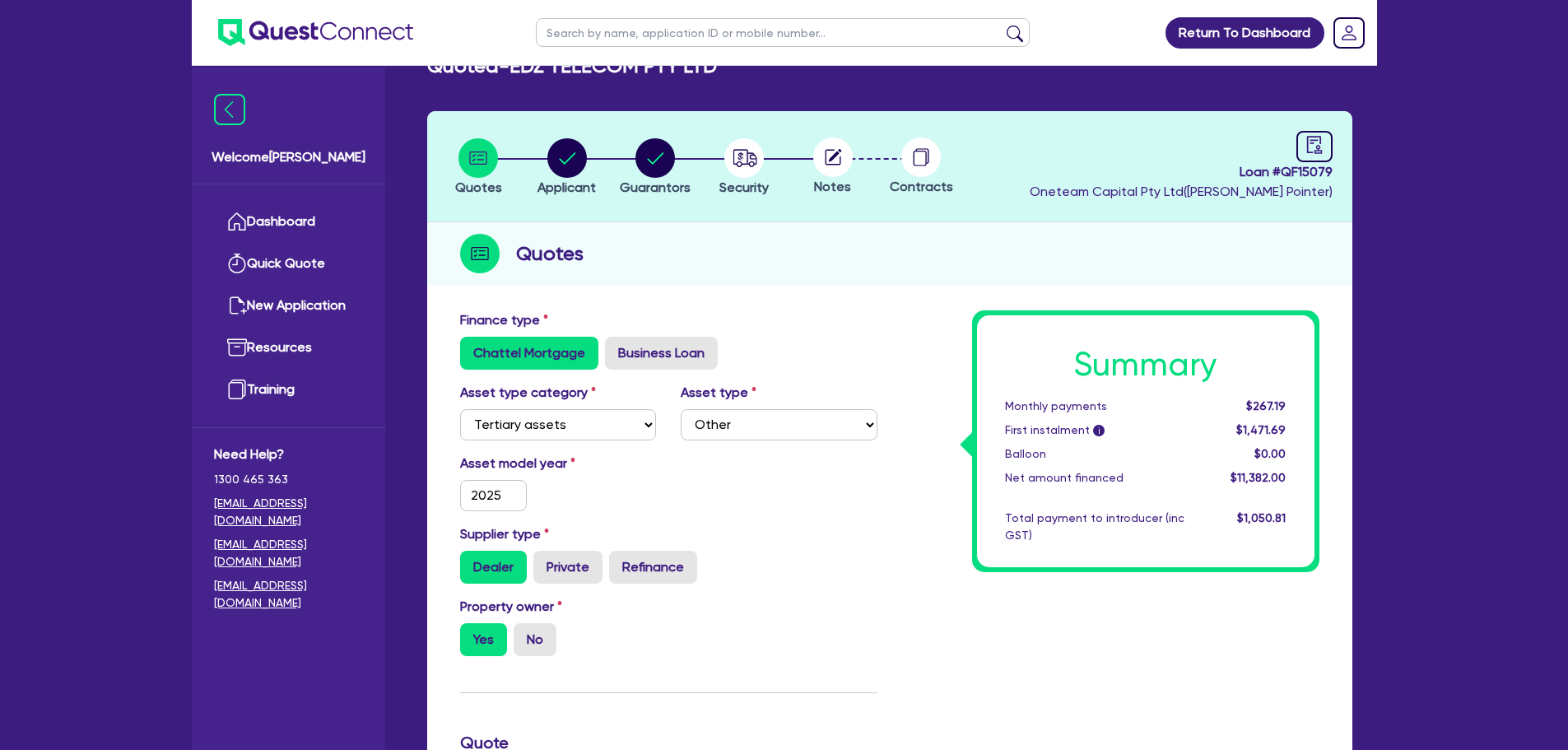
scroll to position [0, 0]
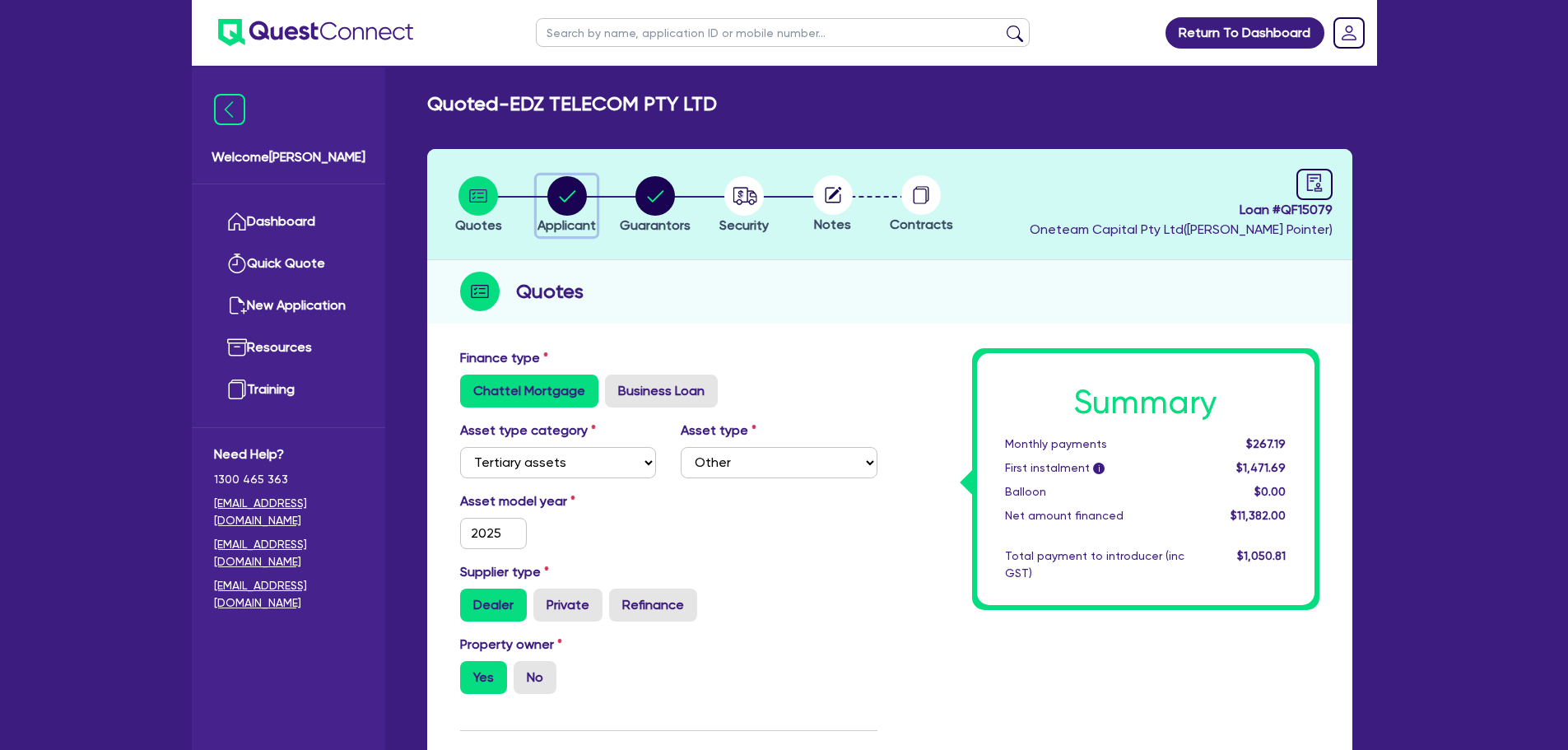
click at [568, 192] on circle "button" at bounding box center [567, 196] width 40 height 40
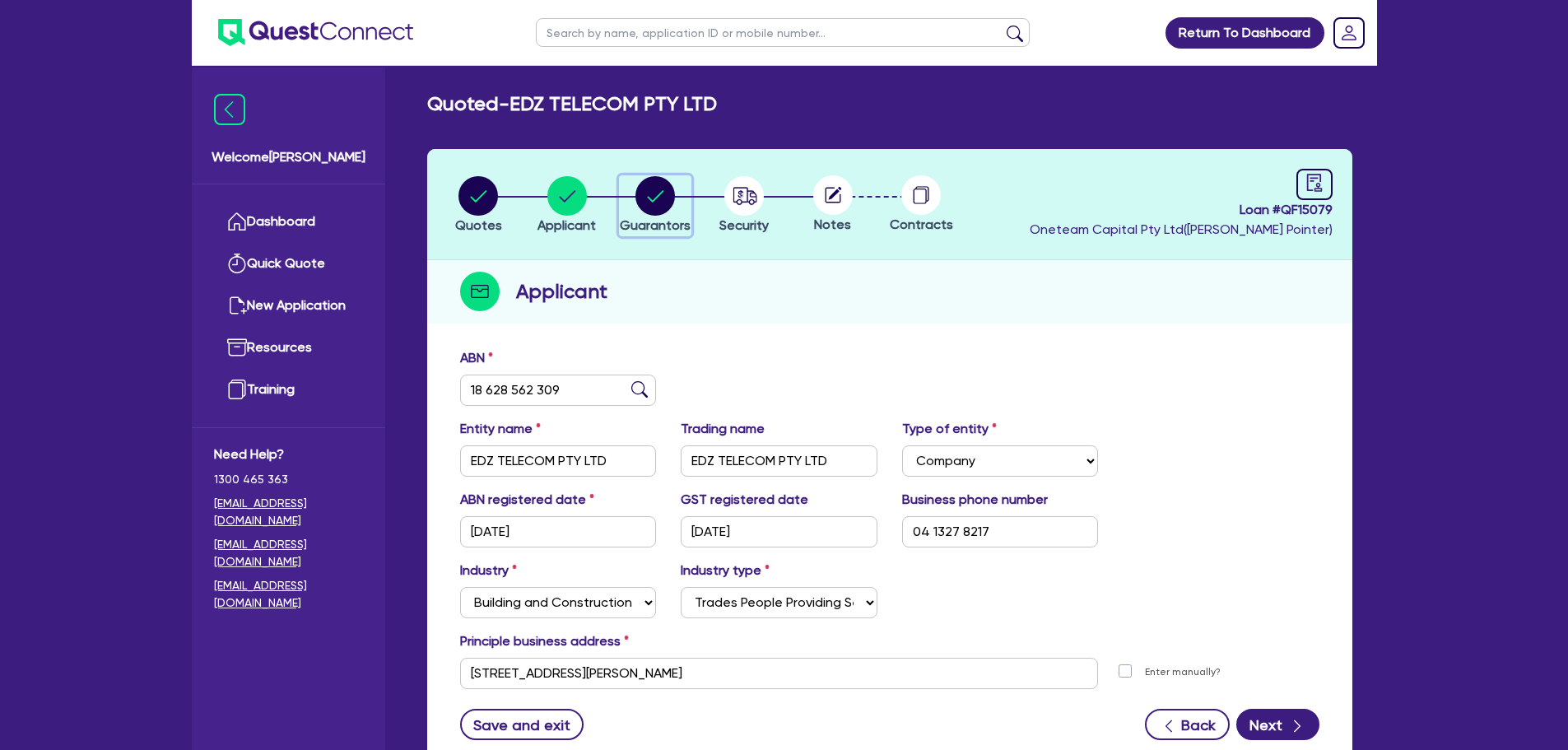
click at [646, 206] on circle "button" at bounding box center [656, 196] width 40 height 40
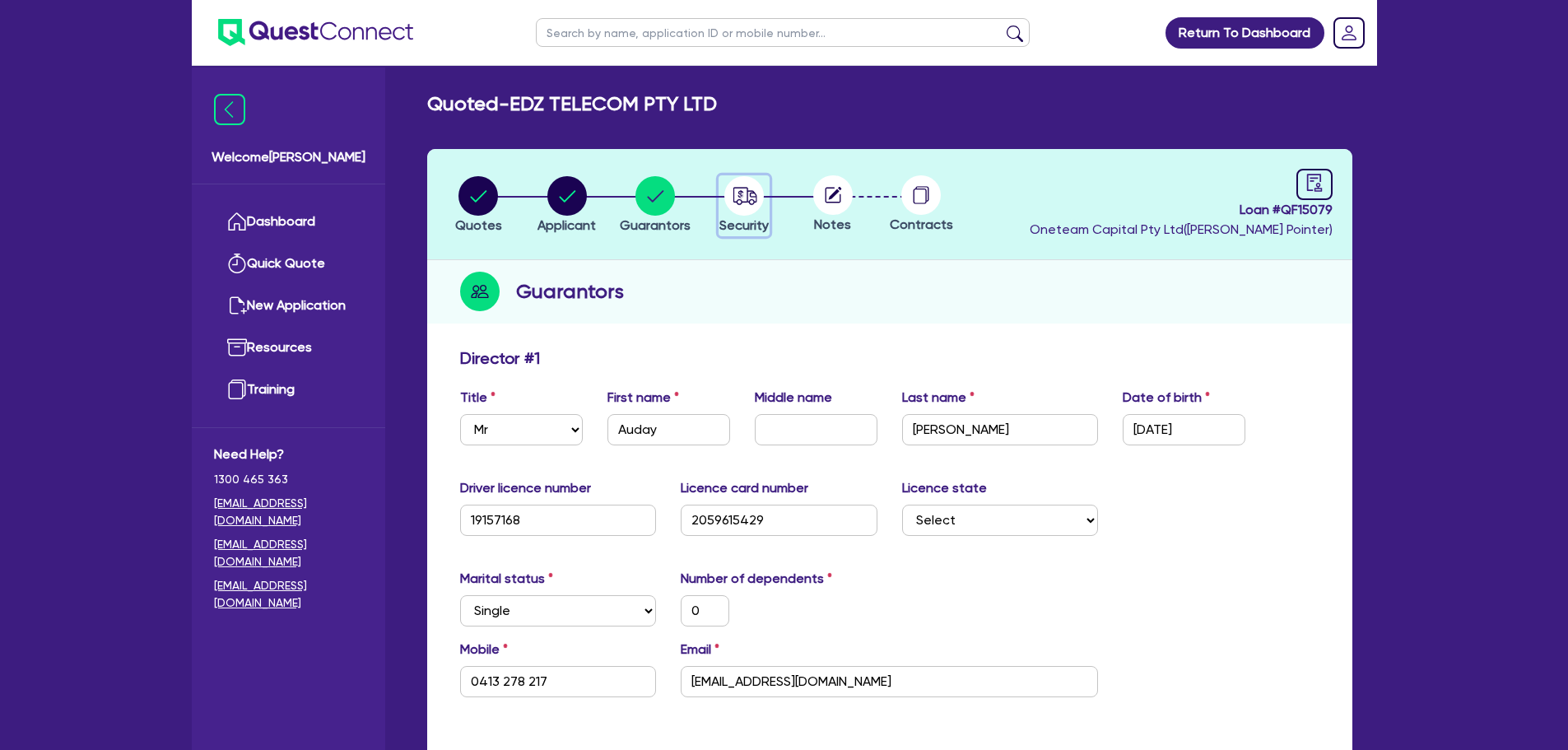
click at [732, 184] on circle "button" at bounding box center [744, 196] width 40 height 40
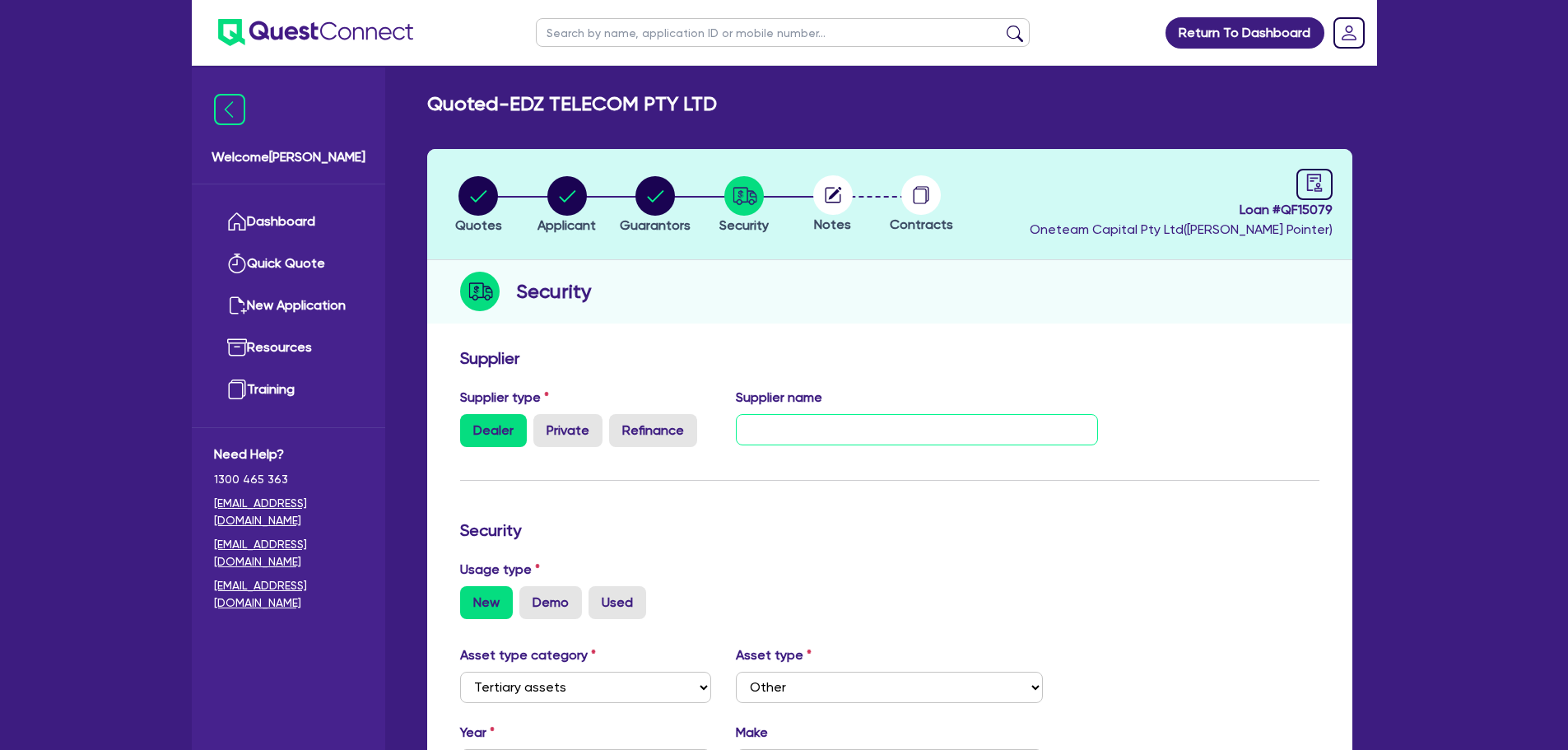
click at [776, 423] on input "text" at bounding box center [917, 429] width 362 height 31
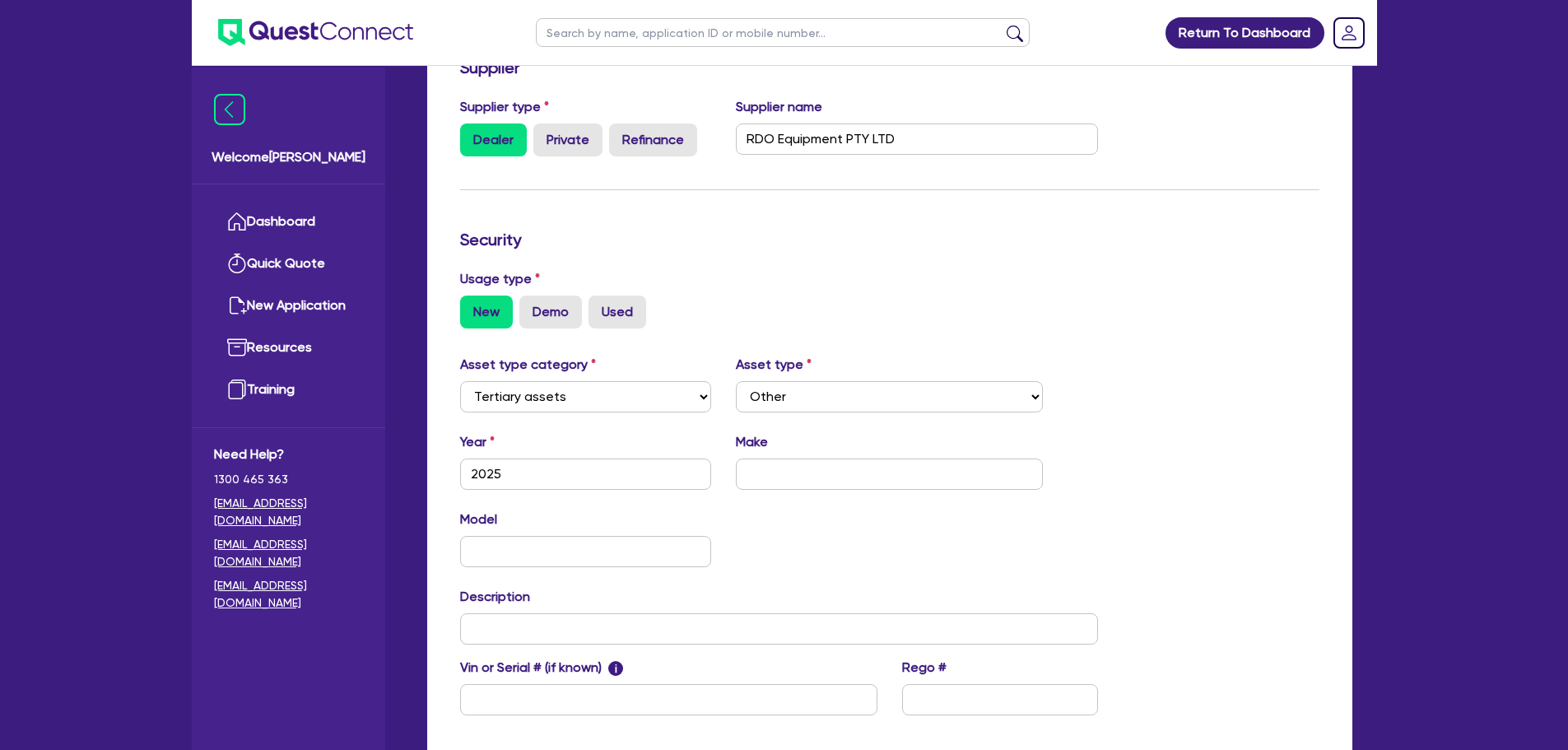
scroll to position [460, 0]
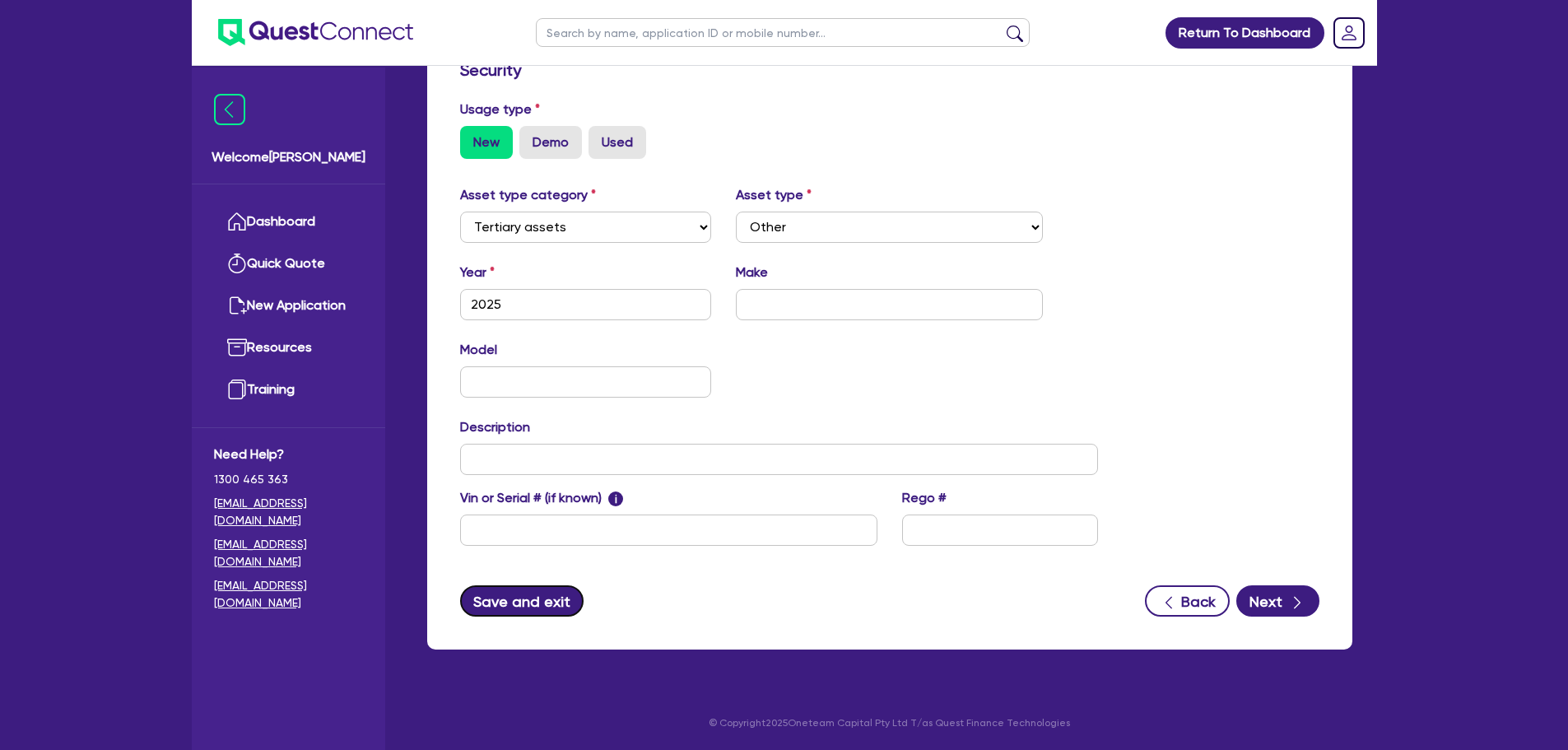
click at [503, 610] on button "Save and exit" at bounding box center [523, 600] width 125 height 31
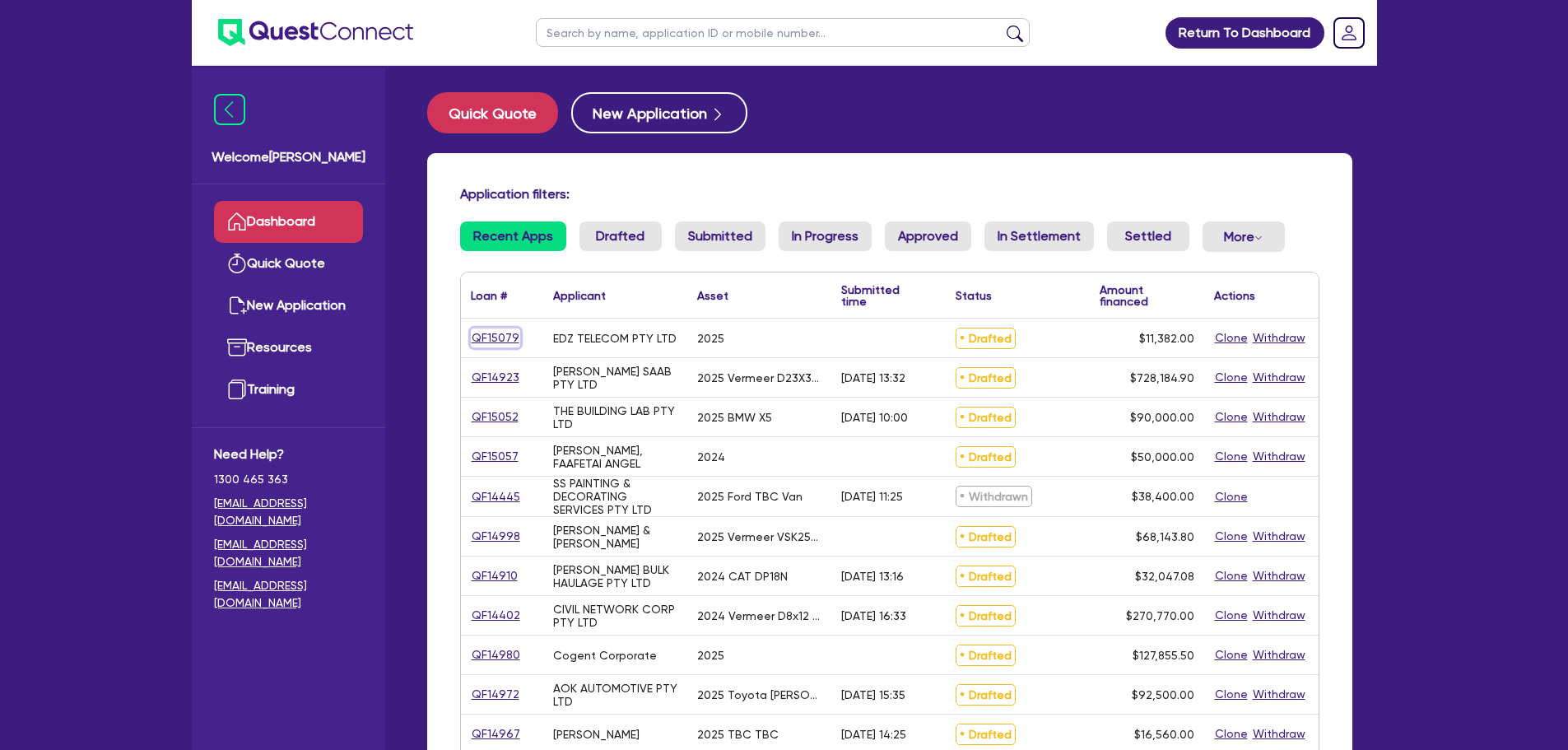
click at [500, 337] on link "QF15079" at bounding box center [495, 338] width 49 height 19
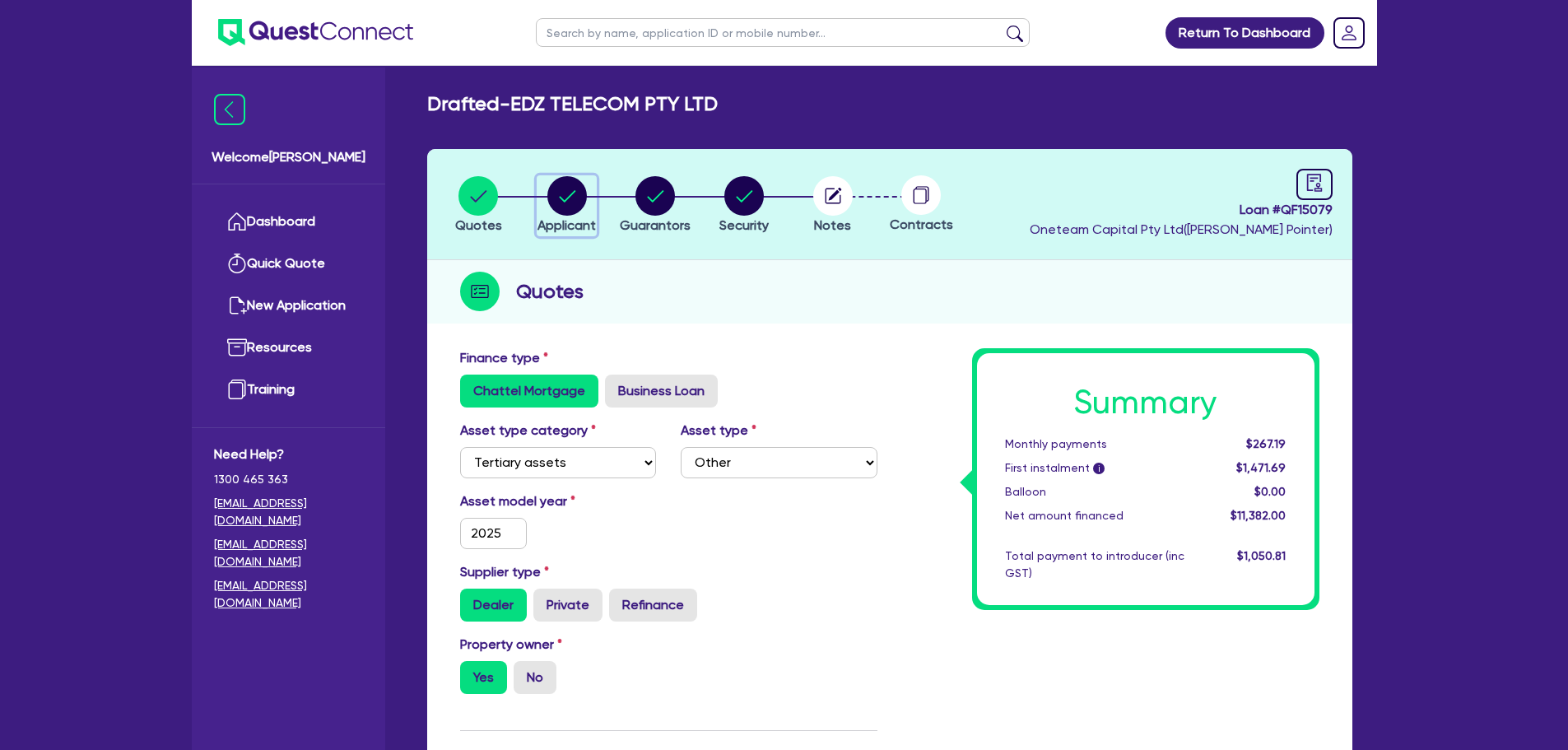
click at [570, 200] on circle "button" at bounding box center [567, 196] width 40 height 40
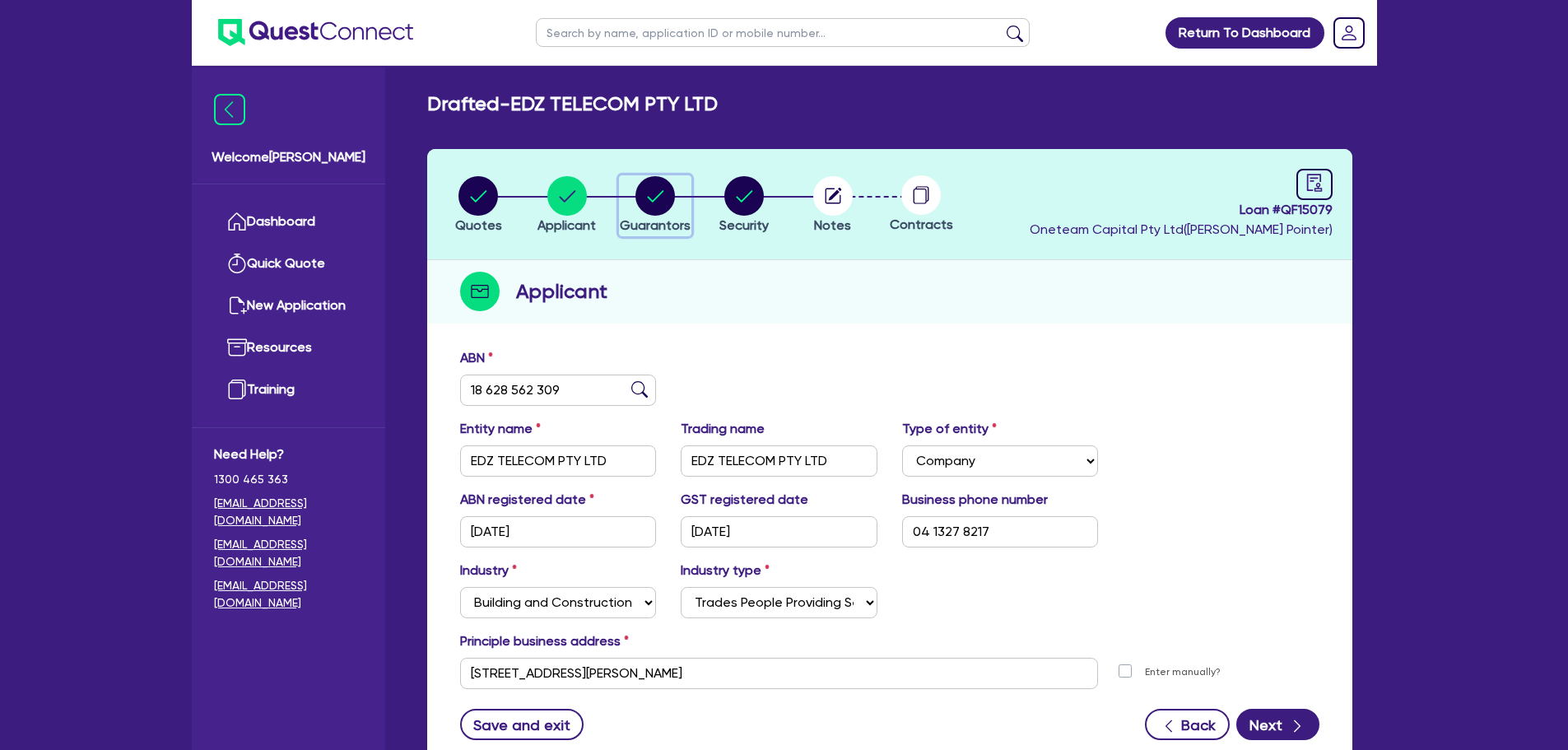
click at [671, 195] on circle "button" at bounding box center [656, 196] width 40 height 40
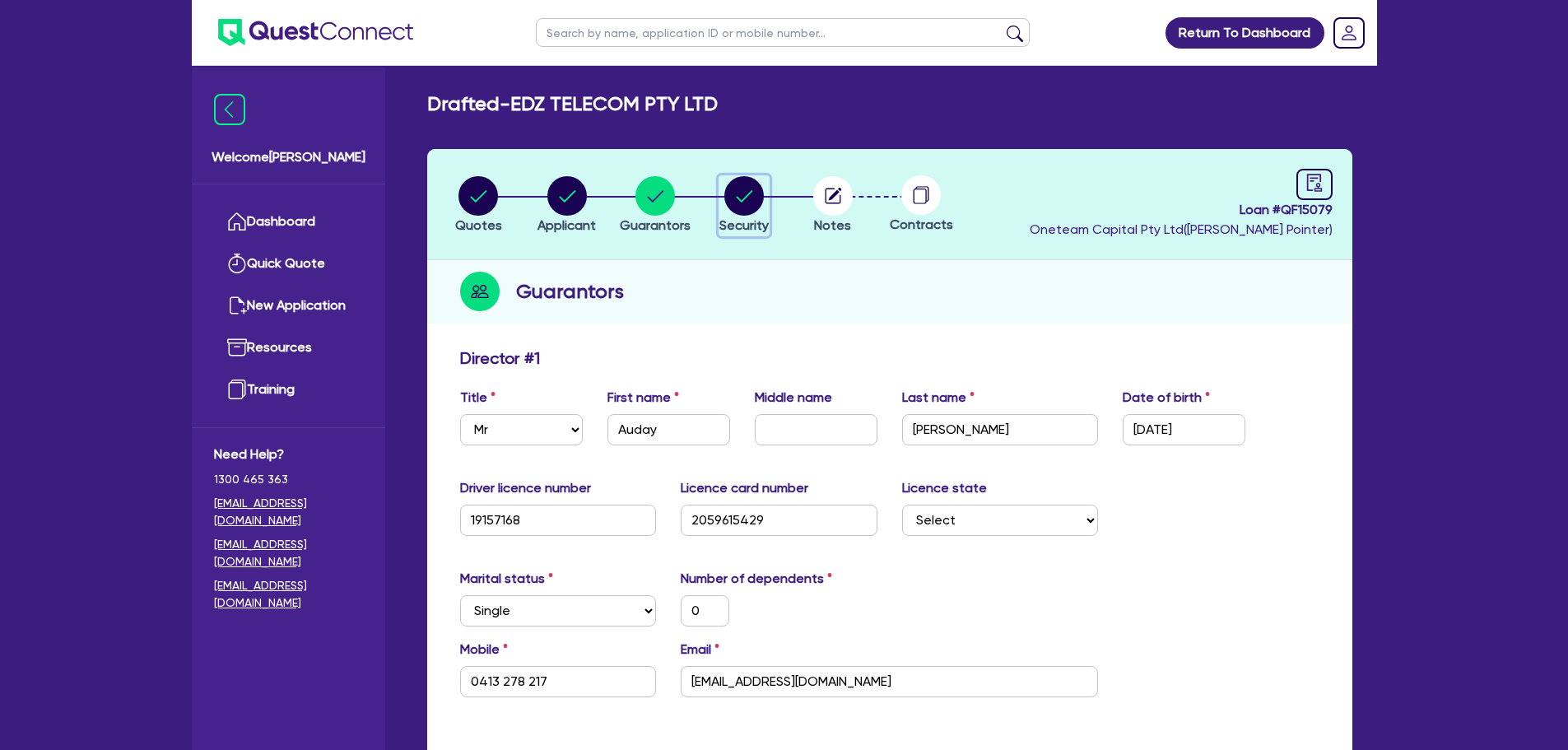
click at [739, 204] on circle "button" at bounding box center [744, 196] width 40 height 40
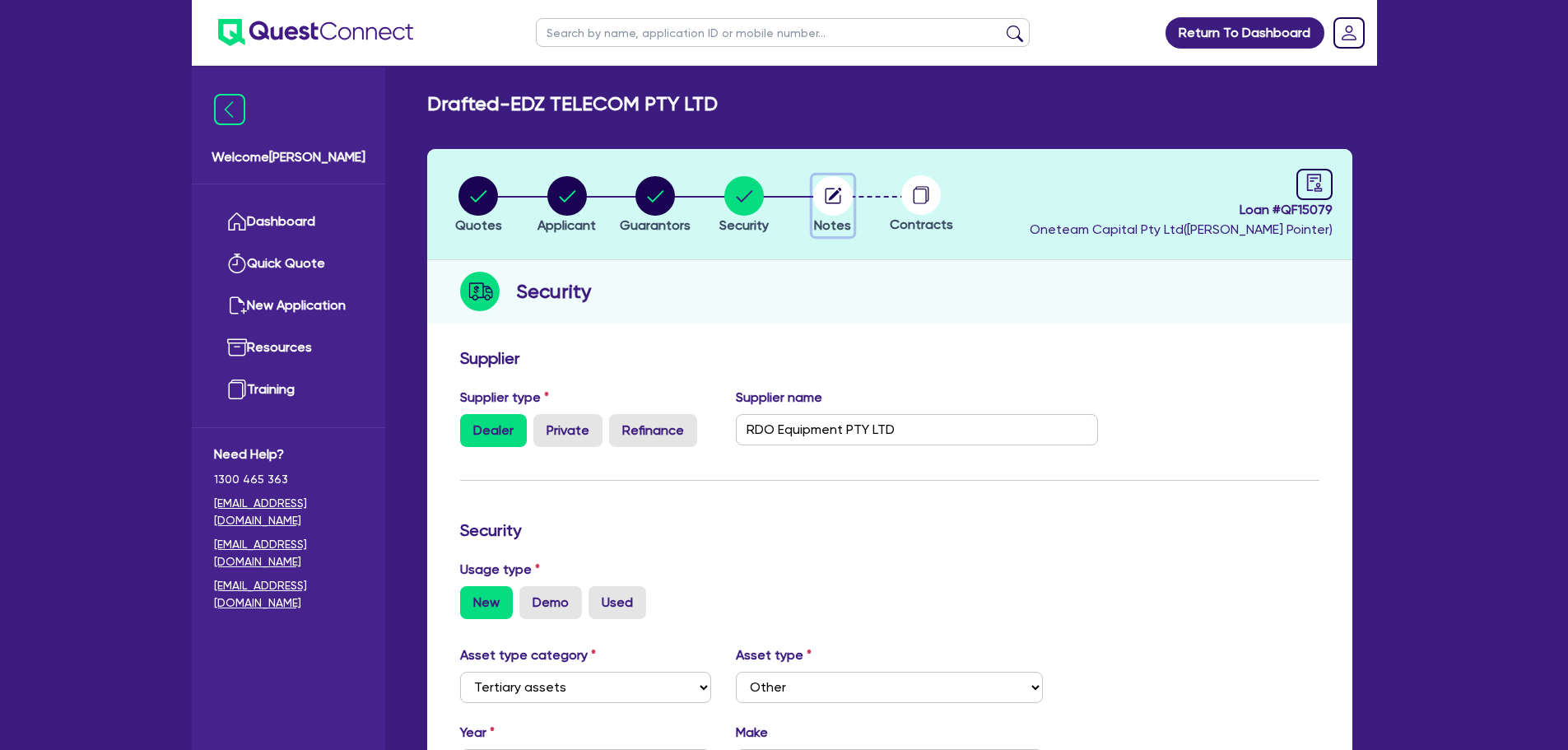
click at [833, 203] on circle "button" at bounding box center [833, 196] width 40 height 40
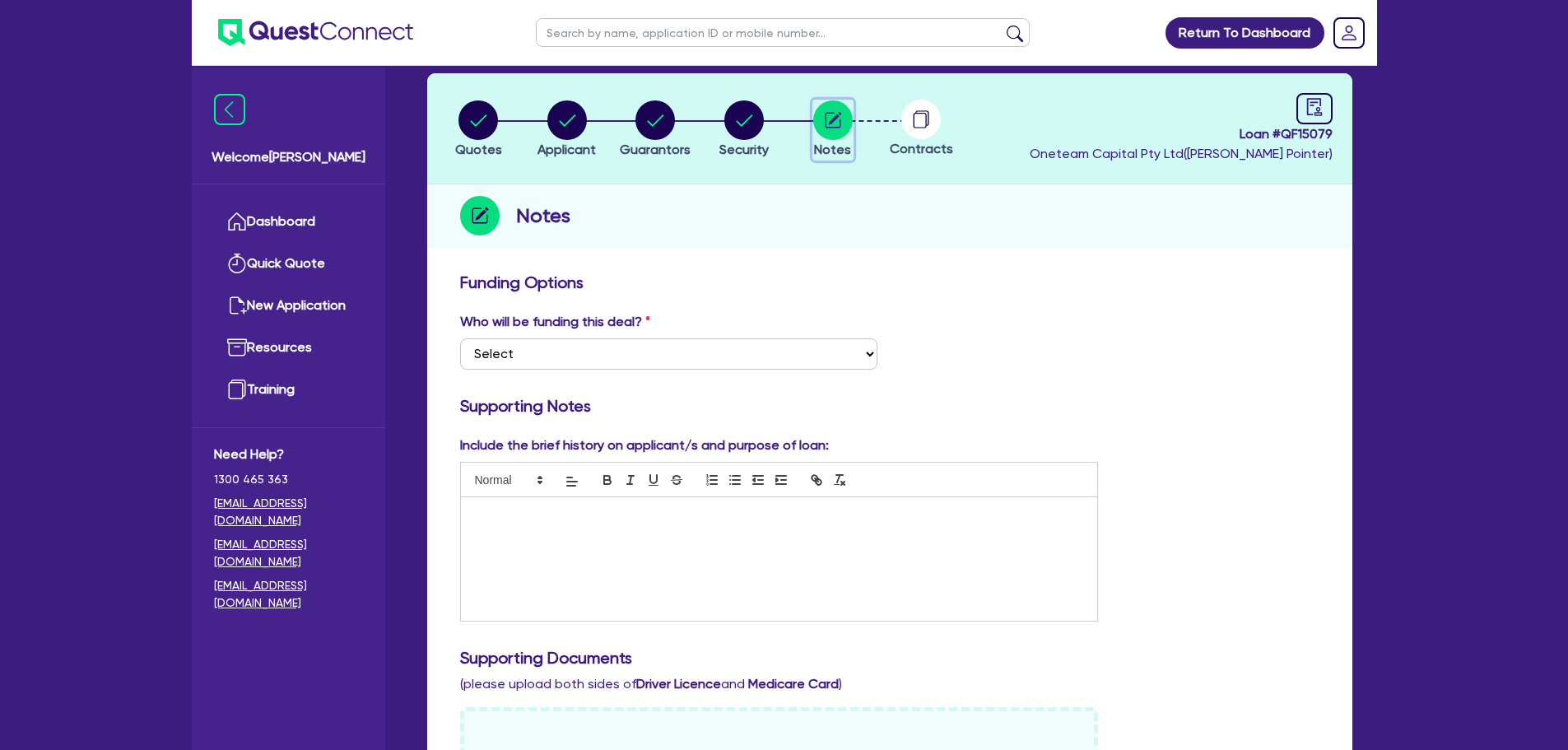
scroll to position [164, 0]
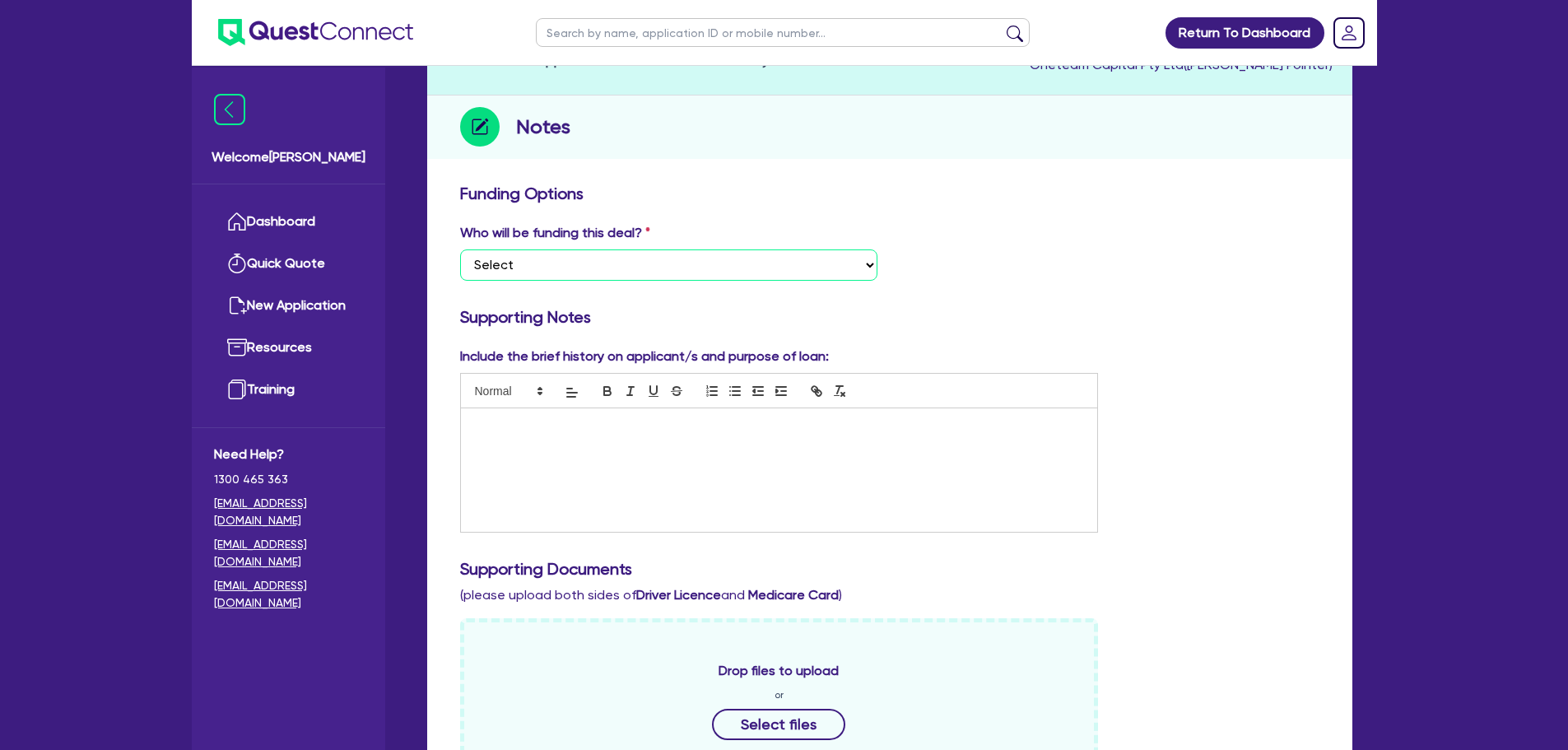
click at [609, 271] on select "Select I want Quest to fund 100% I will fund 100% I will co-fund with Quest Oth…" at bounding box center [669, 264] width 417 height 31
click at [460, 249] on select "Select I want Quest to fund 100% I will fund 100% I will co-fund with Quest Oth…" at bounding box center [669, 264] width 417 height 31
click at [542, 435] on div at bounding box center [779, 470] width 637 height 124
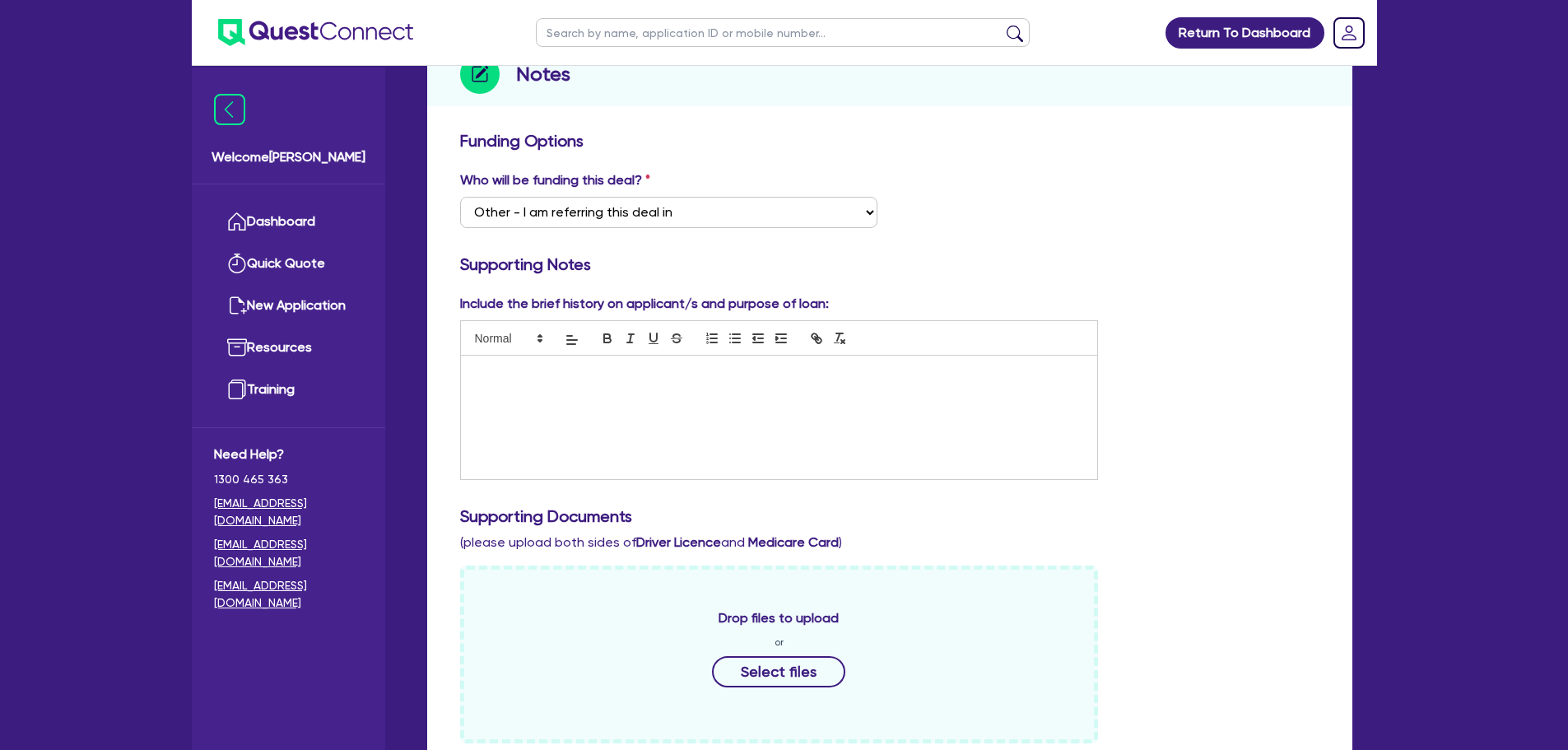
scroll to position [0, 0]
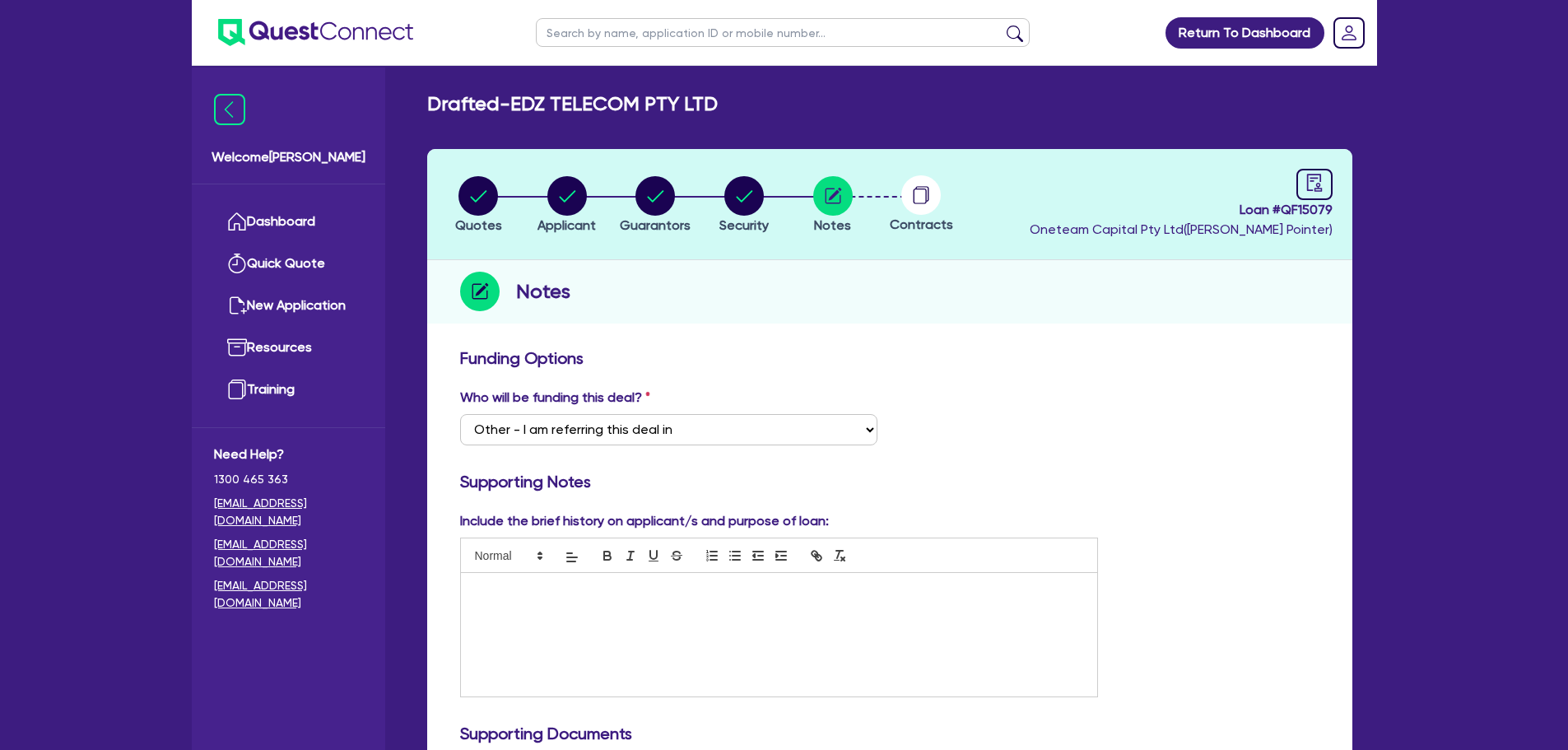
click at [506, 589] on p at bounding box center [779, 591] width 612 height 15
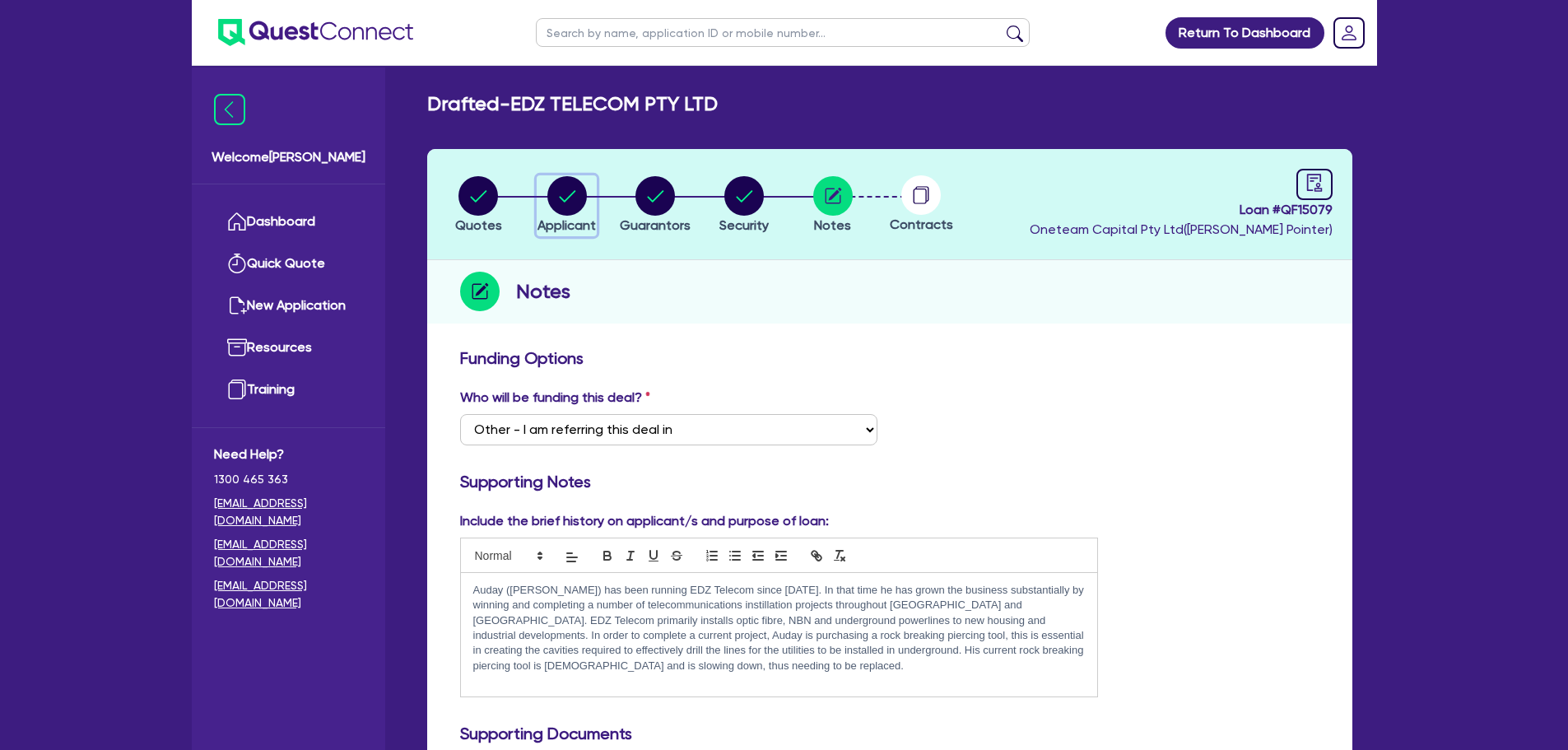
click at [567, 211] on circle "button" at bounding box center [567, 196] width 40 height 40
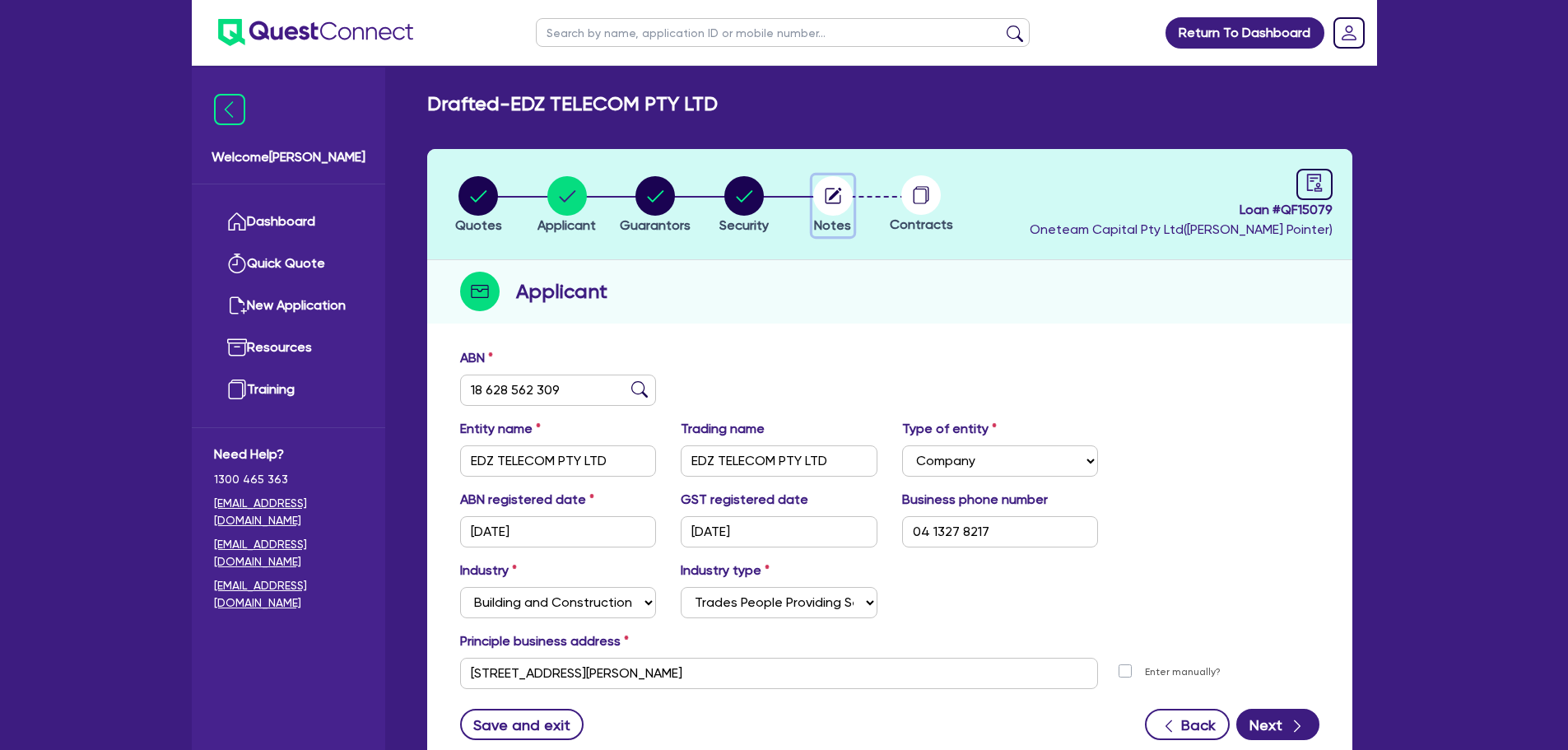
click at [830, 200] on circle "button" at bounding box center [833, 196] width 40 height 40
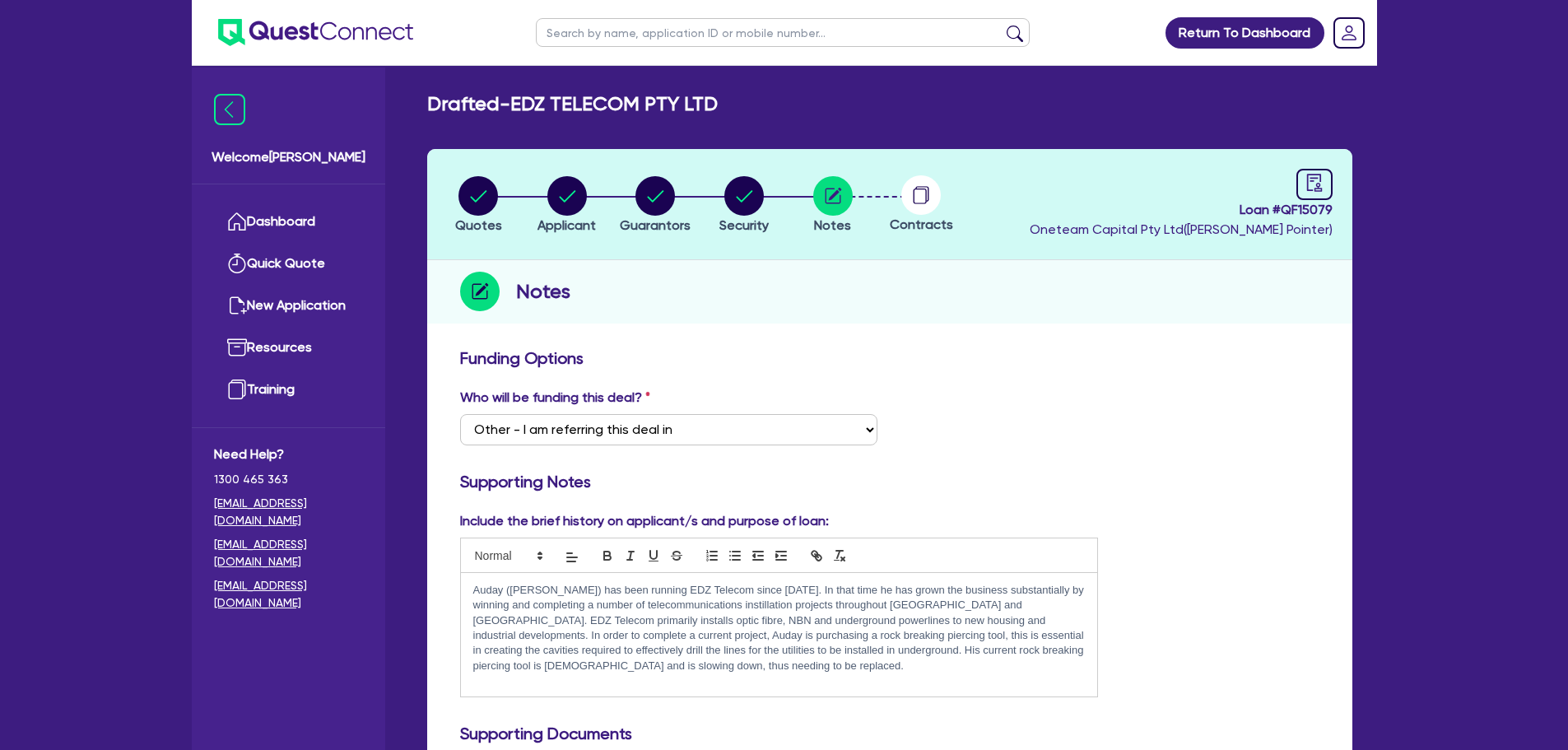
click at [610, 672] on p "Auday (Eddy) has been running EDZ Telecom since 2018. In that time he has grown…" at bounding box center [779, 628] width 612 height 92
drag, startPoint x: 902, startPoint y: 618, endPoint x: 998, endPoint y: 616, distance: 96.0
click at [998, 616] on p "Auday (Eddy) has been running EDZ Telecom since 2018. In that time he has grown…" at bounding box center [779, 628] width 612 height 92
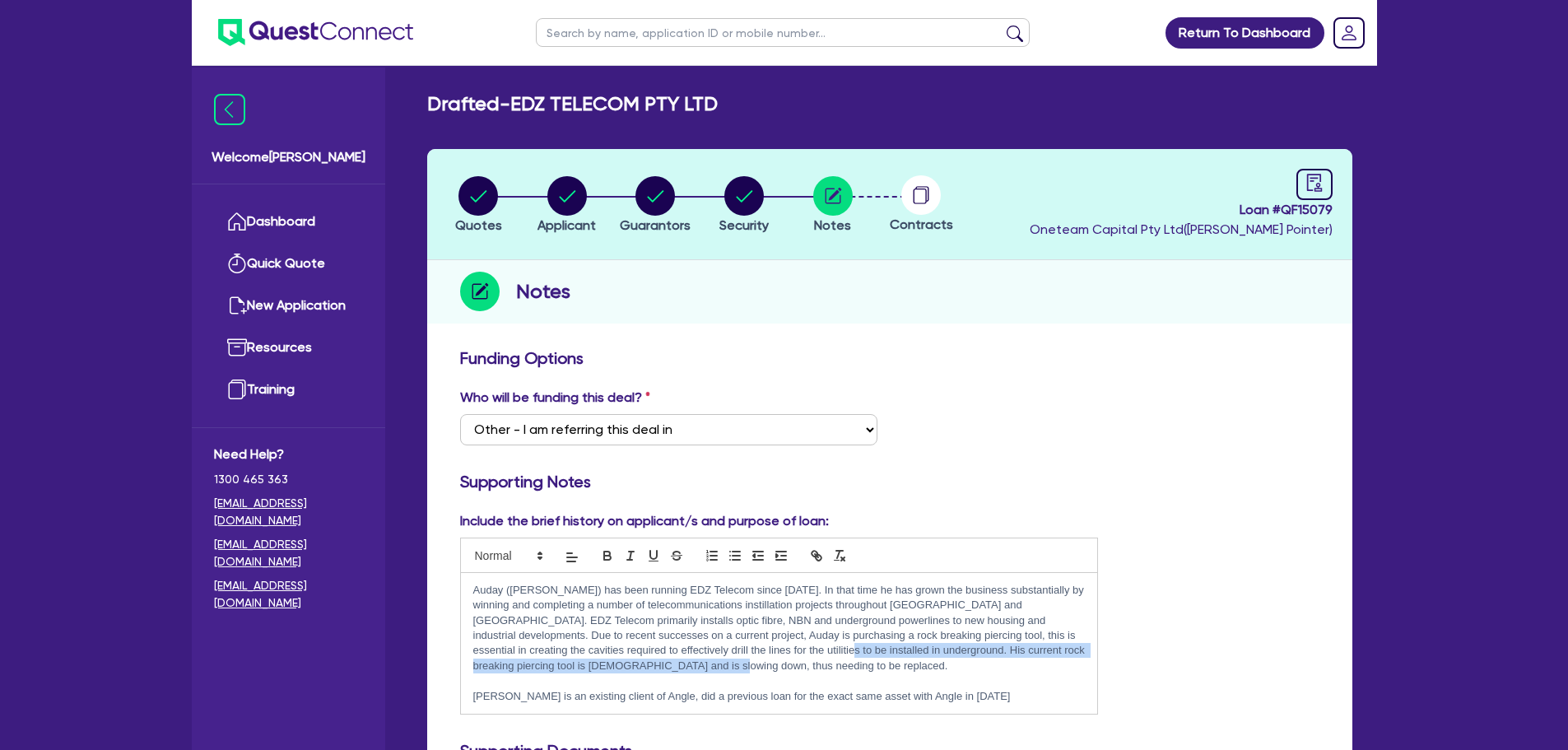
drag, startPoint x: 713, startPoint y: 653, endPoint x: 740, endPoint y: 661, distance: 28.2
click at [740, 661] on p "Auday (Eddy) has been running EDZ Telecom since 2018. In that time he has grown…" at bounding box center [779, 628] width 612 height 92
click at [480, 206] on circle "button" at bounding box center [478, 196] width 40 height 40
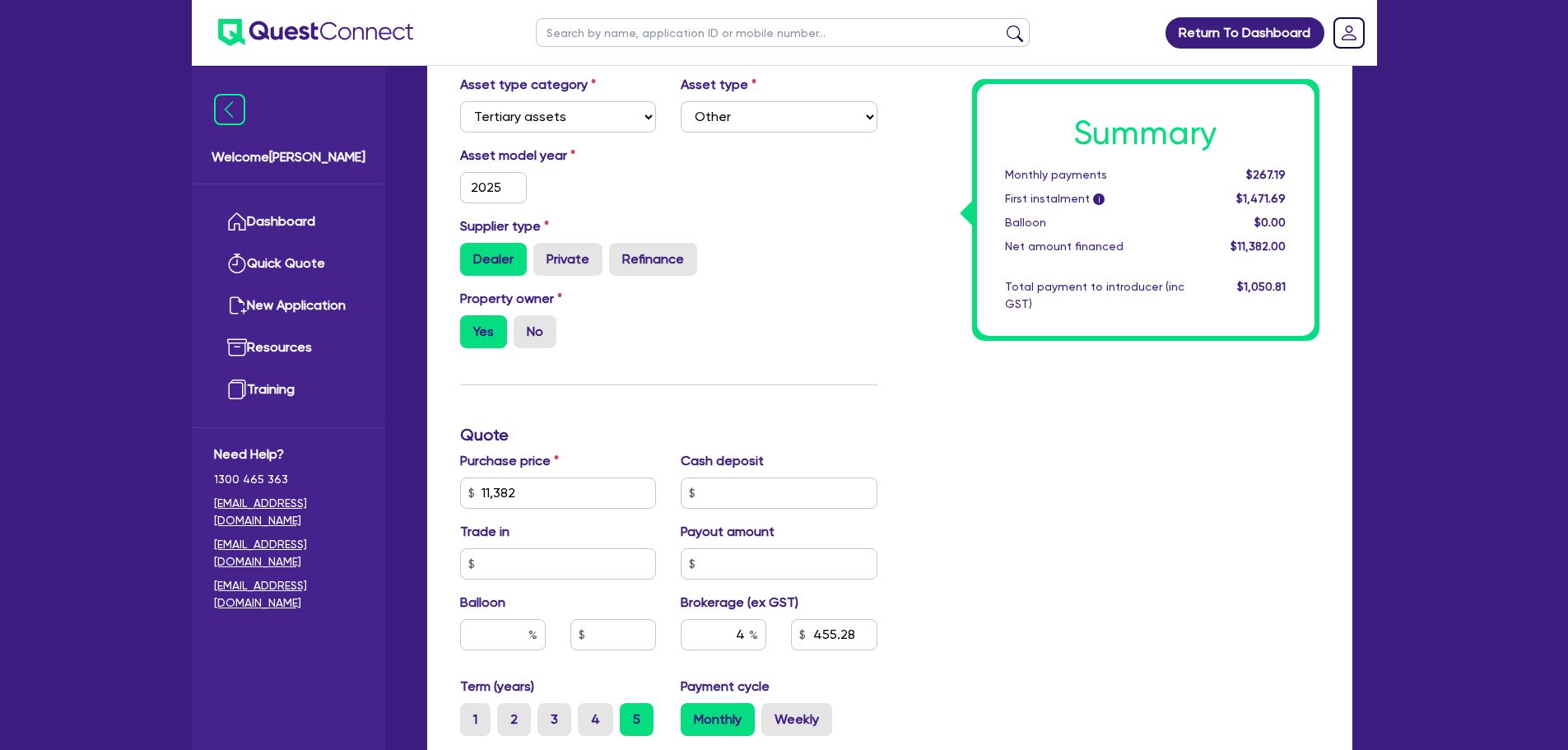
scroll to position [411, 0]
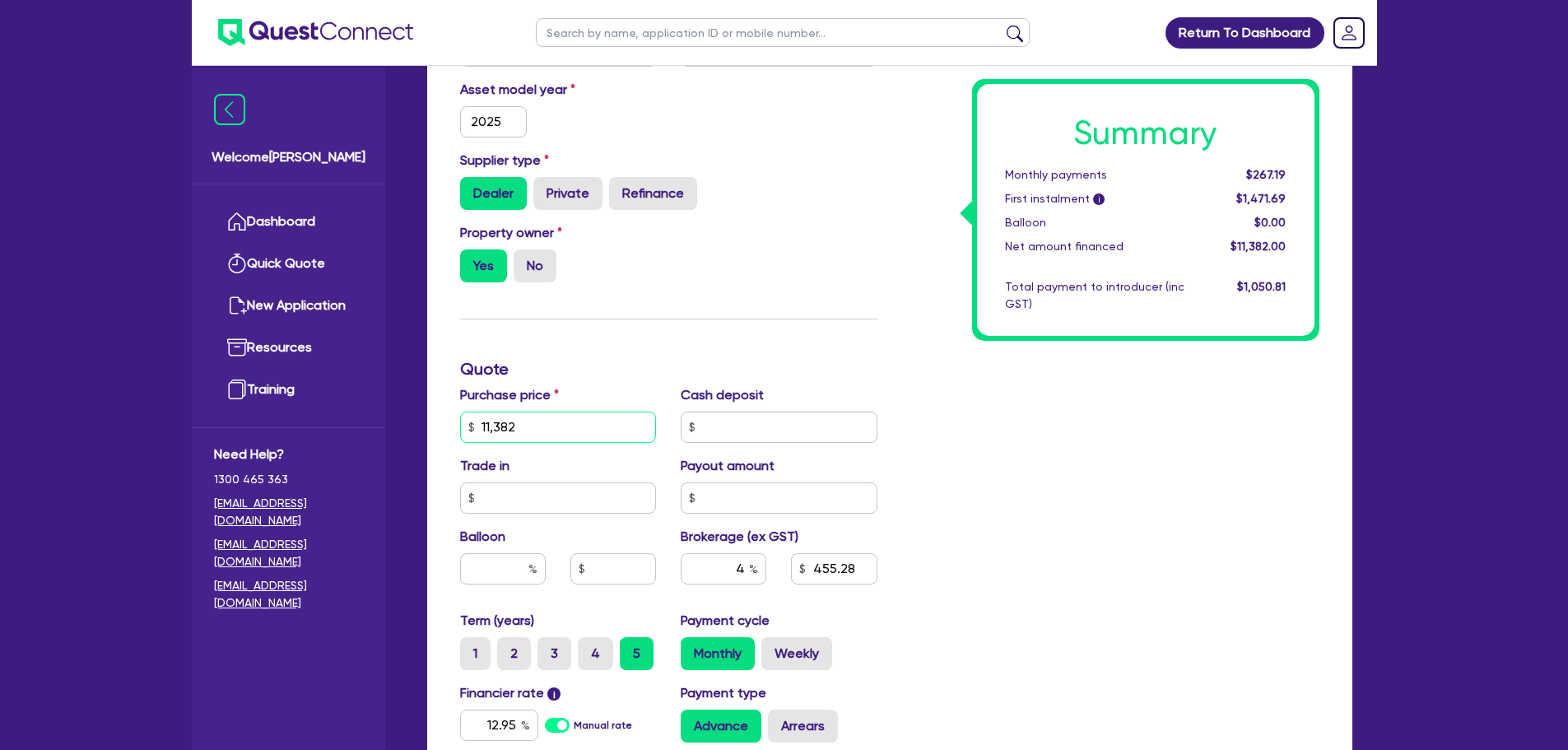
click at [552, 421] on input "11,382" at bounding box center [559, 426] width 197 height 31
click at [744, 575] on input "4" at bounding box center [723, 568] width 86 height 31
click at [1068, 571] on div "Summary Monthly payments $267.19 First instalment i $1,471.69 Balloon $0.00 Net…" at bounding box center [1110, 418] width 442 height 962
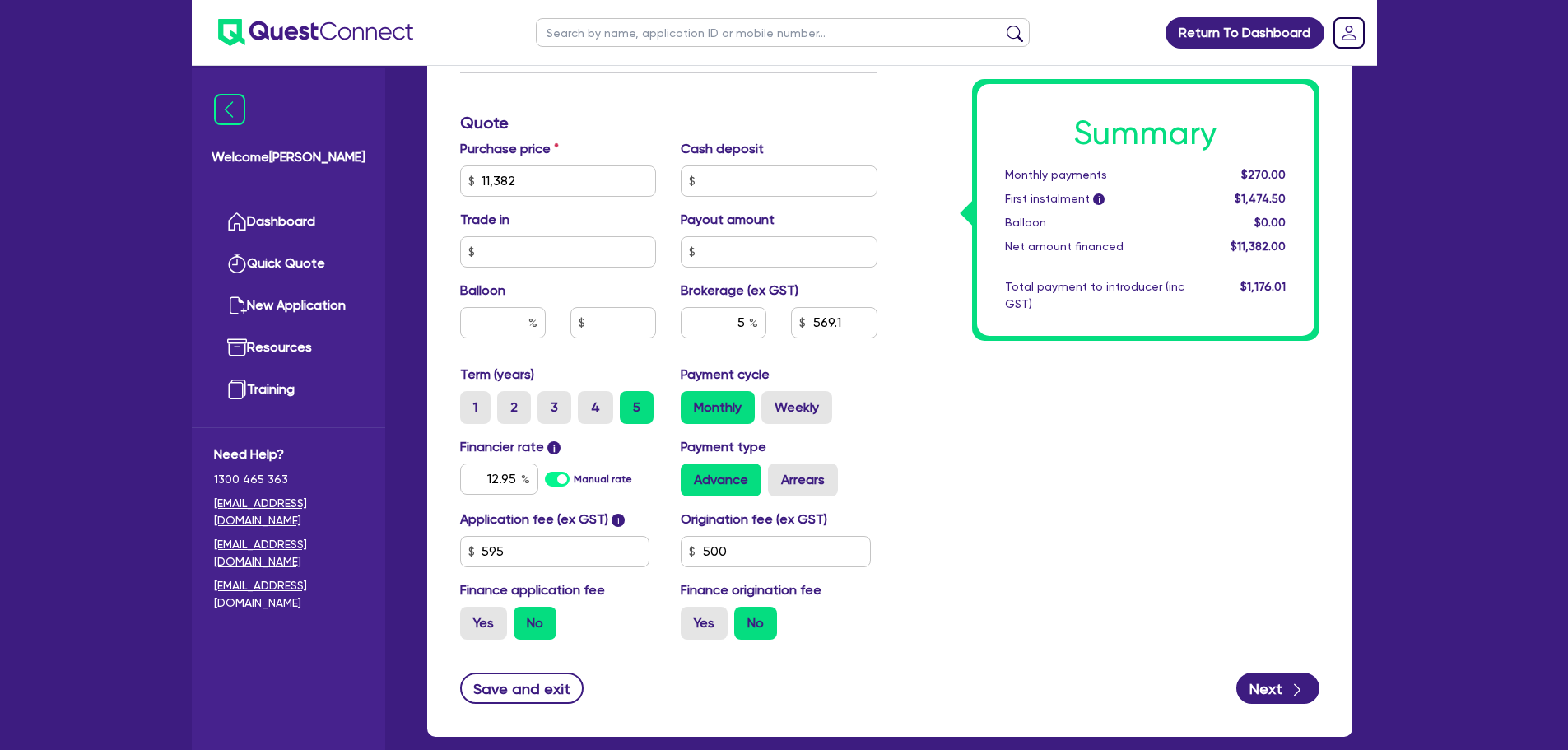
scroll to position [580, 0]
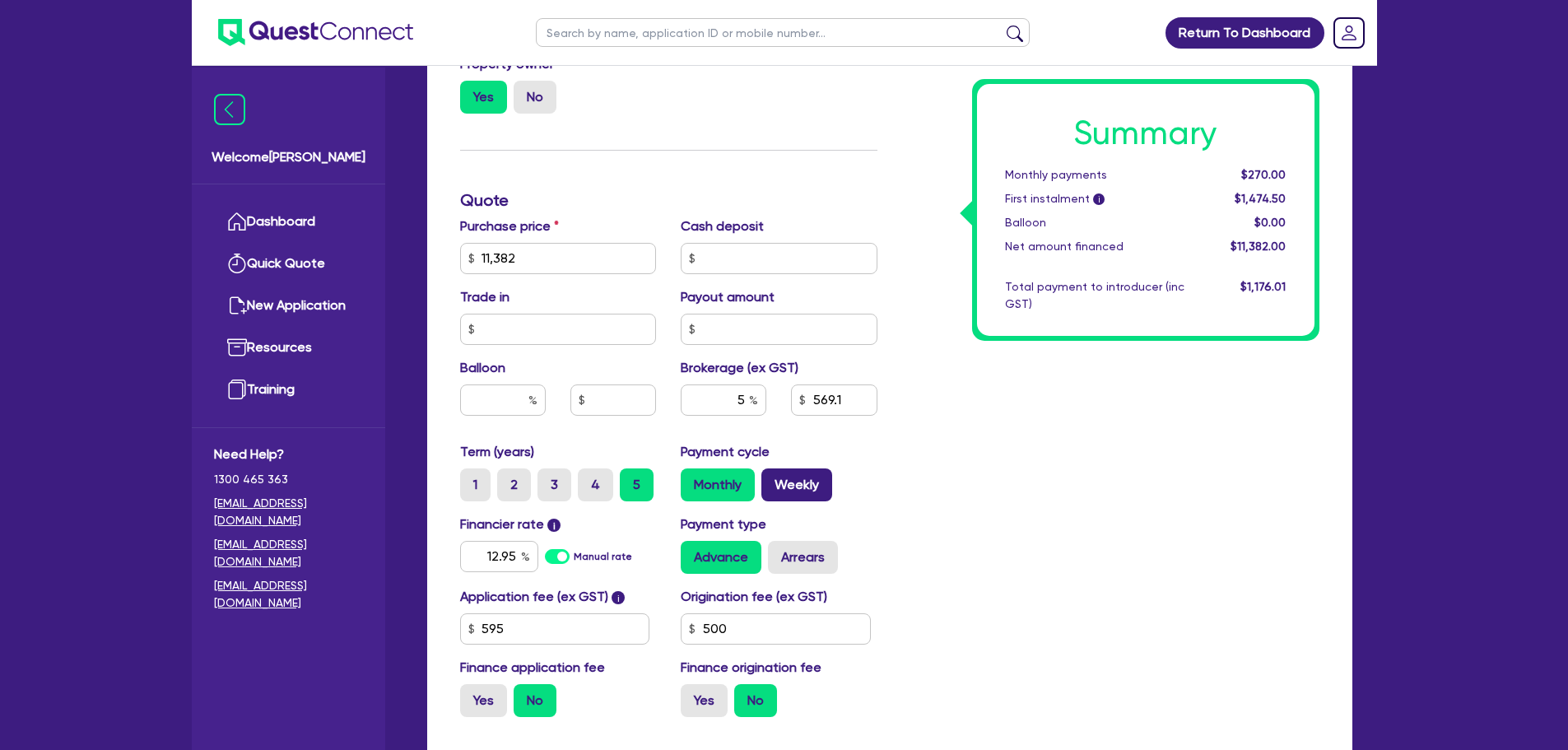
click at [775, 478] on label "Weekly" at bounding box center [796, 484] width 71 height 33
click at [772, 478] on input "Weekly" at bounding box center [766, 473] width 10 height 10
click at [525, 255] on input "11,382" at bounding box center [559, 258] width 197 height 31
click at [771, 258] on input "text" at bounding box center [778, 258] width 197 height 31
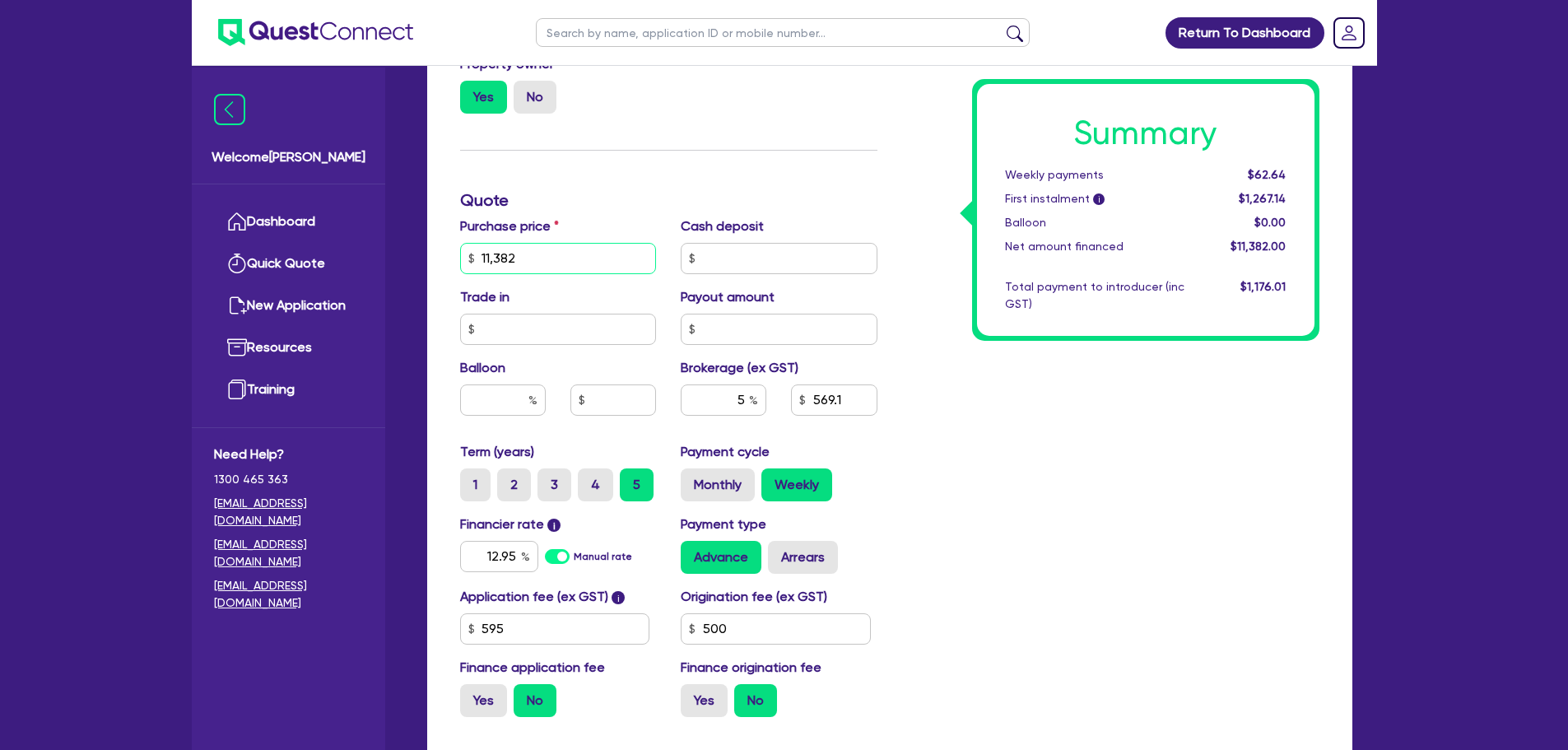
click at [547, 255] on input "11,382" at bounding box center [559, 258] width 197 height 31
click at [718, 470] on label "Monthly" at bounding box center [717, 484] width 75 height 33
click at [692, 470] on input "Monthly" at bounding box center [685, 473] width 10 height 10
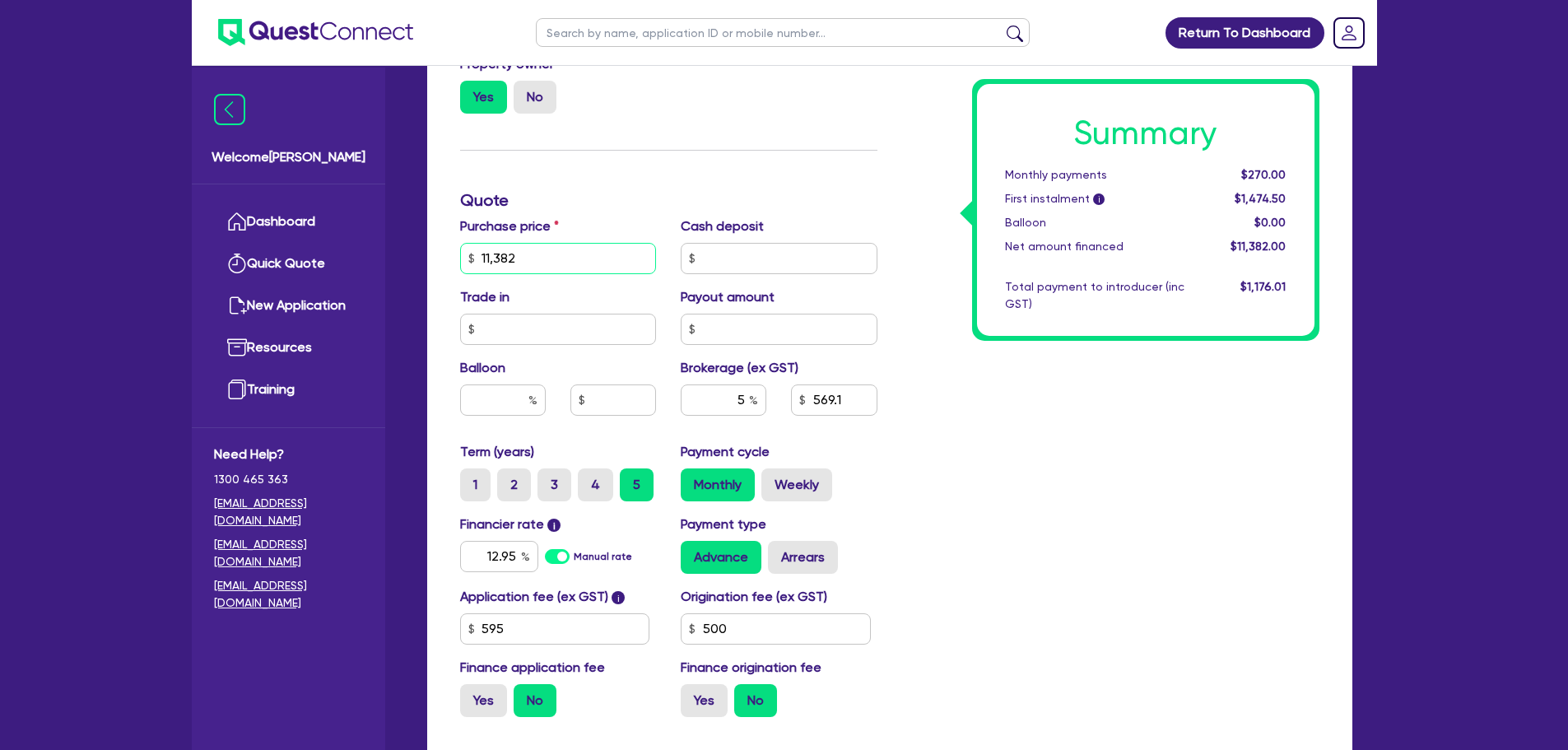
click at [561, 254] on input "11,382" at bounding box center [559, 258] width 197 height 31
click at [1052, 547] on div "Summary Monthly payments $270.00 First instalment i $1,474.50 Balloon $0.00 Net…" at bounding box center [1110, 249] width 442 height 962
click at [801, 483] on label "Weekly" at bounding box center [796, 484] width 71 height 33
click at [772, 479] on input "Weekly" at bounding box center [766, 473] width 10 height 10
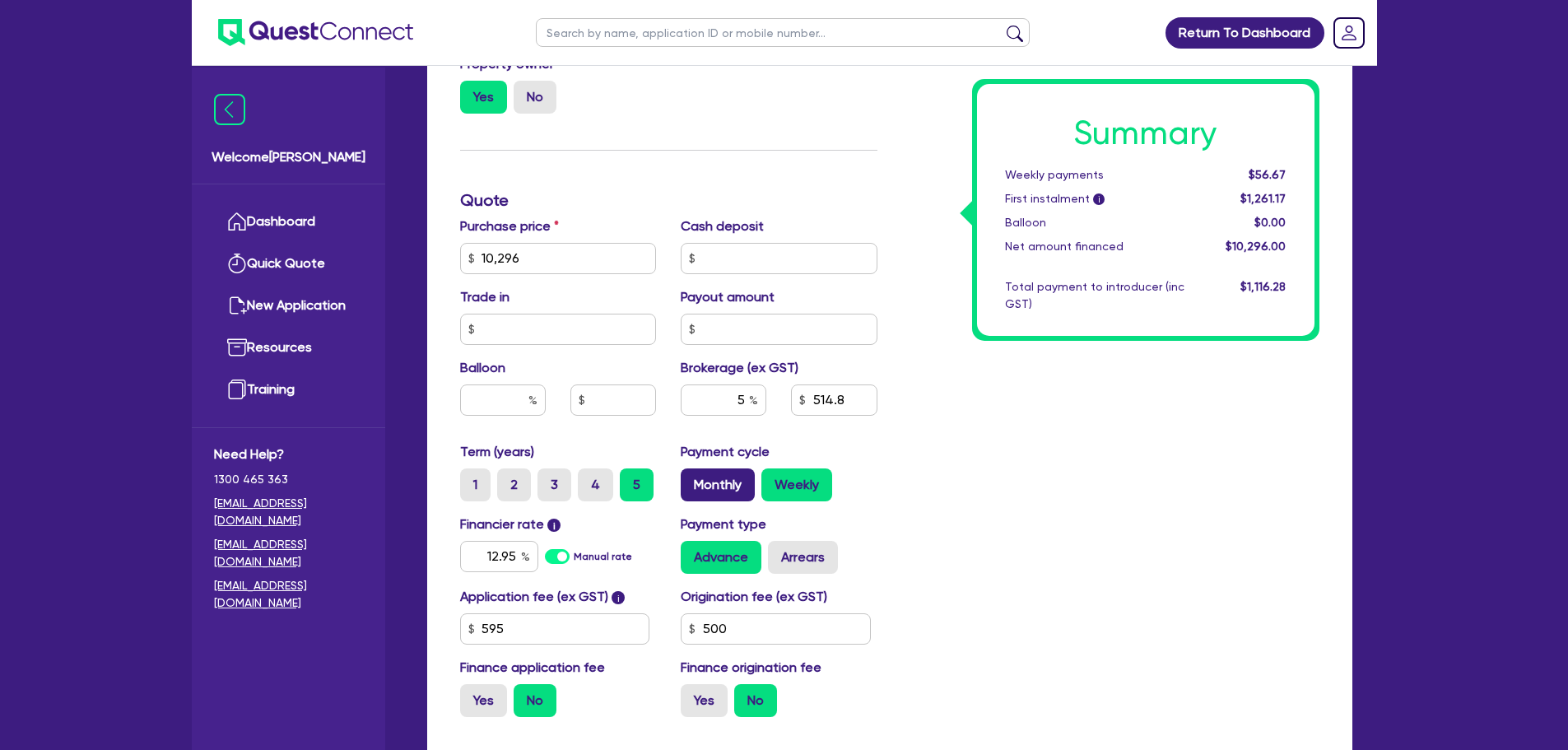
click at [725, 485] on label "Monthly" at bounding box center [717, 484] width 75 height 33
click at [692, 479] on input "Monthly" at bounding box center [685, 473] width 10 height 10
click at [805, 559] on label "Arrears" at bounding box center [803, 557] width 70 height 33
click at [778, 552] on input "Arrears" at bounding box center [773, 545] width 10 height 10
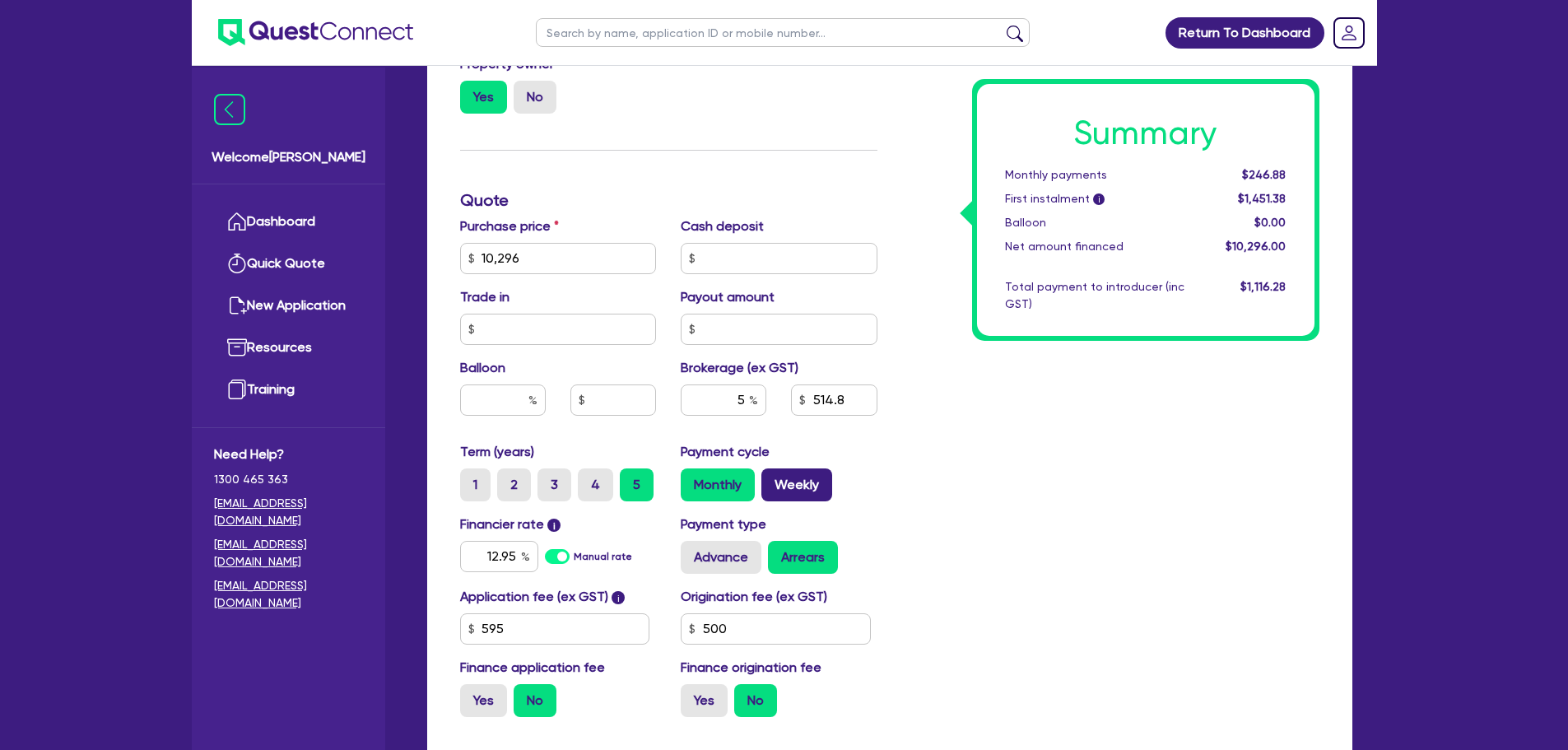
click at [799, 488] on label "Weekly" at bounding box center [796, 484] width 71 height 33
click at [772, 479] on input "Weekly" at bounding box center [766, 473] width 10 height 10
click at [724, 479] on label "Monthly" at bounding box center [717, 484] width 75 height 33
click at [692, 479] on input "Monthly" at bounding box center [685, 473] width 10 height 10
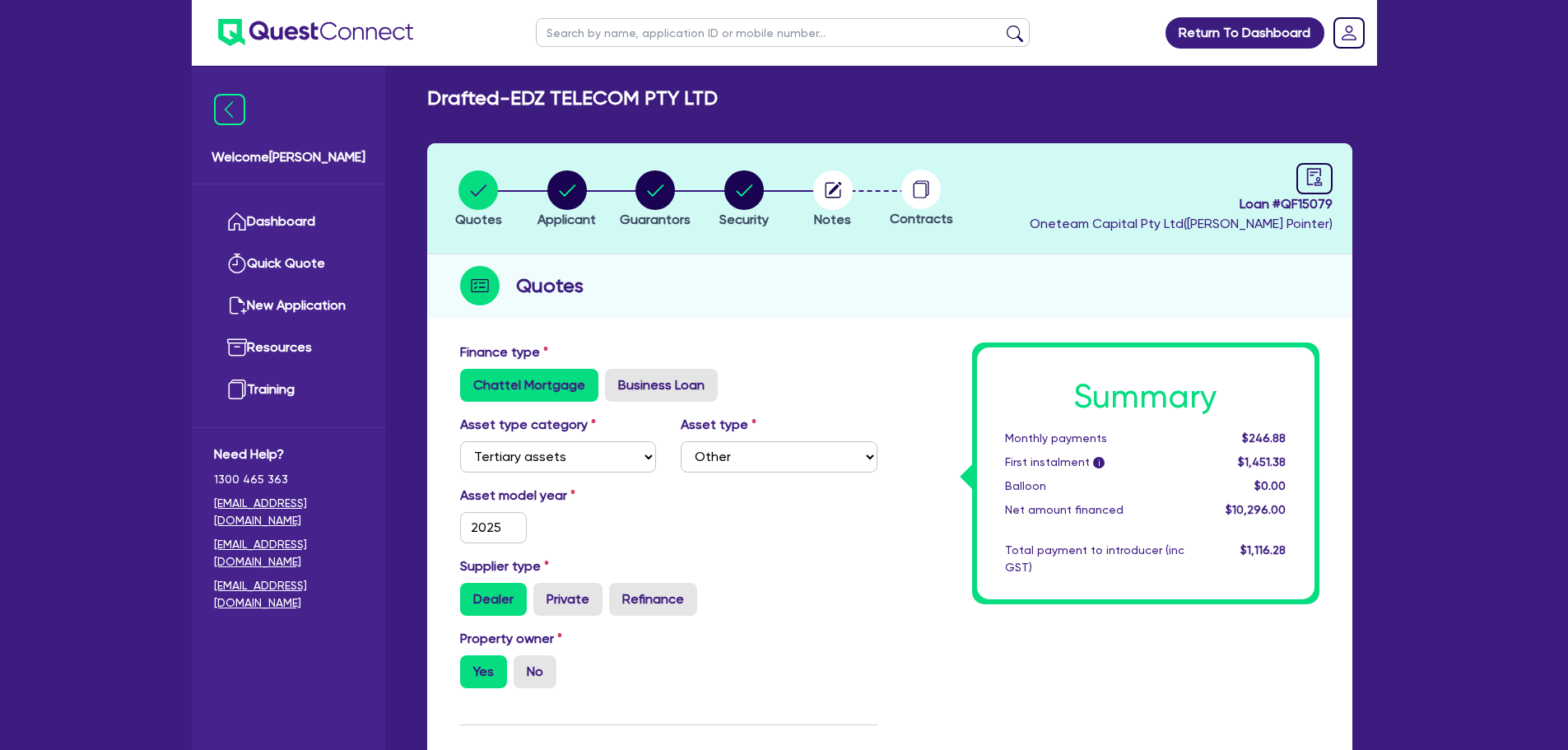
scroll to position [4, 0]
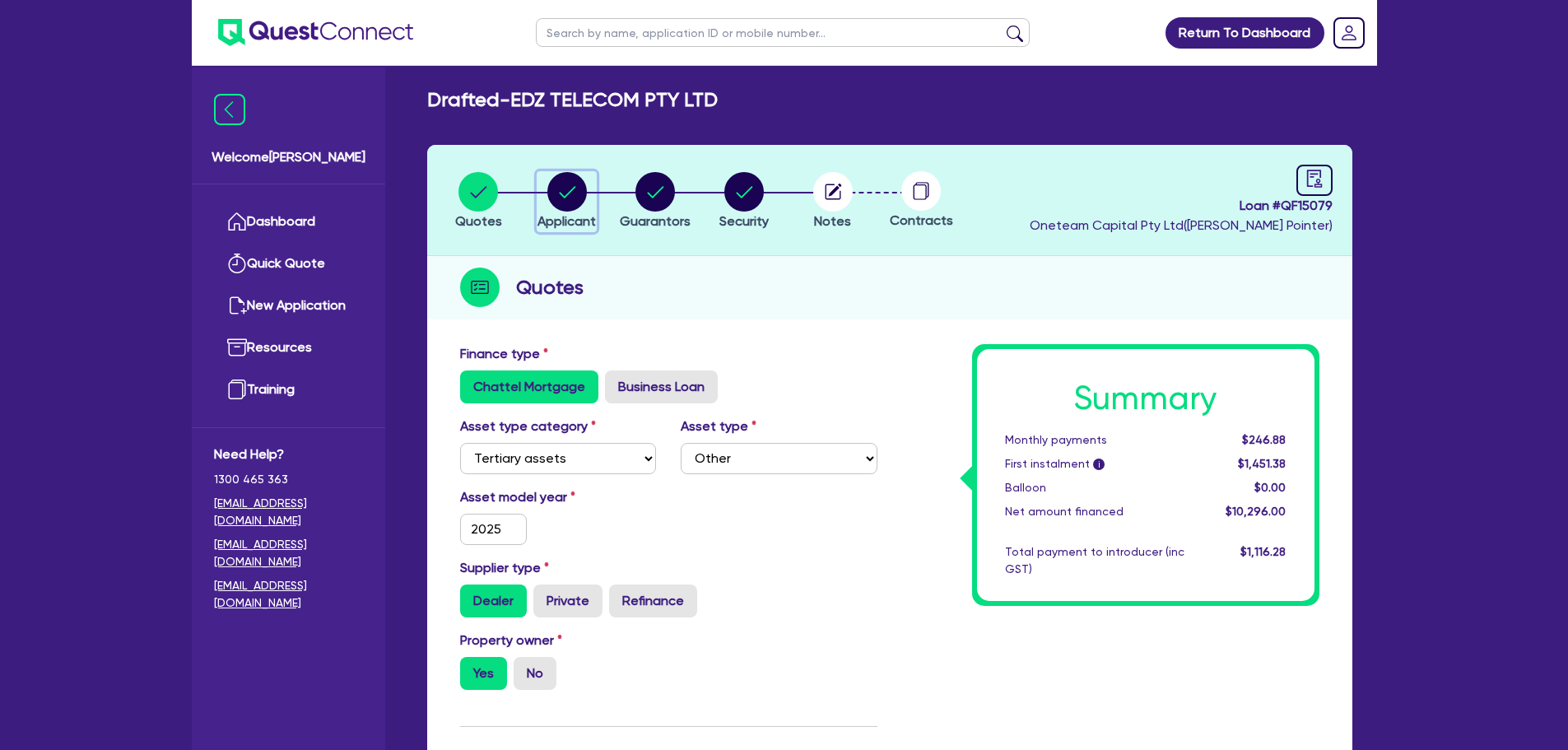
click at [571, 190] on circle "button" at bounding box center [567, 192] width 40 height 40
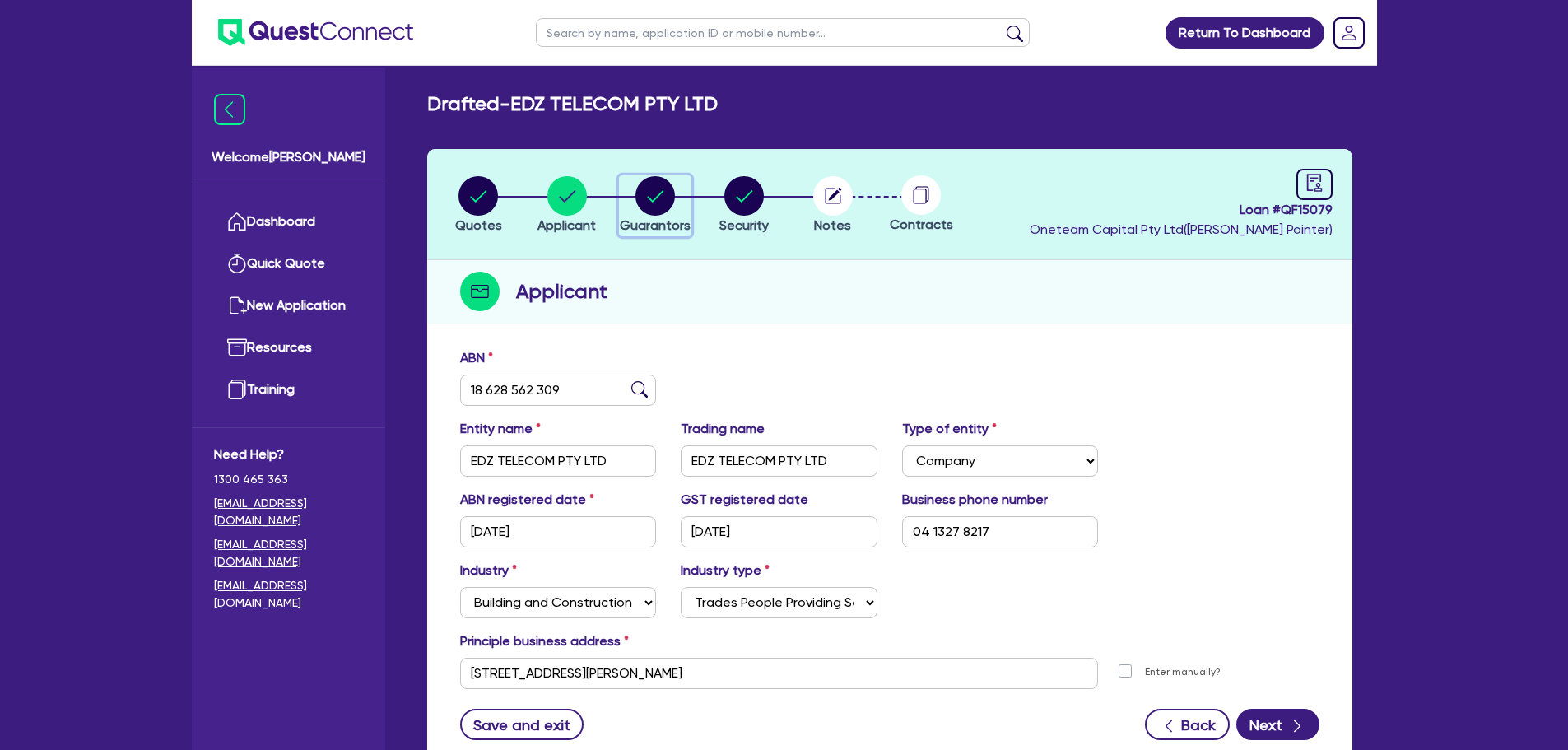
click at [657, 193] on circle "button" at bounding box center [656, 196] width 40 height 40
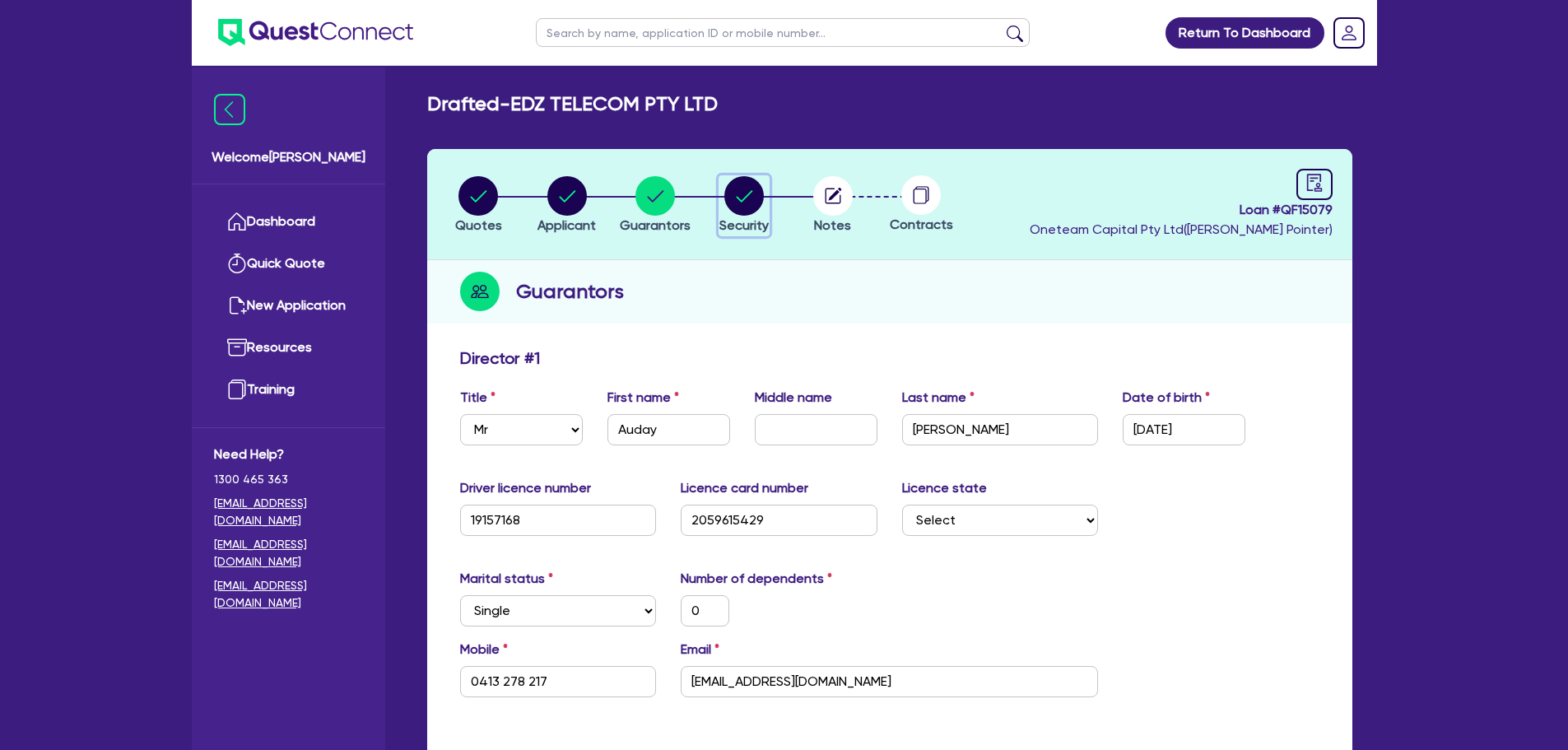
click at [742, 191] on circle "button" at bounding box center [744, 196] width 40 height 40
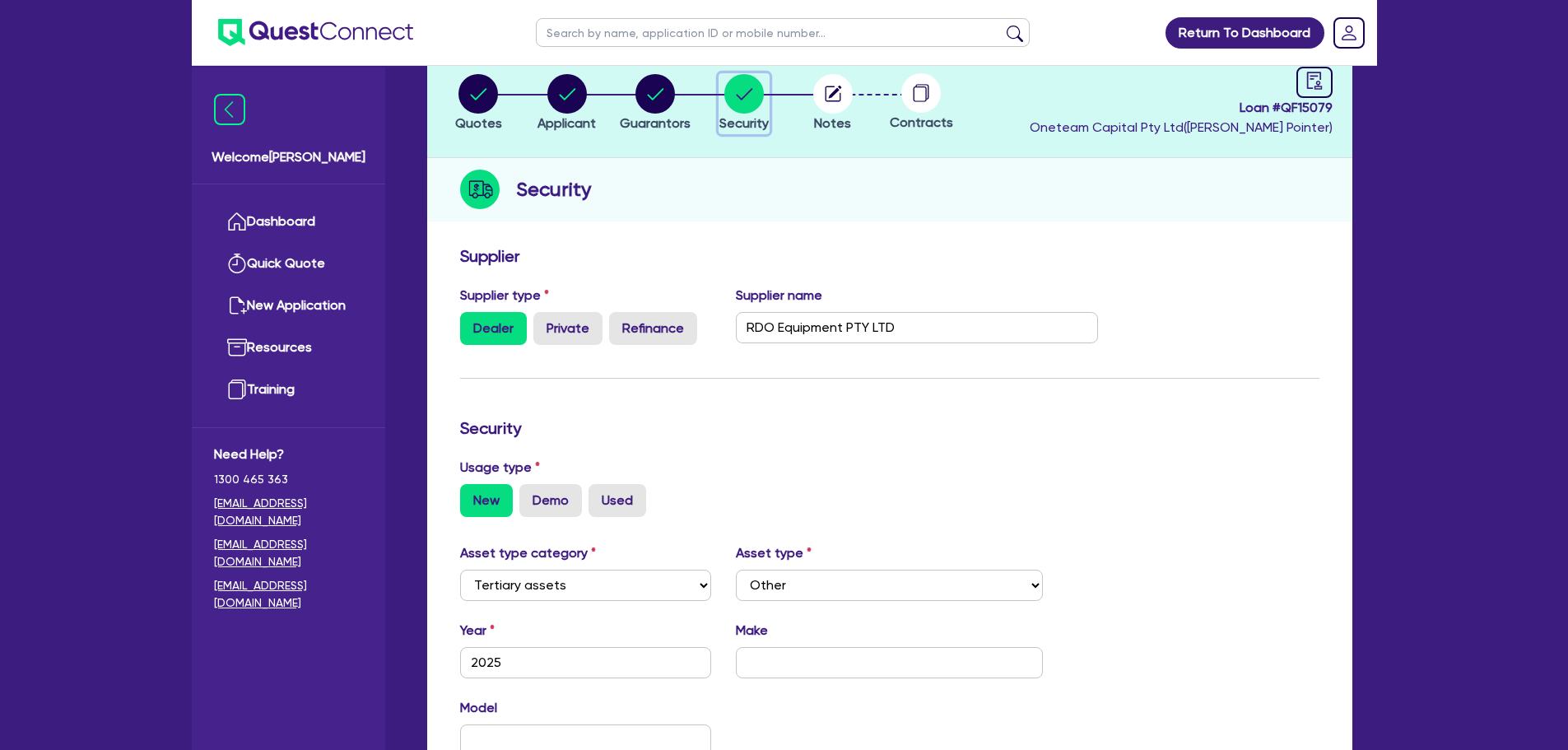
scroll to position [329, 0]
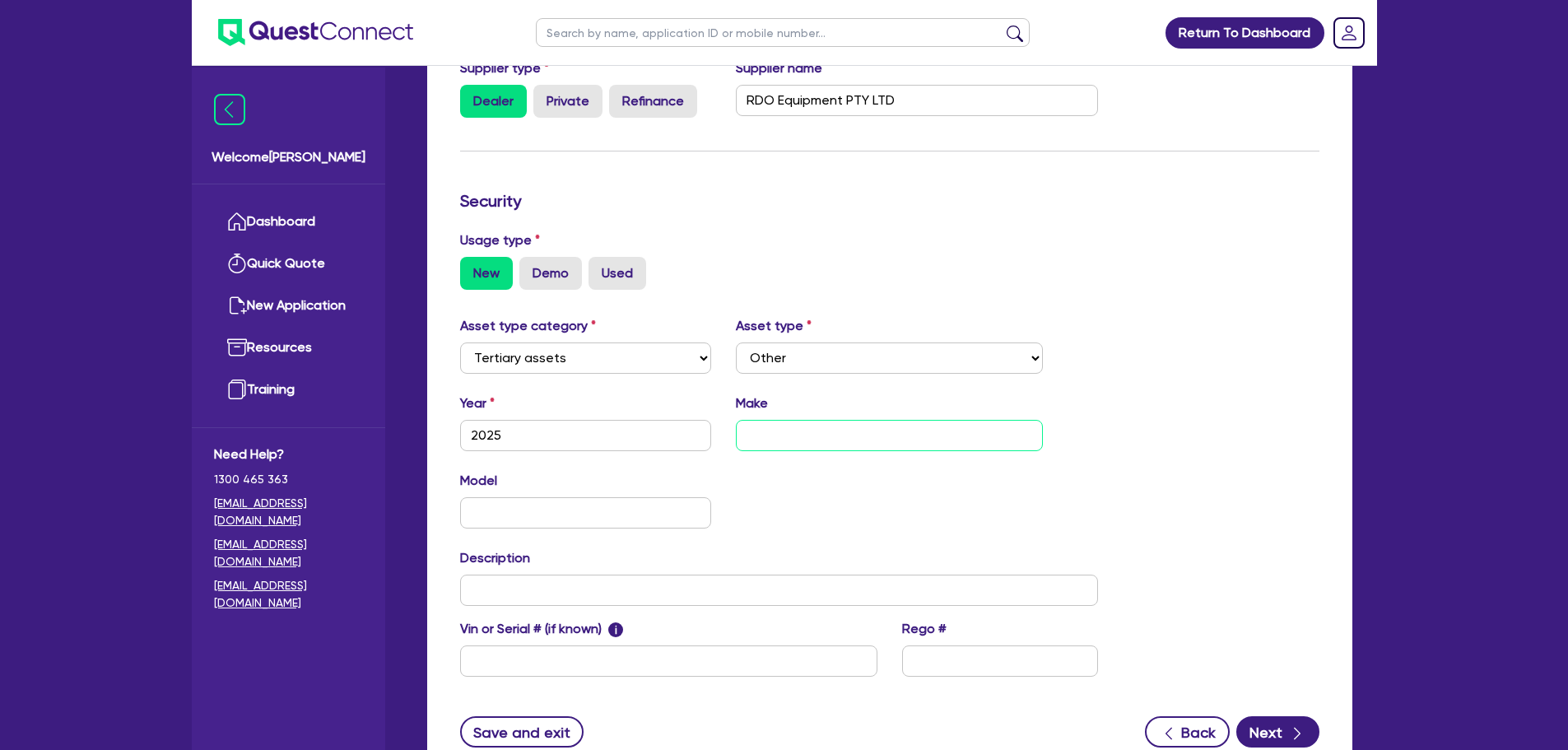
click at [782, 436] on input "text" at bounding box center [889, 435] width 307 height 31
click at [614, 598] on input "text" at bounding box center [779, 590] width 639 height 31
click at [510, 668] on input "text" at bounding box center [669, 660] width 417 height 31
click at [971, 669] on input "text" at bounding box center [1000, 660] width 196 height 31
click at [523, 654] on input "text" at bounding box center [669, 660] width 417 height 31
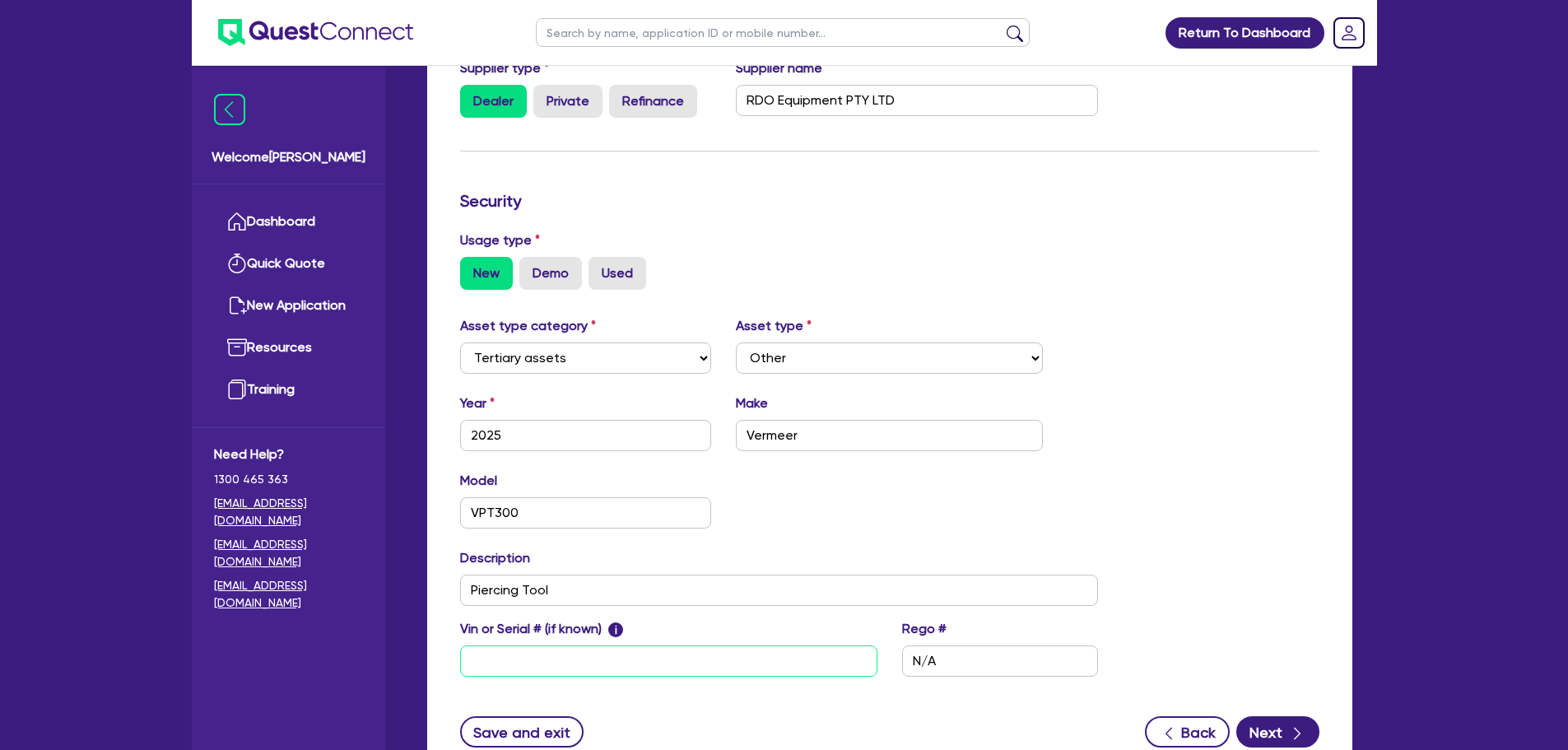
click at [524, 666] on input "text" at bounding box center [669, 660] width 417 height 31
paste input "315508"
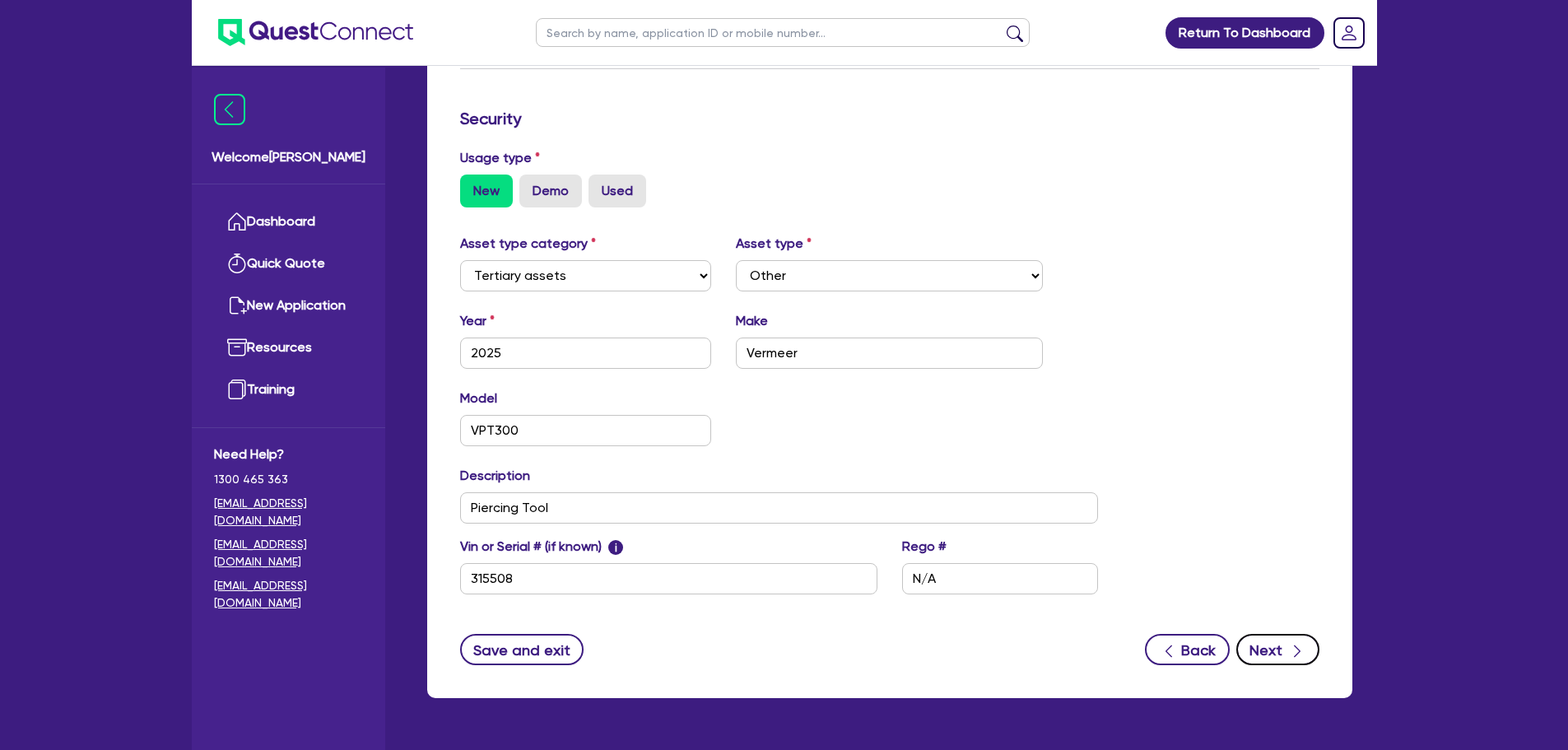
click at [1261, 639] on button "Next" at bounding box center [1277, 649] width 83 height 31
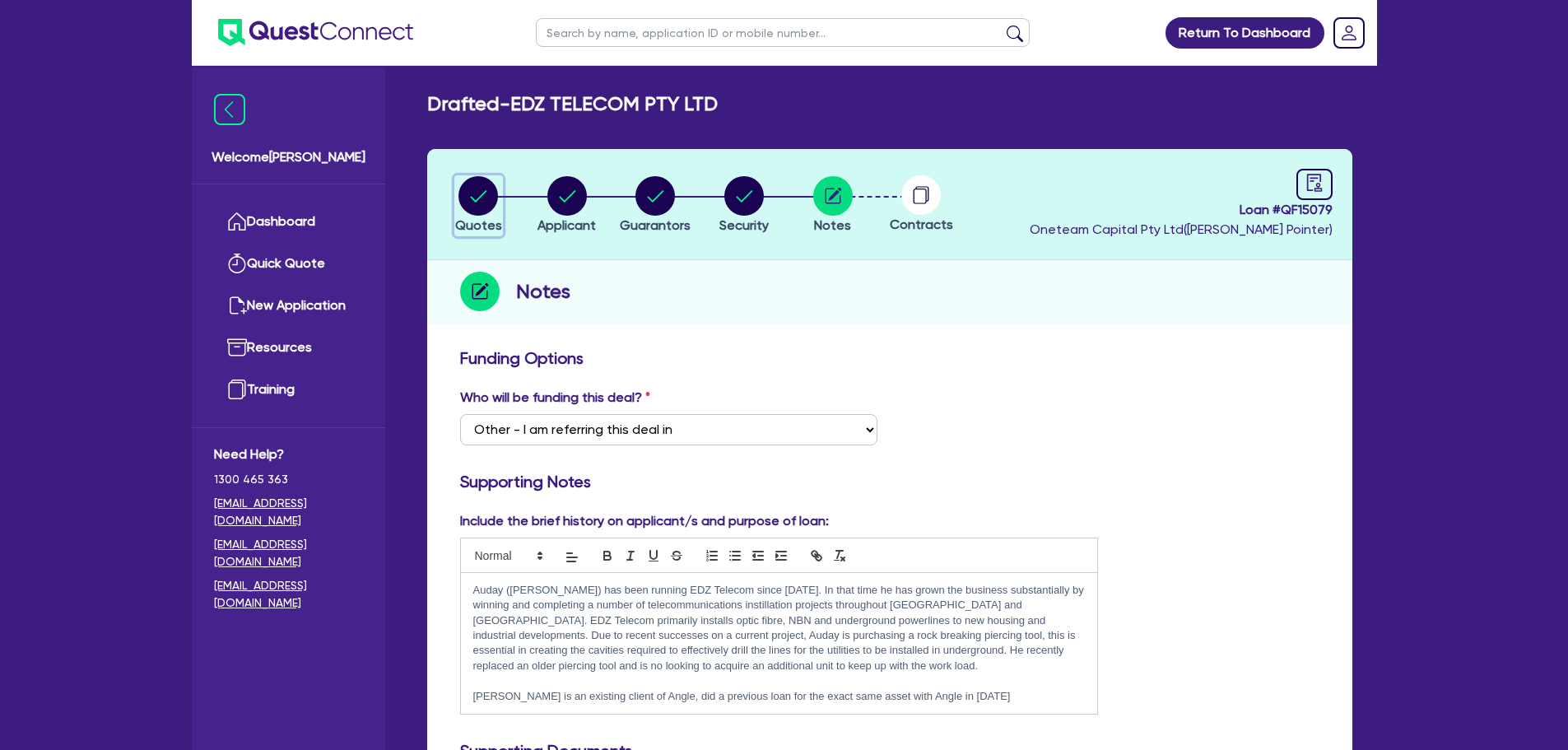
click at [465, 192] on circle "button" at bounding box center [478, 196] width 40 height 40
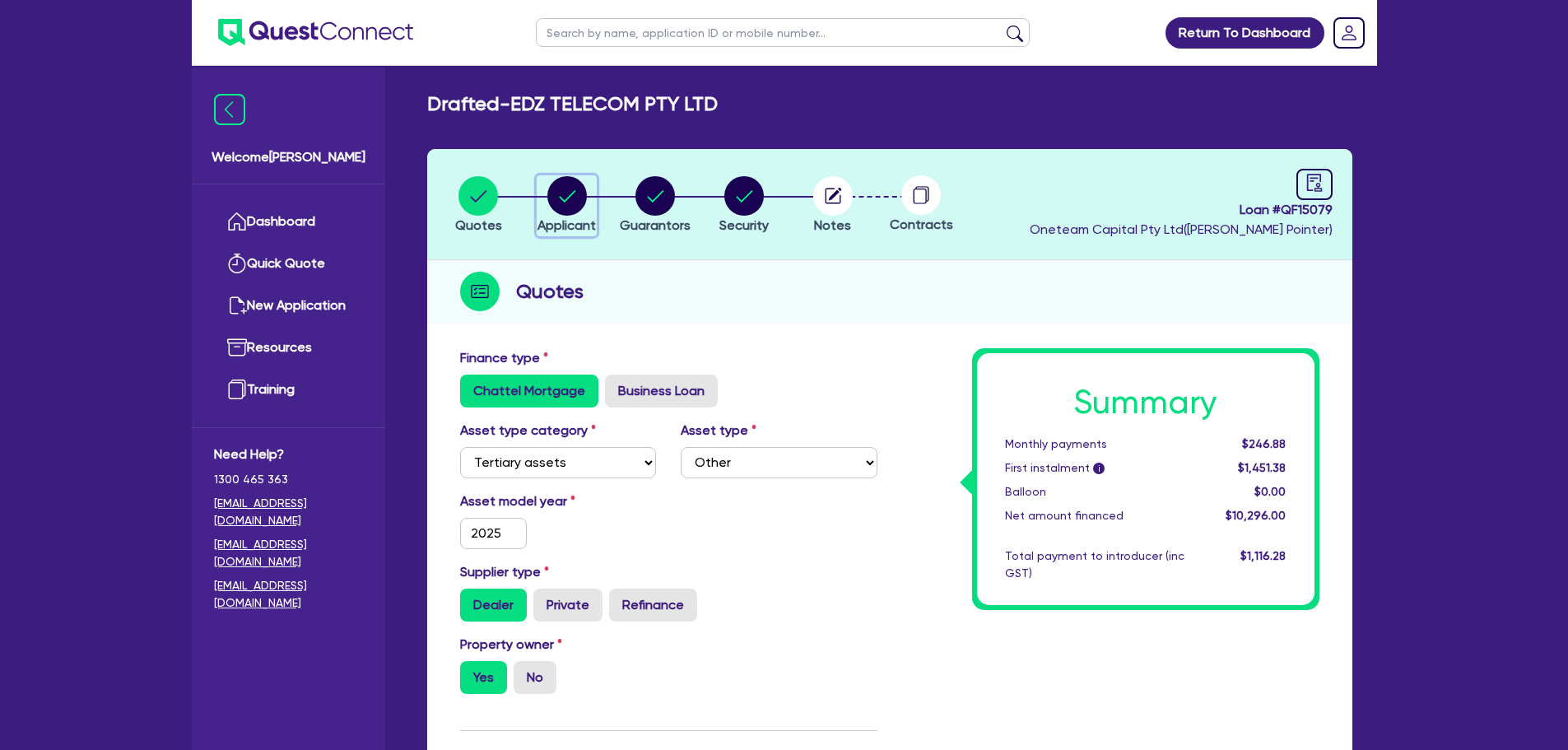
click at [570, 197] on circle "button" at bounding box center [567, 196] width 40 height 40
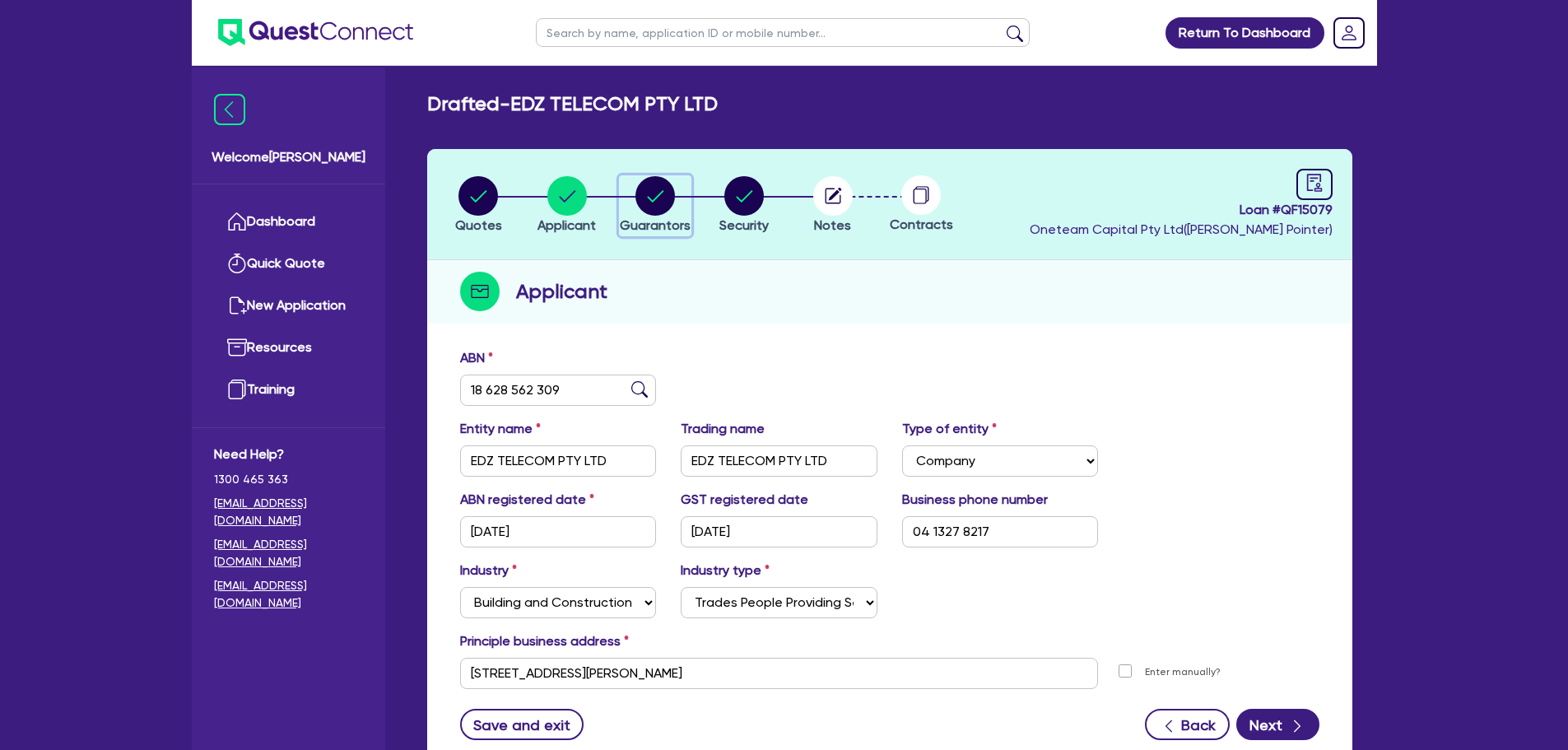
click at [655, 199] on icon "button" at bounding box center [656, 196] width 16 height 11
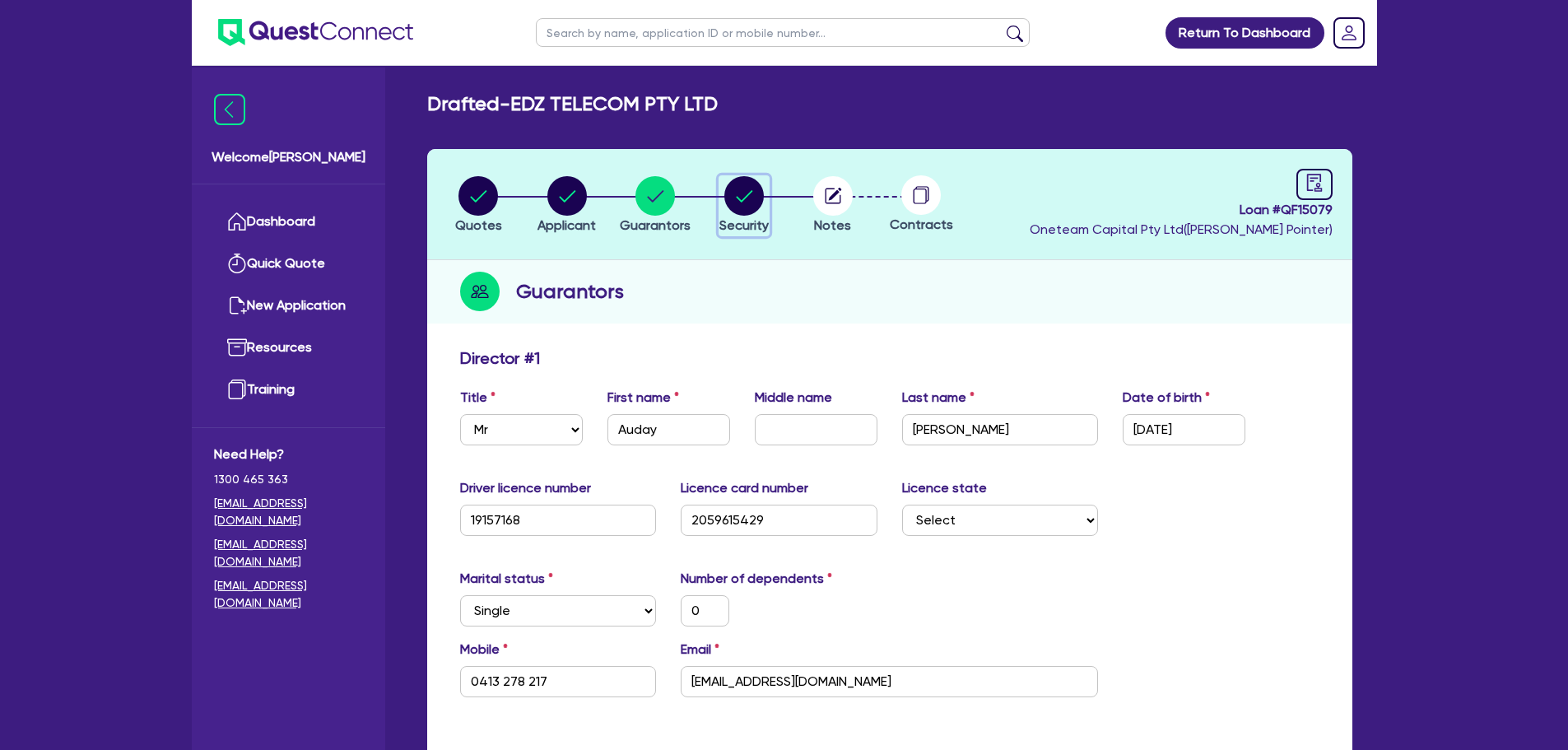
click at [740, 197] on circle "button" at bounding box center [744, 196] width 40 height 40
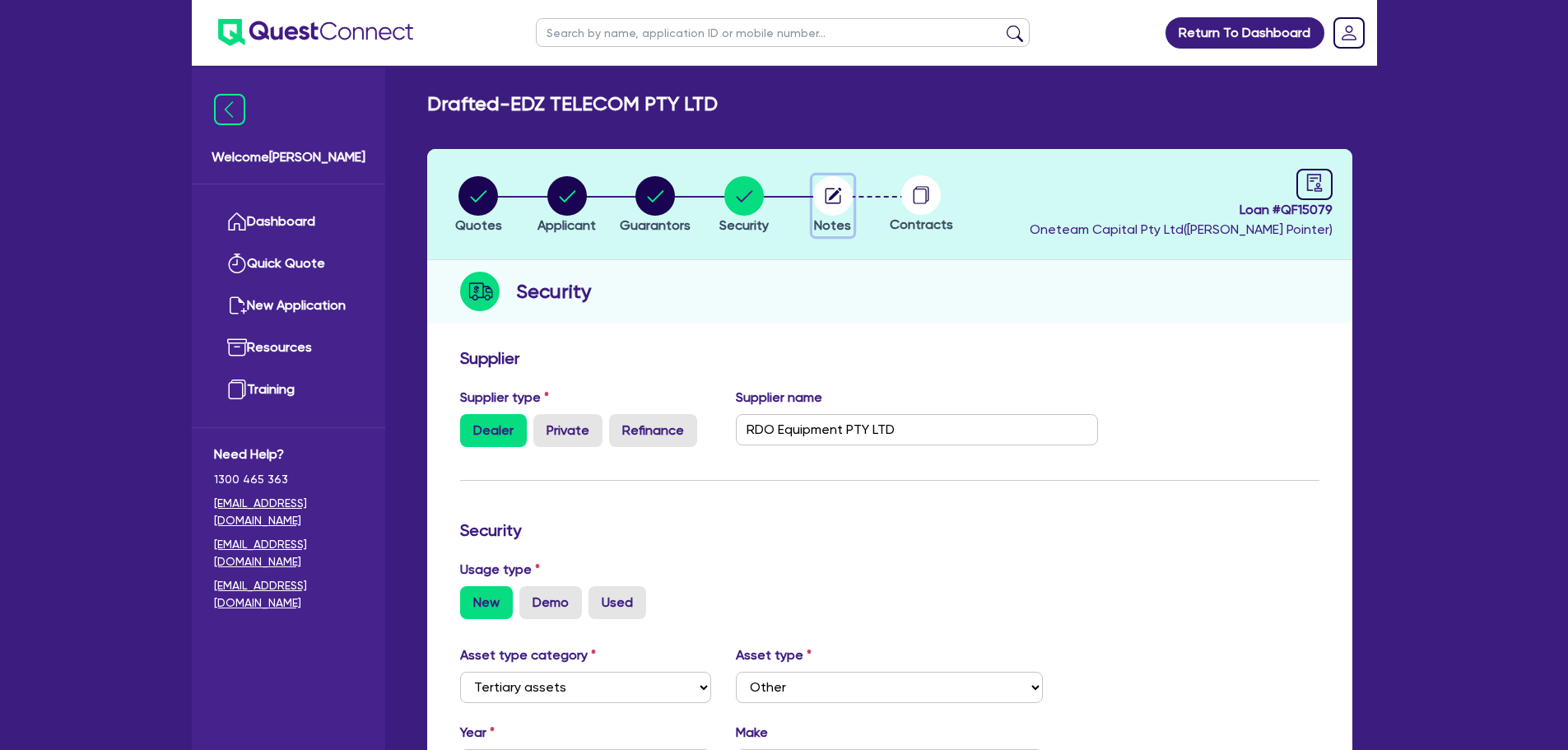
click at [838, 203] on icon "button" at bounding box center [832, 195] width 16 height 16
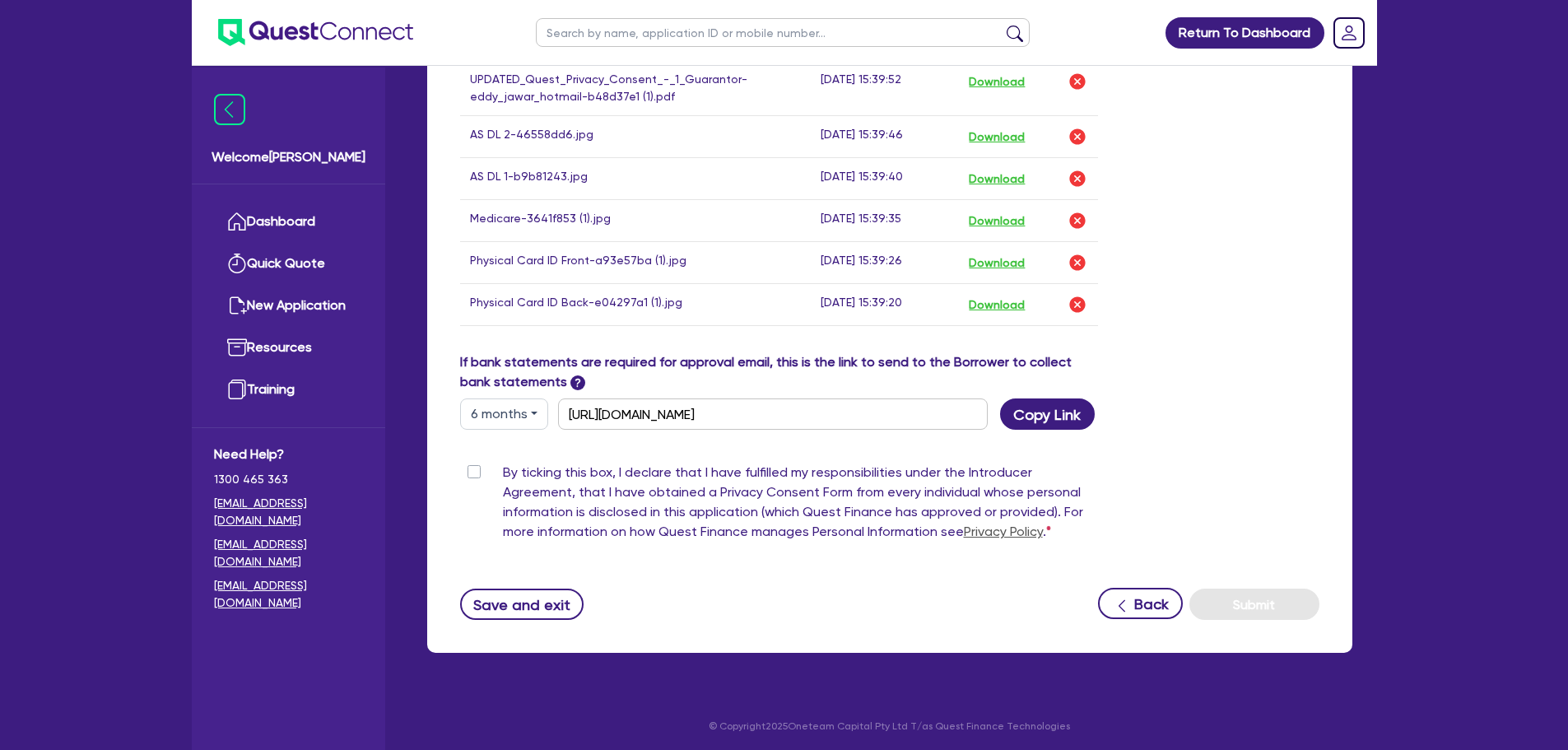
scroll to position [977, 0]
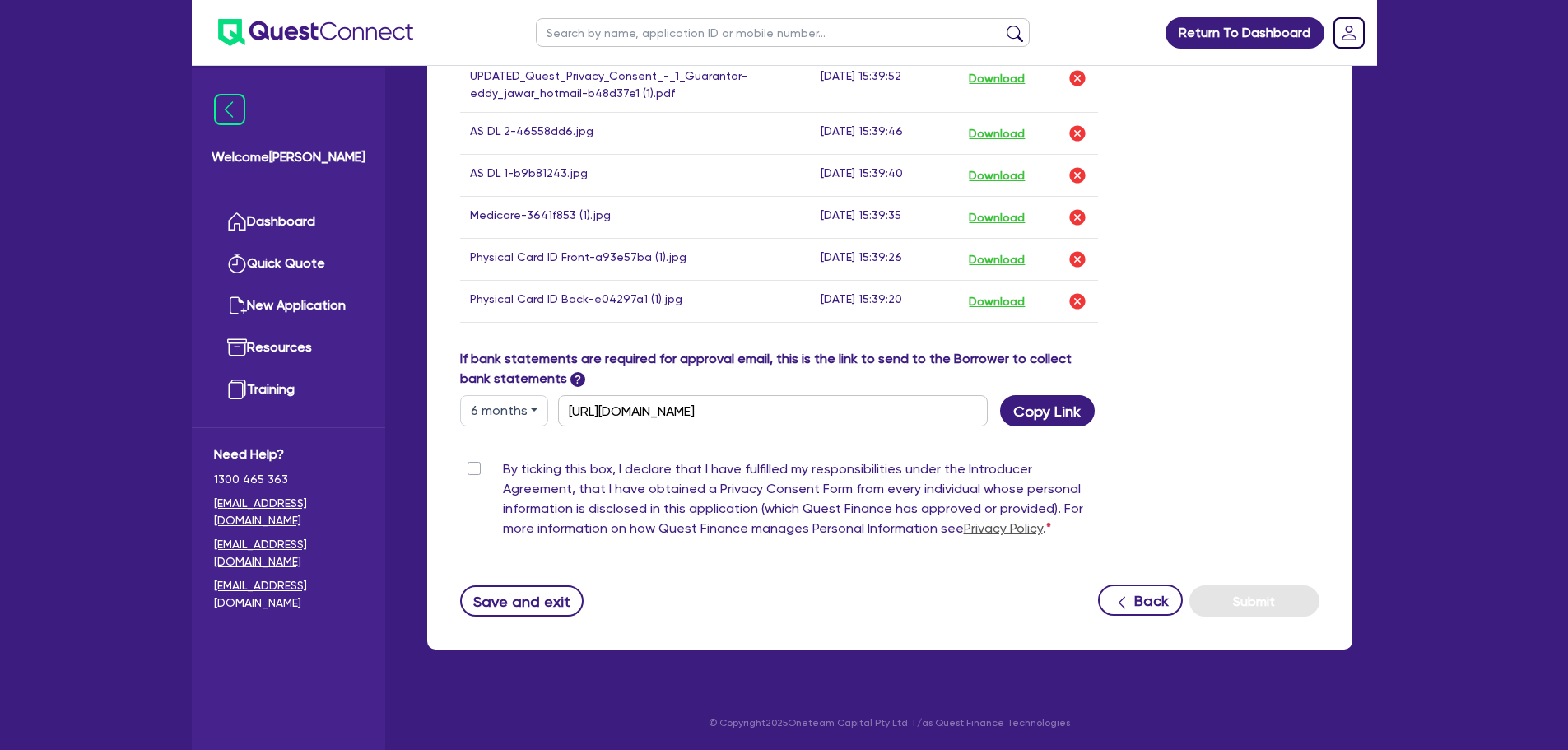
click at [503, 469] on label "By ticking this box, I declare that I have fulfilled my responsibilities under …" at bounding box center [801, 502] width 596 height 86
click at [474, 469] on input "By ticking this box, I declare that I have fulfilled my responsibilities under …" at bounding box center [467, 467] width 13 height 16
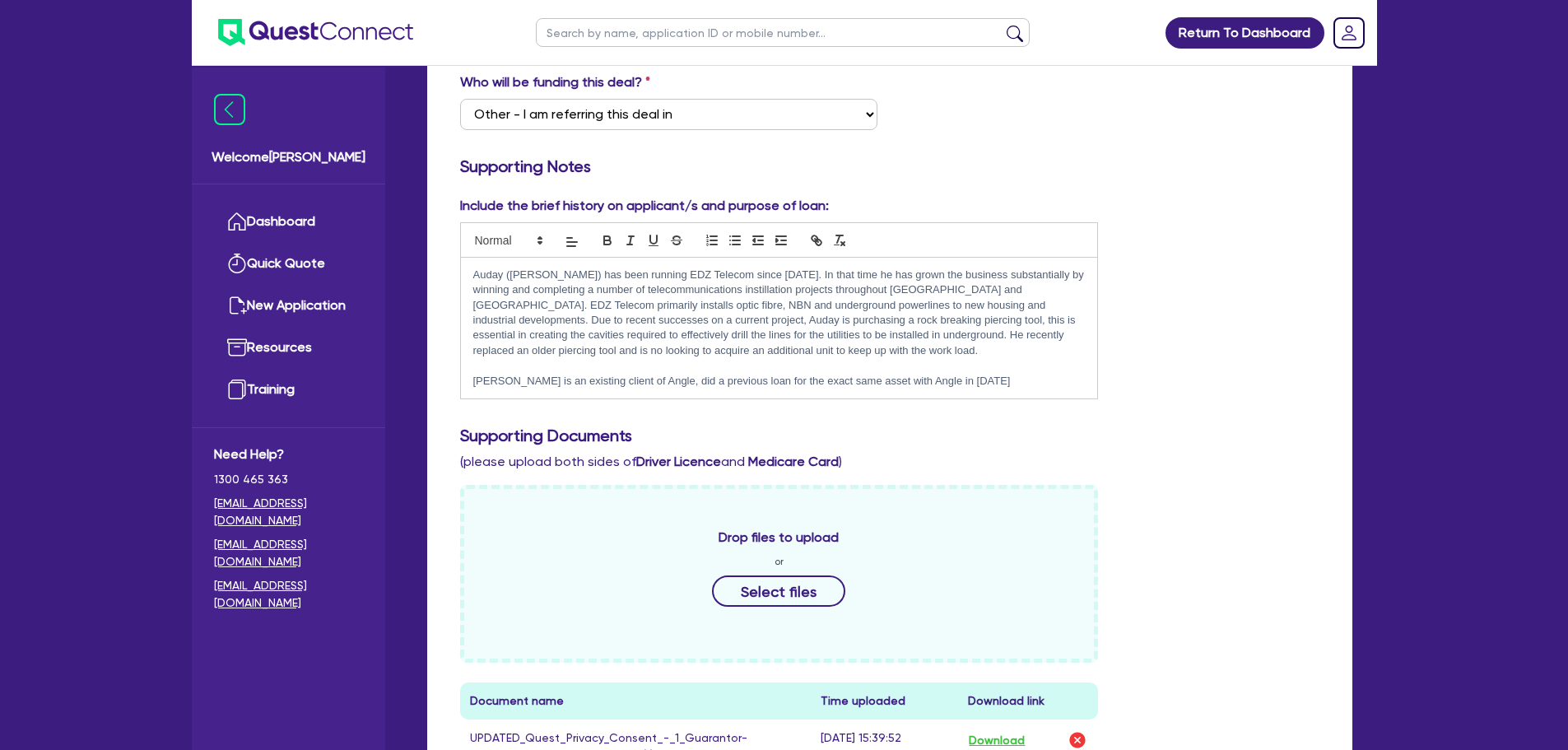
scroll to position [154, 0]
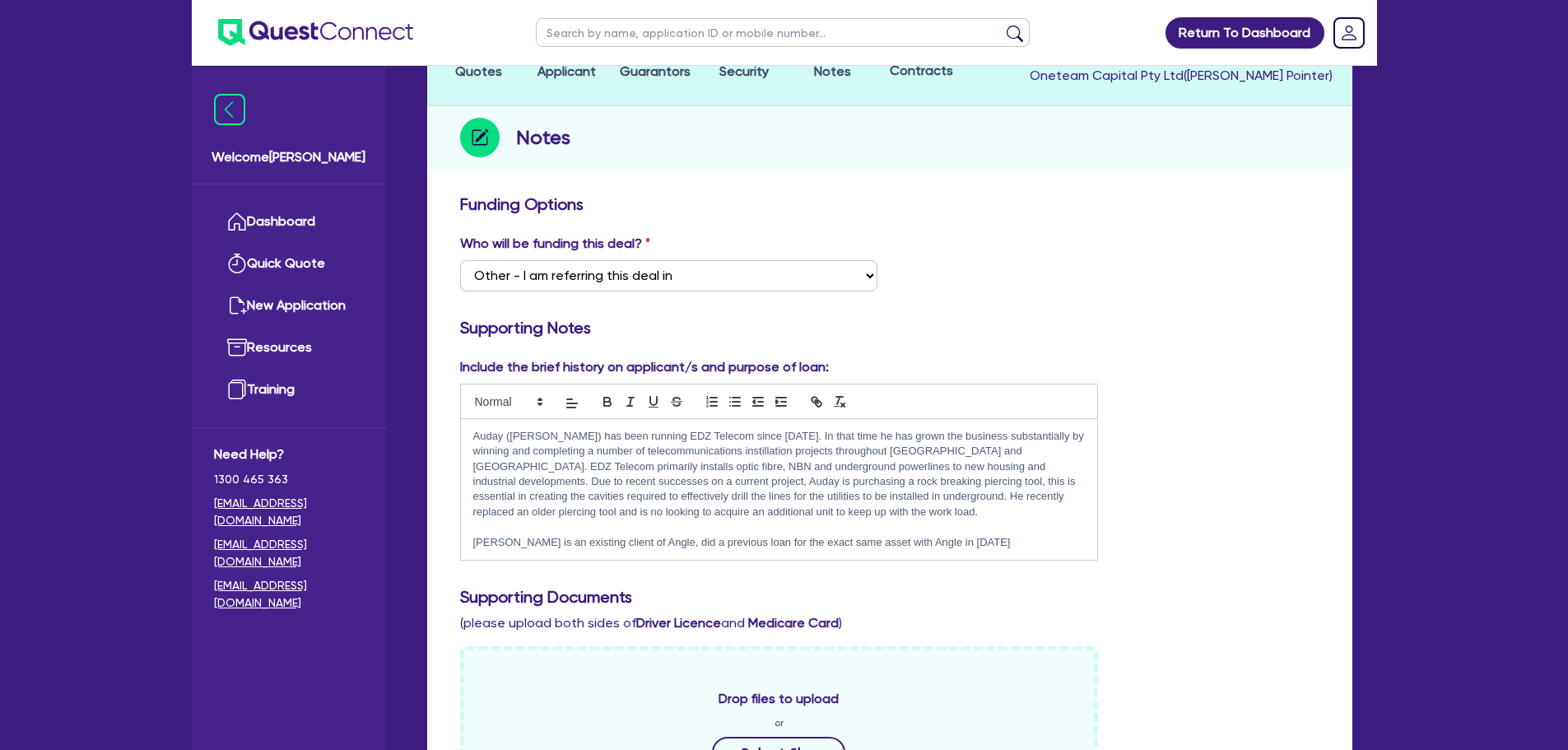
click at [472, 428] on div "Auday (Eddy) has been running EDZ Telecom since 2018. In that time he has grown…" at bounding box center [779, 490] width 637 height 142
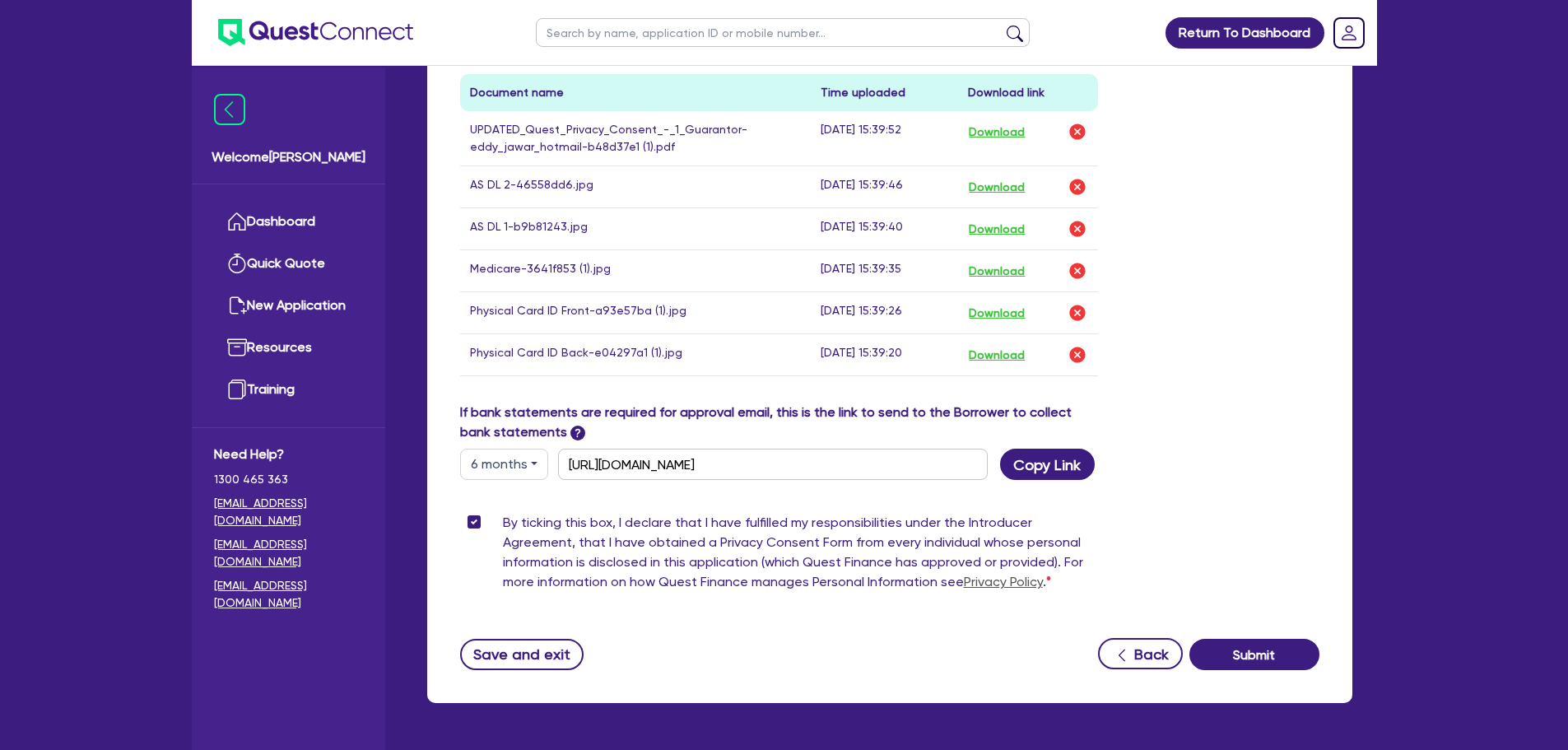
scroll to position [1008, 0]
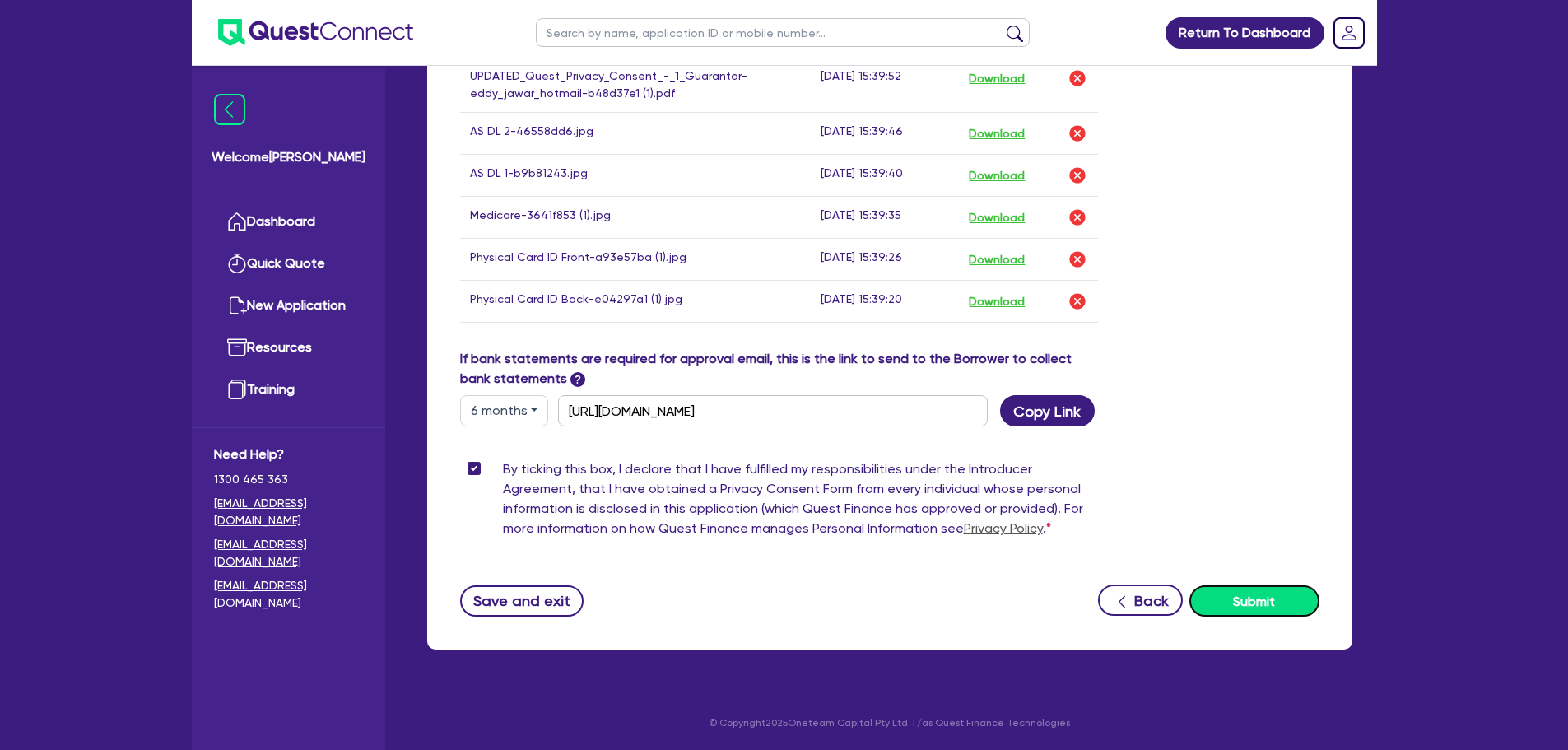
click at [1276, 609] on button "Submit" at bounding box center [1255, 600] width 130 height 31
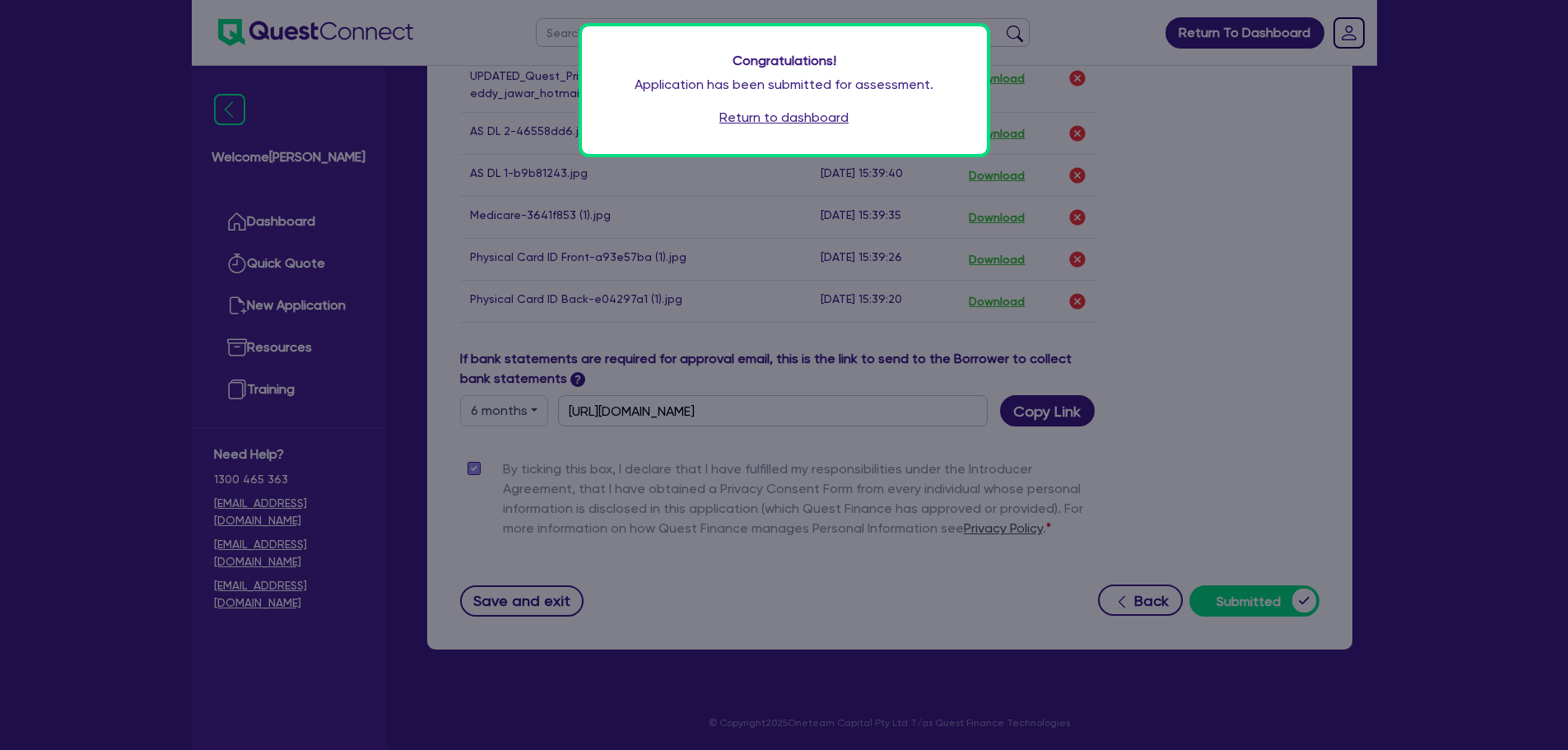
click at [789, 114] on link "Return to dashboard" at bounding box center [783, 117] width 129 height 20
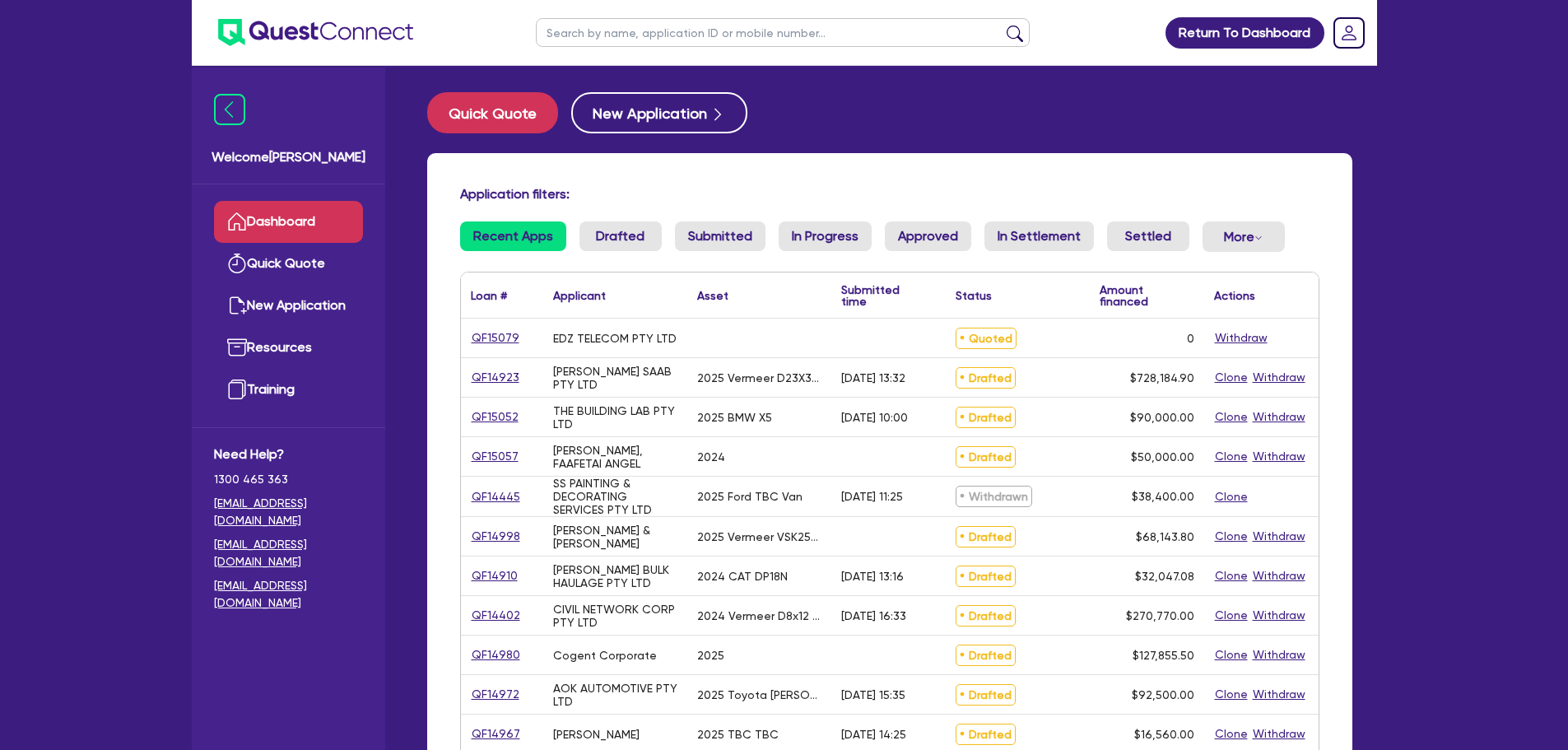
click at [612, 33] on input "text" at bounding box center [782, 32] width 493 height 29
type input "edz"
click at [1002, 25] on button "submit" at bounding box center [1015, 36] width 26 height 23
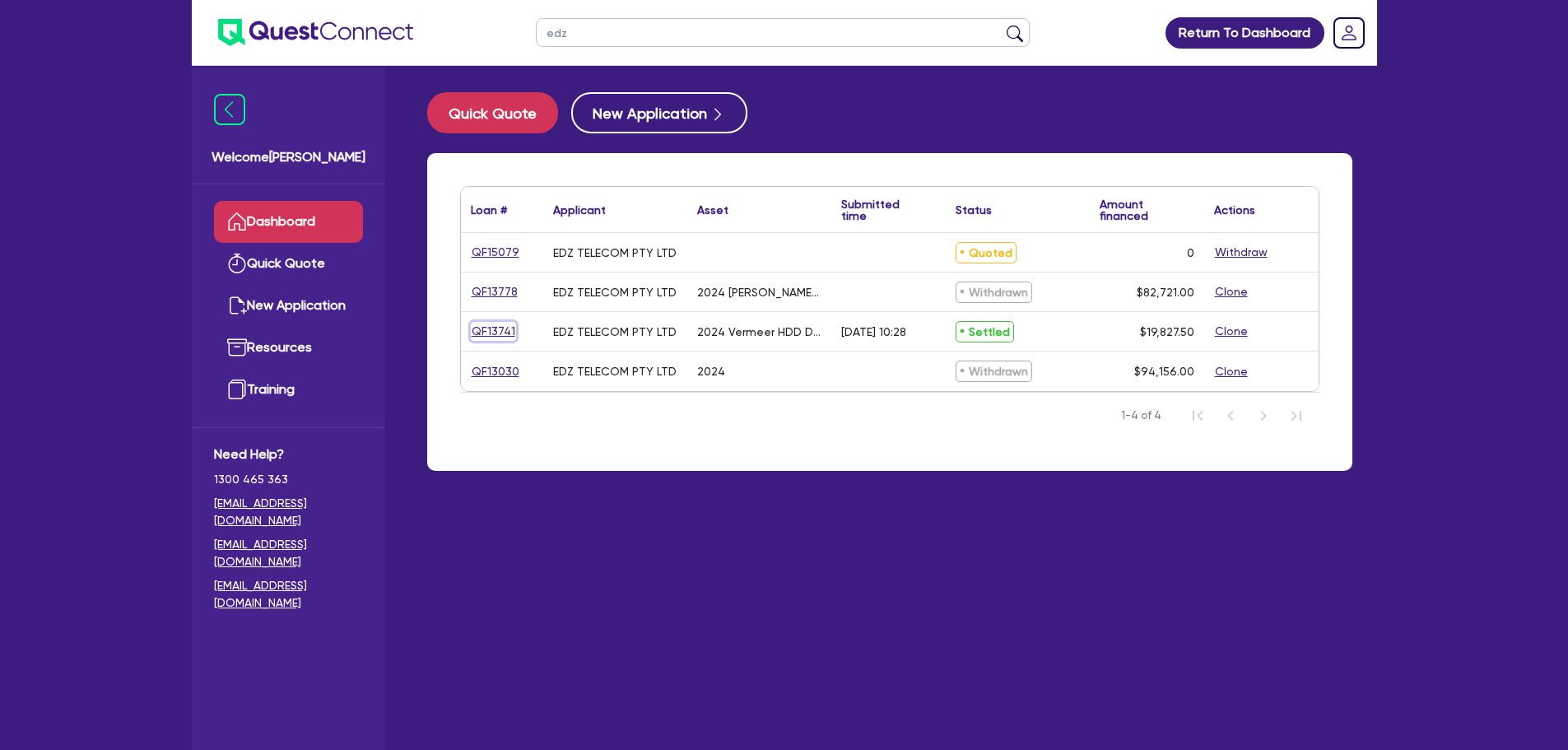
click at [486, 331] on link "QF13741" at bounding box center [493, 331] width 45 height 19
select select "TERTIARY_ASSETS"
select select "OTHER_TERTIARY"
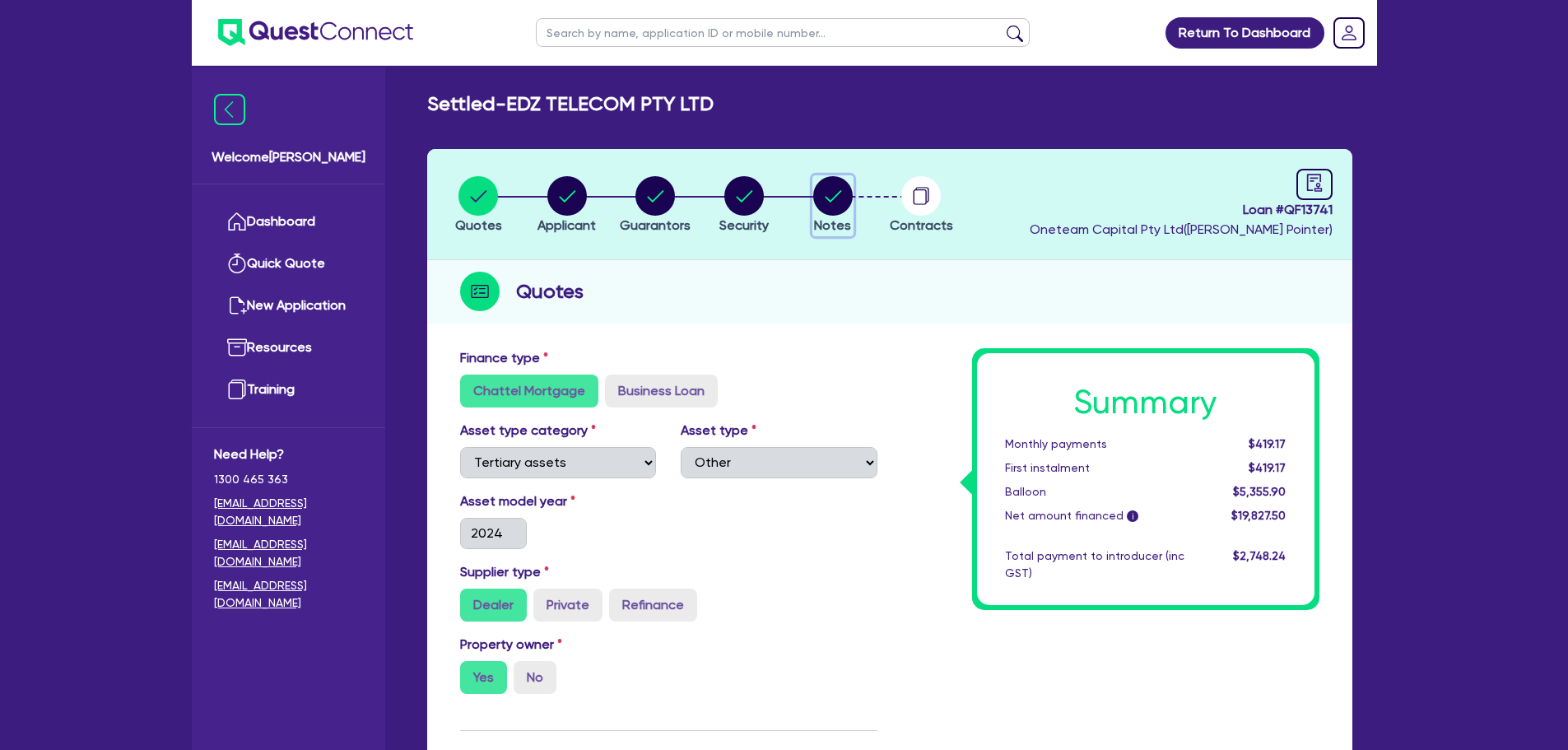
click at [832, 199] on icon "button" at bounding box center [832, 196] width 16 height 11
select select "Other"
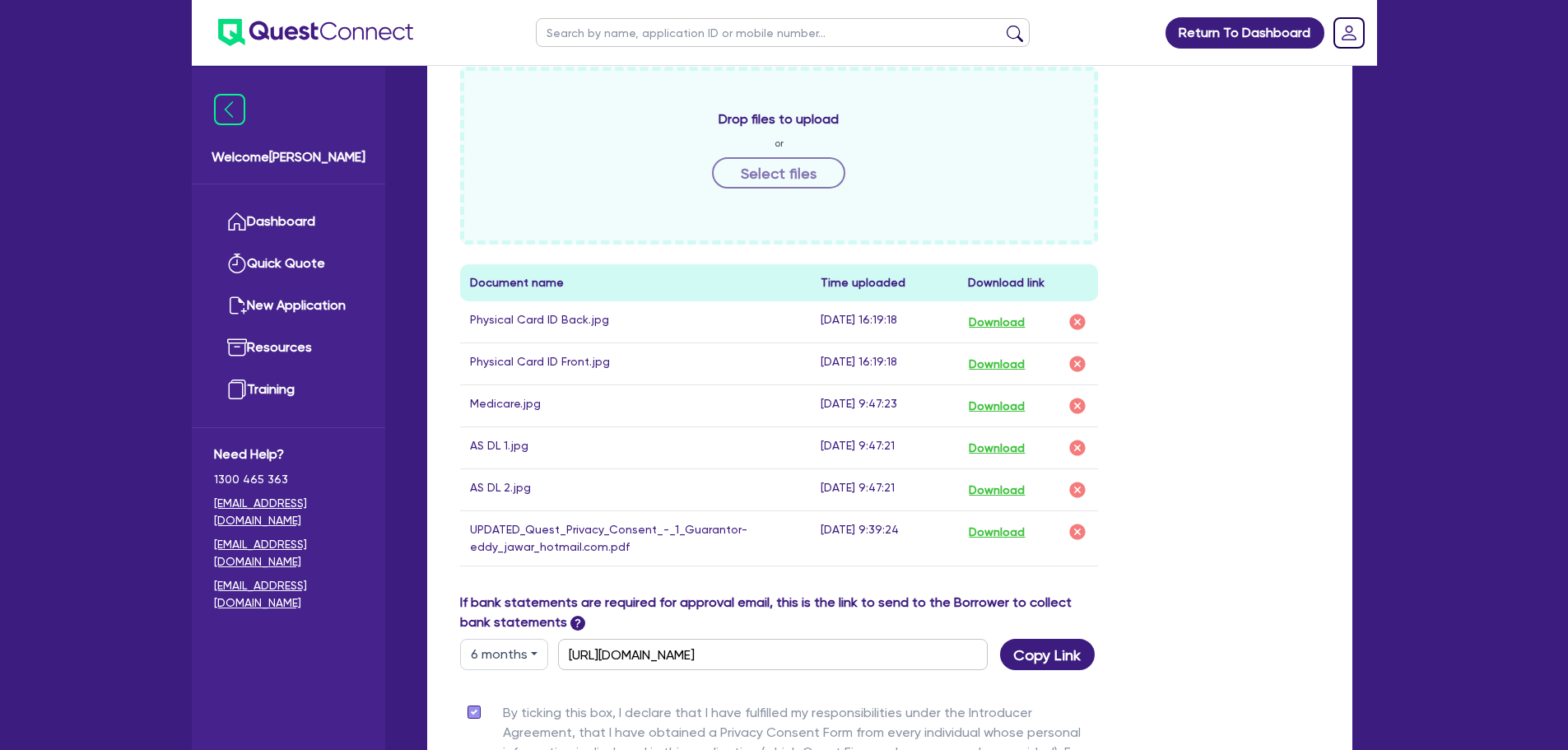
scroll to position [741, 0]
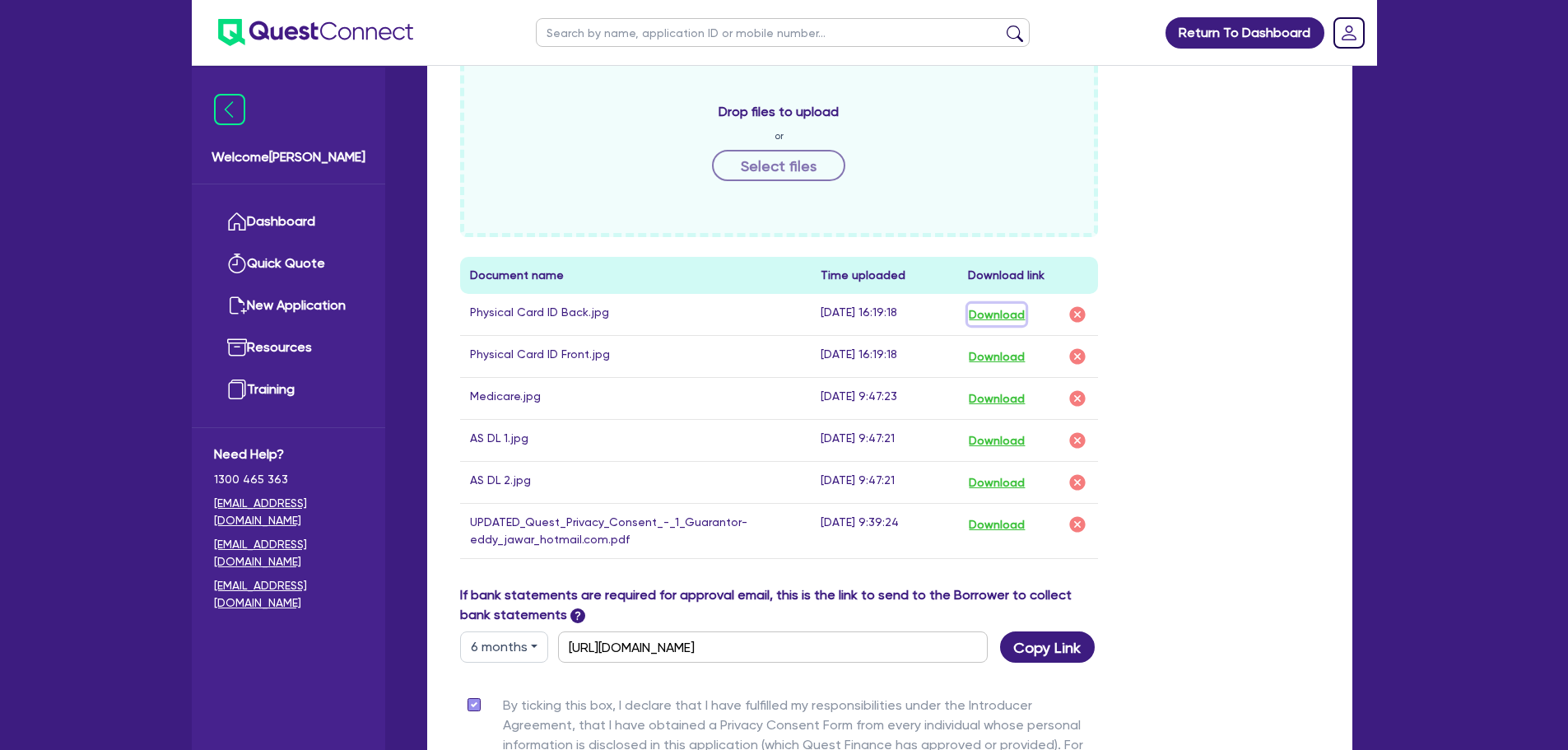
click at [996, 315] on button "Download" at bounding box center [996, 314] width 58 height 22
click at [999, 356] on button "Download" at bounding box center [996, 356] width 58 height 22
click at [996, 403] on button "Download" at bounding box center [996, 398] width 58 height 22
click at [993, 439] on button "Download" at bounding box center [996, 440] width 58 height 22
click at [991, 485] on button "Download" at bounding box center [996, 482] width 58 height 22
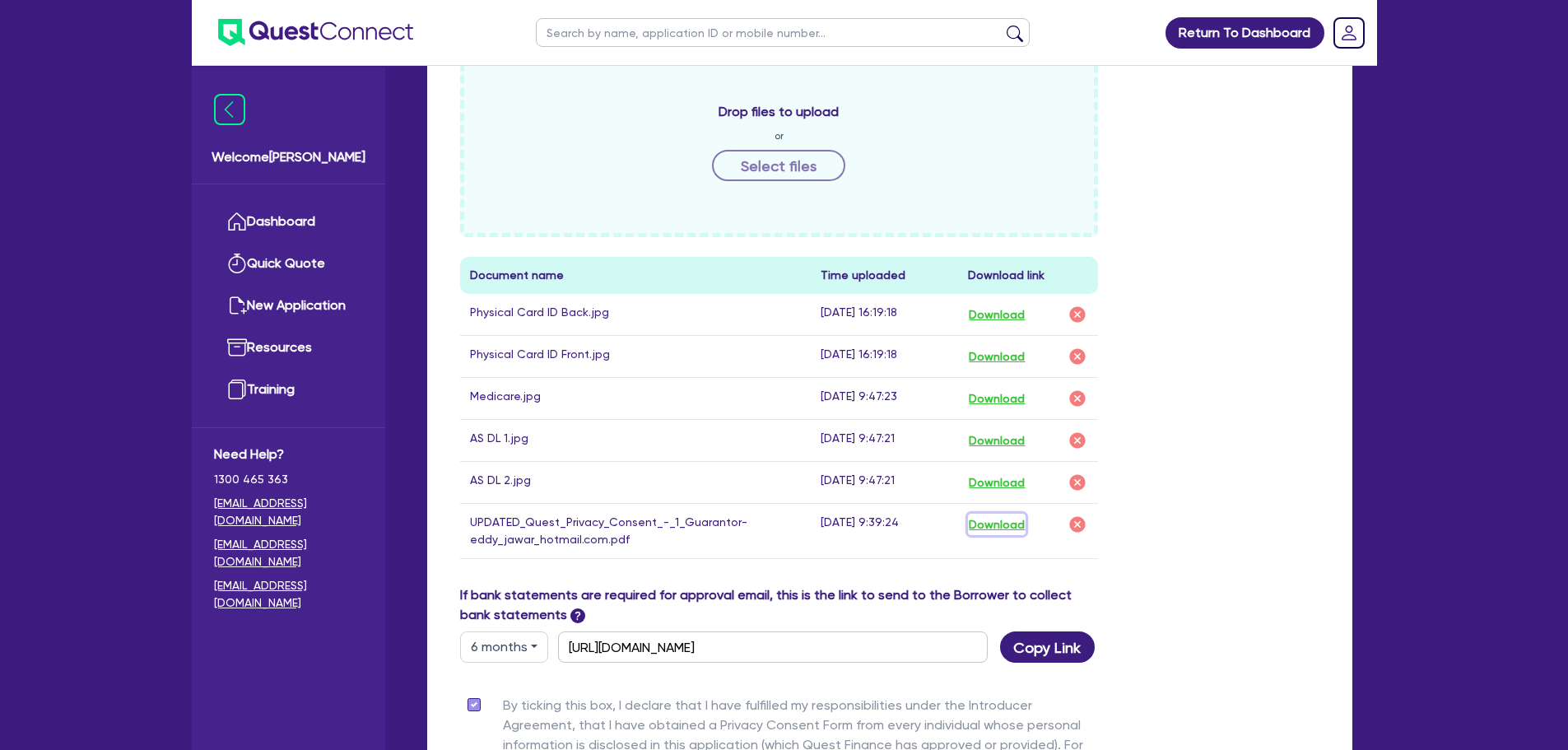
click at [993, 525] on button "Download" at bounding box center [996, 524] width 58 height 22
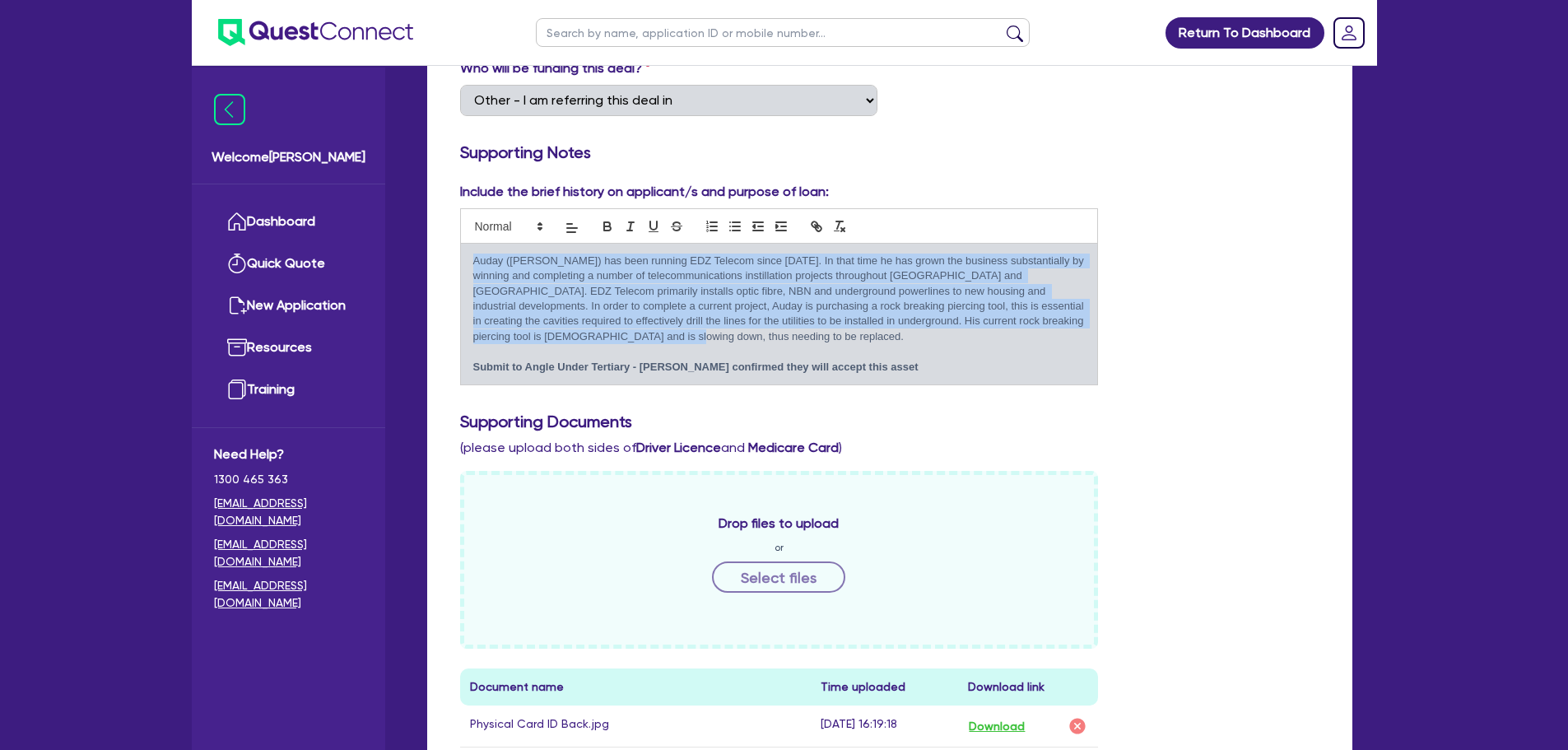
drag, startPoint x: 609, startPoint y: 337, endPoint x: 461, endPoint y: 255, distance: 169.2
click at [461, 255] on div "Auday (Eddy) has been running EDZ Telecom since 2018. In that time he has grown…" at bounding box center [779, 314] width 637 height 142
copy p "Auday ([PERSON_NAME]) has been running EDZ Telecom since [DATE]. In that time h…"
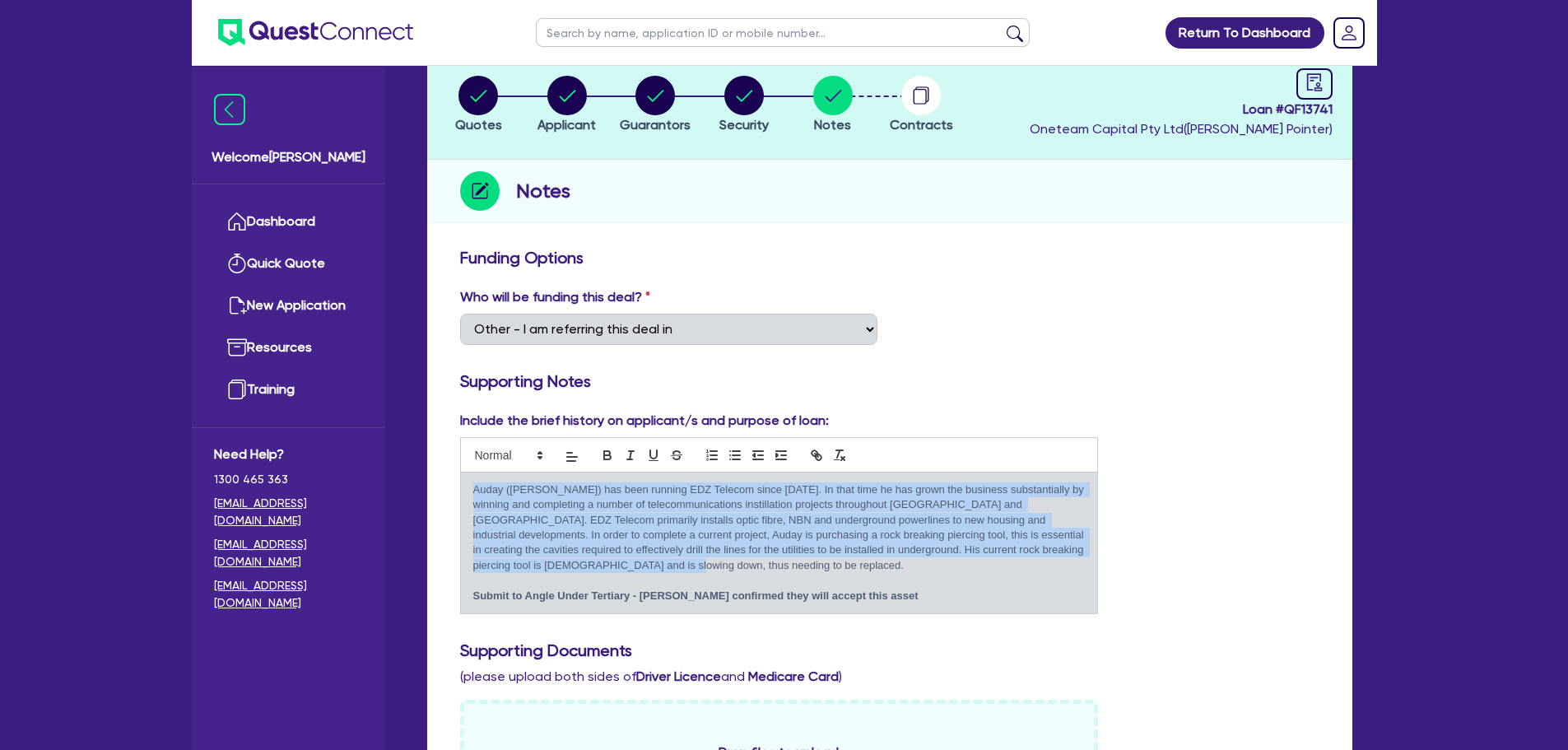
scroll to position [0, 0]
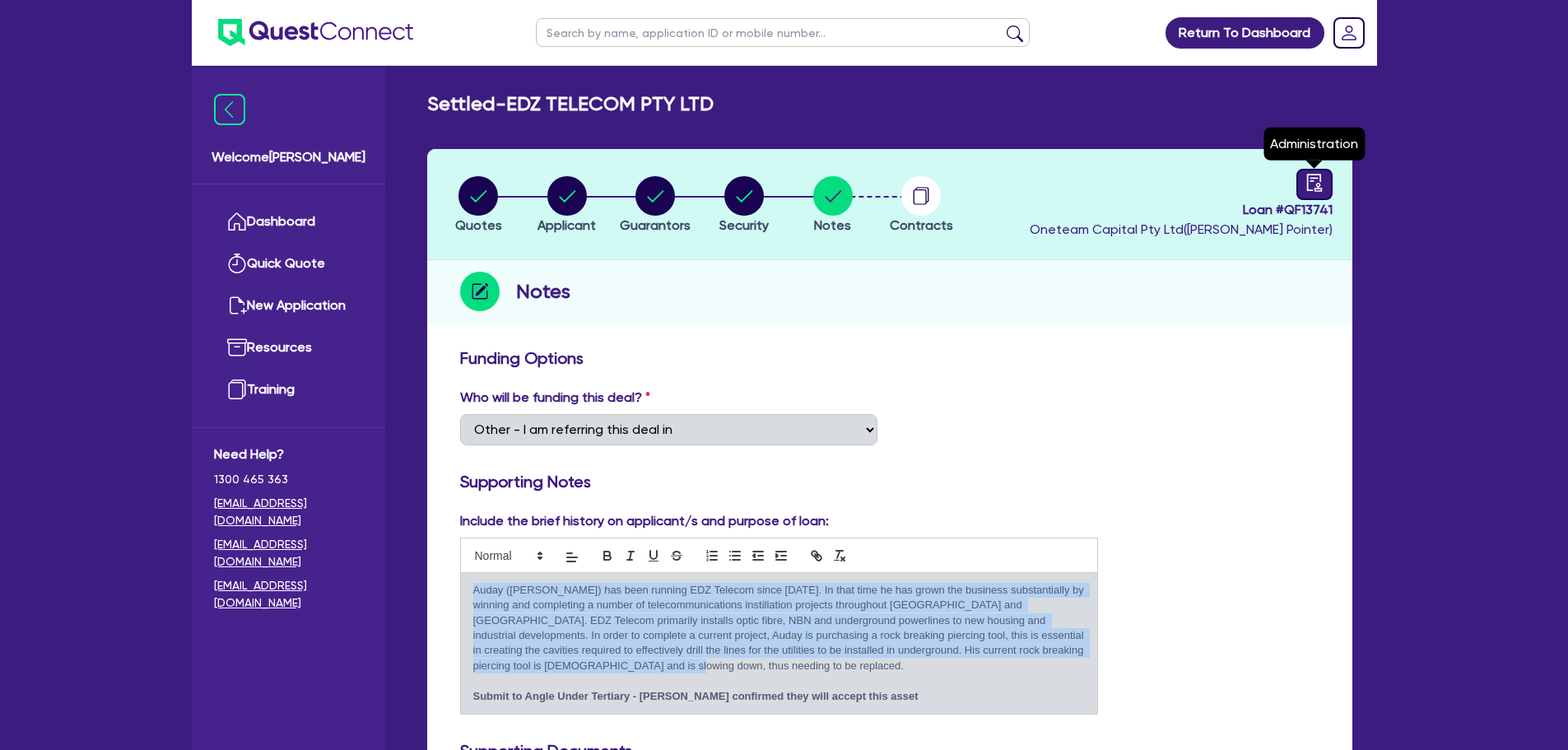
click at [1299, 191] on link at bounding box center [1314, 184] width 36 height 31
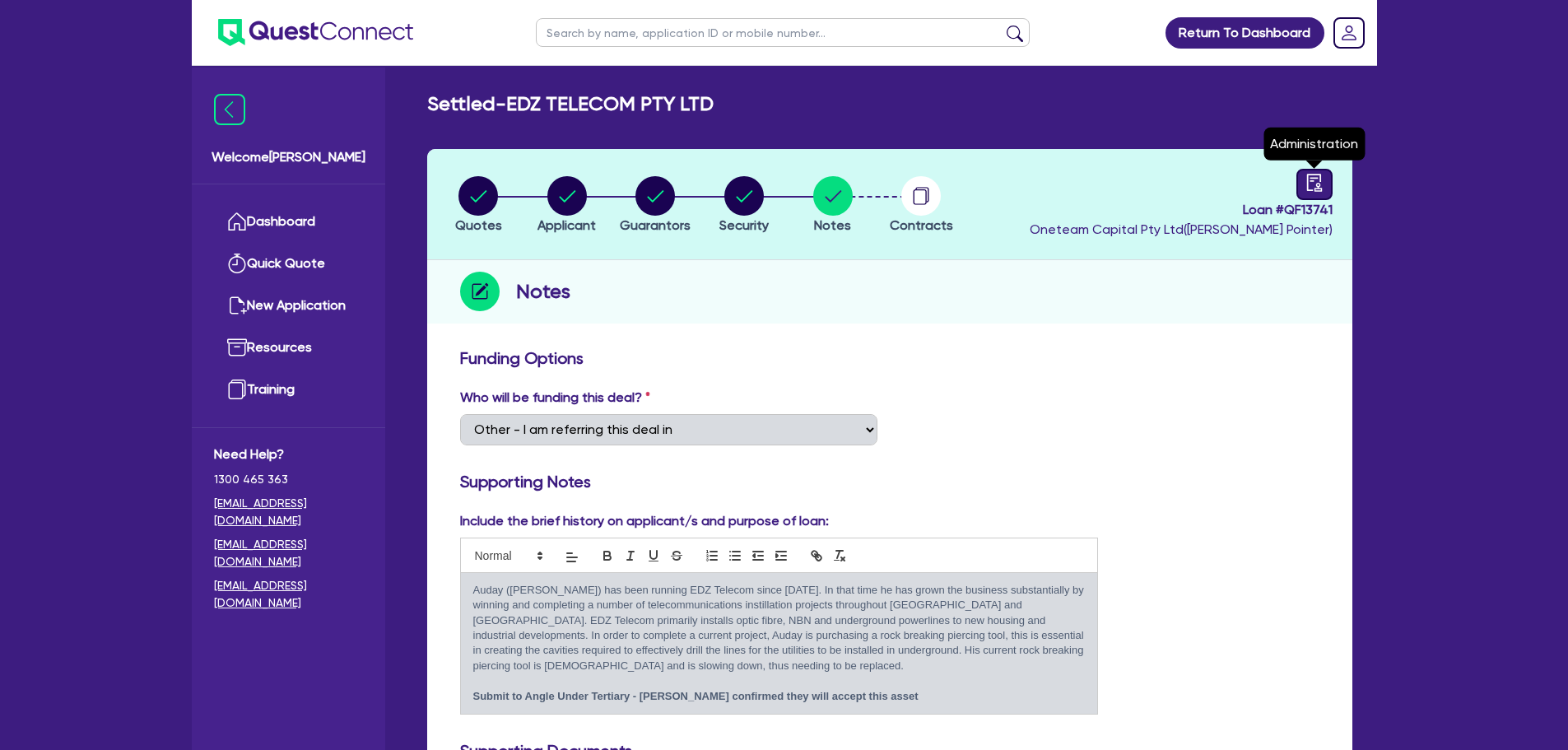
select select "SETTLED"
select select "Angle Finance"
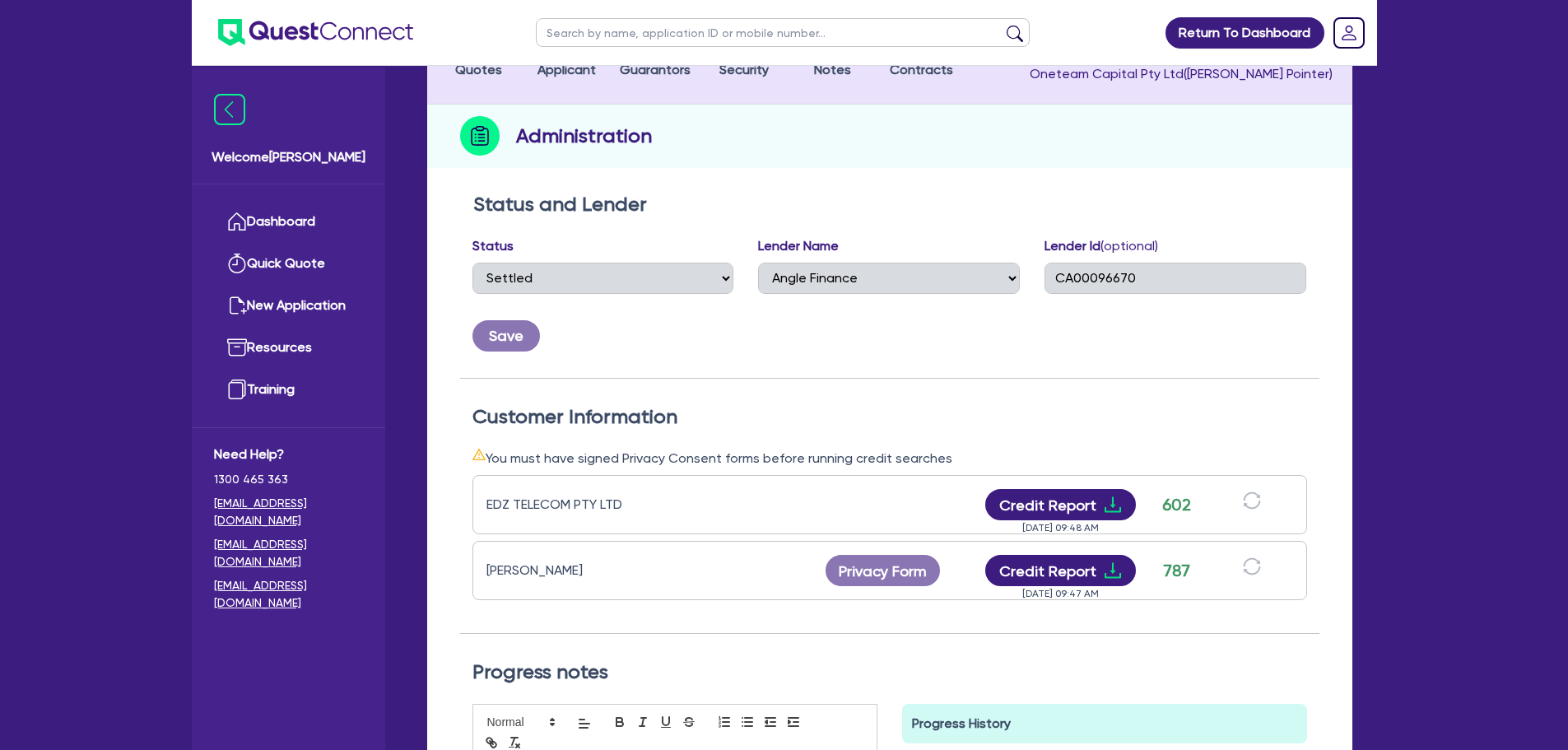
scroll to position [164, 0]
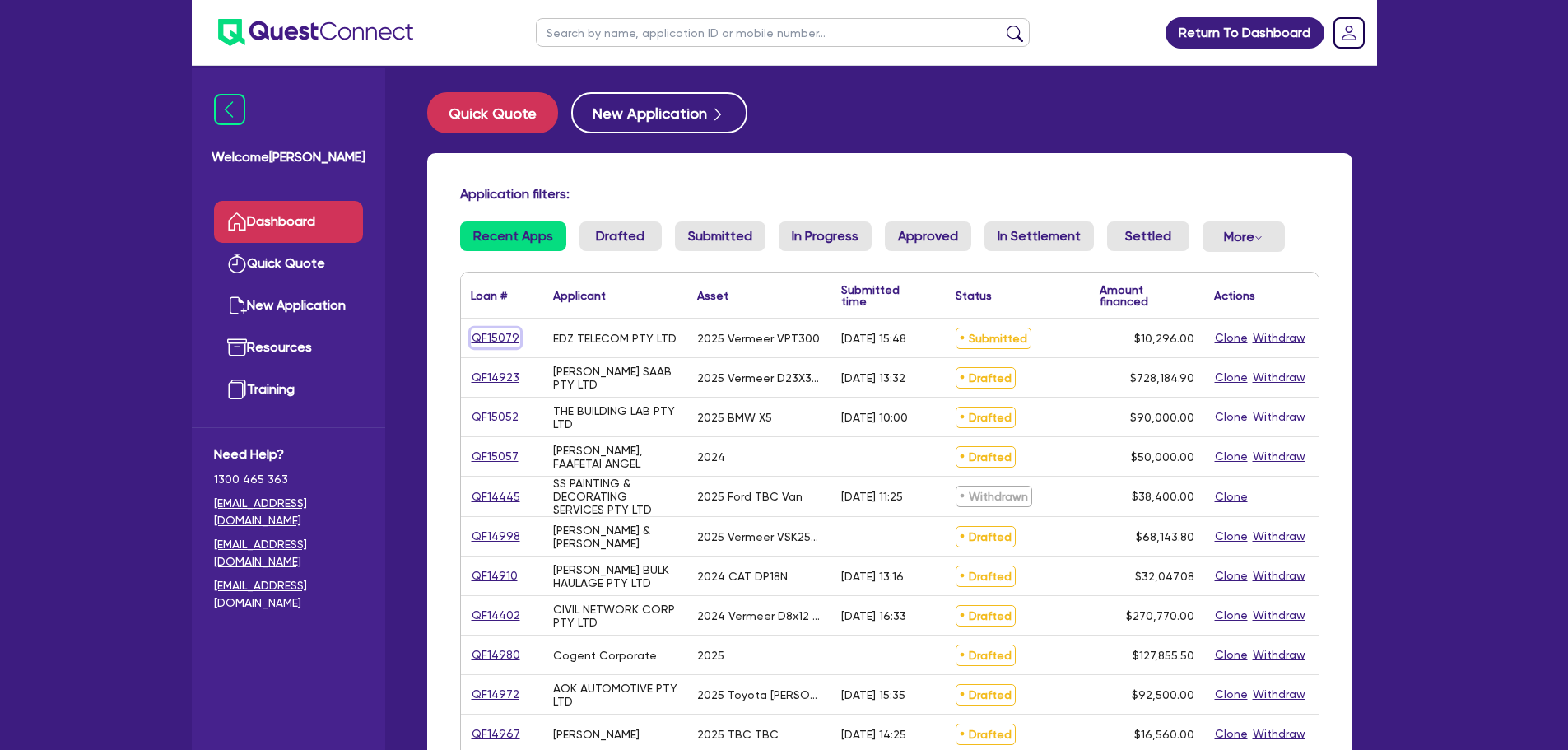
click at [493, 331] on link "QF15079" at bounding box center [495, 338] width 49 height 19
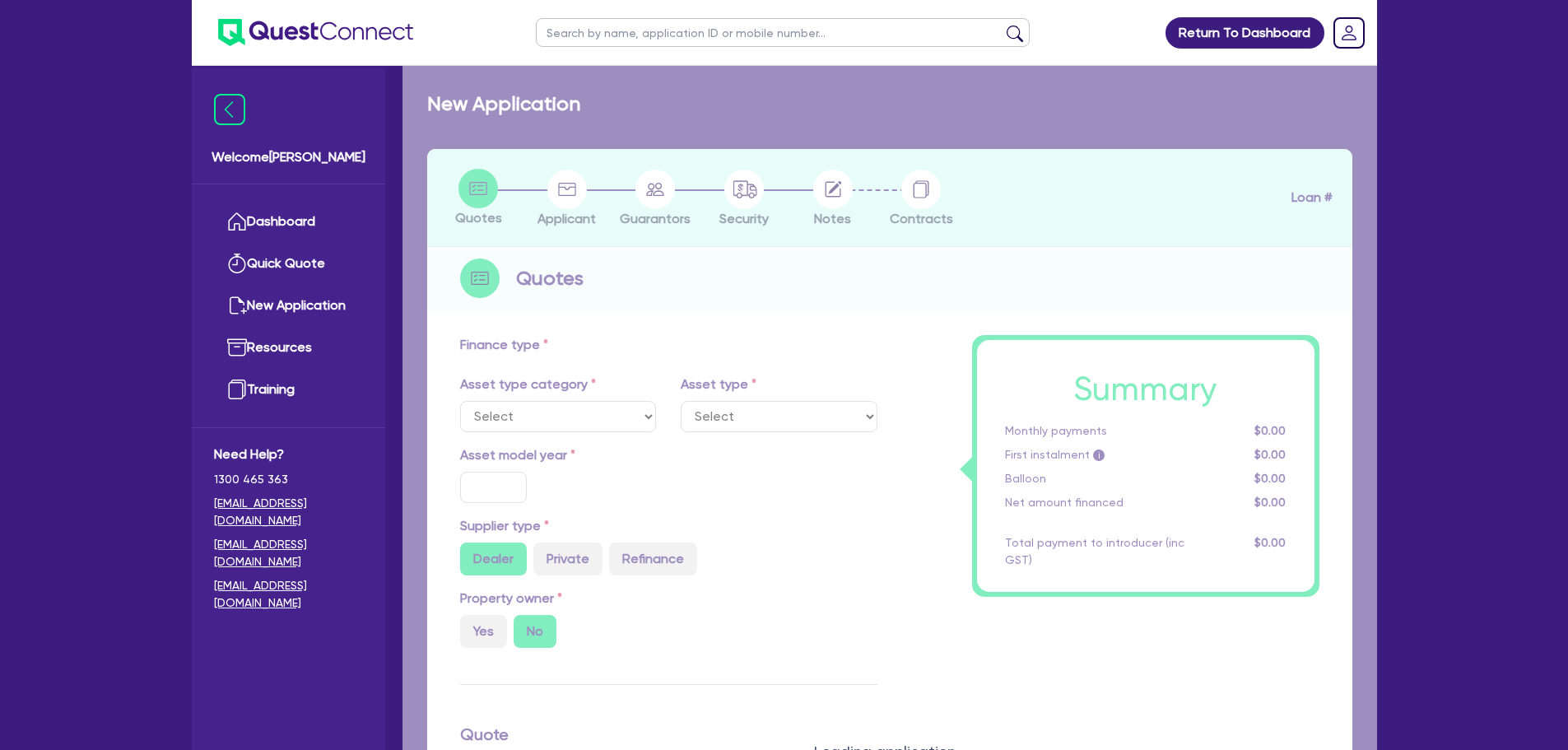
select select "TERTIARY_ASSETS"
type input "2025"
radio input "true"
type input "10,296"
type input "5"
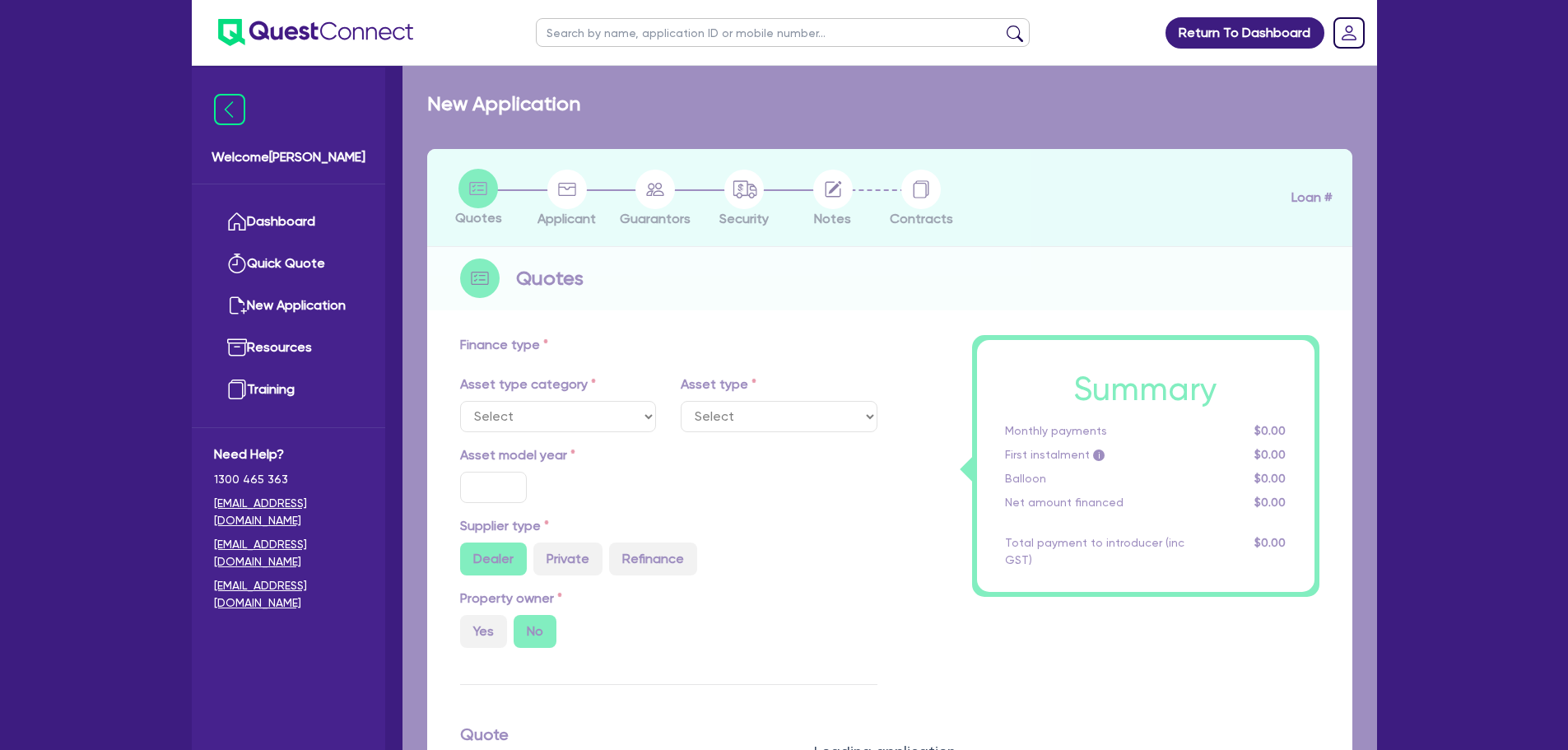
type input "514.8"
type input "12.95"
type input "500"
select select "OTHER_TERTIARY"
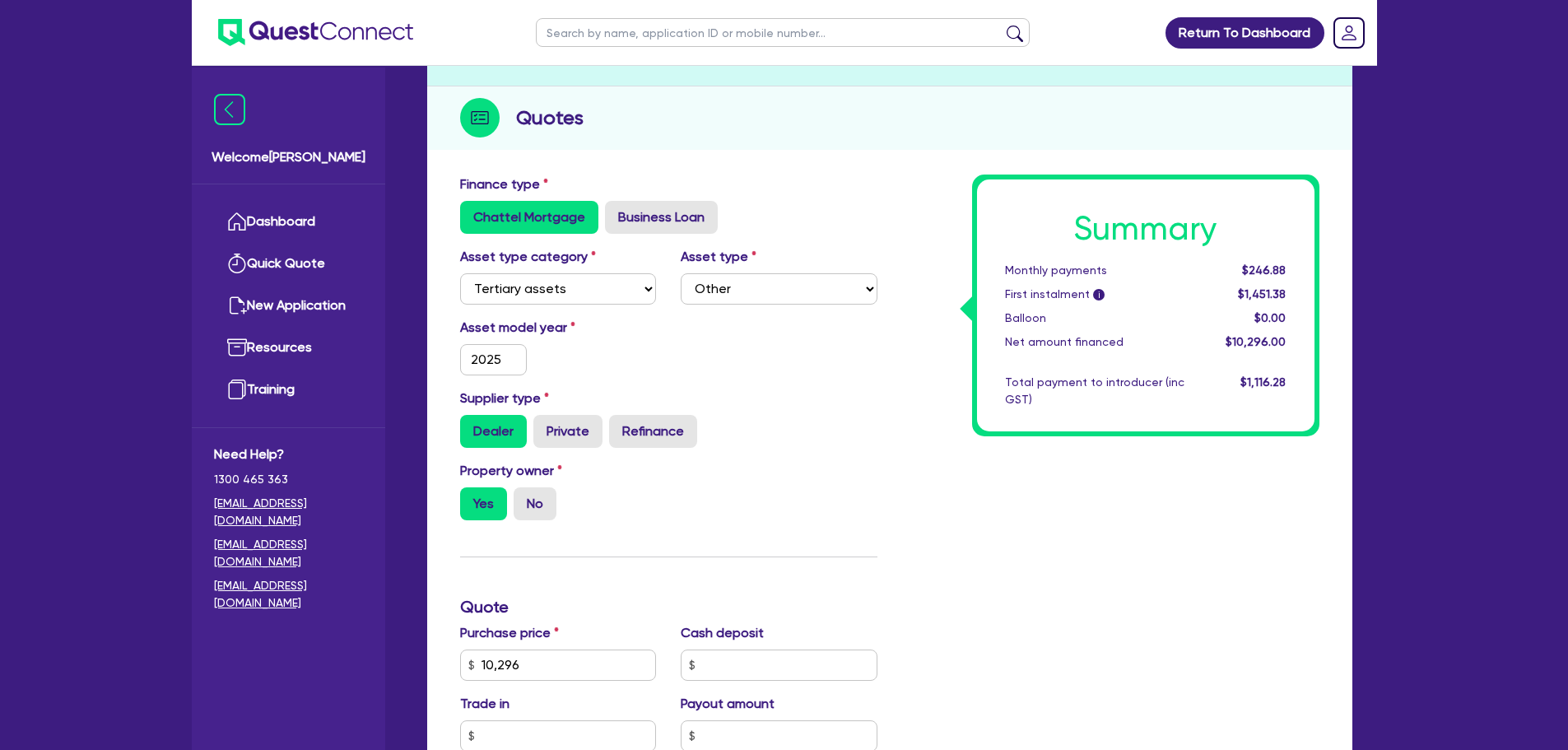
scroll to position [411, 0]
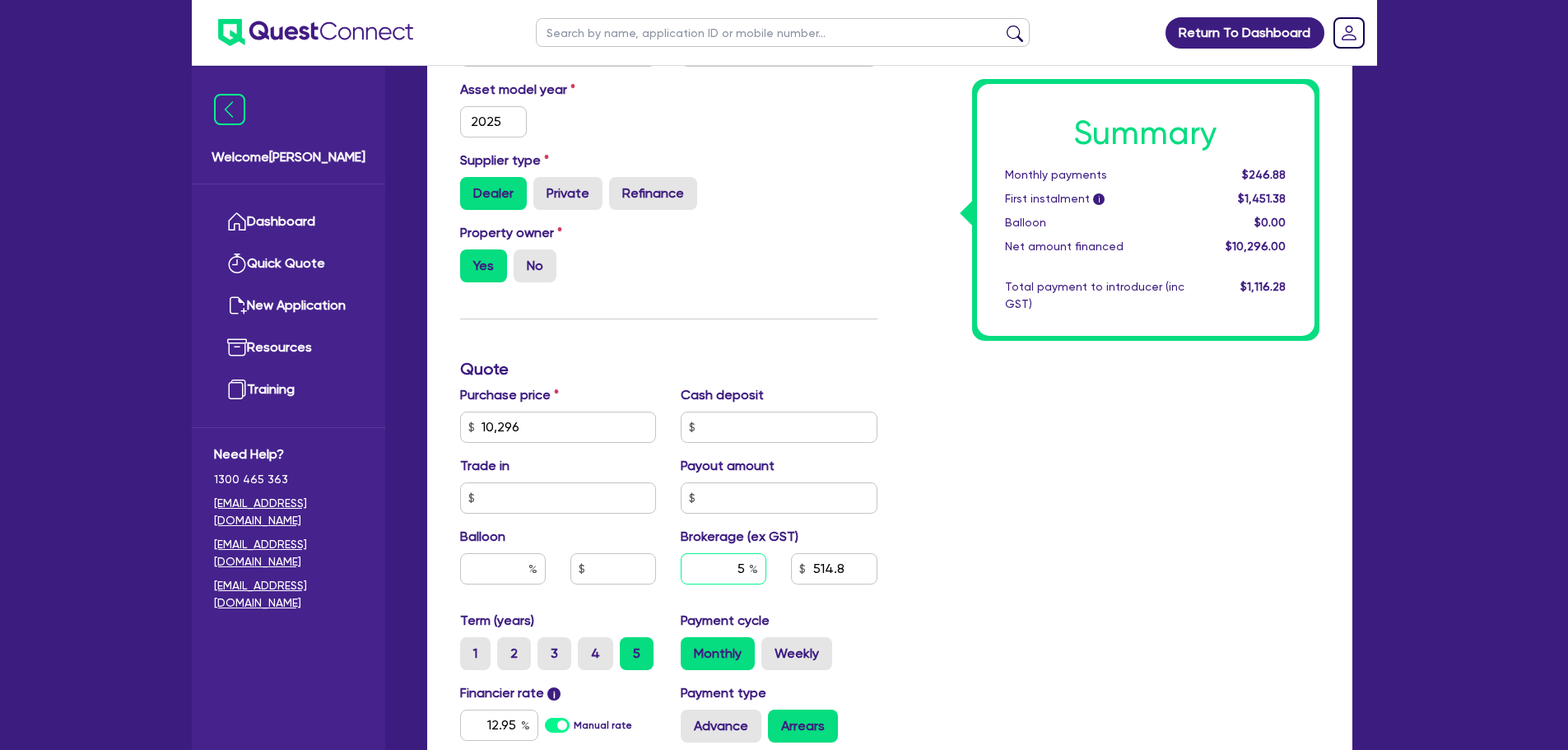
click at [745, 561] on input "5" at bounding box center [723, 568] width 86 height 31
type input "8"
click at [1088, 453] on div "Summary Monthly payments $246.88 First instalment i $1,451.38 Balloon $0.00 Net…" at bounding box center [1110, 418] width 442 height 962
type input "10,296"
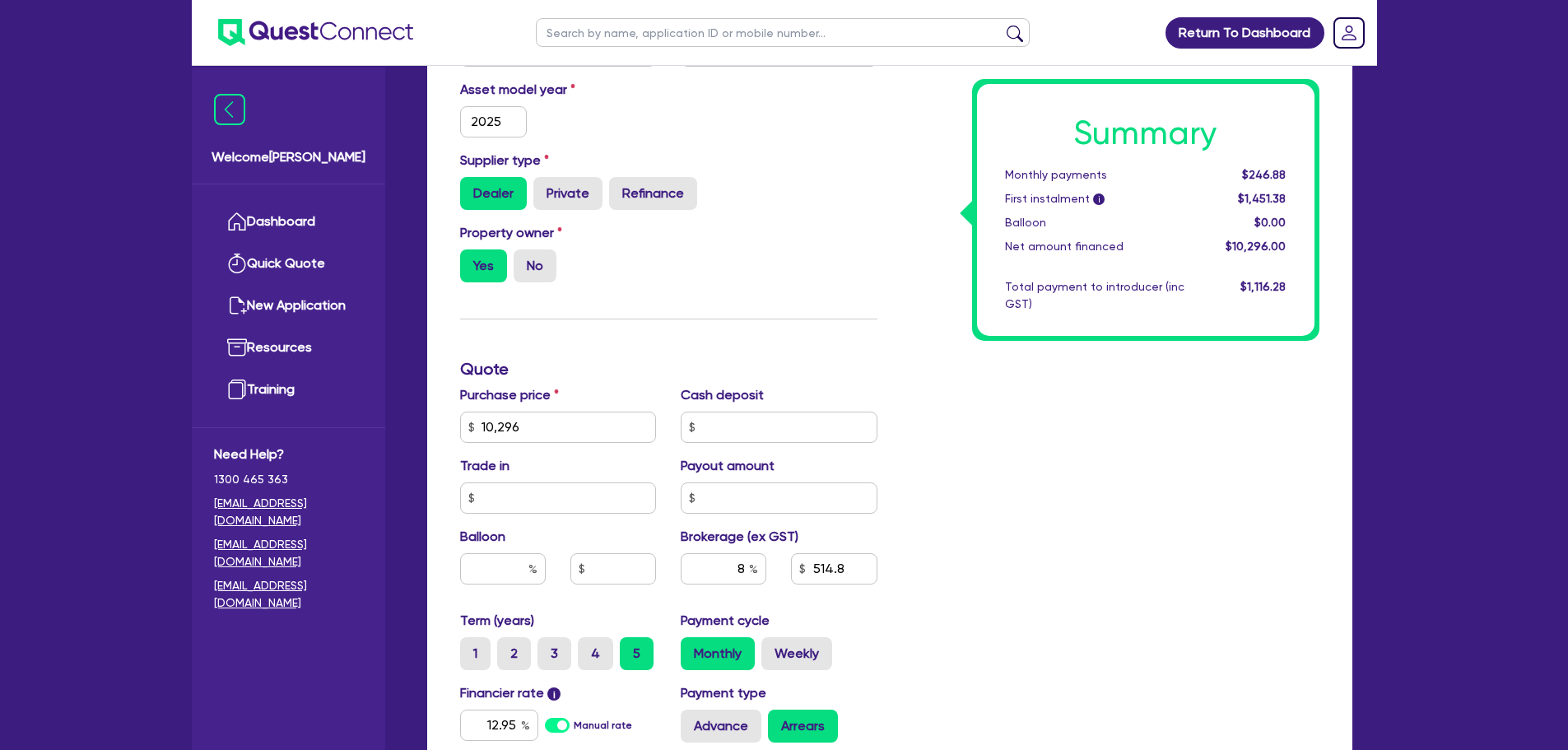
type input "823.68"
click at [809, 660] on label "Weekly" at bounding box center [796, 653] width 71 height 33
click at [772, 648] on input "Weekly" at bounding box center [766, 642] width 10 height 10
radio input "true"
type input "10,296"
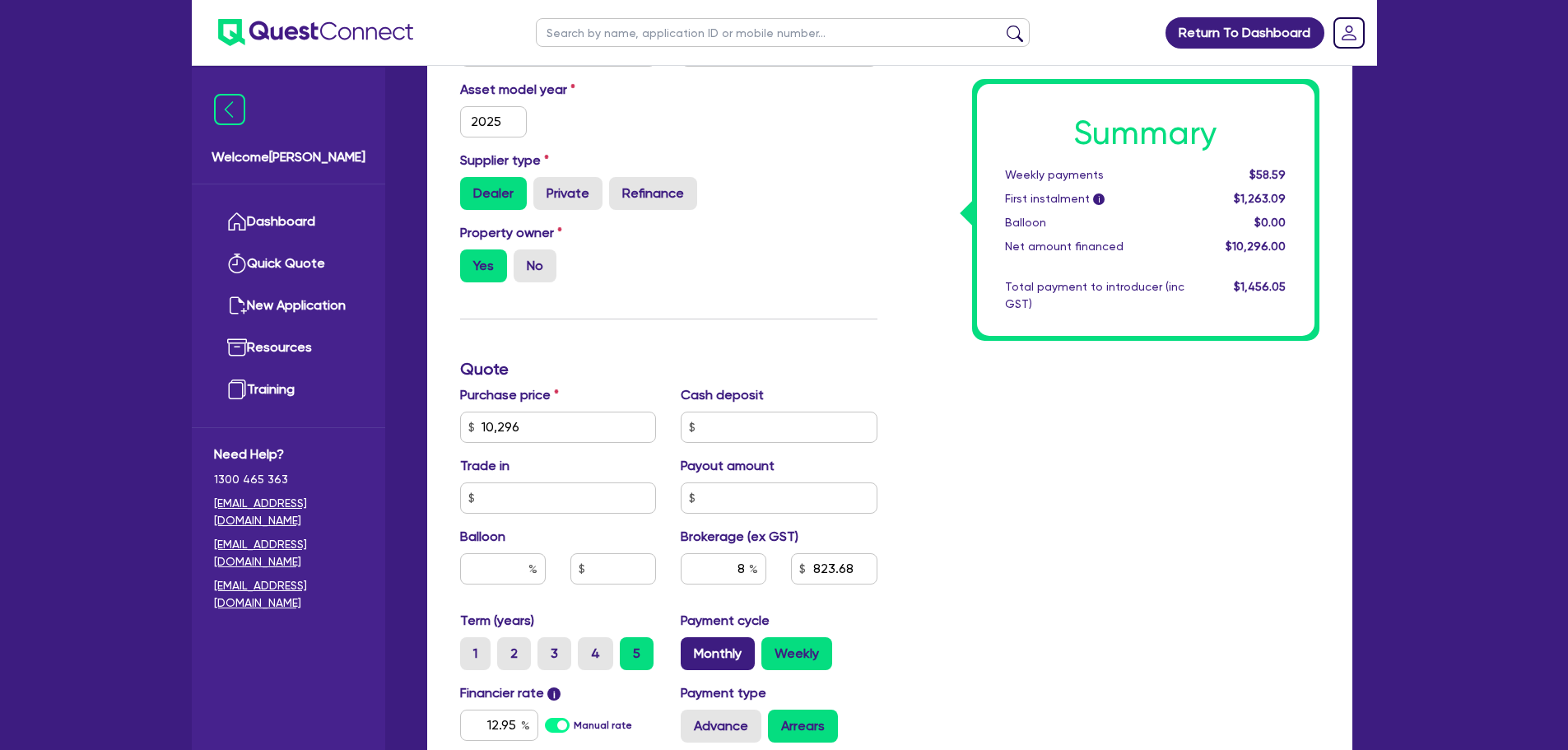
click at [704, 648] on label "Monthly" at bounding box center [717, 653] width 75 height 33
click at [692, 648] on input "Monthly" at bounding box center [685, 642] width 10 height 10
radio input "true"
type input "10,296"
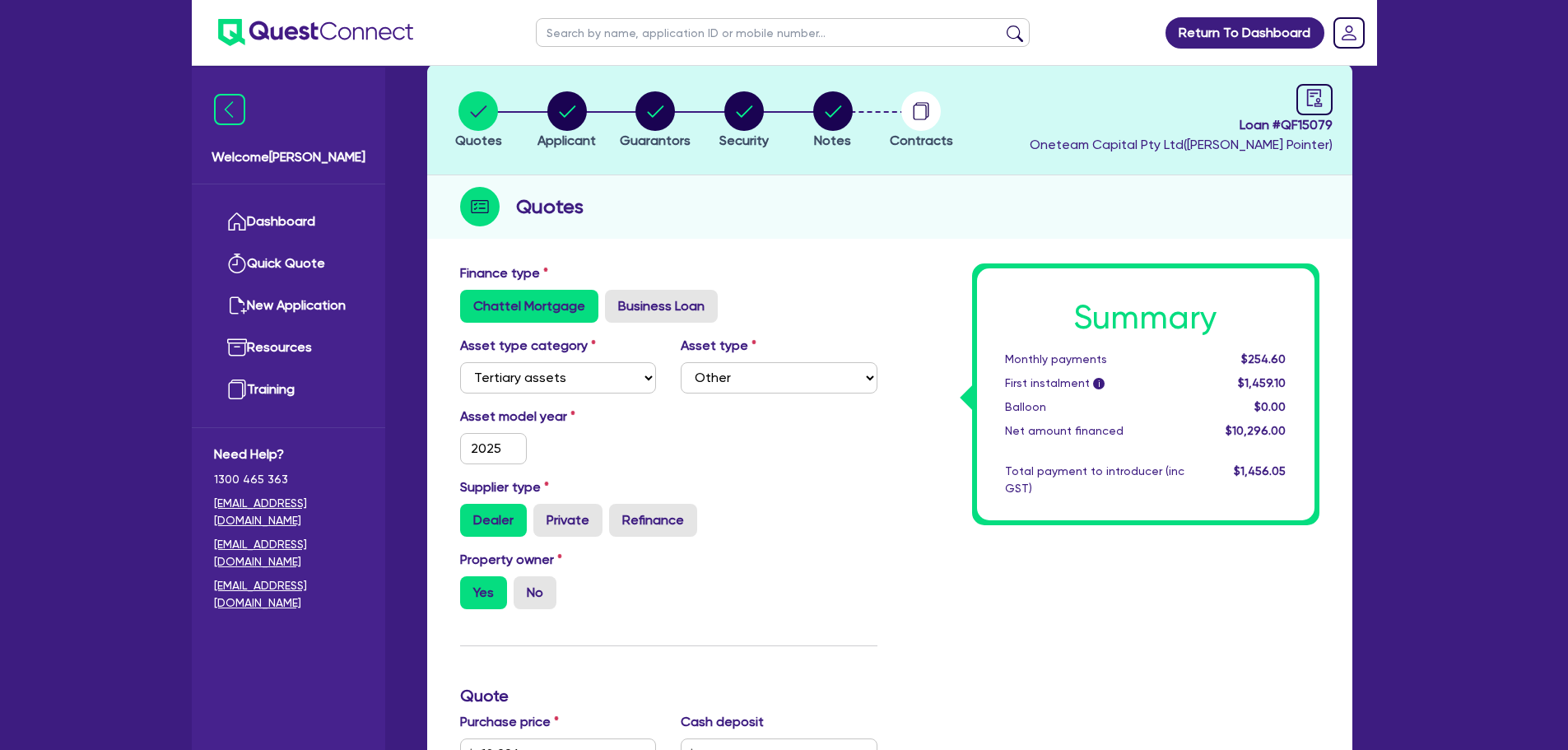
scroll to position [0, 0]
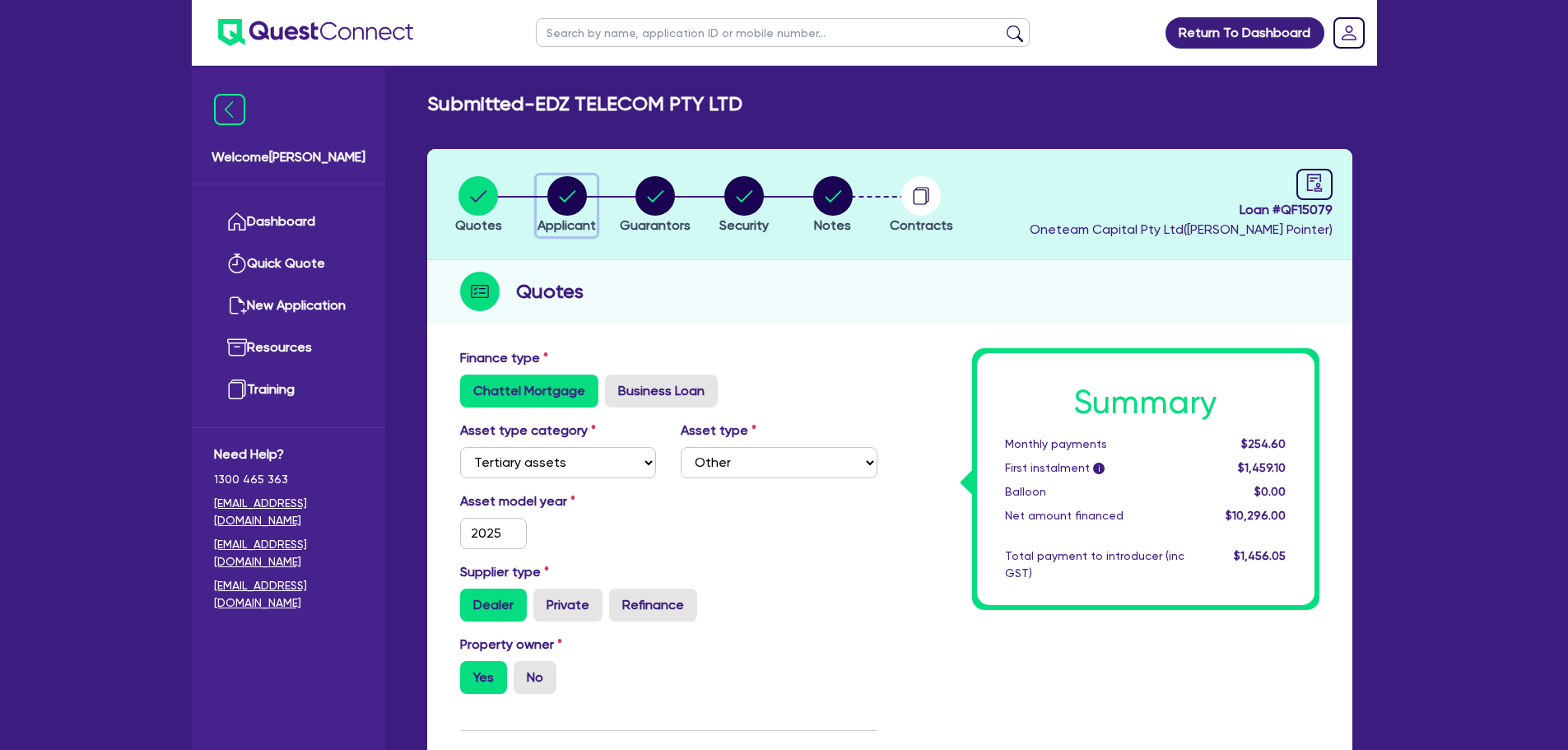
click at [570, 195] on circle "button" at bounding box center [567, 196] width 40 height 40
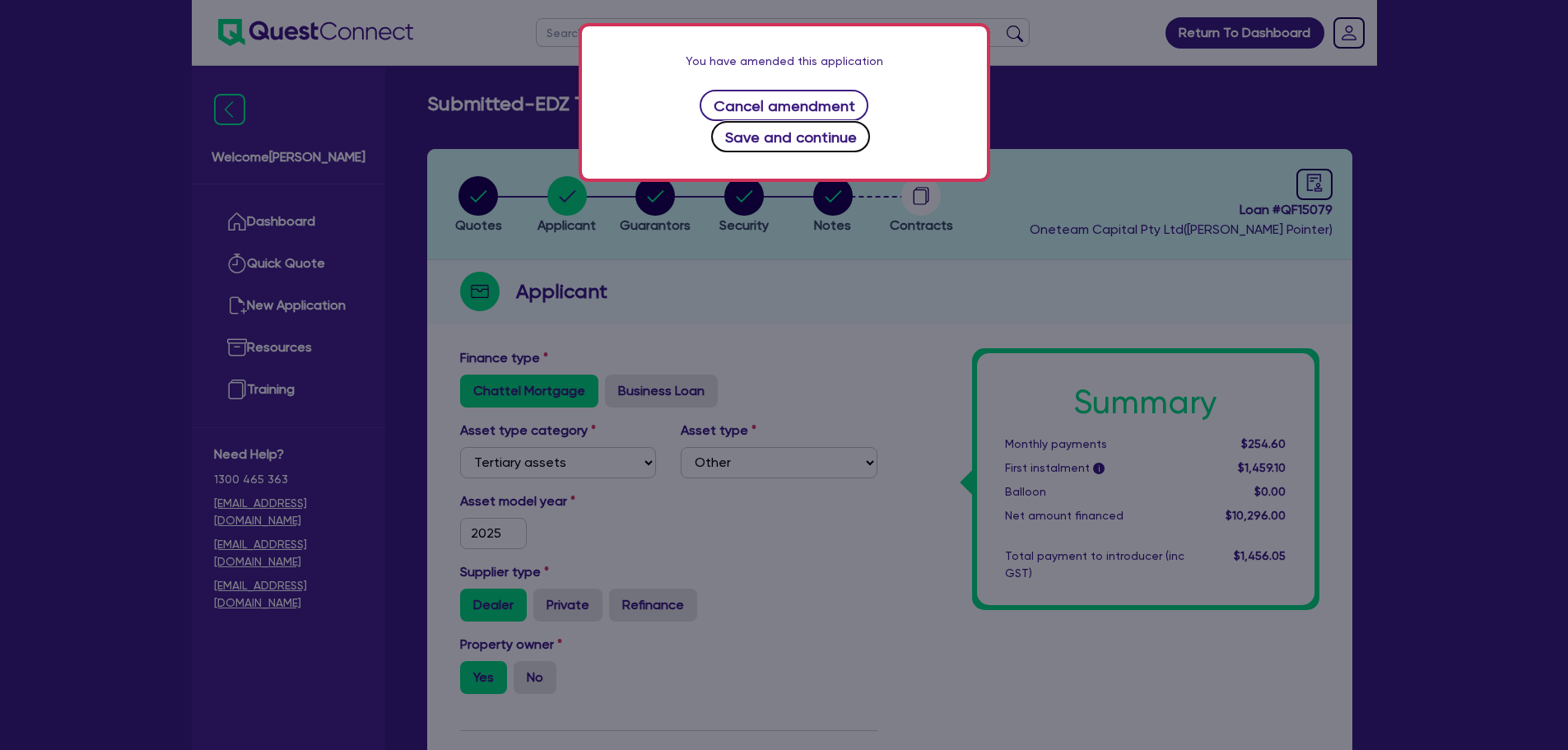
click at [870, 121] on button "Save and continue" at bounding box center [791, 136] width 158 height 31
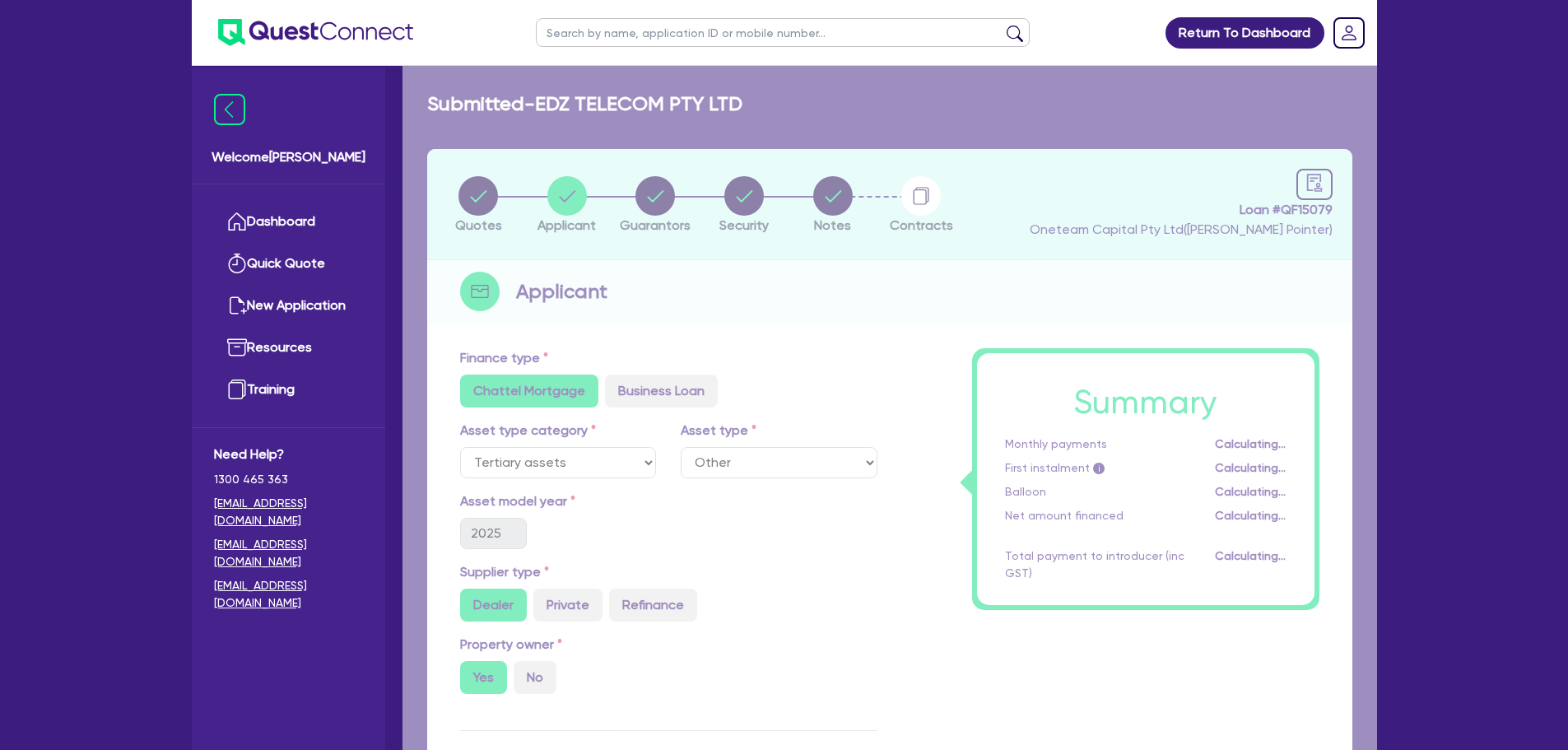
select select "COMPANY"
select select "BUILDING_CONSTRUCTION"
select select "TRADES_SERVICES_CONSUMERS"
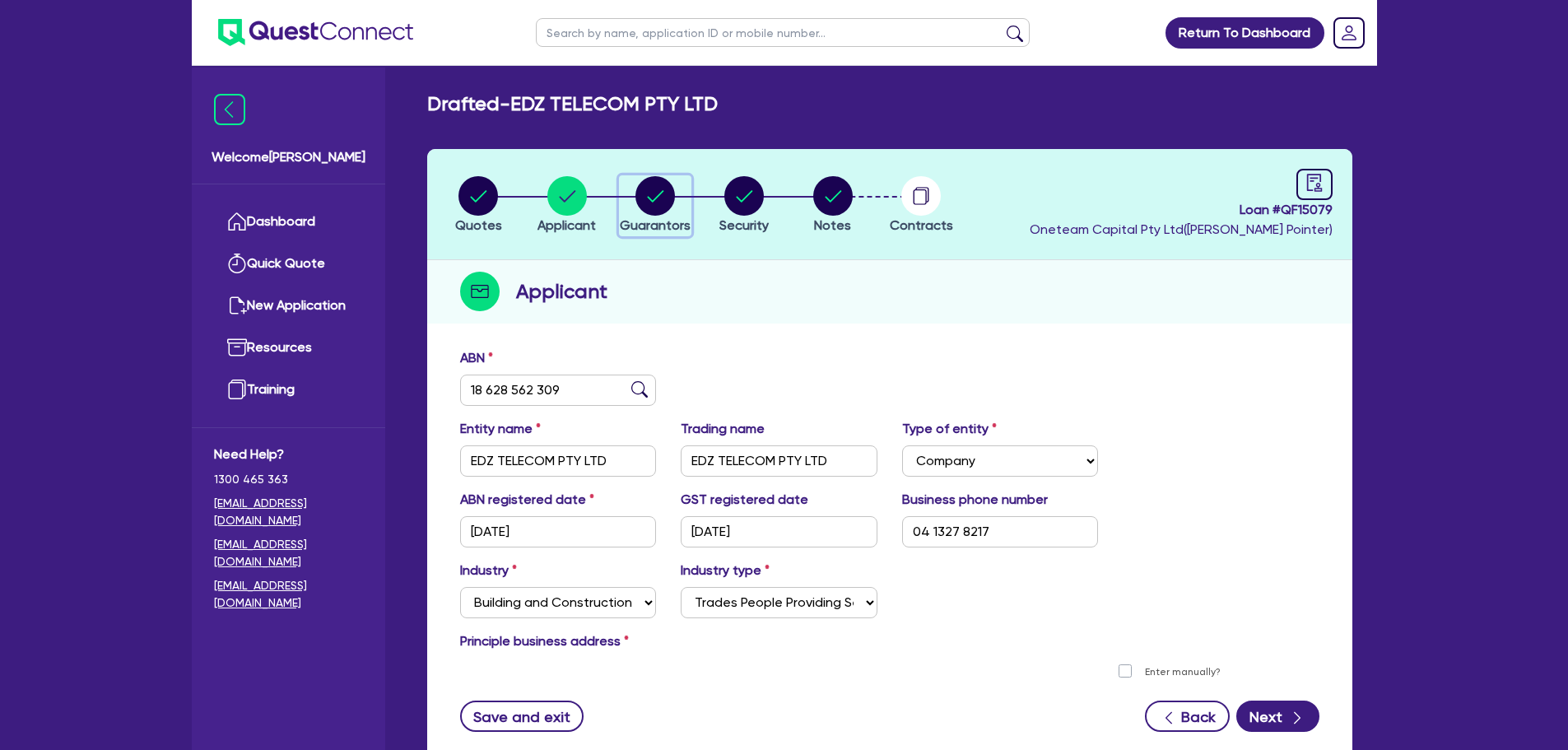
drag, startPoint x: 642, startPoint y: 192, endPoint x: 670, endPoint y: 215, distance: 36.2
click at [642, 192] on circle "button" at bounding box center [656, 196] width 40 height 40
select select "MR"
select select "NSW"
select select "SINGLE"
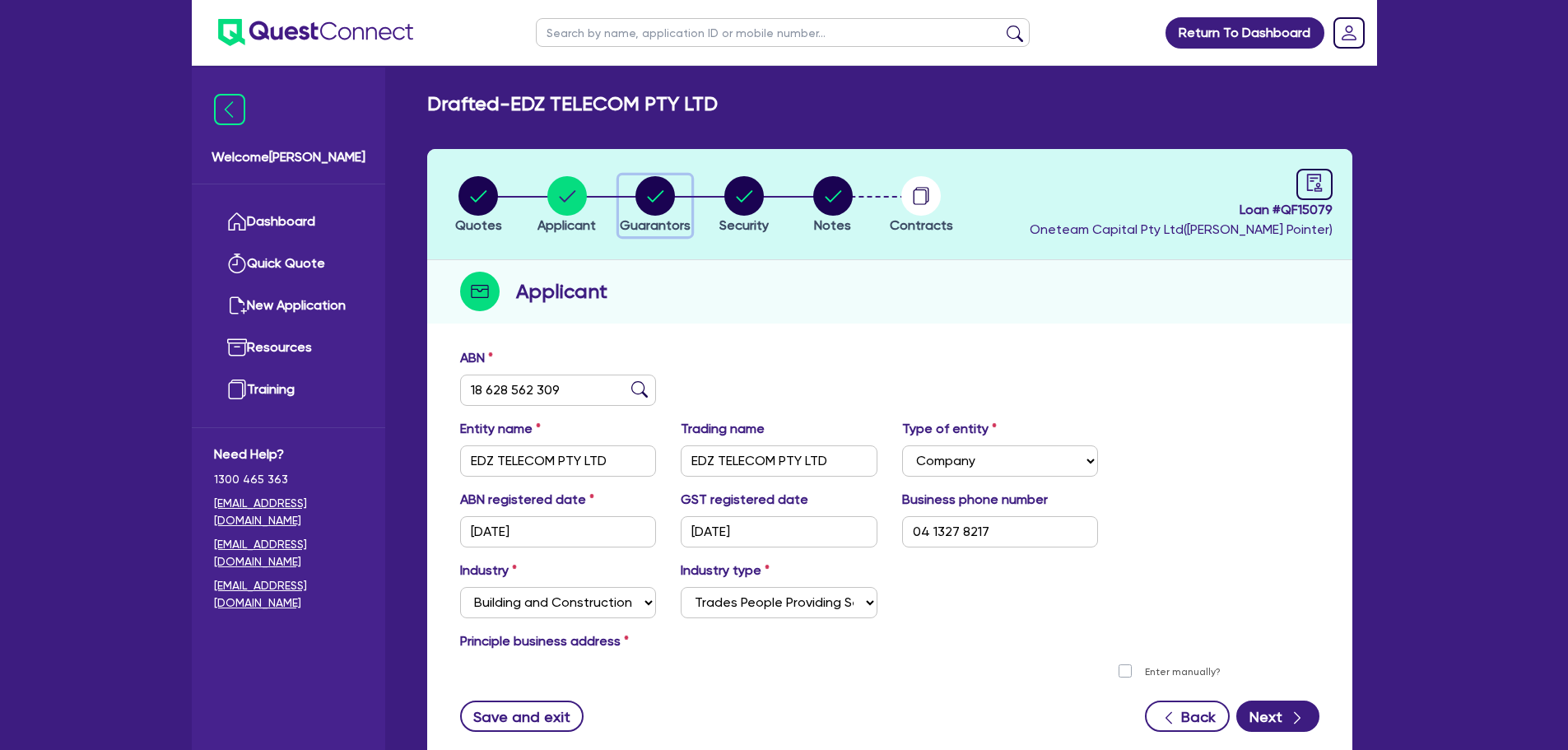
select select "PROPERTY"
select select "CASH"
select select "TRUCK"
select select "VEHICLE"
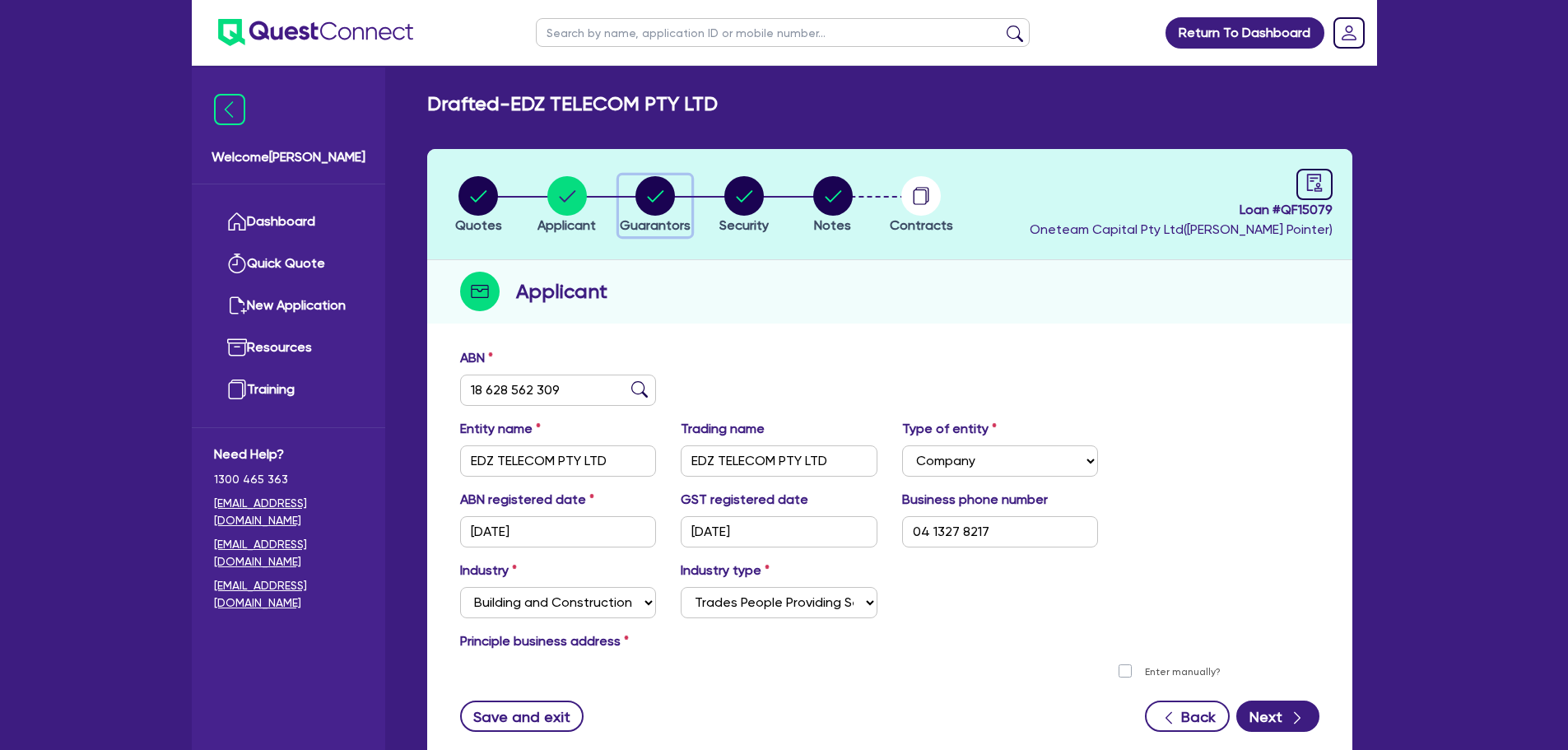
select select "VEHICLE"
select select "EQUIPMENT"
select select "TRAILER"
select select "HOUSEHOLD_PERSONAL"
select select "MORTGAGE"
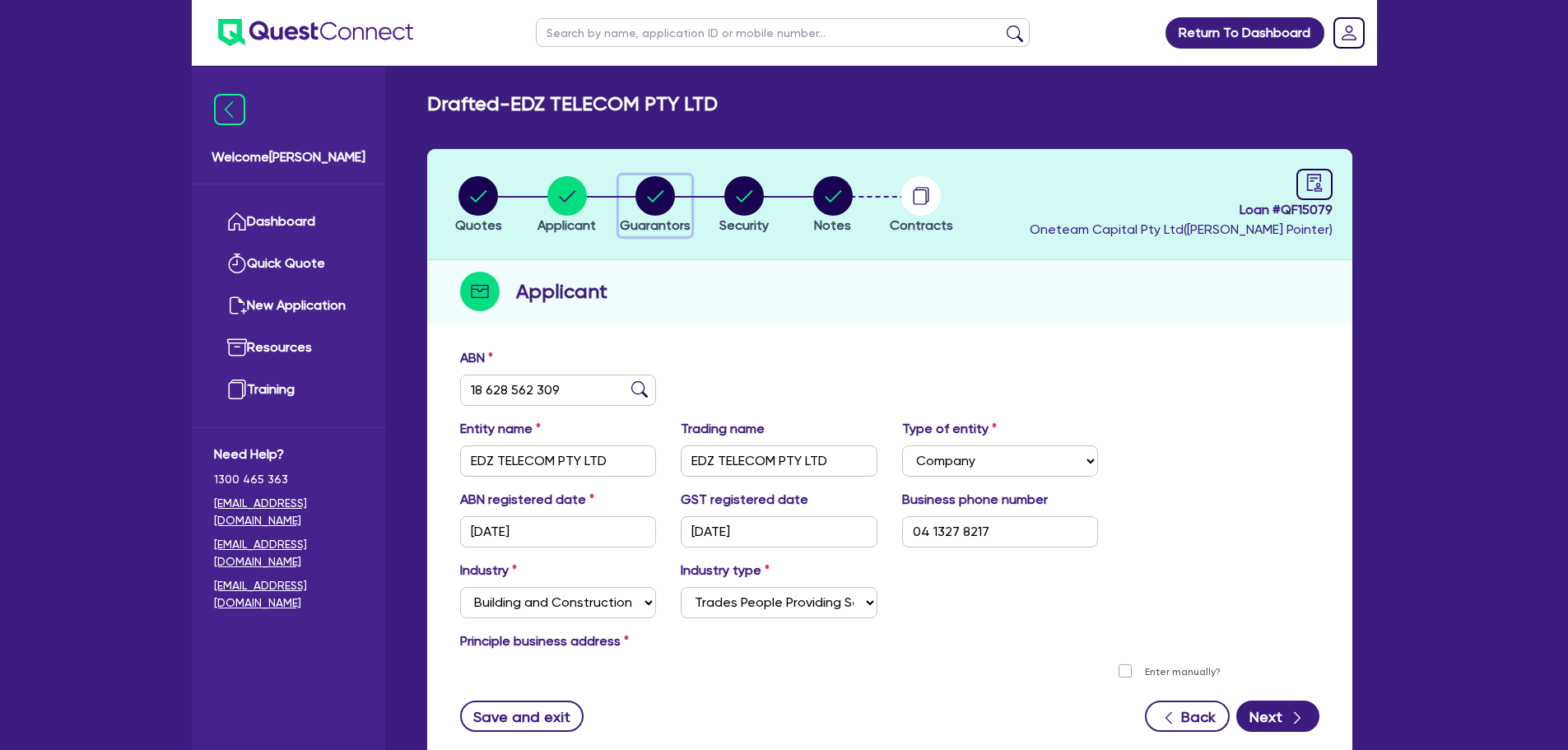
select select "TRUCK_LOAN"
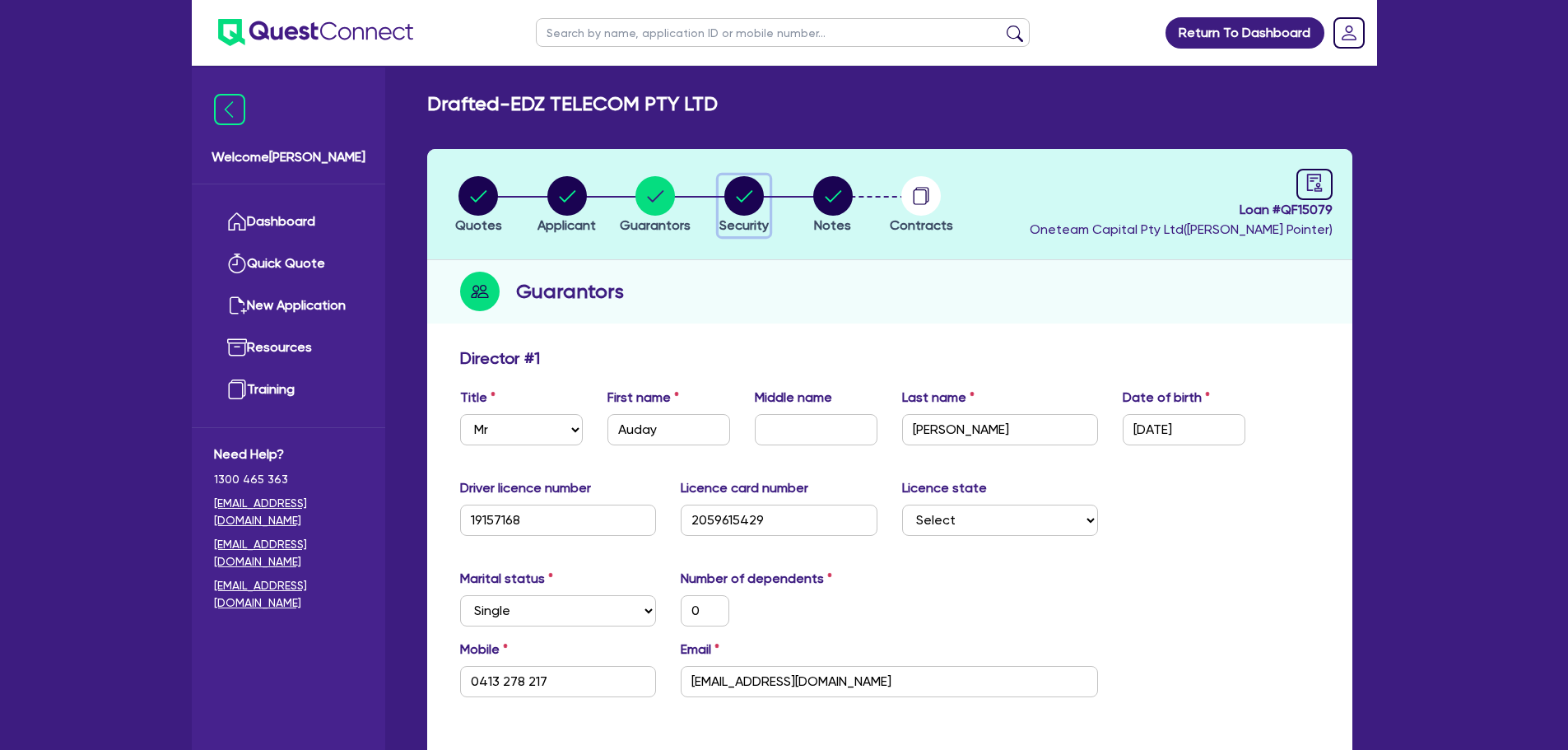
click at [739, 207] on circle "button" at bounding box center [744, 196] width 40 height 40
select select "TERTIARY_ASSETS"
select select "OTHER_TERTIARY"
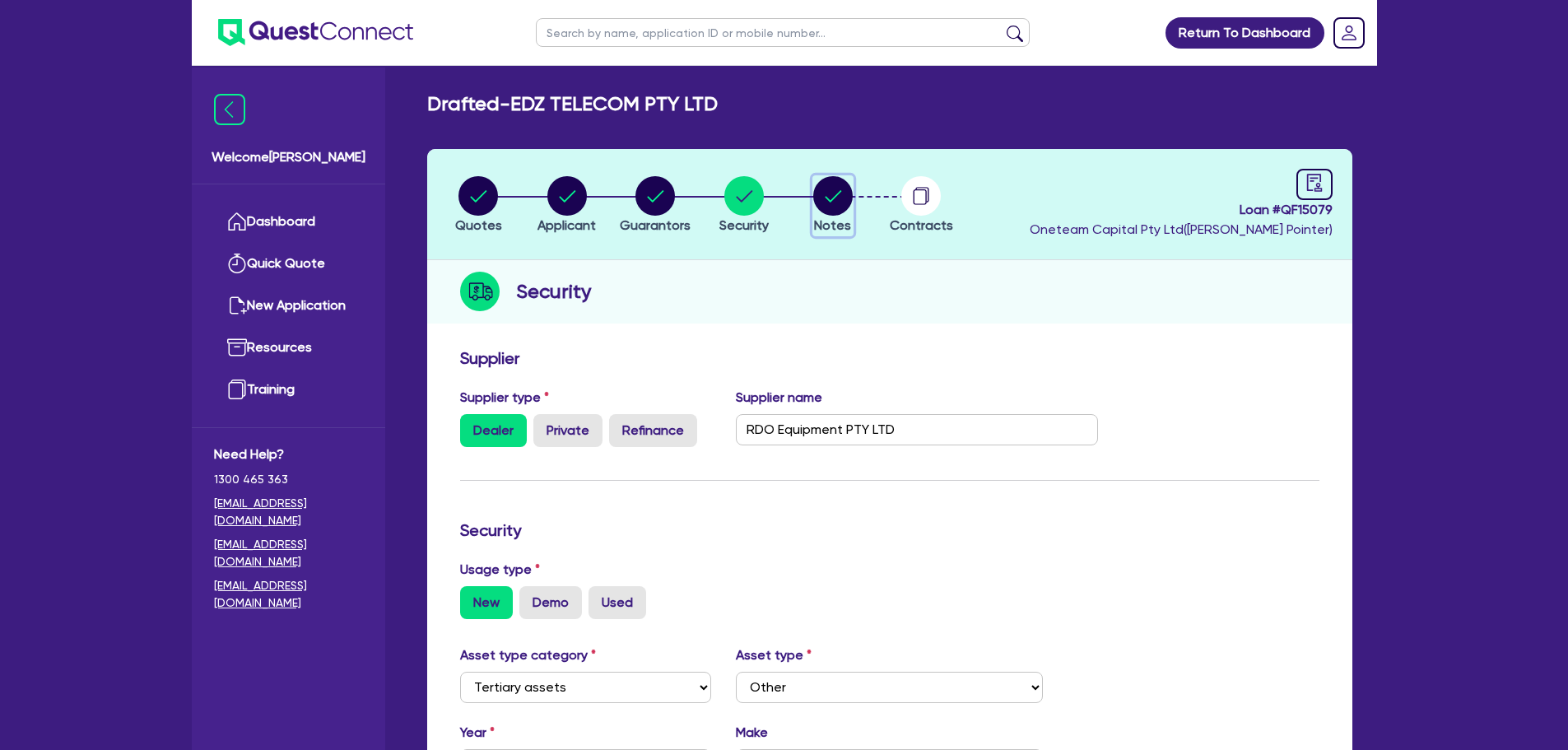
click at [842, 202] on circle "button" at bounding box center [833, 196] width 40 height 40
select select "Other"
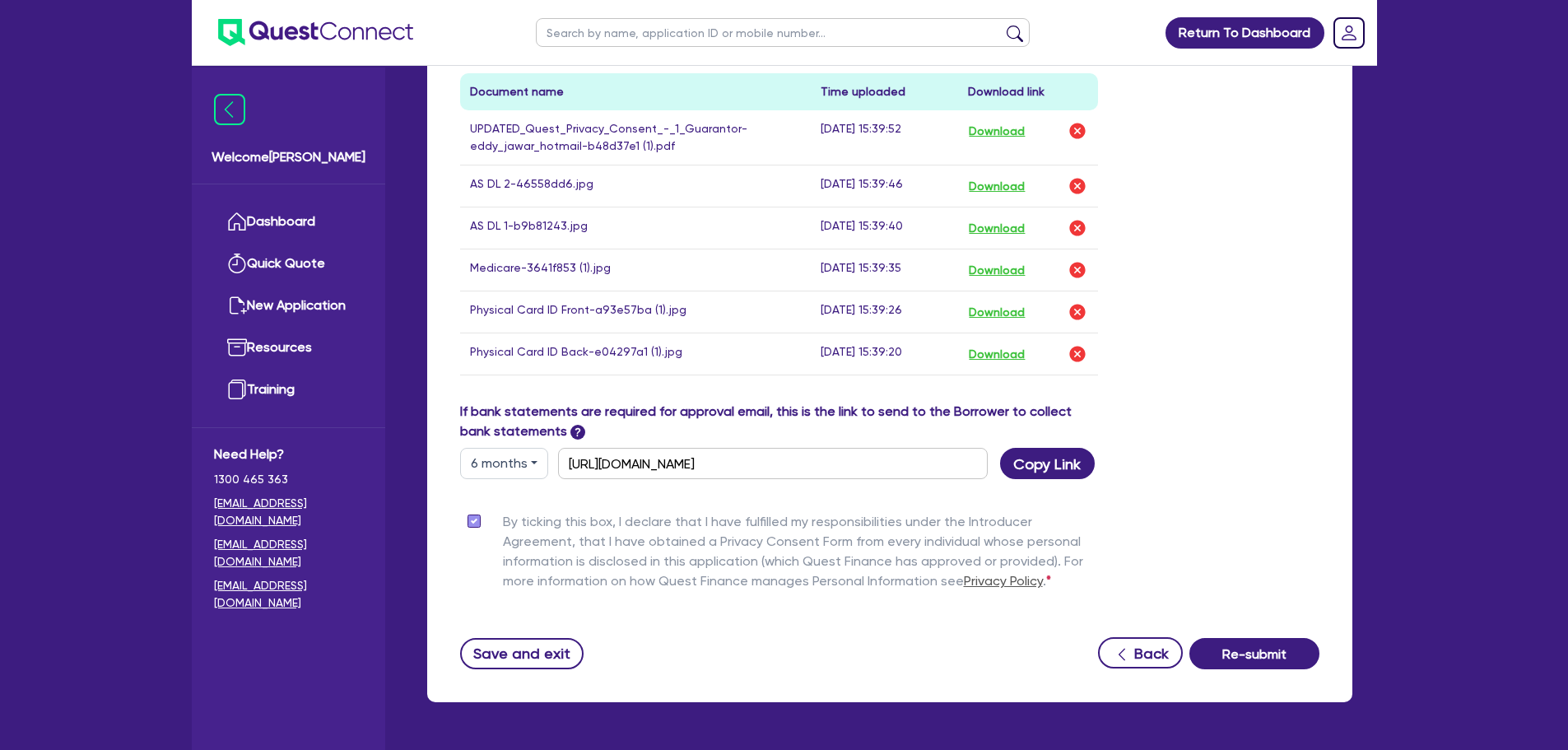
scroll to position [906, 0]
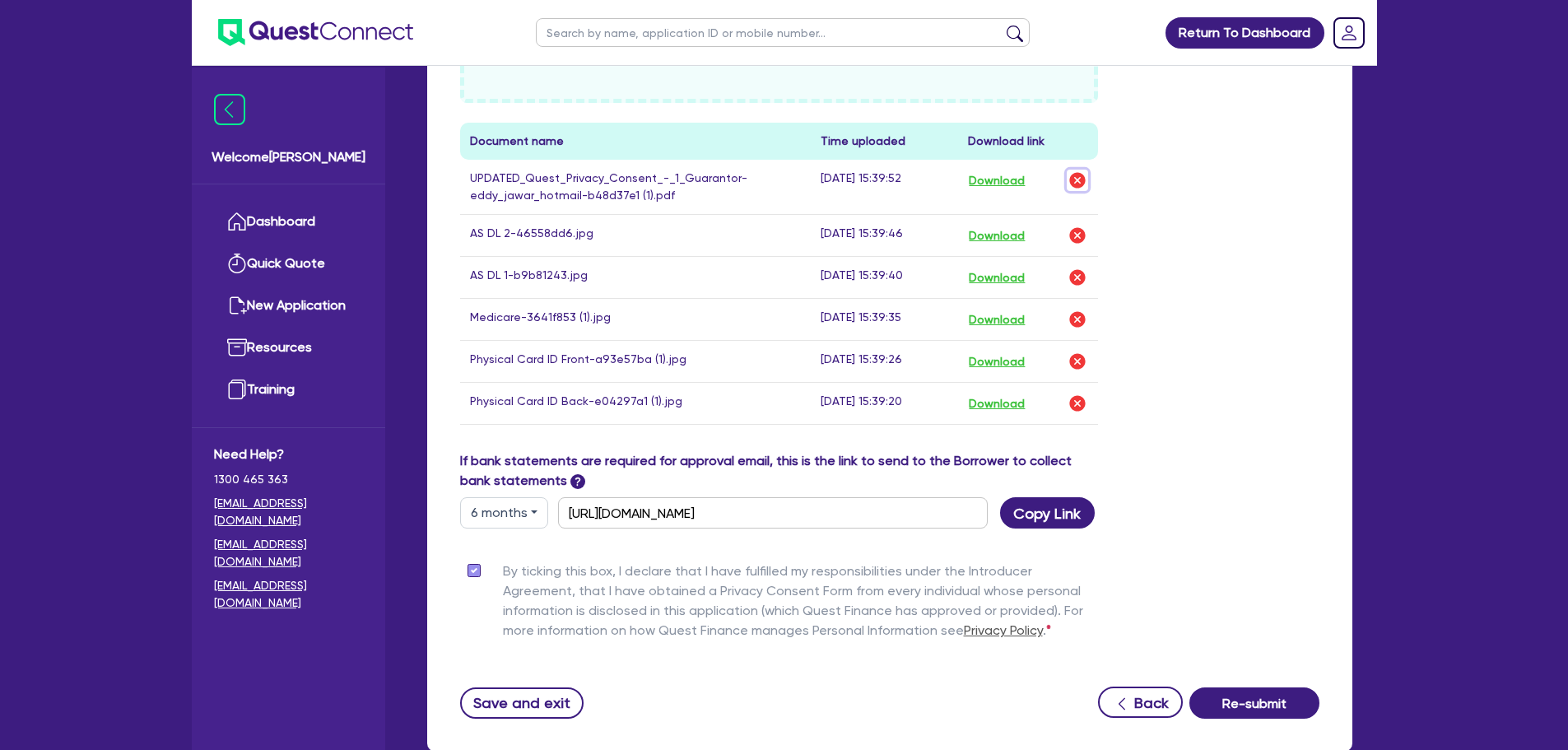
click at [1075, 177] on img "button" at bounding box center [1077, 180] width 20 height 20
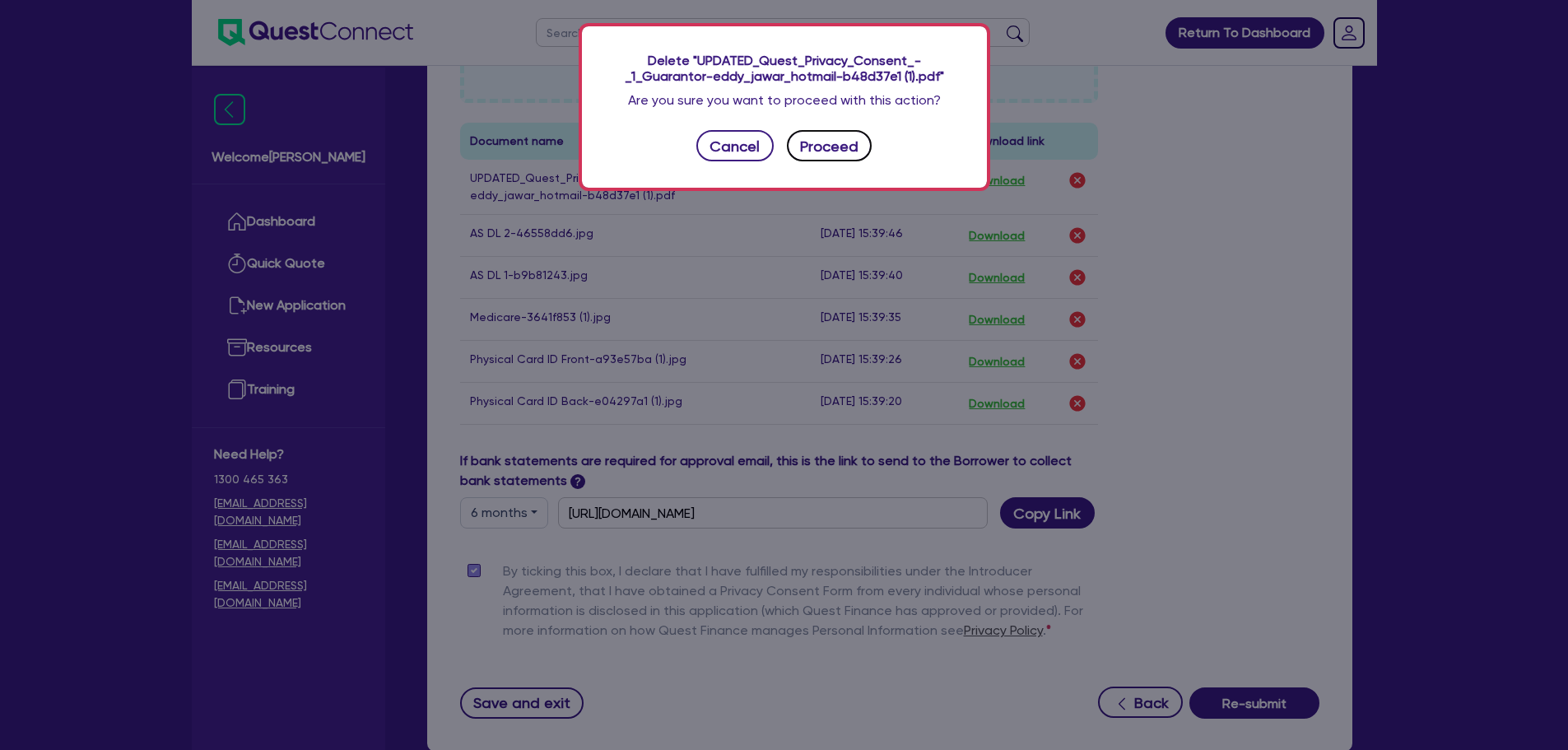
click at [817, 145] on button "Proceed" at bounding box center [829, 145] width 86 height 31
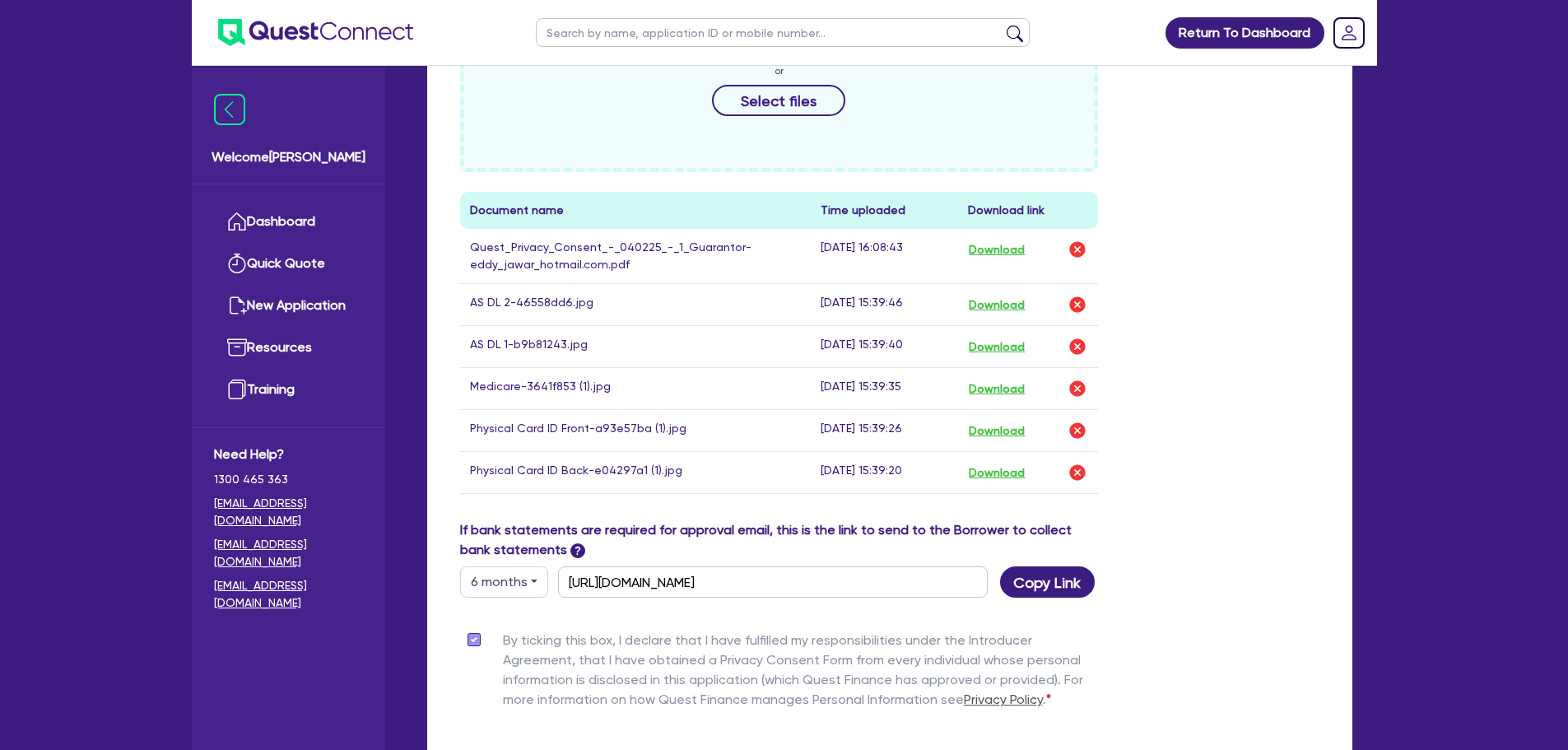
scroll to position [988, 0]
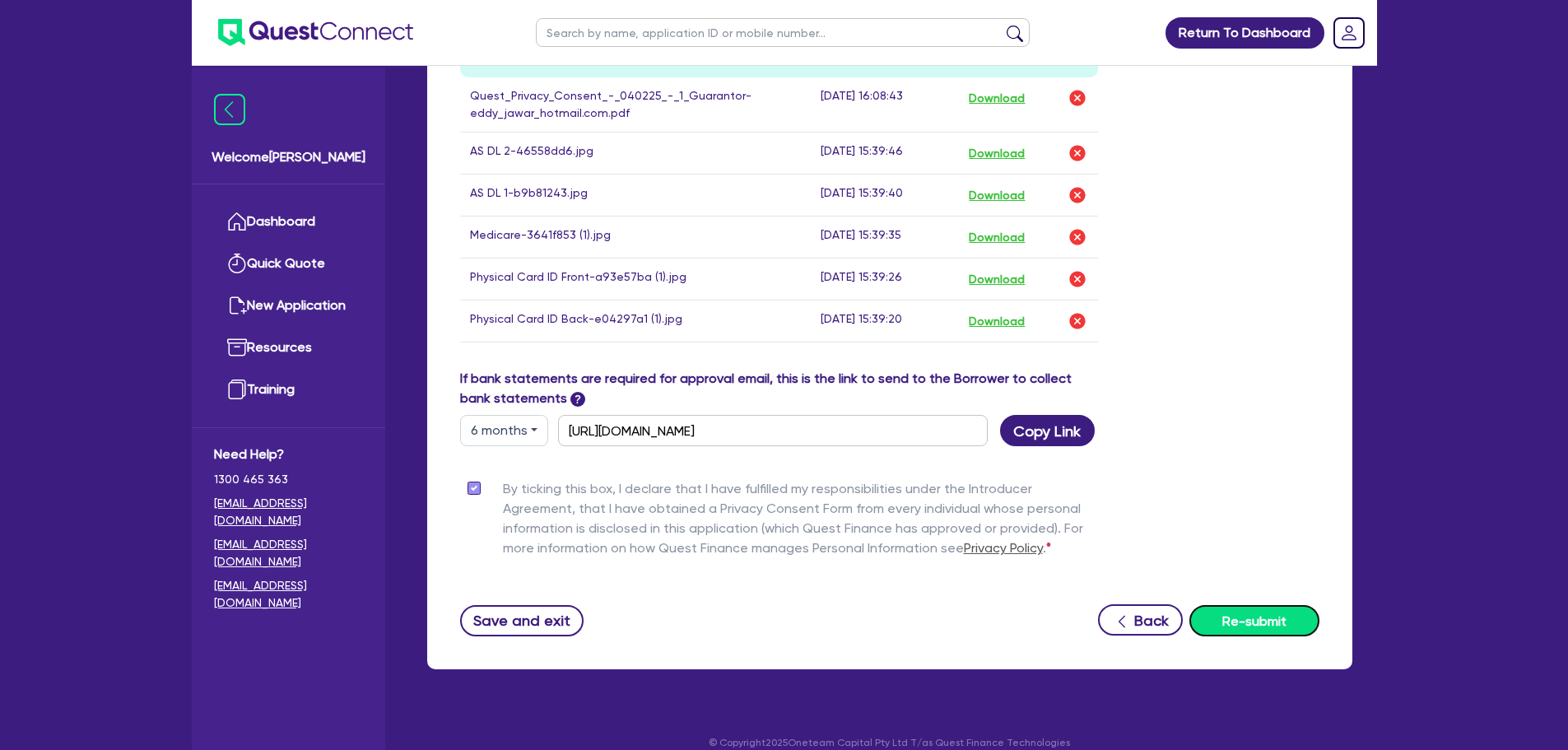
click at [1236, 626] on button "Re-submit" at bounding box center [1255, 620] width 130 height 31
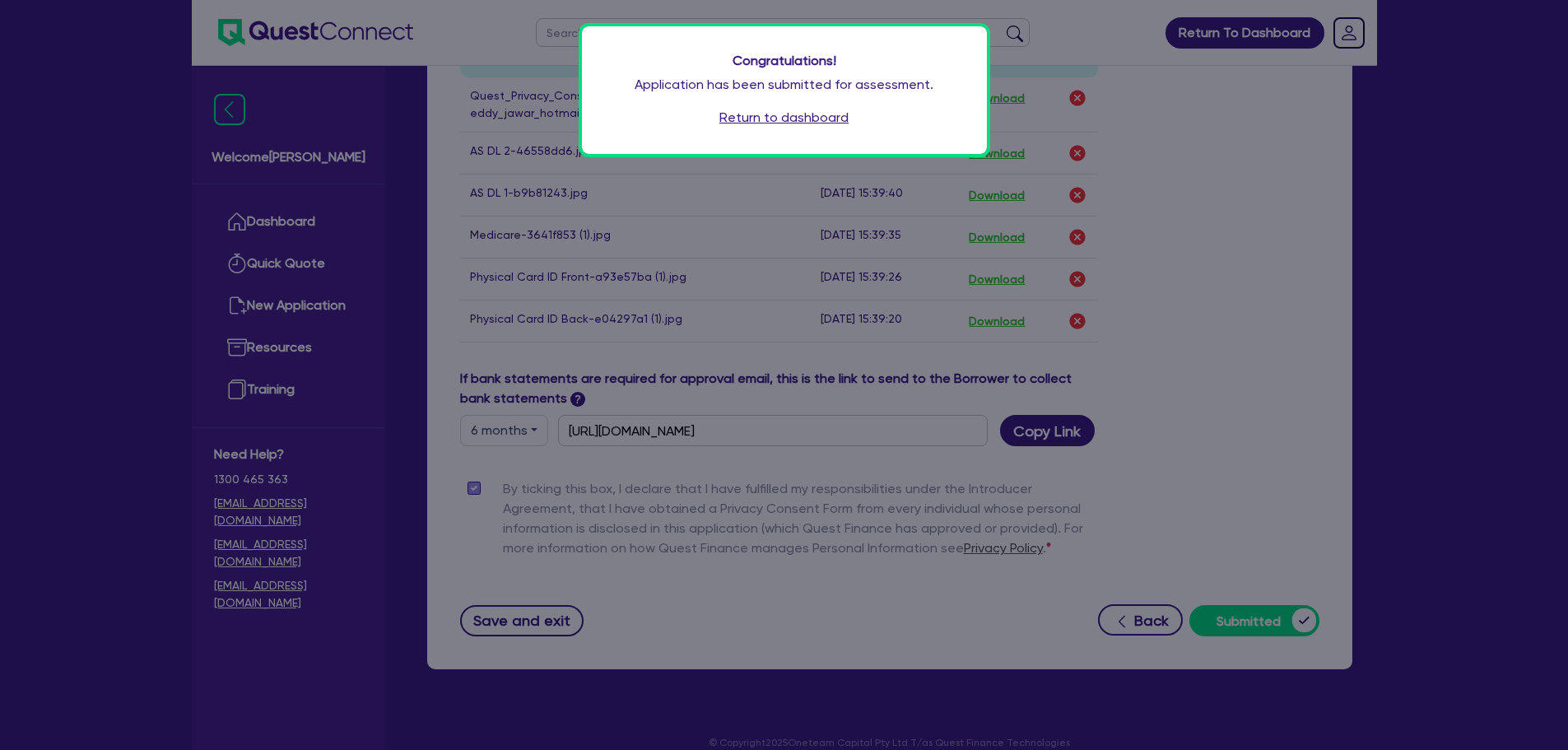
click at [810, 120] on link "Return to dashboard" at bounding box center [783, 117] width 129 height 20
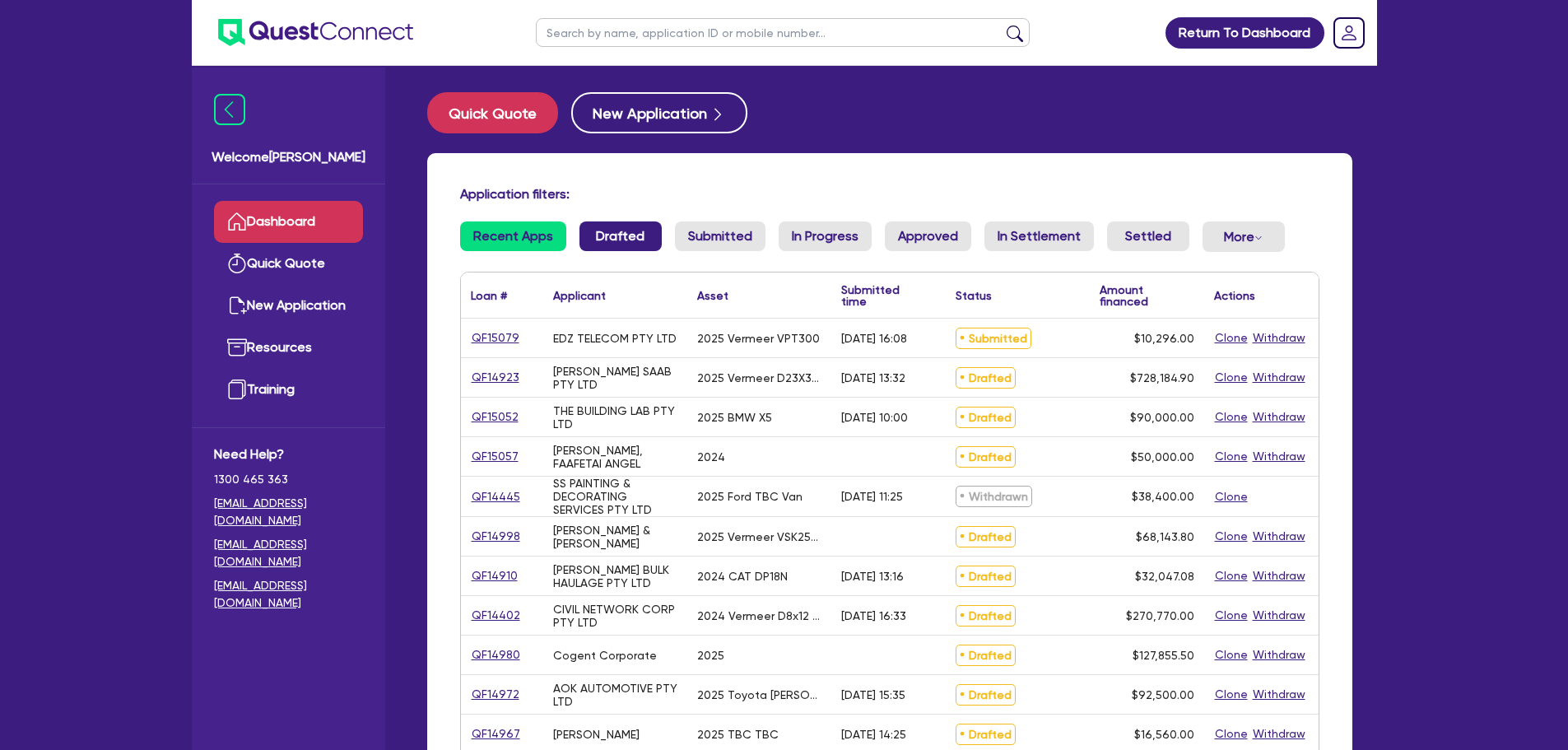
click at [634, 226] on link "Drafted" at bounding box center [620, 236] width 82 height 29
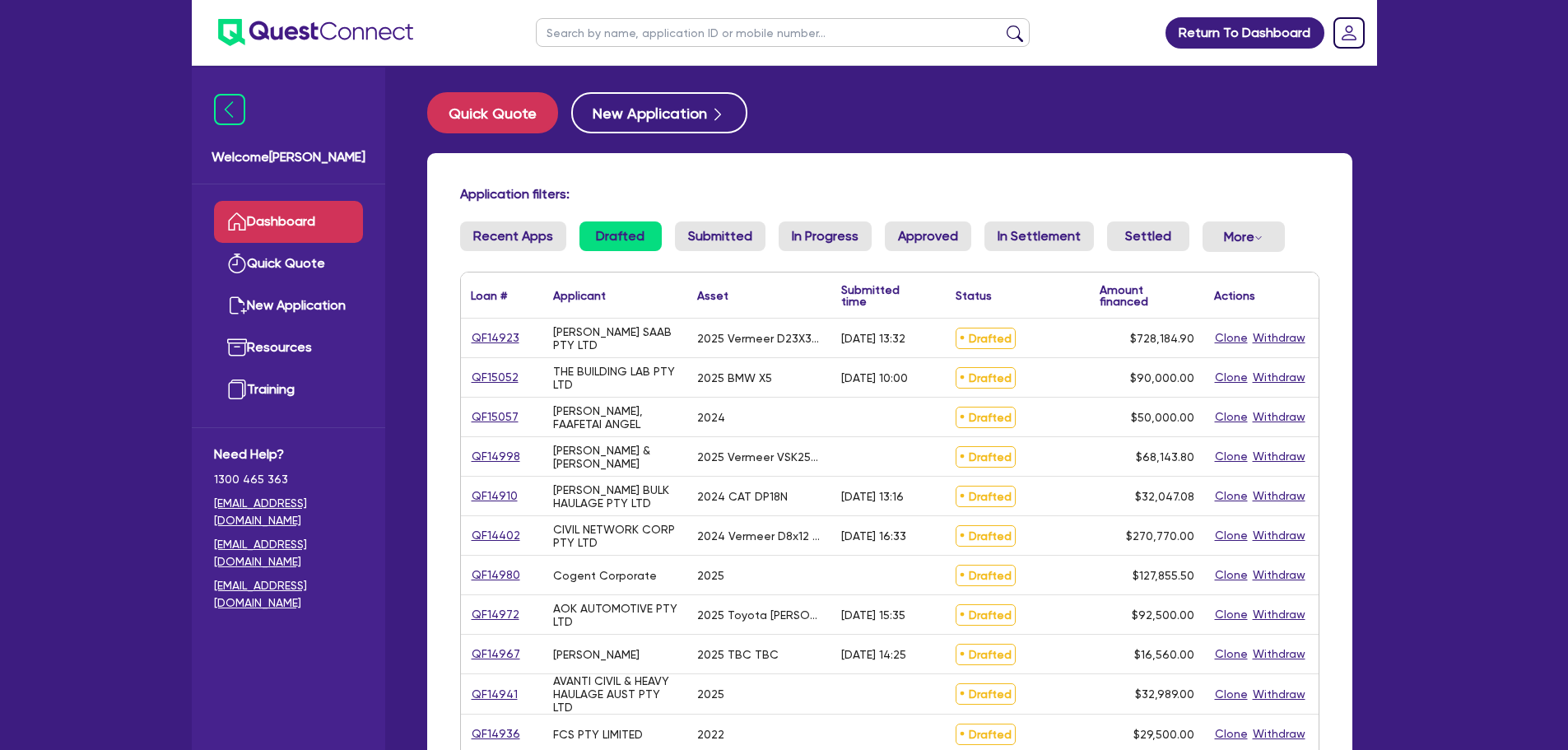
click at [642, 32] on input "text" at bounding box center [782, 32] width 493 height 29
type input "EDZ"
click at [1002, 25] on button "submit" at bounding box center [1015, 36] width 26 height 23
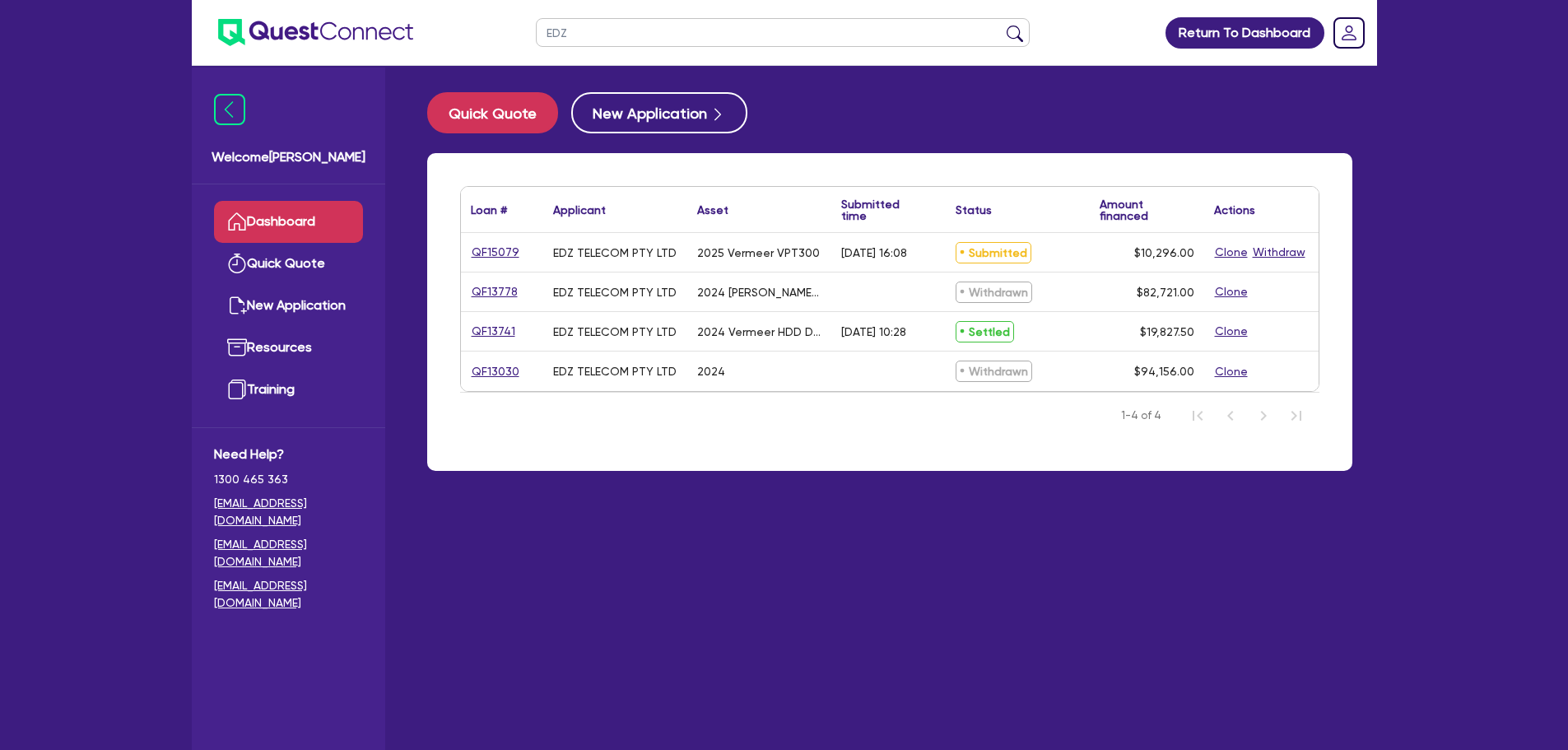
click at [315, 216] on link "Dashboard" at bounding box center [289, 222] width 149 height 42
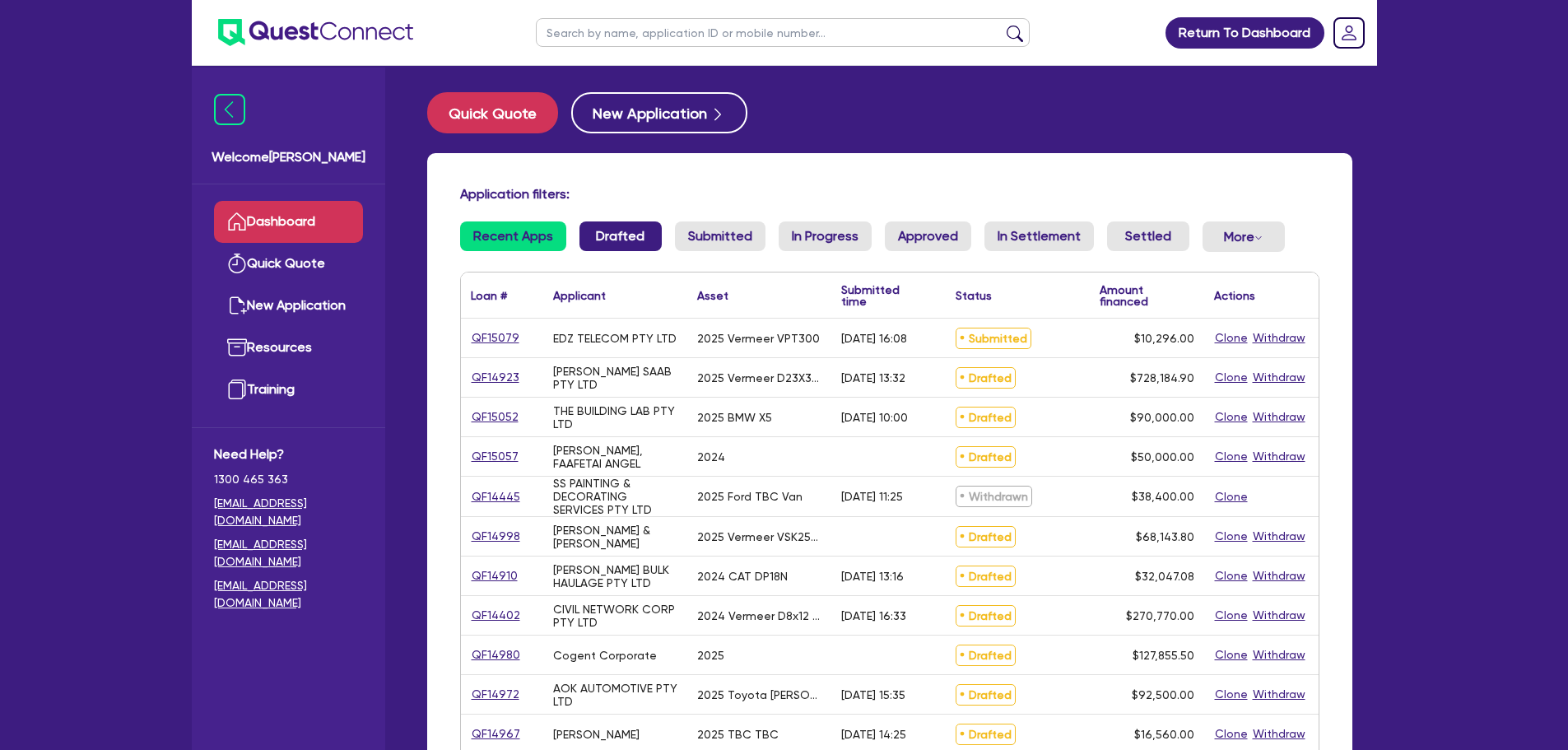
click at [623, 236] on link "Drafted" at bounding box center [620, 236] width 82 height 29
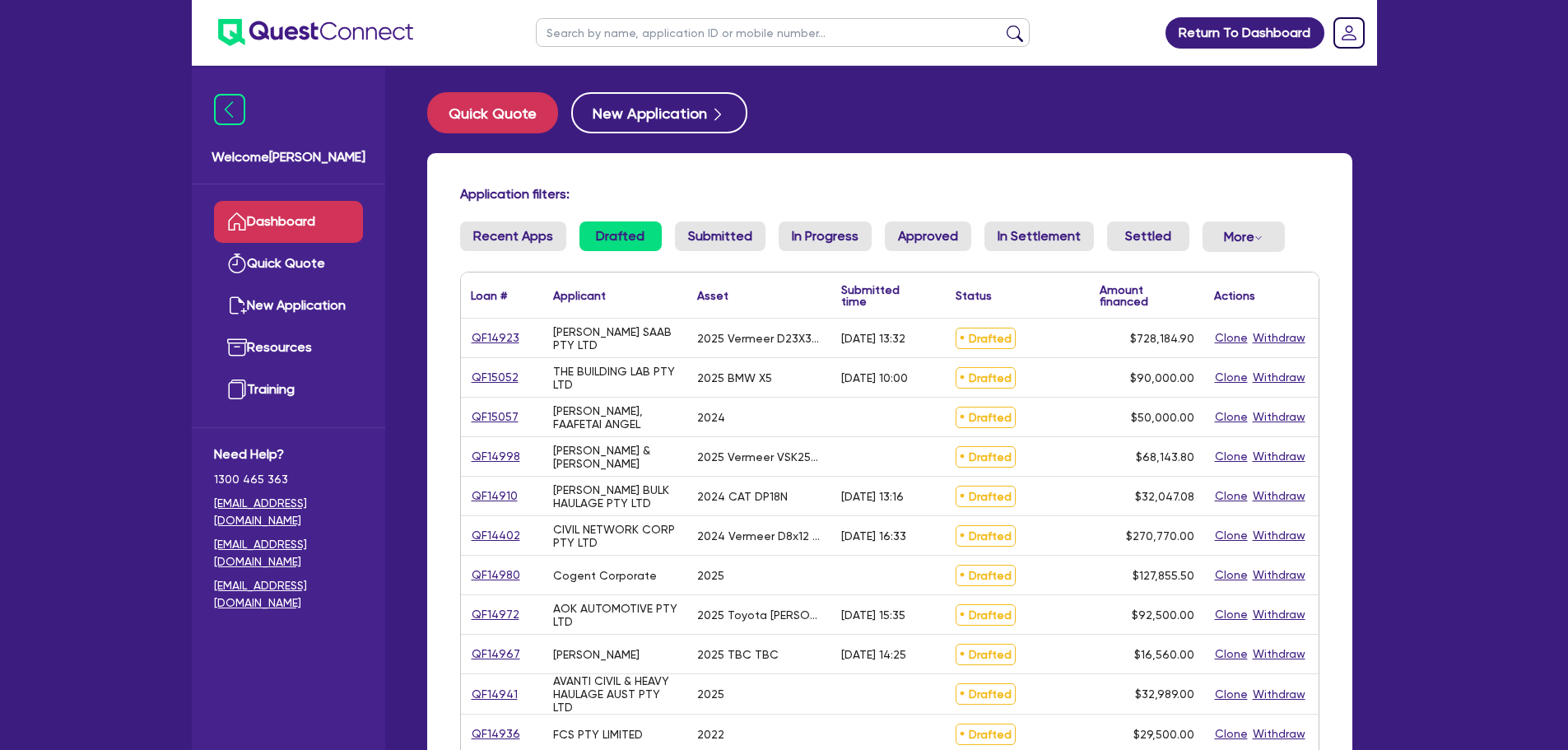
click at [608, 29] on input "text" at bounding box center [782, 32] width 493 height 29
type input "[PERSON_NAME]"
click at [1002, 25] on button "submit" at bounding box center [1015, 36] width 26 height 23
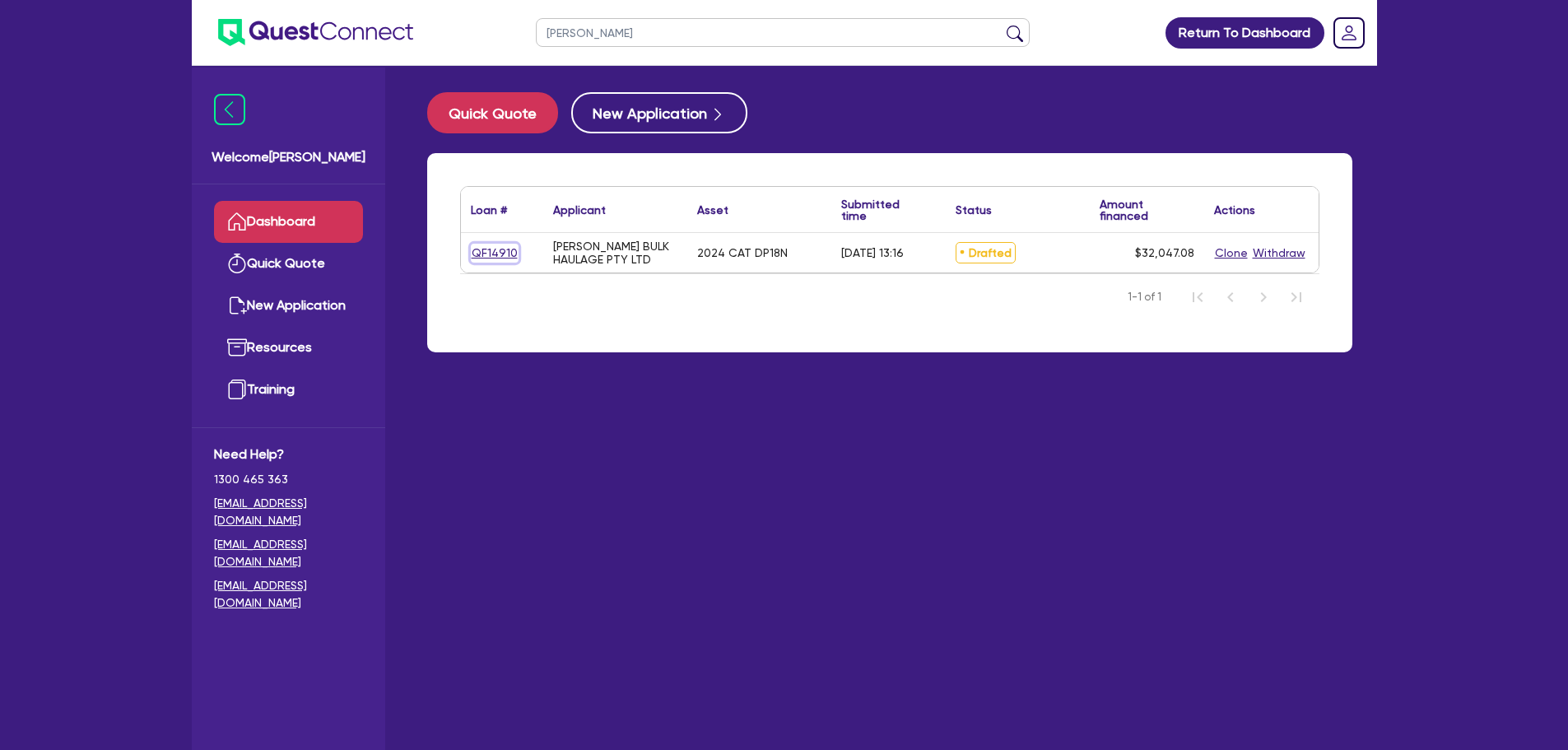
click at [505, 250] on link "QF14910" at bounding box center [494, 253] width 48 height 19
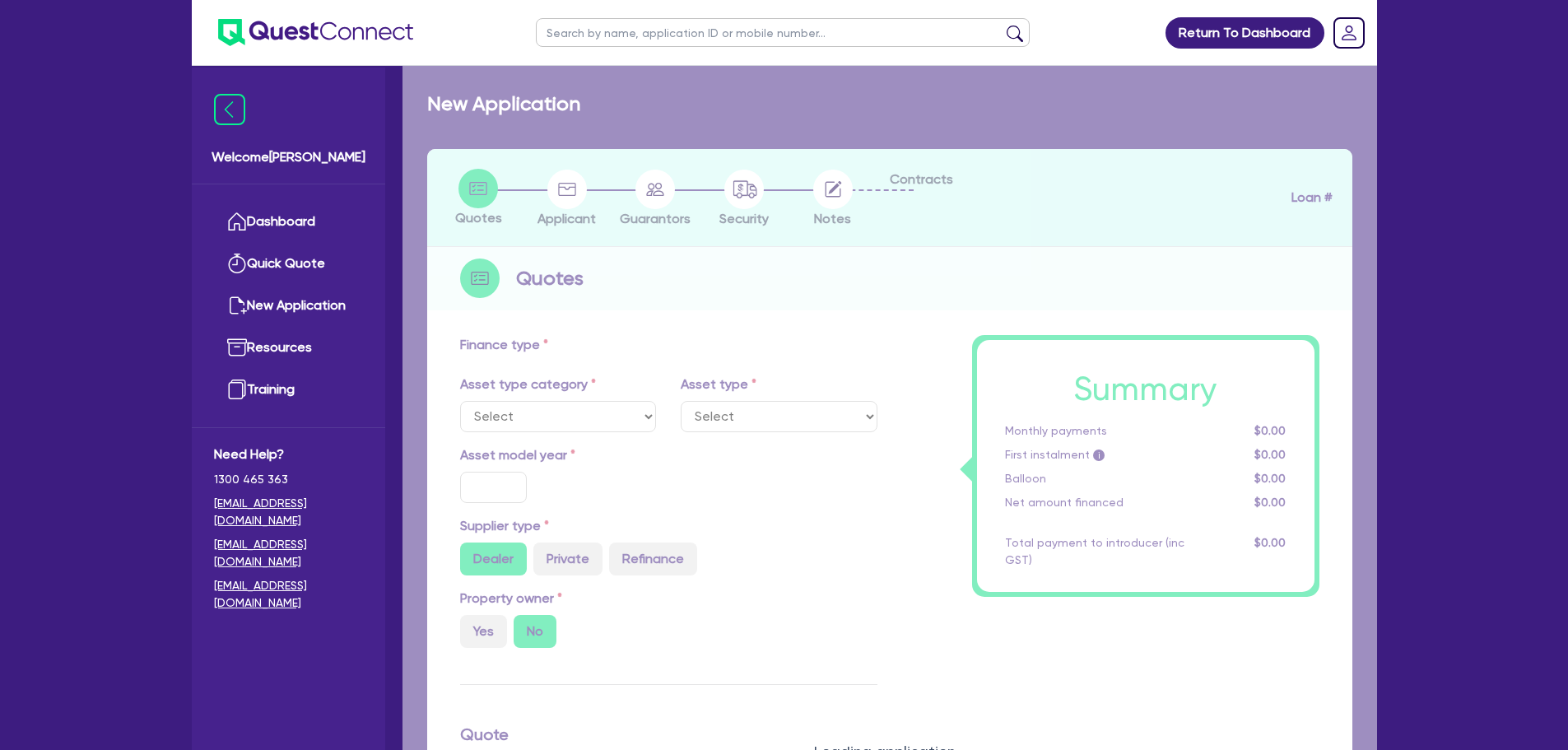
select select "PRIMARY_ASSETS"
type input "2024"
type input "32,047.08"
type input "8"
type input "2,563.77"
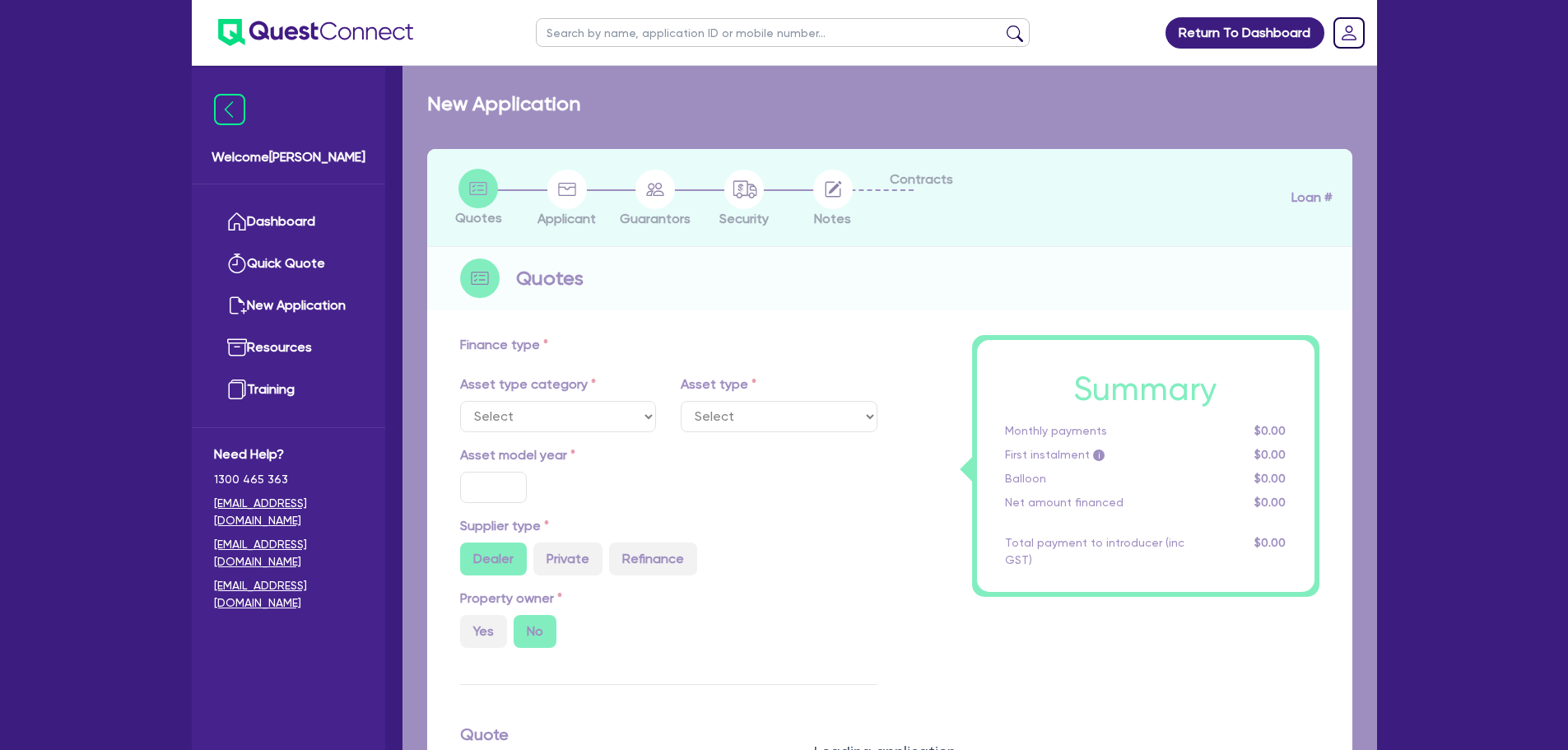
type input "17.95"
type input "900"
select select "FORKLIFTS_AND_WAREHOUSING_EQUIPMENT"
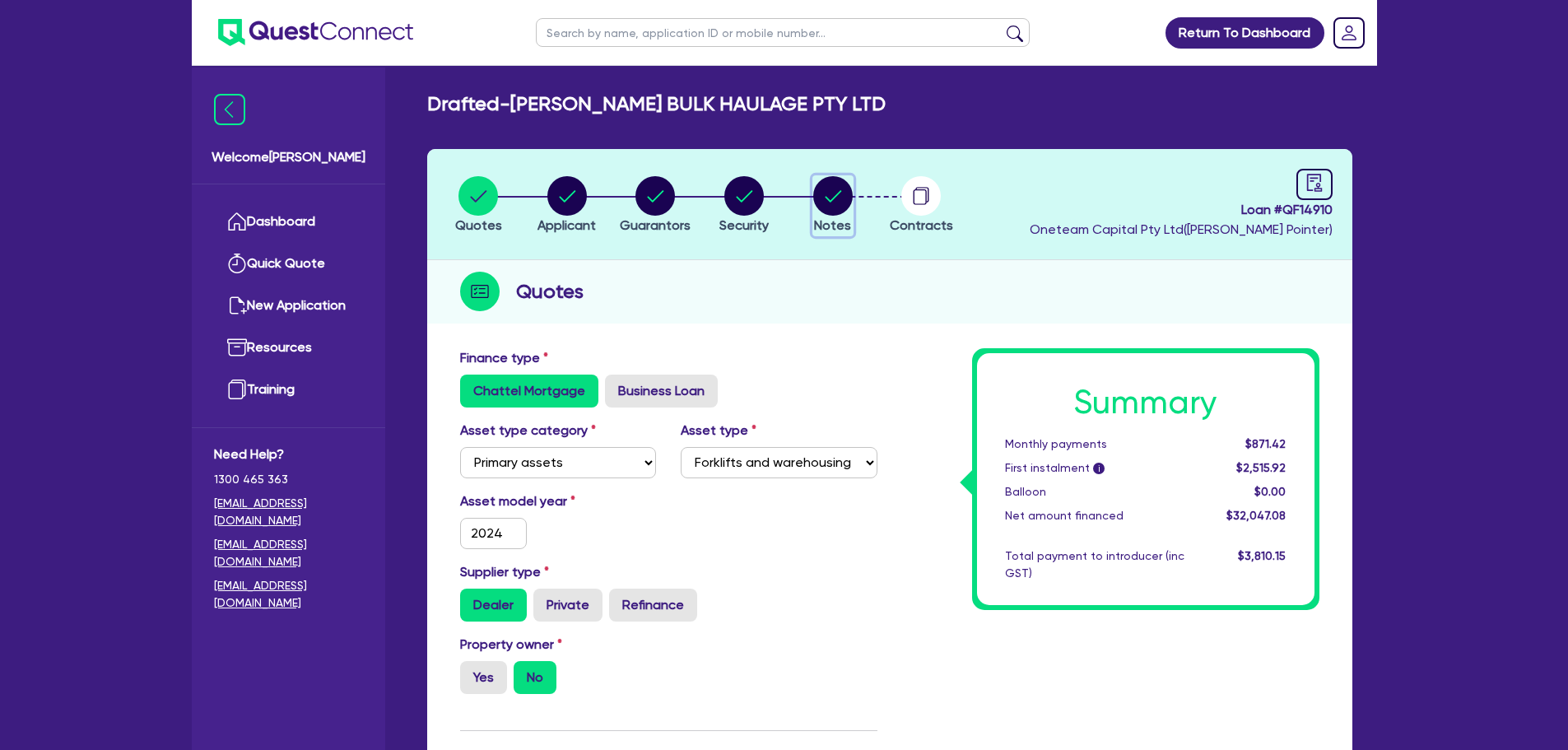
click at [826, 204] on circle "button" at bounding box center [833, 196] width 40 height 40
select select "Quest Finance - Own Book"
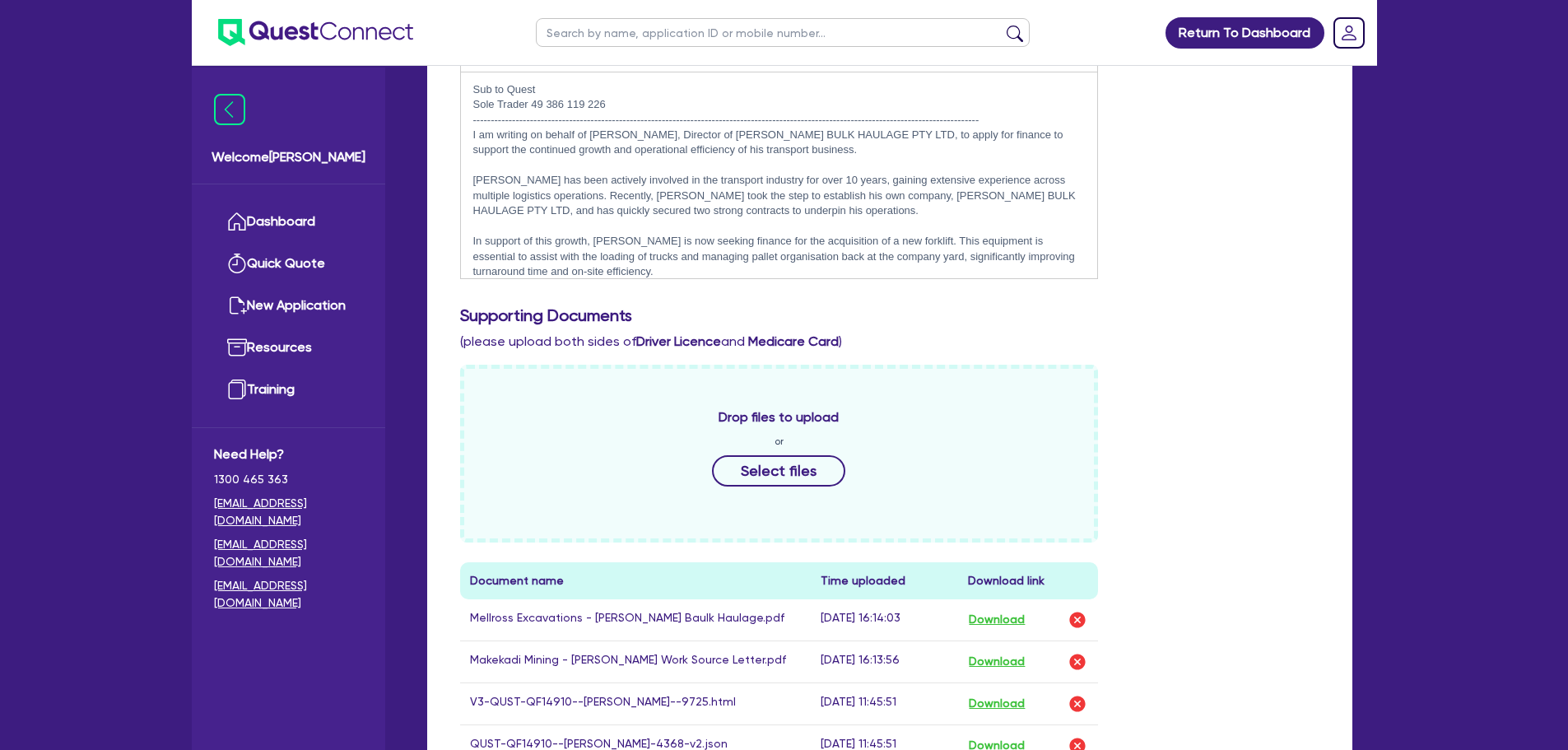
scroll to position [203, 0]
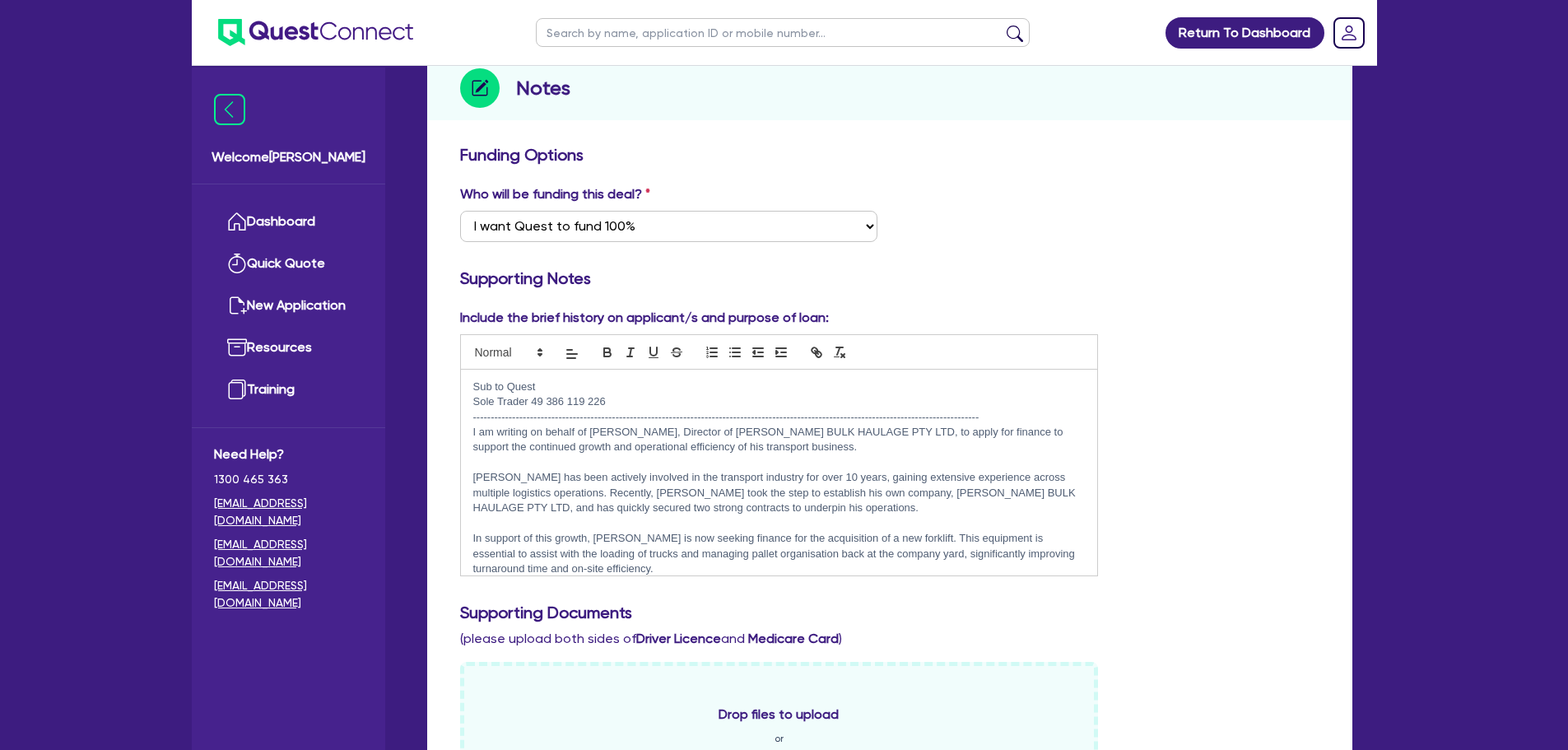
click at [797, 509] on p "Corey has been actively involved in the transport industry for over 10 years, g…" at bounding box center [779, 492] width 612 height 45
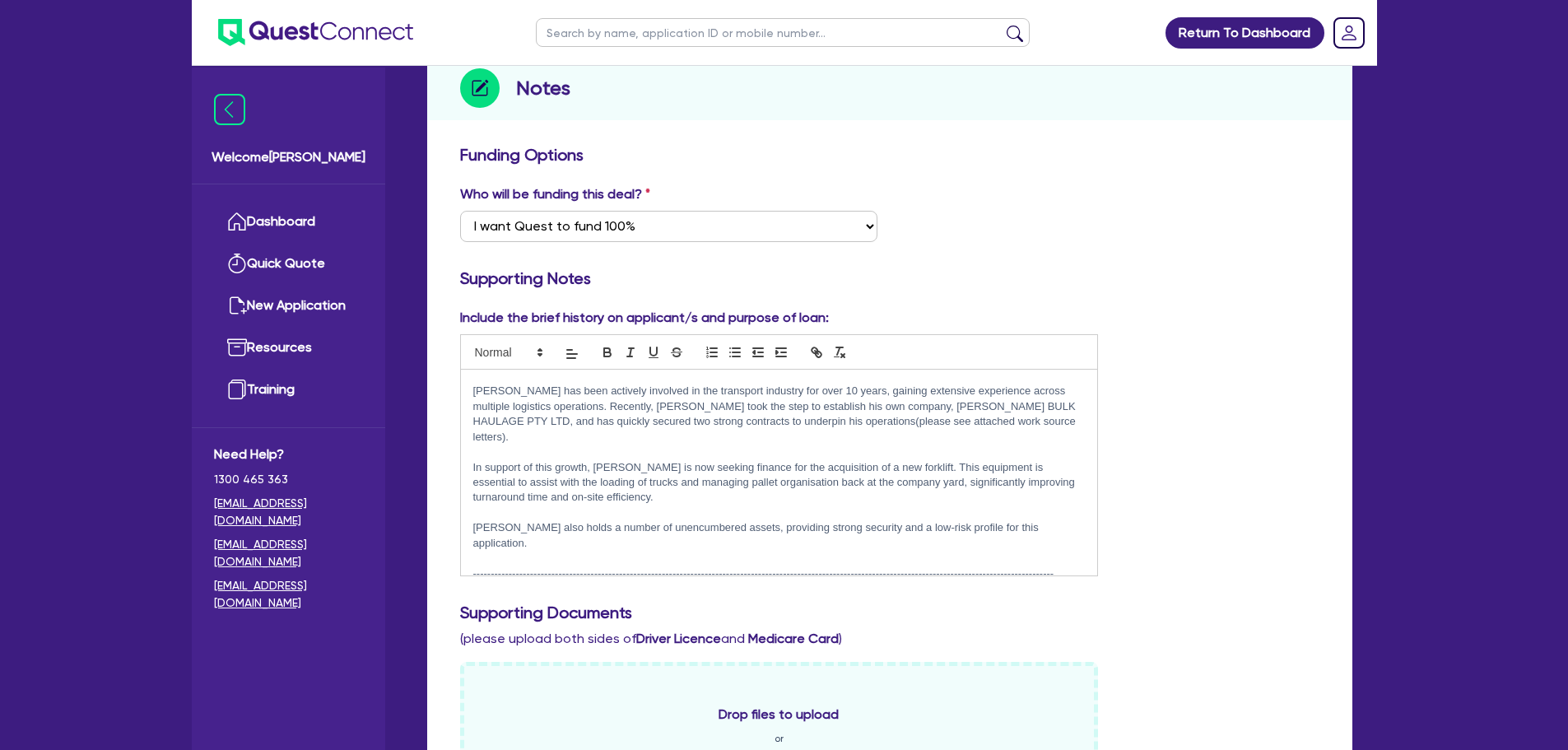
scroll to position [87, 0]
click at [1039, 519] on p "[PERSON_NAME] also holds a number of unencumbered assets, providing strong secu…" at bounding box center [779, 534] width 612 height 30
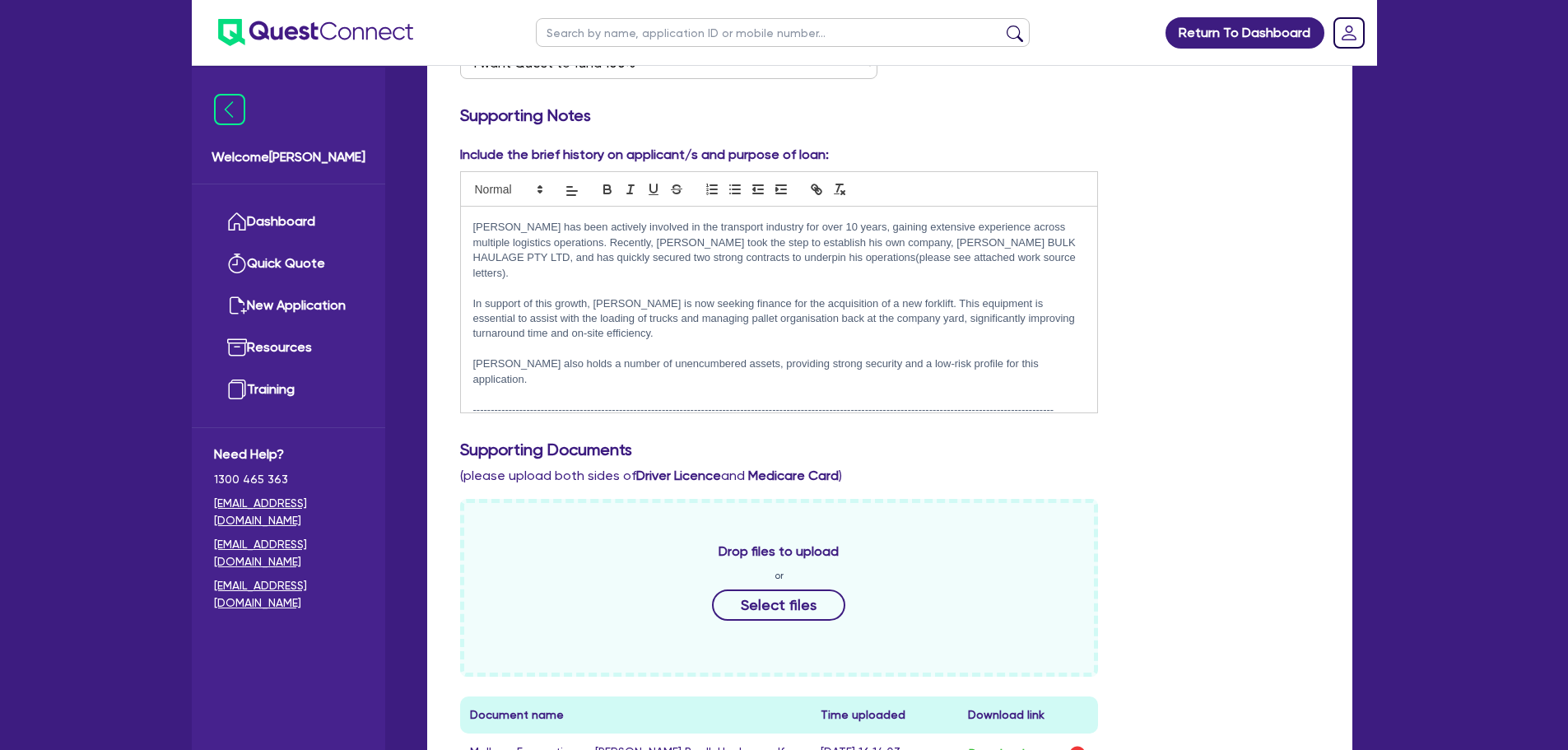
scroll to position [368, 0]
click at [591, 416] on p "Additional Security:" at bounding box center [779, 424] width 612 height 15
click at [592, 416] on p "Additional Security:" at bounding box center [779, 424] width 612 height 15
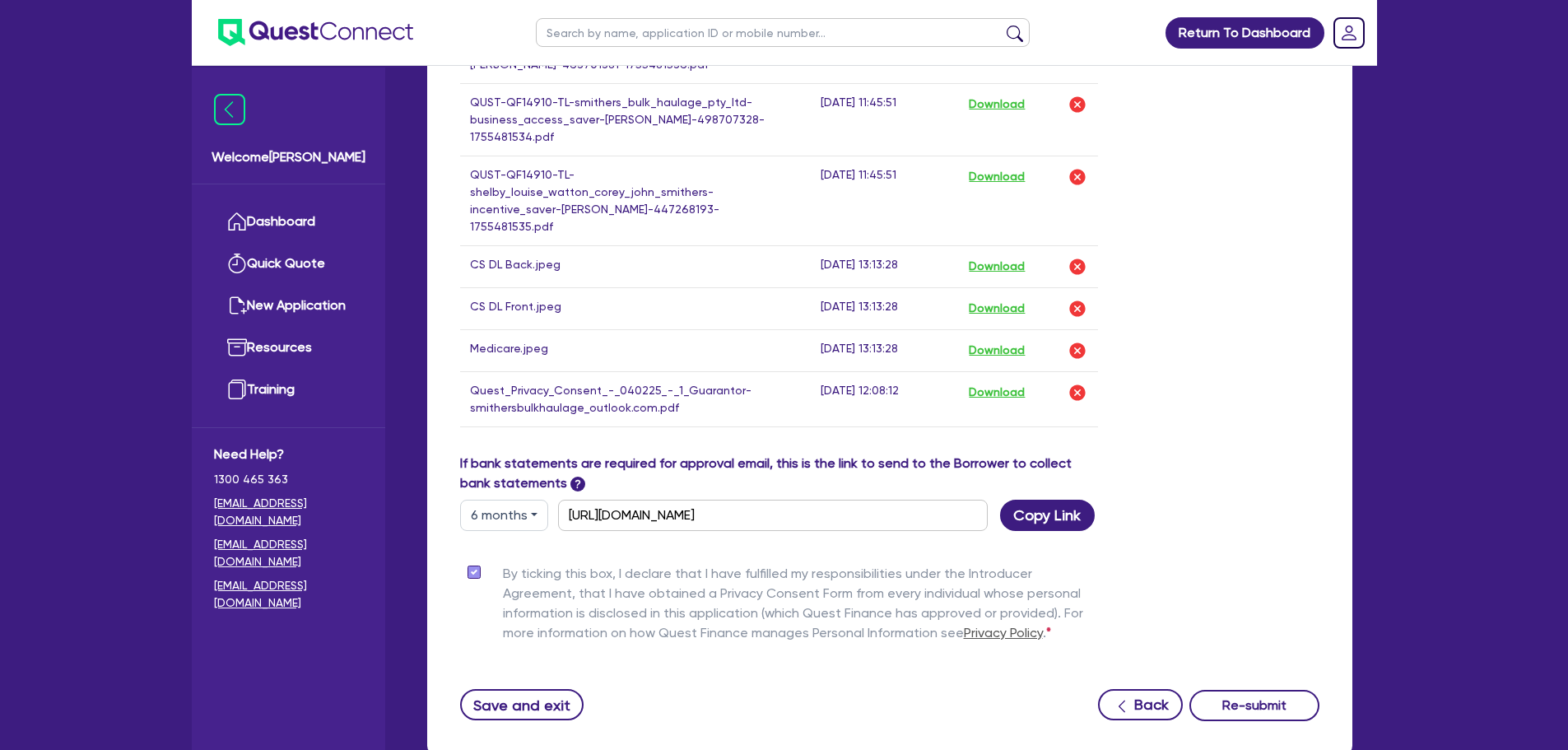
scroll to position [1809, 0]
click at [1280, 689] on button "Re-submit" at bounding box center [1255, 704] width 130 height 31
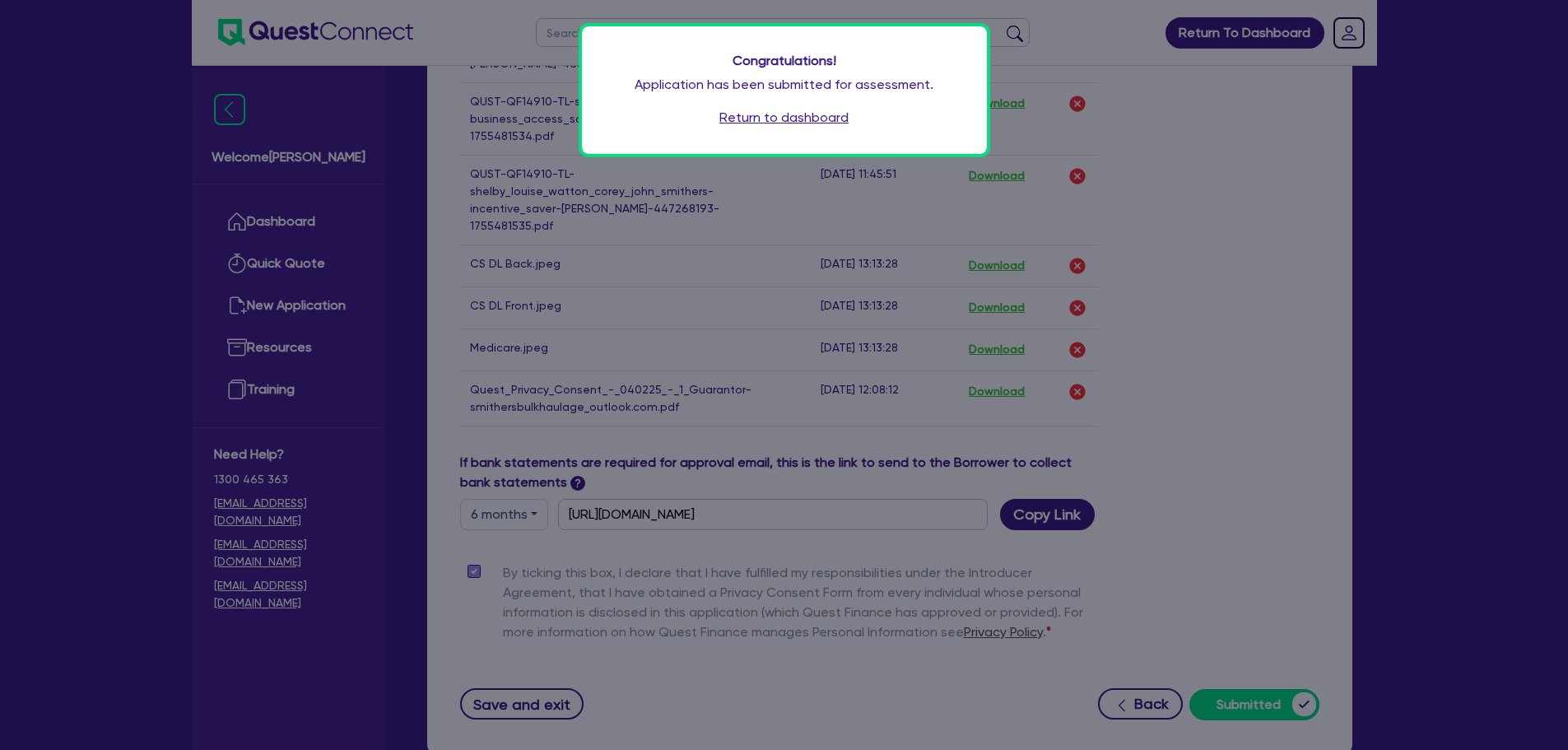
click at [796, 119] on link "Return to dashboard" at bounding box center [783, 117] width 129 height 20
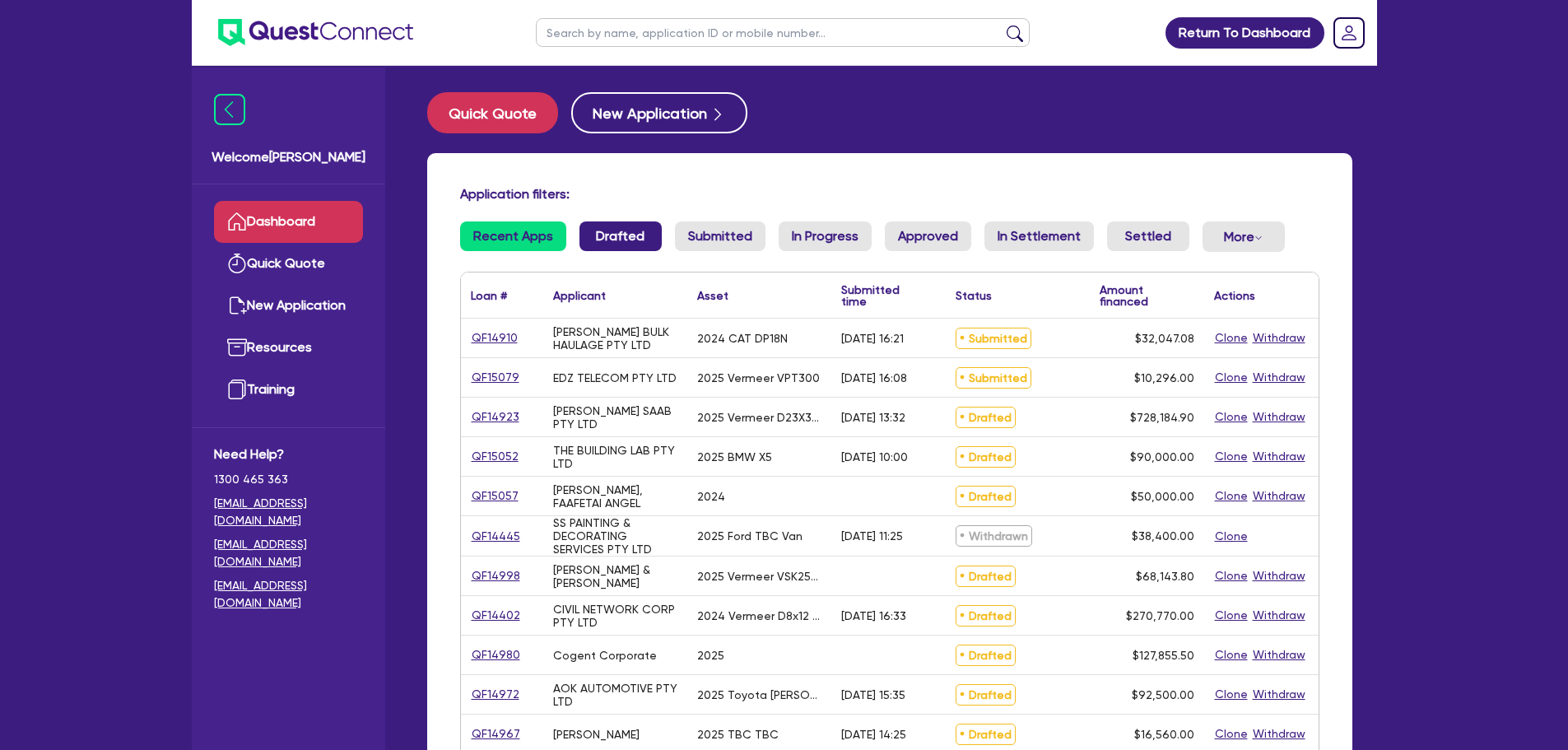
click at [596, 225] on link "Drafted" at bounding box center [620, 236] width 82 height 29
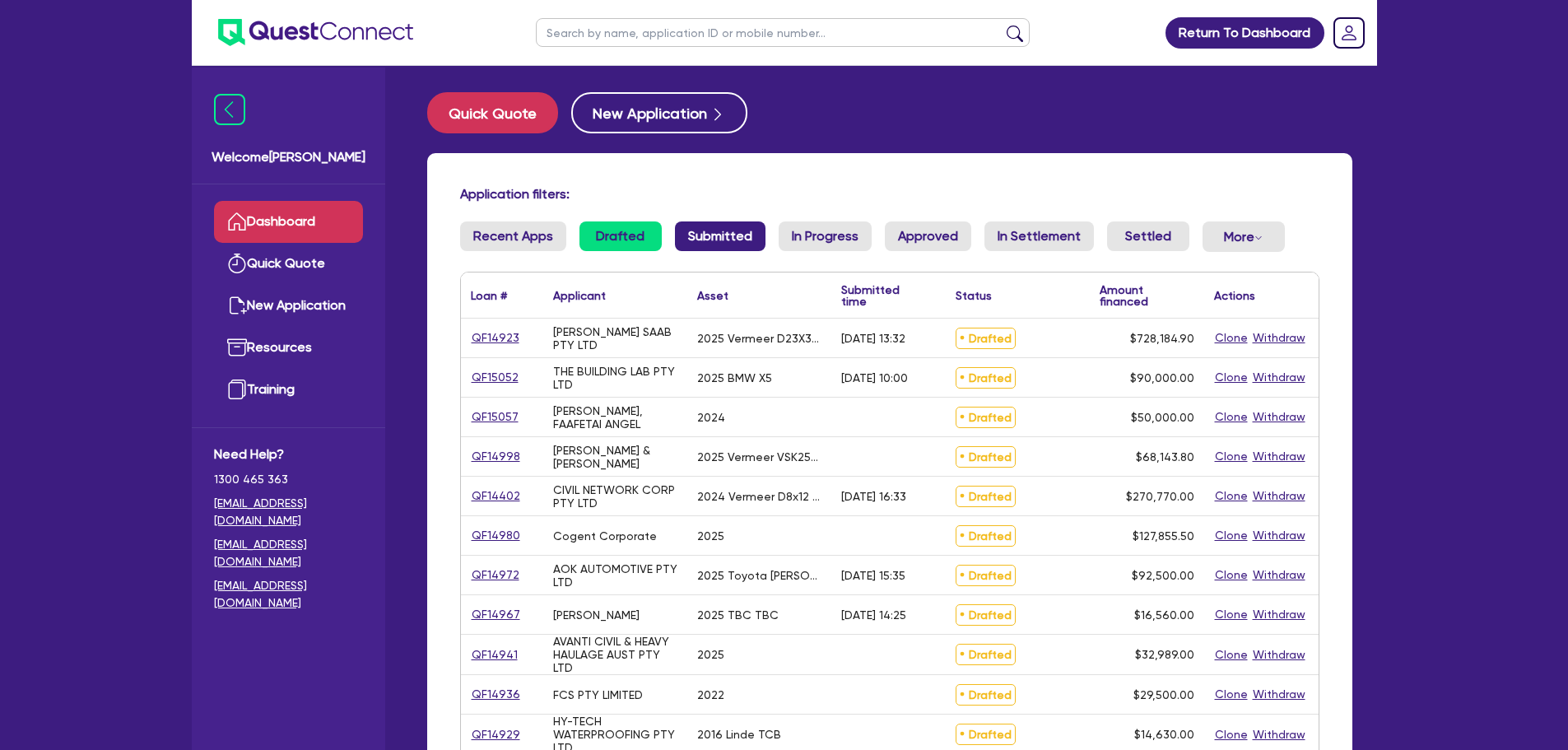
click at [720, 242] on link "Submitted" at bounding box center [720, 236] width 91 height 29
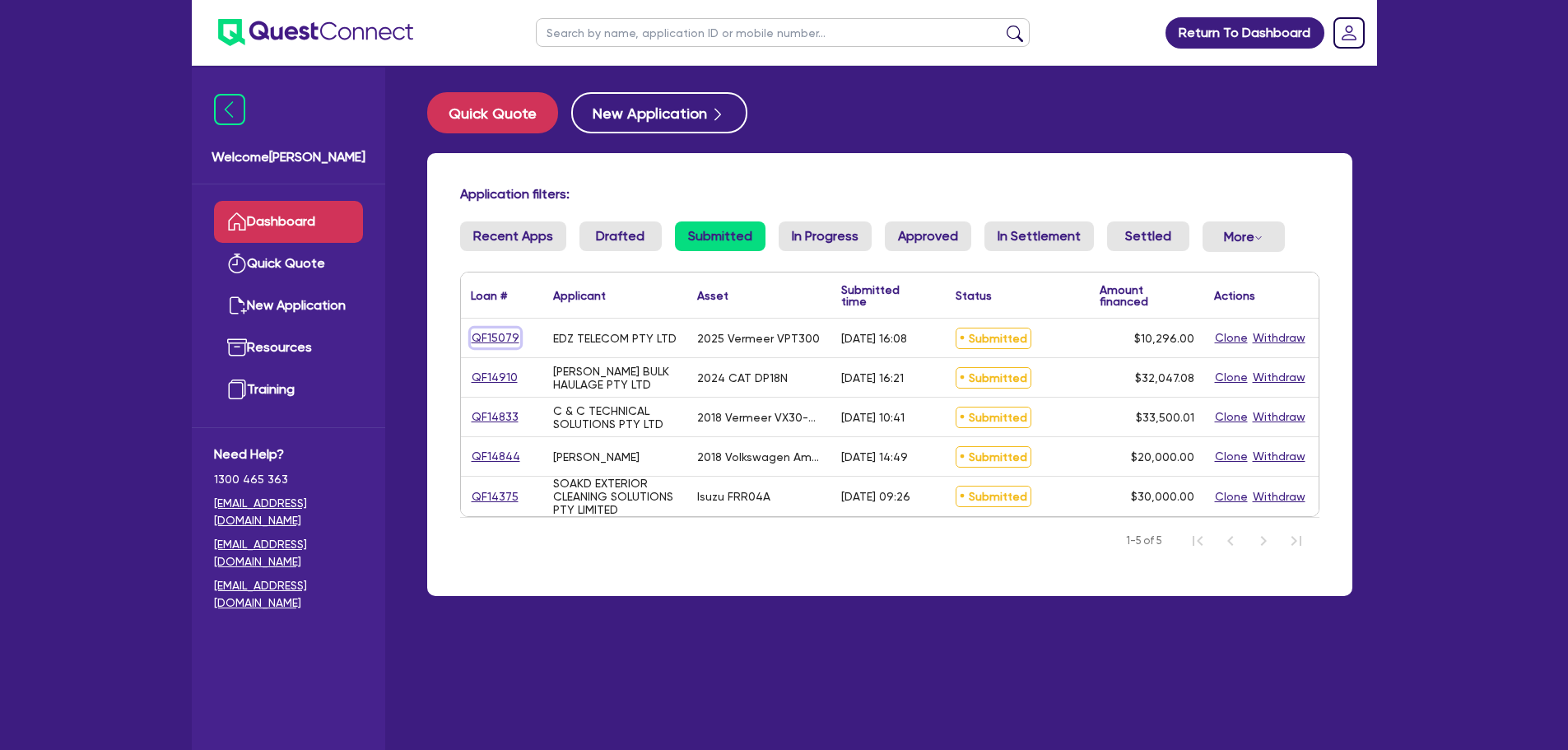
click at [505, 336] on link "QF15079" at bounding box center [495, 338] width 49 height 19
select select "TERTIARY_ASSETS"
select select "OTHER_TERTIARY"
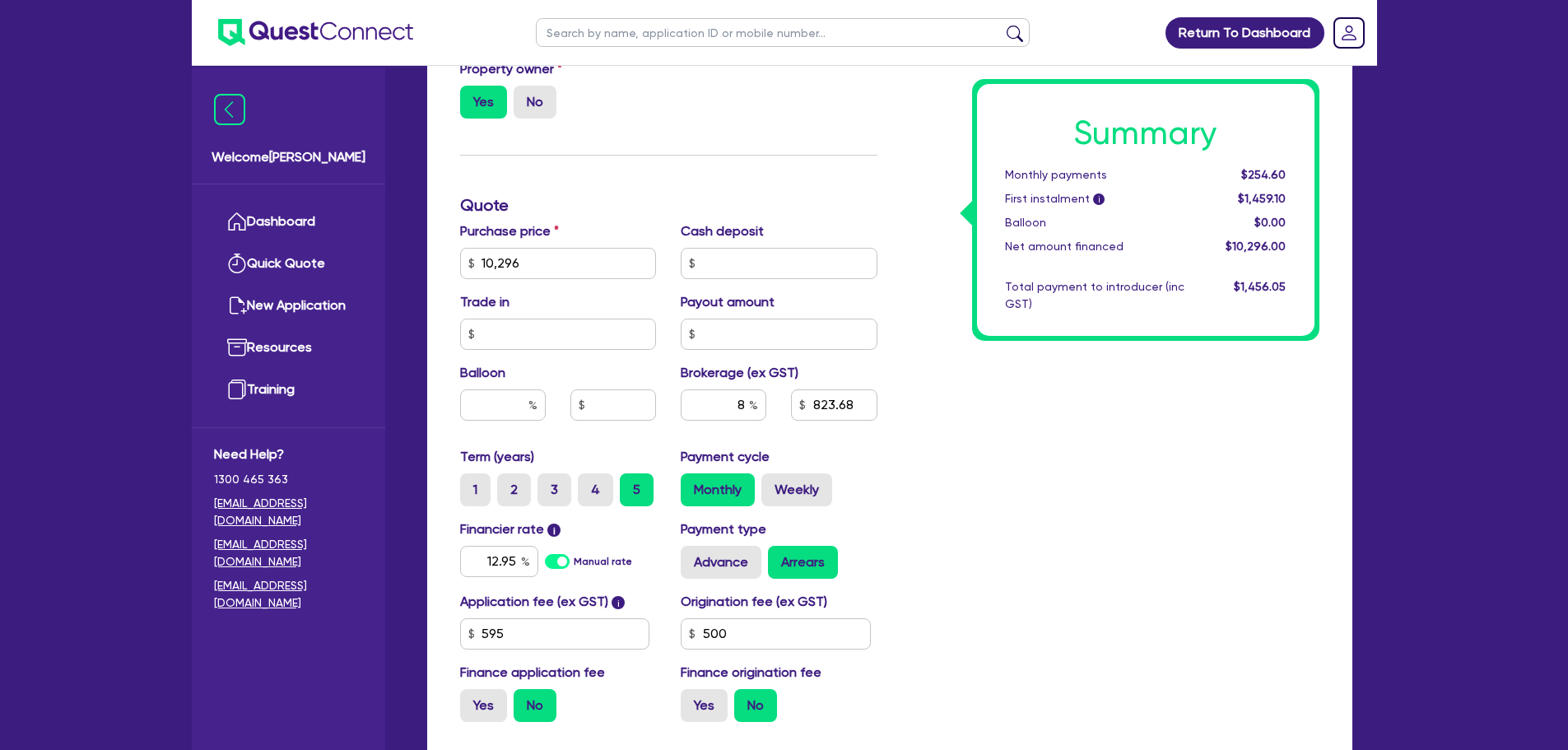
scroll to position [576, 0]
click at [802, 492] on label "Weekly" at bounding box center [796, 489] width 71 height 33
click at [772, 483] on input "Weekly" at bounding box center [766, 477] width 10 height 10
radio input "true"
type input "10,296"
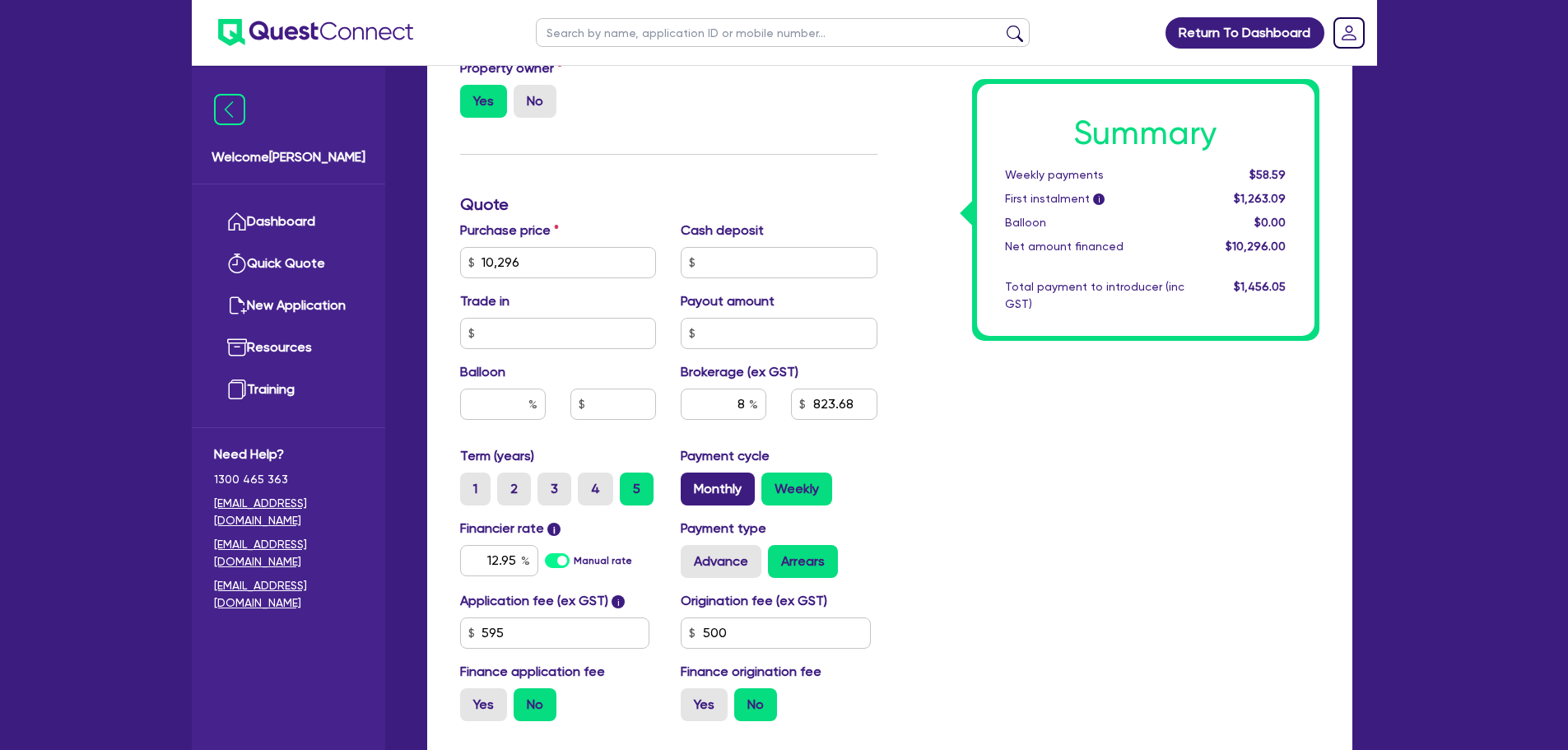
click at [700, 499] on label "Monthly" at bounding box center [717, 489] width 75 height 33
click at [692, 483] on input "Monthly" at bounding box center [685, 477] width 10 height 10
radio input "true"
type input "10,296"
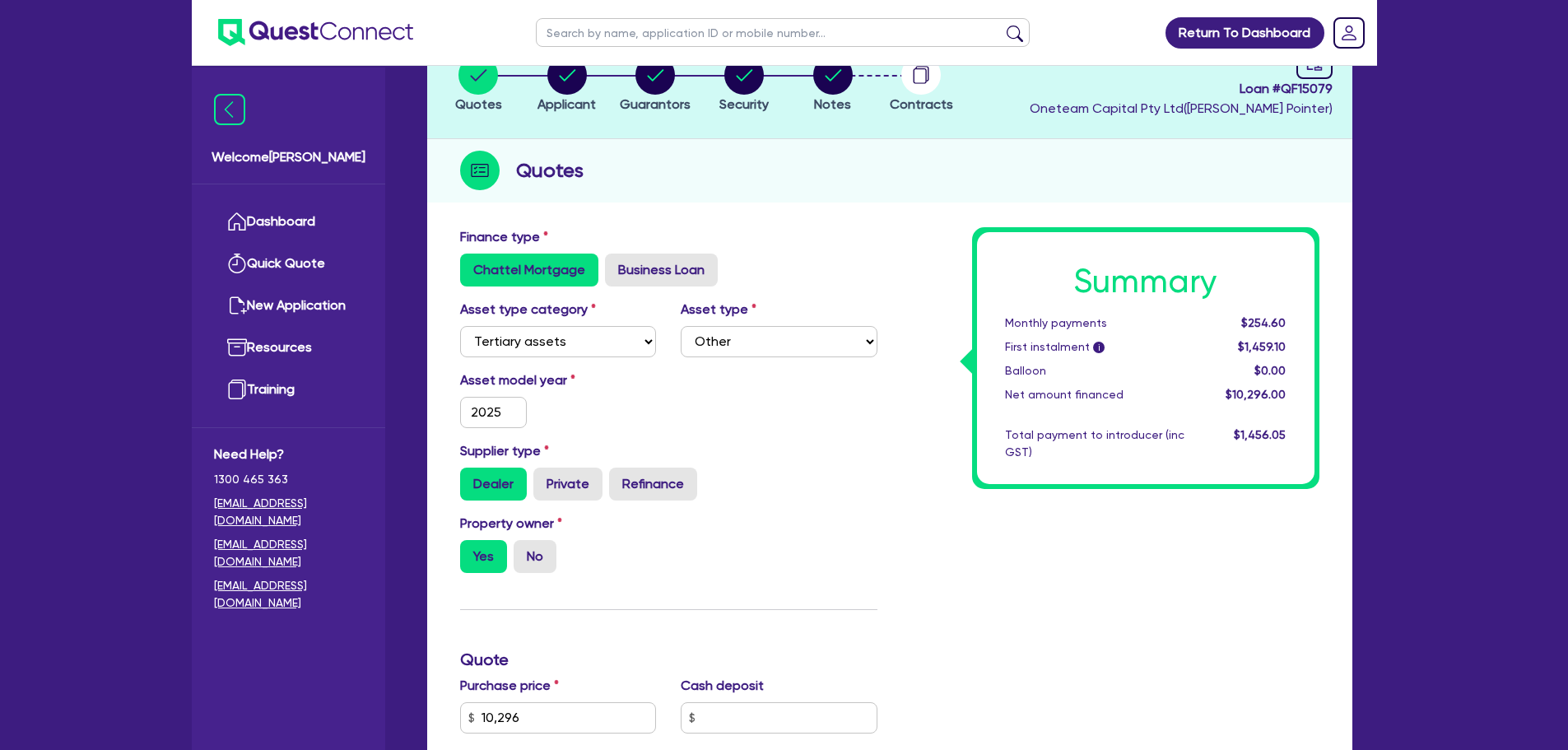
scroll to position [0, 0]
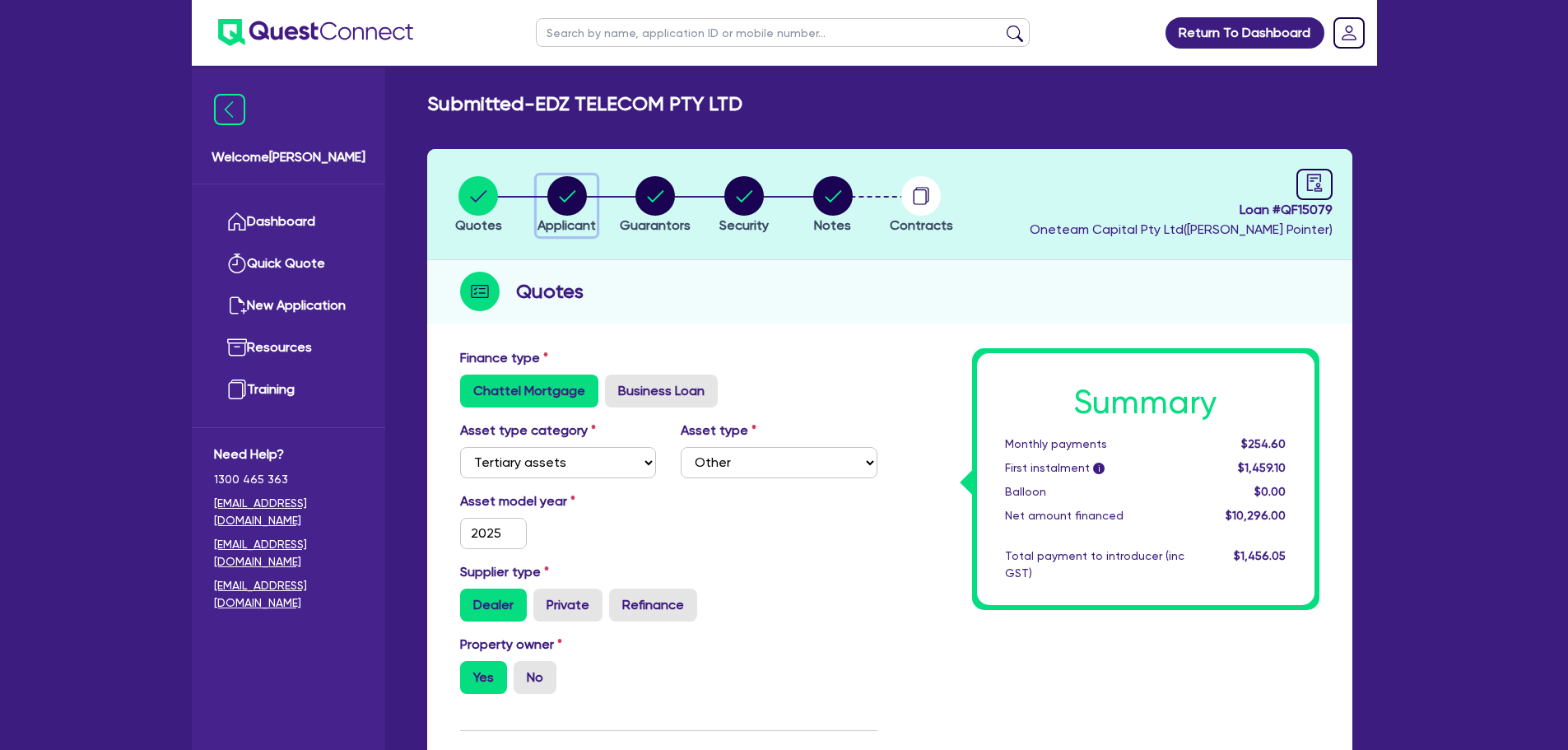
click at [575, 201] on circle "button" at bounding box center [567, 196] width 40 height 40
select select "COMPANY"
select select "BUILDING_CONSTRUCTION"
select select "TRADES_SERVICES_CONSUMERS"
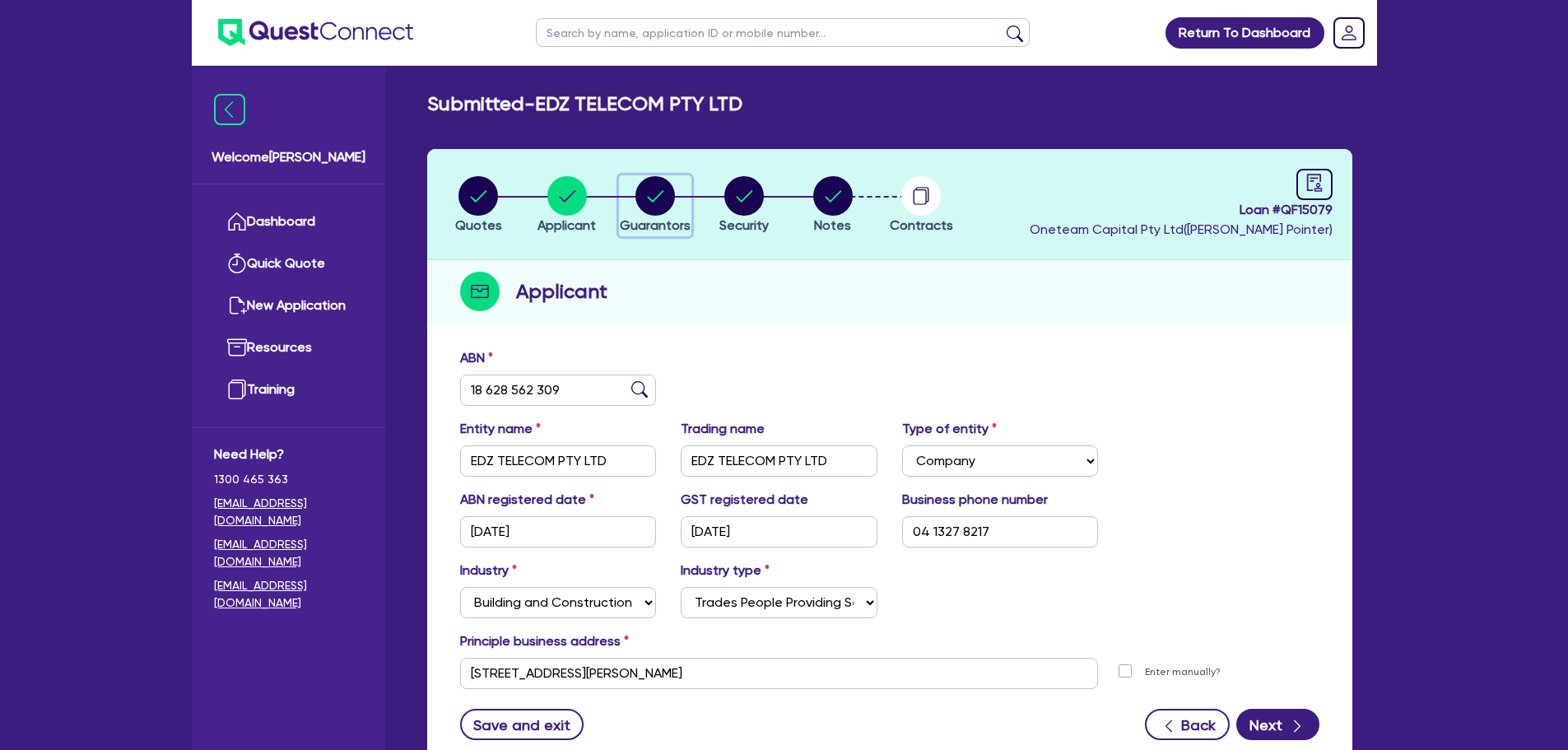
click at [648, 204] on circle "button" at bounding box center [656, 196] width 40 height 40
select select "MR"
select select "[GEOGRAPHIC_DATA]"
select select "SINGLE"
select select "PROPERTY"
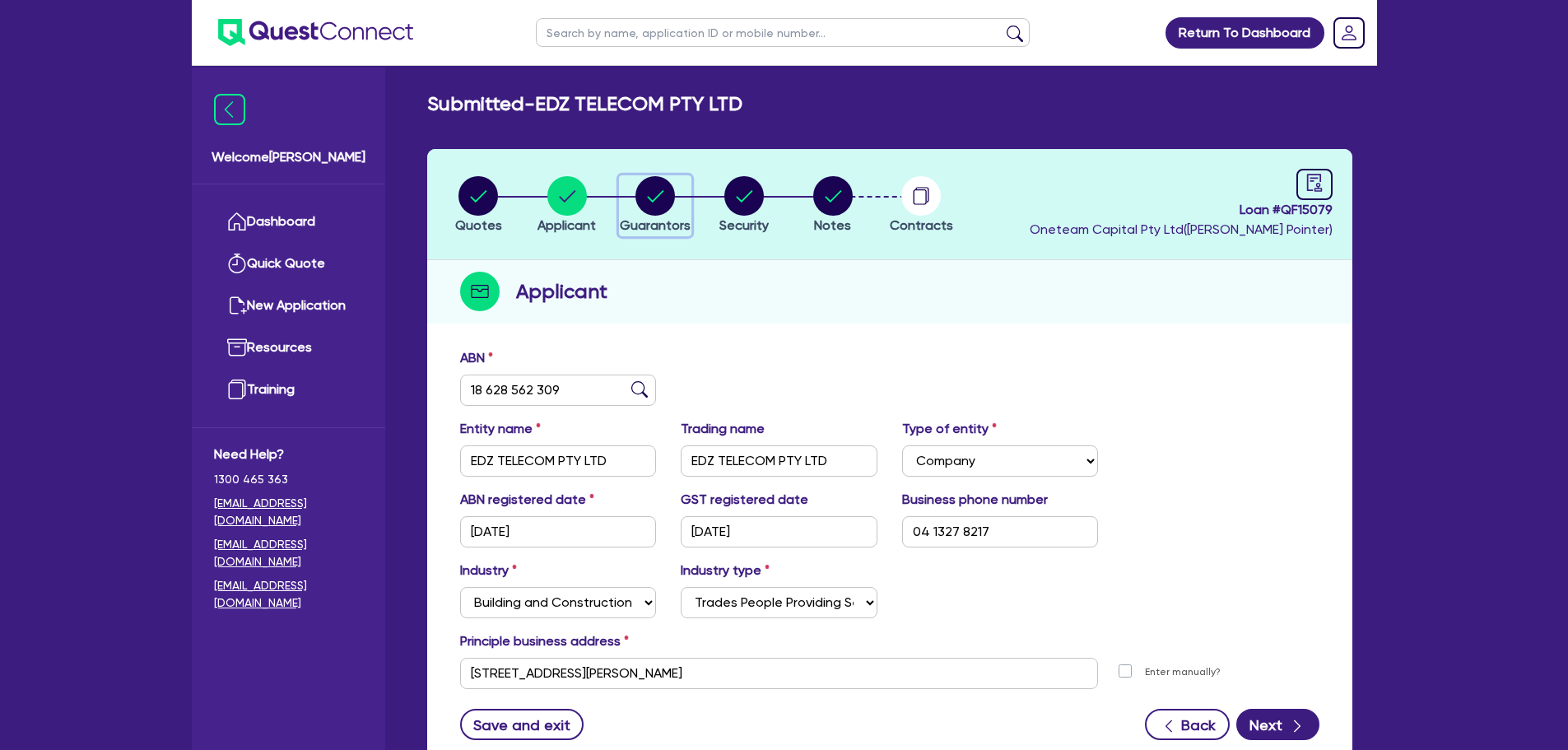
select select "CASH"
select select "TRUCK"
select select "VEHICLE"
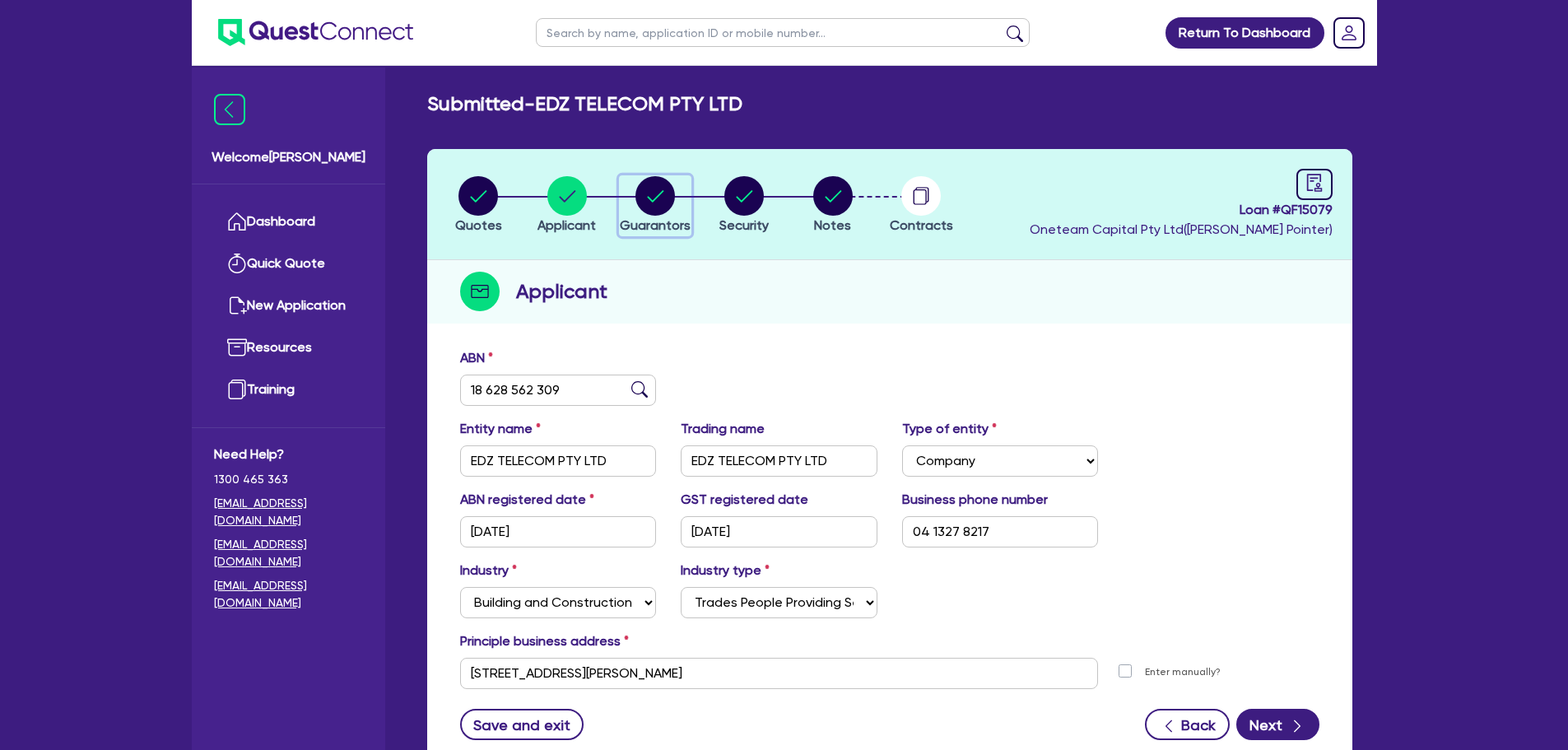
select select "EQUIPMENT"
select select "TRAILER"
select select "HOUSEHOLD_PERSONAL"
select select "MORTGAGE"
select select "TRUCK_LOAN"
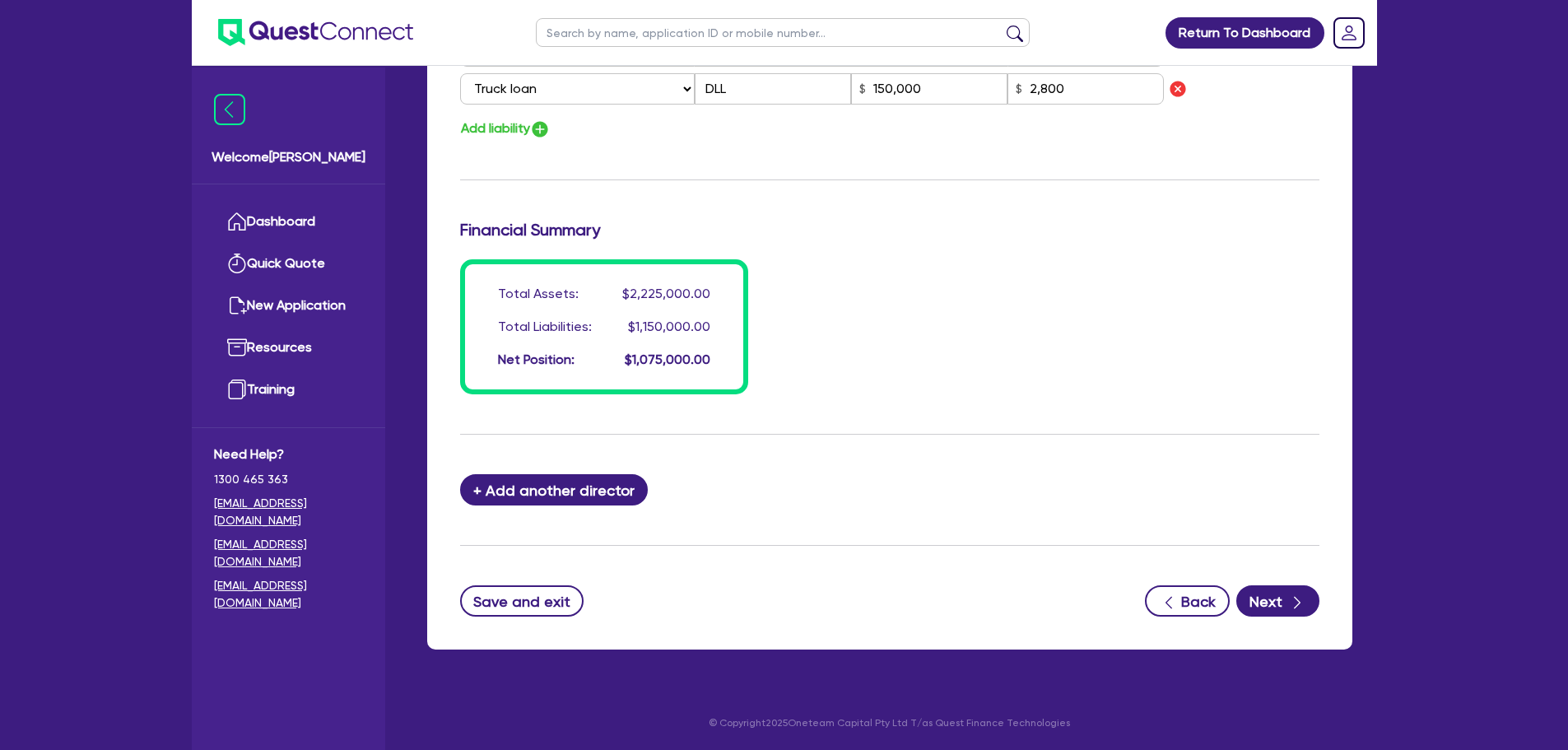
scroll to position [1018, 0]
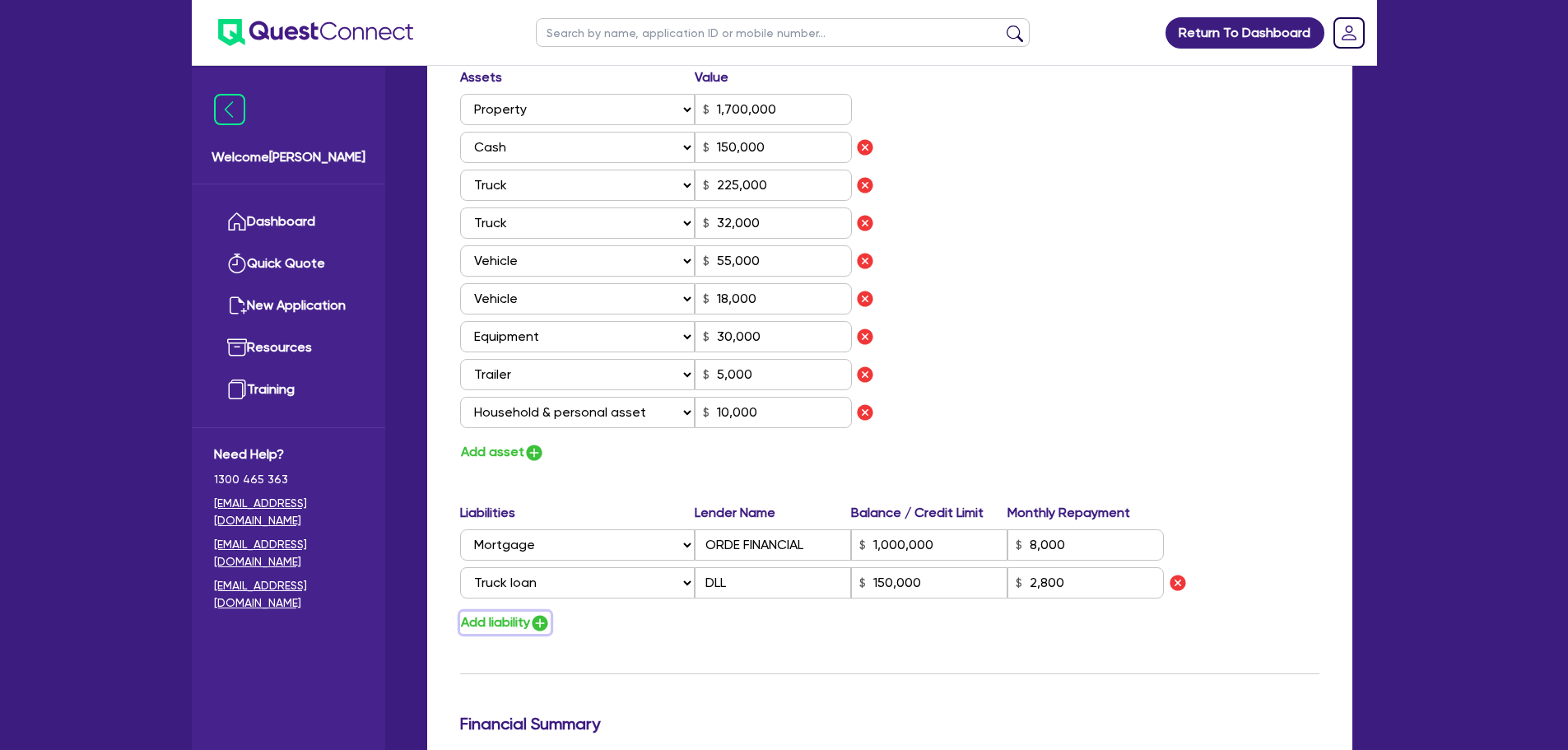
click at [549, 625] on img "button" at bounding box center [540, 623] width 20 height 20
type input "0"
type input "0413 278 217"
type input "1,700,000"
type input "150,000"
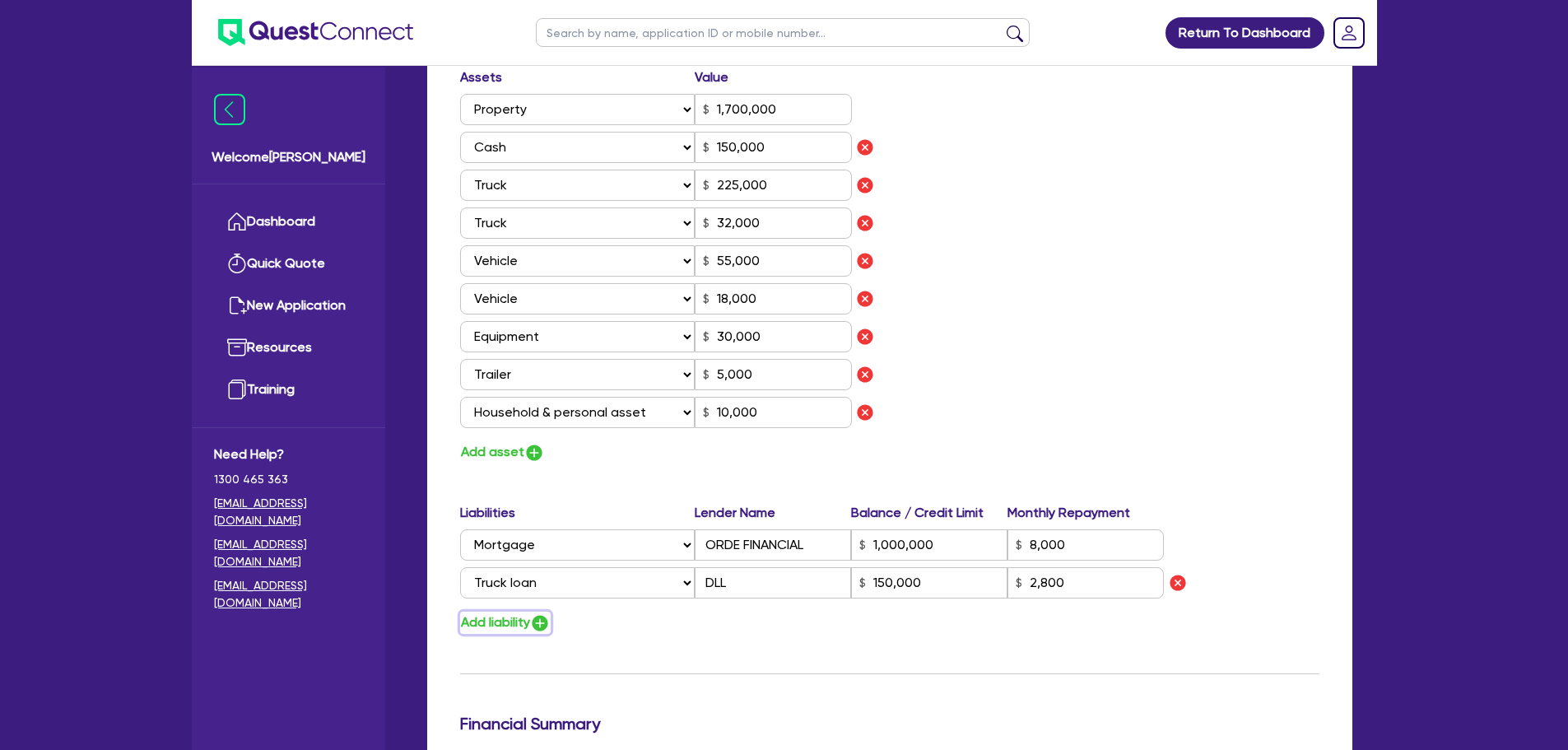
type input "225,000"
type input "32,000"
type input "55,000"
type input "18,000"
type input "30,000"
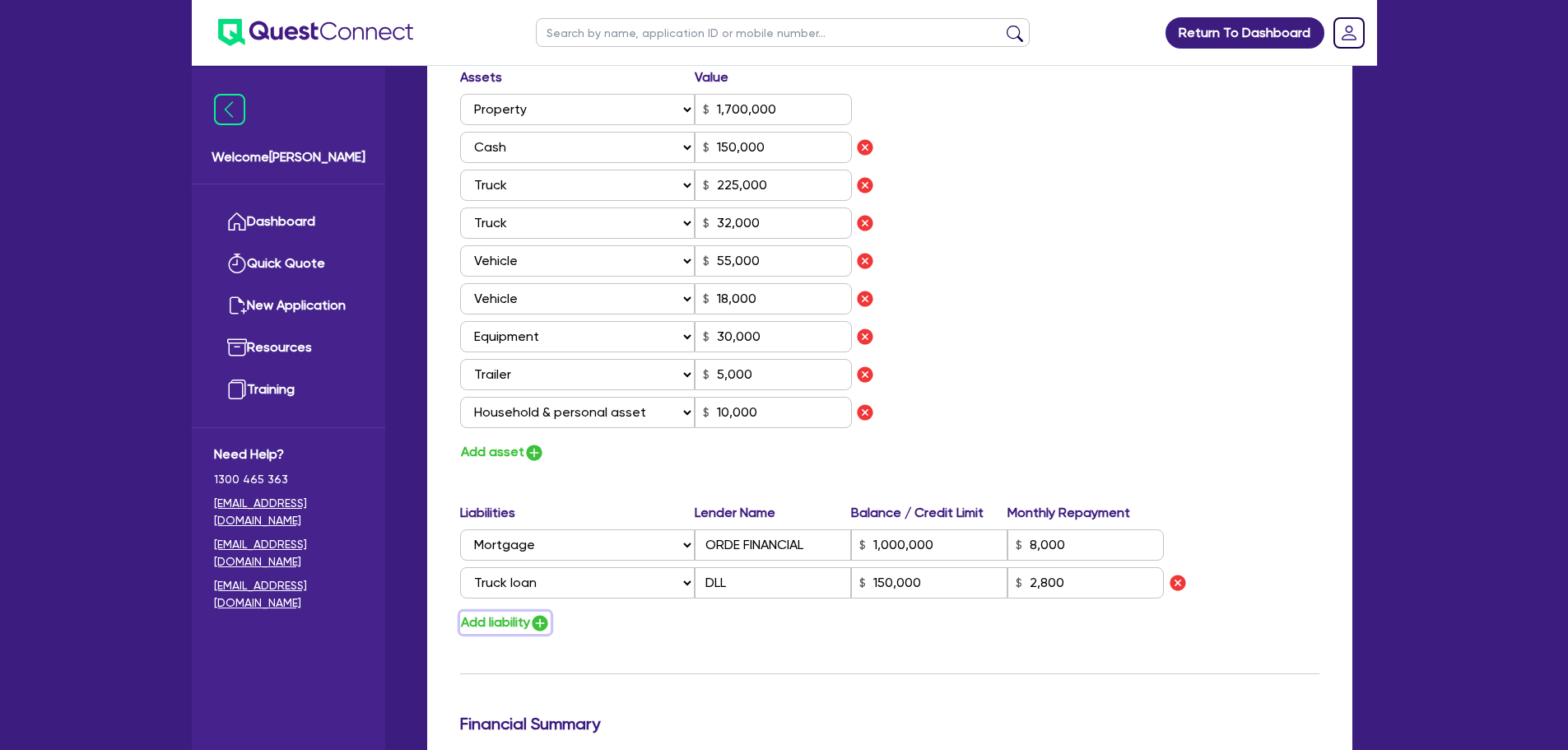
type input "5,000"
type input "10,000"
type input "1,000,000"
type input "8,000"
type input "150,000"
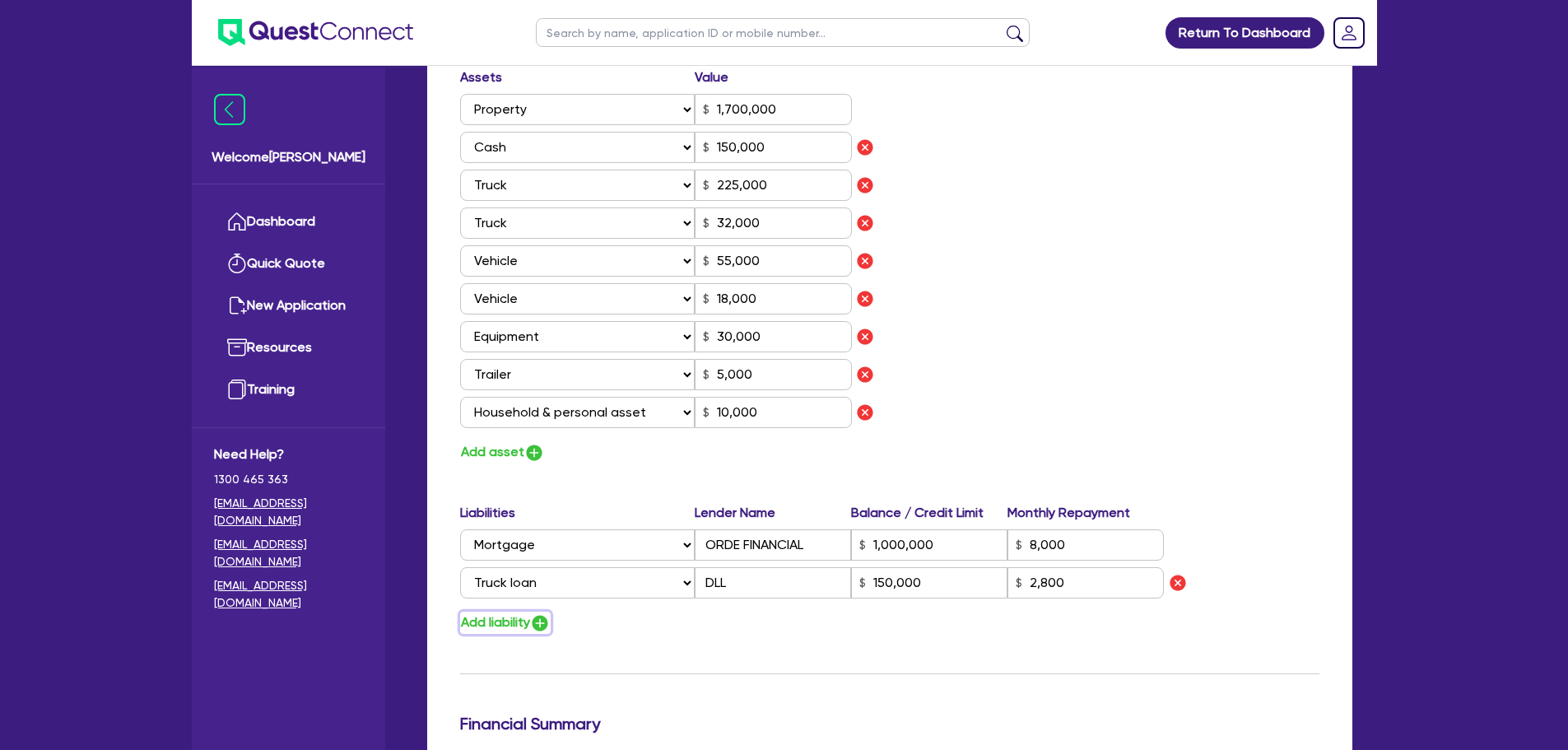
type input "2,800"
click at [549, 625] on select "Select Liability Credit card Mortgage Investment property loan Vehicle loan Tru…" at bounding box center [577, 620] width 235 height 31
select select "EQUIPMENT_LOAN"
click at [460, 605] on select "Select Liability Credit card Mortgage Investment property loan Vehicle loan Tru…" at bounding box center [577, 620] width 235 height 31
type input "0"
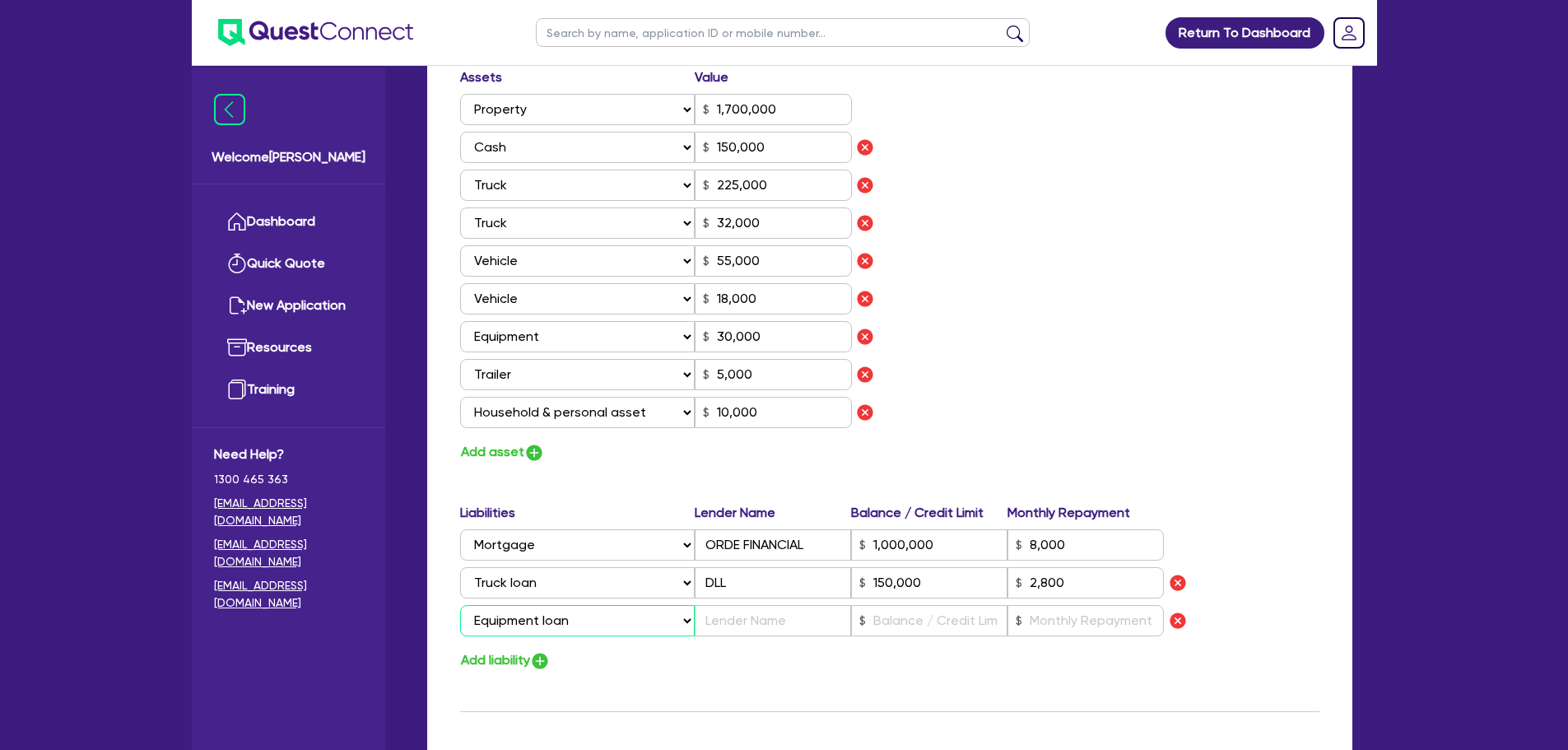
type input "0413 278 217"
type input "1,700,000"
type input "150,000"
type input "225,000"
type input "32,000"
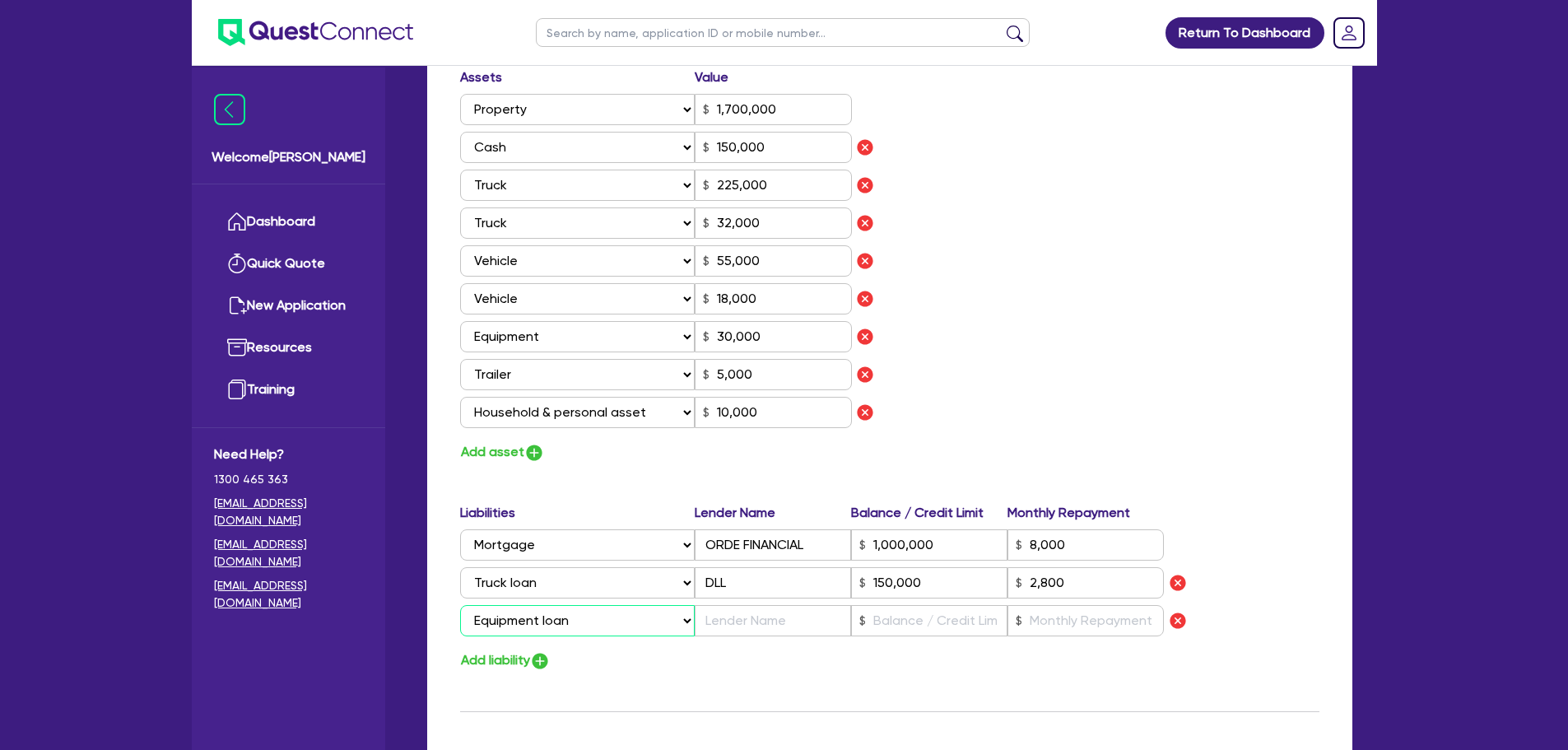
type input "55,000"
type input "18,000"
type input "30,000"
type input "5,000"
type input "10,000"
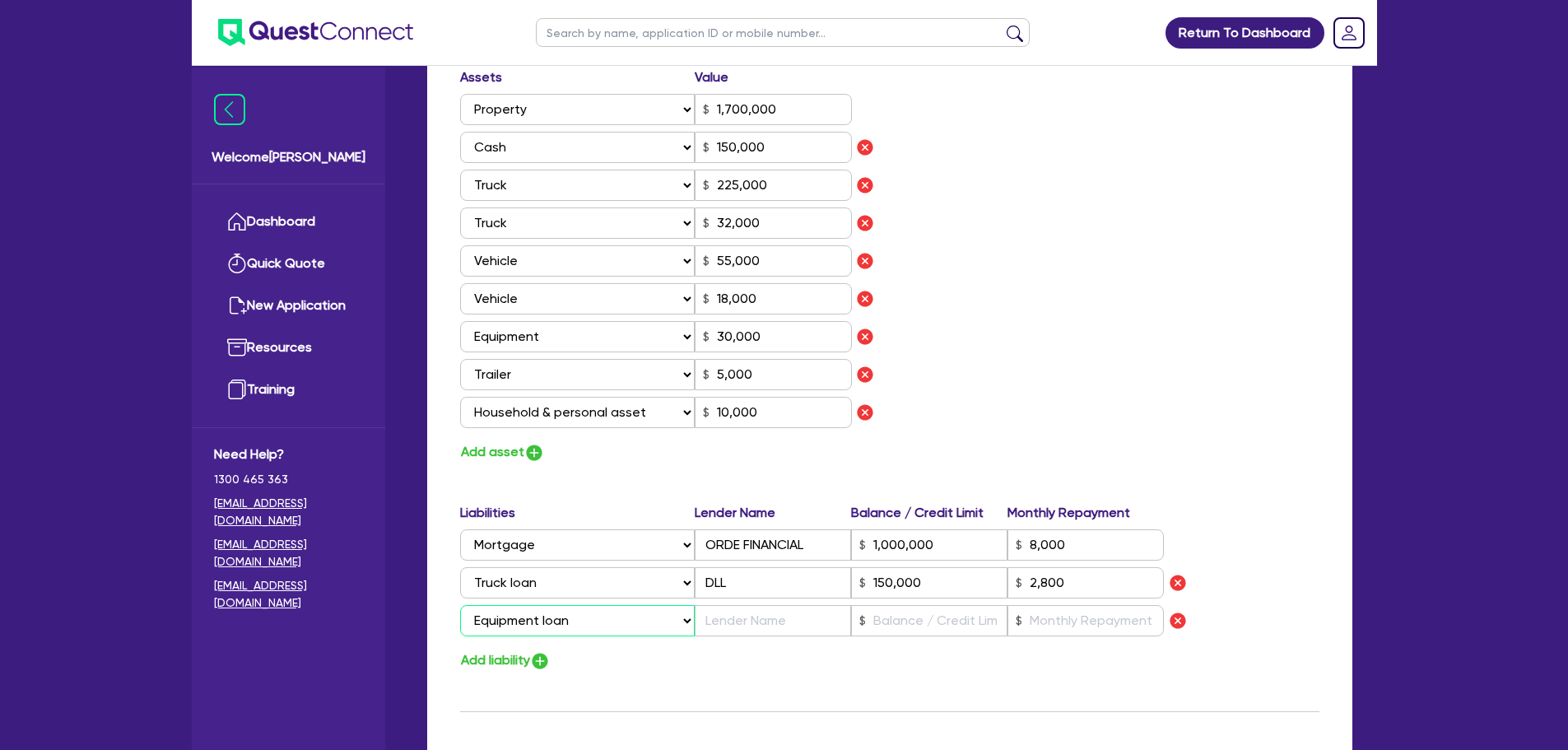
type input "1,000,000"
type input "8,000"
type input "150,000"
type input "2,800"
click at [765, 624] on input "text" at bounding box center [773, 620] width 157 height 31
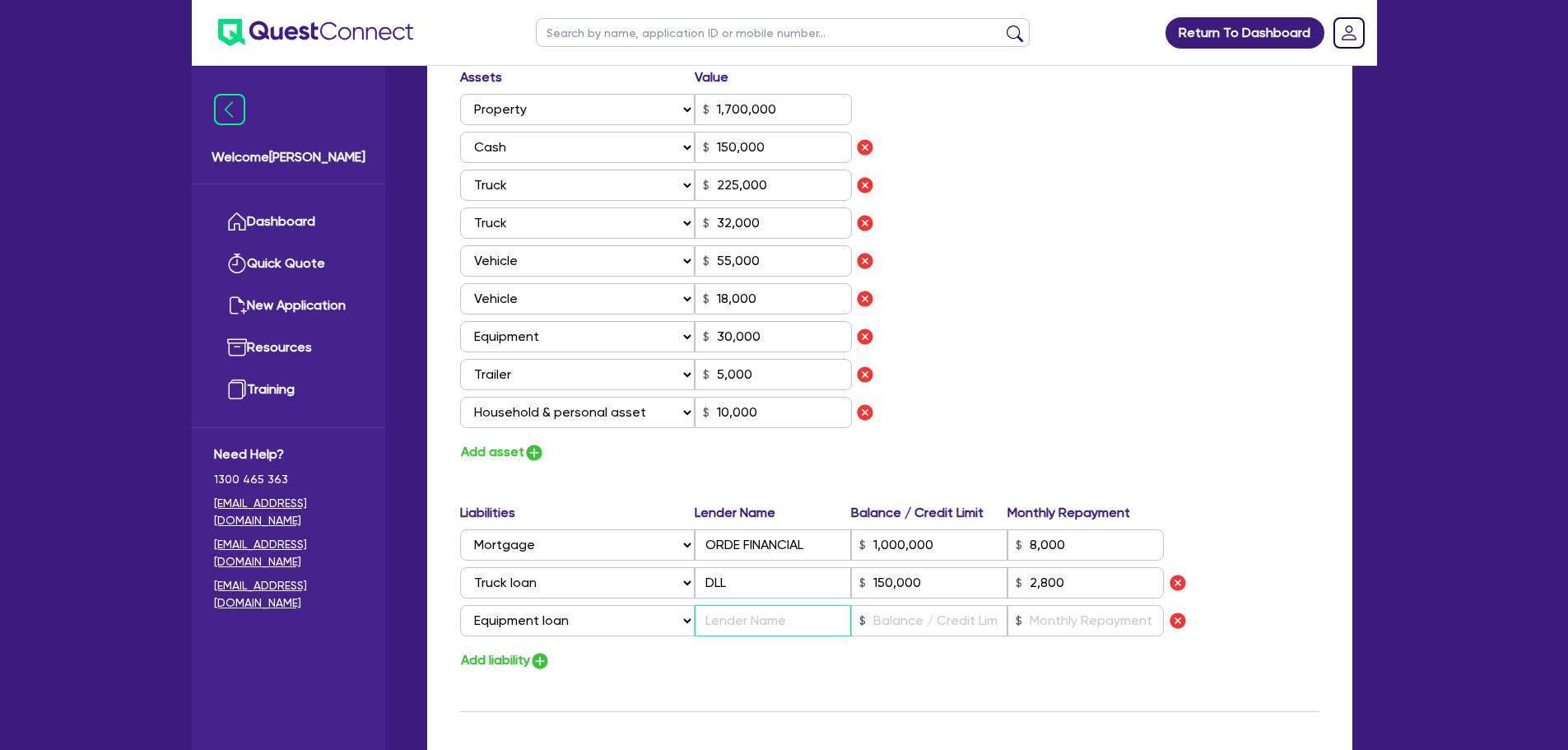
type input "0"
type input "0413 278 217"
type input "1,700,000"
type input "150,000"
type input "225,000"
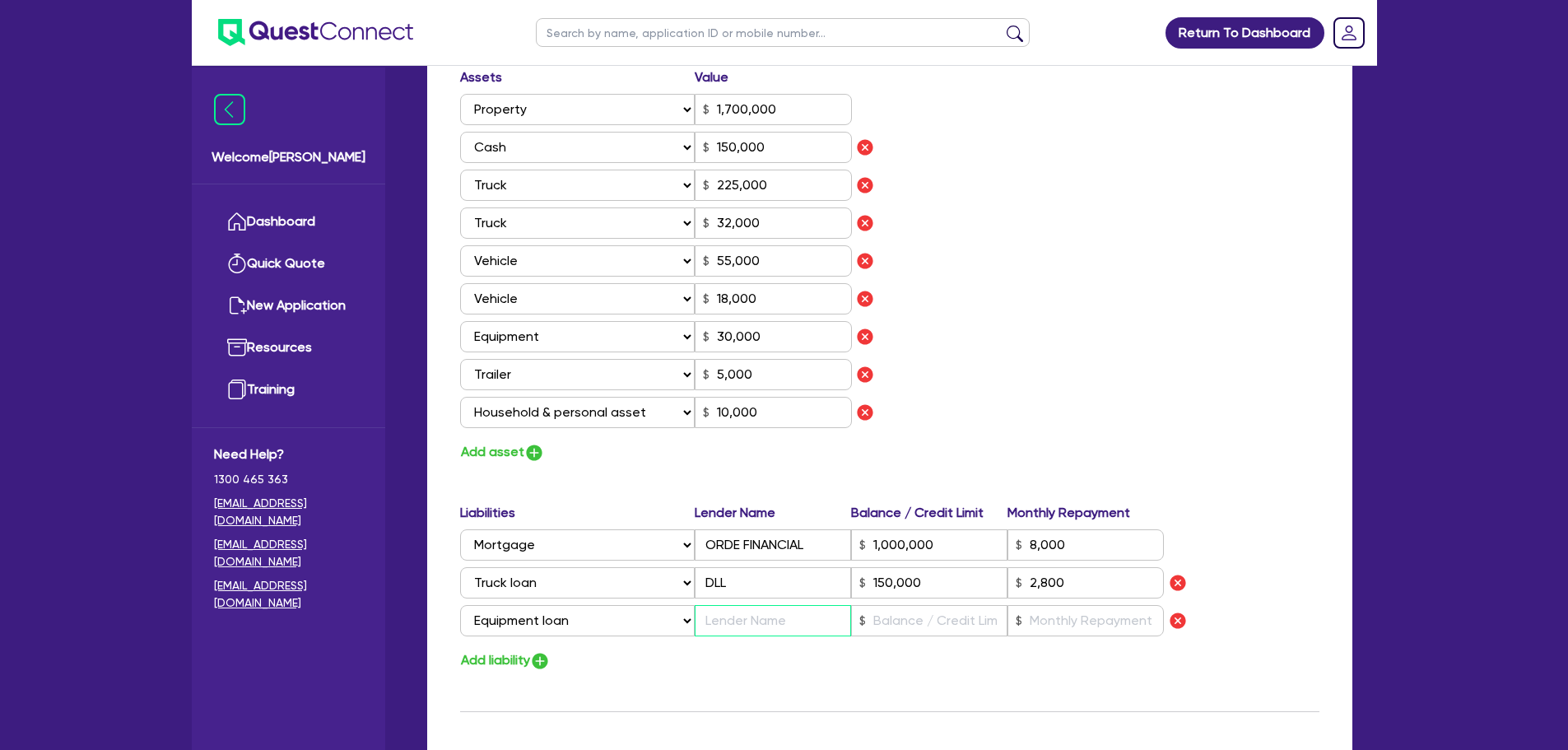
type input "32,000"
type input "55,000"
type input "18,000"
type input "30,000"
type input "5,000"
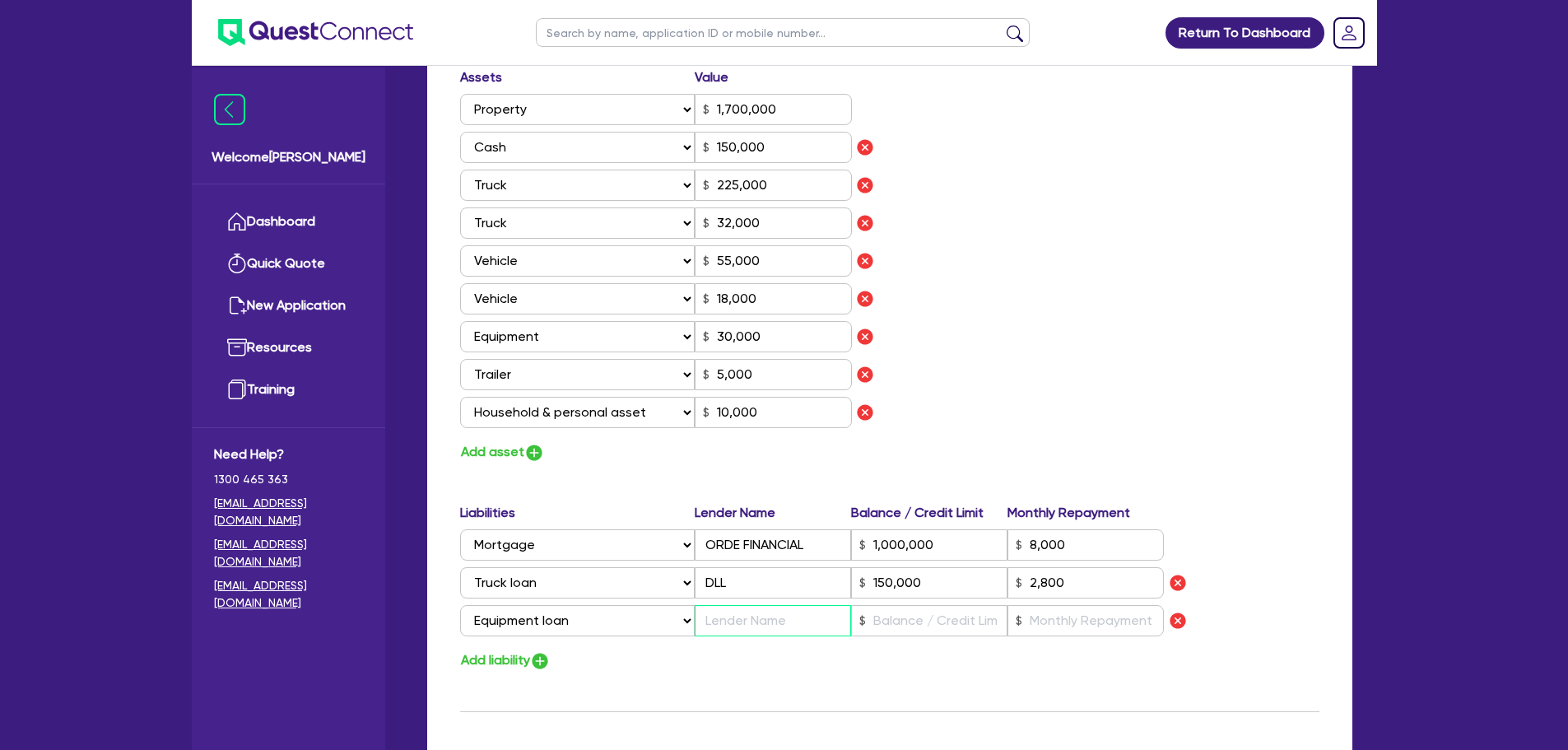
type input "10,000"
type input "1,000,000"
type input "8,000"
type input "150,000"
type input "2,800"
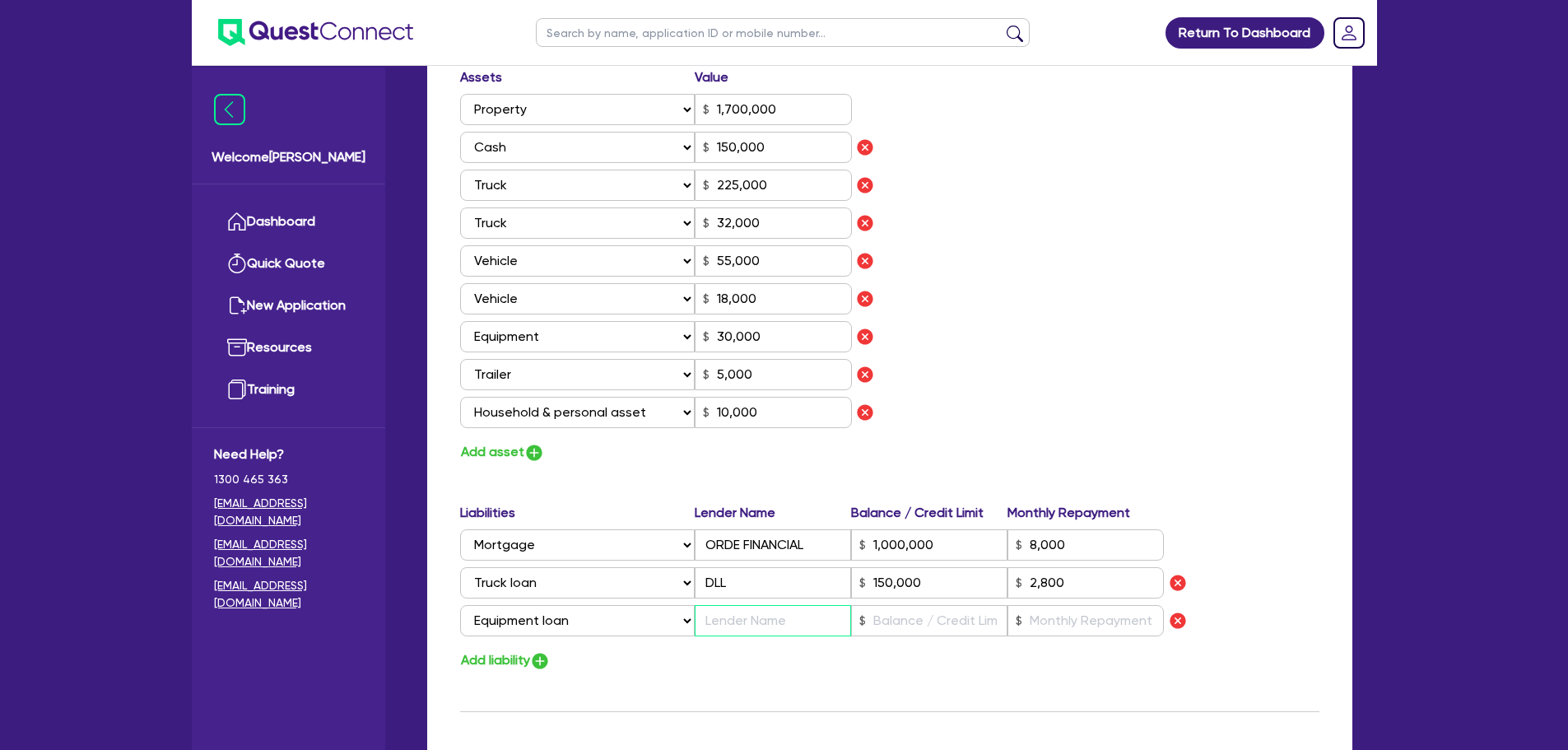
type input "A"
type input "0"
type input "0413 278 217"
type input "1,700,000"
type input "150,000"
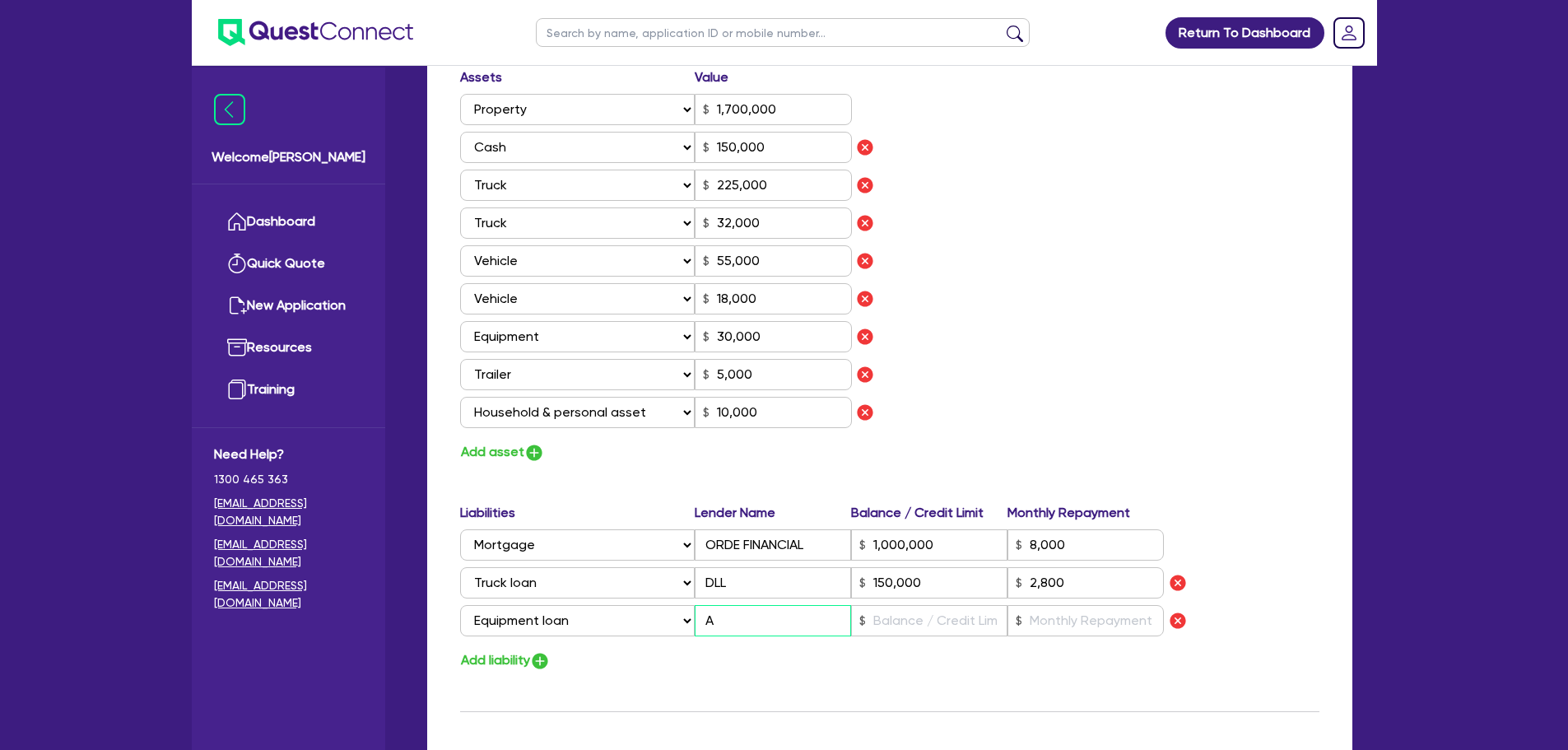
type input "225,000"
type input "32,000"
type input "55,000"
type input "18,000"
type input "30,000"
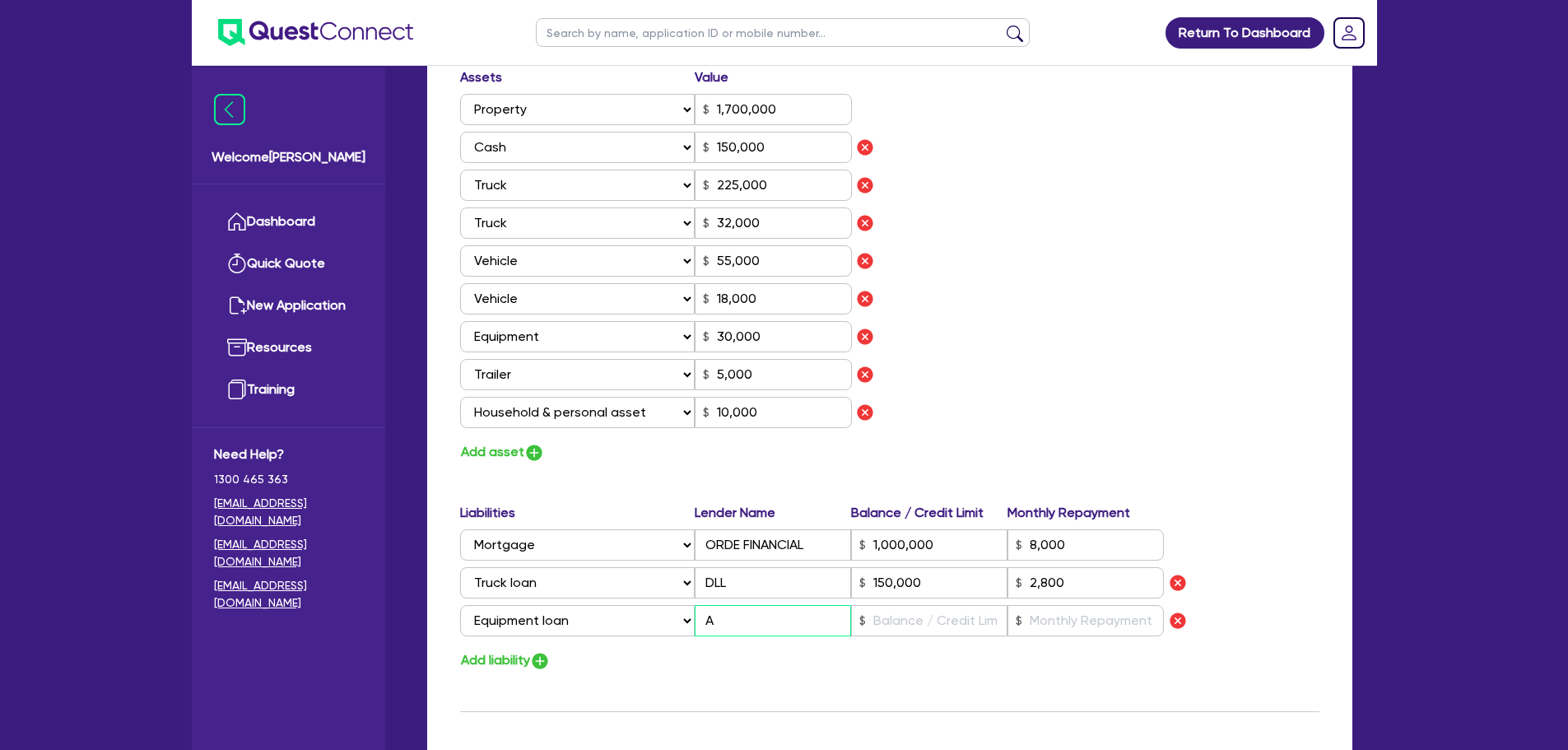
type input "5,000"
type input "10,000"
type input "1,000,000"
type input "8,000"
type input "150,000"
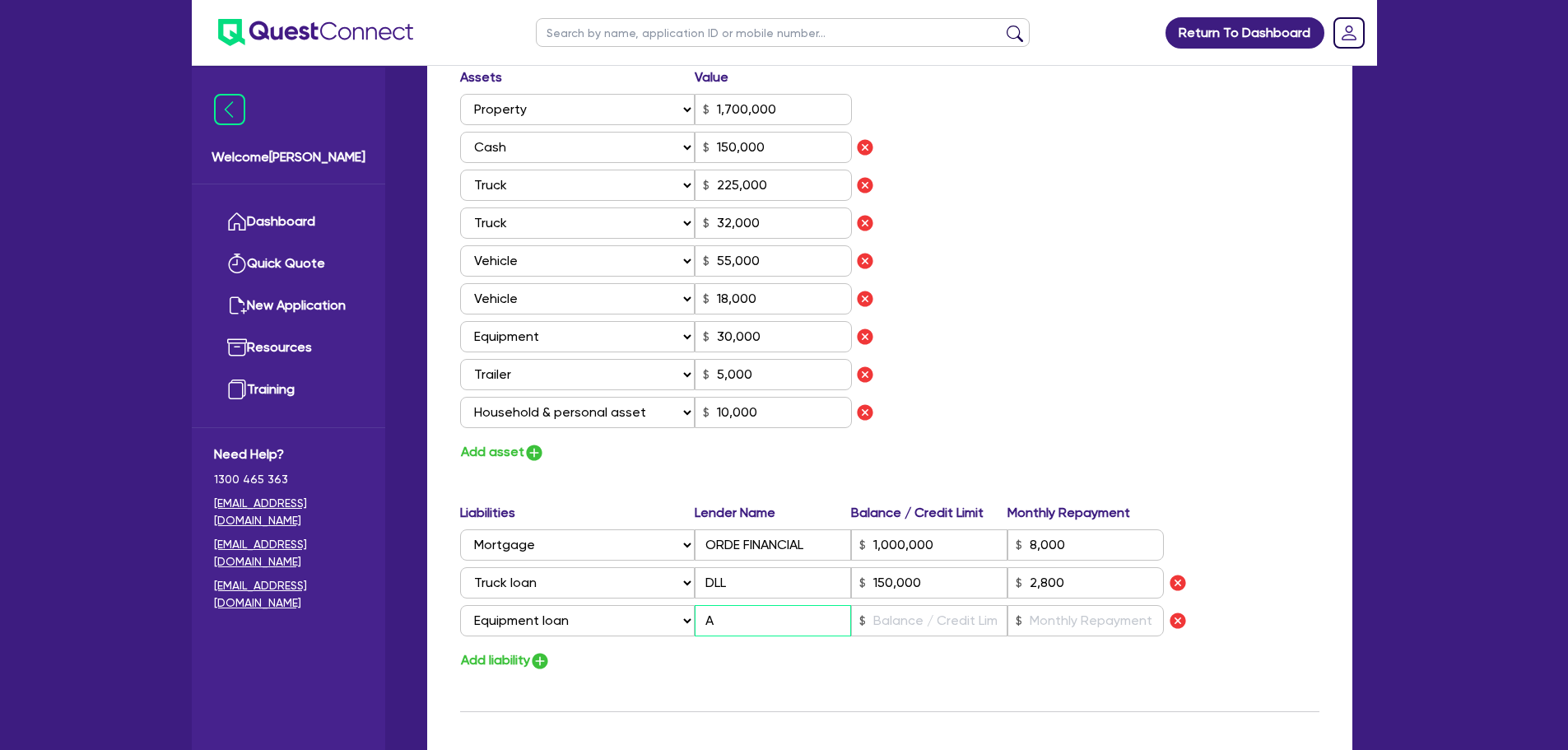
type input "2,800"
type input "An"
type input "0"
type input "0413 278 217"
type input "1,700,000"
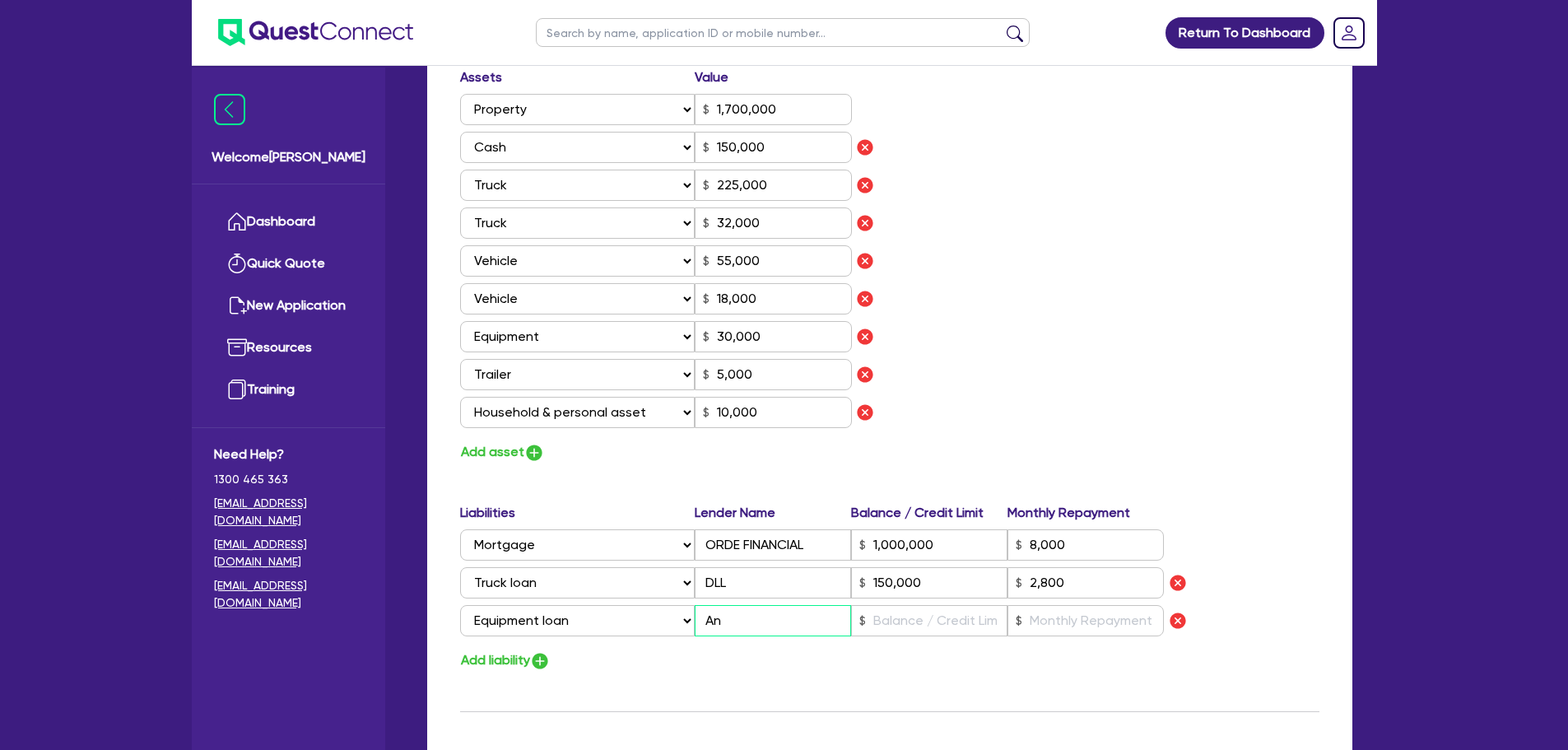
type input "150,000"
type input "225,000"
type input "32,000"
type input "55,000"
type input "18,000"
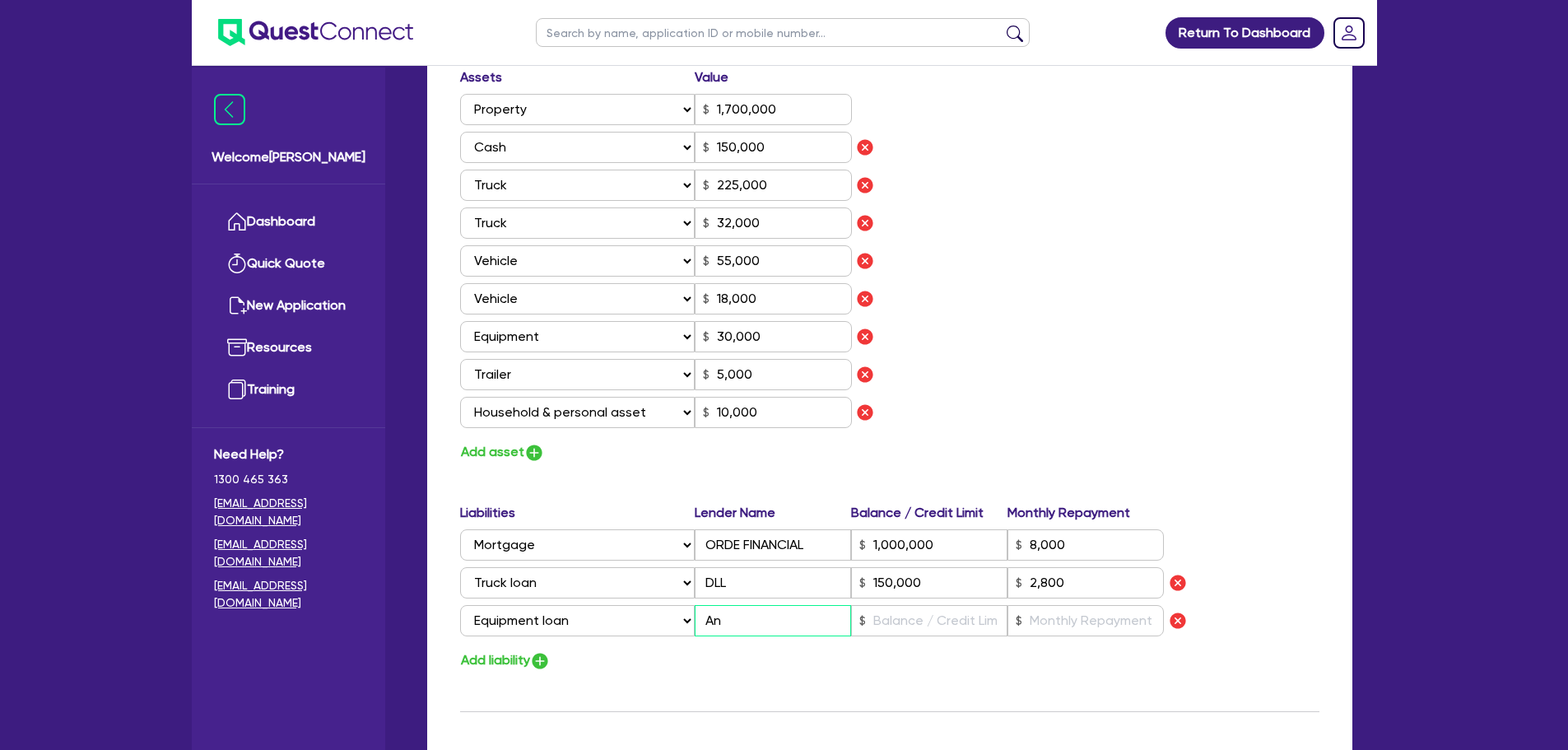
type input "30,000"
type input "5,000"
type input "10,000"
type input "1,000,000"
type input "8,000"
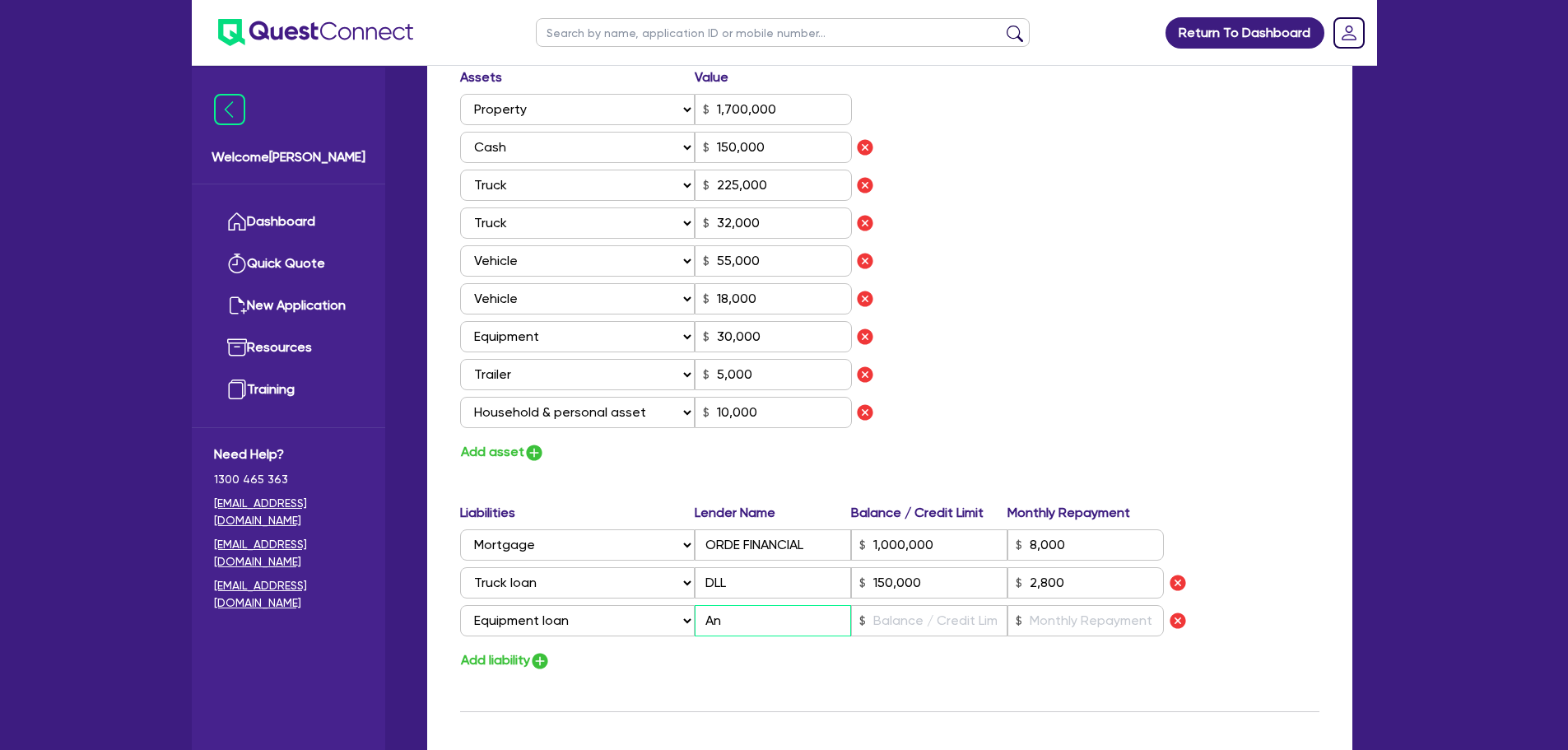
type input "150,000"
type input "2,800"
type input "Ang"
type input "0"
type input "0413 278 217"
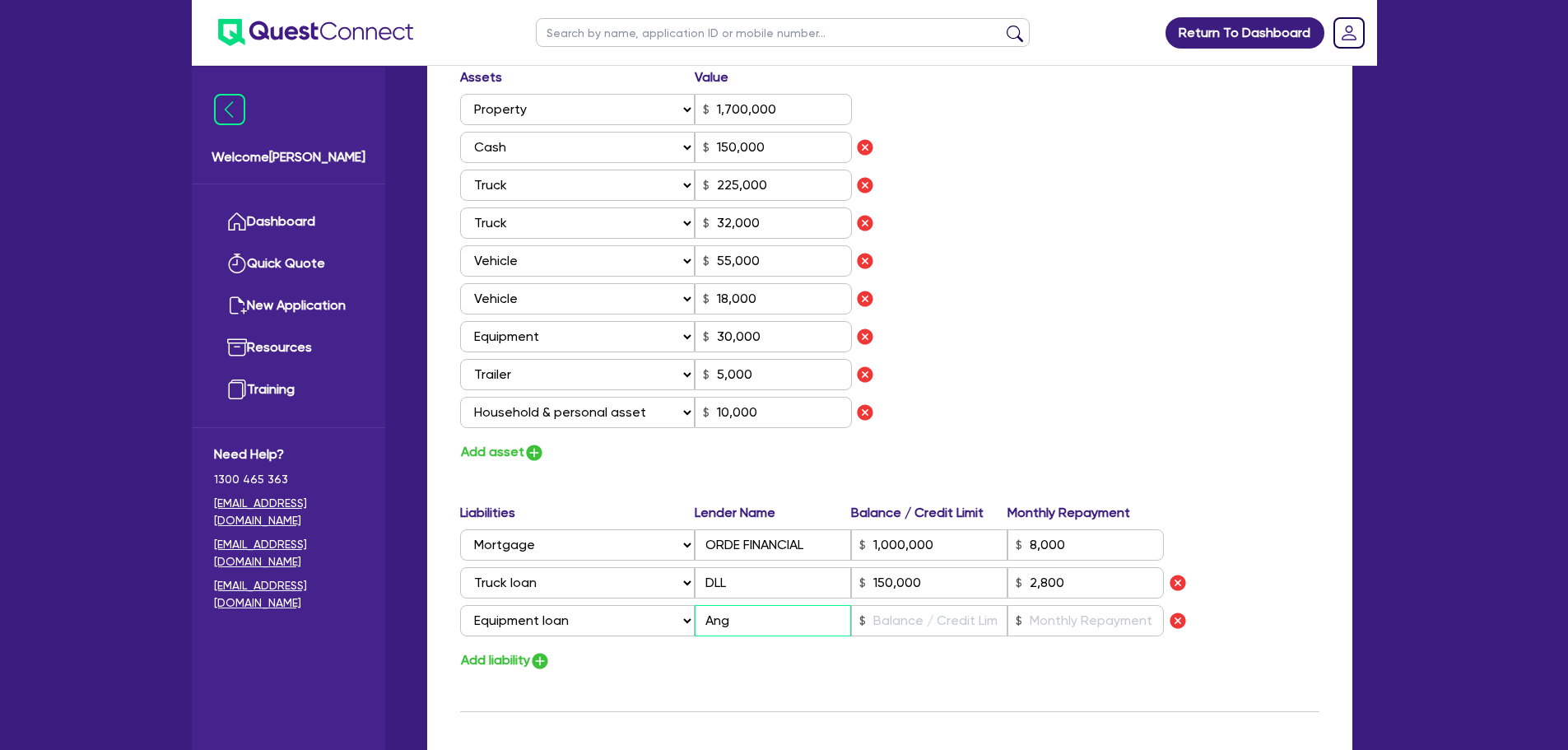
type input "1,700,000"
type input "150,000"
type input "225,000"
type input "32,000"
type input "55,000"
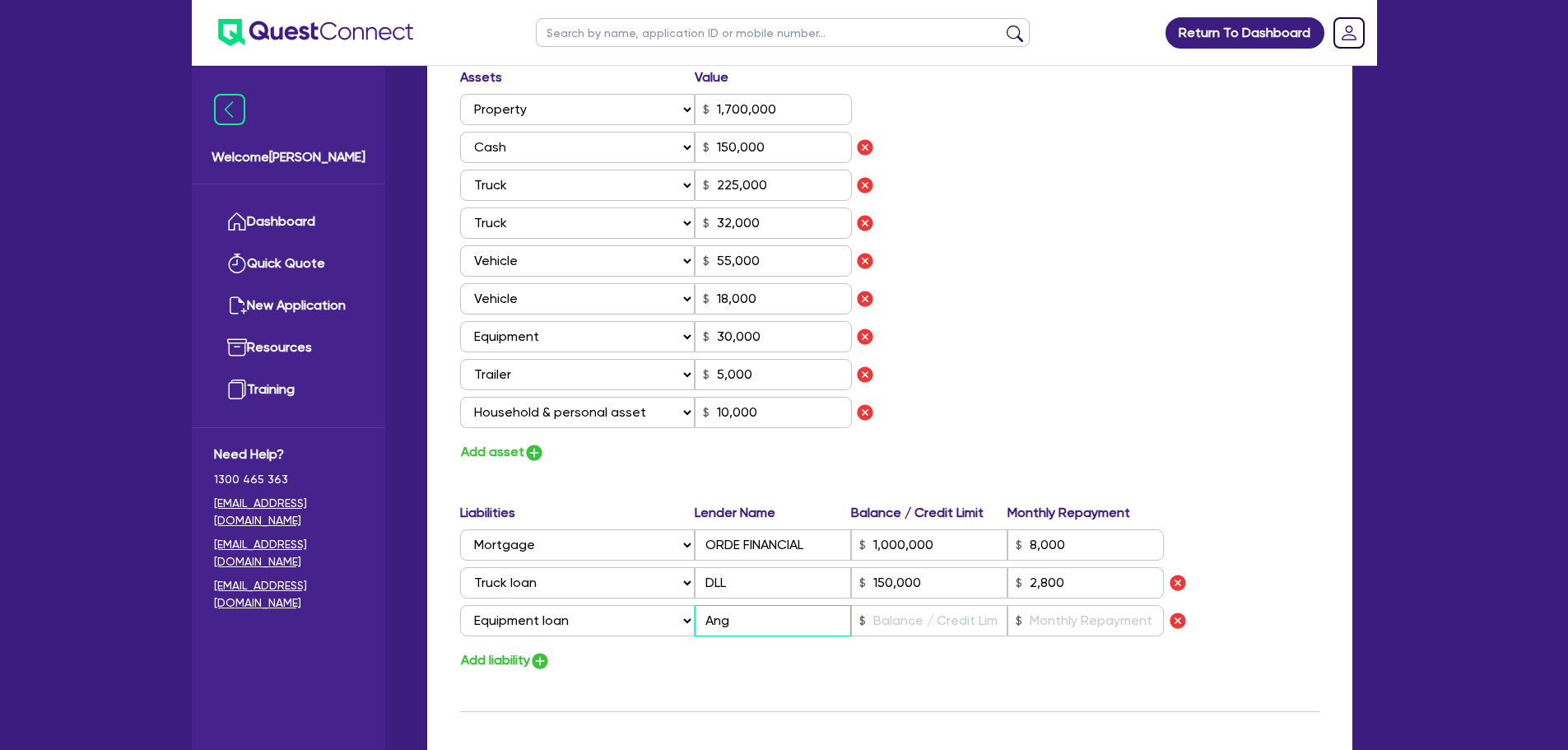
type input "18,000"
type input "30,000"
type input "5,000"
type input "10,000"
type input "1,000,000"
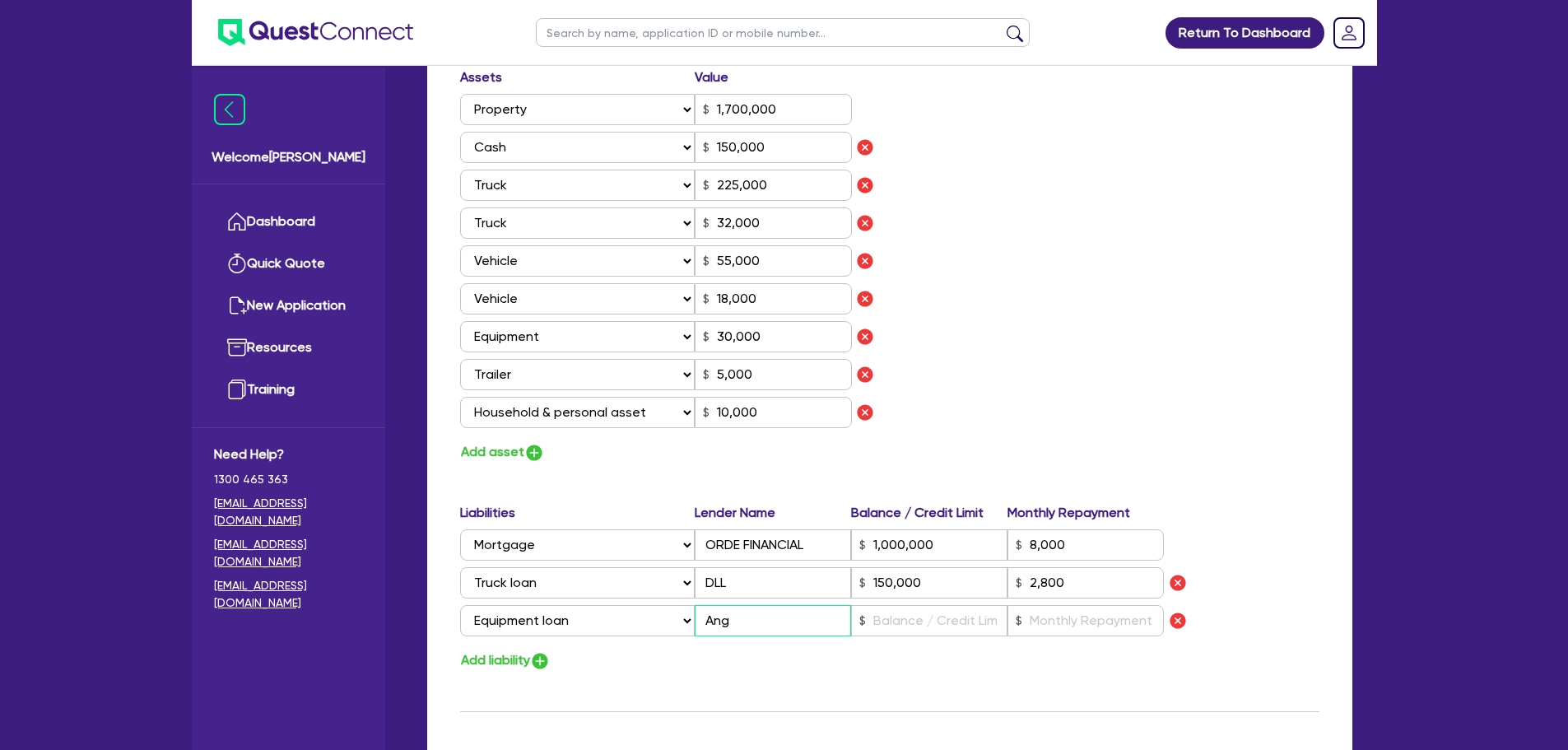
type input "8,000"
type input "150,000"
type input "2,800"
type input "Angl"
type input "0"
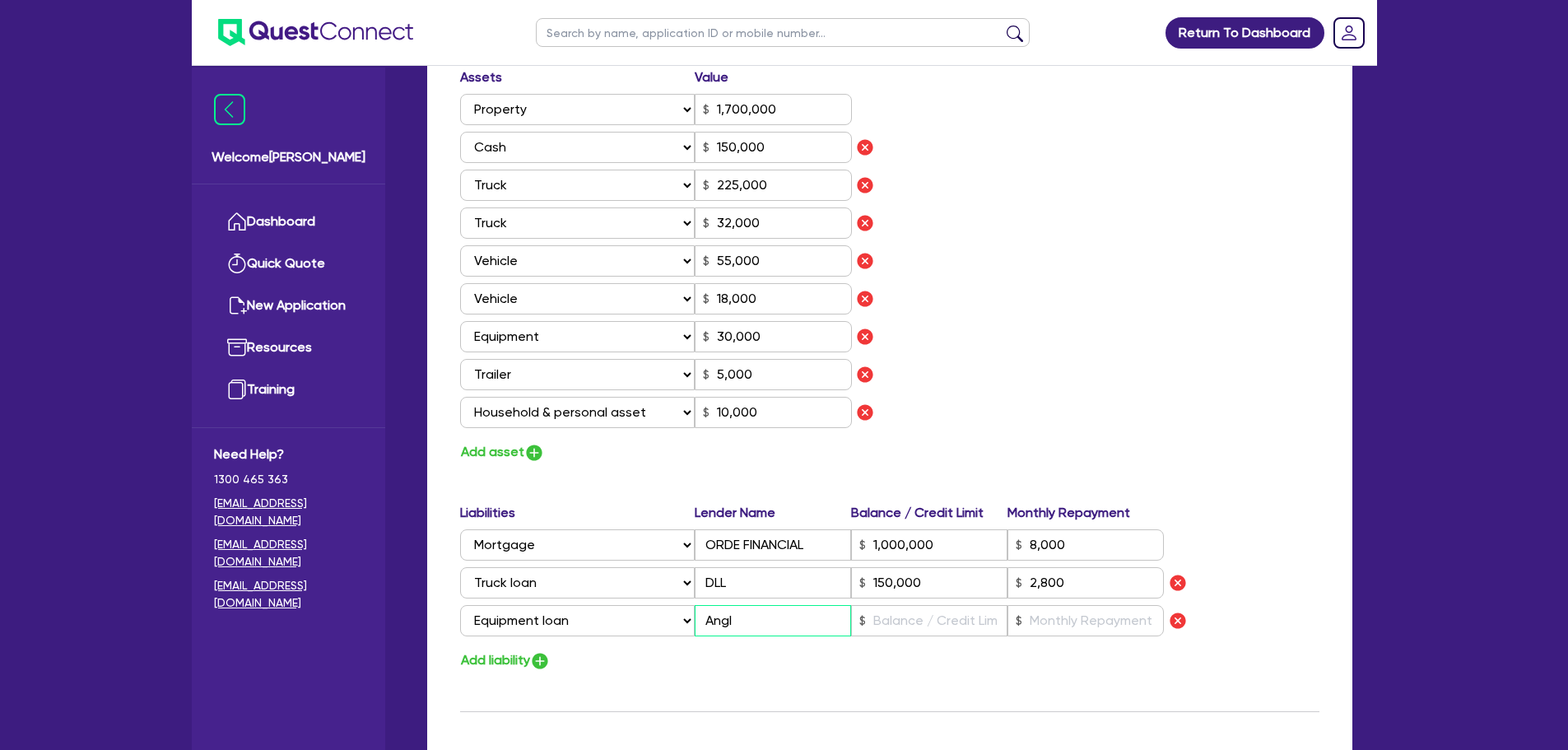
type input "0413 278 217"
type input "1,700,000"
type input "150,000"
type input "225,000"
type input "32,000"
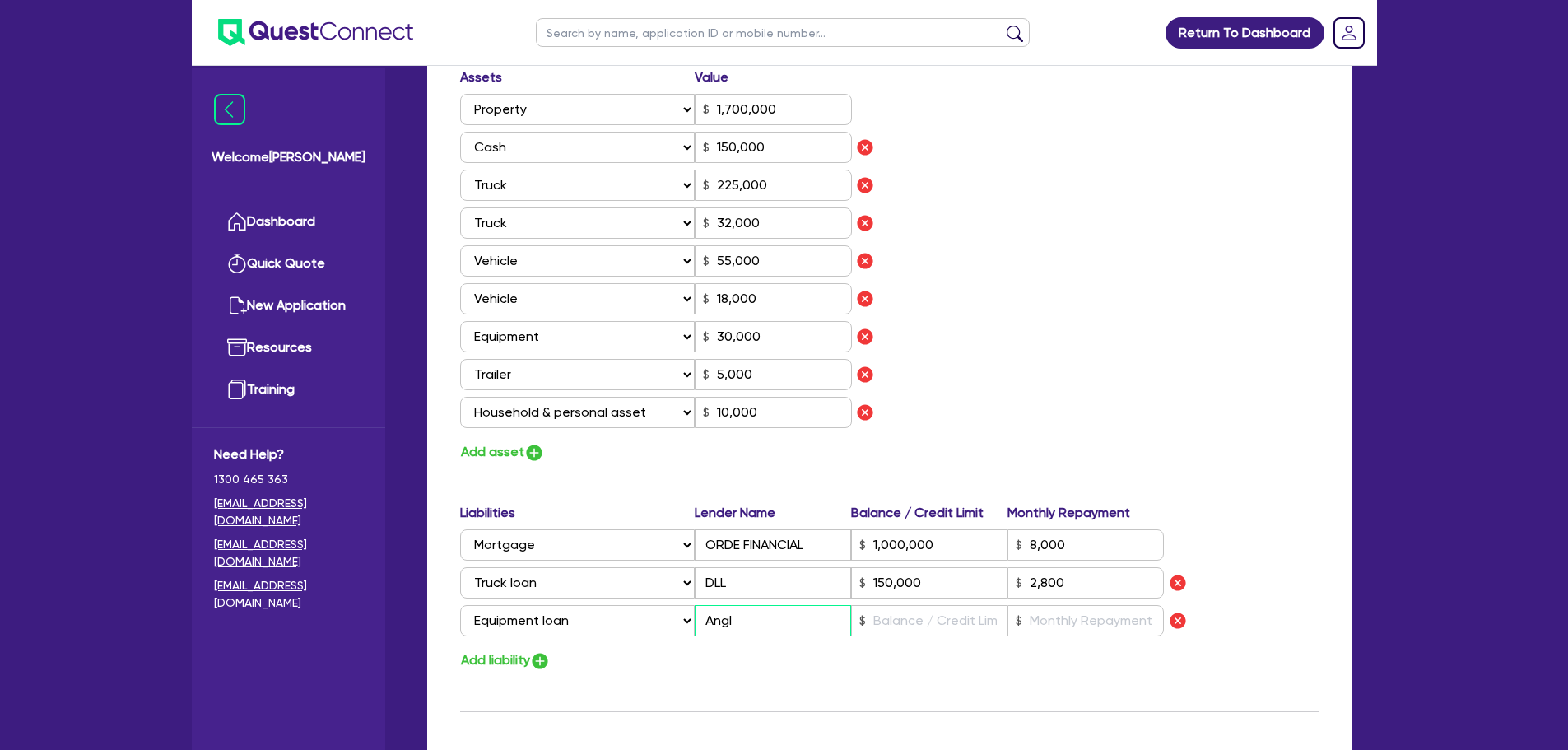
type input "55,000"
type input "18,000"
type input "30,000"
type input "5,000"
type input "10,000"
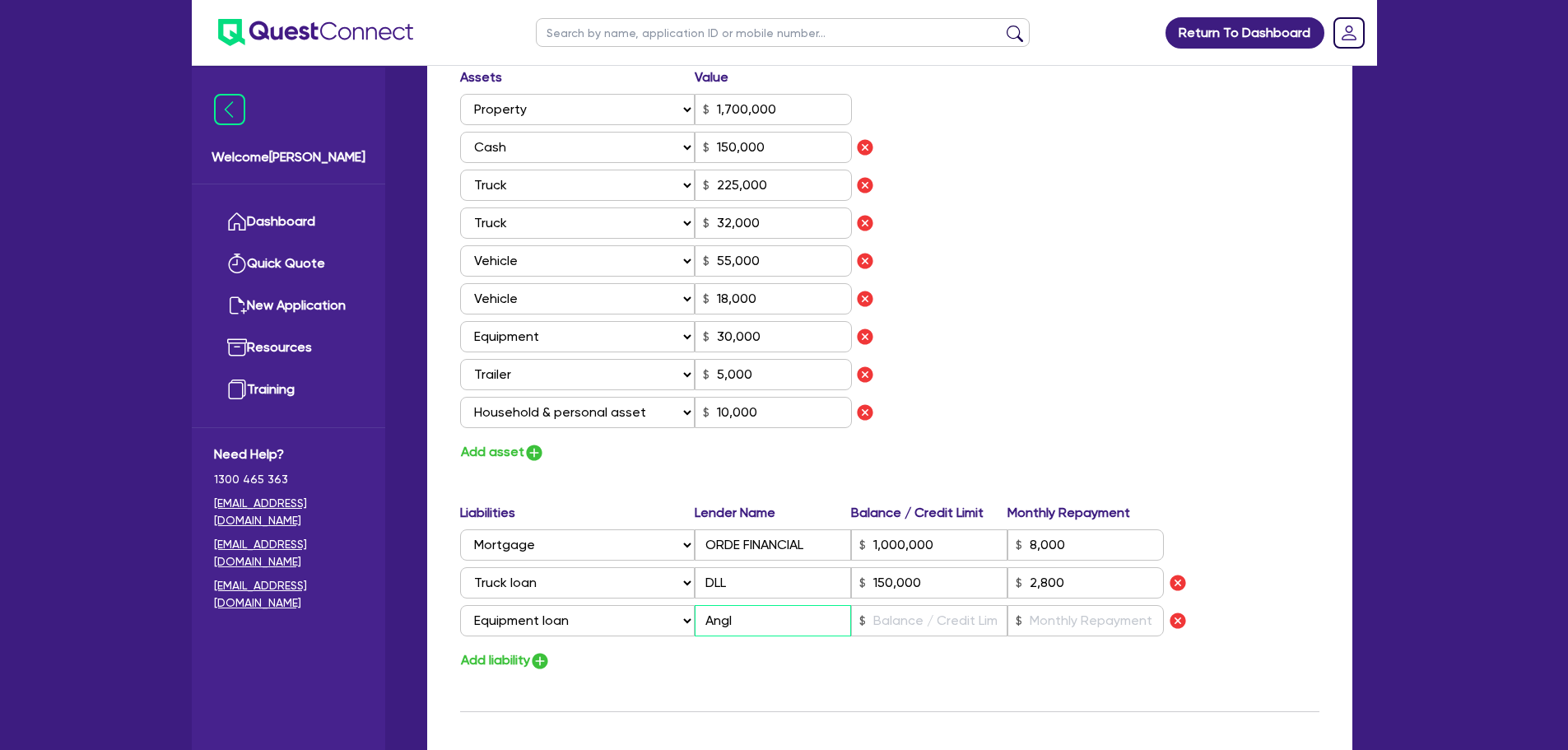
type input "1,000,000"
type input "8,000"
type input "150,000"
type input "2,800"
type input "Angle"
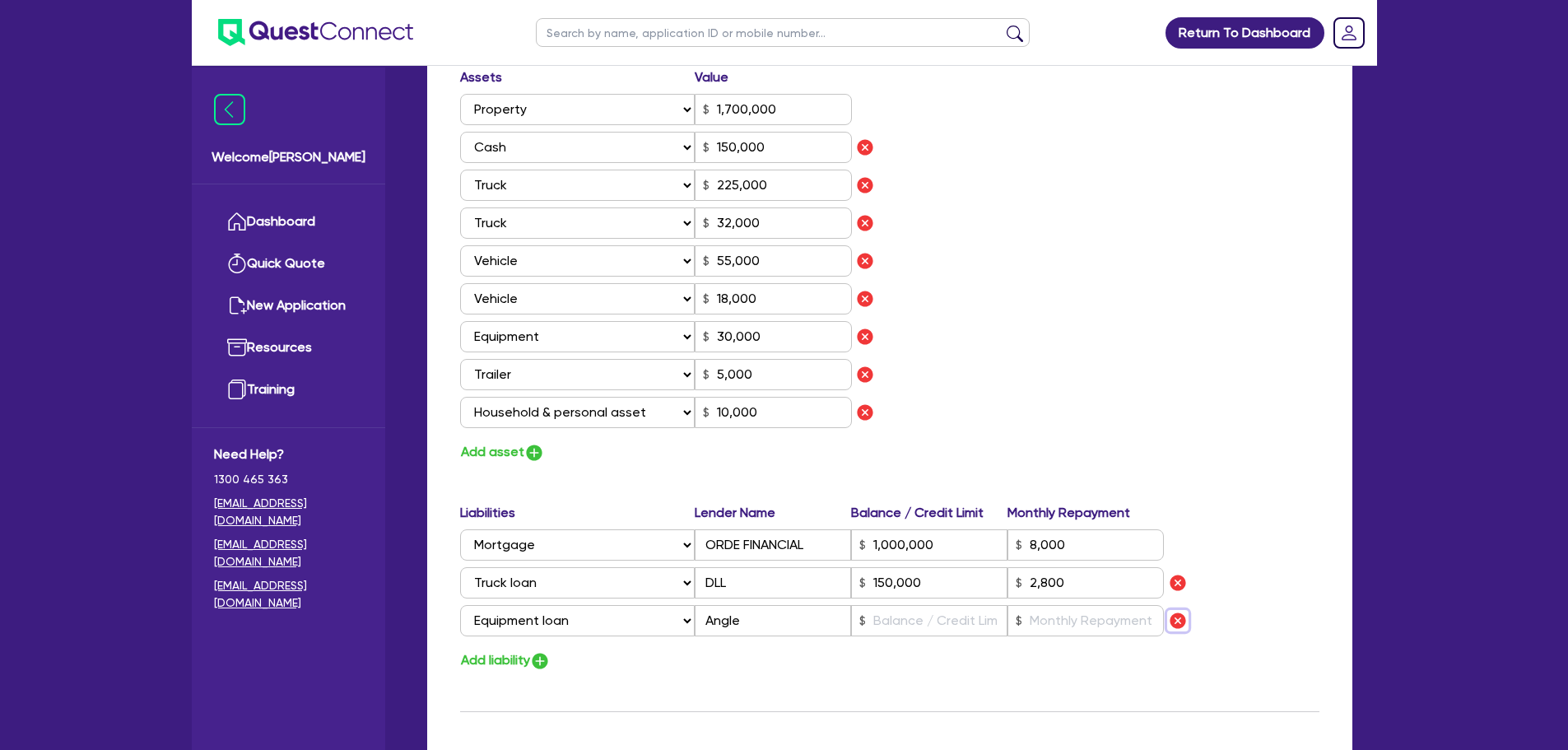
click at [1174, 624] on img "button" at bounding box center [1177, 620] width 20 height 20
type input "0"
type input "0413 278 217"
type input "1,700,000"
type input "150,000"
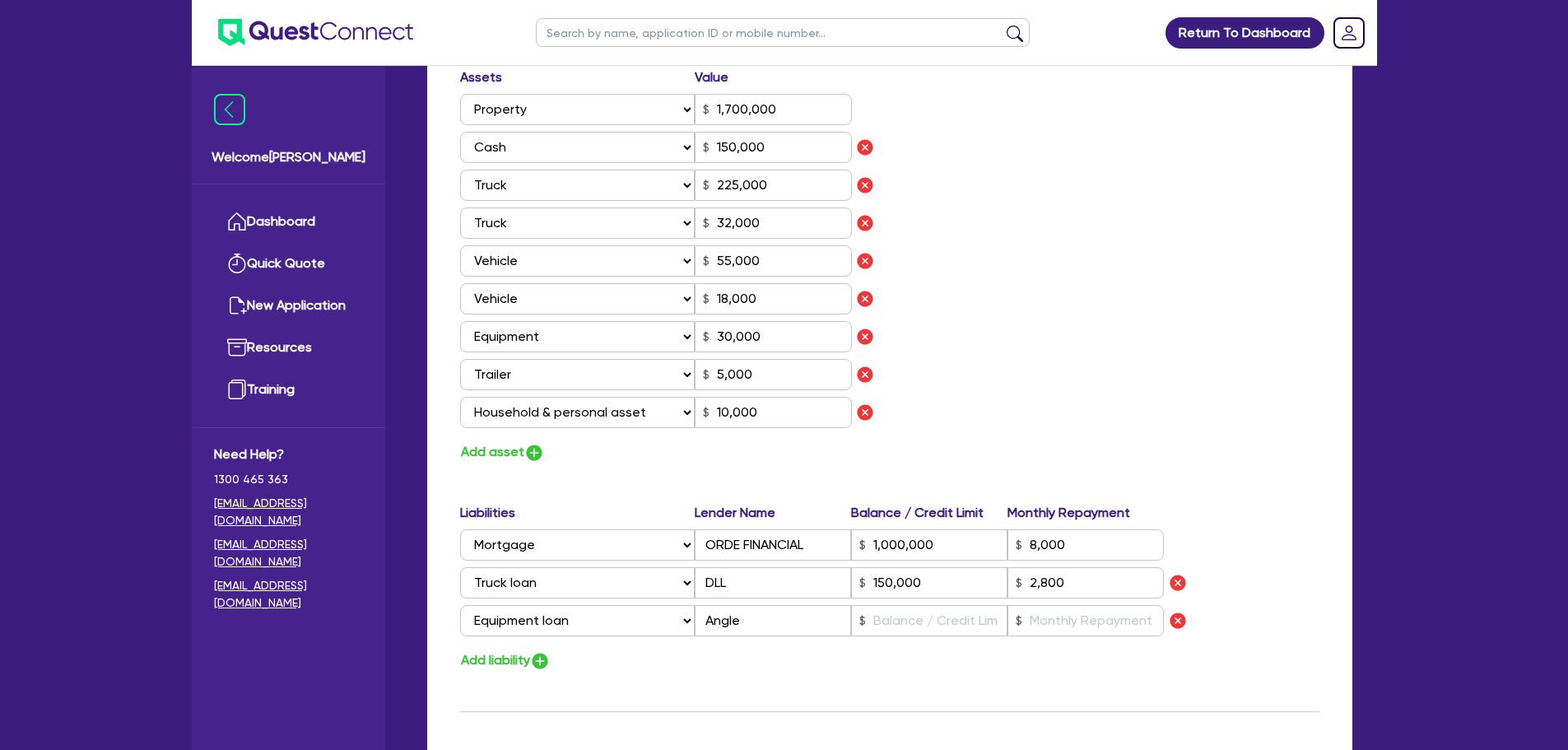
type input "225,000"
type input "32,000"
type input "55,000"
type input "18,000"
type input "30,000"
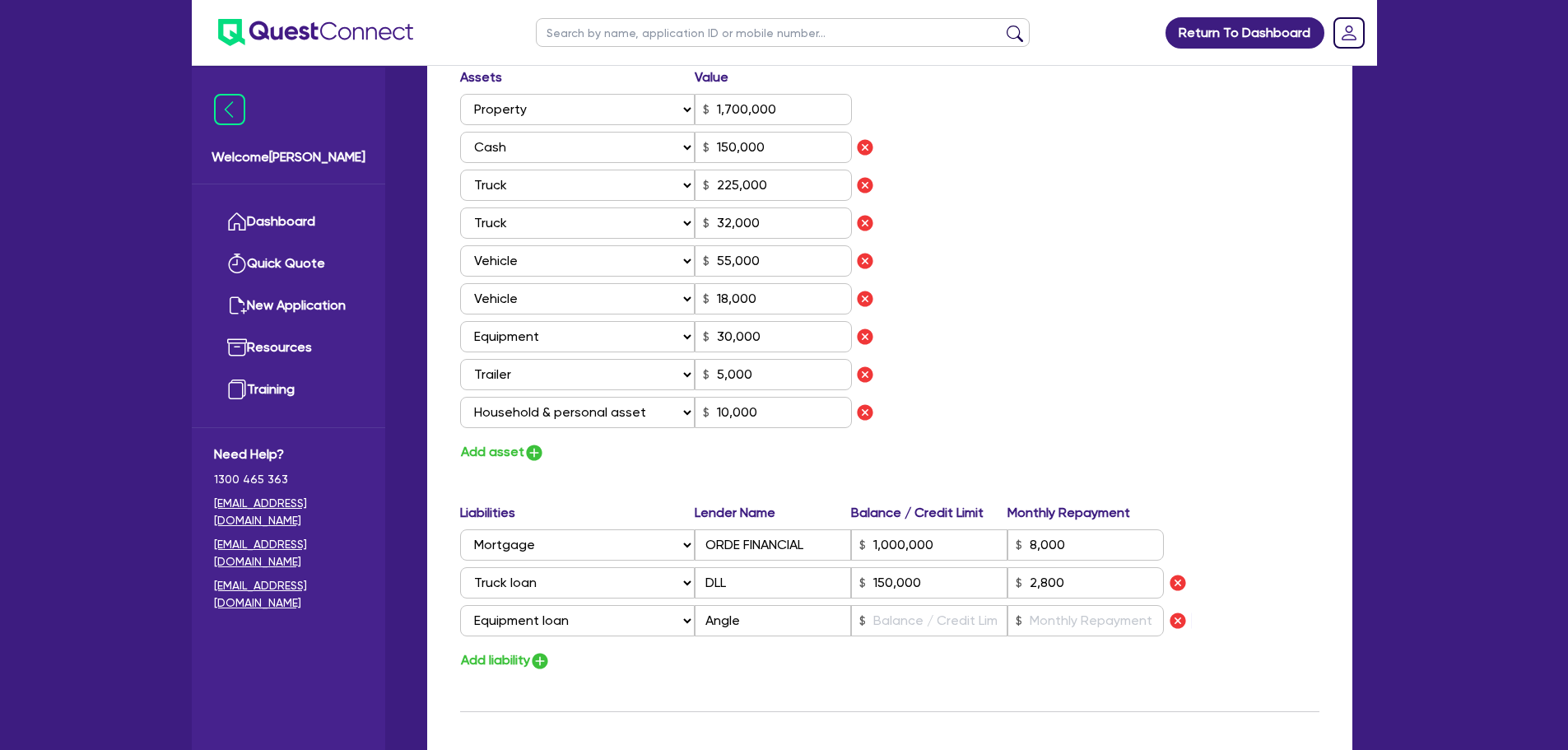
type input "5,000"
type input "10,000"
type input "1,000,000"
type input "8,000"
type input "150,000"
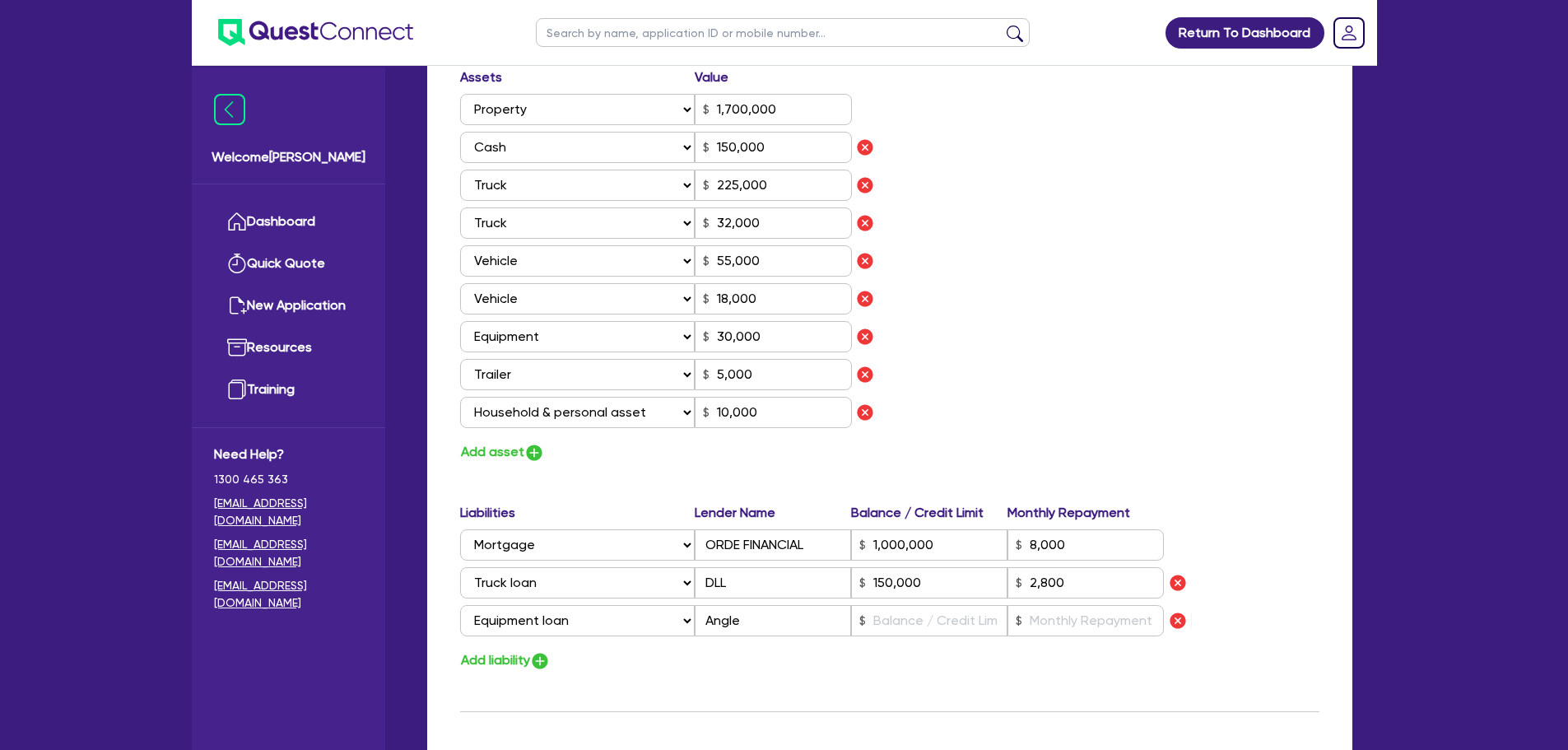
type input "2,800"
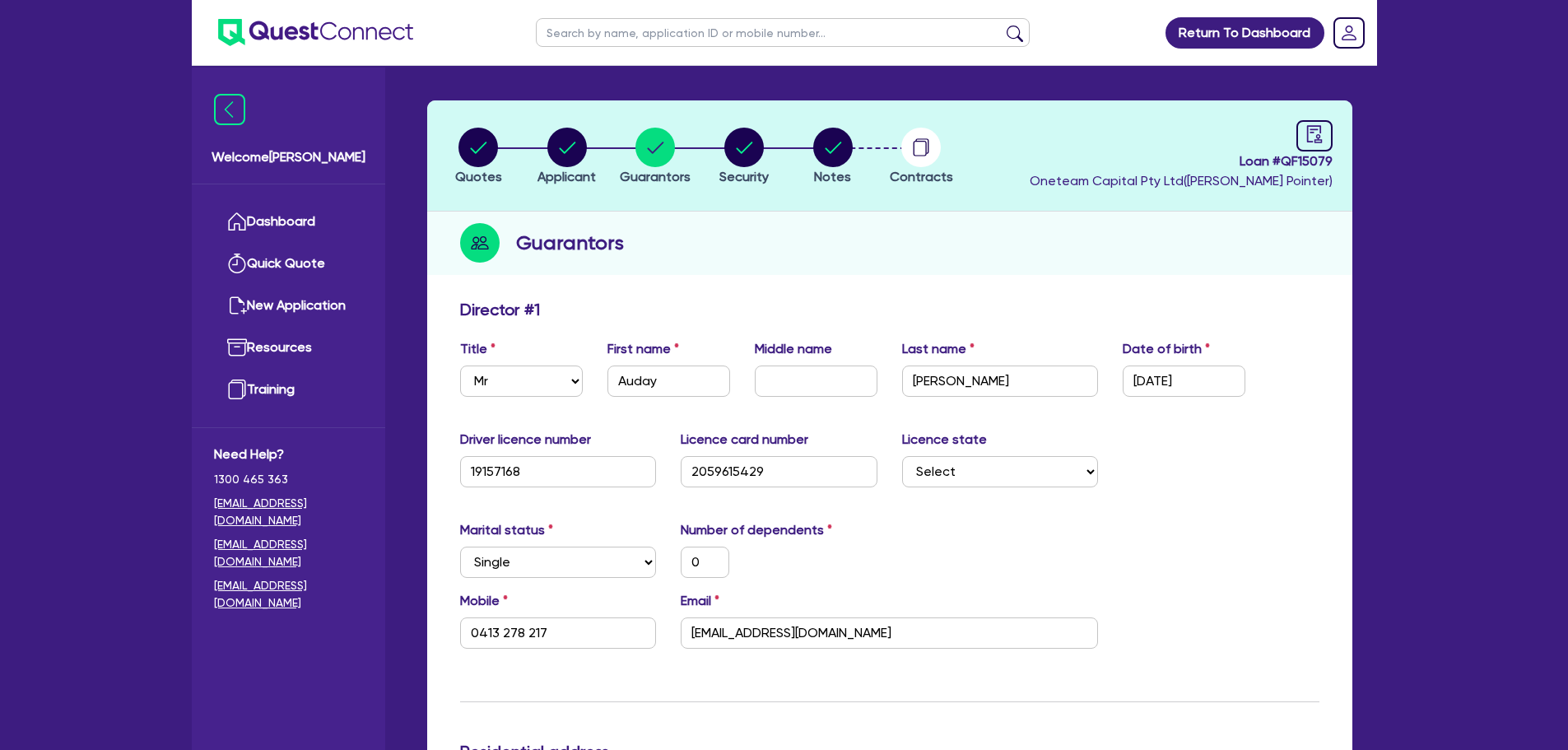
scroll to position [0, 0]
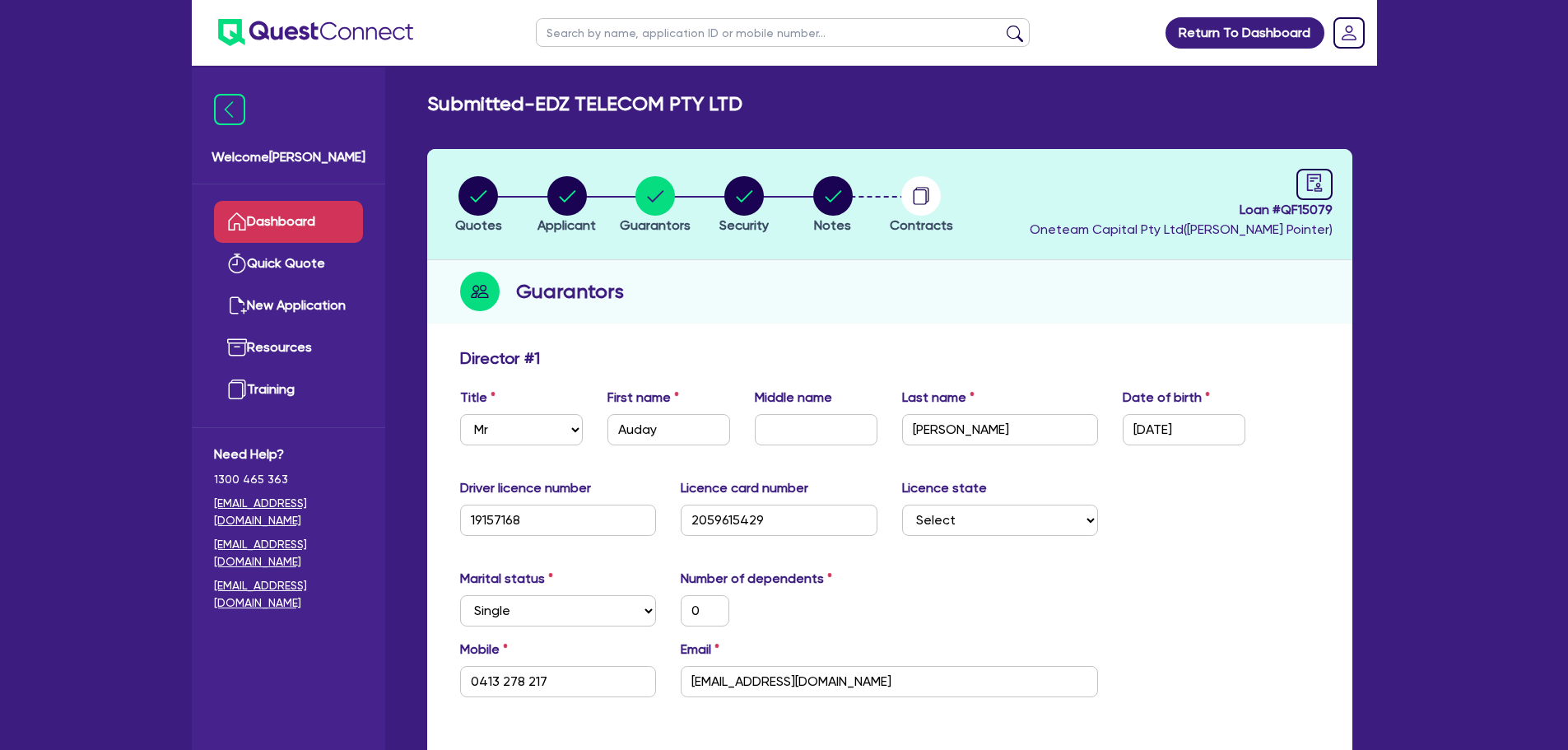
click at [293, 233] on link "Dashboard" at bounding box center [289, 222] width 149 height 42
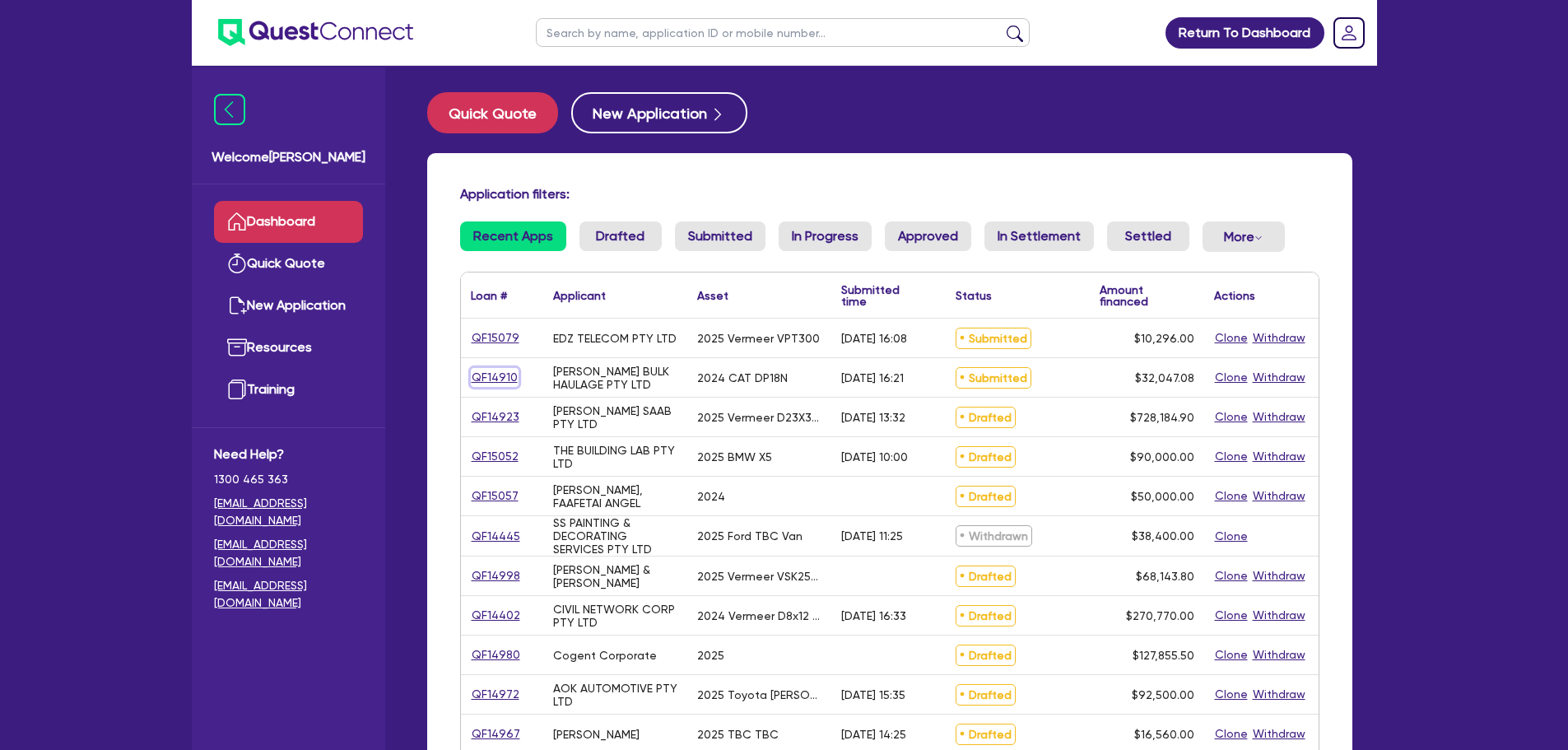
click at [496, 375] on link "QF14910" at bounding box center [494, 377] width 48 height 19
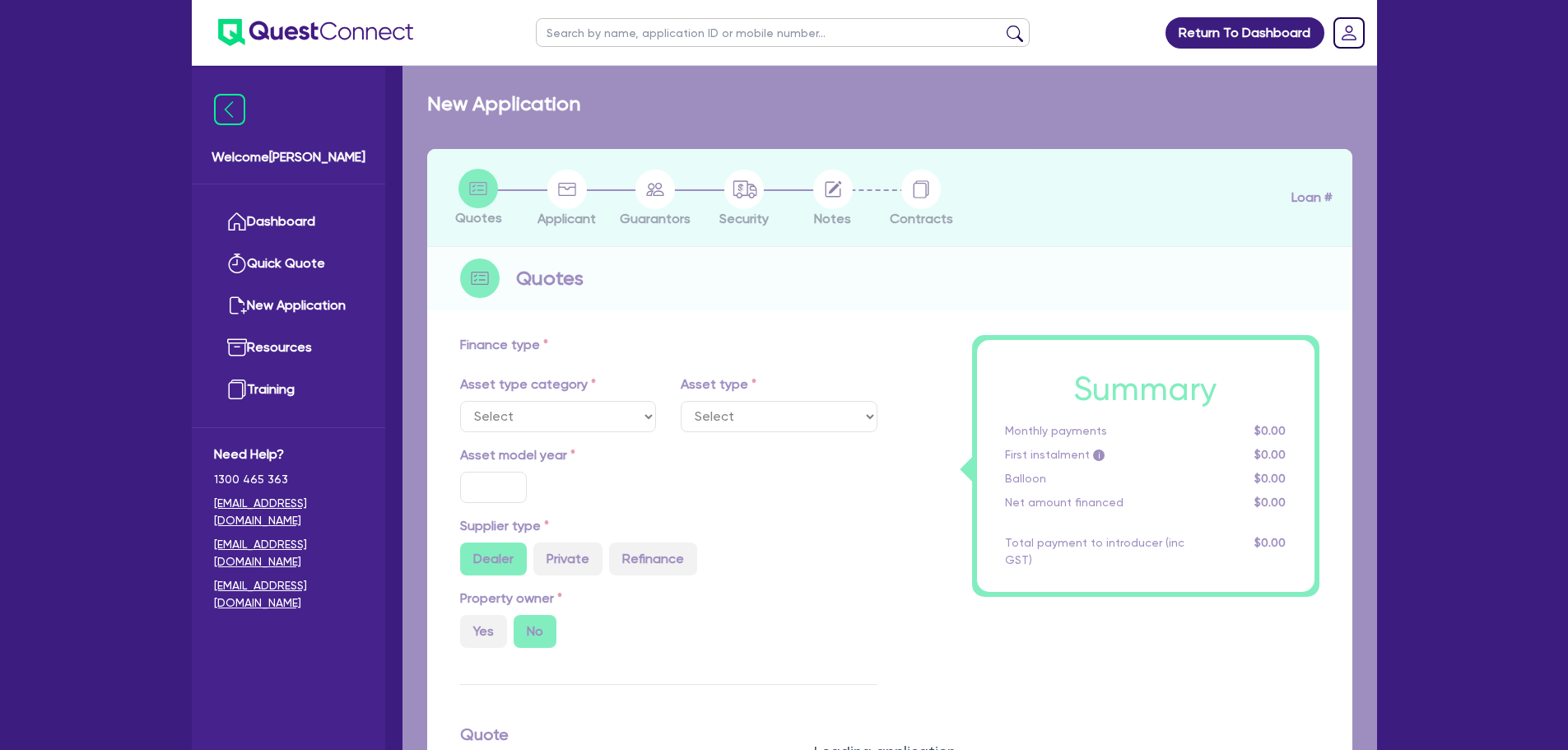
select select "PRIMARY_ASSETS"
type input "2024"
type input "32,047.08"
type input "8"
type input "2,563.77"
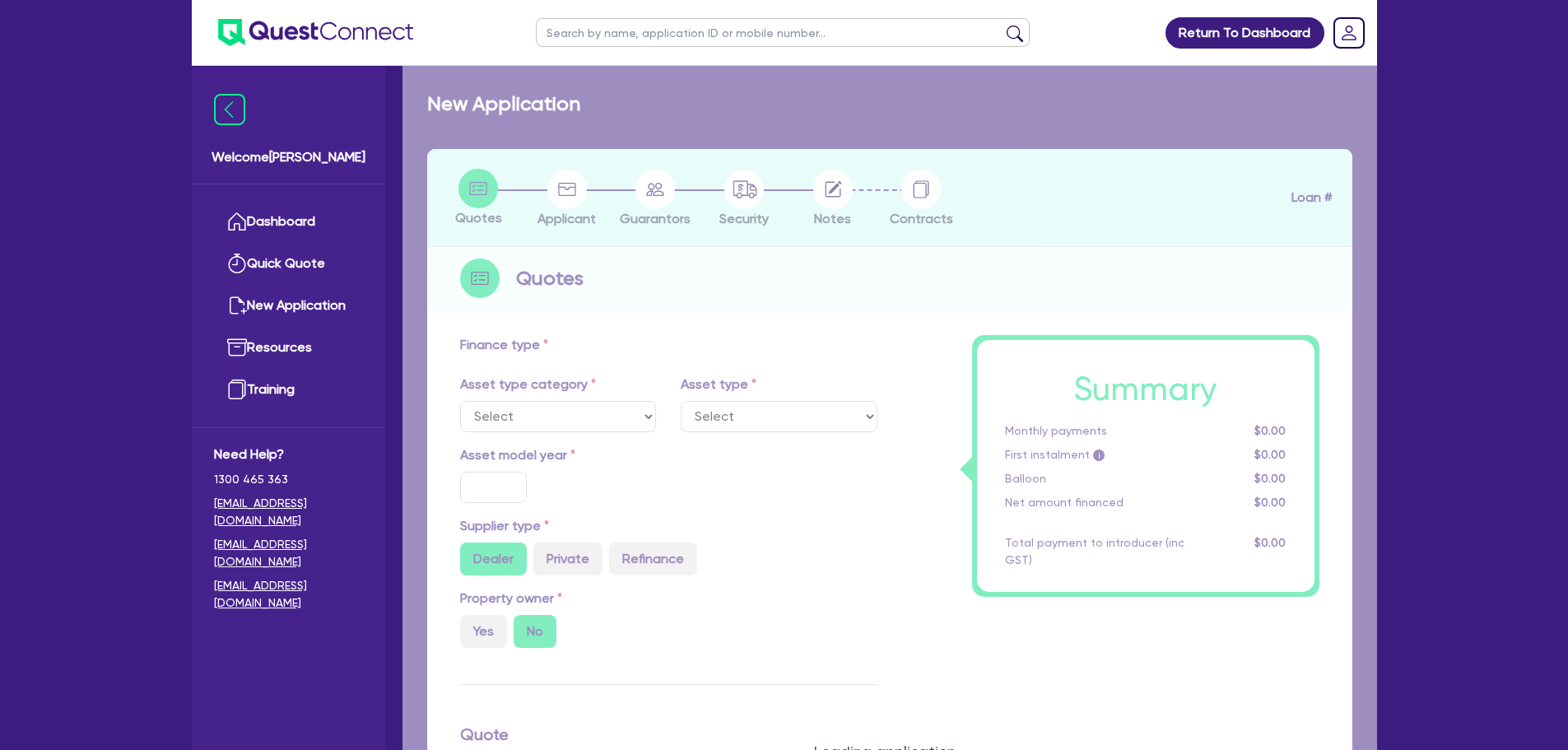
type input "17.95"
type input "900"
select select "FORKLIFTS_AND_WAREHOUSING_EQUIPMENT"
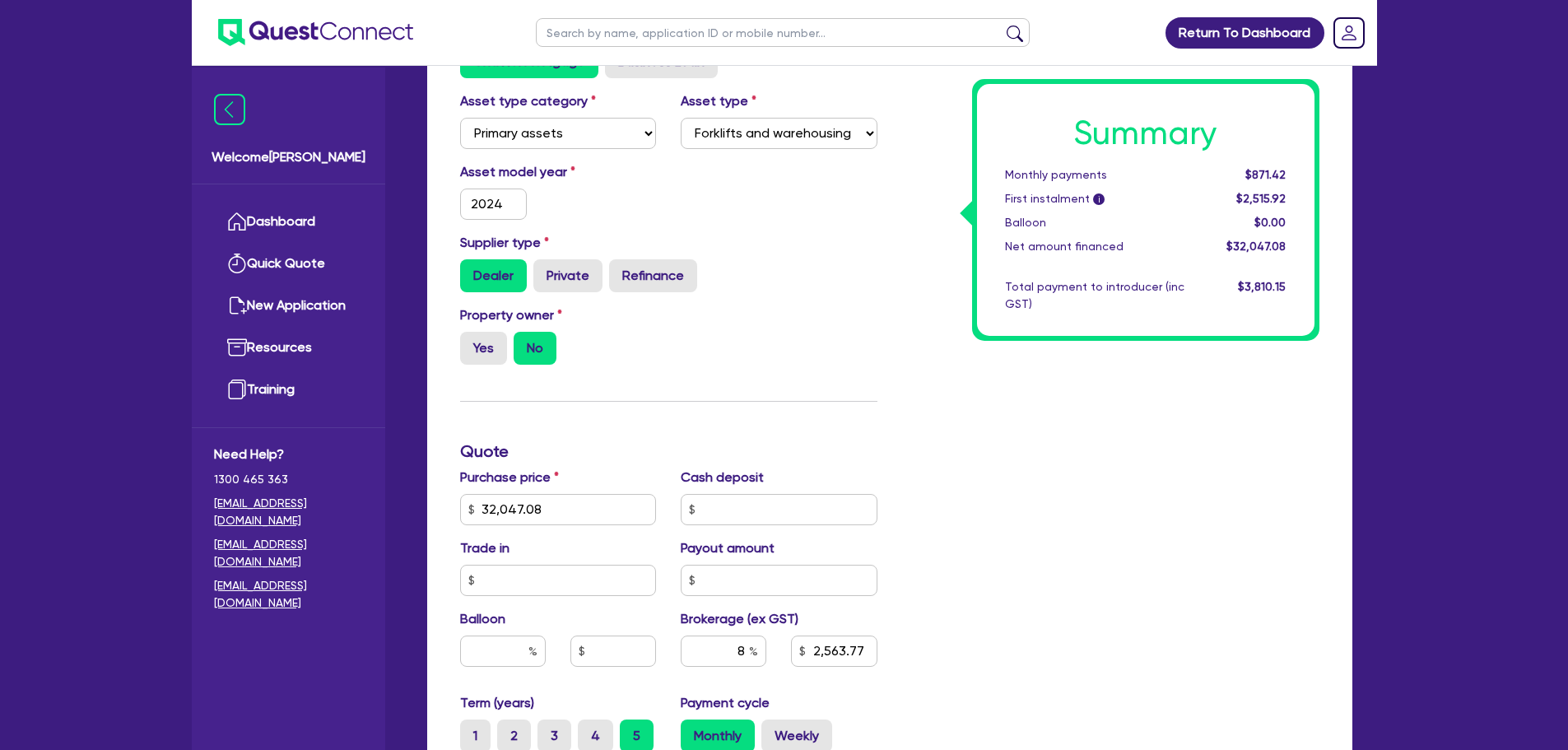
scroll to position [411, 0]
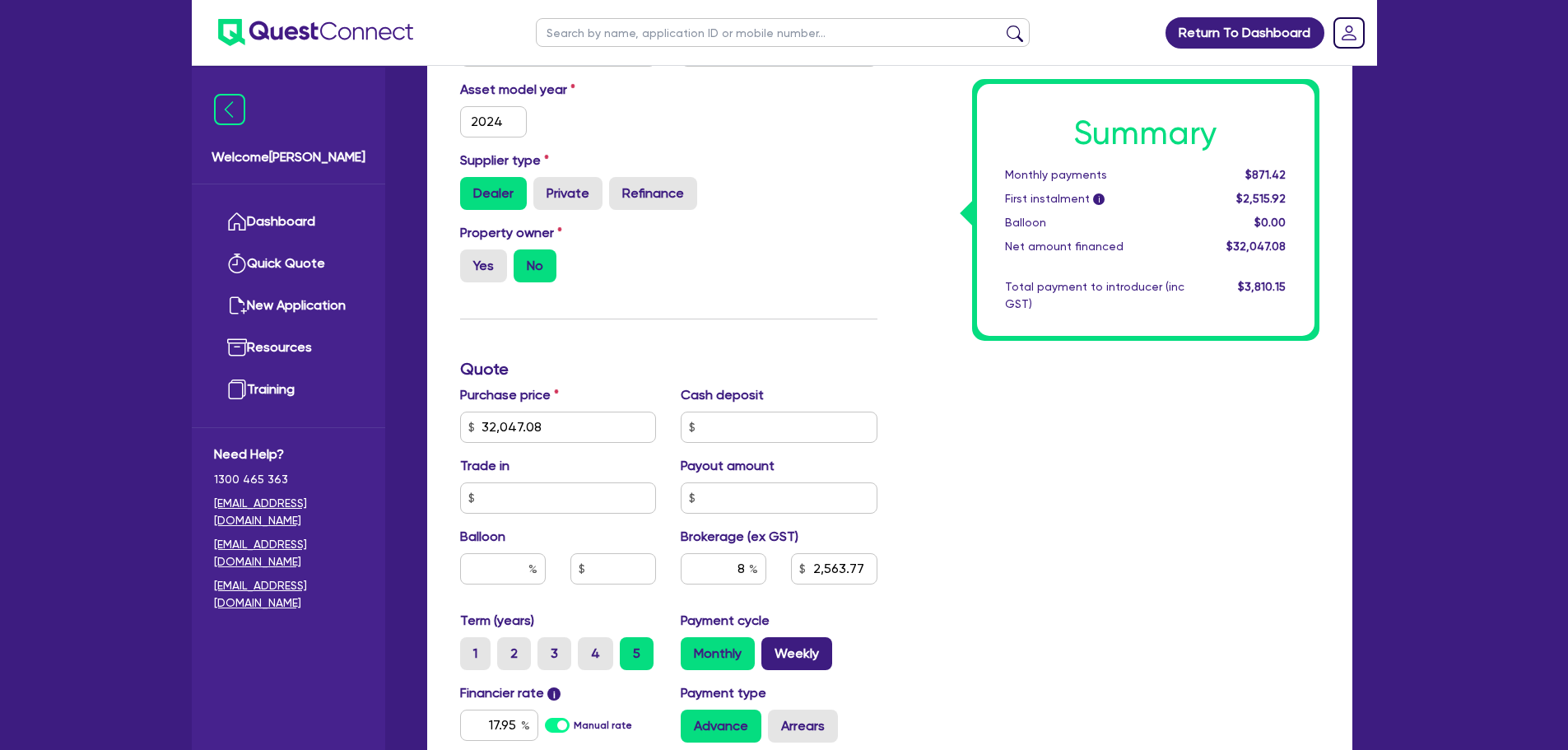
click at [783, 642] on label "Weekly" at bounding box center [796, 653] width 71 height 33
click at [772, 642] on input "Weekly" at bounding box center [766, 642] width 10 height 10
radio input "true"
type input "32,047.08"
type input "2,563.77"
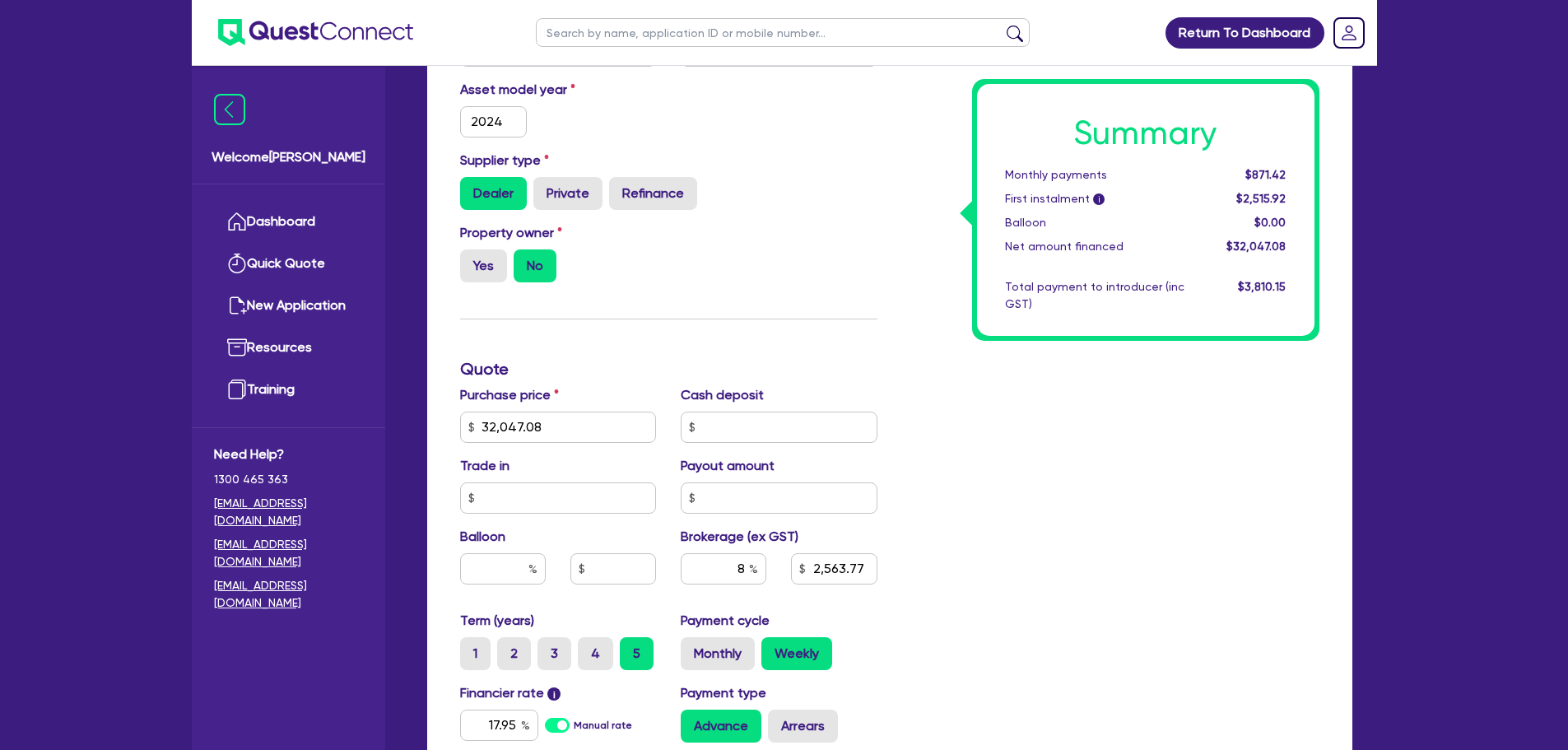
type input "32,047.08"
type input "2,563.77"
click at [714, 655] on label "Monthly" at bounding box center [717, 653] width 75 height 33
click at [692, 648] on input "Monthly" at bounding box center [685, 642] width 10 height 10
radio input "true"
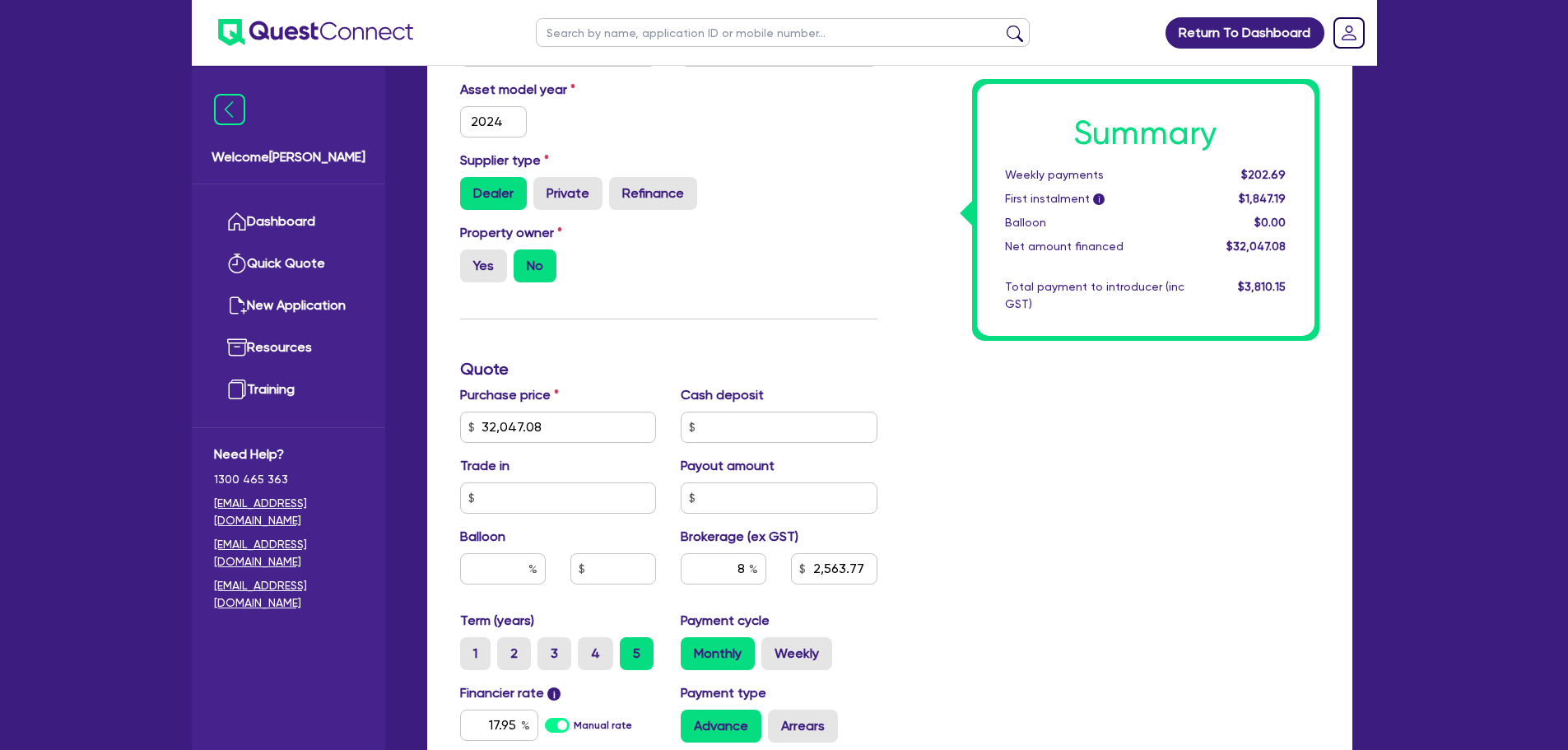
type input "32,047.08"
type input "2,563.77"
type input "32,047.08"
type input "2,563.77"
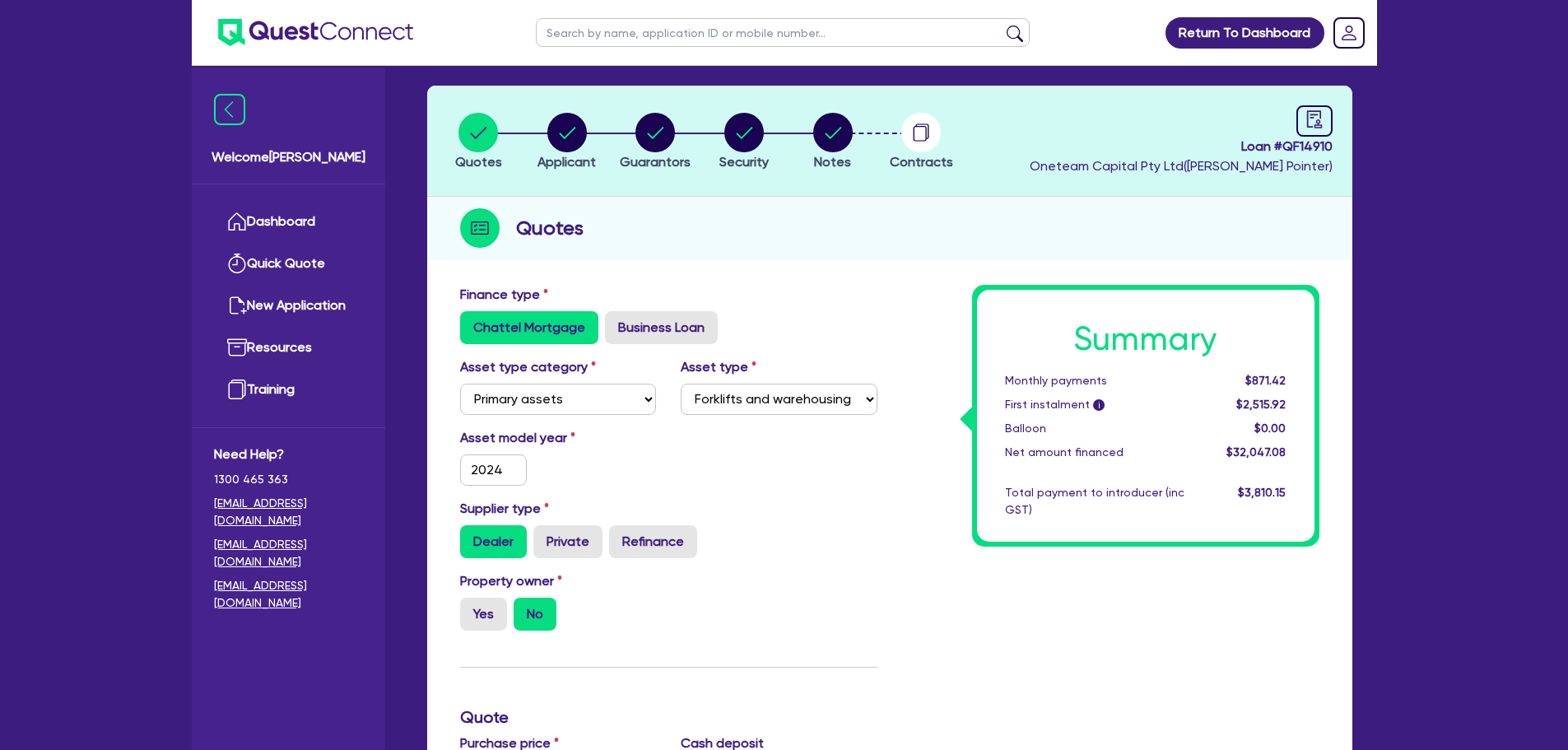
scroll to position [0, 0]
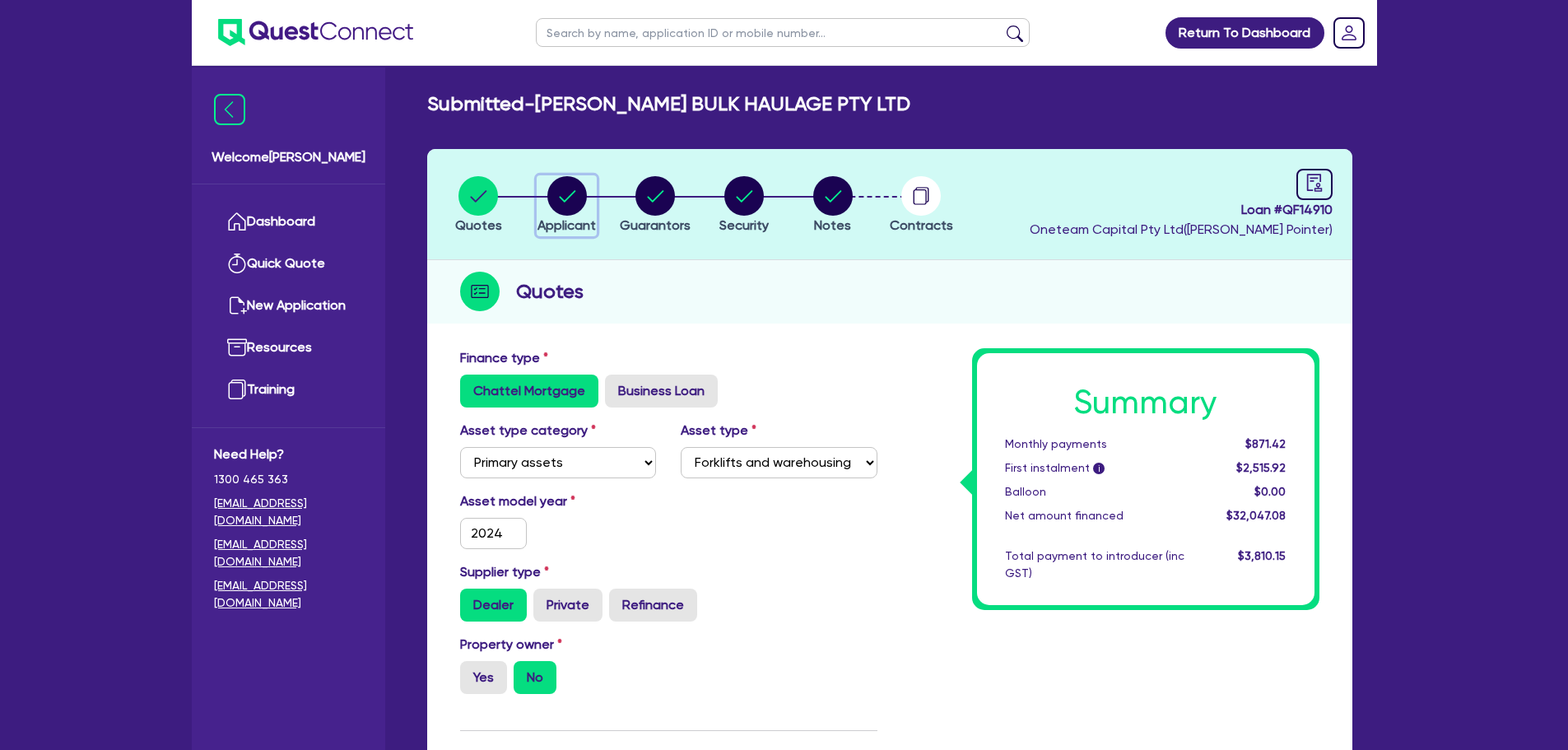
click at [559, 188] on circle "button" at bounding box center [567, 196] width 40 height 40
select select "COMPANY"
select select "TRANSPORT_WAREHOUSING"
select select "PASSENGERS_FREIGHT_TRANSPORT"
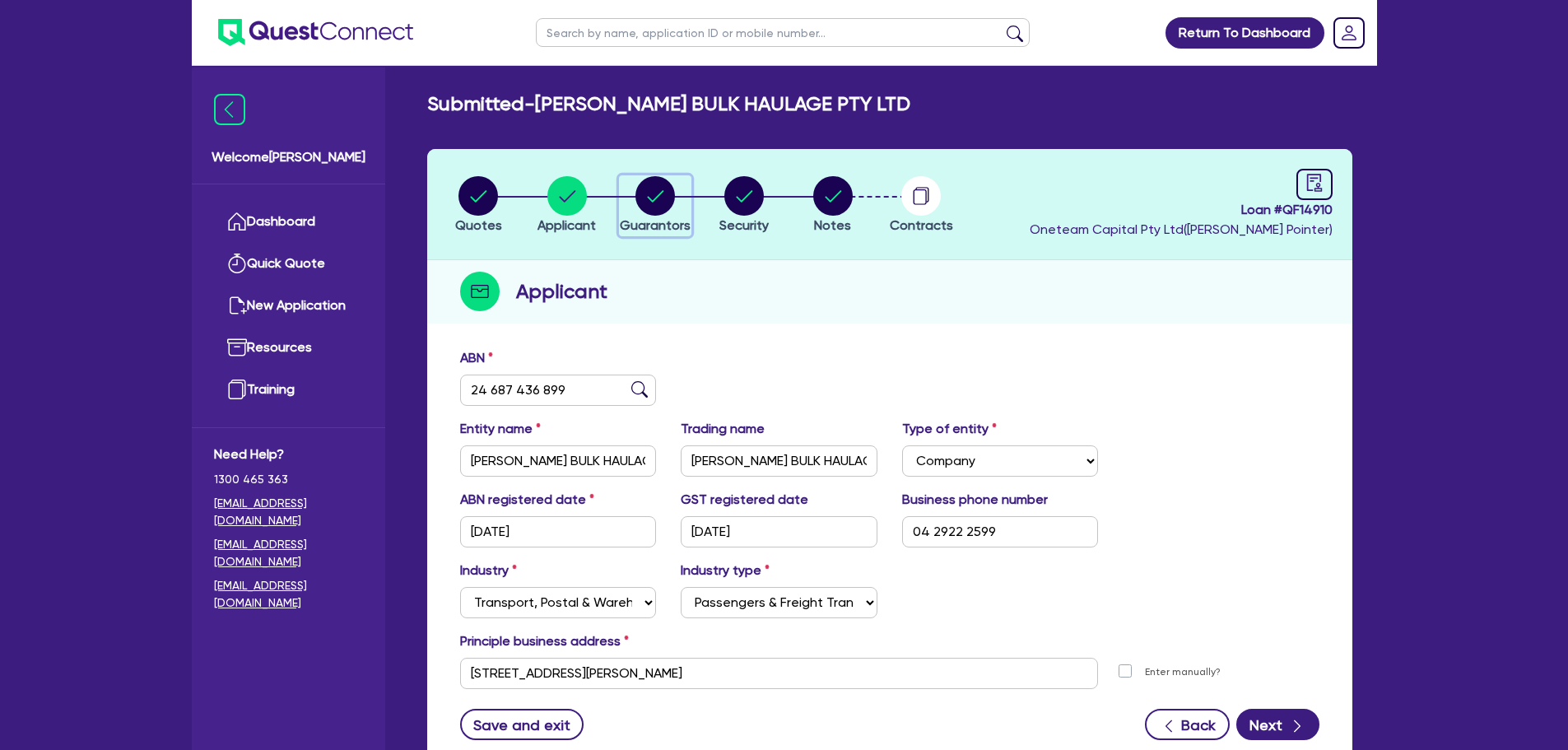
click at [654, 200] on icon "button" at bounding box center [656, 196] width 16 height 11
select select "MR"
select select "[GEOGRAPHIC_DATA]"
select select "SINGLE"
select select "CASH"
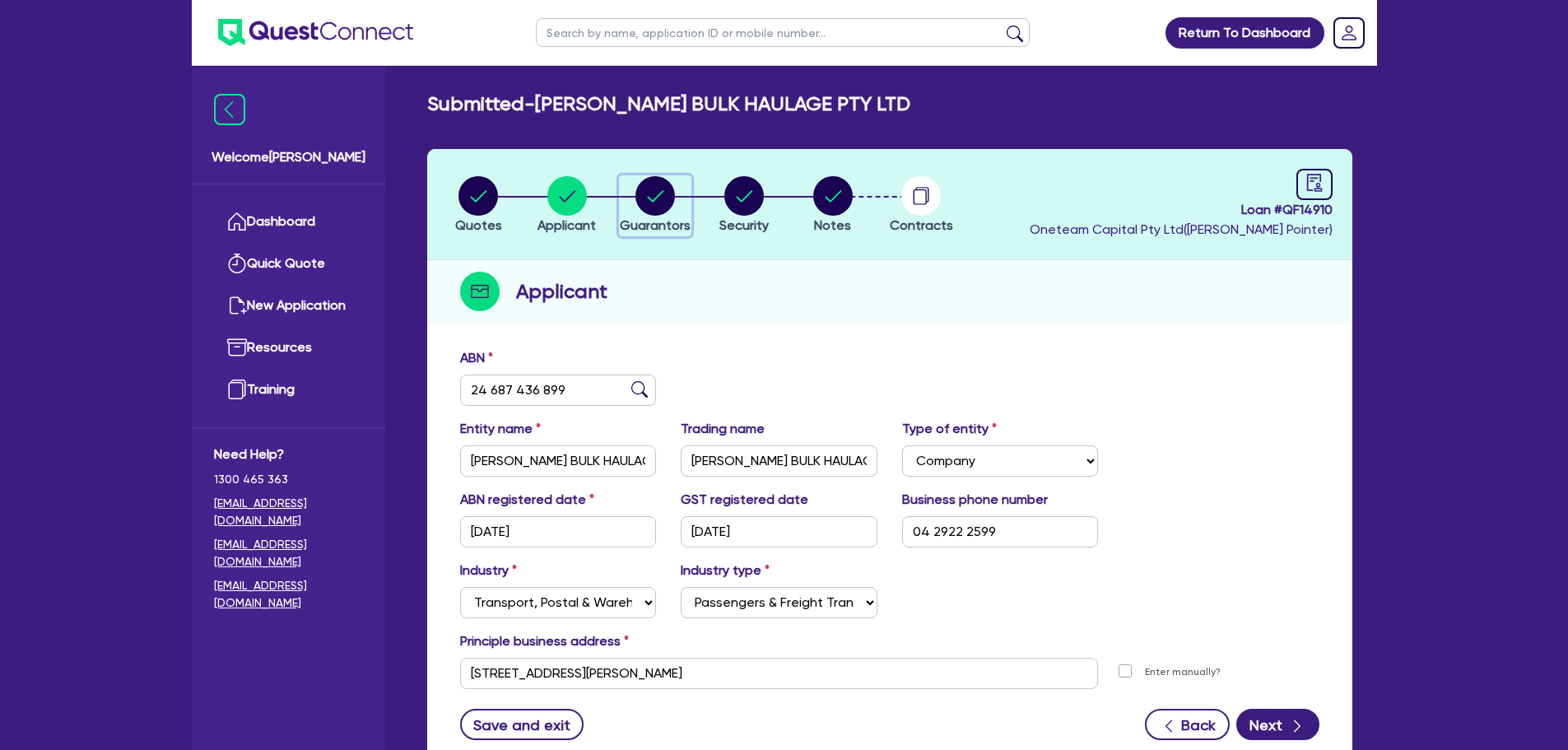
select select "VEHICLE"
select select "OTHER"
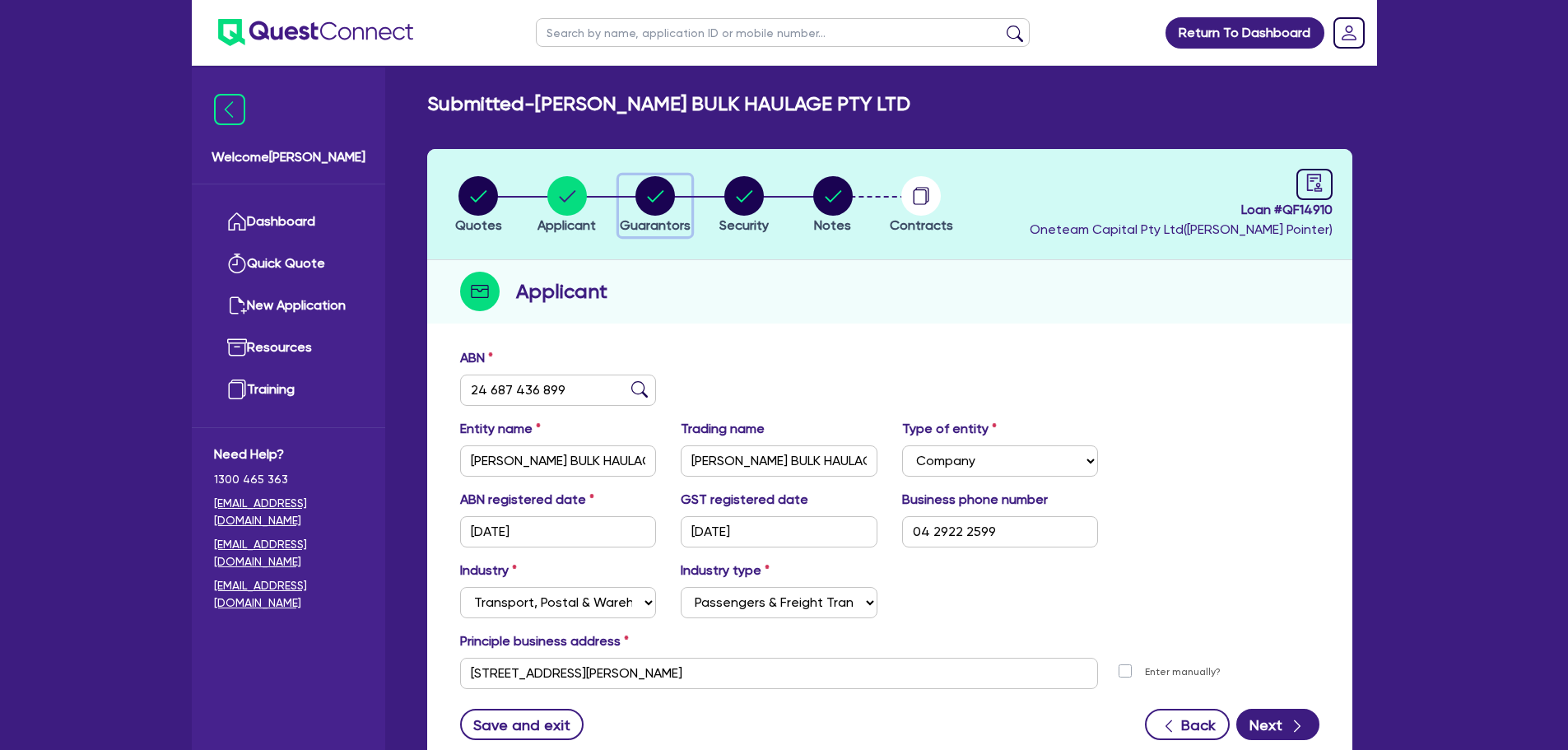
select select "OTHER"
select select "TRUCK"
select select "HOUSEHOLD_PERSONAL"
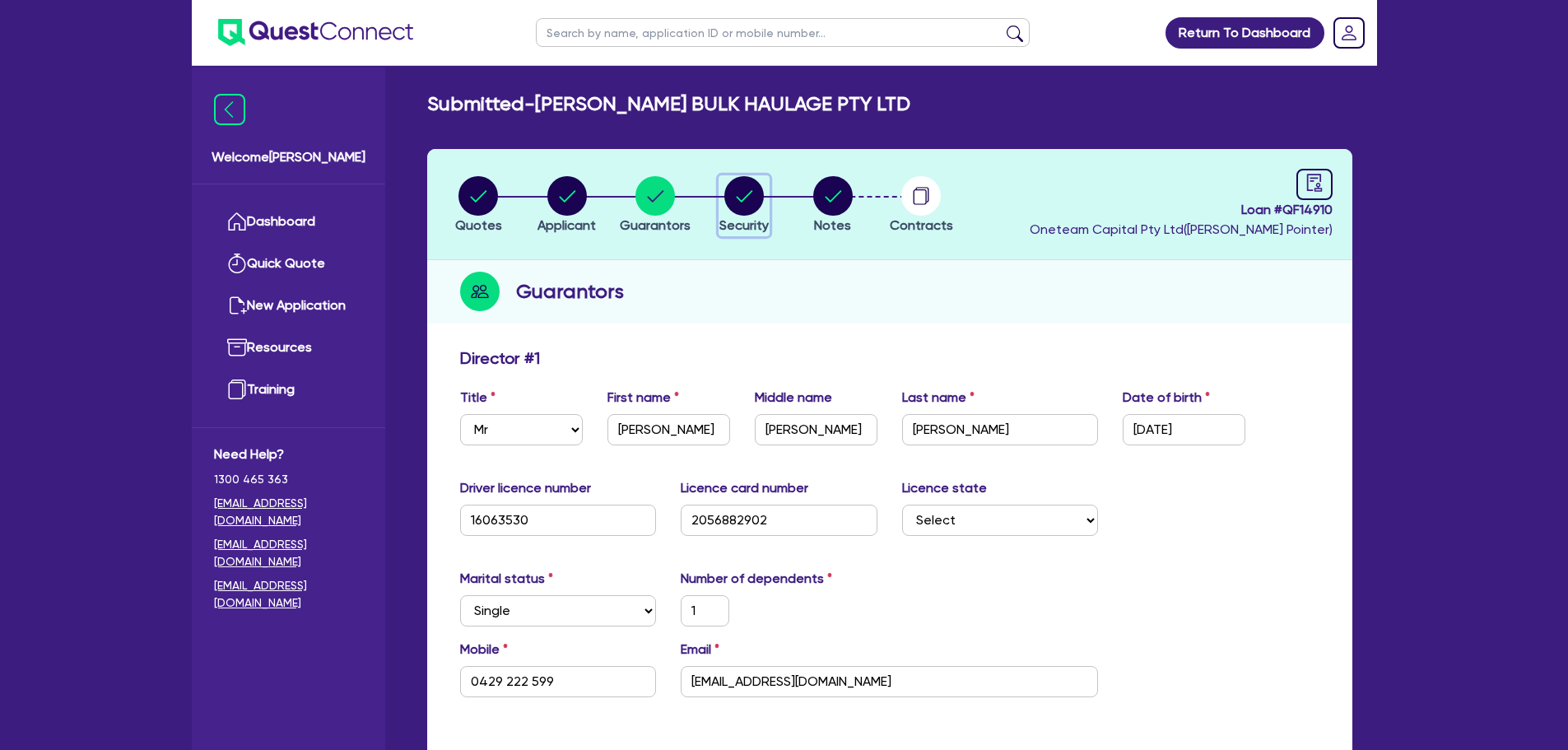
click at [744, 198] on icon "button" at bounding box center [744, 196] width 16 height 11
select select "PRIMARY_ASSETS"
select select "FORKLIFTS_AND_WAREHOUSING_EQUIPMENT"
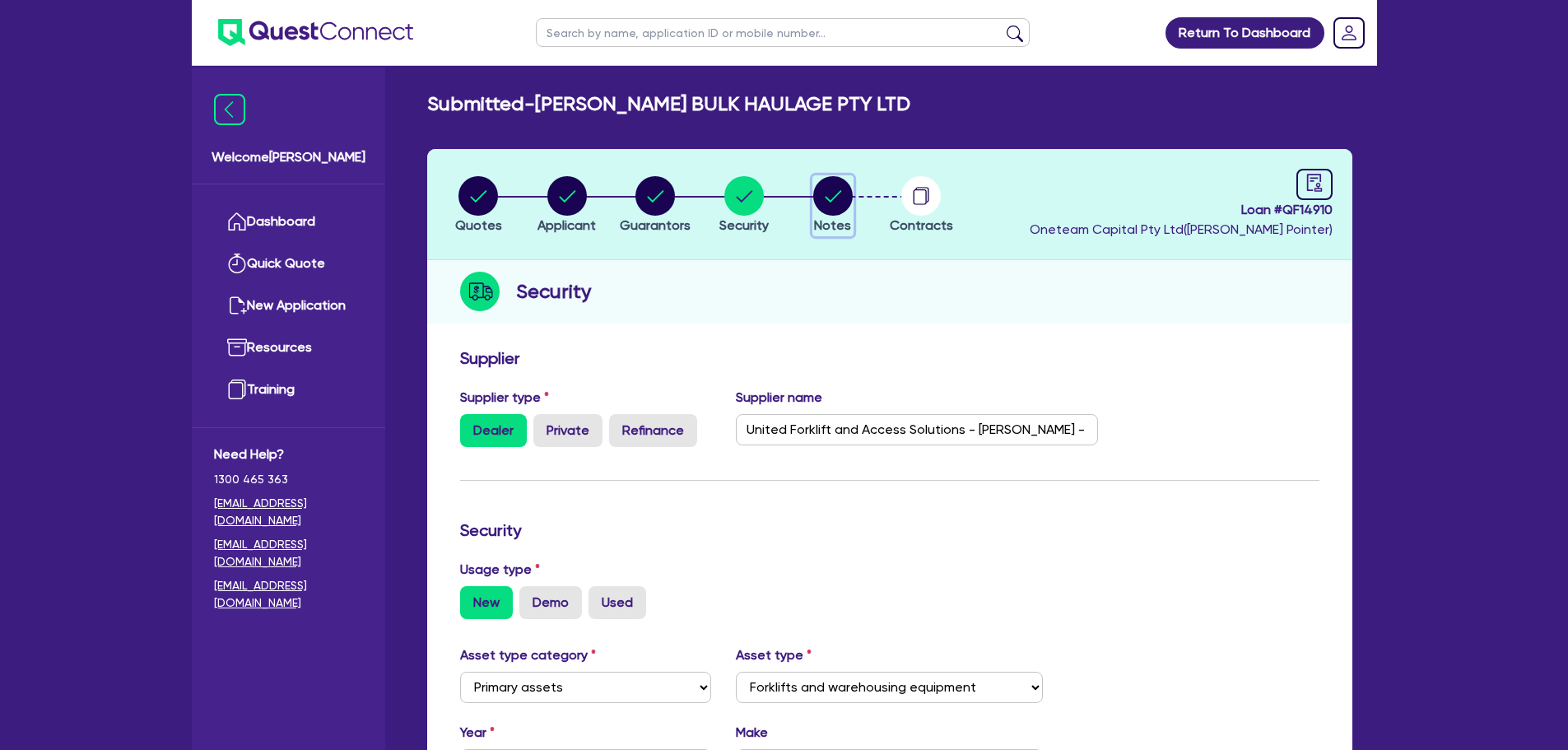
click at [831, 192] on circle "button" at bounding box center [833, 196] width 40 height 40
select select "Quest Finance - Own Book"
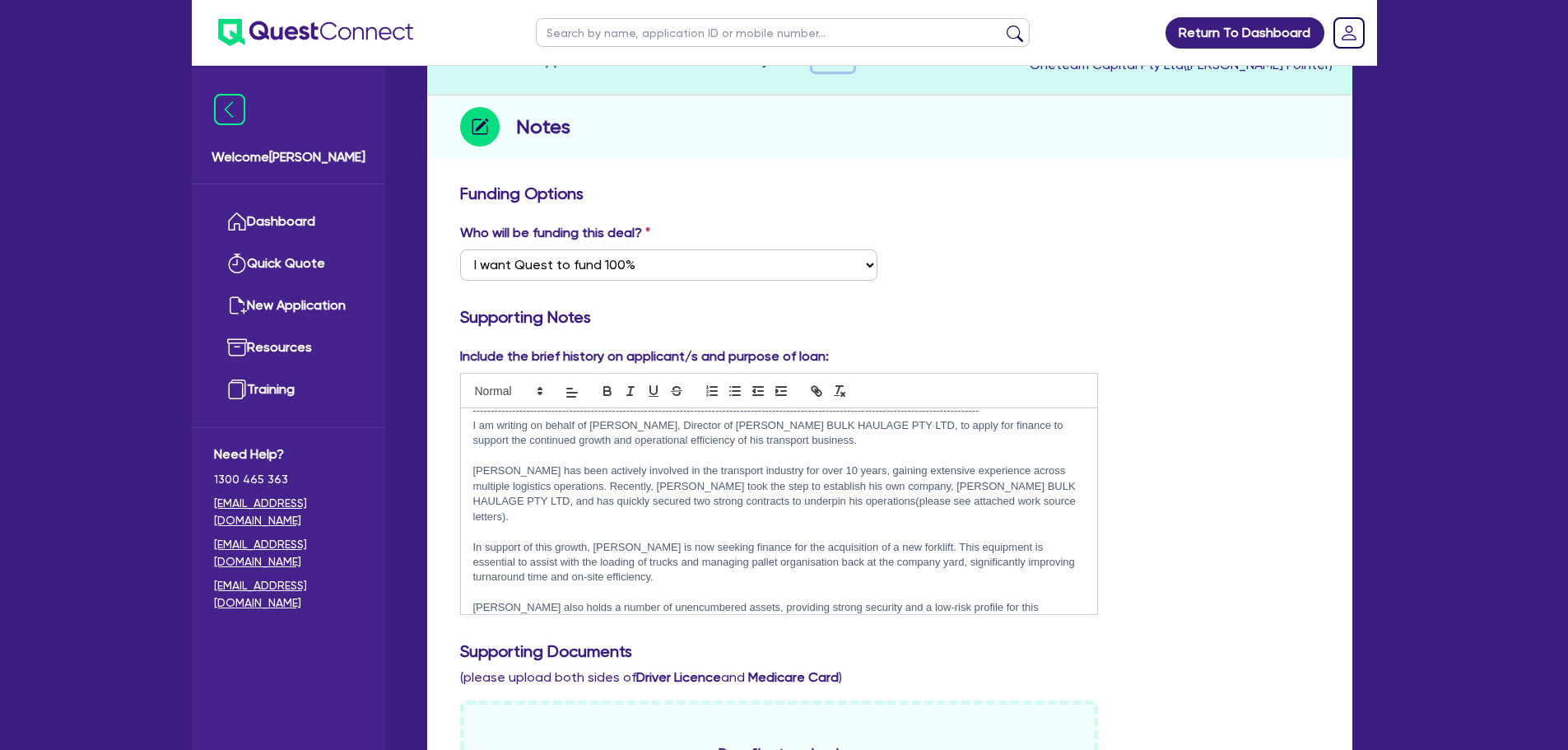
scroll to position [87, 0]
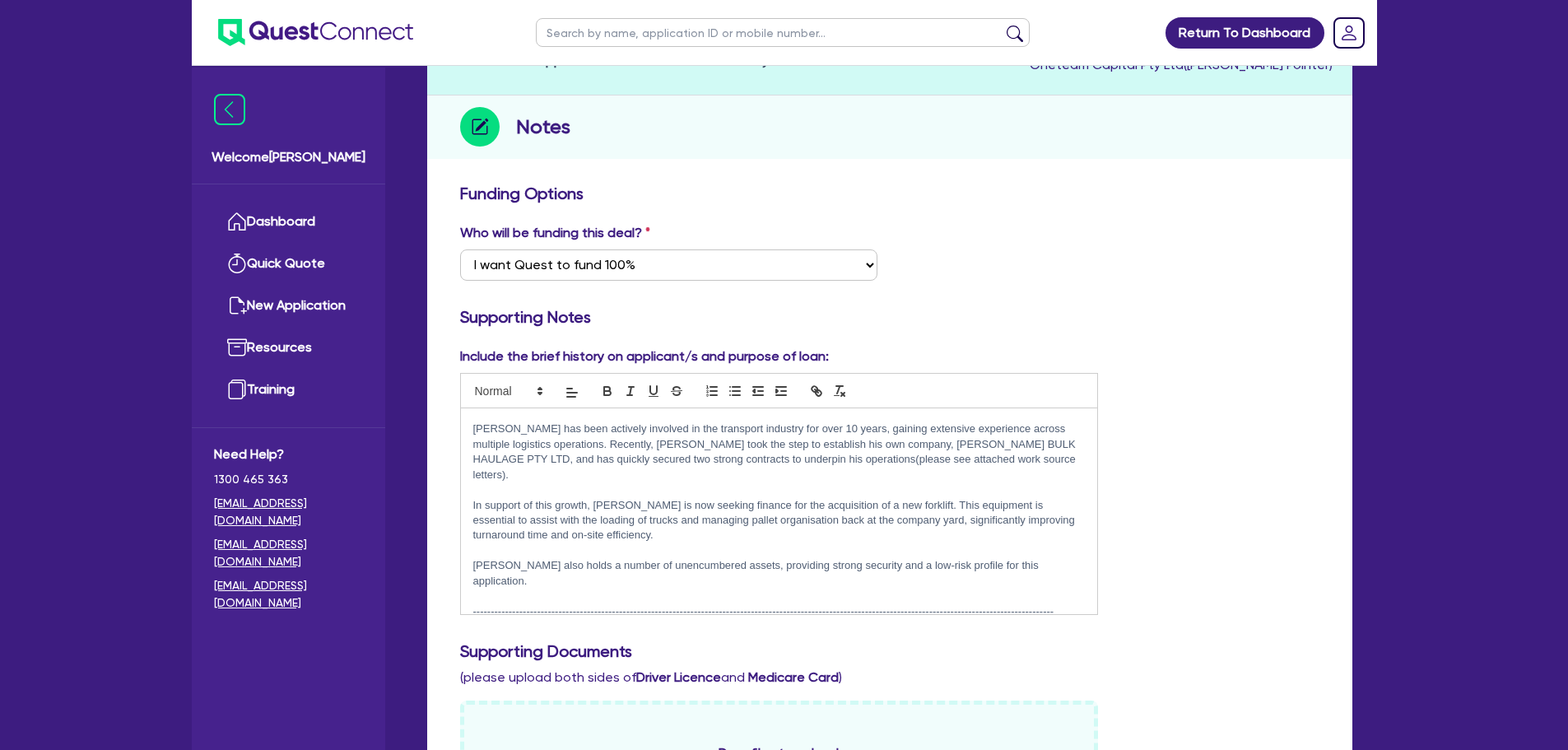
click at [790, 457] on p "[PERSON_NAME] has been actively involved in the transport industry for over 10 …" at bounding box center [779, 452] width 612 height 61
click at [1133, 346] on div "Include the brief history on applicant/s and purpose of loan: Sub to Quest Sole…" at bounding box center [890, 487] width 884 height 281
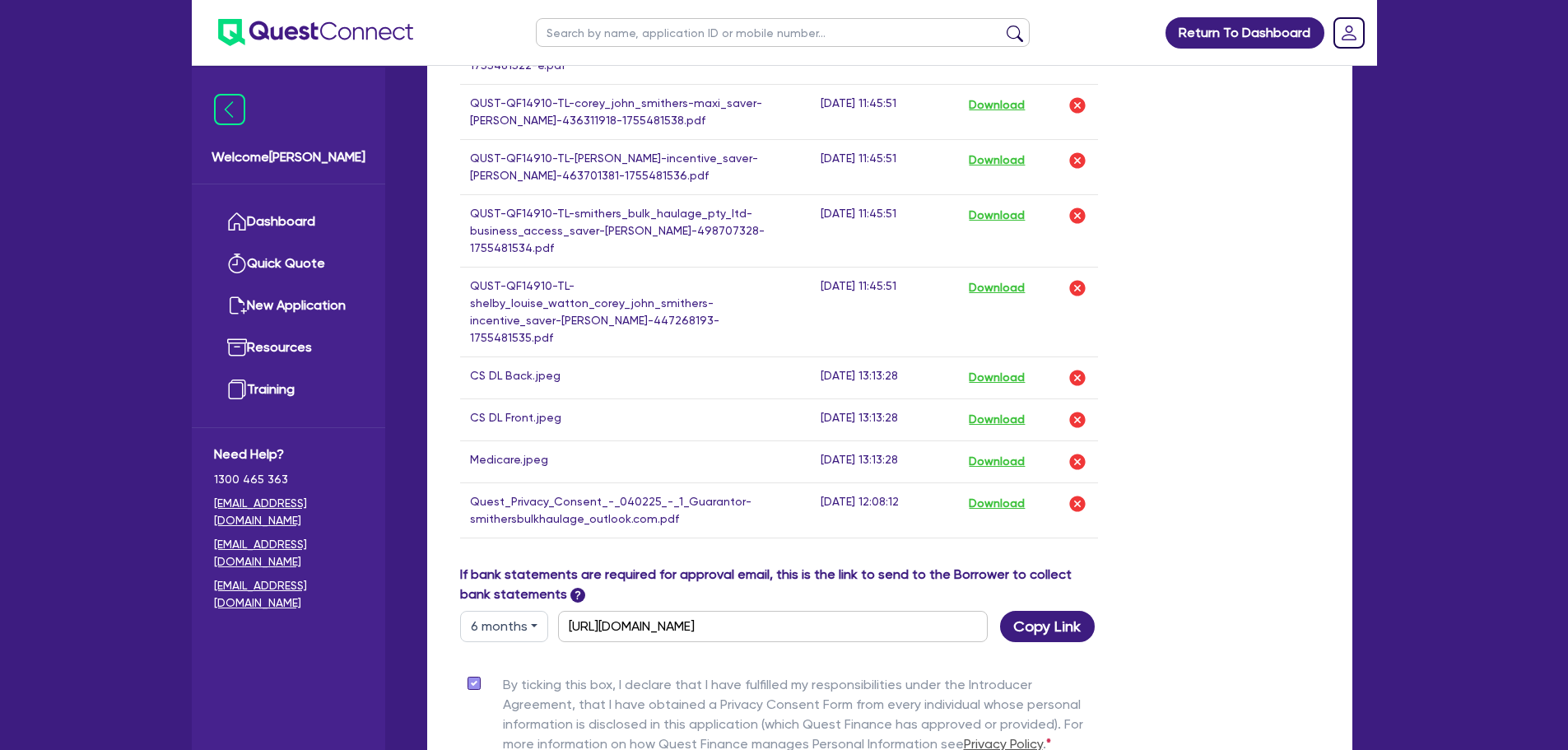
scroll to position [1809, 0]
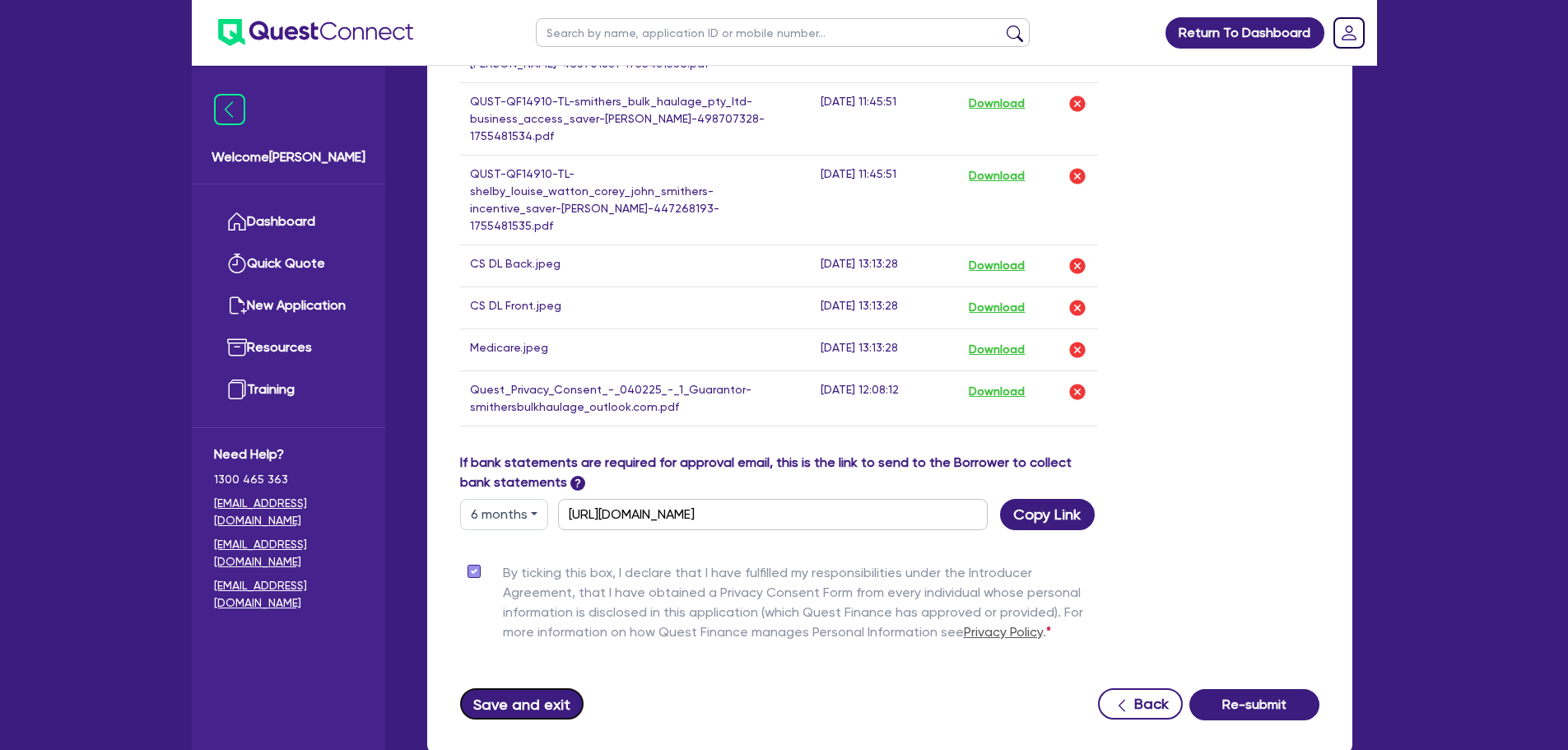
click at [532, 688] on button "Save and exit" at bounding box center [523, 703] width 125 height 31
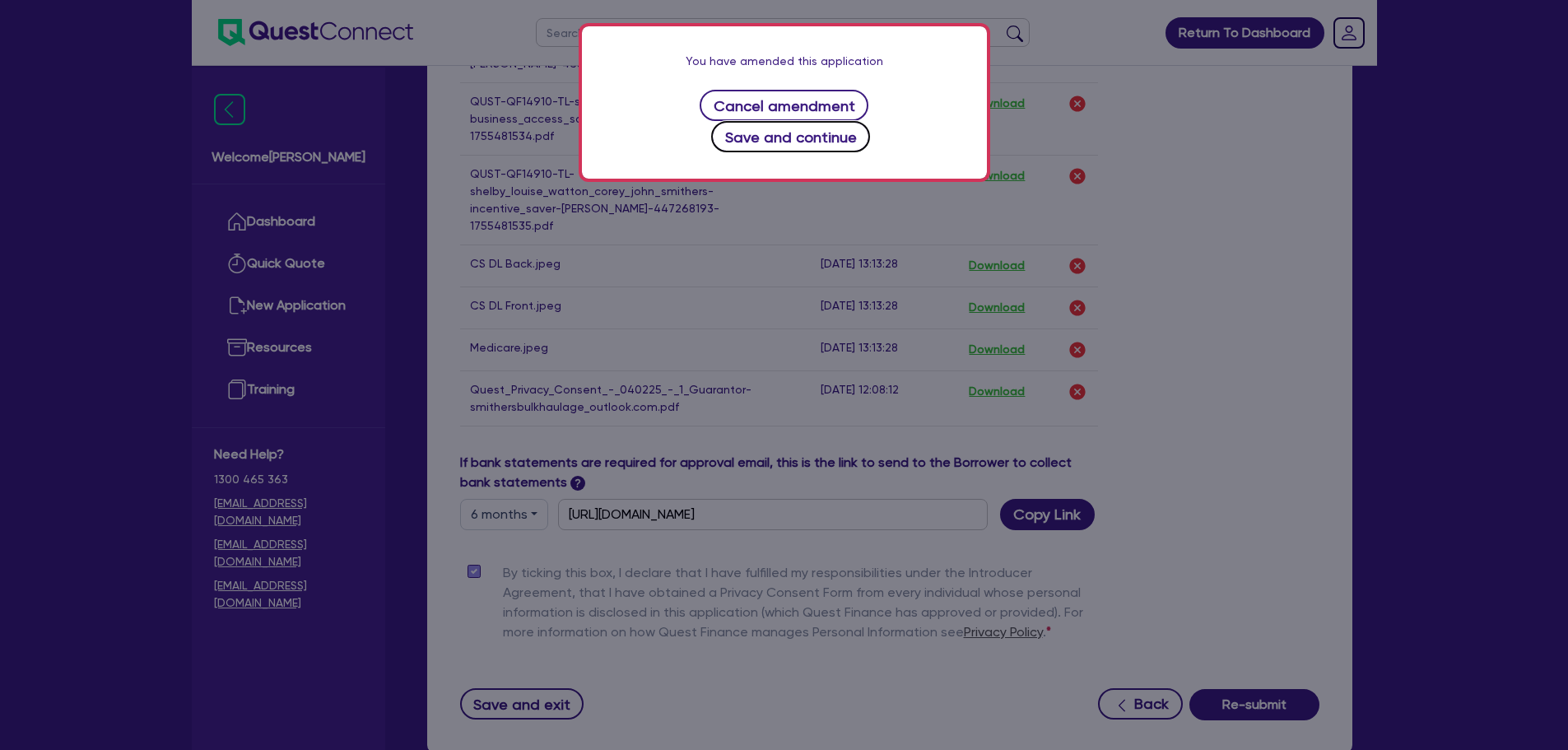
click at [870, 121] on button "Save and continue" at bounding box center [791, 136] width 158 height 31
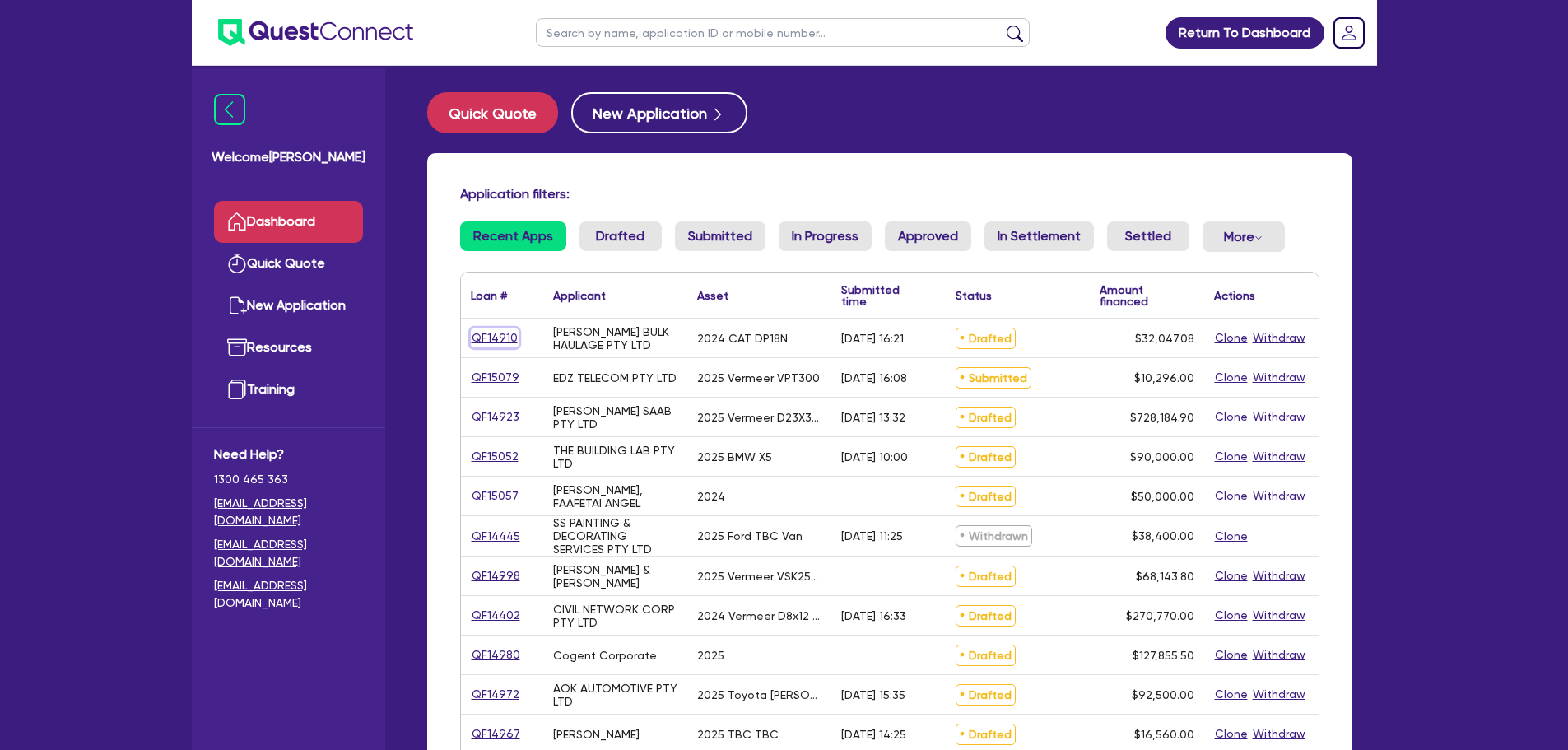
click at [493, 341] on link "QF14910" at bounding box center [494, 338] width 48 height 19
select select "PRIMARY_ASSETS"
select select "FORKLIFTS_AND_WAREHOUSING_EQUIPMENT"
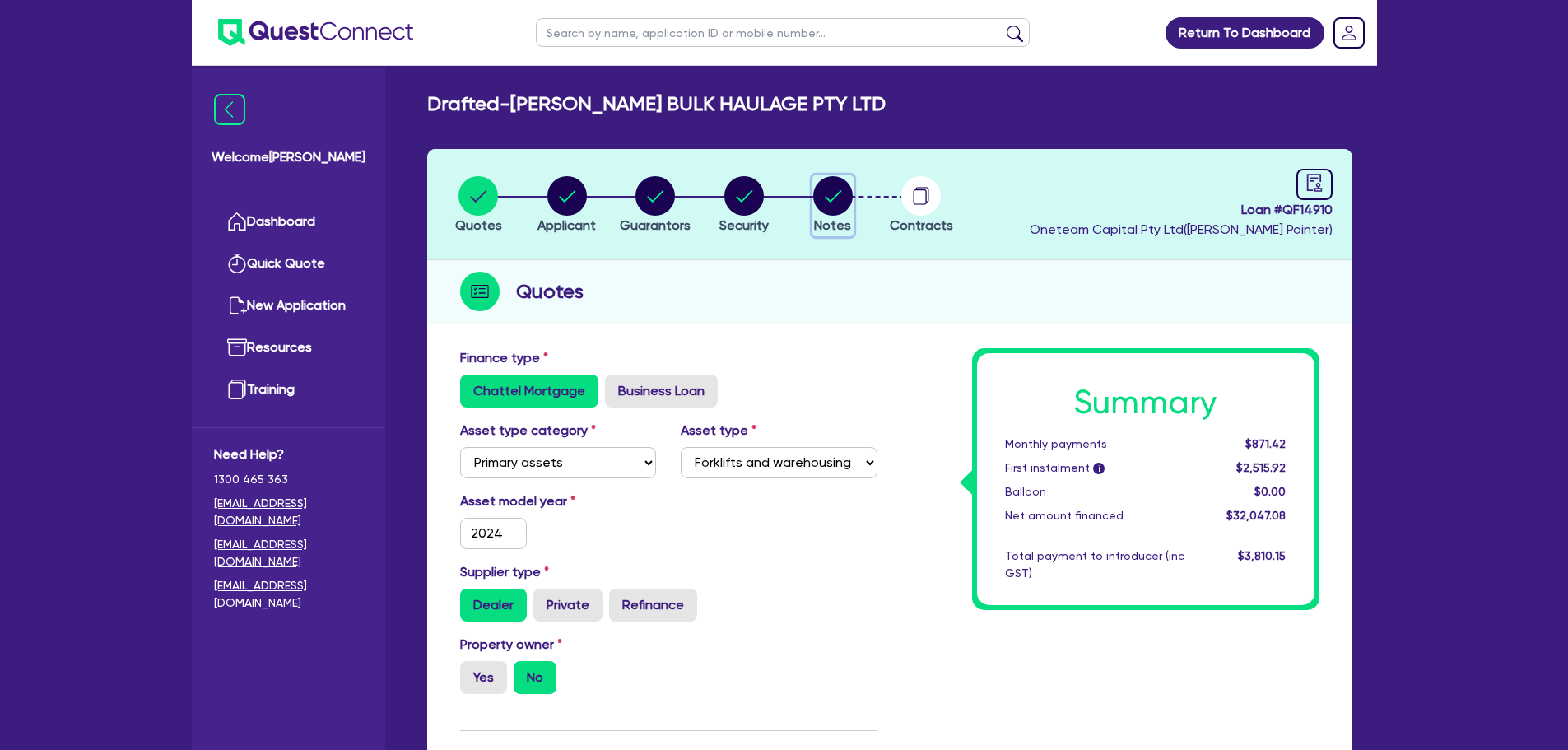
click at [829, 190] on circle "button" at bounding box center [833, 196] width 40 height 40
select select "Quest Finance - Own Book"
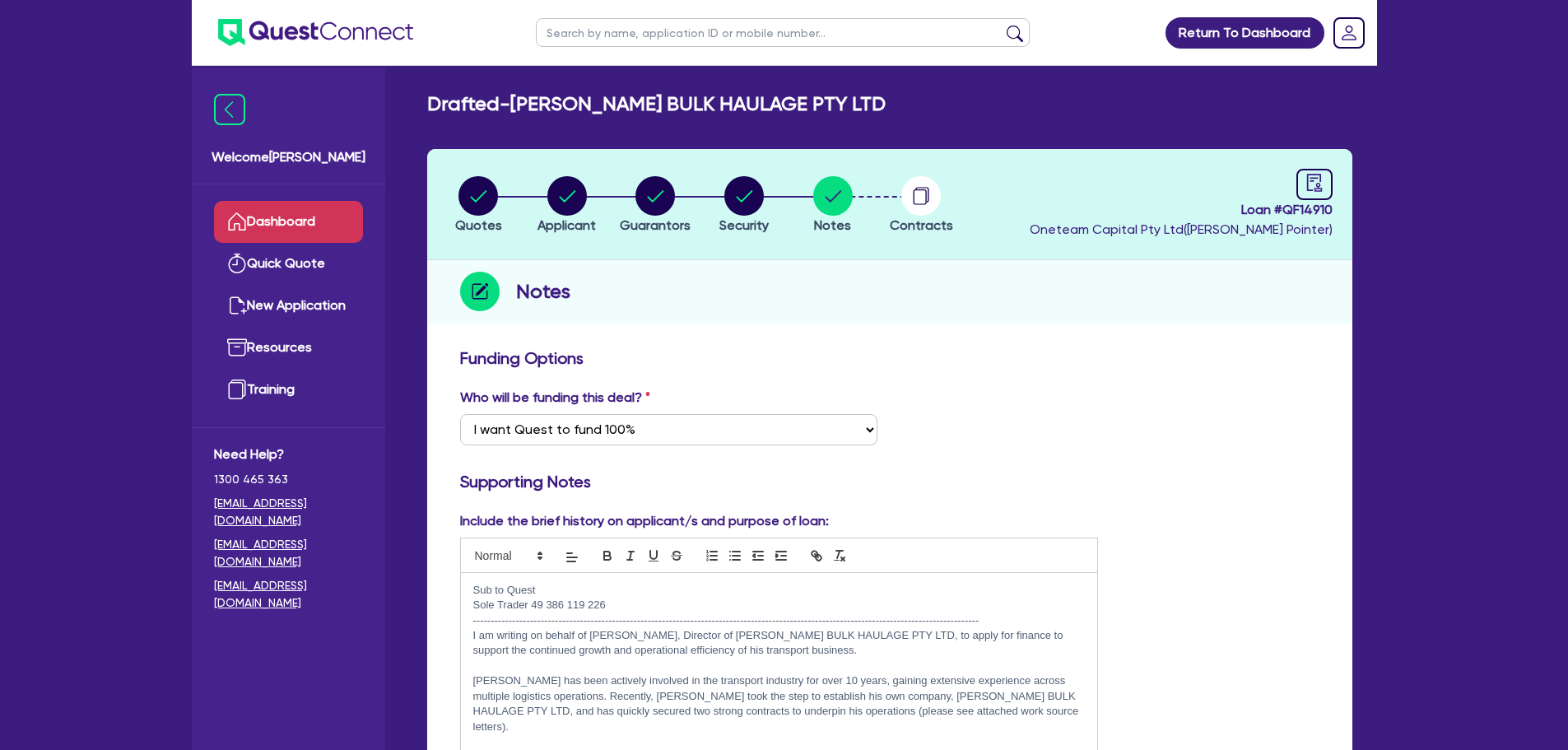
click at [319, 213] on link "Dashboard" at bounding box center [289, 222] width 149 height 42
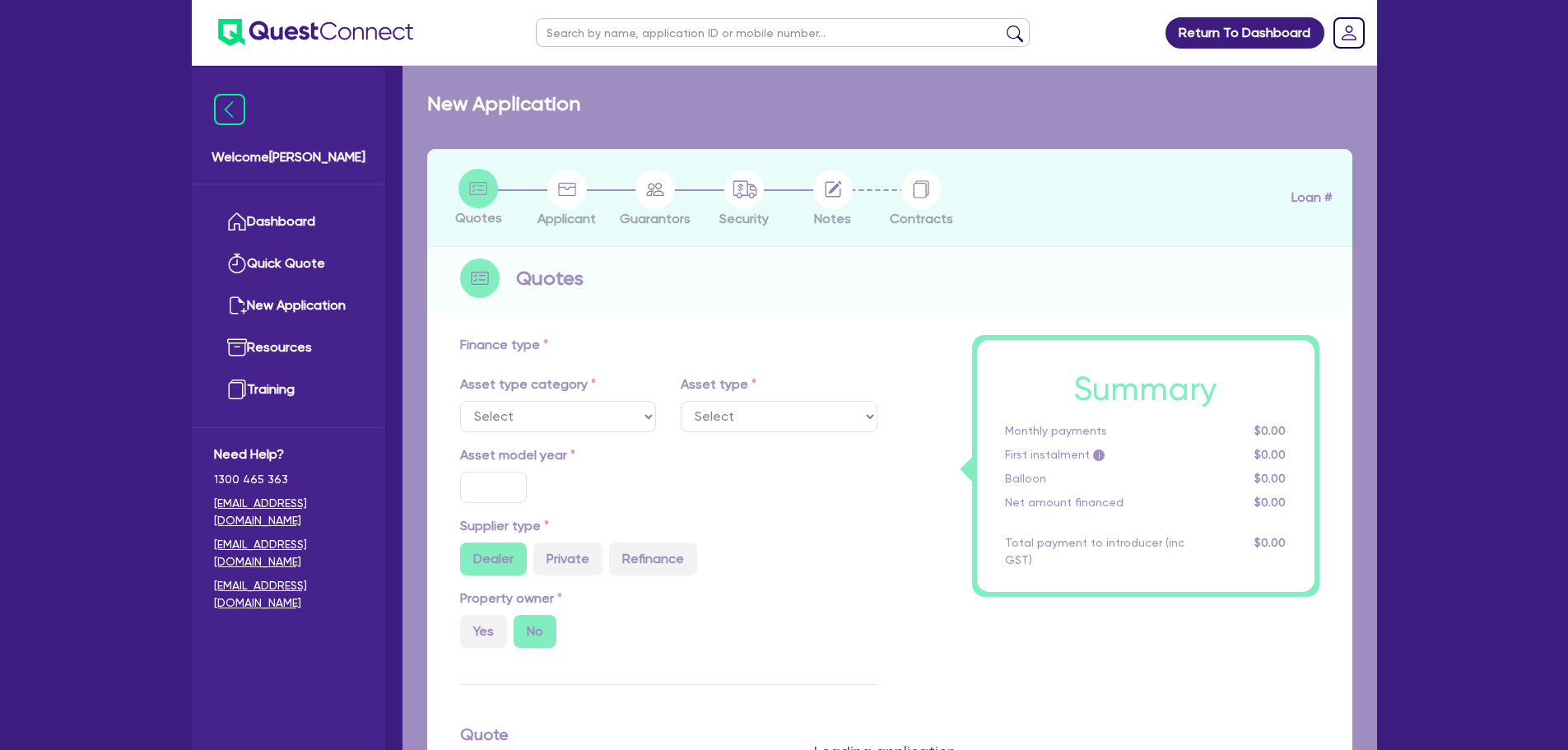
select select "PRIMARY_ASSETS"
type input "2024"
type input "32,047.08"
type input "8"
type input "2,563.77"
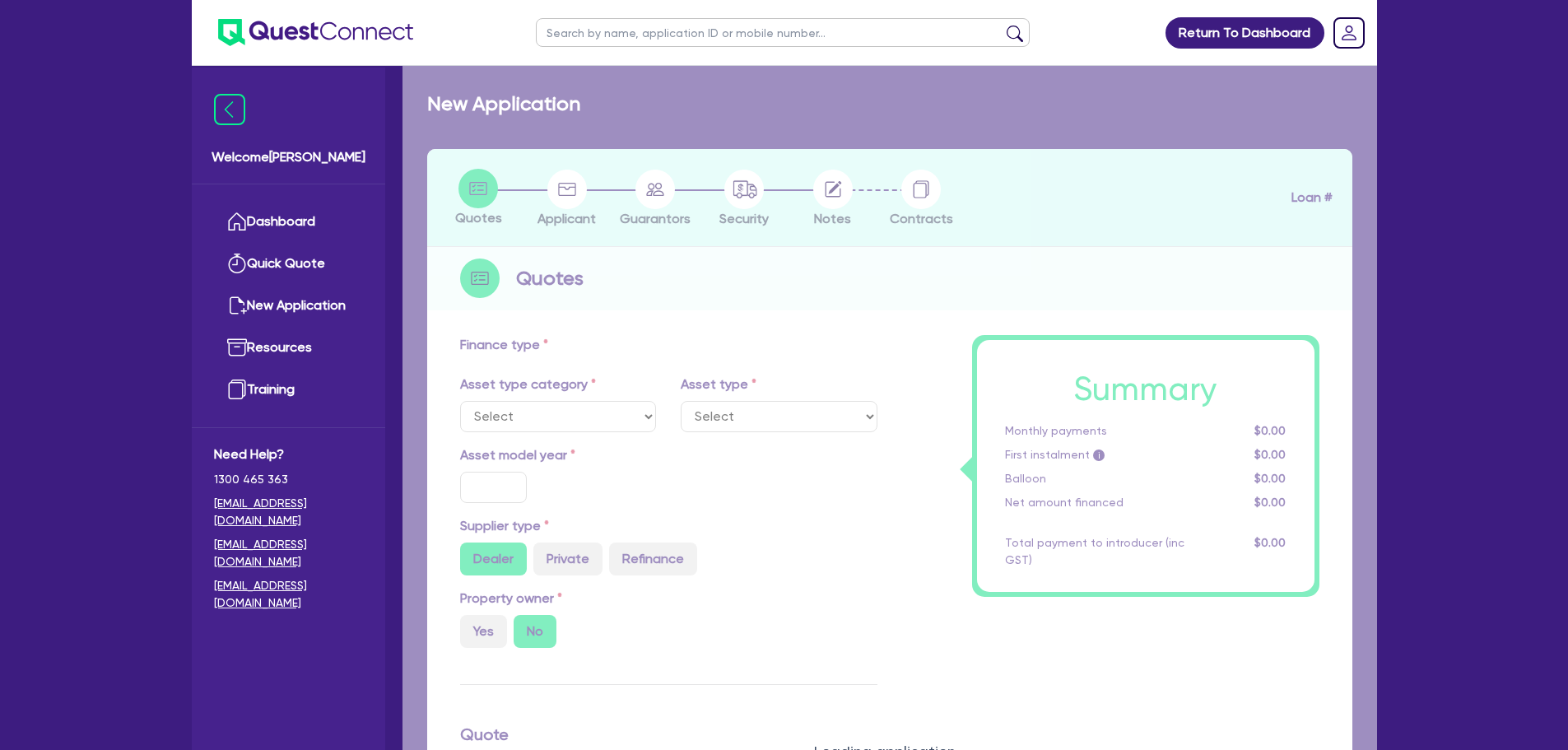
type input "17.95"
type input "900"
select select "FORKLIFTS_AND_WAREHOUSING_EQUIPMENT"
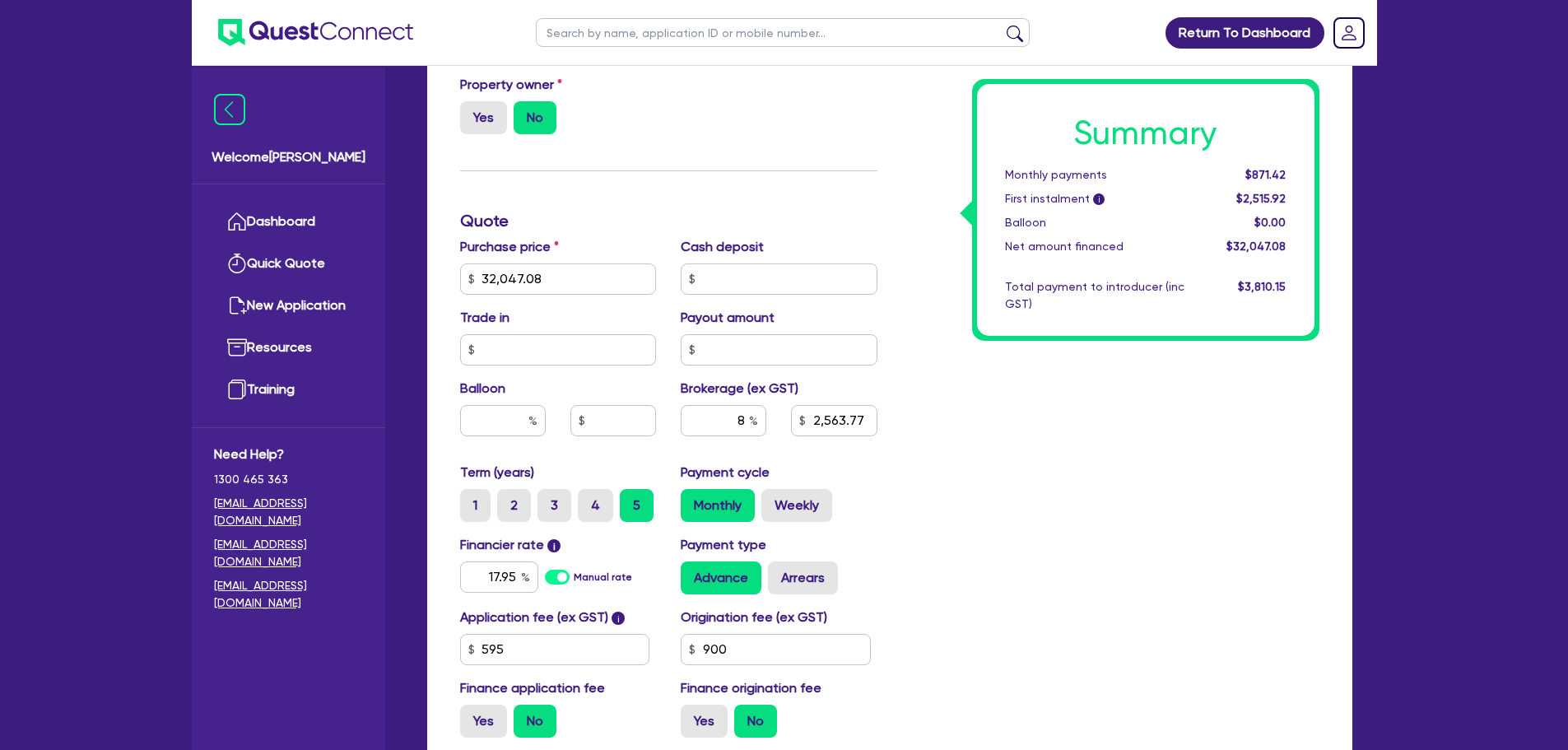
scroll to position [658, 0]
